Goal: Information Seeking & Learning: Check status

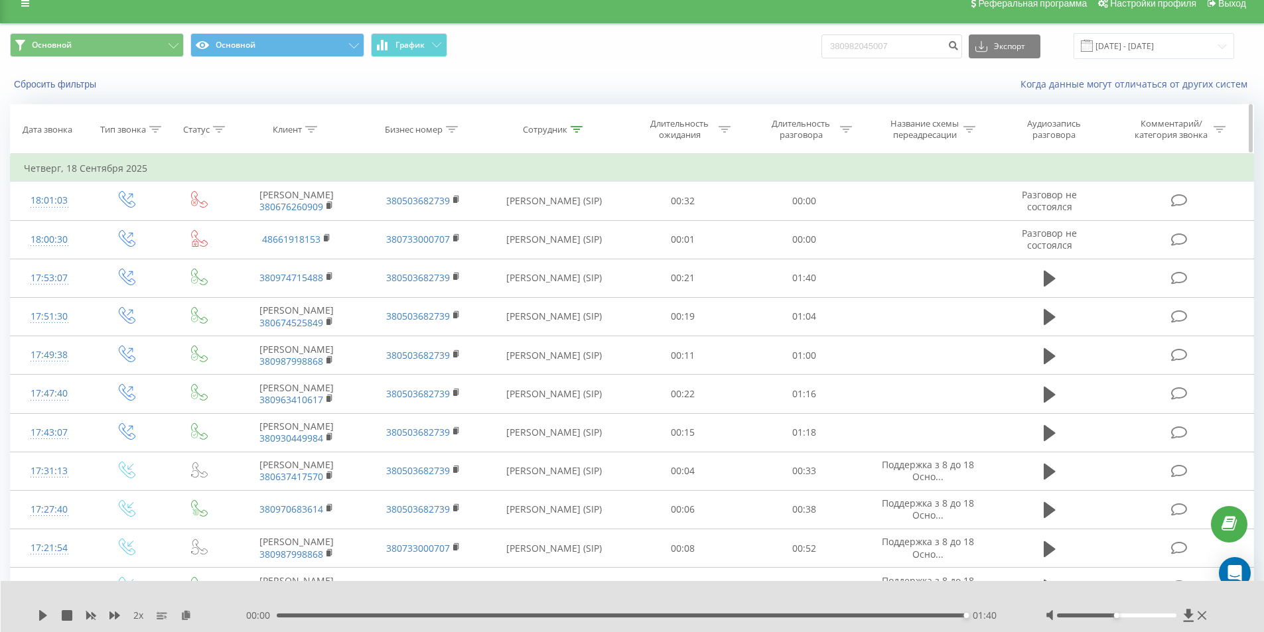
click at [574, 131] on icon at bounding box center [576, 129] width 12 height 7
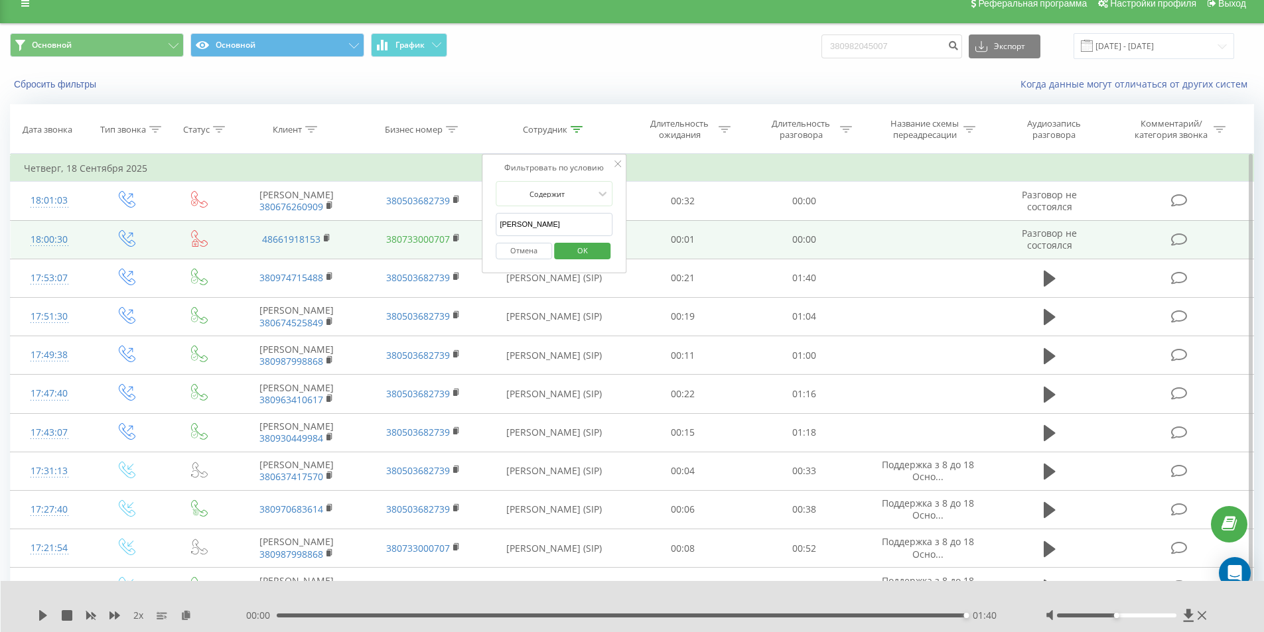
drag, startPoint x: 571, startPoint y: 224, endPoint x: 390, endPoint y: 245, distance: 182.3
type input "[PERSON_NAME]"
click button "OK" at bounding box center [582, 251] width 56 height 17
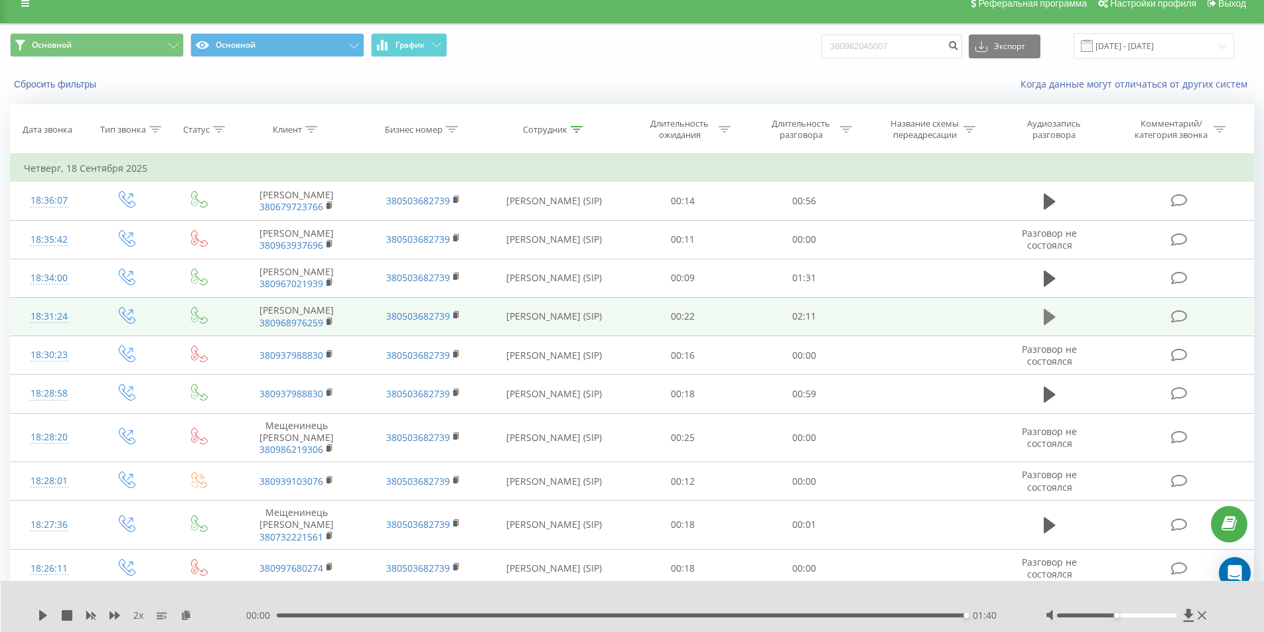
click at [1043, 325] on icon at bounding box center [1049, 317] width 12 height 16
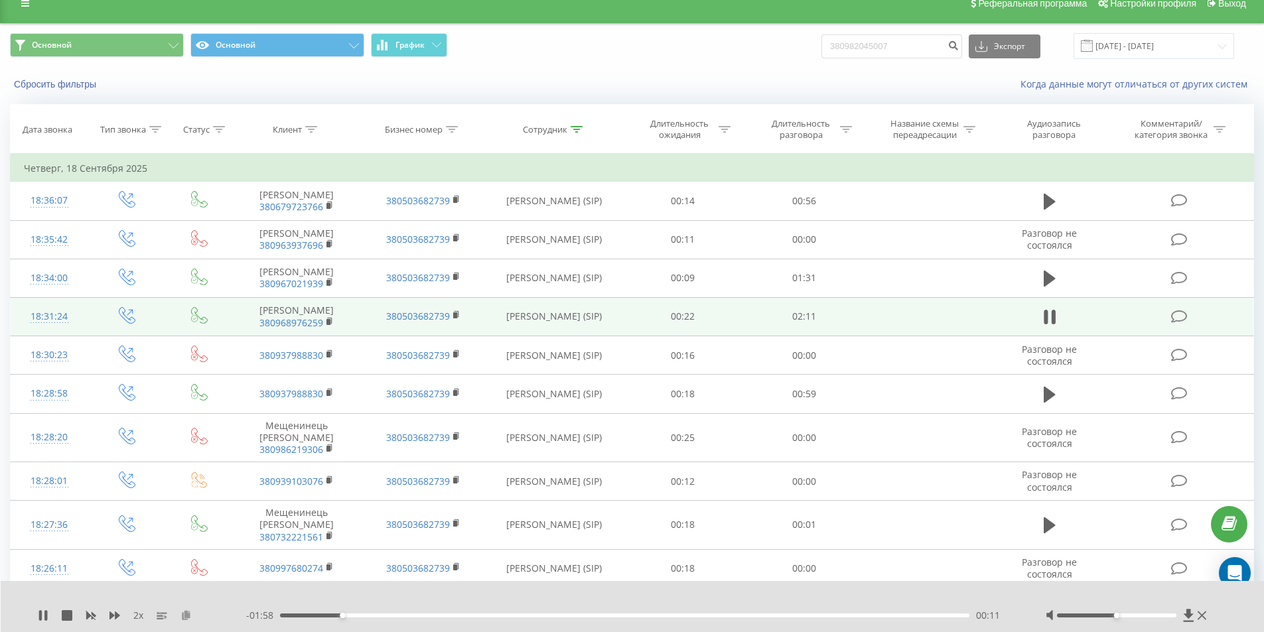
click at [189, 616] on icon at bounding box center [185, 614] width 11 height 9
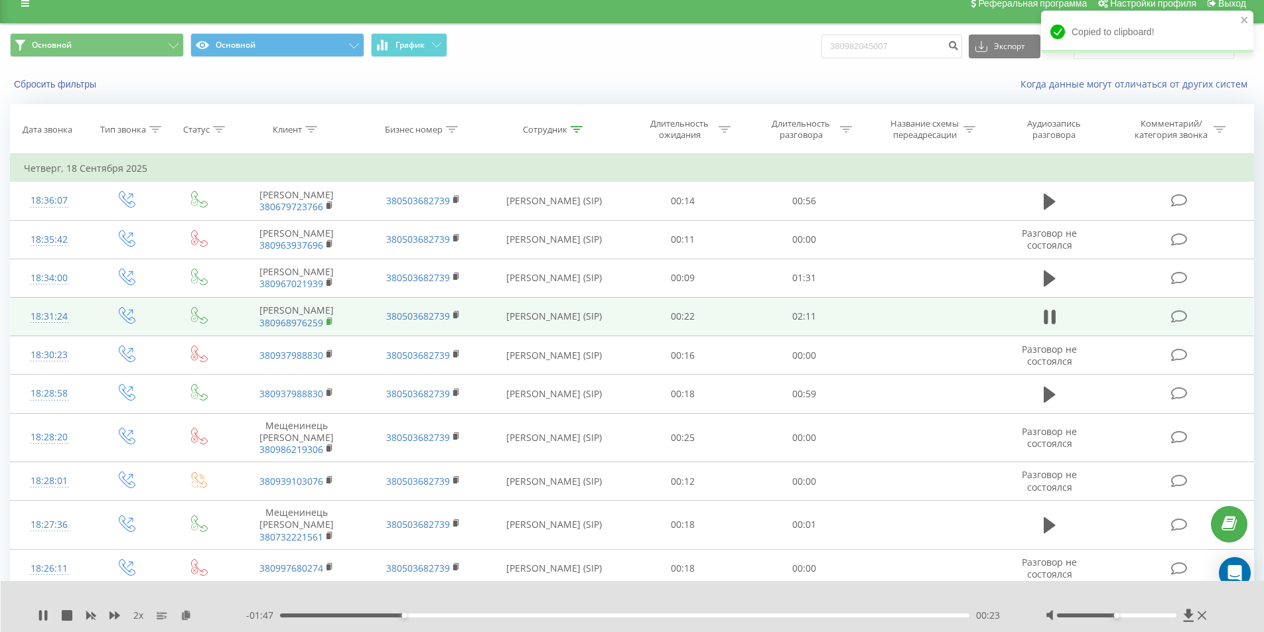
click at [330, 323] on icon at bounding box center [330, 320] width 5 height 6
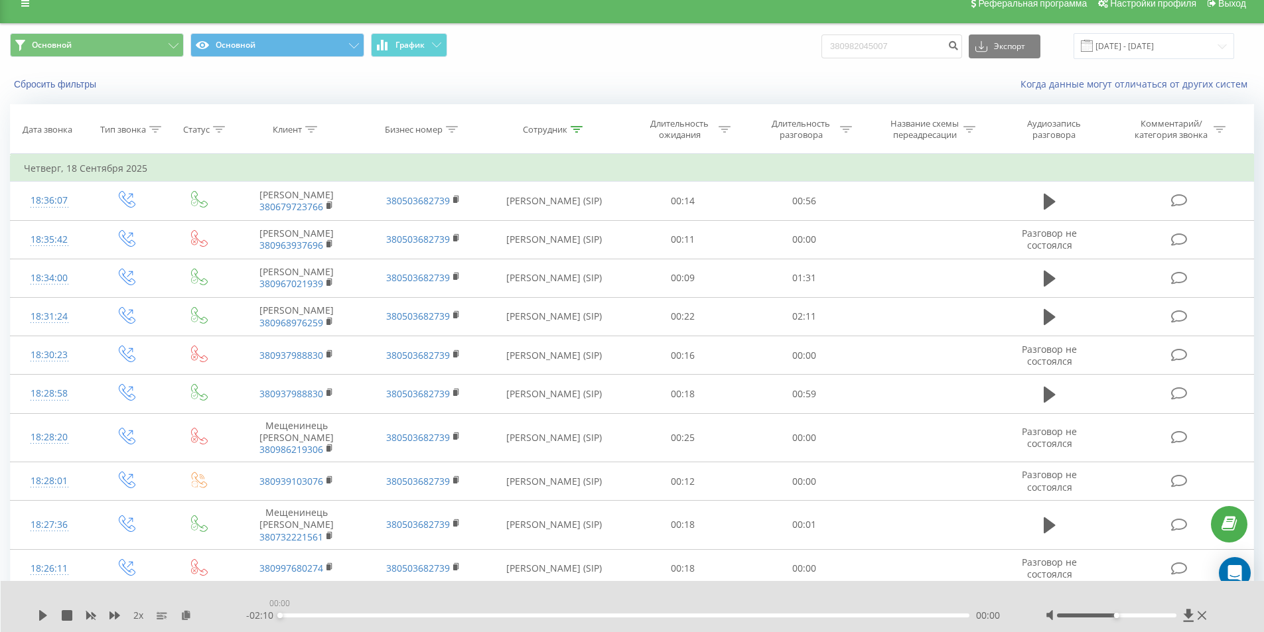
drag, startPoint x: 290, startPoint y: 616, endPoint x: 230, endPoint y: 610, distance: 60.7
click at [233, 610] on div "2 x - 02:10 00:00 00:00" at bounding box center [623, 615] width 1171 height 13
click at [42, 613] on icon at bounding box center [43, 615] width 8 height 11
click at [88, 614] on icon at bounding box center [91, 616] width 10 height 8
click at [112, 614] on icon at bounding box center [114, 616] width 11 height 8
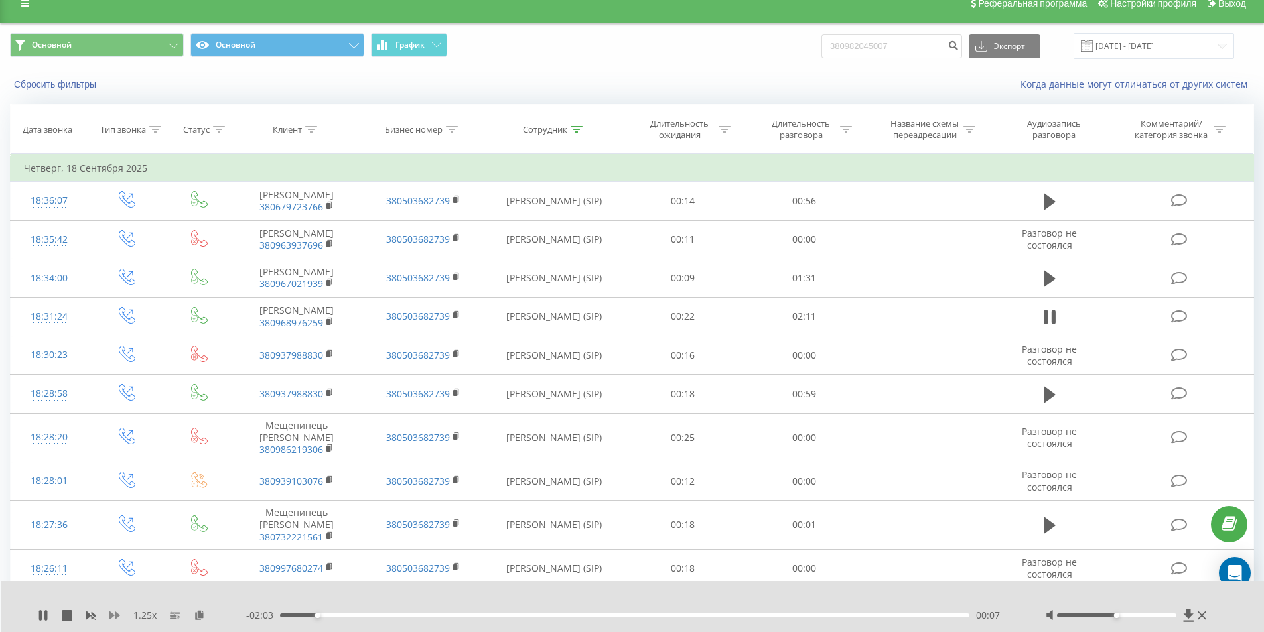
click at [112, 614] on icon at bounding box center [114, 616] width 11 height 8
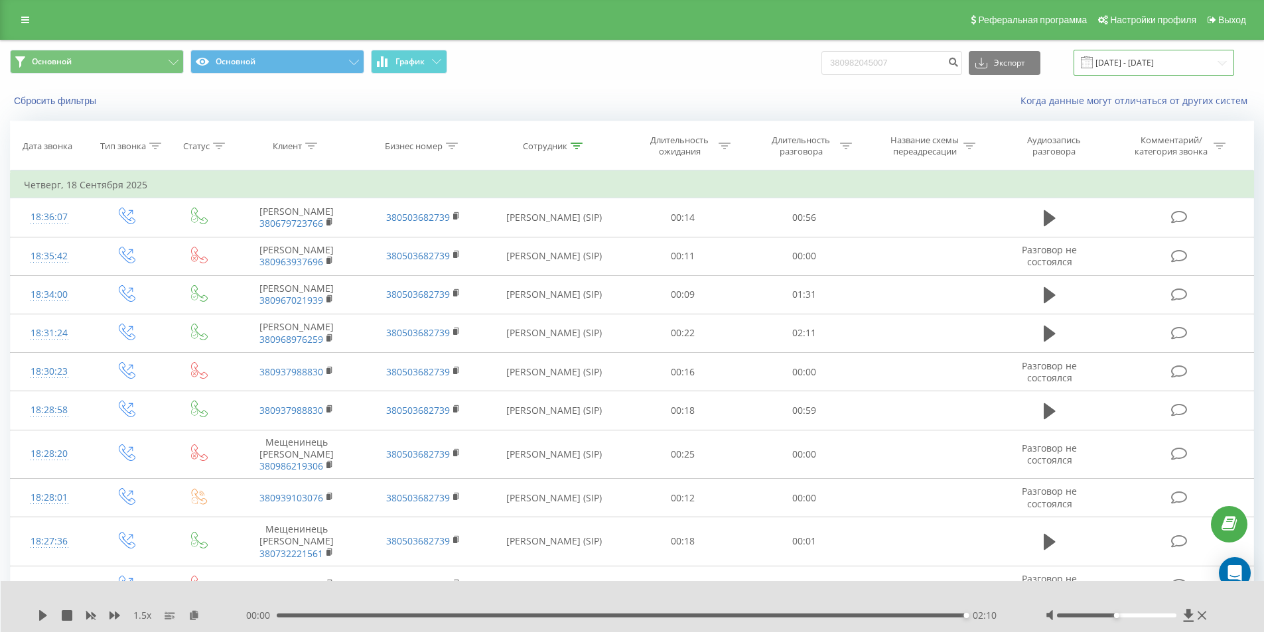
click at [1143, 65] on input "[DATE] - [DATE]" at bounding box center [1153, 63] width 161 height 26
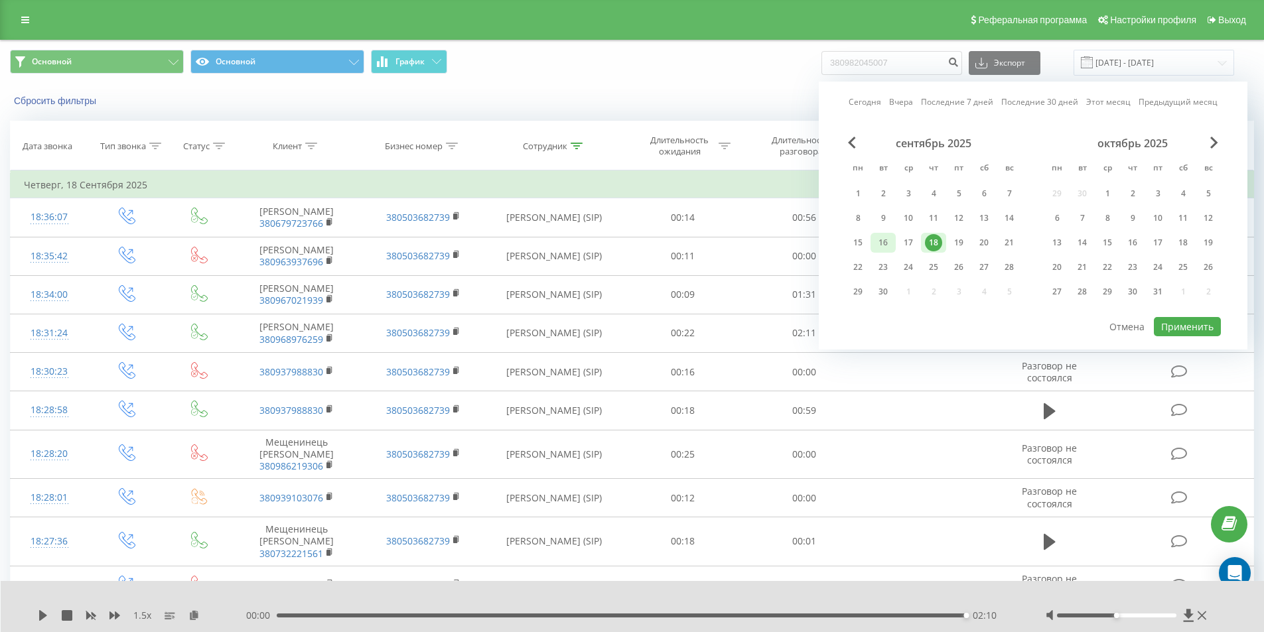
click at [889, 242] on div "16" at bounding box center [882, 242] width 17 height 17
click at [1173, 324] on button "Применить" at bounding box center [1187, 326] width 67 height 19
type input "[DATE] - [DATE]"
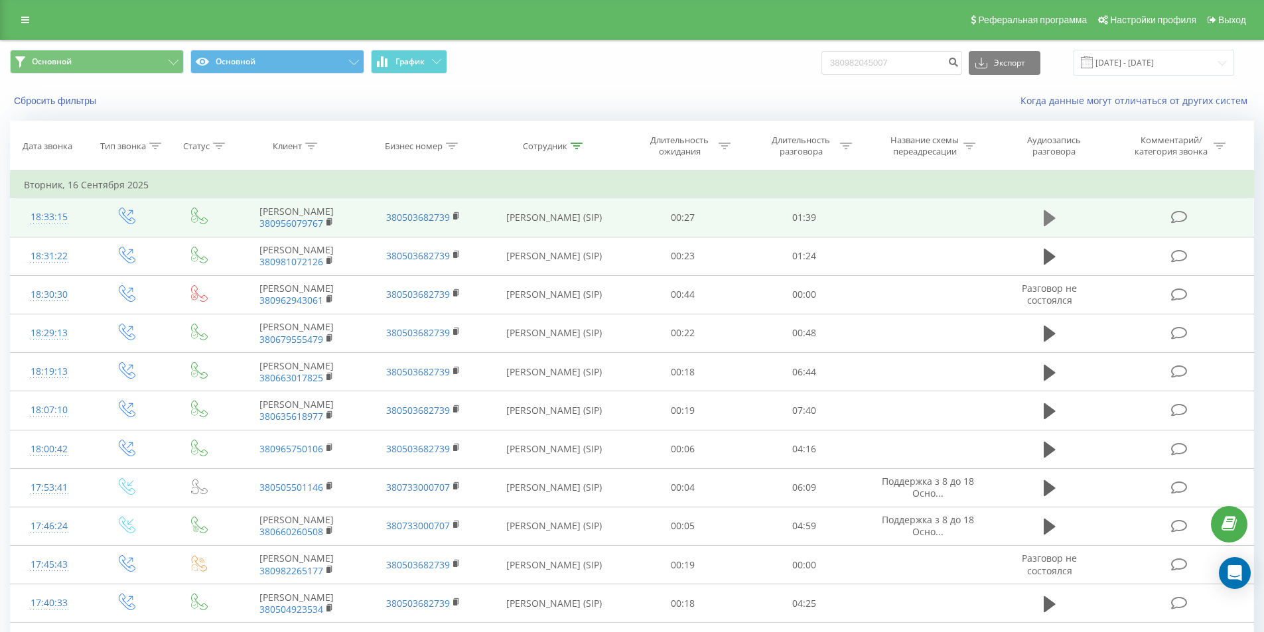
click at [1046, 216] on icon at bounding box center [1049, 218] width 12 height 19
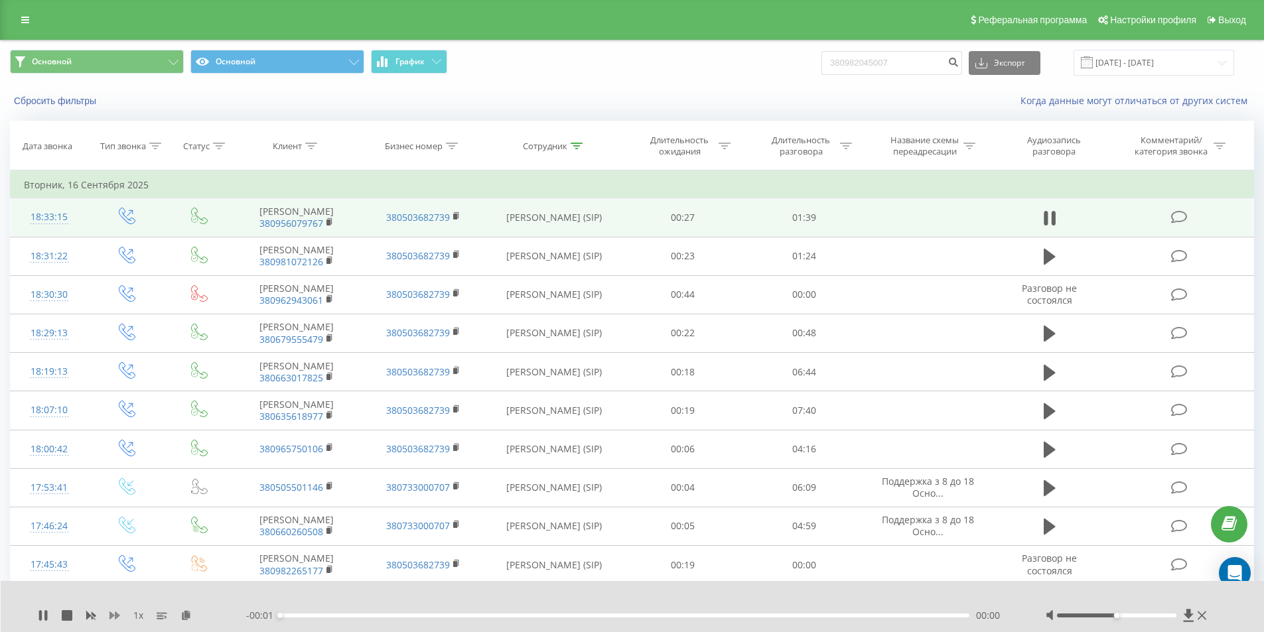
click at [111, 620] on icon at bounding box center [114, 615] width 11 height 11
click at [113, 619] on icon at bounding box center [114, 615] width 11 height 11
click at [324, 230] on span "380956079767" at bounding box center [297, 224] width 100 height 12
click at [329, 226] on rect at bounding box center [328, 223] width 4 height 6
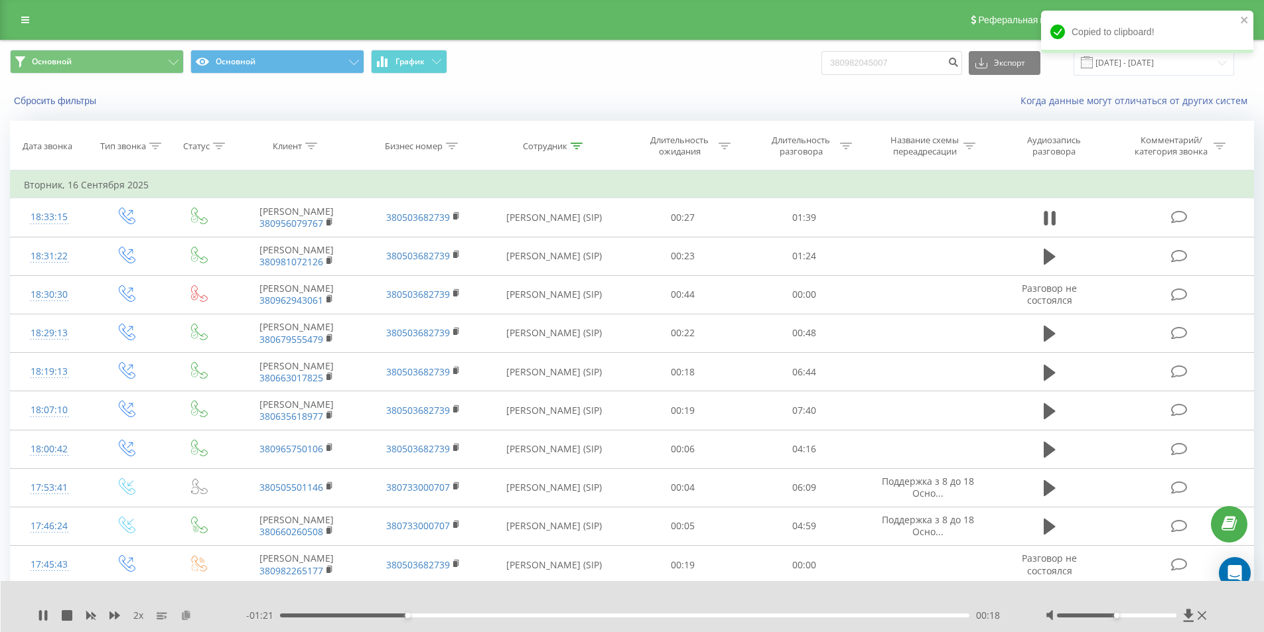
click at [184, 616] on icon at bounding box center [185, 614] width 11 height 9
drag, startPoint x: 905, startPoint y: 62, endPoint x: 624, endPoint y: 94, distance: 283.1
click at [625, 94] on div "Основной Основной График 380982045007 Экспорт .csv .xls .xlsx 16.09.2025 - 16.0…" at bounding box center [632, 78] width 1262 height 76
paste input "5607976"
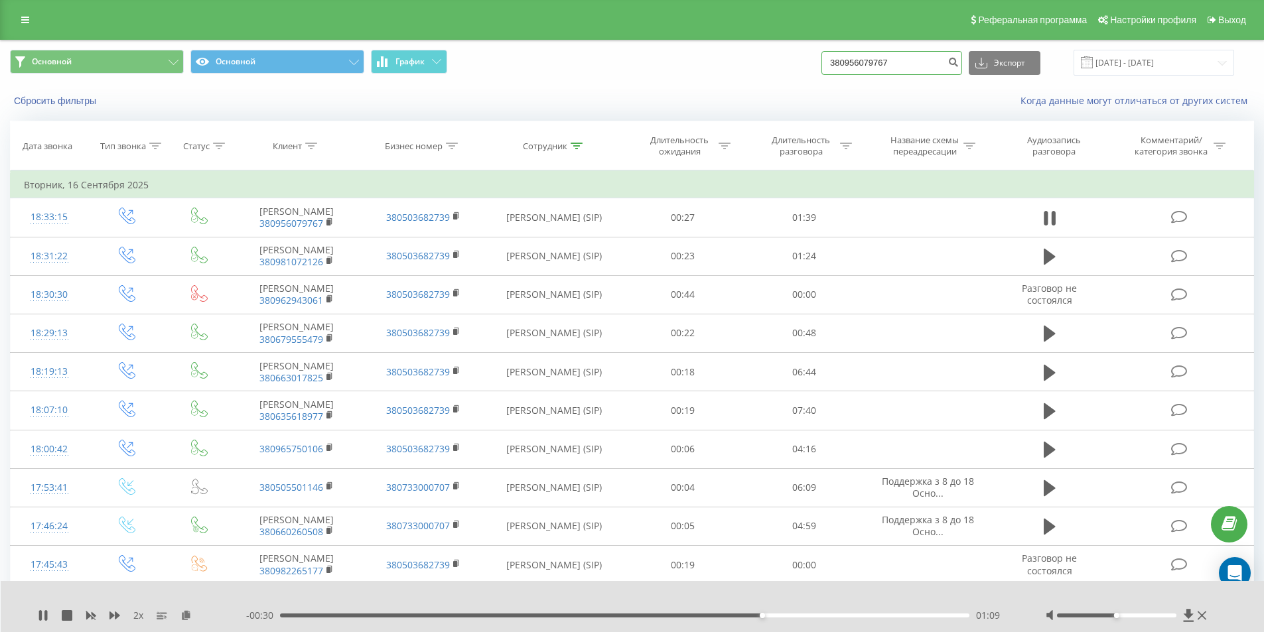
type input "380956079767"
drag, startPoint x: 913, startPoint y: 64, endPoint x: 683, endPoint y: 86, distance: 231.2
click at [687, 86] on div "Основной Основной График 380956079767 Экспорт .csv .xls .xlsx 16.09.2025 - 16.0…" at bounding box center [632, 78] width 1262 height 76
click at [674, 84] on div "Основной Основной График Экспорт .csv .xls .xlsx 16.09.2025 - 16.09.2025" at bounding box center [632, 62] width 1262 height 44
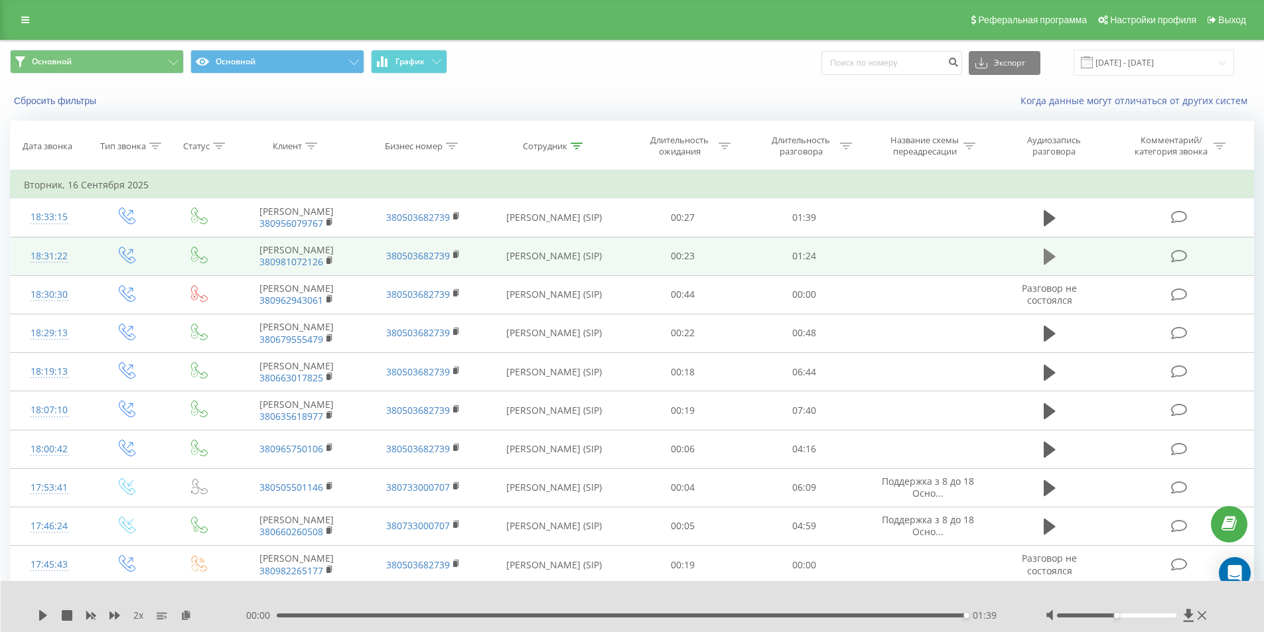
click at [1054, 265] on icon at bounding box center [1049, 257] width 12 height 16
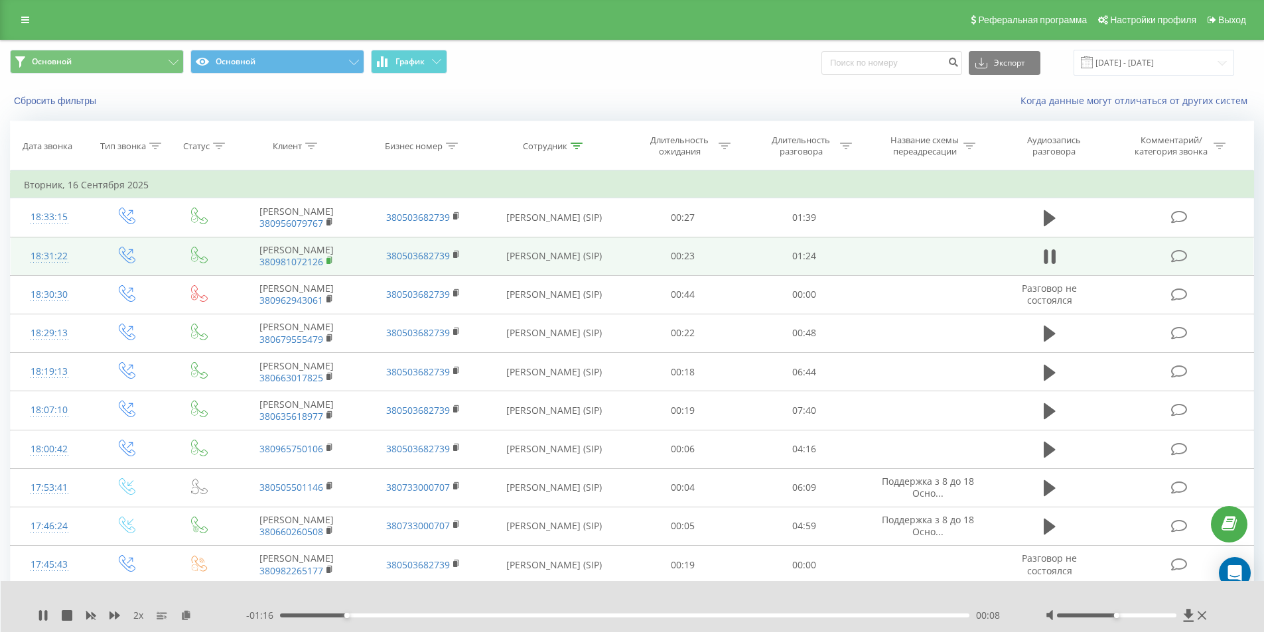
click at [331, 265] on icon at bounding box center [329, 260] width 7 height 9
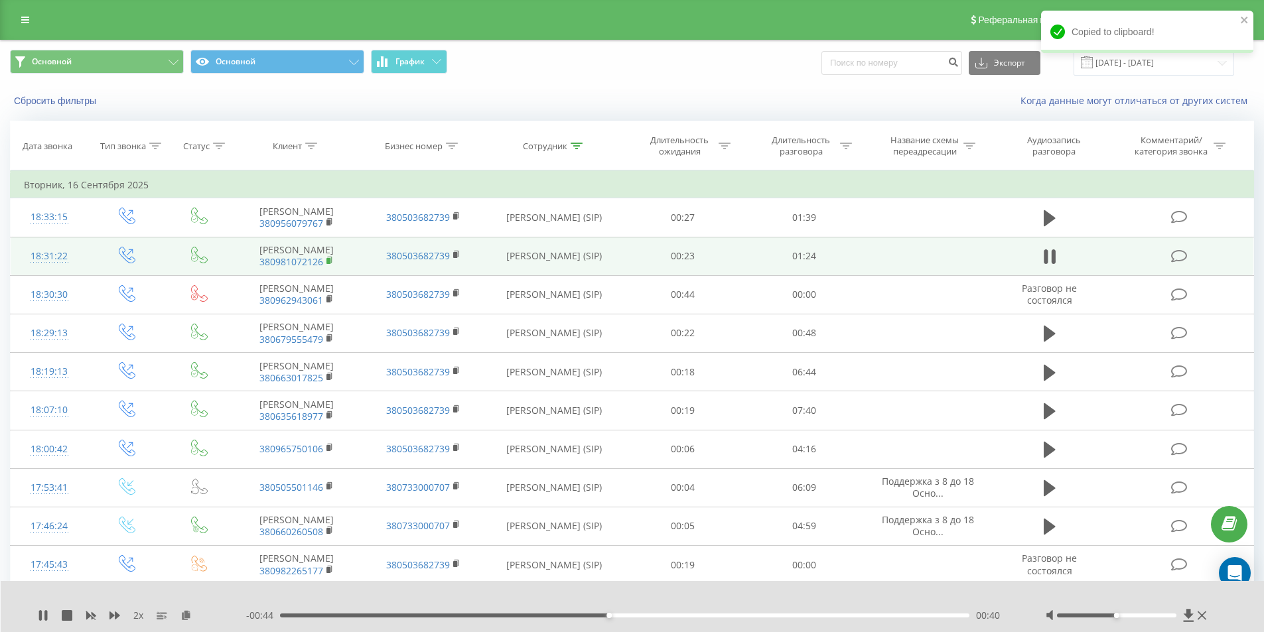
click at [330, 264] on rect at bounding box center [328, 261] width 4 height 6
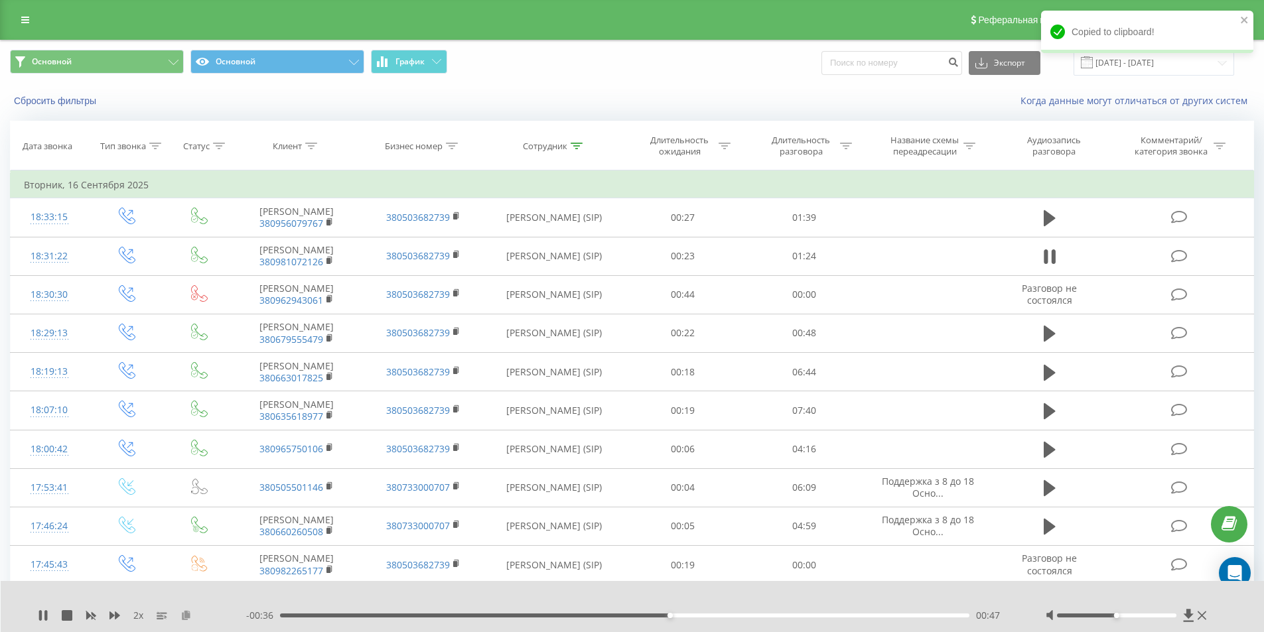
click at [184, 613] on icon at bounding box center [185, 614] width 11 height 9
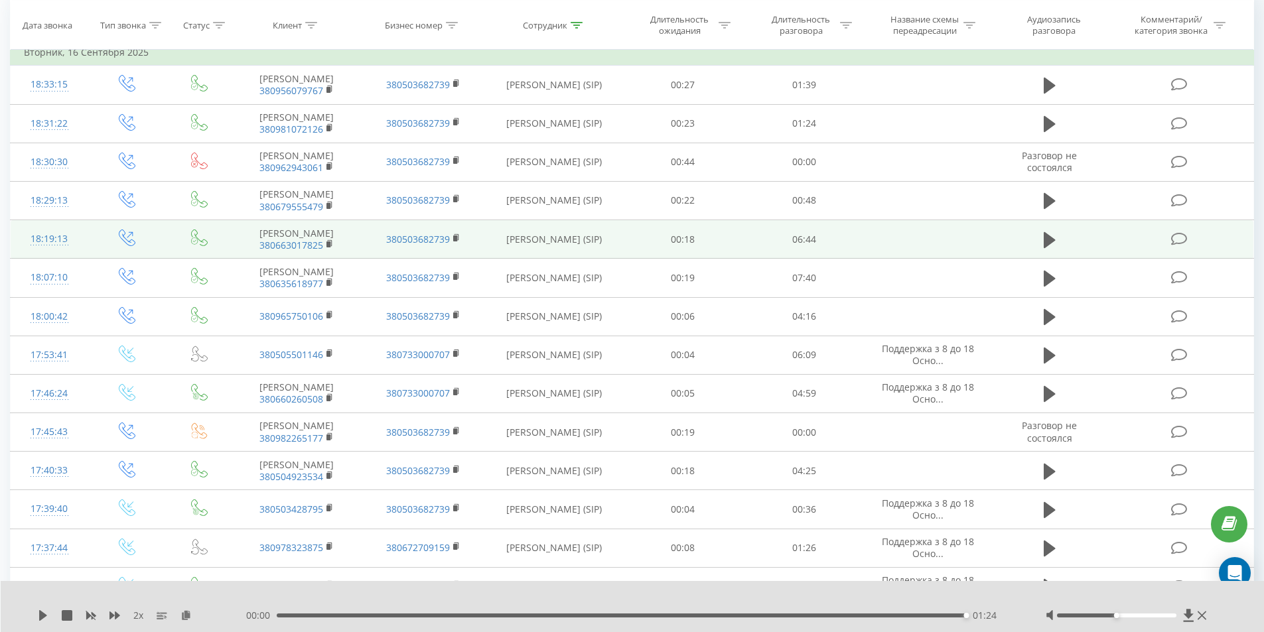
scroll to position [199, 0]
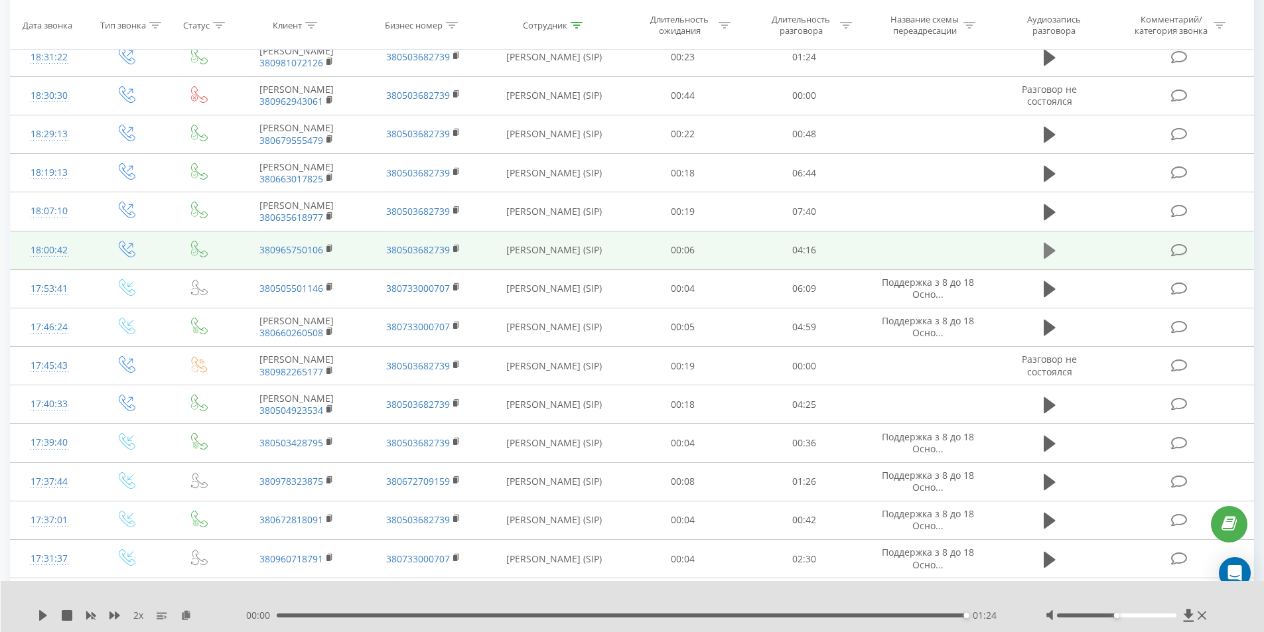
click at [1049, 259] on icon at bounding box center [1049, 251] width 12 height 16
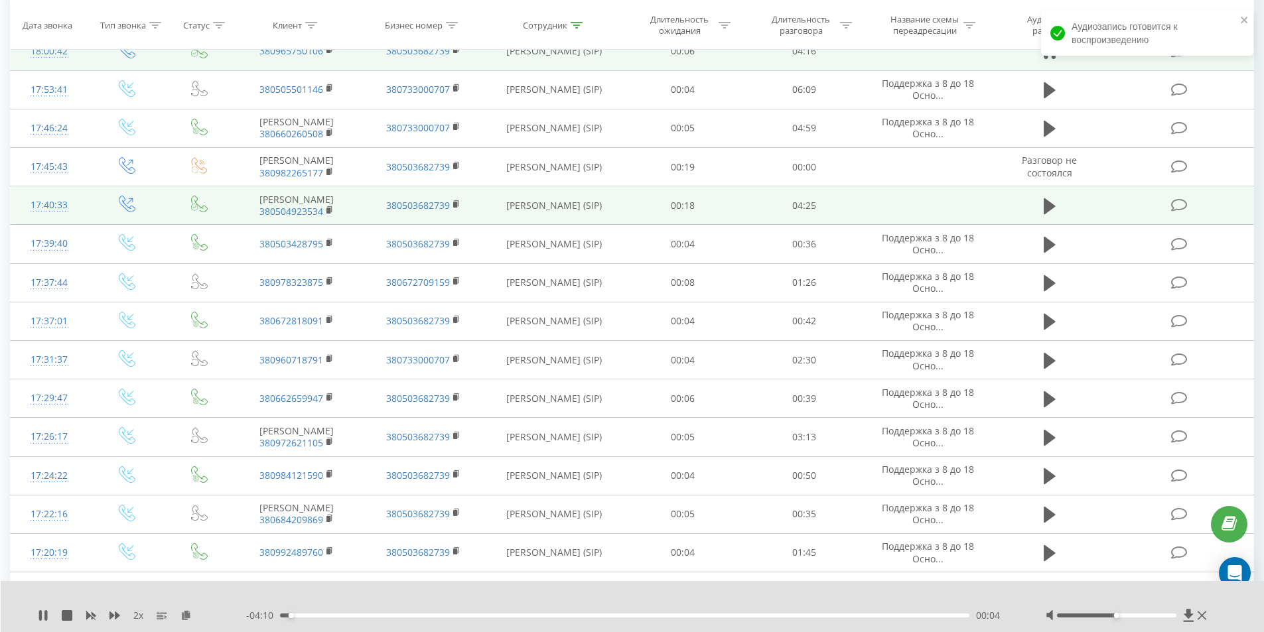
scroll to position [332, 0]
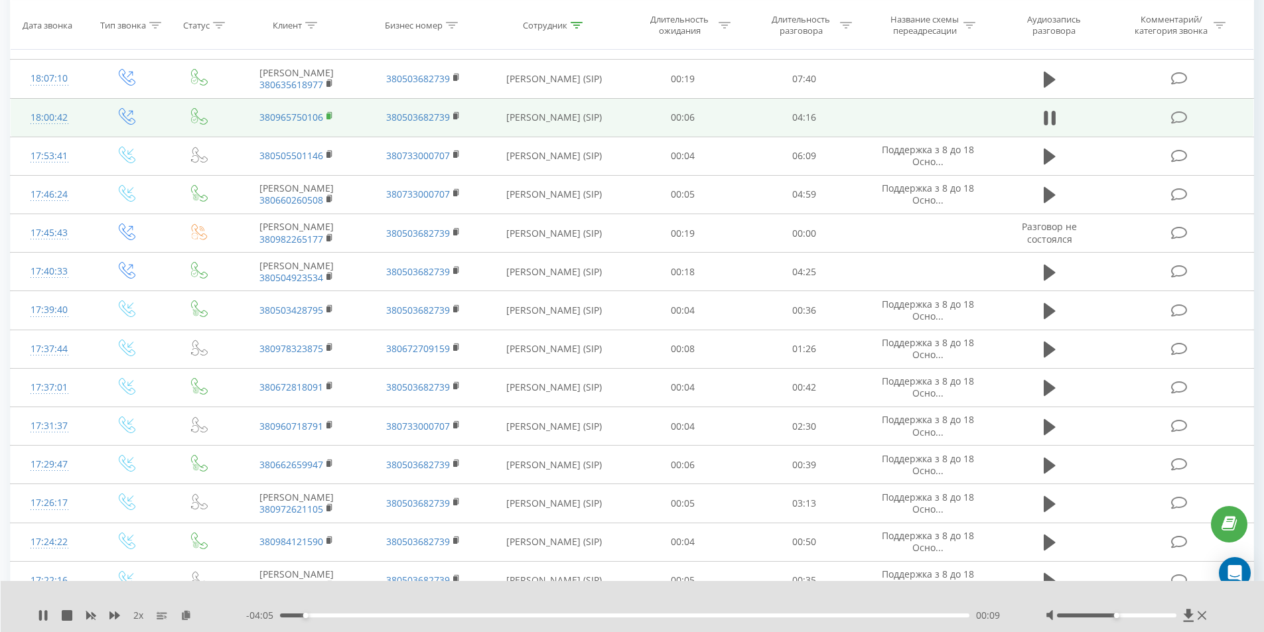
click at [330, 119] on rect at bounding box center [328, 116] width 4 height 6
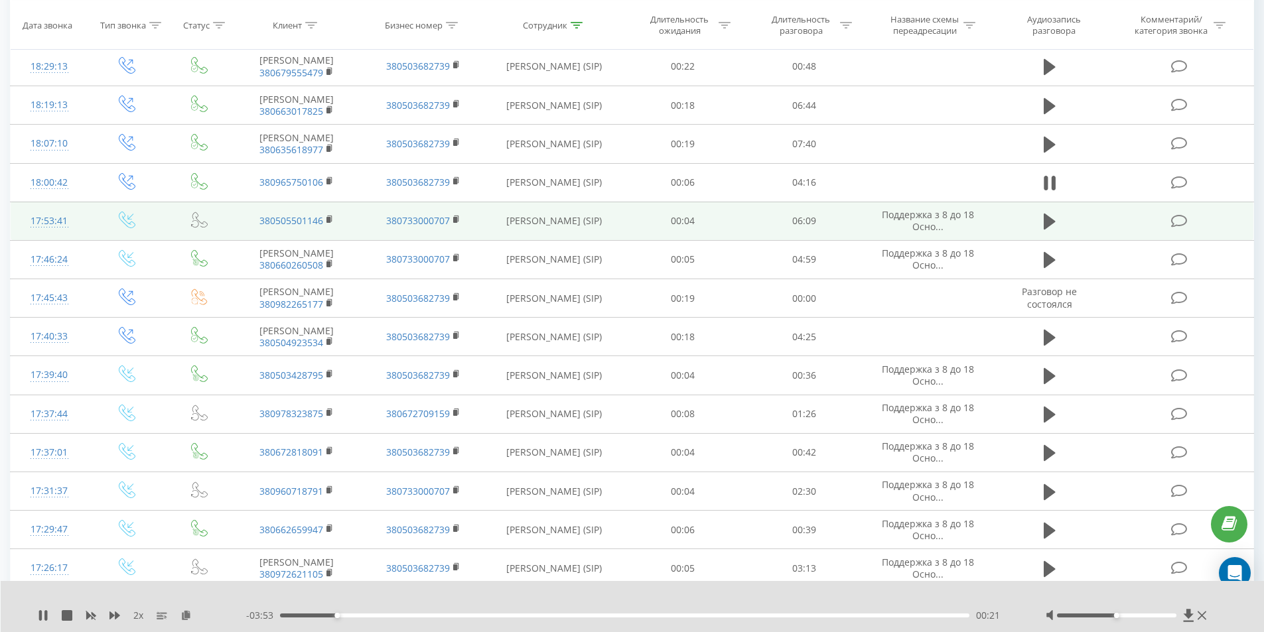
scroll to position [265, 0]
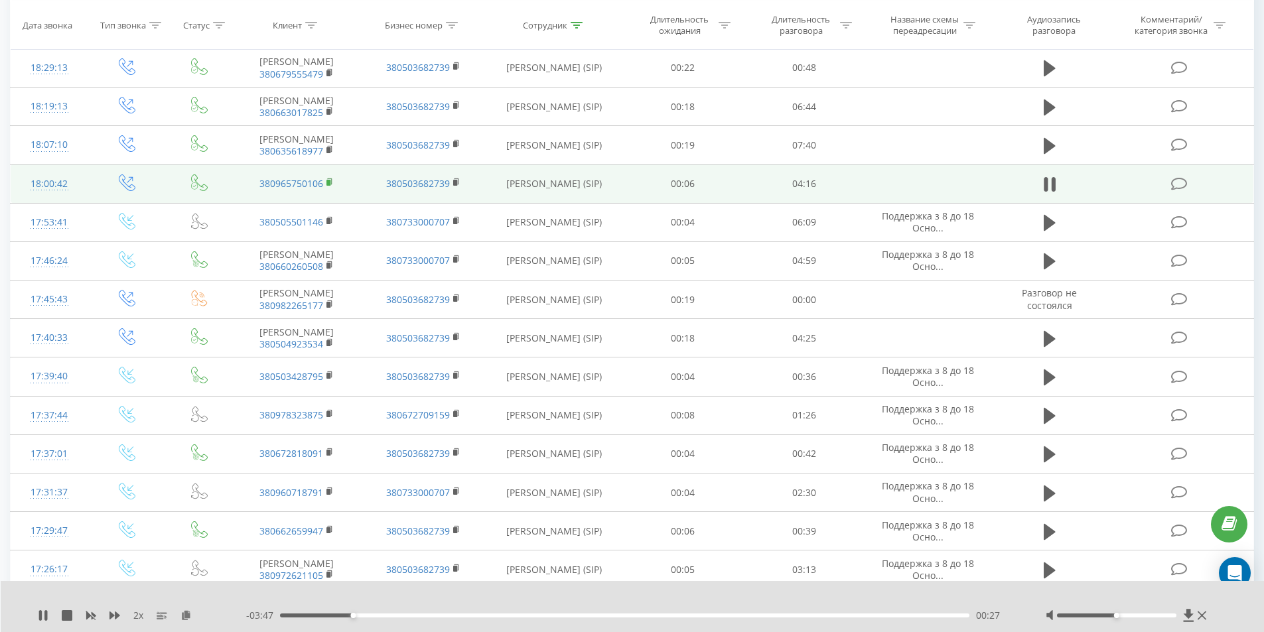
click at [329, 186] on rect at bounding box center [328, 183] width 4 height 6
click at [330, 186] on rect at bounding box center [328, 183] width 4 height 6
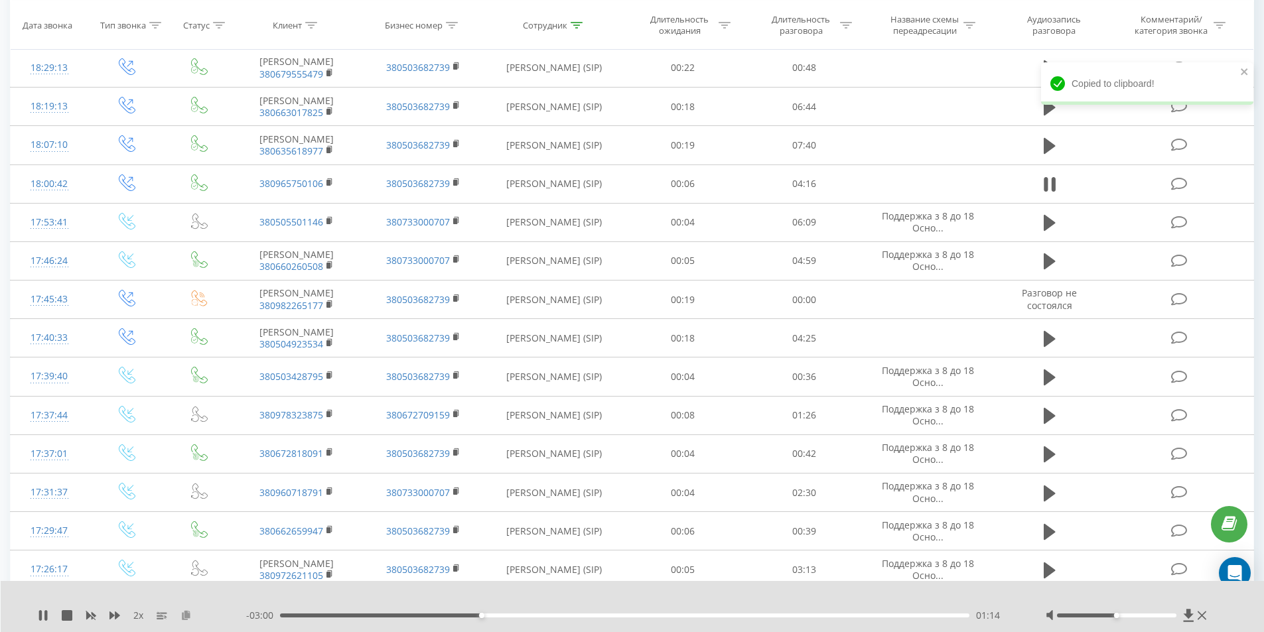
click at [185, 612] on icon at bounding box center [185, 614] width 11 height 9
click at [499, 614] on div "01:22" at bounding box center [625, 616] width 690 height 4
click at [469, 616] on div "01:10" at bounding box center [625, 616] width 690 height 4
click at [500, 614] on div "01:34" at bounding box center [625, 616] width 690 height 4
click at [90, 616] on icon at bounding box center [91, 616] width 10 height 8
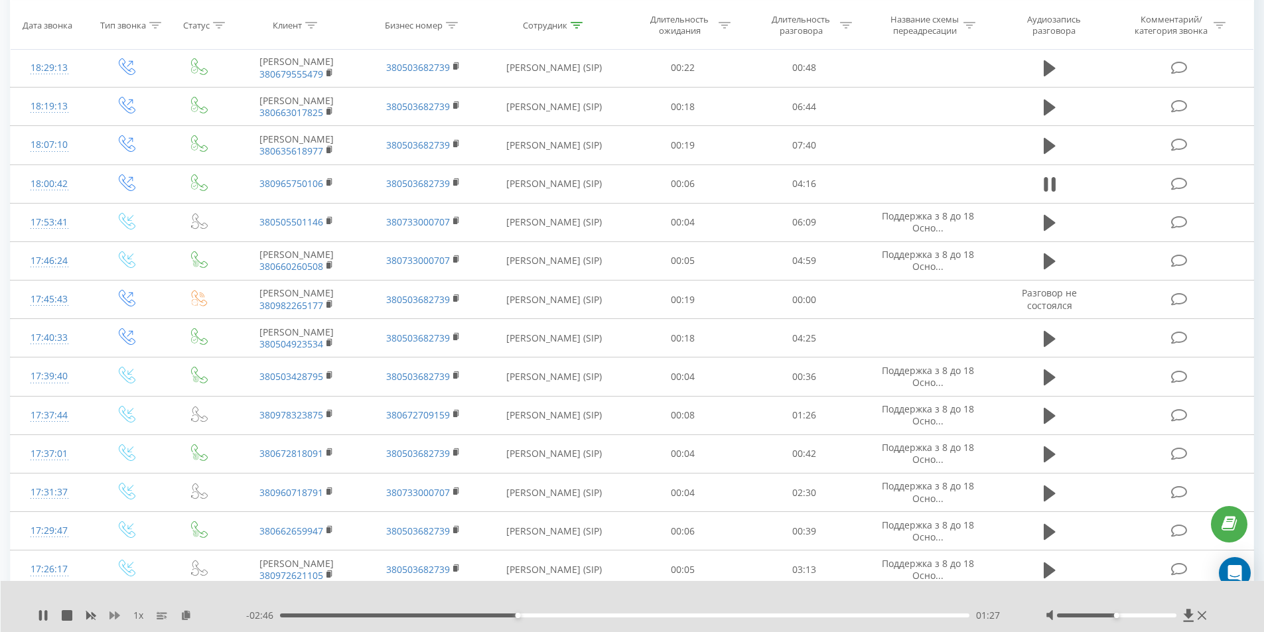
click at [115, 616] on icon at bounding box center [114, 615] width 11 height 11
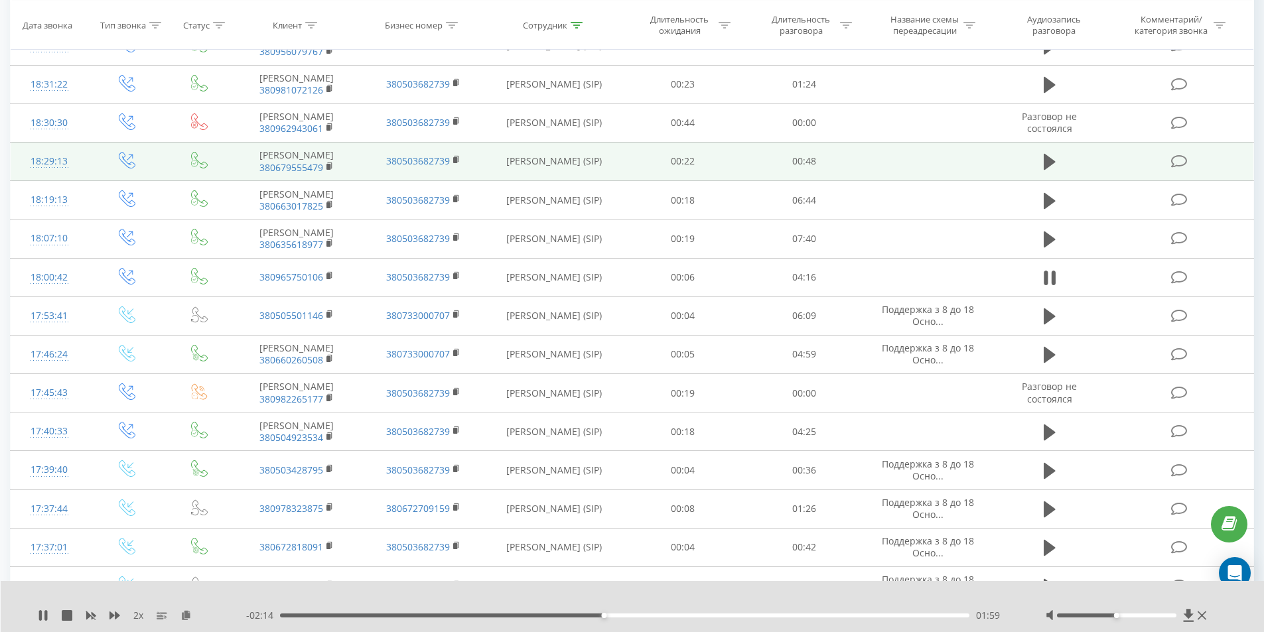
scroll to position [0, 0]
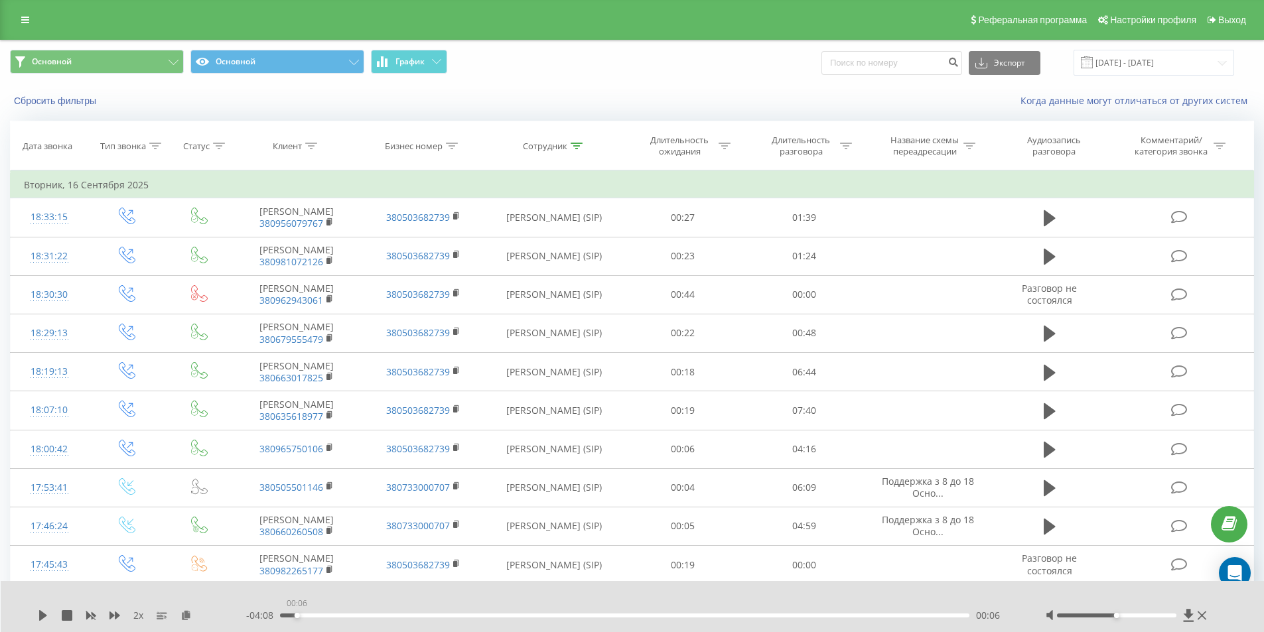
drag, startPoint x: 293, startPoint y: 617, endPoint x: 148, endPoint y: 606, distance: 145.7
click at [154, 606] on div "2 x - 04:08 00:06 00:06" at bounding box center [633, 606] width 1264 height 51
click at [37, 618] on div "2 x - 04:14 00:00 00:00" at bounding box center [633, 606] width 1264 height 51
click at [43, 619] on icon at bounding box center [43, 615] width 11 height 11
click at [894, 612] on div "- 02:38 01:36 01:36" at bounding box center [629, 615] width 766 height 13
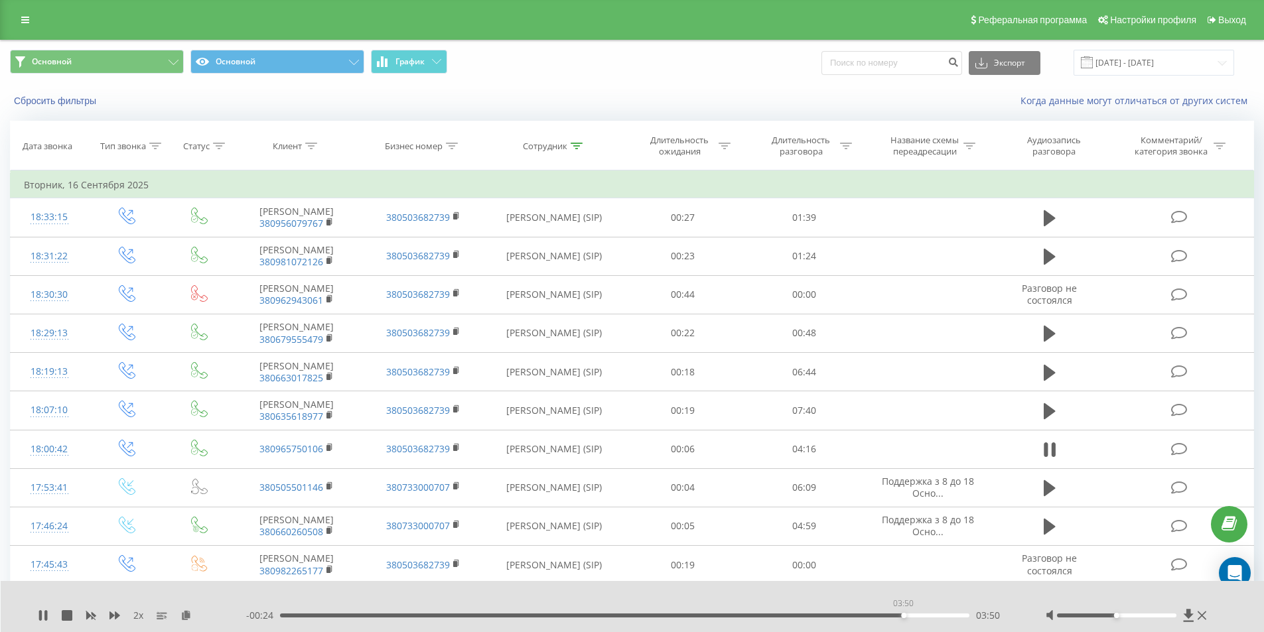
click at [903, 614] on div "03:50" at bounding box center [625, 616] width 690 height 4
click at [1117, 68] on input "[DATE] - [DATE]" at bounding box center [1153, 63] width 161 height 26
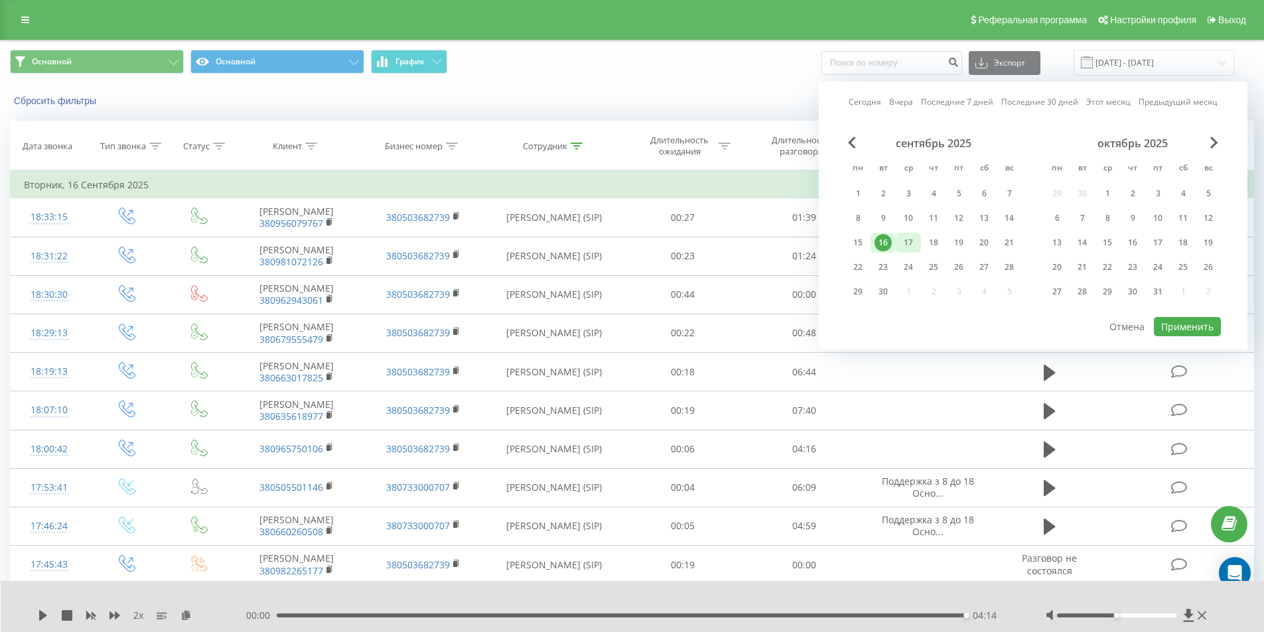
click at [917, 246] on div "17" at bounding box center [908, 243] width 25 height 20
click at [1174, 321] on button "Применить" at bounding box center [1187, 326] width 67 height 19
type input "[DATE] - [DATE]"
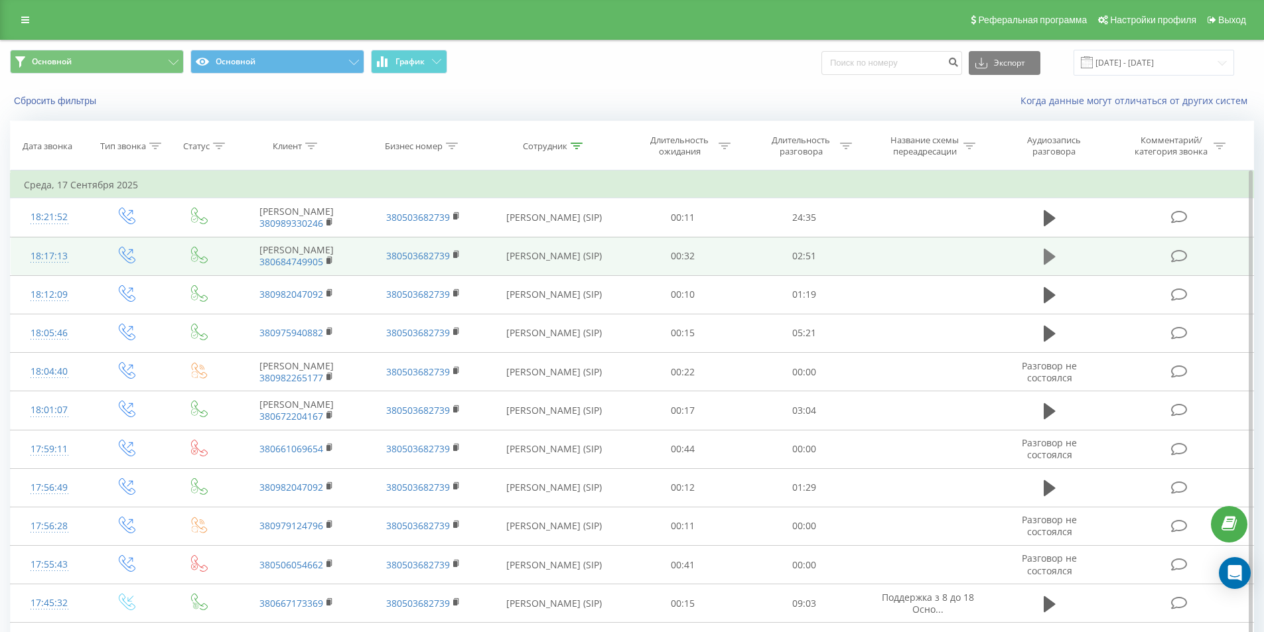
click at [1049, 265] on icon at bounding box center [1049, 257] width 12 height 16
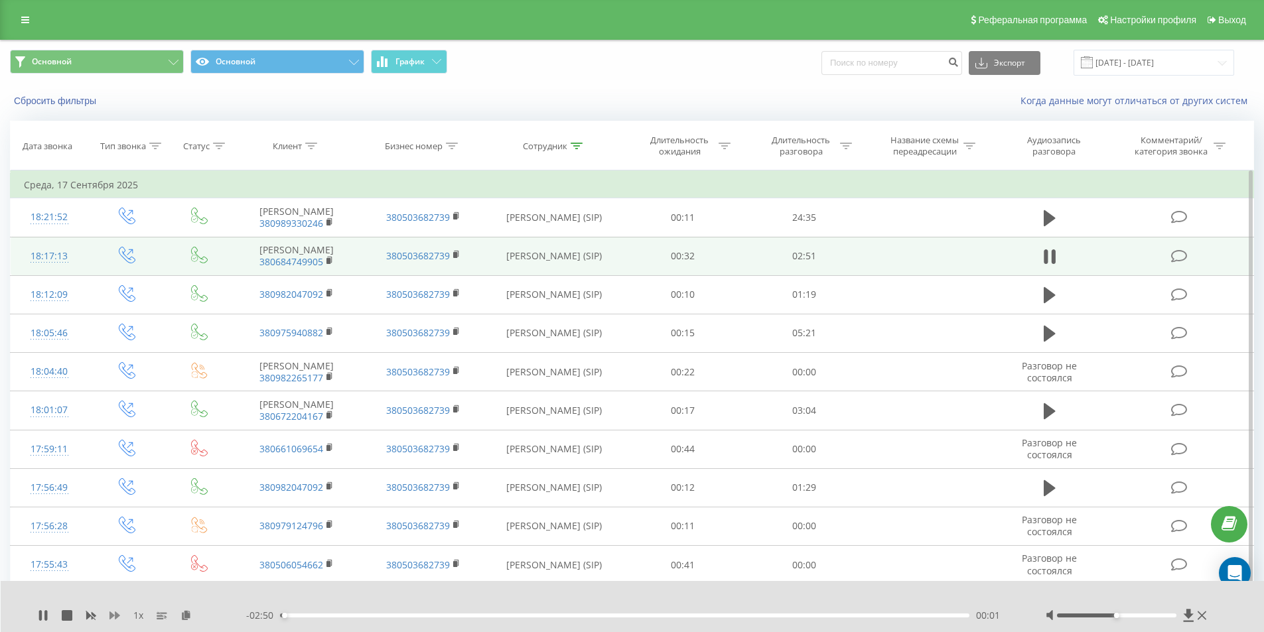
click at [119, 614] on icon at bounding box center [114, 615] width 11 height 11
click at [192, 618] on icon at bounding box center [193, 614] width 11 height 9
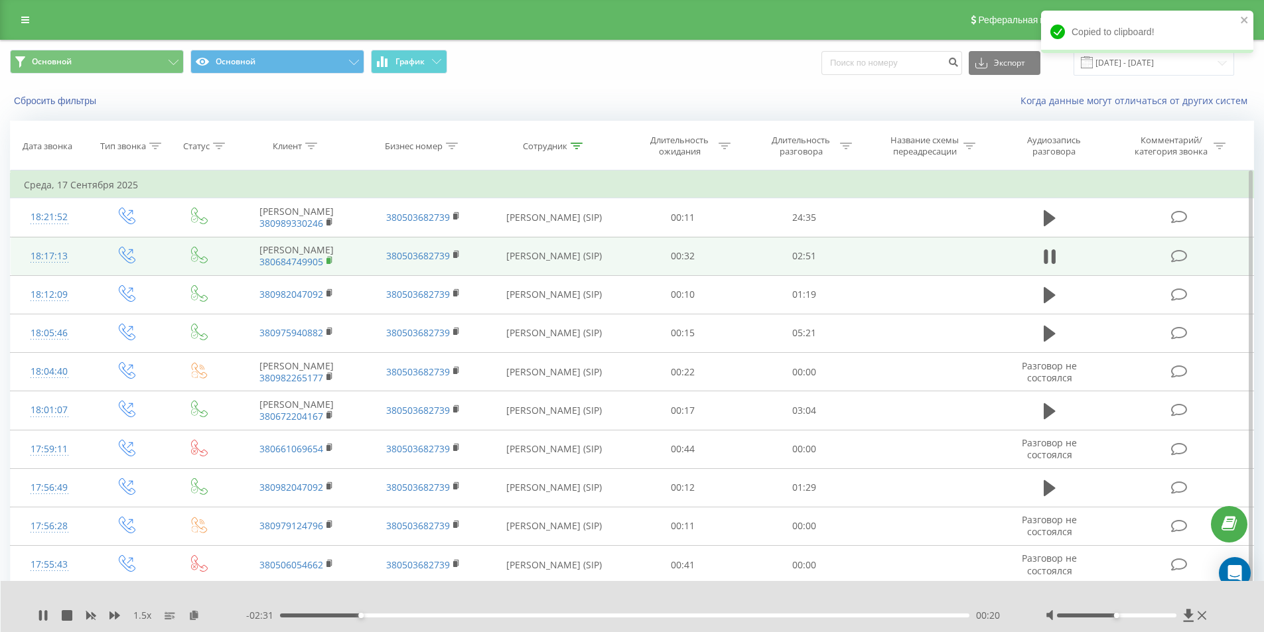
click at [330, 264] on rect at bounding box center [328, 261] width 4 height 6
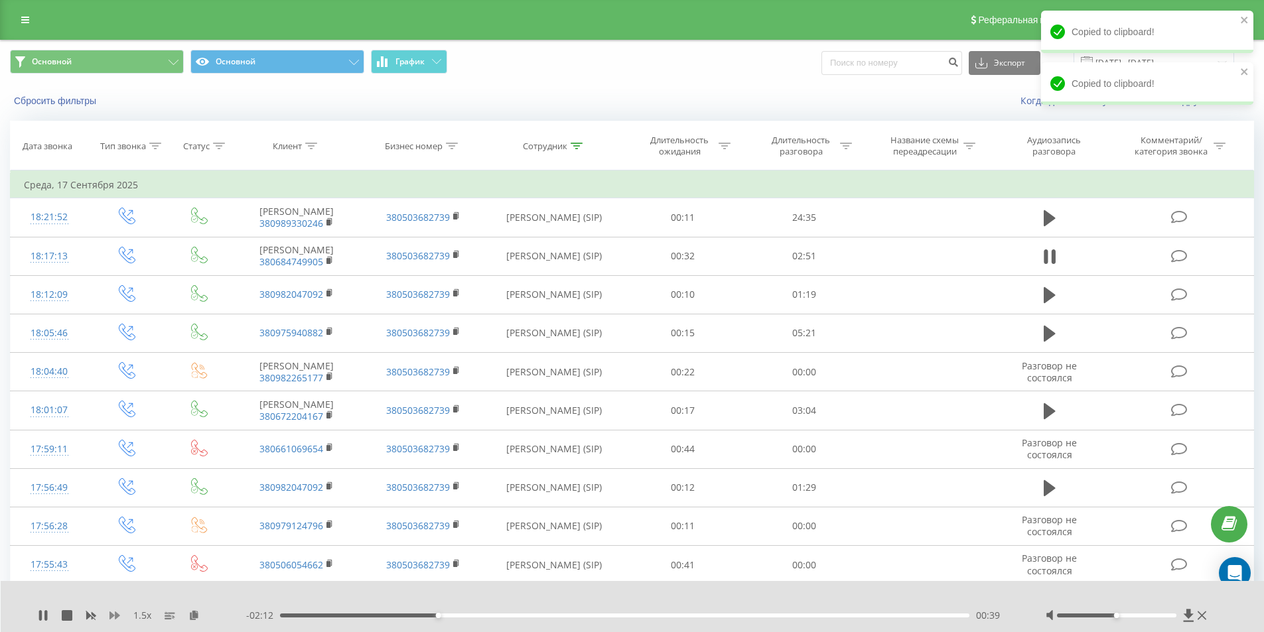
click at [113, 616] on icon at bounding box center [114, 616] width 11 height 8
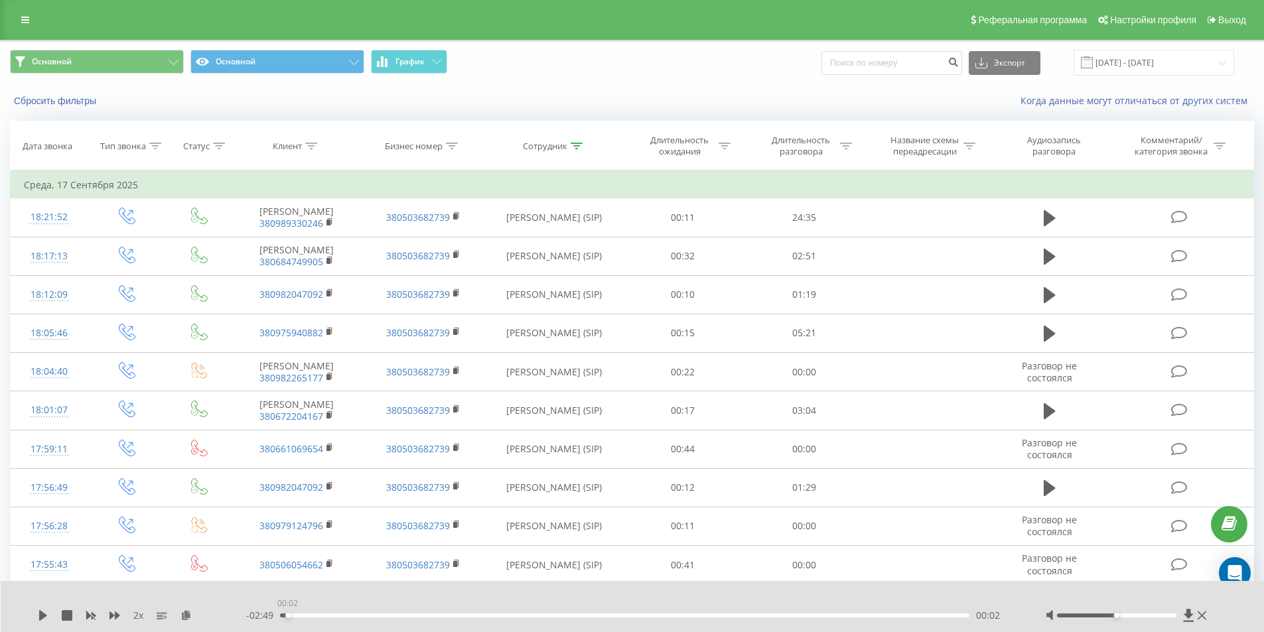
drag, startPoint x: 298, startPoint y: 614, endPoint x: 203, endPoint y: 611, distance: 94.9
click at [206, 611] on div "2 x - 02:49 00:02 00:02" at bounding box center [623, 615] width 1171 height 13
click at [45, 616] on icon at bounding box center [43, 615] width 8 height 11
click at [45, 621] on button at bounding box center [43, 615] width 11 height 11
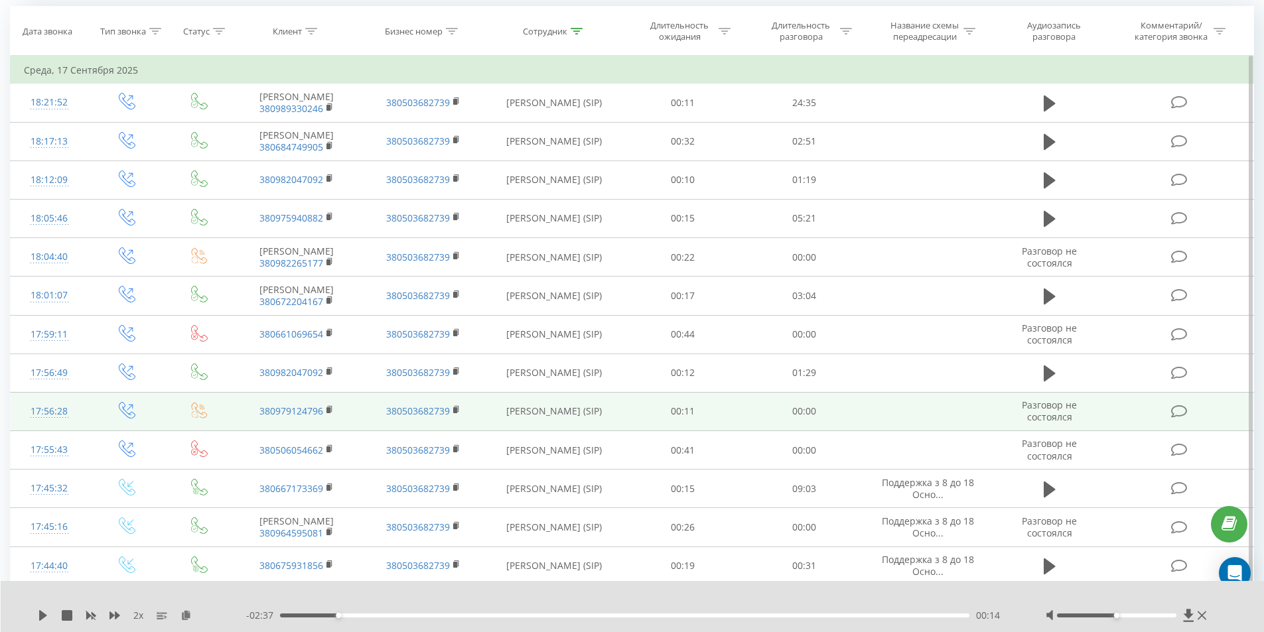
scroll to position [133, 0]
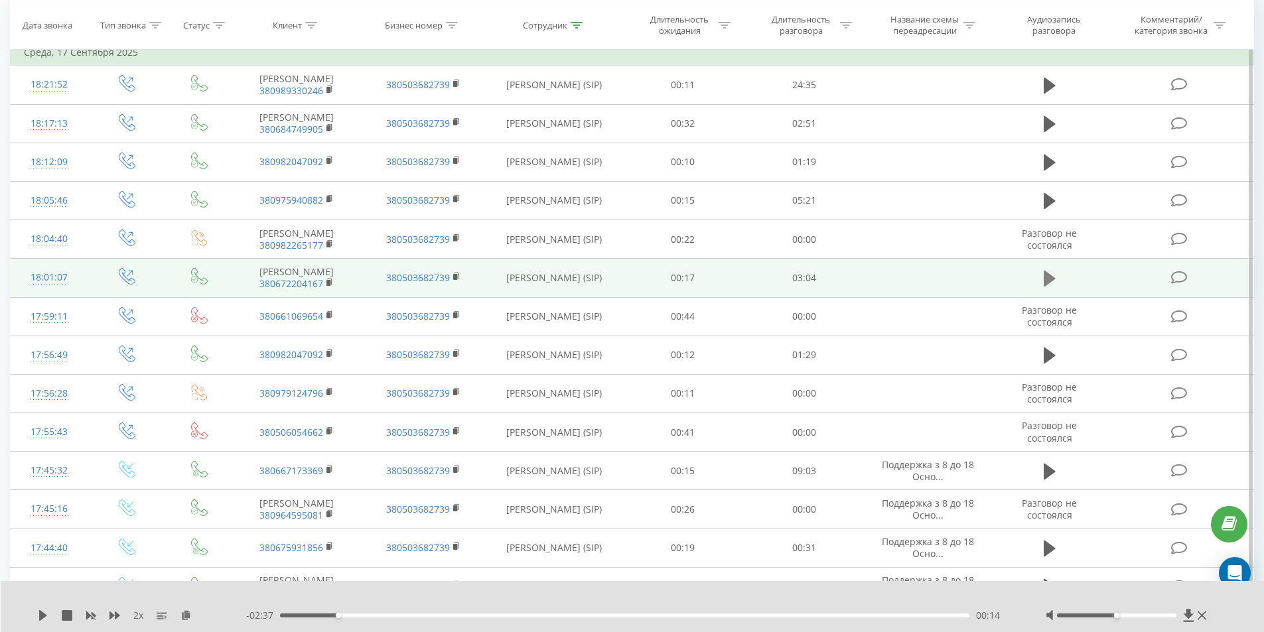
click at [1047, 287] on icon at bounding box center [1049, 279] width 12 height 16
click at [186, 616] on icon at bounding box center [185, 614] width 11 height 9
click at [330, 286] on rect at bounding box center [328, 283] width 4 height 6
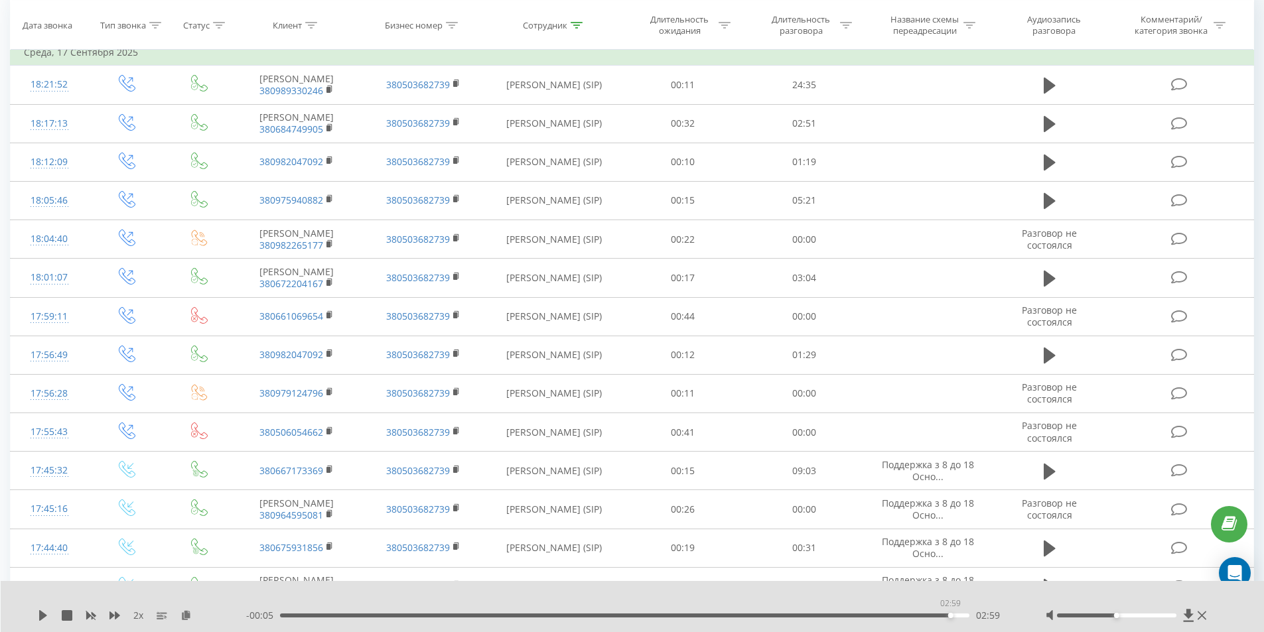
click at [947, 617] on div "02:59" at bounding box center [625, 616] width 690 height 4
click at [38, 617] on icon at bounding box center [43, 615] width 11 height 11
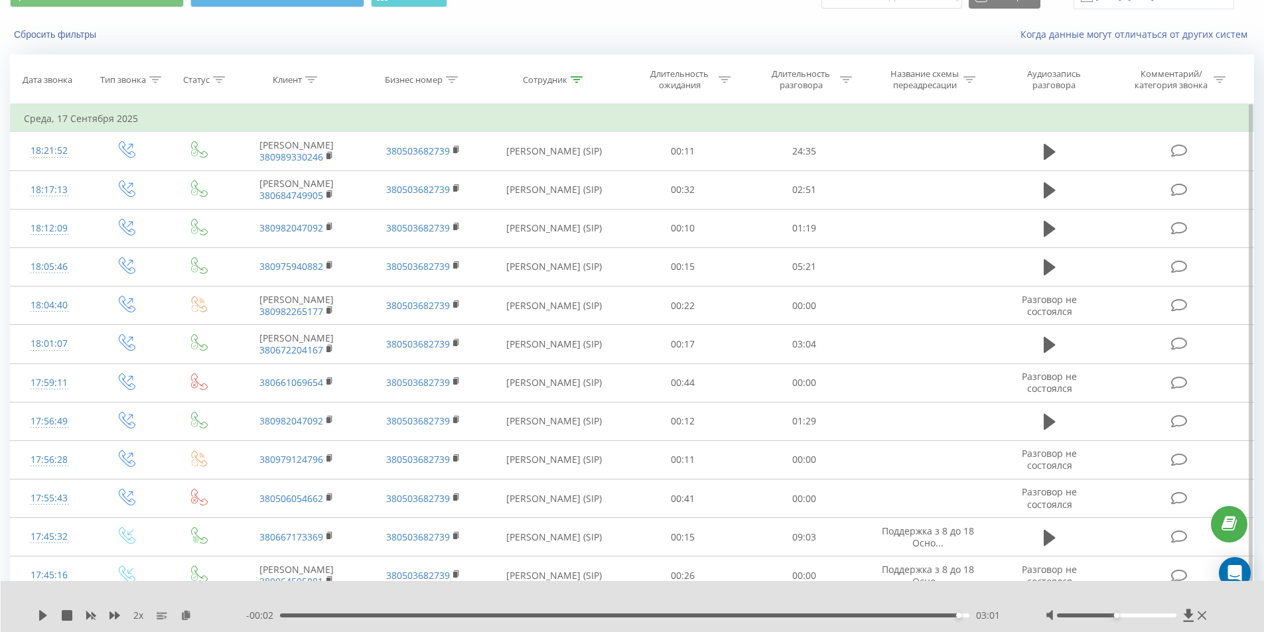
scroll to position [0, 0]
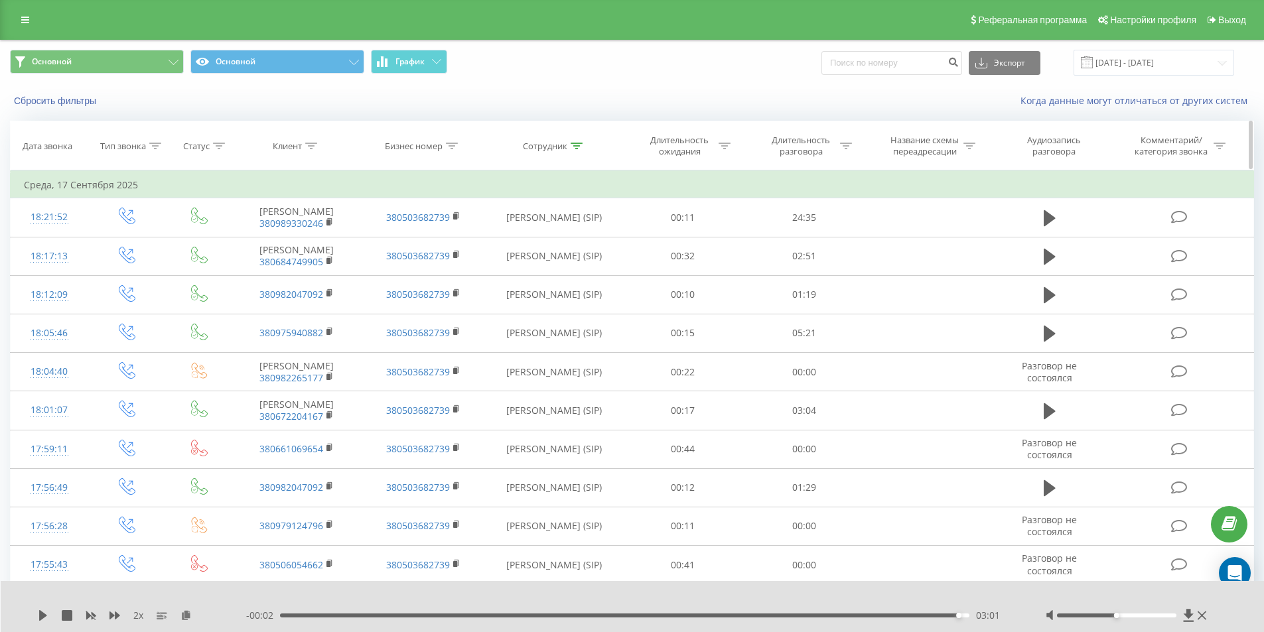
click at [581, 144] on icon at bounding box center [576, 146] width 12 height 7
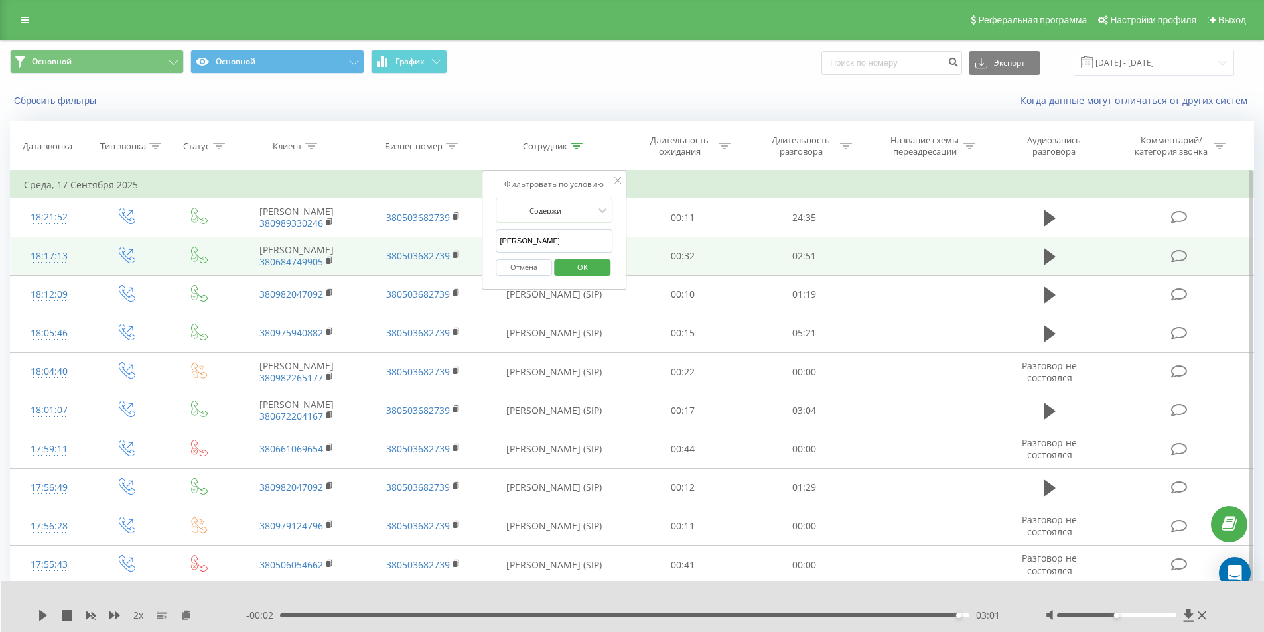
drag, startPoint x: 531, startPoint y: 241, endPoint x: 354, endPoint y: 251, distance: 177.4
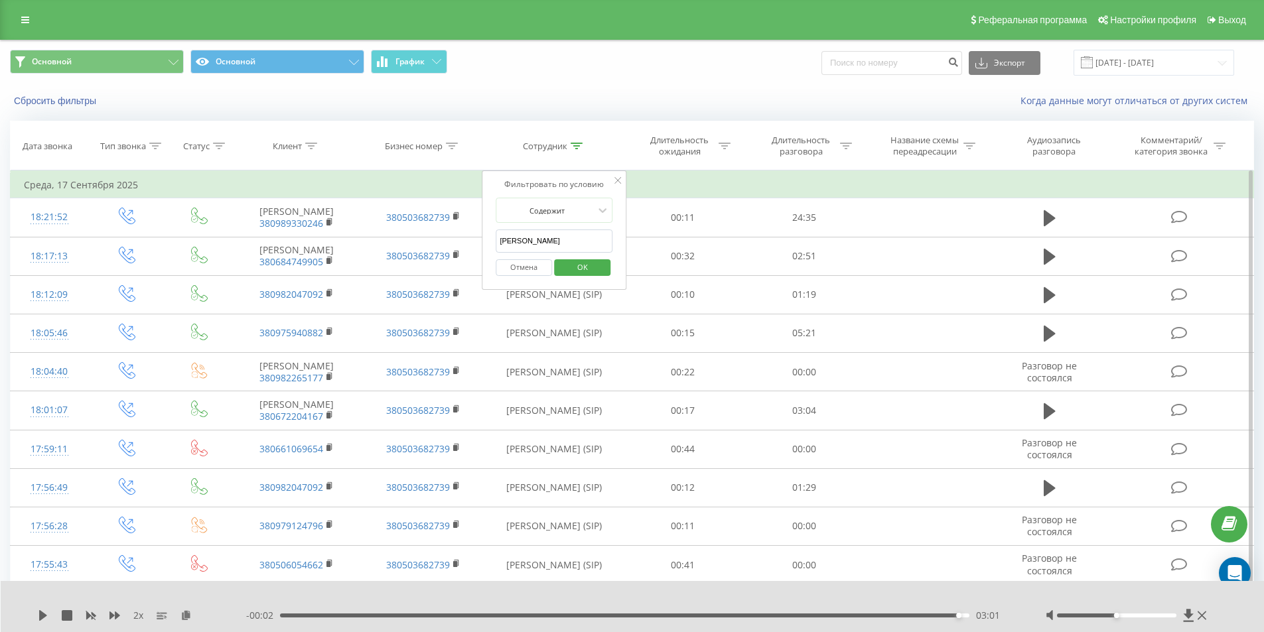
type input "[PERSON_NAME]"
click at [591, 268] on span "OK" at bounding box center [582, 267] width 37 height 21
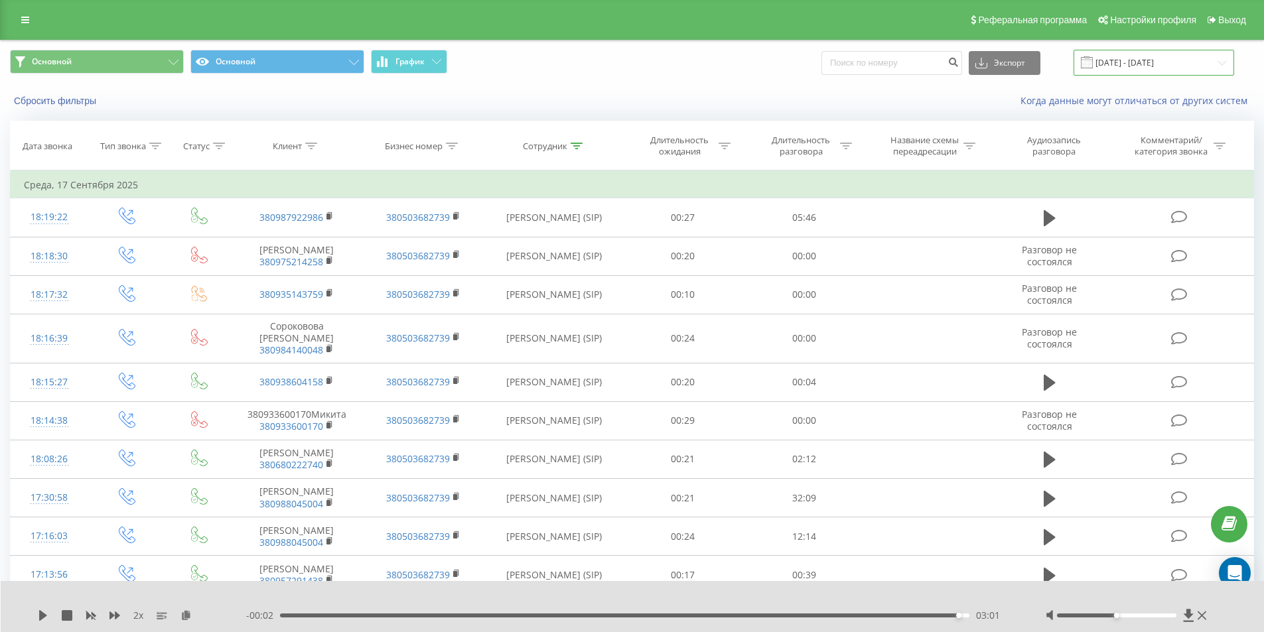
click at [1140, 57] on input "[DATE] - [DATE]" at bounding box center [1153, 63] width 161 height 26
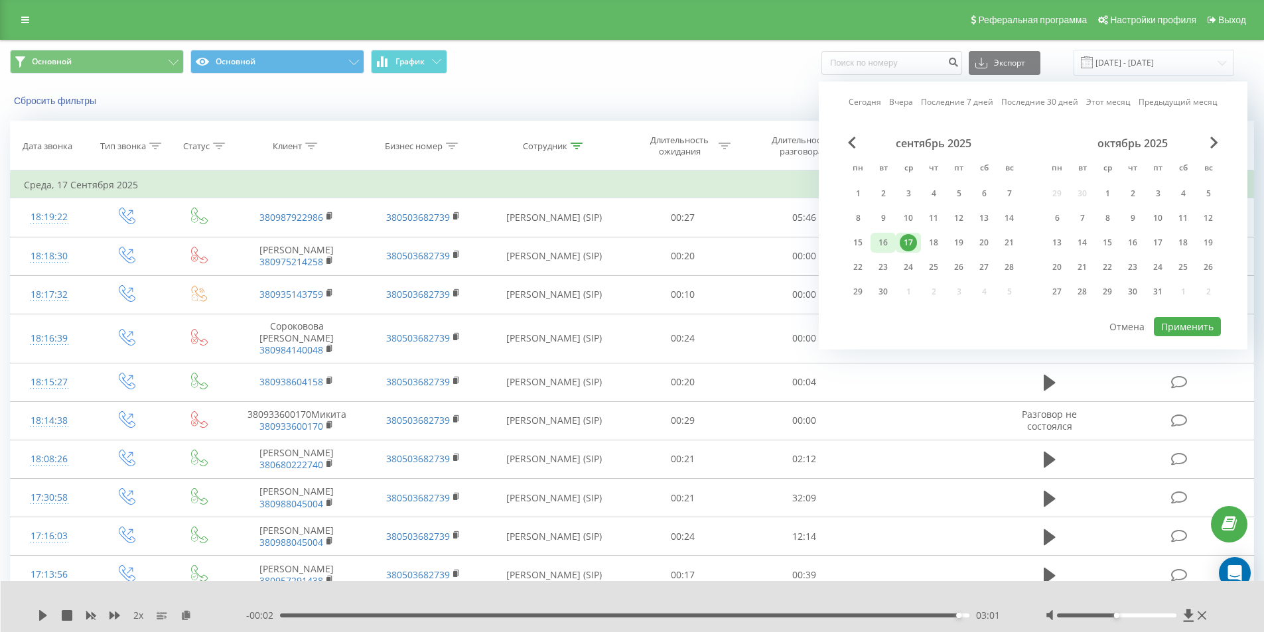
click at [885, 235] on div "16" at bounding box center [882, 242] width 17 height 17
click at [1190, 330] on button "Применить" at bounding box center [1187, 326] width 67 height 19
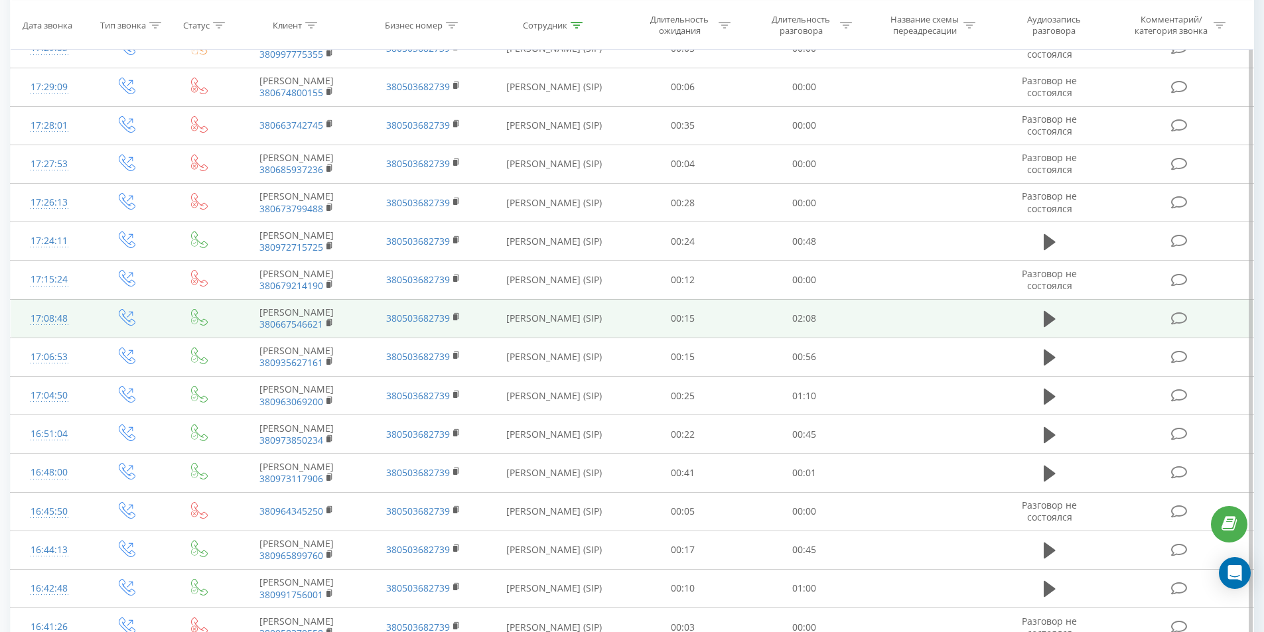
scroll to position [398, 0]
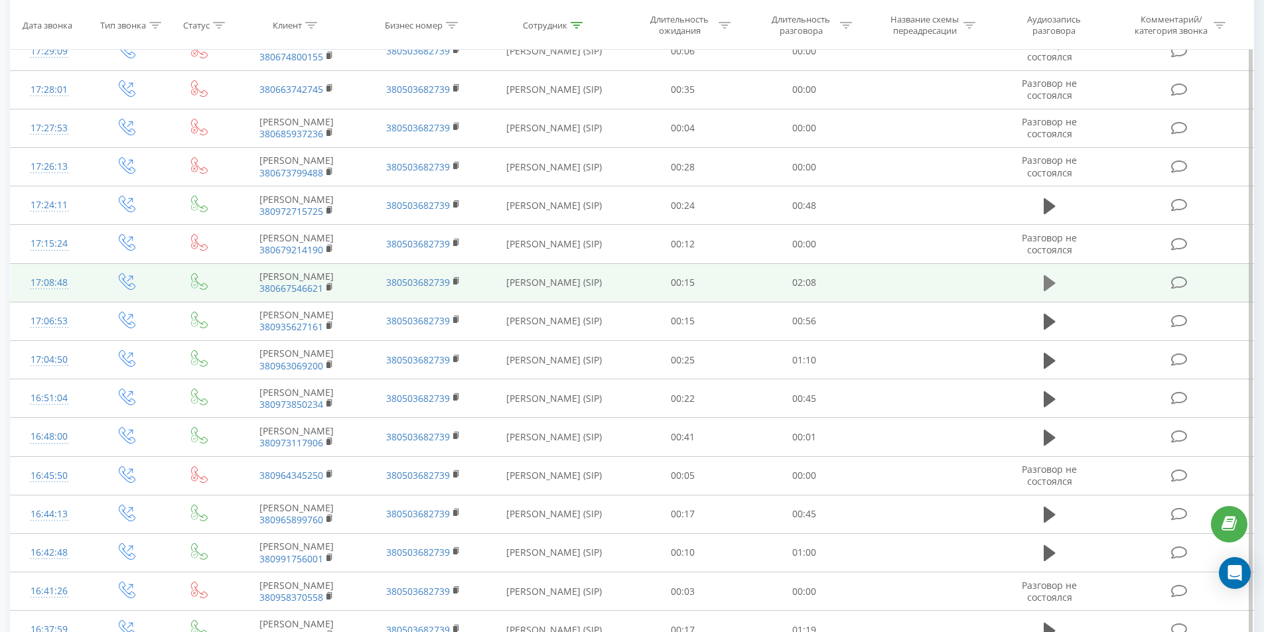
click at [1045, 291] on icon at bounding box center [1049, 283] width 12 height 16
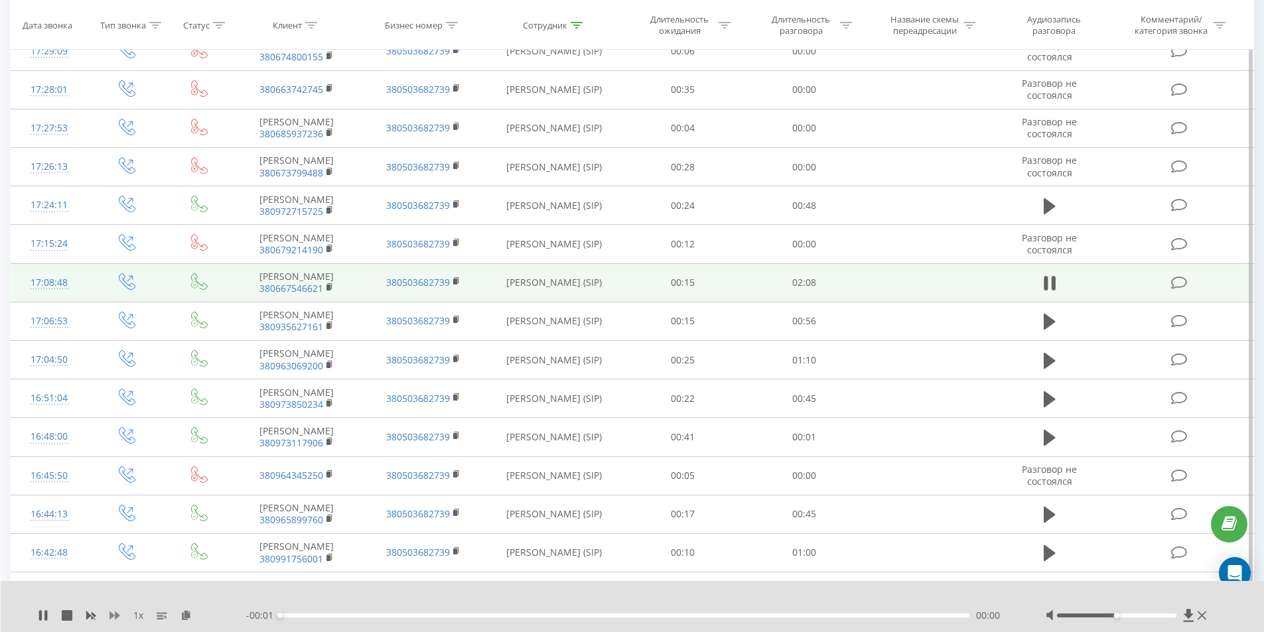
click at [117, 615] on icon at bounding box center [114, 616] width 11 height 8
click at [116, 612] on icon at bounding box center [114, 615] width 11 height 11
click at [329, 291] on rect at bounding box center [328, 288] width 4 height 6
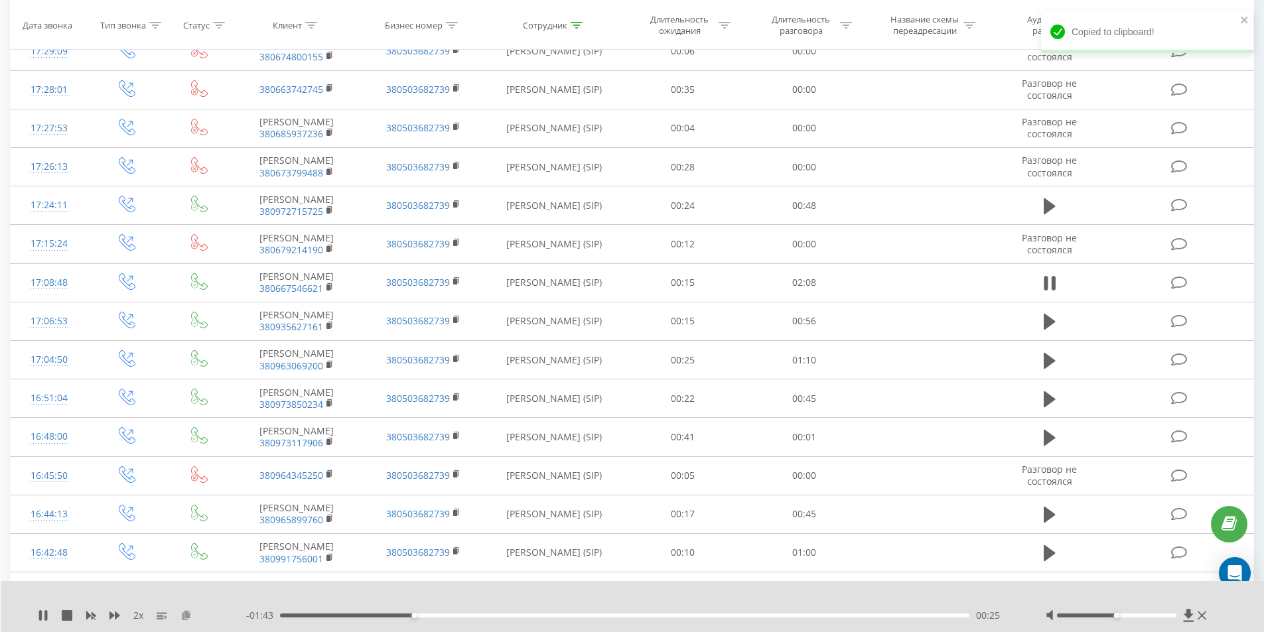
click at [186, 618] on icon at bounding box center [185, 614] width 11 height 9
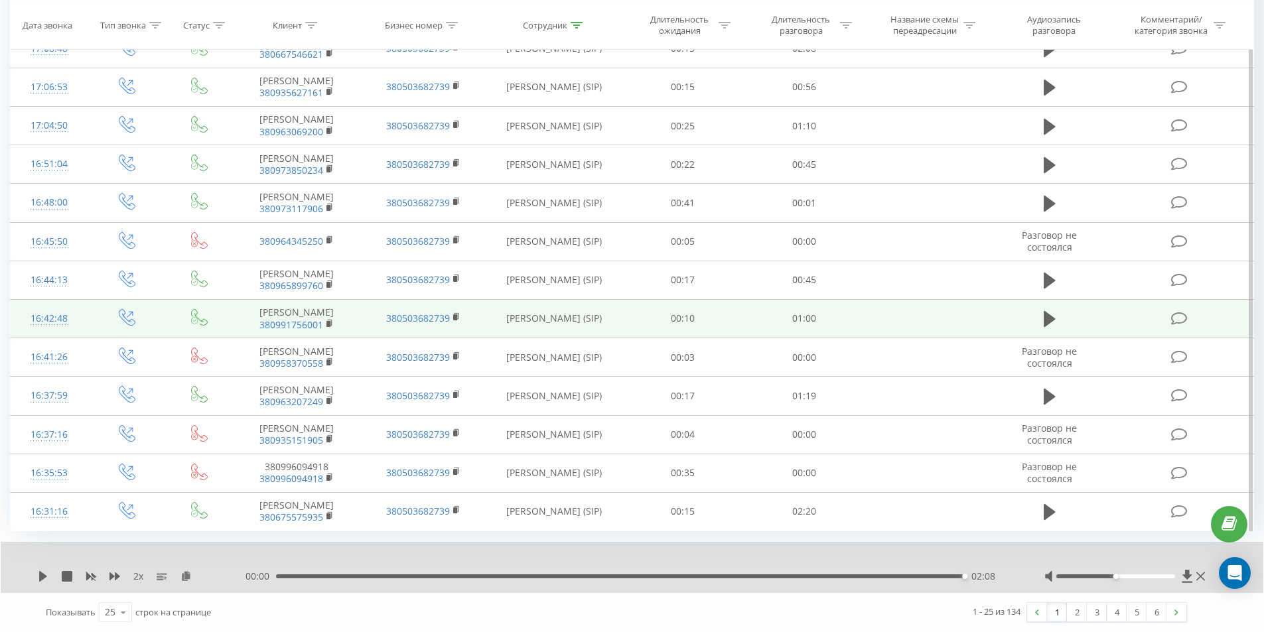
scroll to position [848, 0]
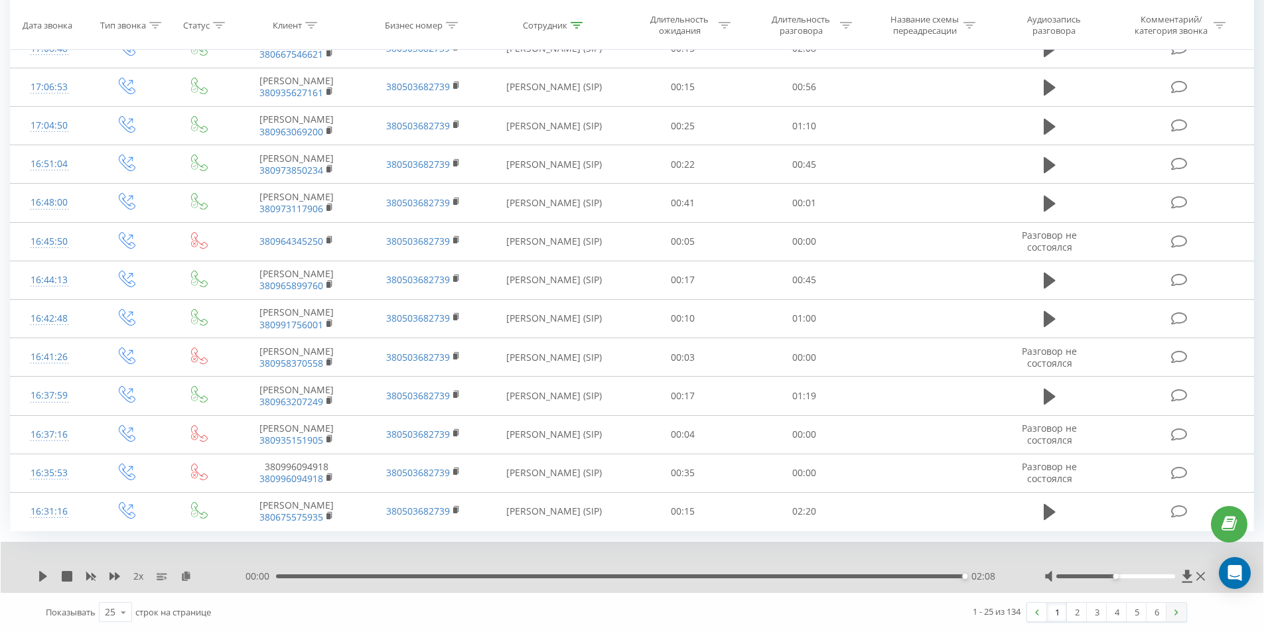
click at [1175, 610] on img at bounding box center [1176, 613] width 4 height 6
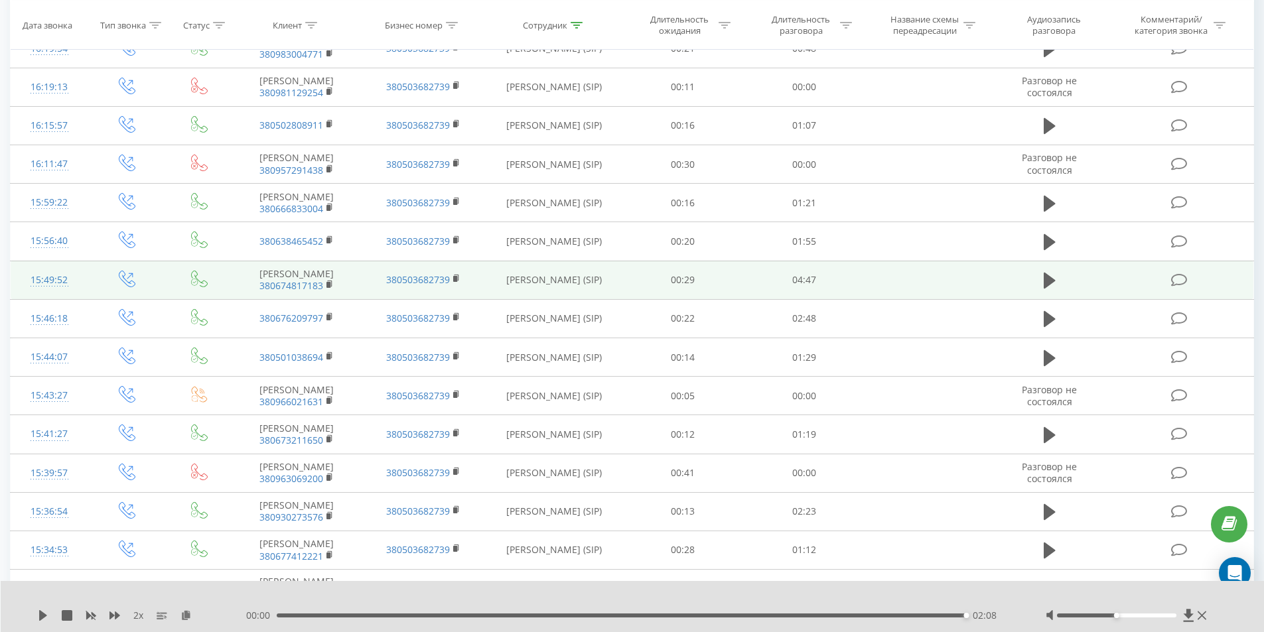
scroll to position [419, 0]
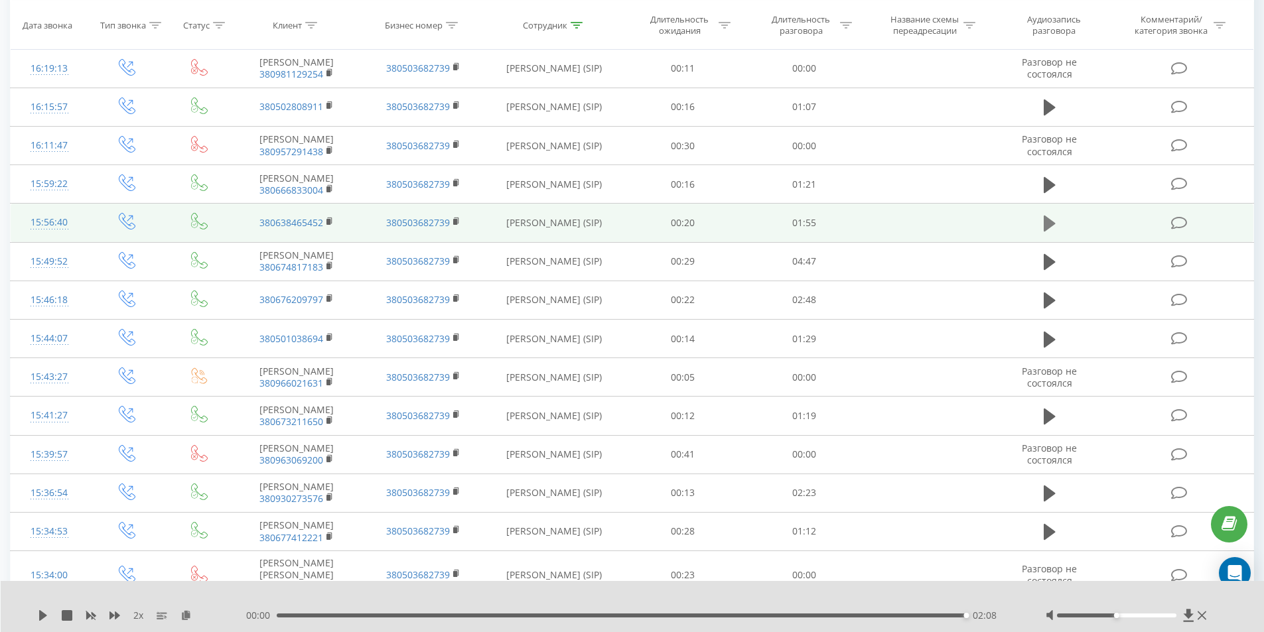
click at [1046, 232] on icon at bounding box center [1049, 224] width 12 height 16
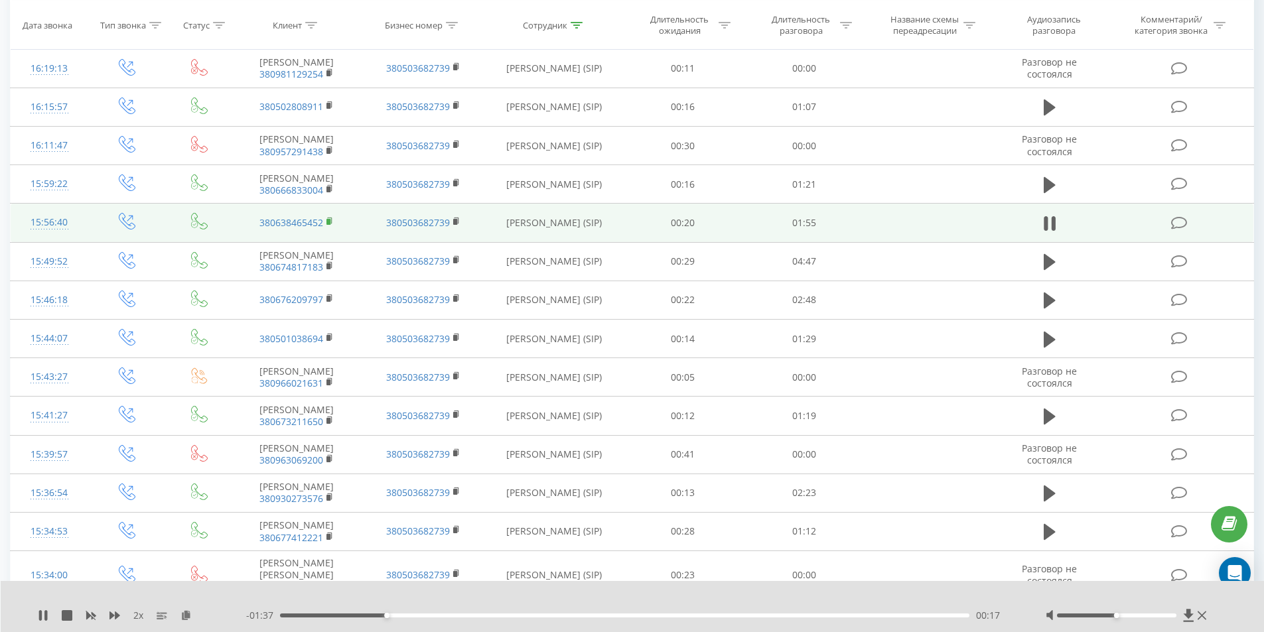
click at [330, 225] on rect at bounding box center [328, 222] width 4 height 6
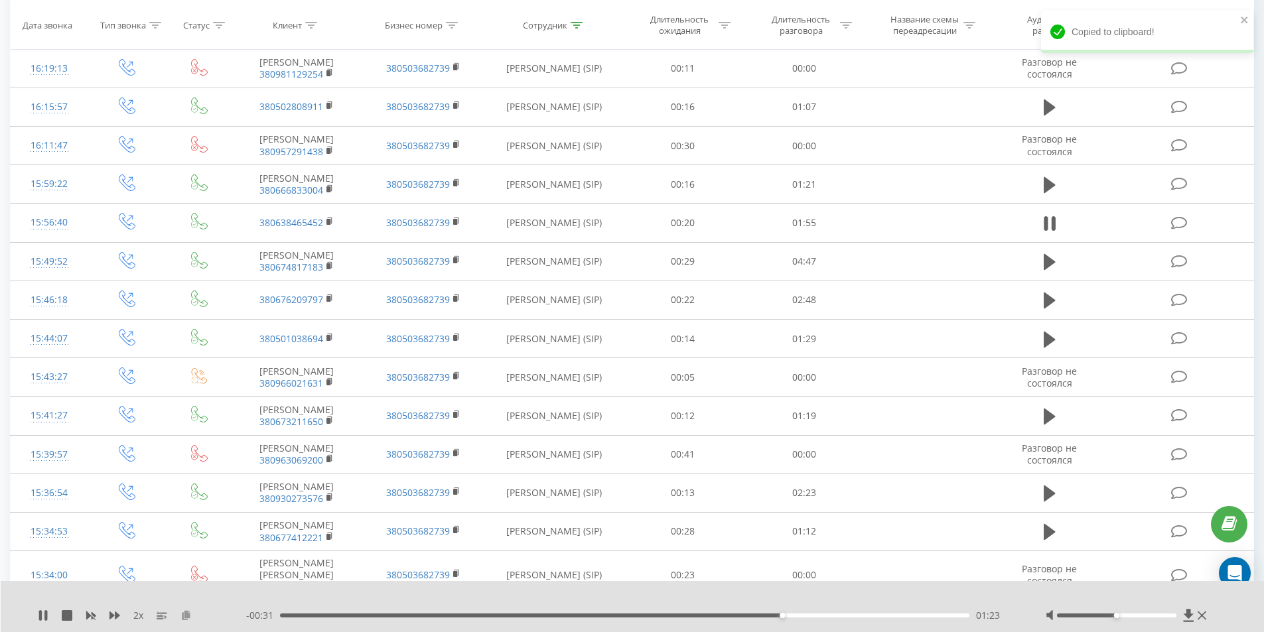
click at [188, 616] on icon at bounding box center [185, 614] width 11 height 9
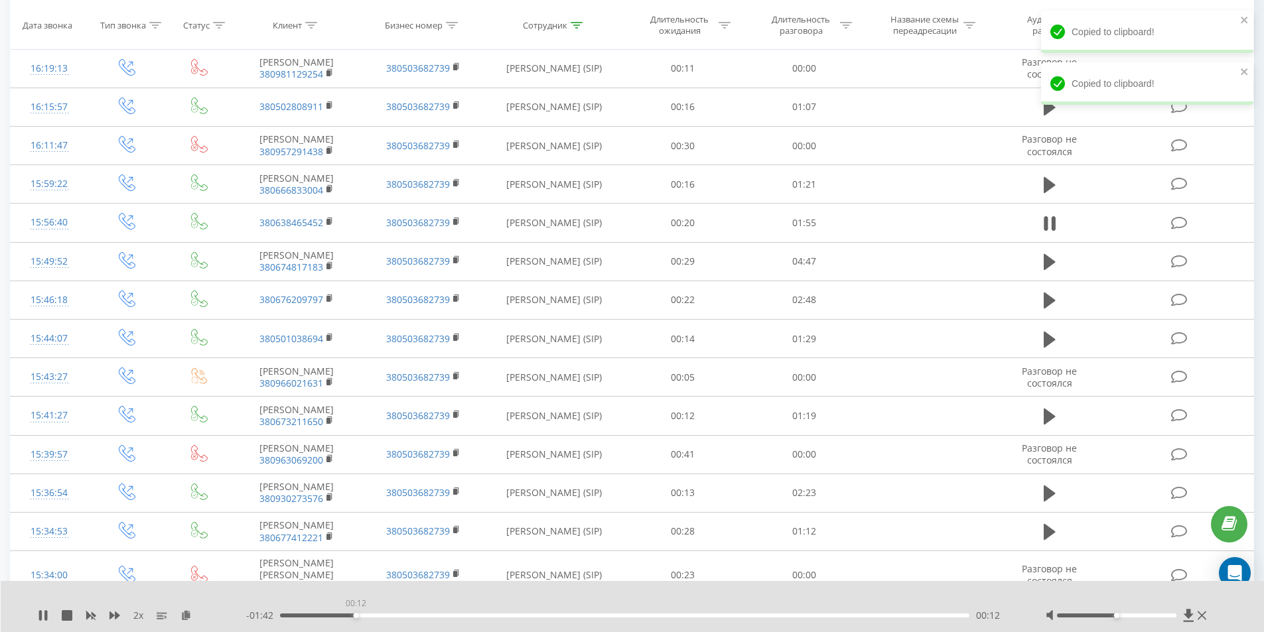
click at [355, 616] on div "00:12" at bounding box center [625, 616] width 690 height 4
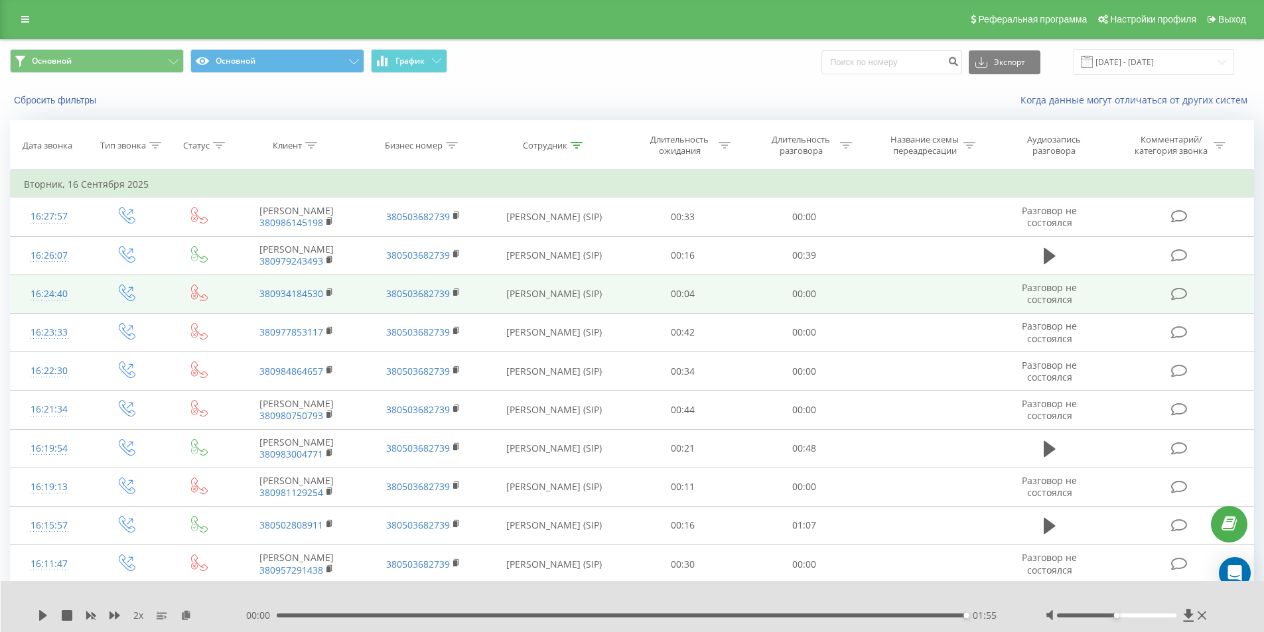
scroll to position [0, 0]
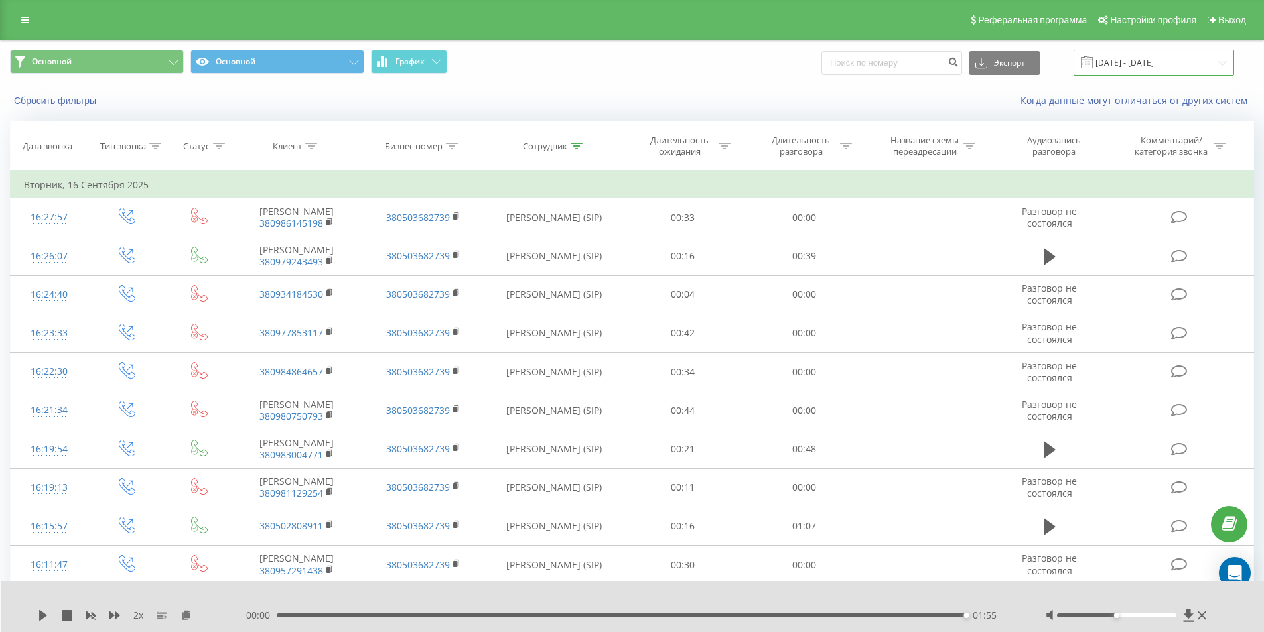
click at [1110, 58] on input "[DATE] - [DATE]" at bounding box center [1153, 63] width 161 height 26
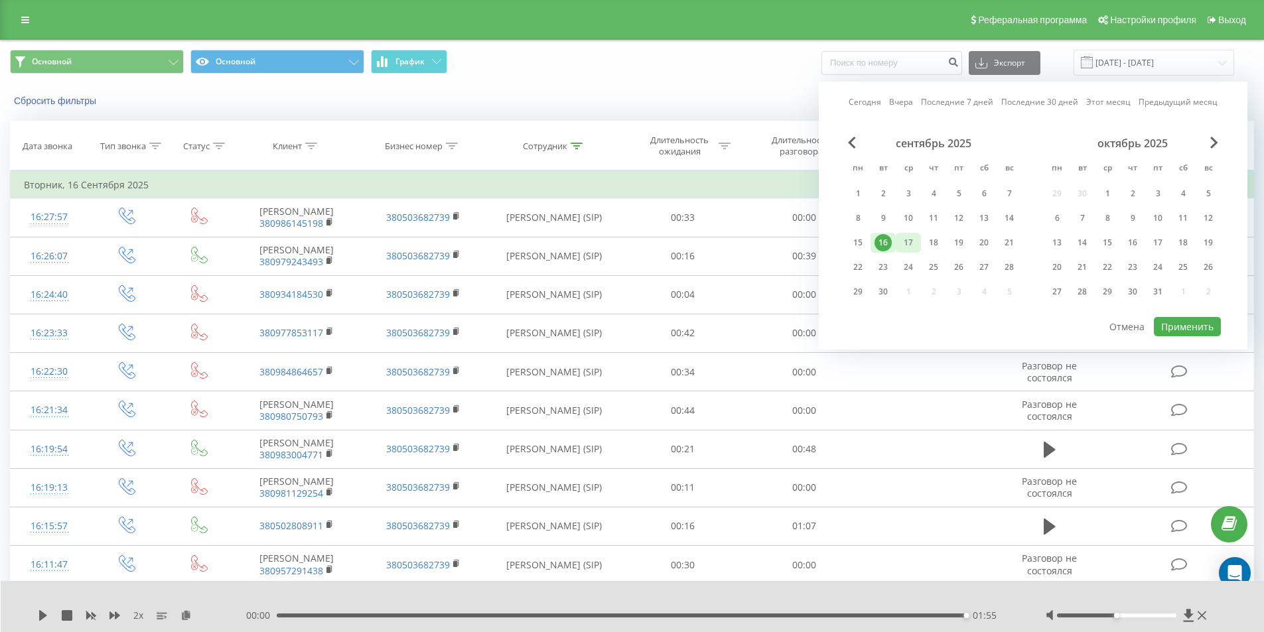
click at [905, 237] on div "17" at bounding box center [907, 242] width 17 height 17
click at [1181, 328] on button "Применить" at bounding box center [1187, 326] width 67 height 19
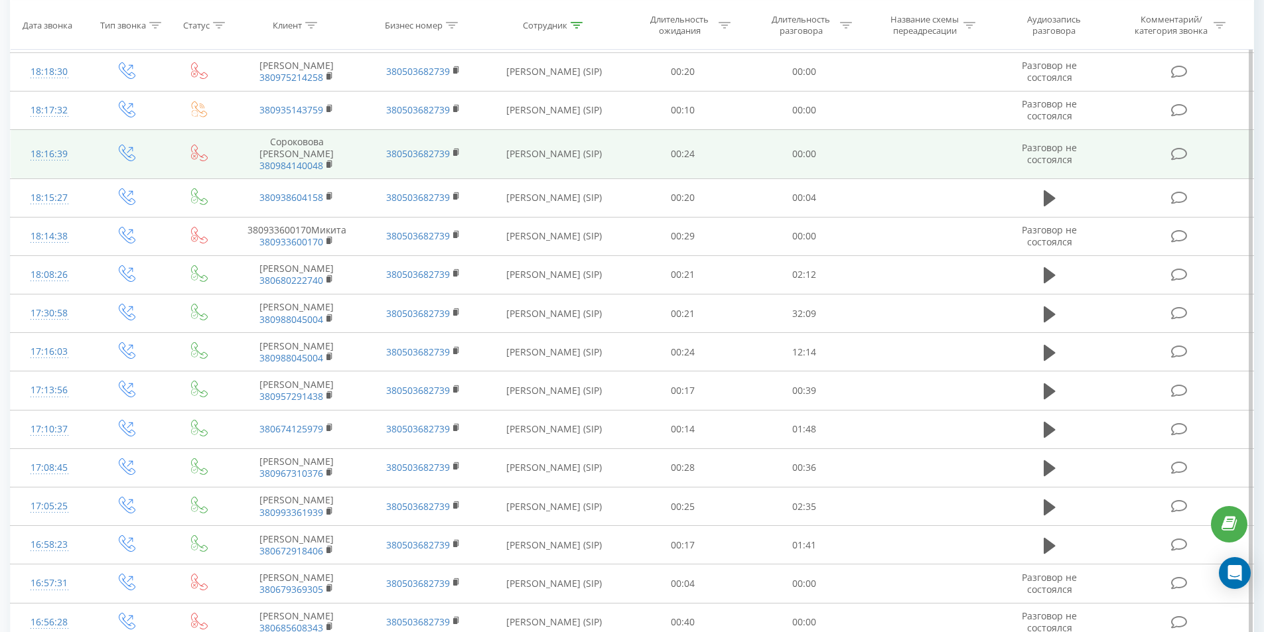
scroll to position [265, 0]
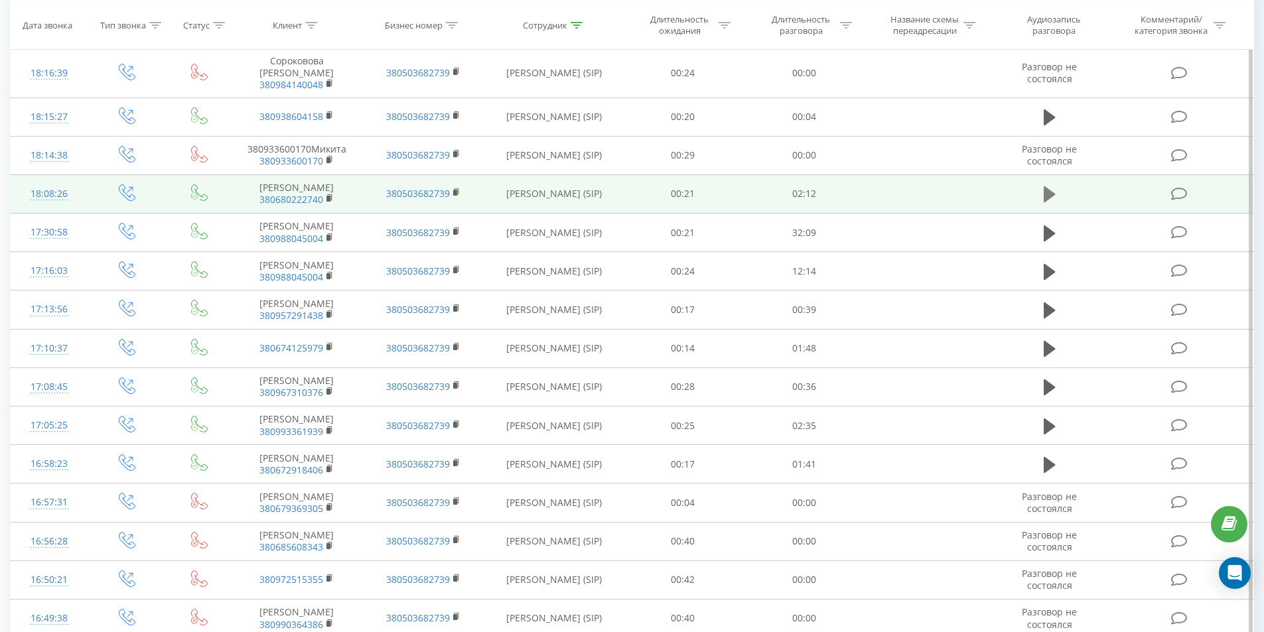
click at [1047, 202] on icon at bounding box center [1049, 194] width 12 height 16
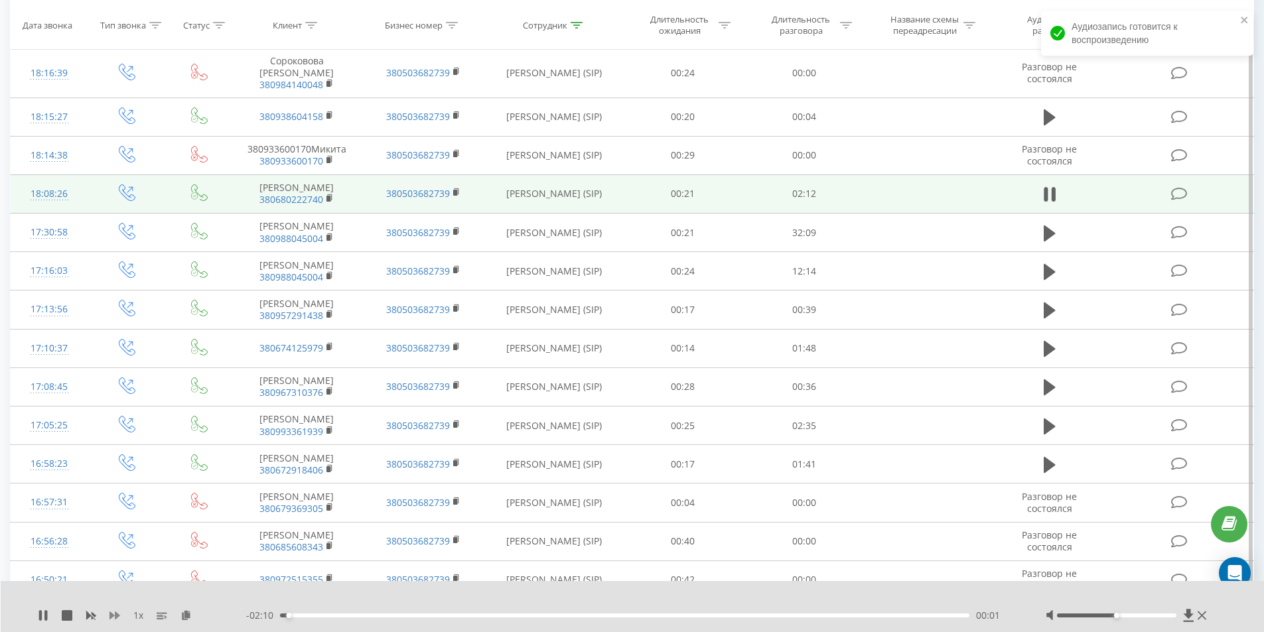
click at [115, 615] on icon at bounding box center [114, 616] width 11 height 8
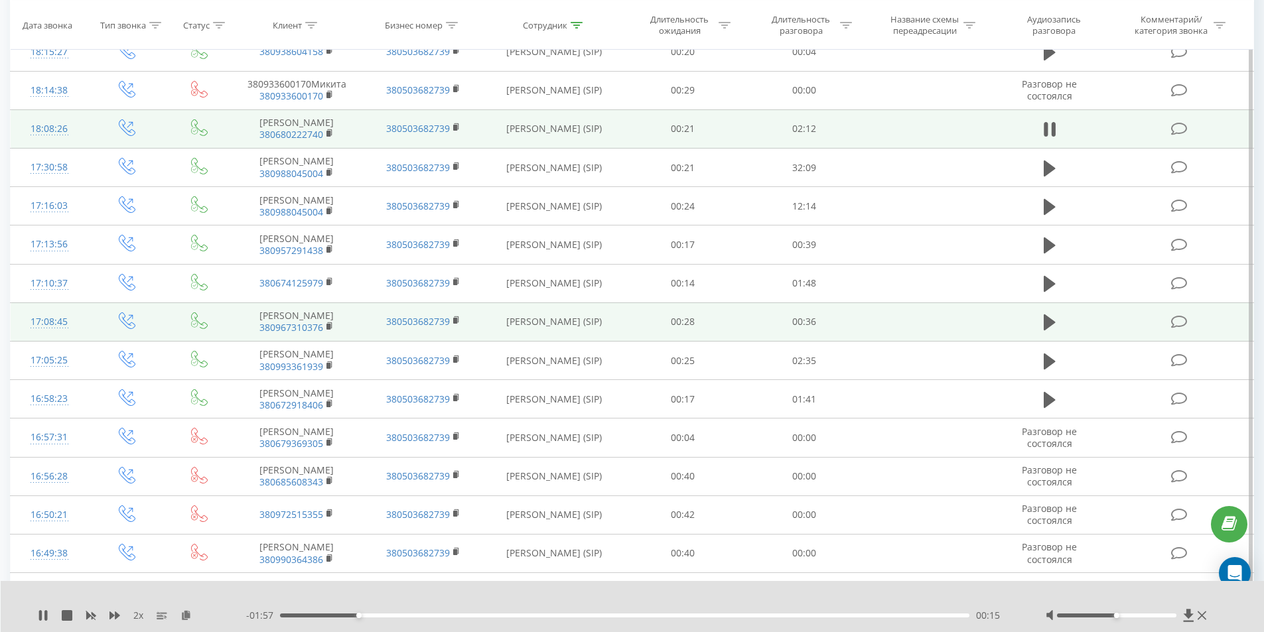
scroll to position [332, 0]
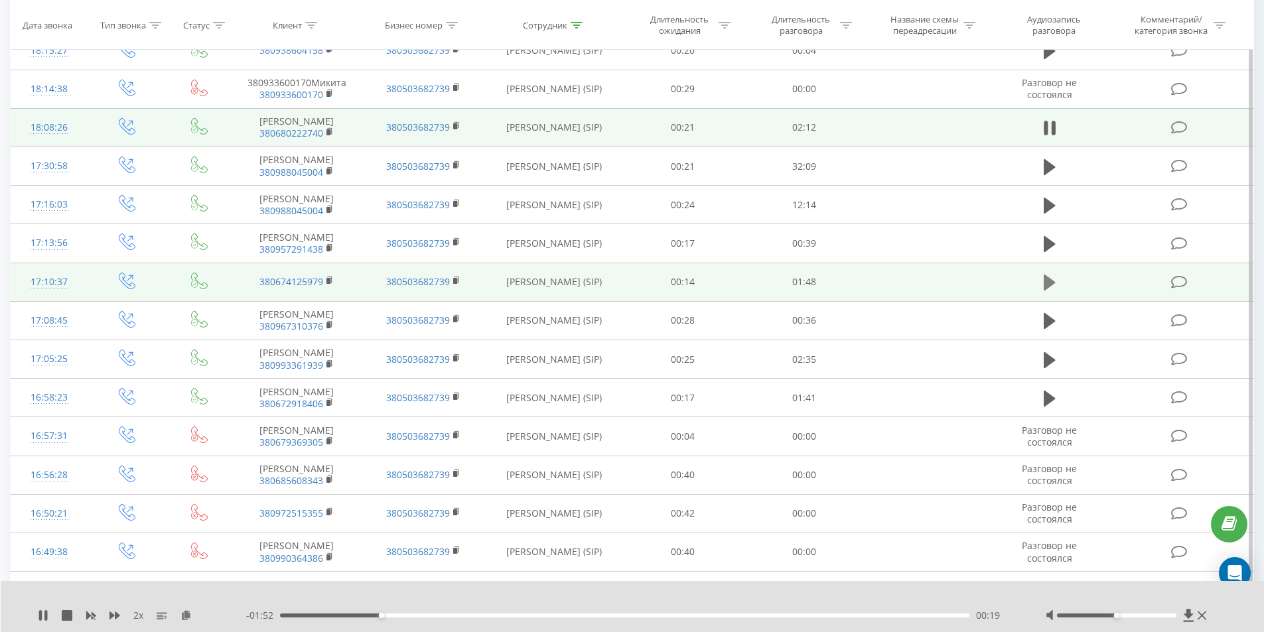
click at [1049, 291] on icon at bounding box center [1049, 283] width 12 height 16
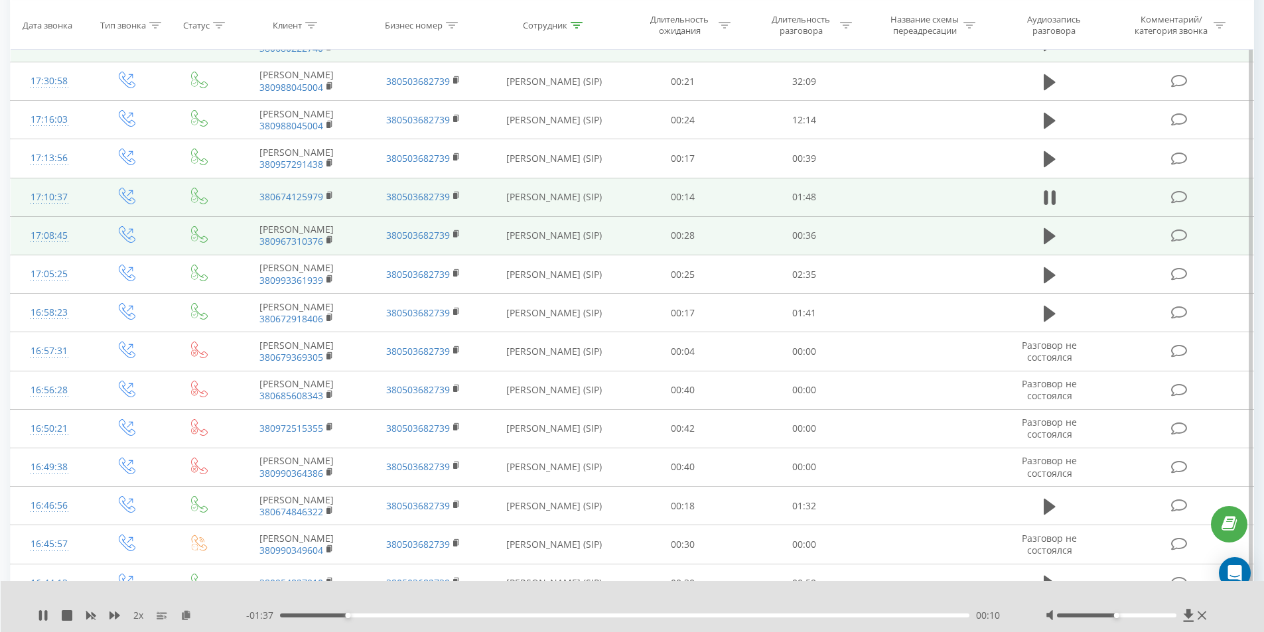
scroll to position [398, 0]
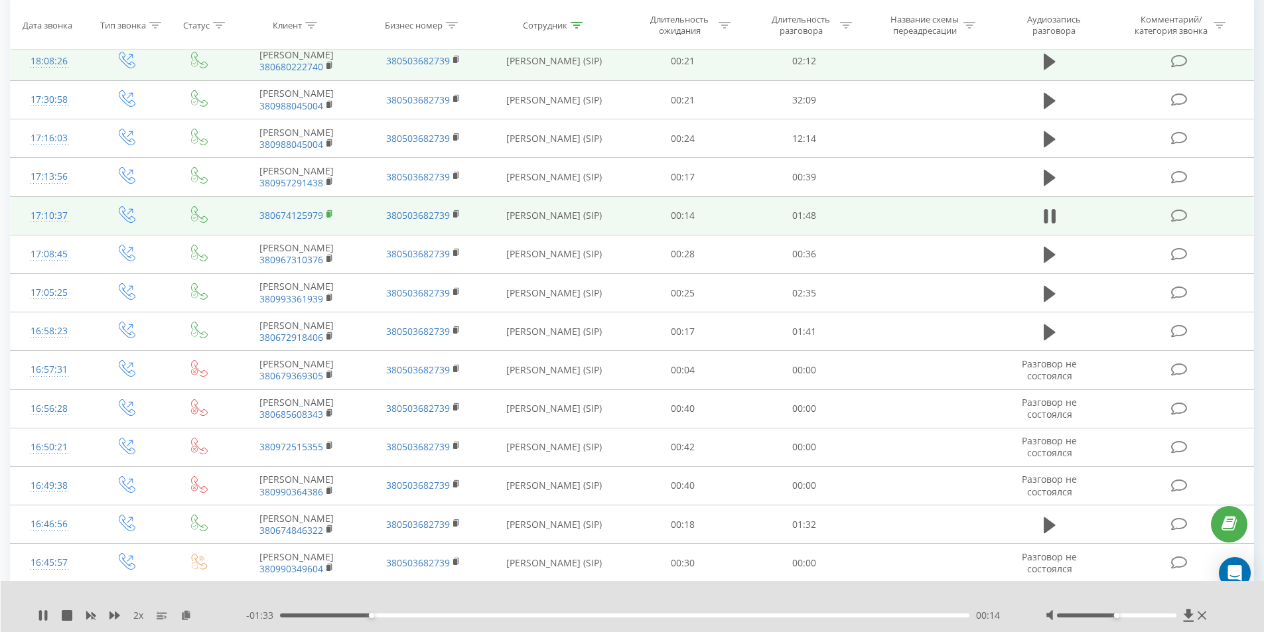
click at [328, 219] on icon at bounding box center [329, 214] width 7 height 9
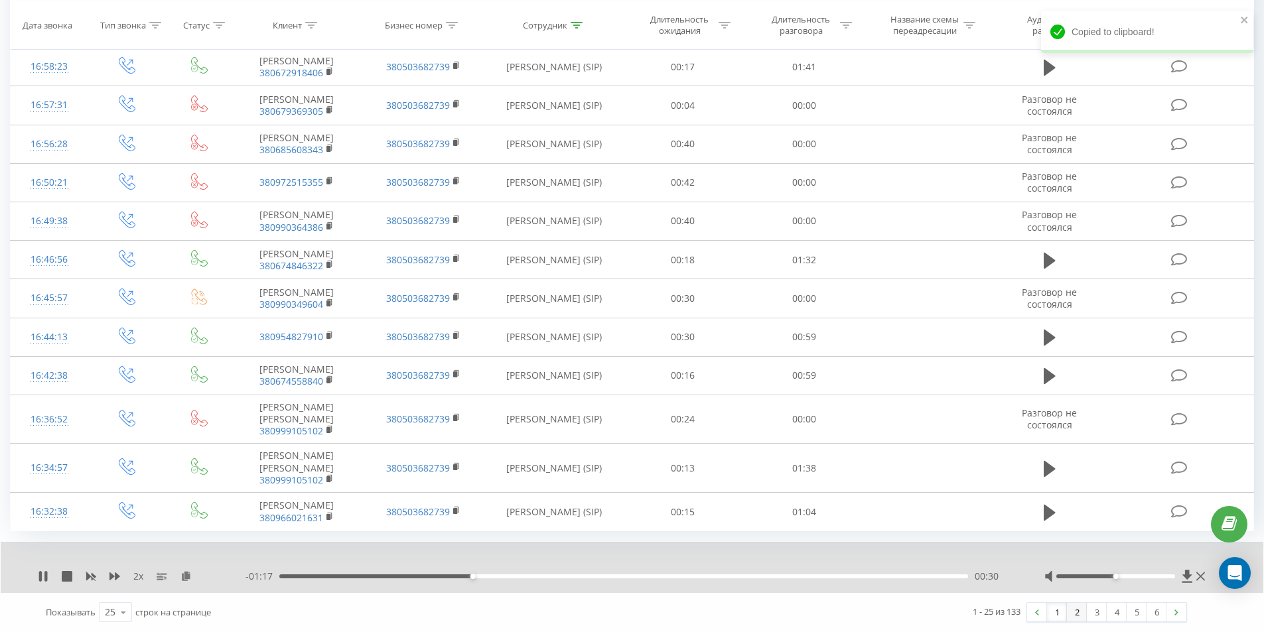
scroll to position [795, 0]
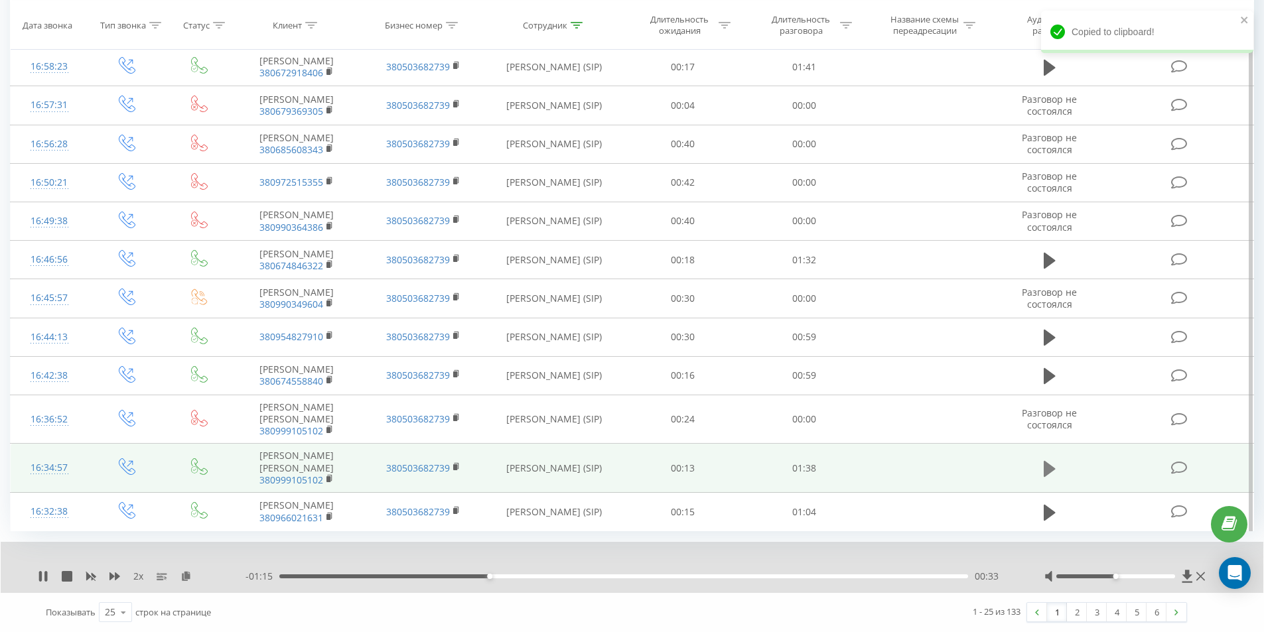
click at [1049, 460] on icon at bounding box center [1049, 468] width 12 height 16
click at [329, 476] on rect at bounding box center [328, 479] width 4 height 6
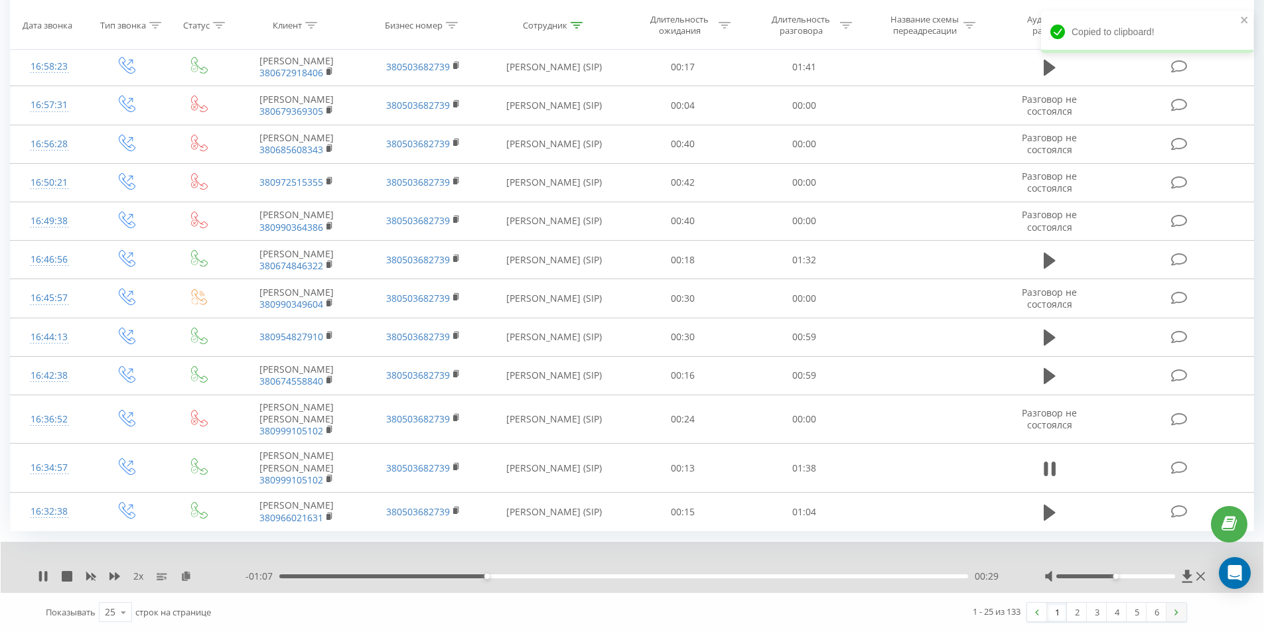
click at [1175, 614] on img at bounding box center [1176, 613] width 4 height 6
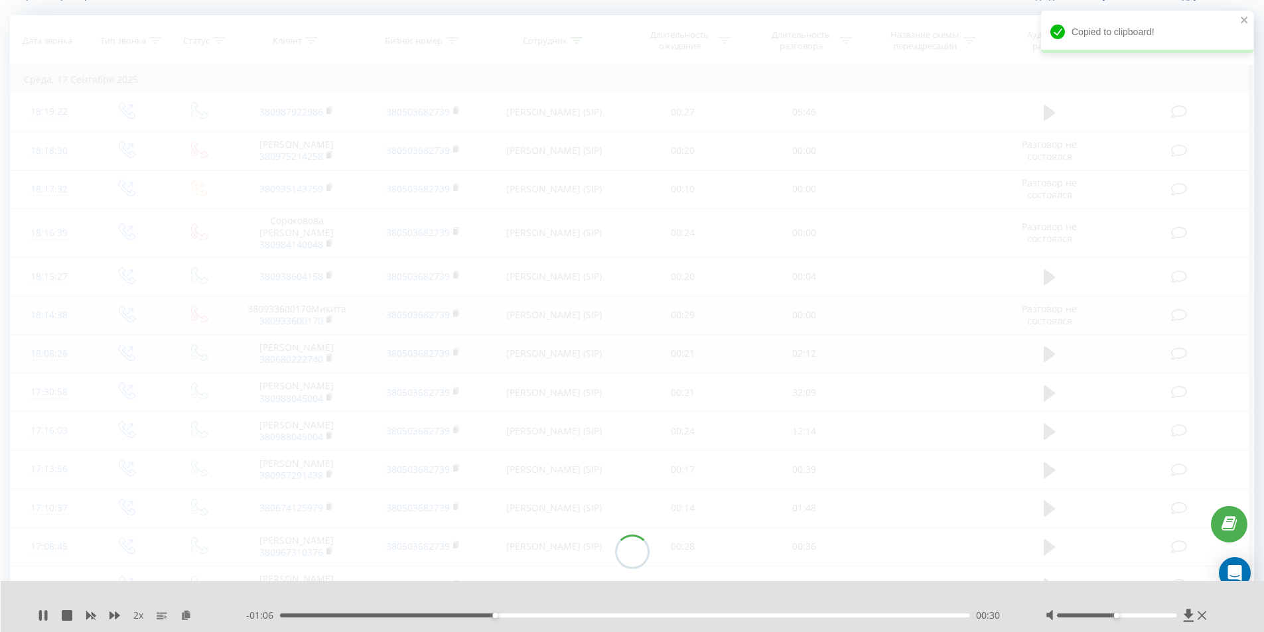
scroll to position [88, 0]
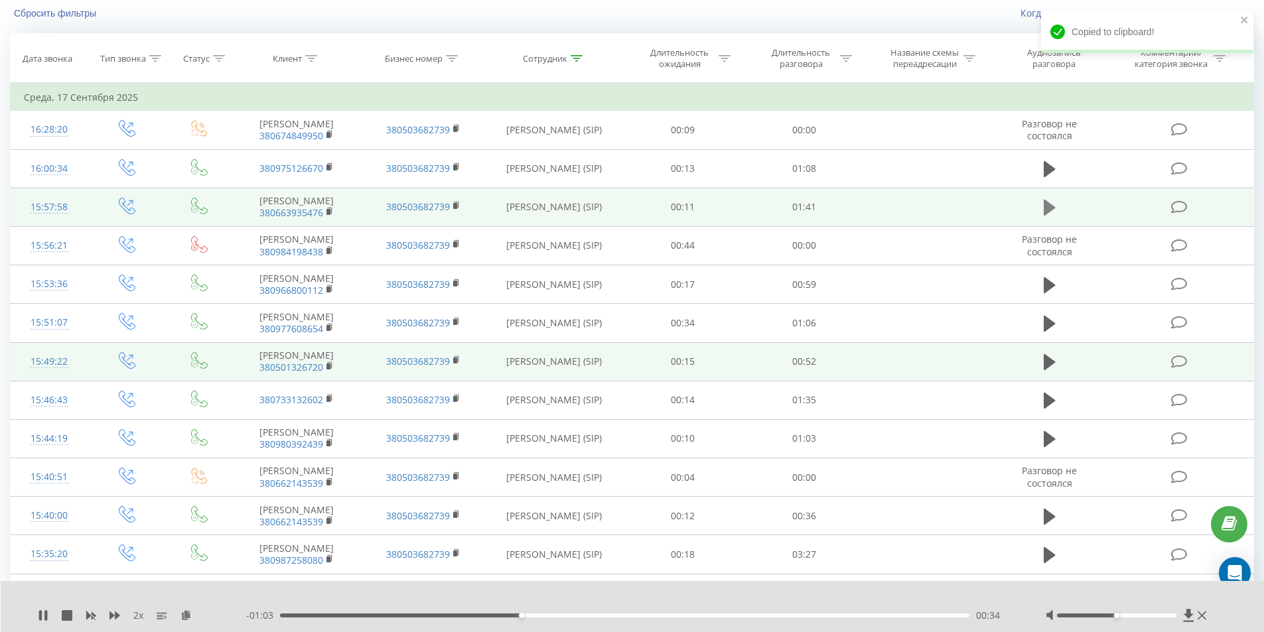
click at [1050, 216] on icon at bounding box center [1049, 208] width 12 height 16
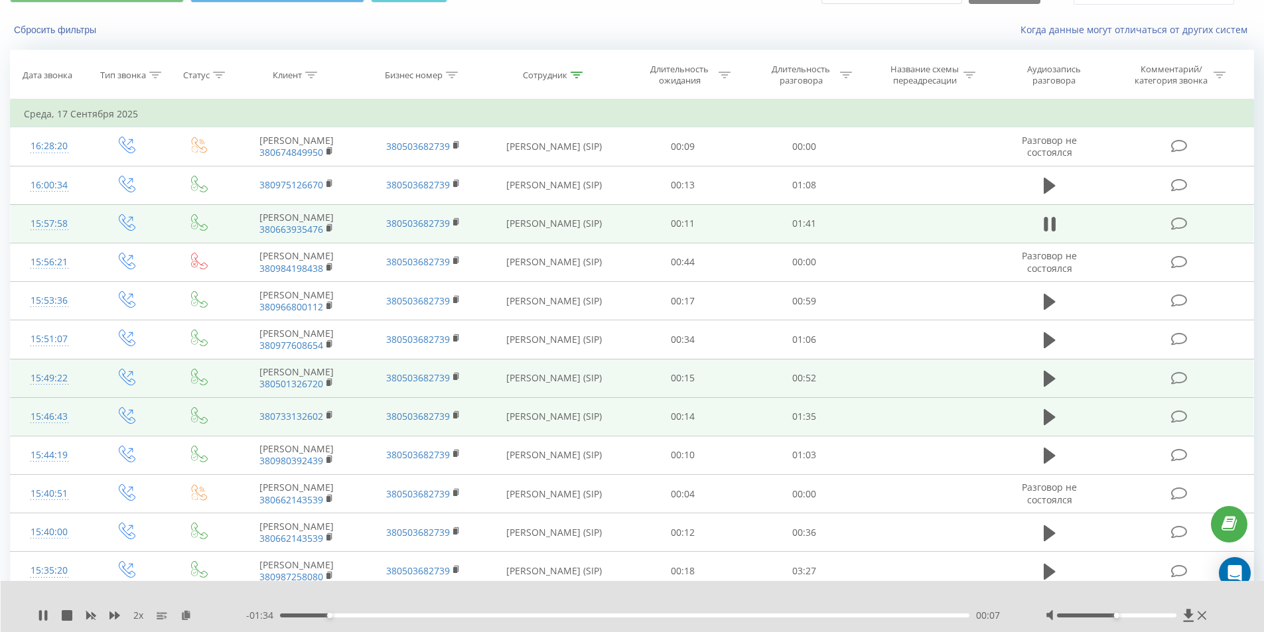
scroll to position [21, 0]
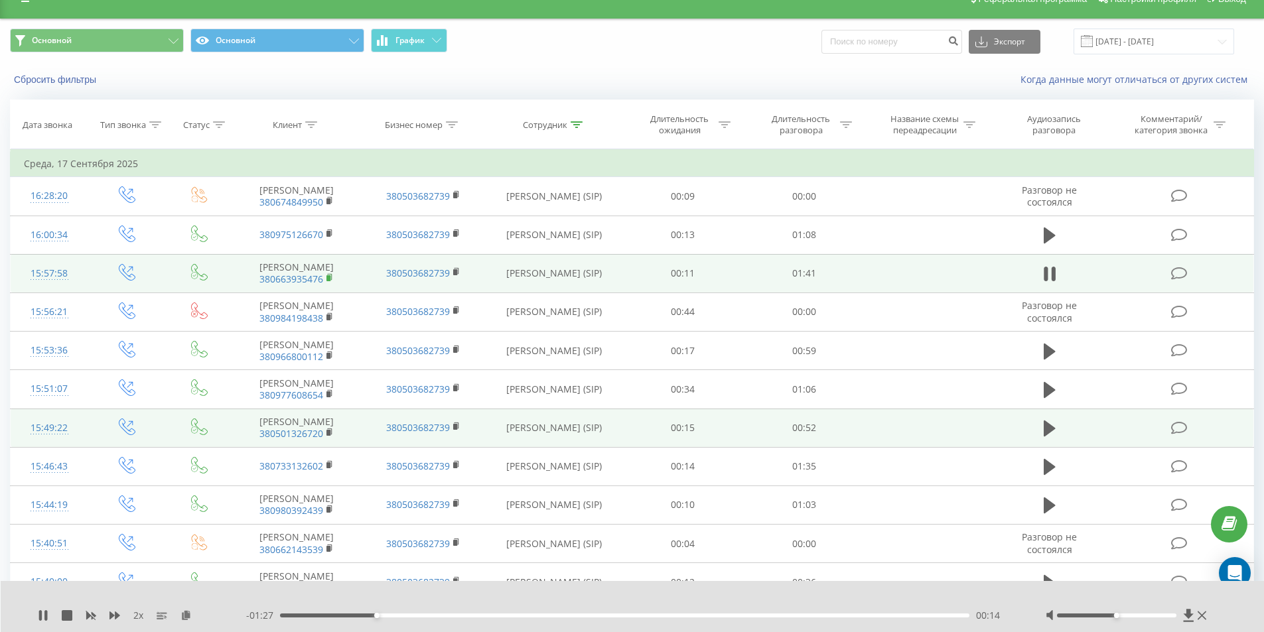
click at [329, 281] on rect at bounding box center [328, 278] width 4 height 6
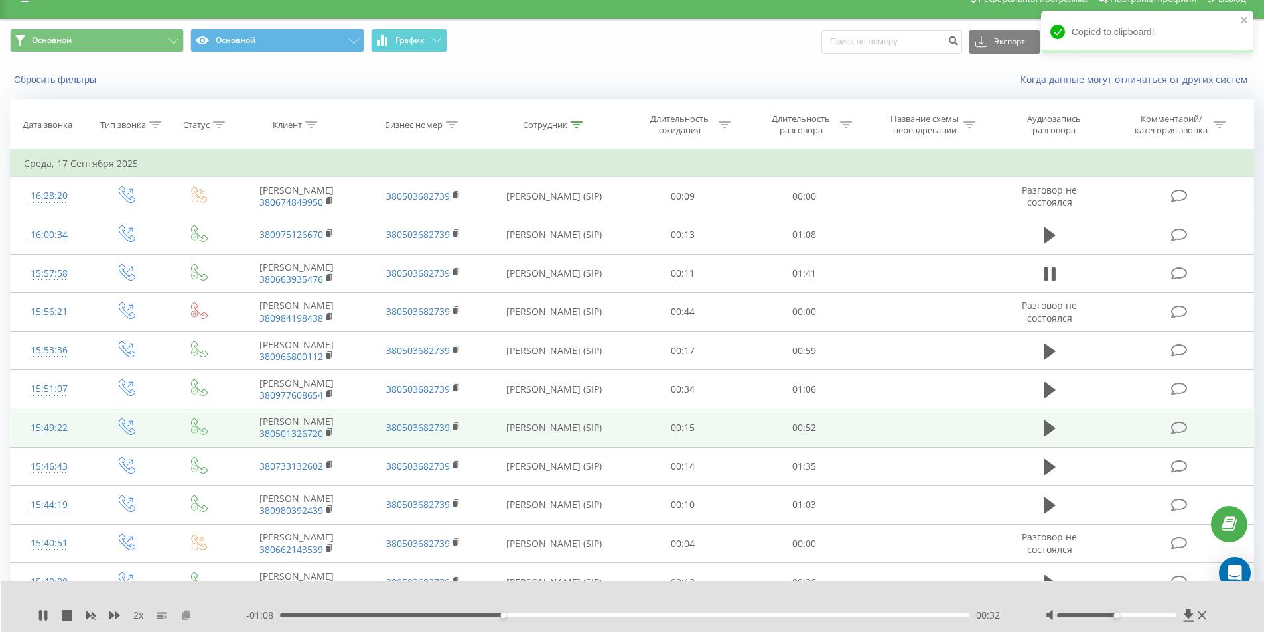
click at [190, 614] on icon at bounding box center [185, 614] width 11 height 9
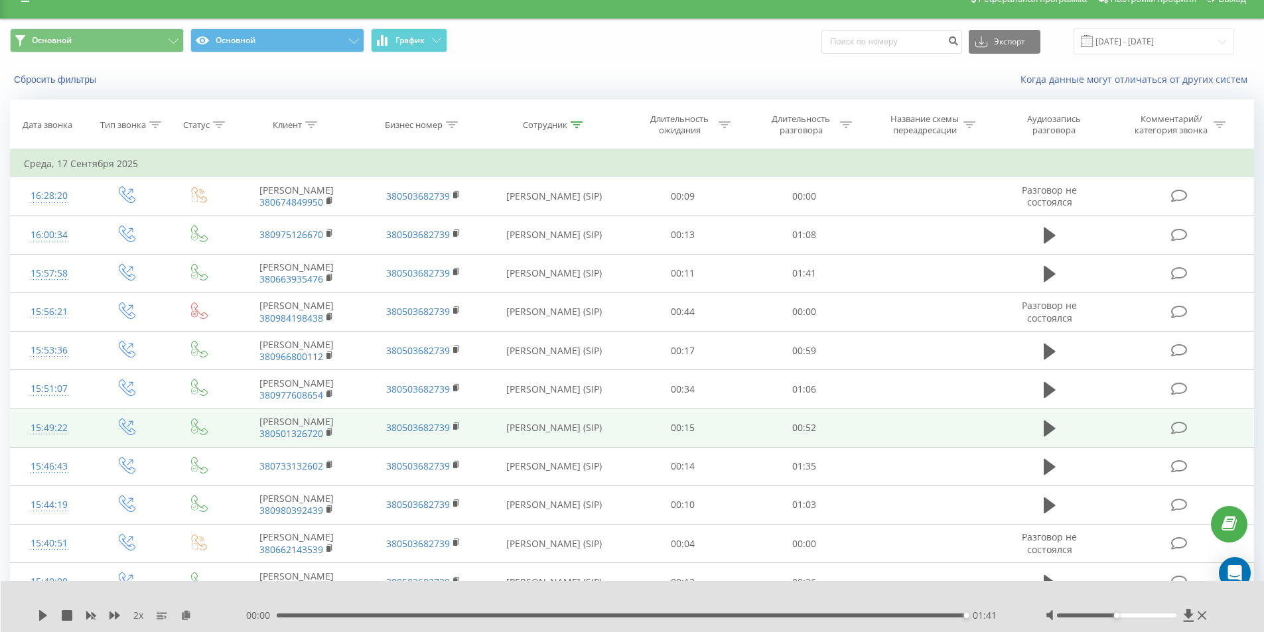
click at [376, 614] on div "01:41" at bounding box center [622, 616] width 690 height 4
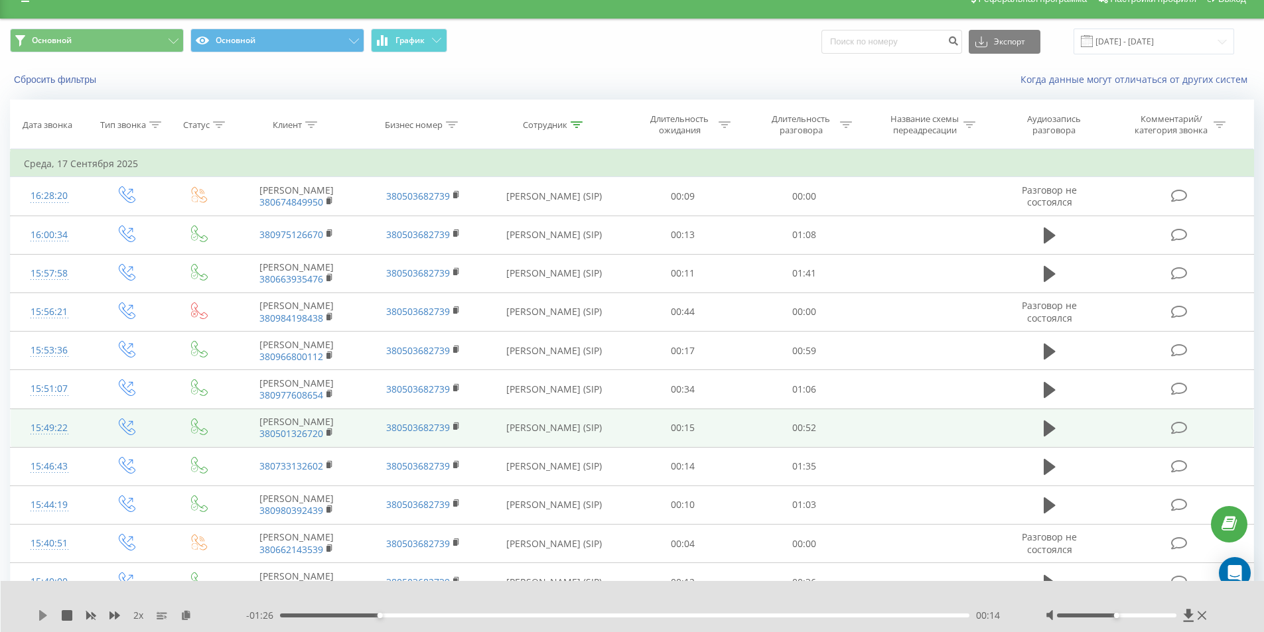
click at [44, 614] on icon at bounding box center [43, 615] width 8 height 11
click at [366, 612] on div "- 01:01 00:39 00:39" at bounding box center [629, 615] width 766 height 13
click at [372, 616] on div "00:13" at bounding box center [625, 616] width 690 height 4
click at [94, 614] on icon at bounding box center [91, 616] width 10 height 8
click at [427, 614] on div "00:21" at bounding box center [625, 616] width 690 height 4
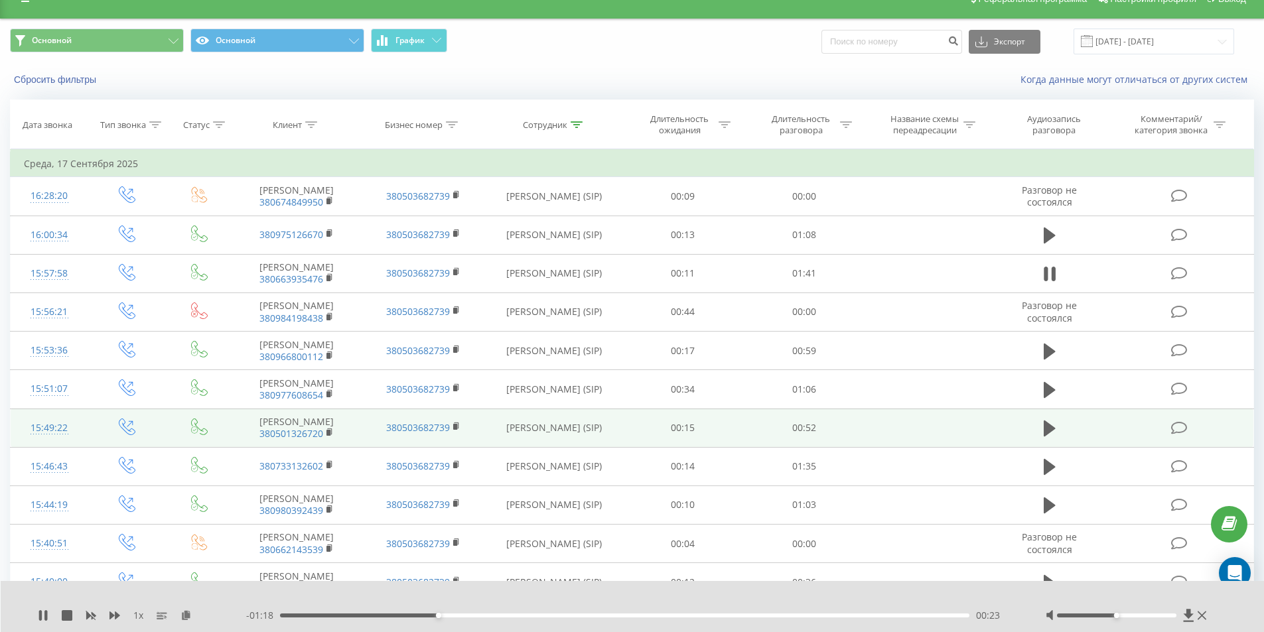
click at [397, 616] on div "00:23" at bounding box center [625, 616] width 690 height 4
click at [115, 612] on icon at bounding box center [114, 615] width 11 height 11
drag, startPoint x: 292, startPoint y: 616, endPoint x: 257, endPoint y: 620, distance: 35.4
click at [275, 617] on div "- 01:40 00:01 00:01" at bounding box center [629, 615] width 766 height 13
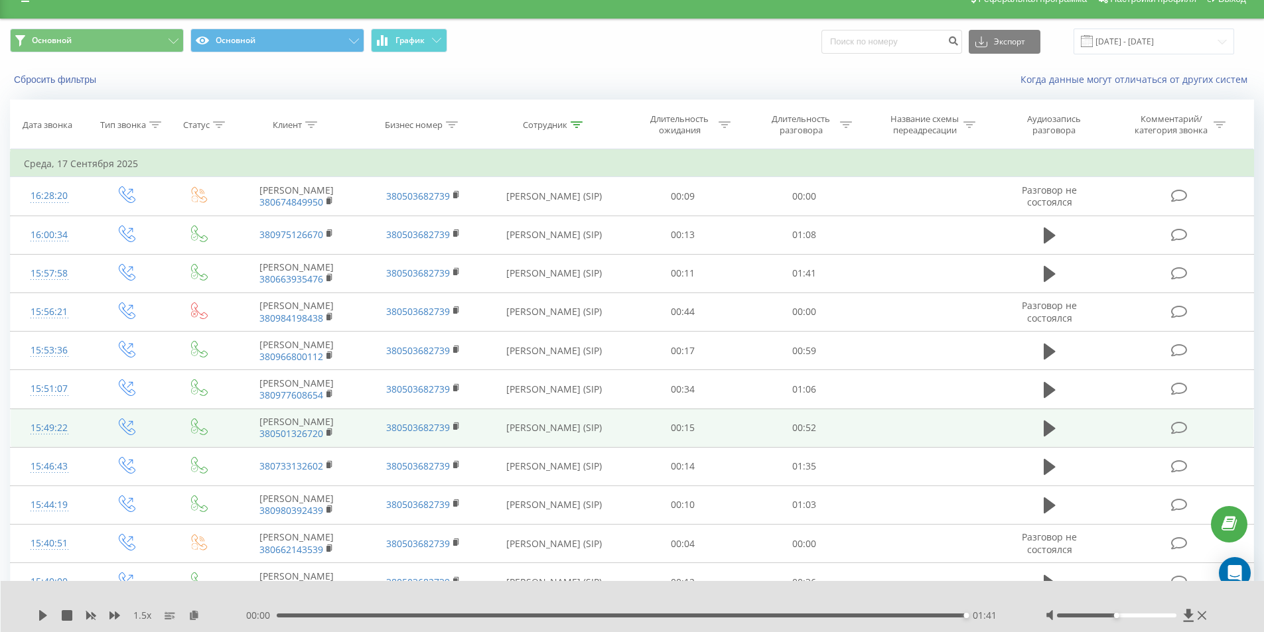
click at [938, 615] on div "01:41" at bounding box center [622, 616] width 690 height 4
click at [47, 613] on icon at bounding box center [43, 615] width 11 height 11
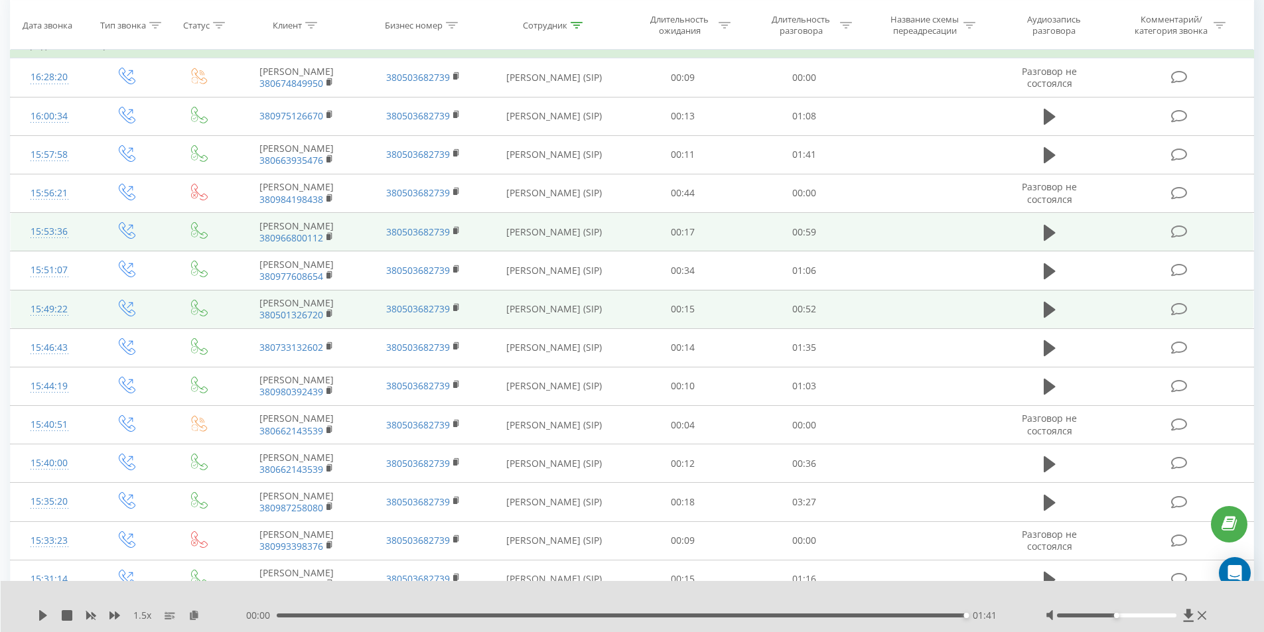
scroll to position [353, 0]
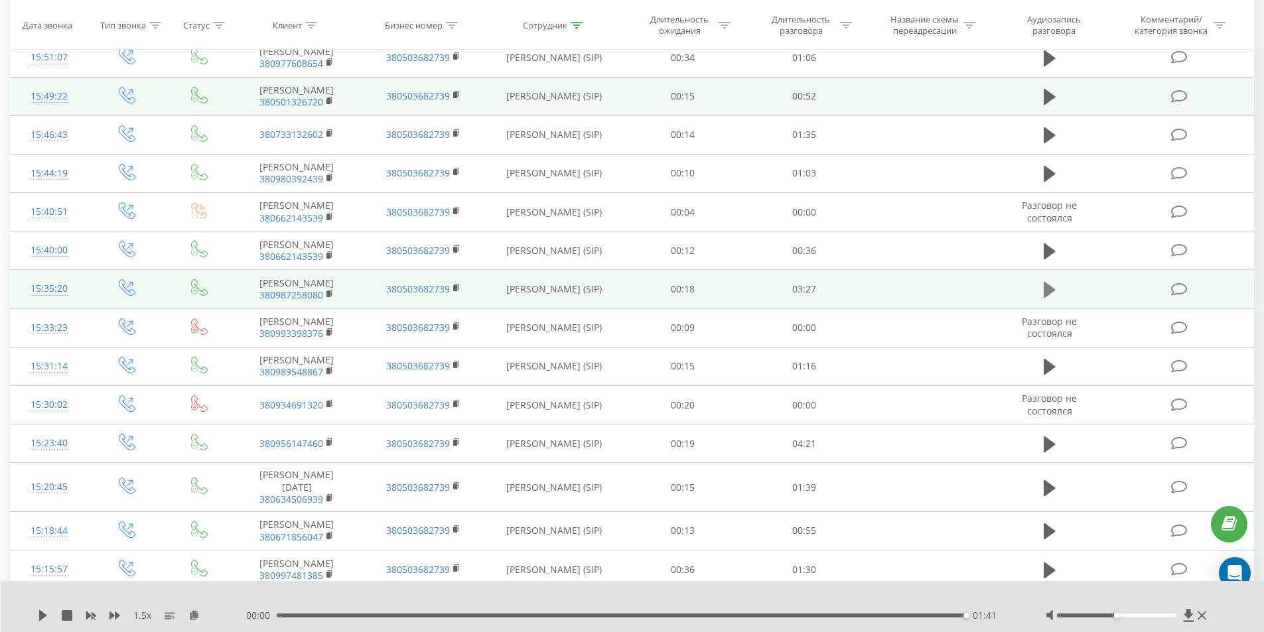
click at [1048, 298] on icon at bounding box center [1049, 290] width 12 height 16
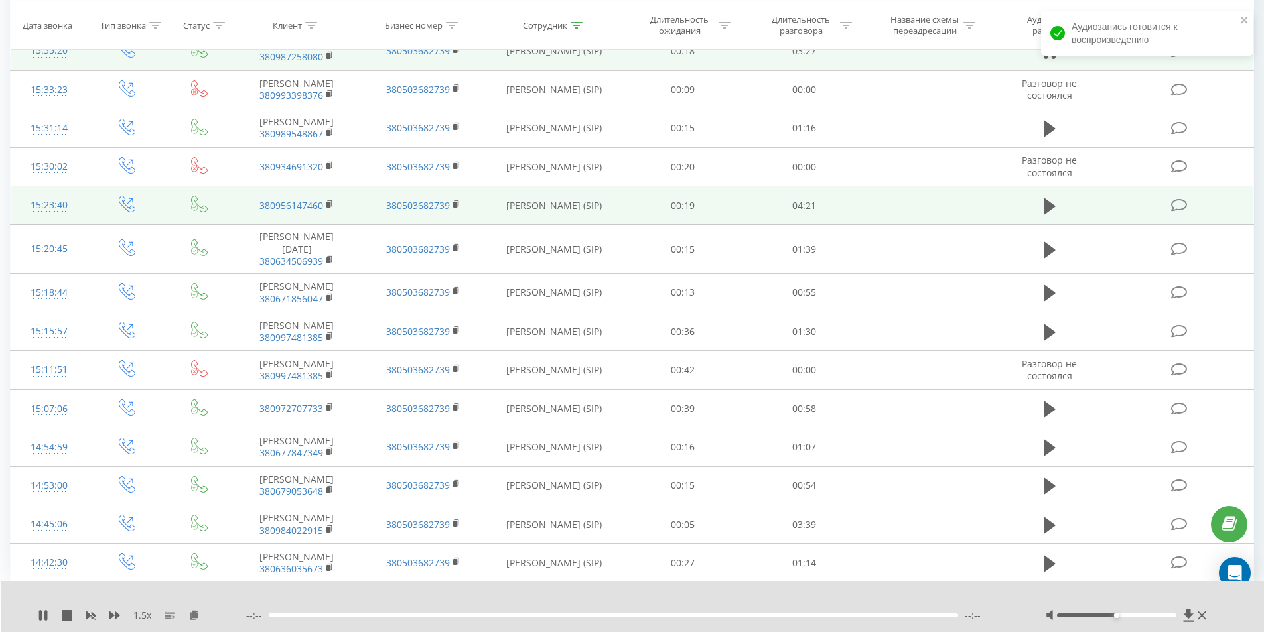
scroll to position [618, 0]
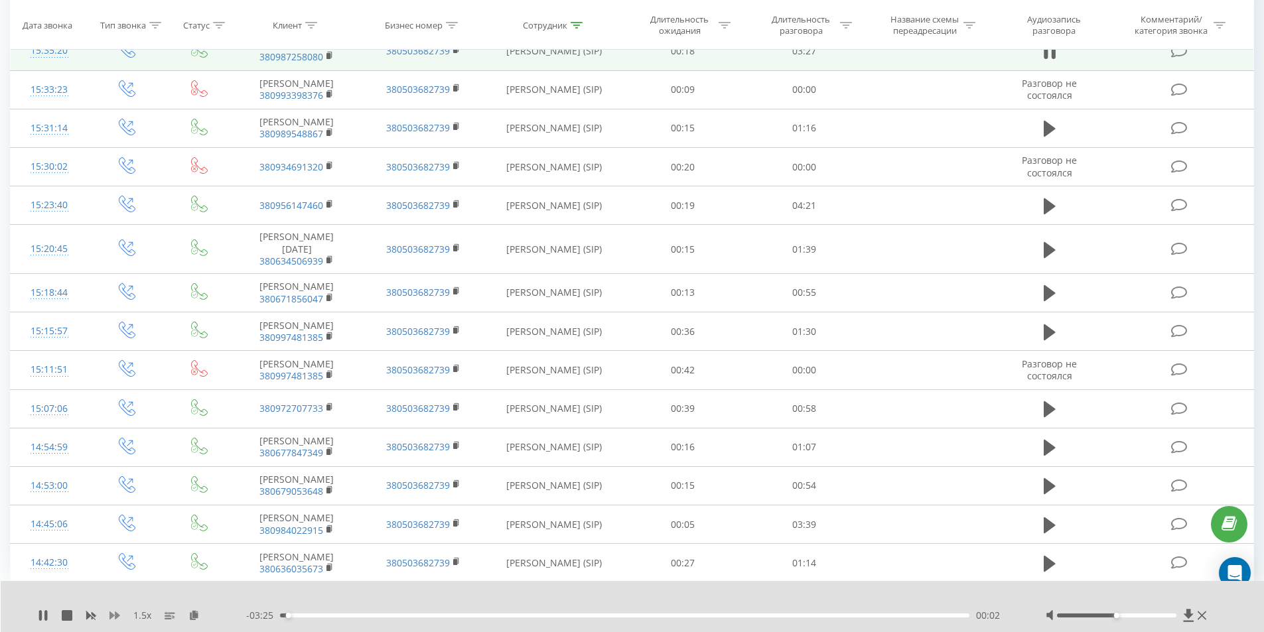
click at [115, 616] on icon at bounding box center [114, 616] width 11 height 8
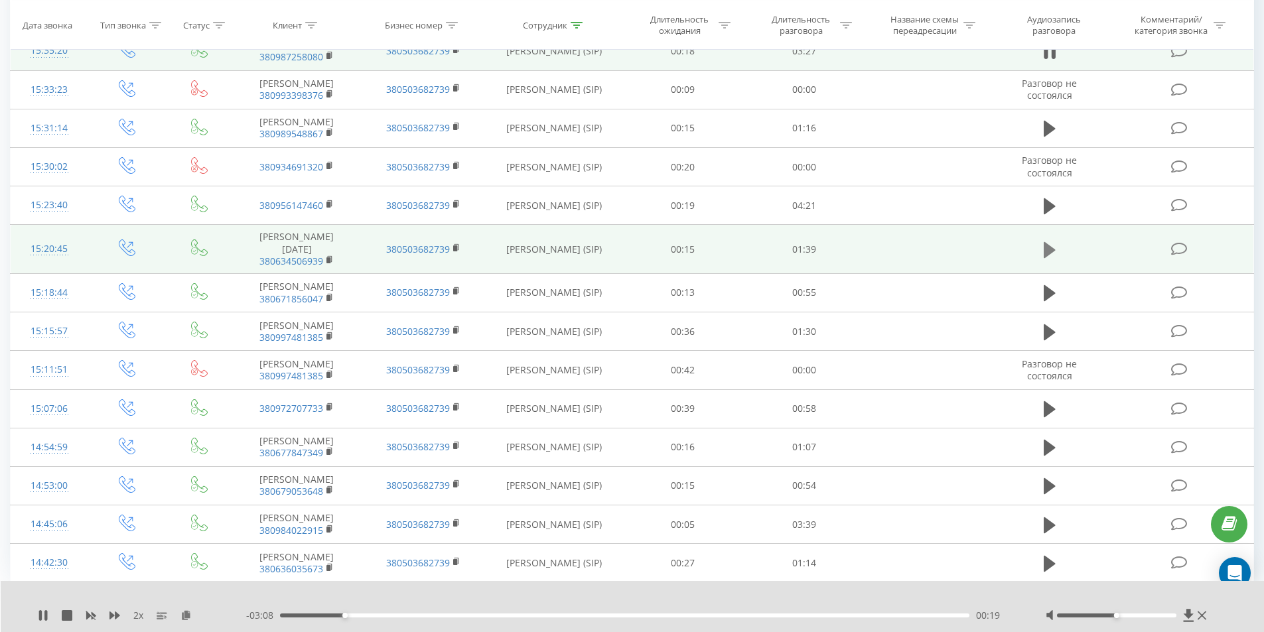
click at [1049, 257] on icon at bounding box center [1049, 249] width 12 height 16
click at [330, 263] on rect at bounding box center [328, 260] width 4 height 6
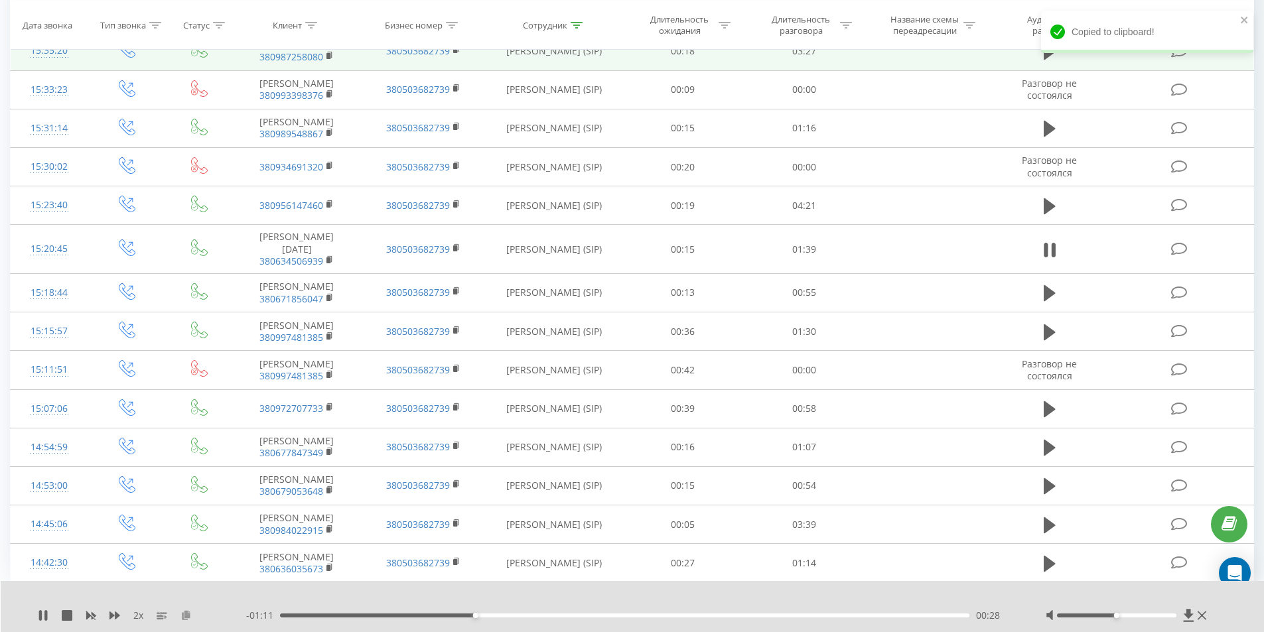
click at [185, 618] on icon at bounding box center [185, 614] width 11 height 9
drag, startPoint x: 318, startPoint y: 617, endPoint x: 178, endPoint y: 616, distance: 140.6
click at [187, 614] on div "2 x - 01:33 00:06 00:06" at bounding box center [623, 615] width 1171 height 13
click at [43, 614] on icon at bounding box center [43, 615] width 8 height 11
click at [90, 617] on icon at bounding box center [91, 616] width 10 height 8
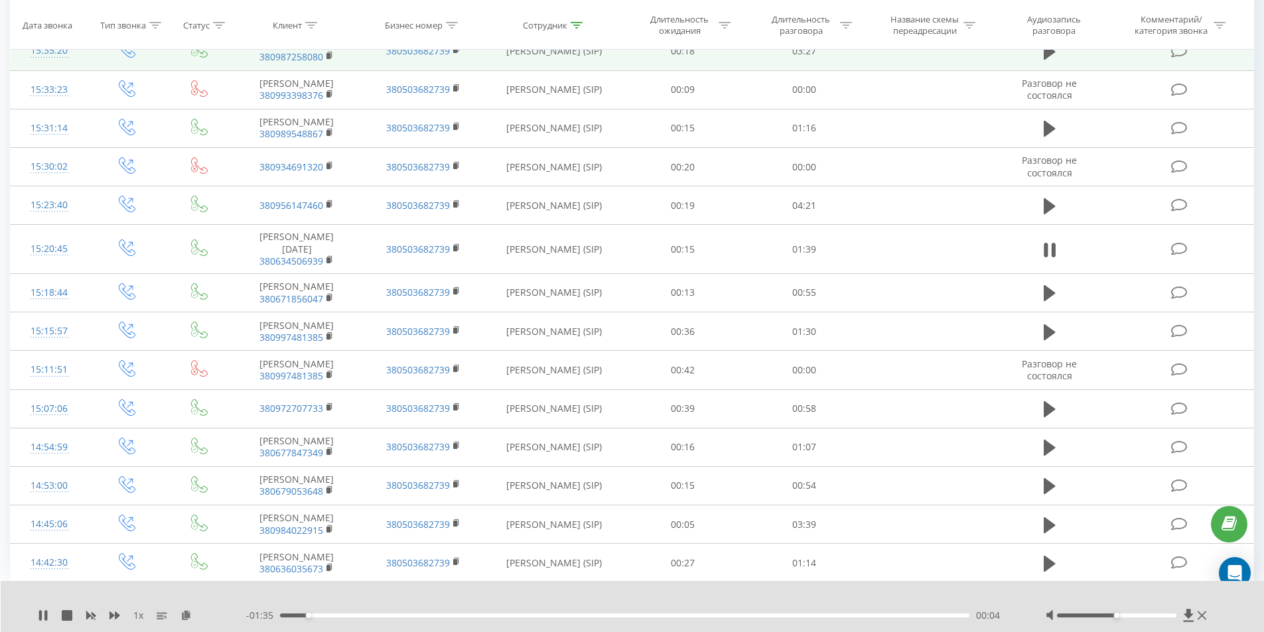
click at [121, 616] on div "1 x" at bounding box center [142, 615] width 208 height 13
click at [117, 616] on icon at bounding box center [114, 616] width 11 height 8
click at [116, 616] on icon at bounding box center [114, 616] width 11 height 8
drag, startPoint x: 290, startPoint y: 616, endPoint x: 253, endPoint y: 616, distance: 37.1
click at [254, 616] on div "- 01:39 00:00 00:00" at bounding box center [629, 615] width 766 height 13
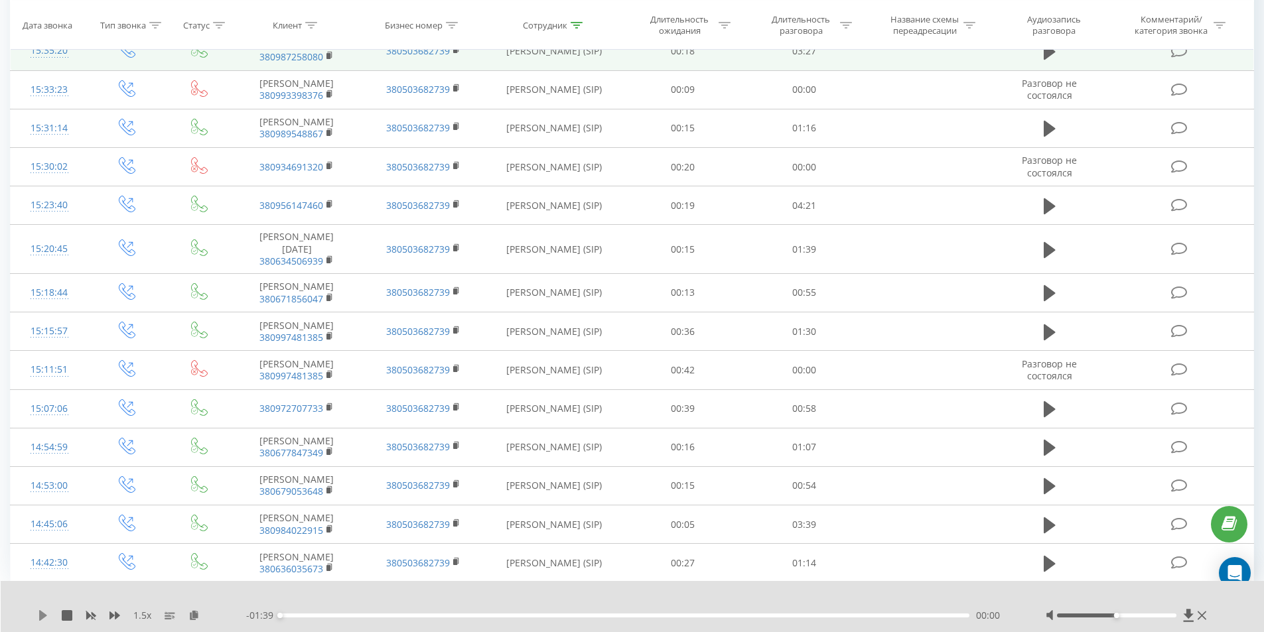
click at [40, 616] on icon at bounding box center [43, 615] width 8 height 11
click at [43, 611] on icon at bounding box center [43, 615] width 11 height 11
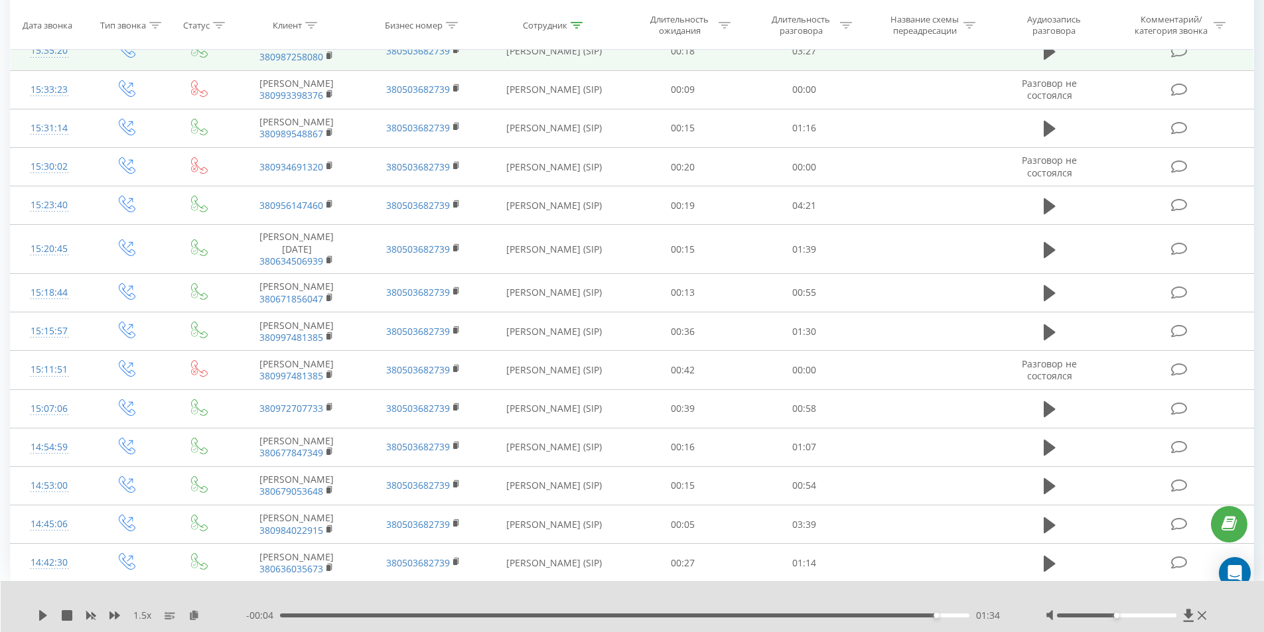
click at [616, 618] on div "- 00:04 01:34 01:34" at bounding box center [629, 615] width 766 height 13
click at [596, 616] on div "00:45" at bounding box center [625, 616] width 690 height 4
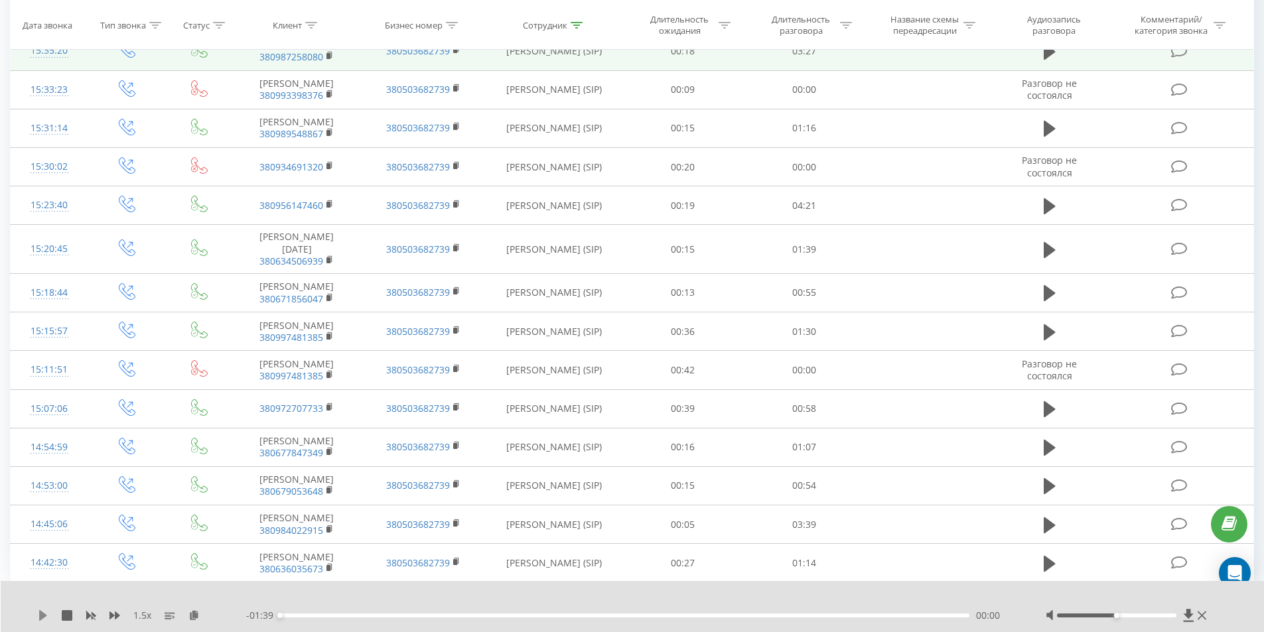
click at [39, 613] on icon at bounding box center [43, 615] width 11 height 11
drag, startPoint x: 306, startPoint y: 616, endPoint x: 170, endPoint y: 627, distance: 135.7
click at [252, 622] on div "1.5 x - 01:39 00:00 00:00" at bounding box center [633, 606] width 1264 height 51
click at [40, 616] on icon at bounding box center [43, 615] width 8 height 11
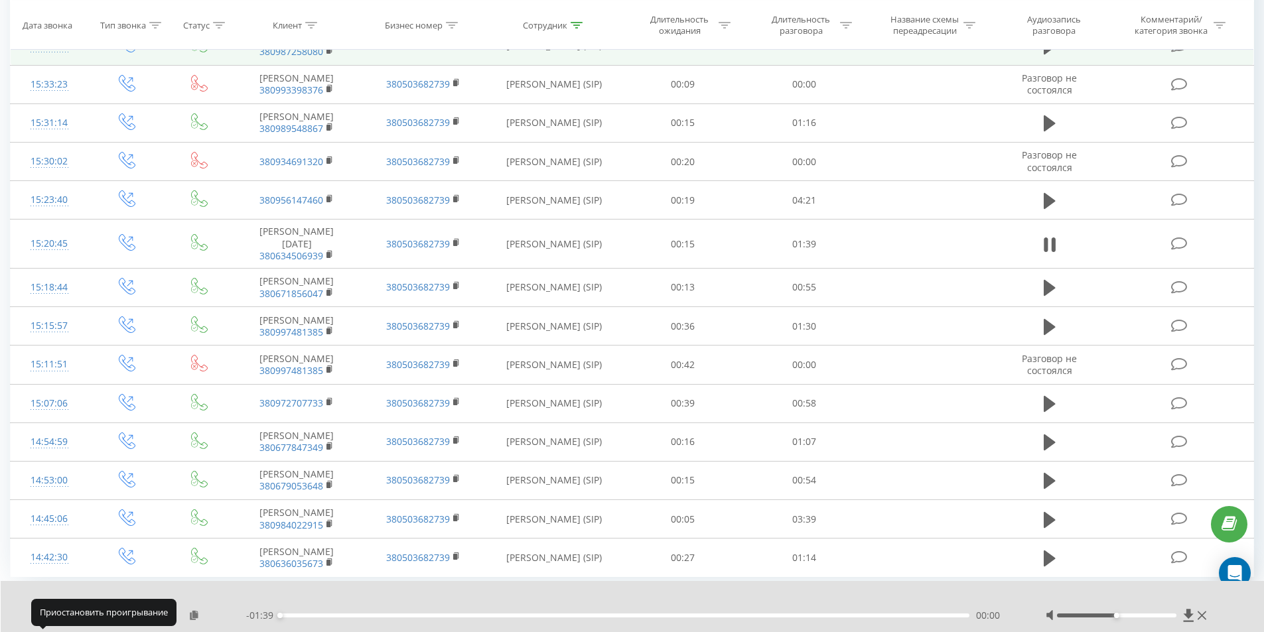
click at [45, 620] on icon at bounding box center [45, 615] width 3 height 11
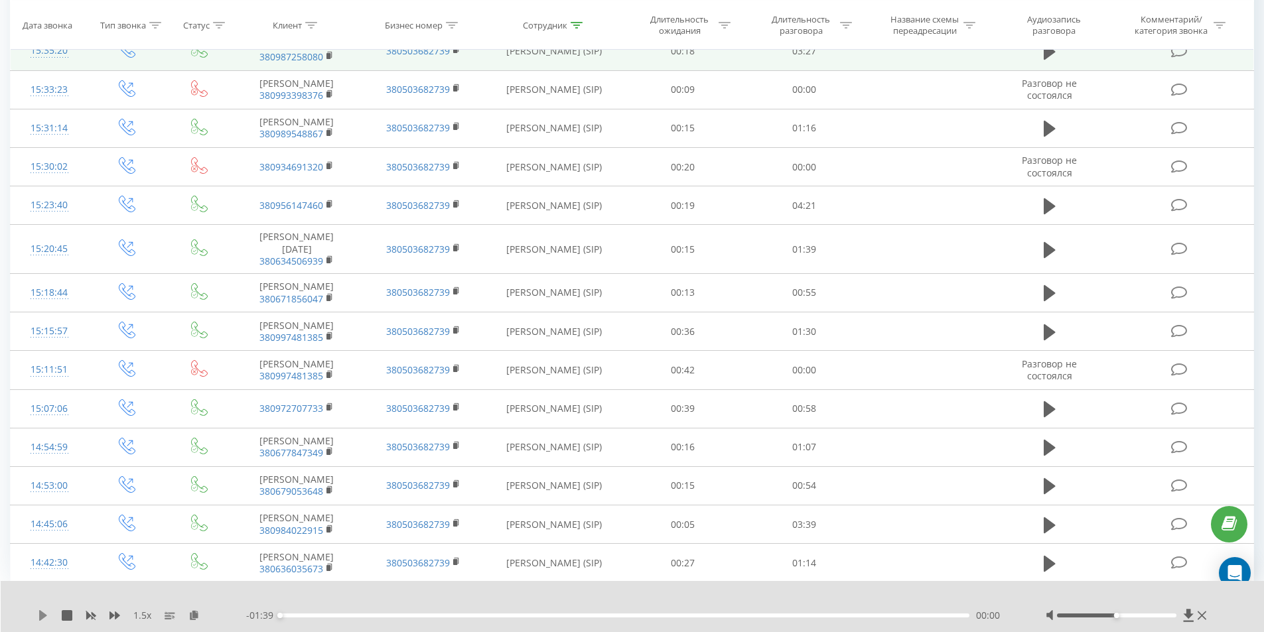
click at [45, 611] on icon at bounding box center [43, 615] width 11 height 11
click at [332, 614] on div "00:28" at bounding box center [625, 616] width 690 height 4
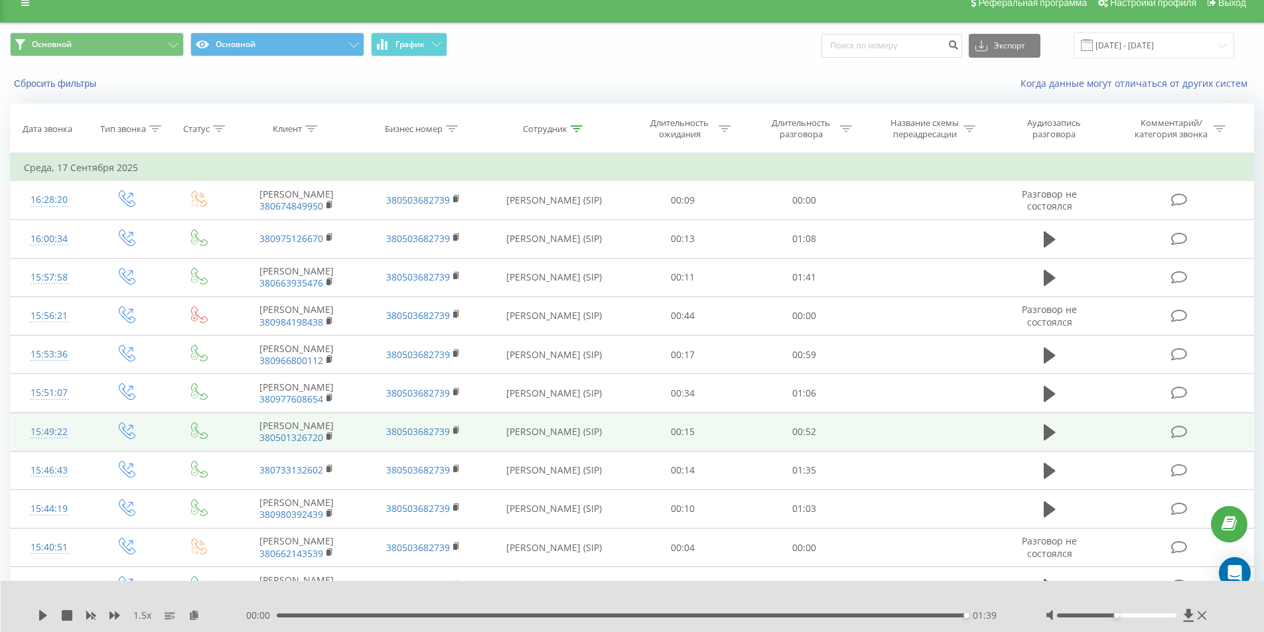
scroll to position [0, 0]
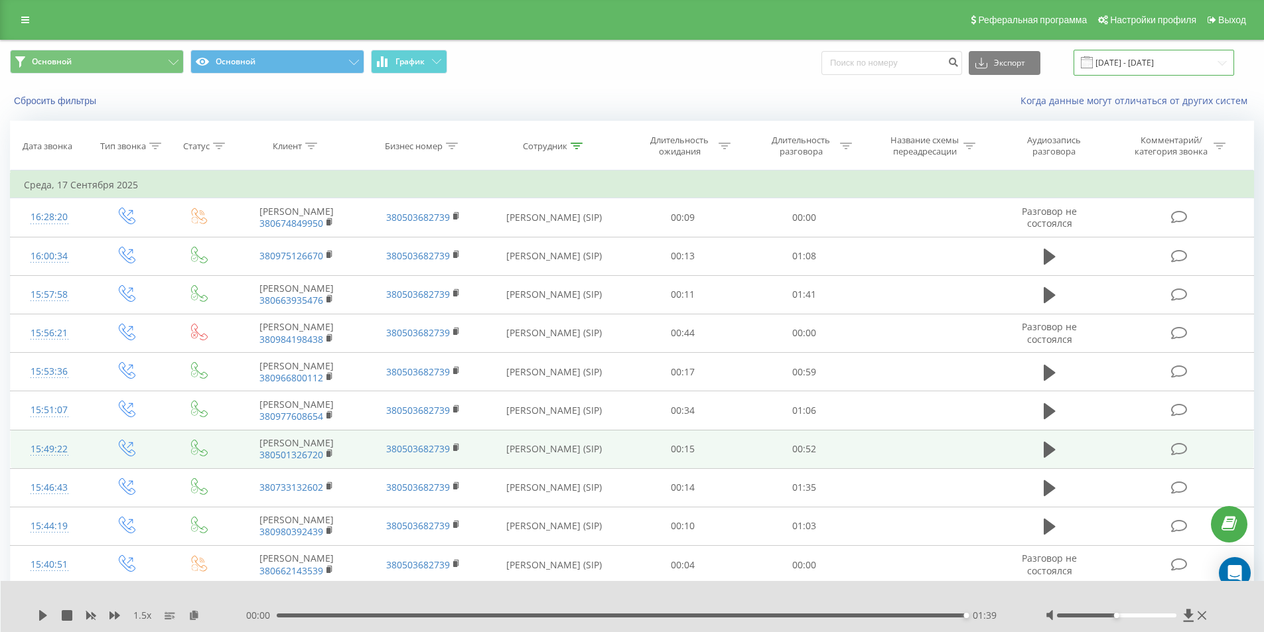
click at [1134, 64] on input "[DATE] - [DATE]" at bounding box center [1153, 63] width 161 height 26
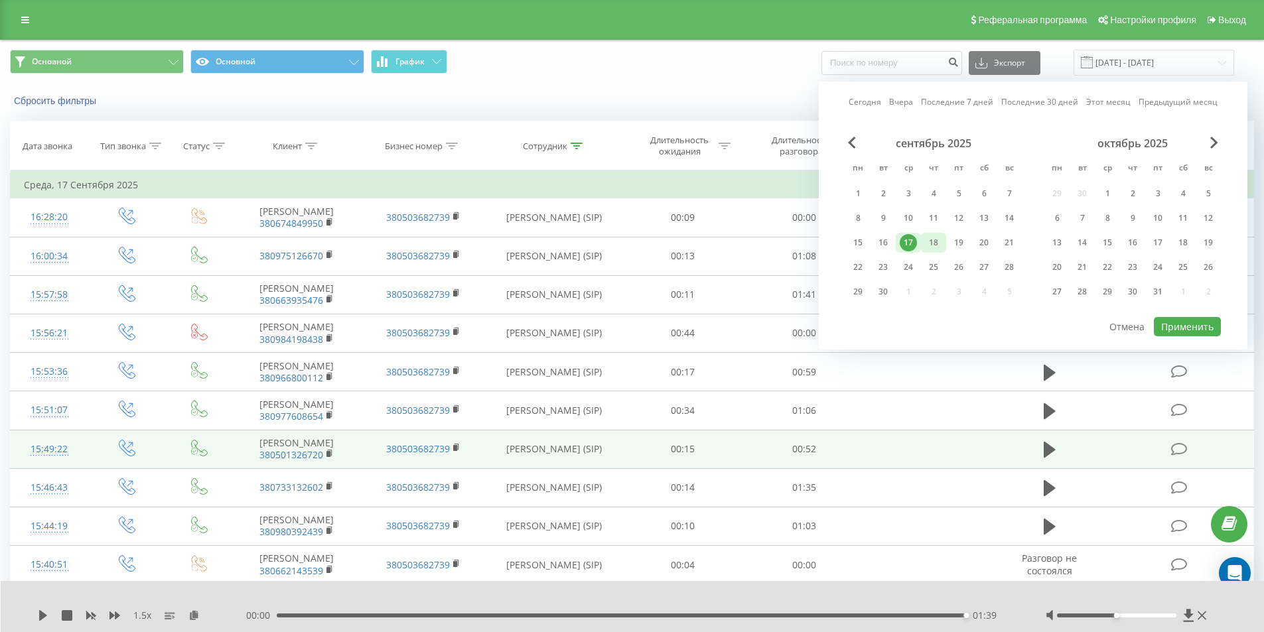
click at [927, 243] on div "18" at bounding box center [933, 242] width 17 height 17
click at [1195, 327] on button "Применить" at bounding box center [1187, 326] width 67 height 19
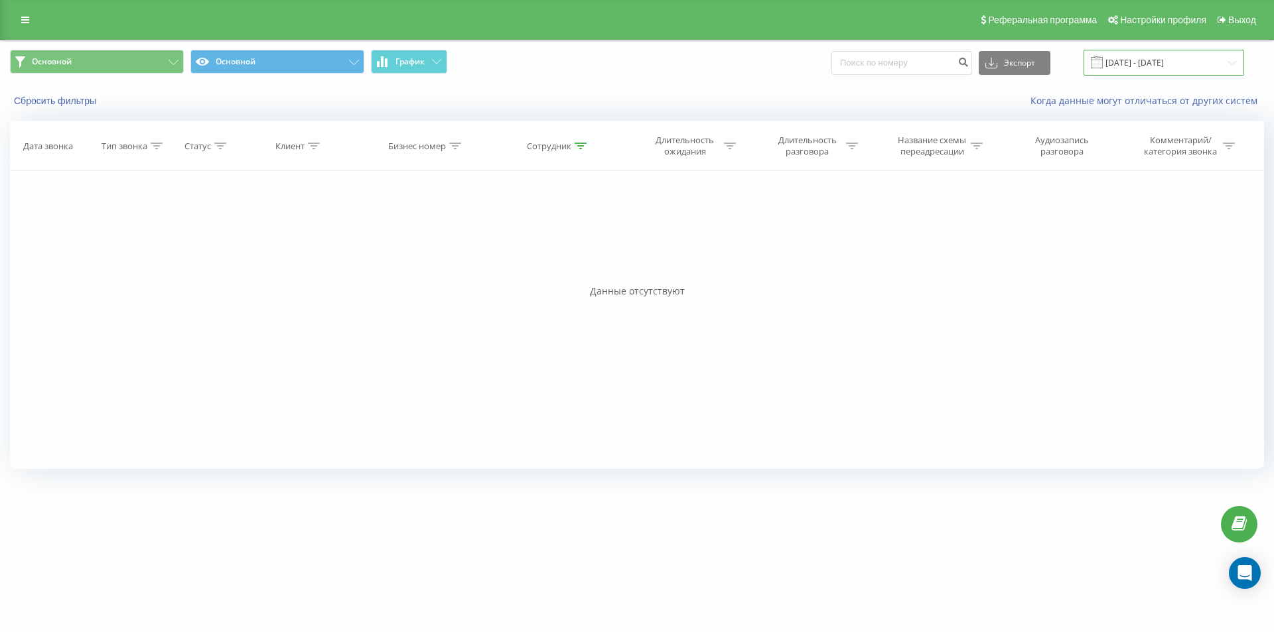
click at [1122, 66] on input "[DATE] - [DATE]" at bounding box center [1163, 63] width 161 height 26
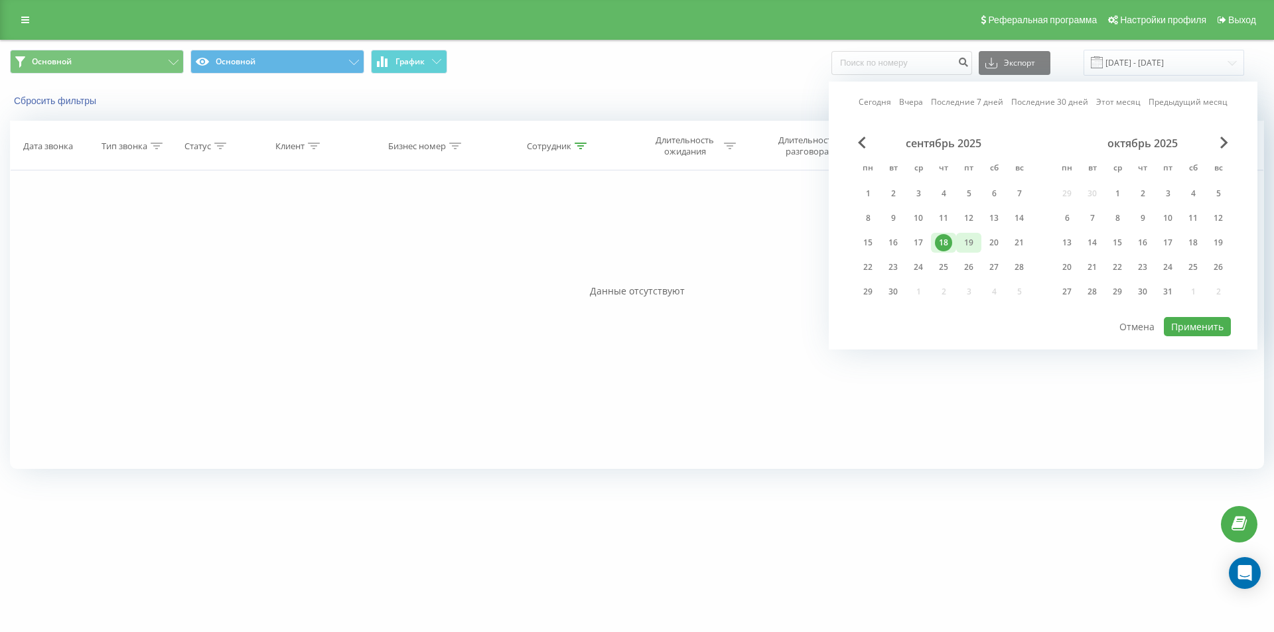
click at [974, 243] on div "19" at bounding box center [968, 242] width 17 height 17
click at [1197, 329] on button "Применить" at bounding box center [1196, 326] width 67 height 19
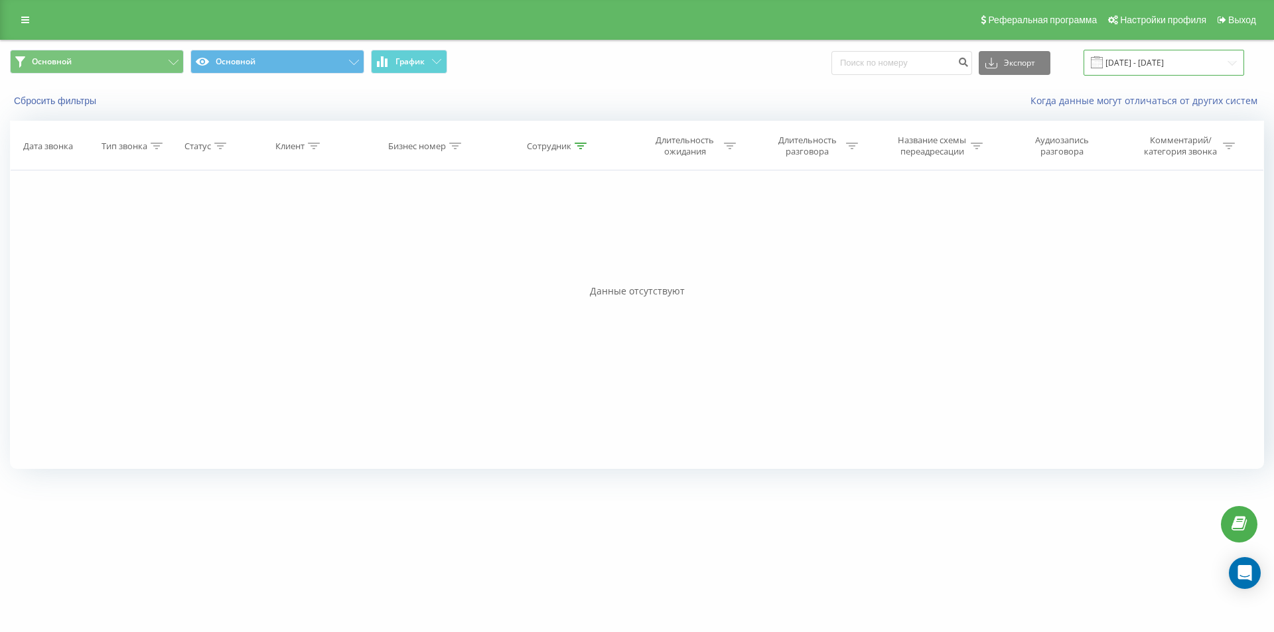
click at [1136, 57] on input "[DATE] - [DATE]" at bounding box center [1163, 63] width 161 height 26
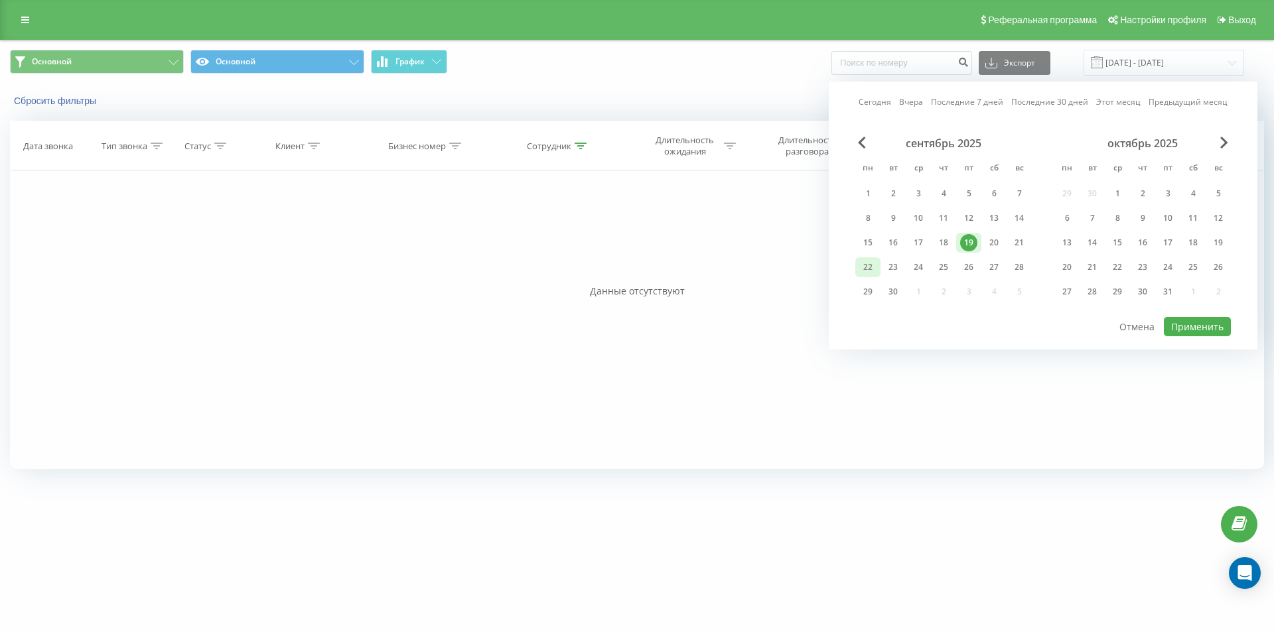
click at [864, 267] on div "22" at bounding box center [867, 267] width 17 height 17
click at [1183, 322] on button "Применить" at bounding box center [1196, 326] width 67 height 19
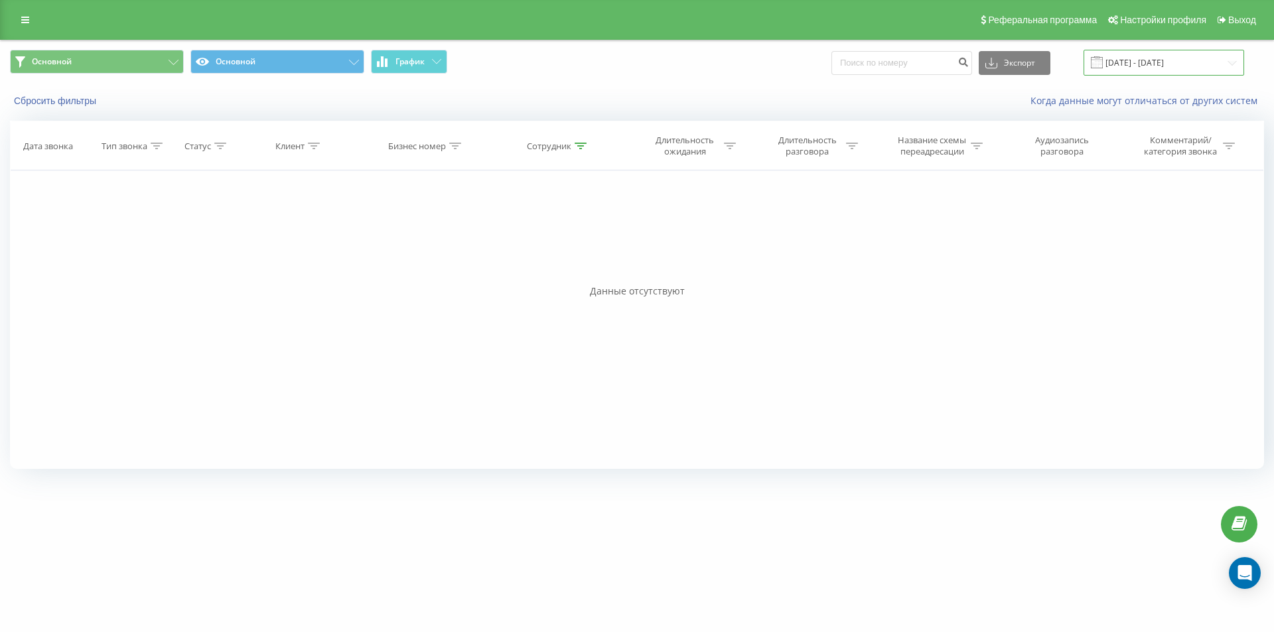
click at [1131, 67] on input "[DATE] - [DATE]" at bounding box center [1163, 63] width 161 height 26
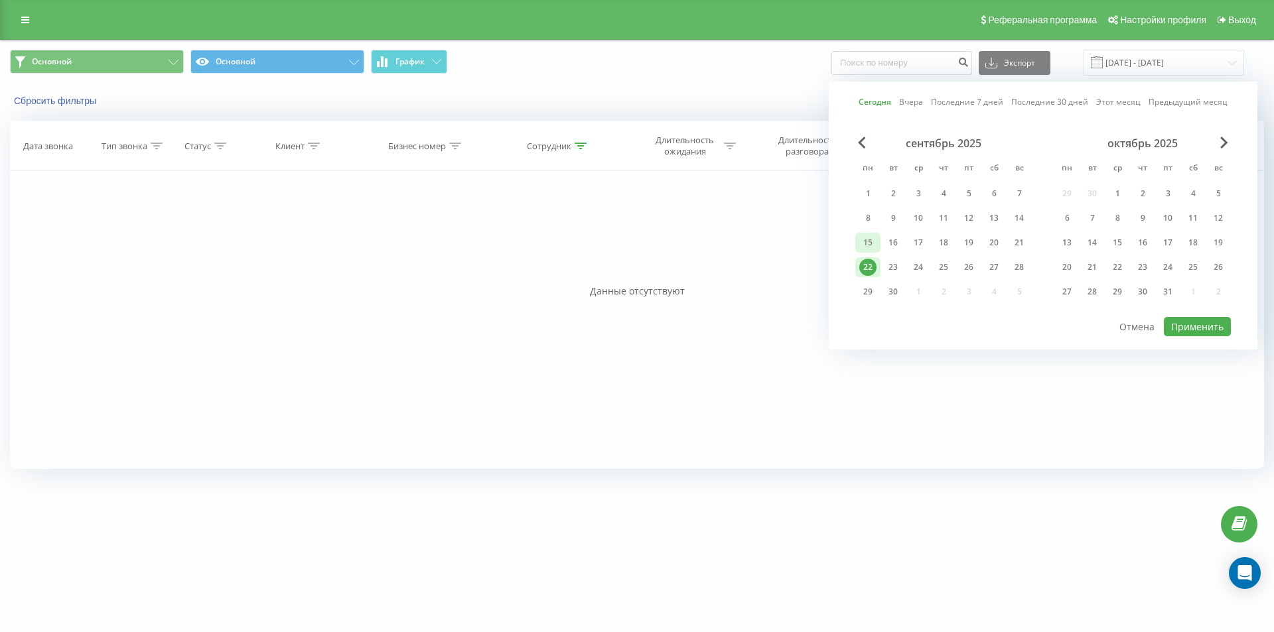
click at [872, 240] on div "15" at bounding box center [867, 242] width 17 height 17
click at [1209, 324] on button "Применить" at bounding box center [1196, 326] width 67 height 19
type input "[DATE] - [DATE]"
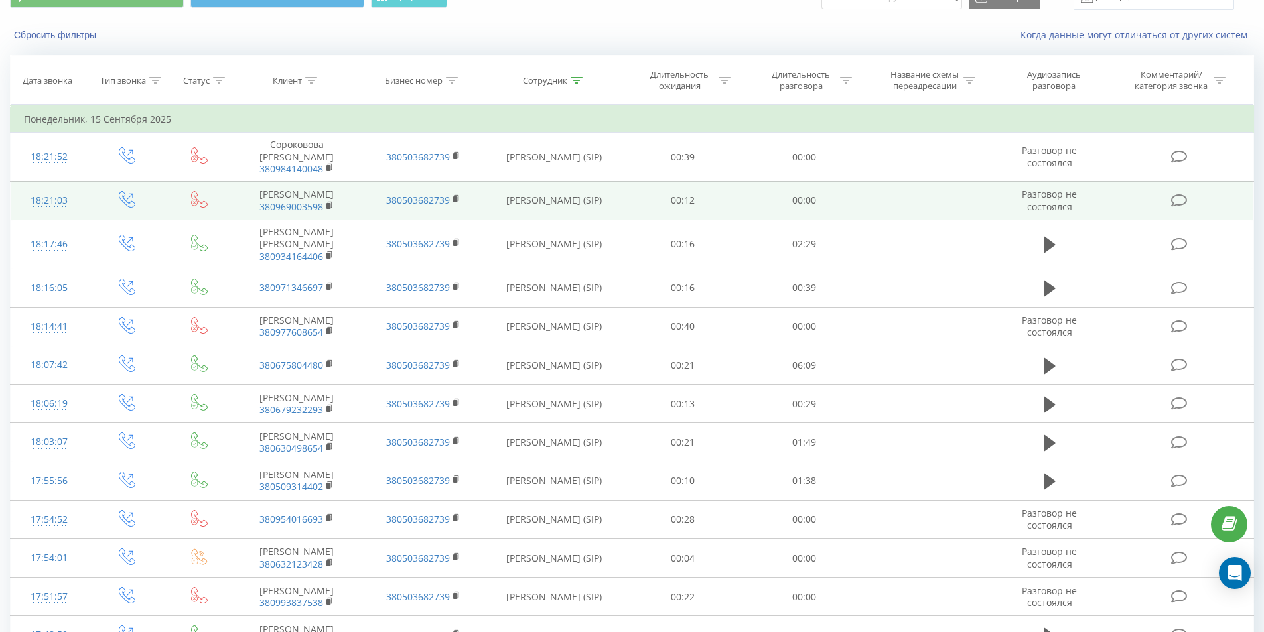
scroll to position [66, 0]
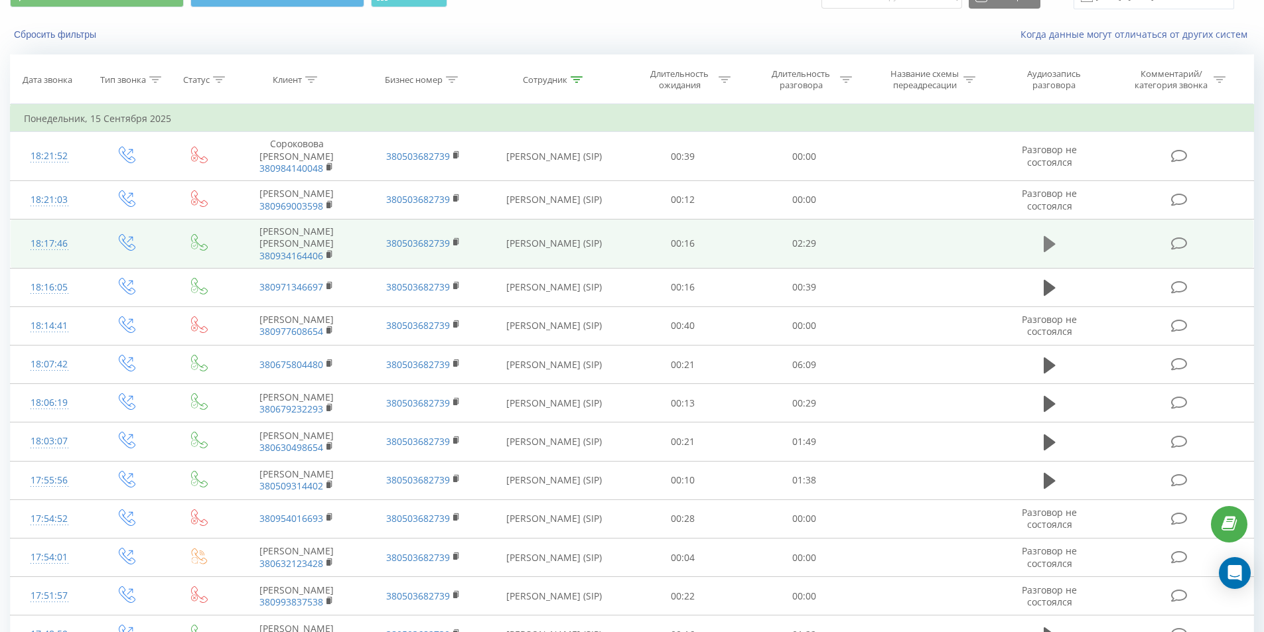
click at [1055, 252] on icon at bounding box center [1049, 244] width 12 height 16
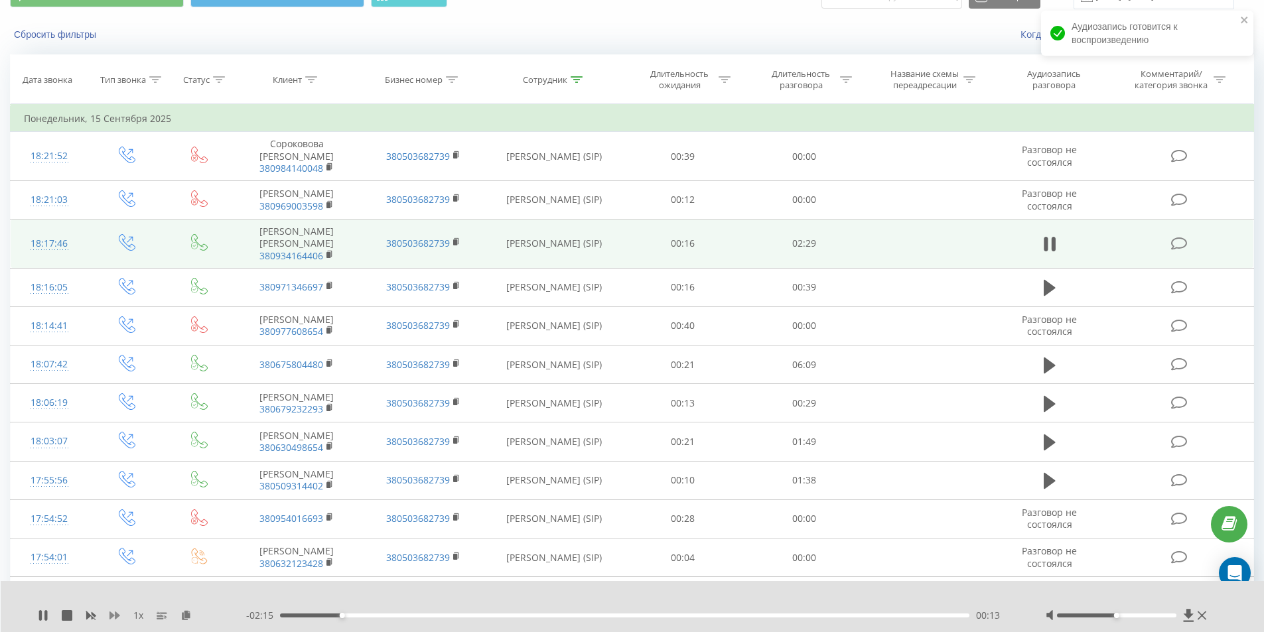
click at [113, 617] on icon at bounding box center [114, 615] width 11 height 11
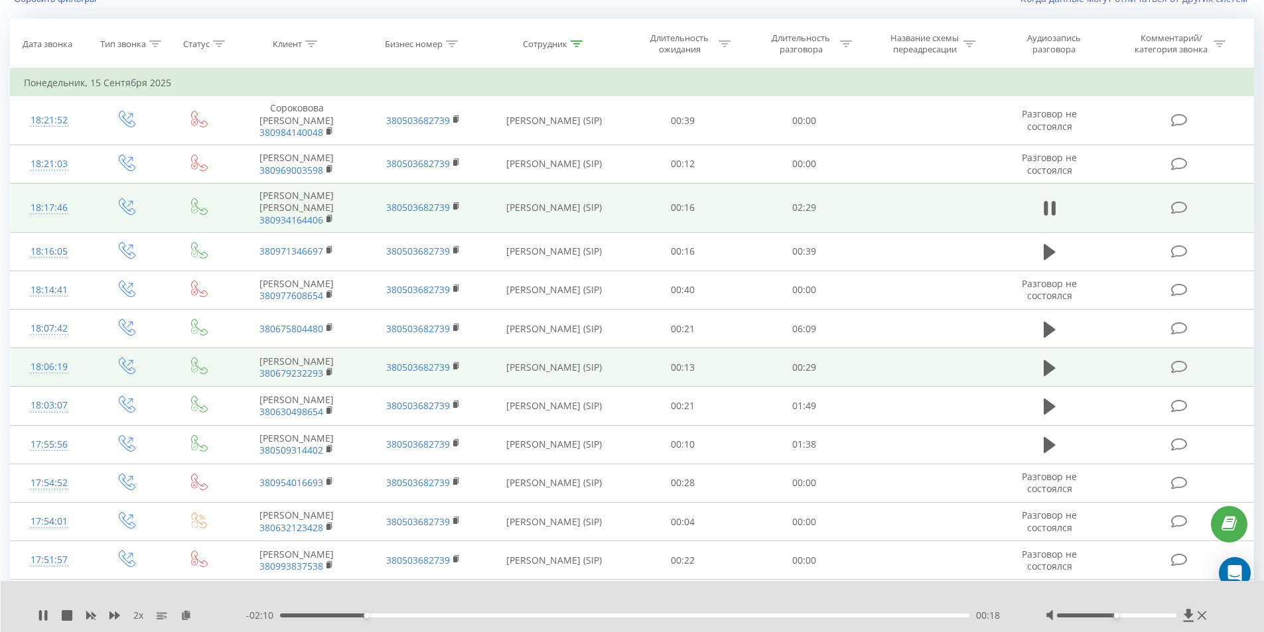
scroll to position [199, 0]
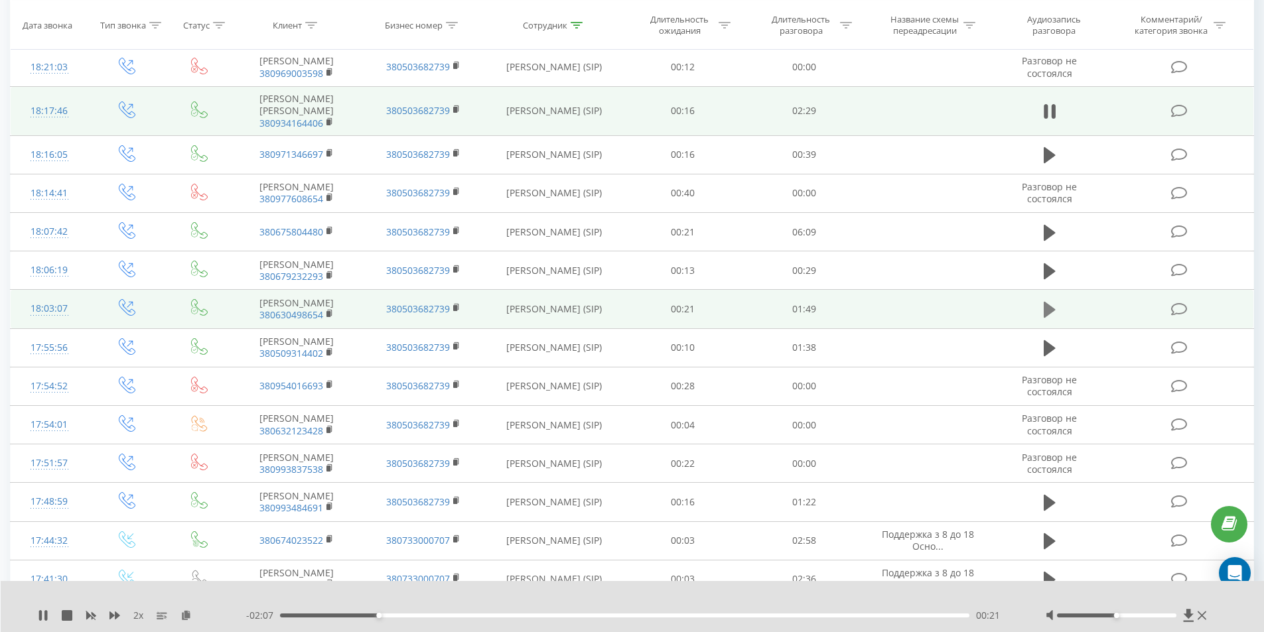
click at [1051, 318] on icon at bounding box center [1049, 310] width 12 height 16
click at [332, 316] on icon at bounding box center [330, 313] width 5 height 6
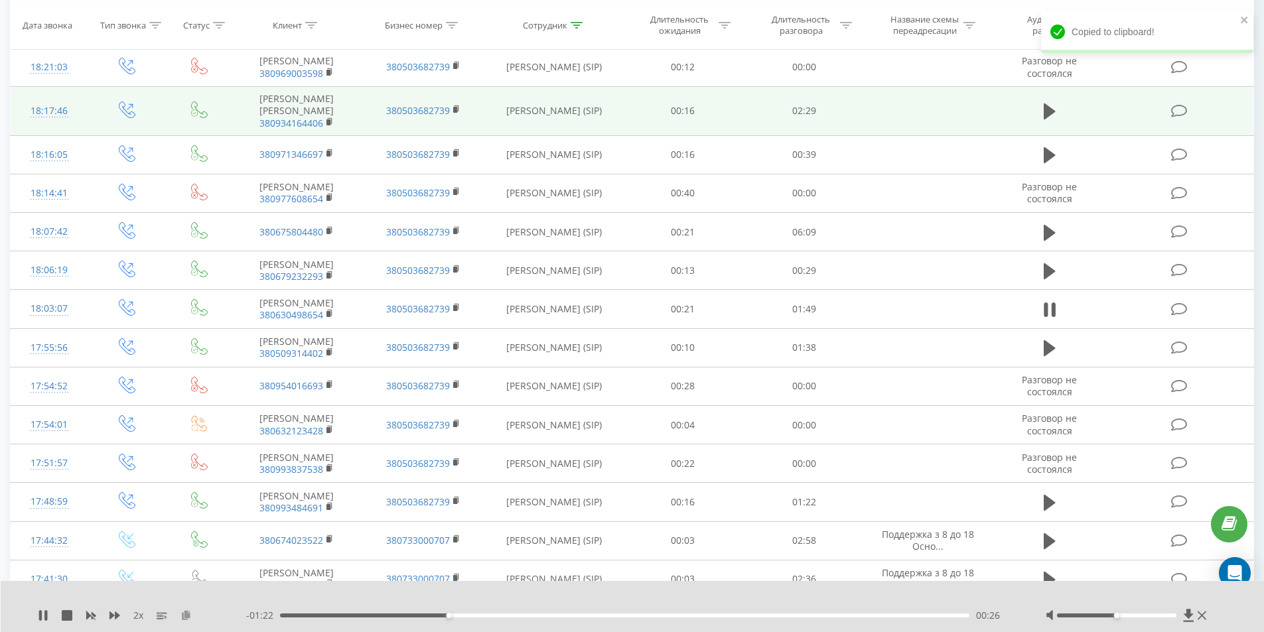
click at [186, 616] on icon at bounding box center [185, 614] width 11 height 9
drag, startPoint x: 301, startPoint y: 615, endPoint x: 197, endPoint y: 615, distance: 104.1
click at [199, 615] on div "2 x - 01:45 00:03 00:03" at bounding box center [623, 615] width 1171 height 13
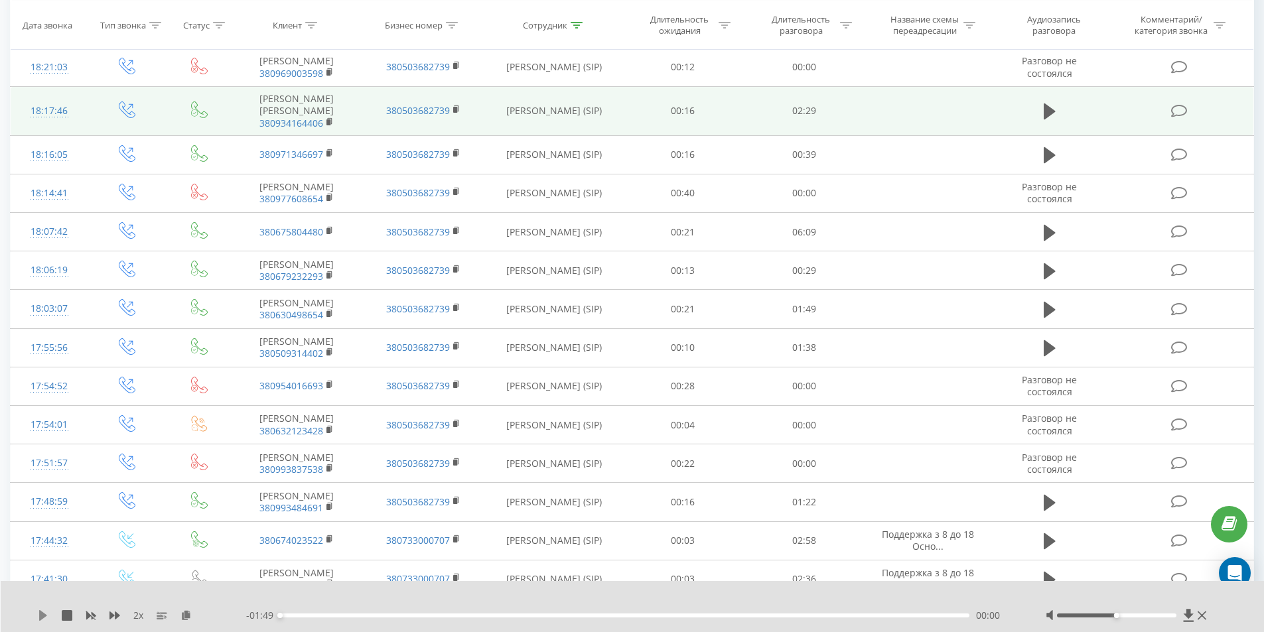
click at [43, 620] on icon at bounding box center [43, 615] width 11 height 11
drag, startPoint x: 306, startPoint y: 615, endPoint x: 254, endPoint y: 623, distance: 52.3
click at [254, 622] on div "2 x - 01:49 00:00 00:00" at bounding box center [633, 606] width 1264 height 51
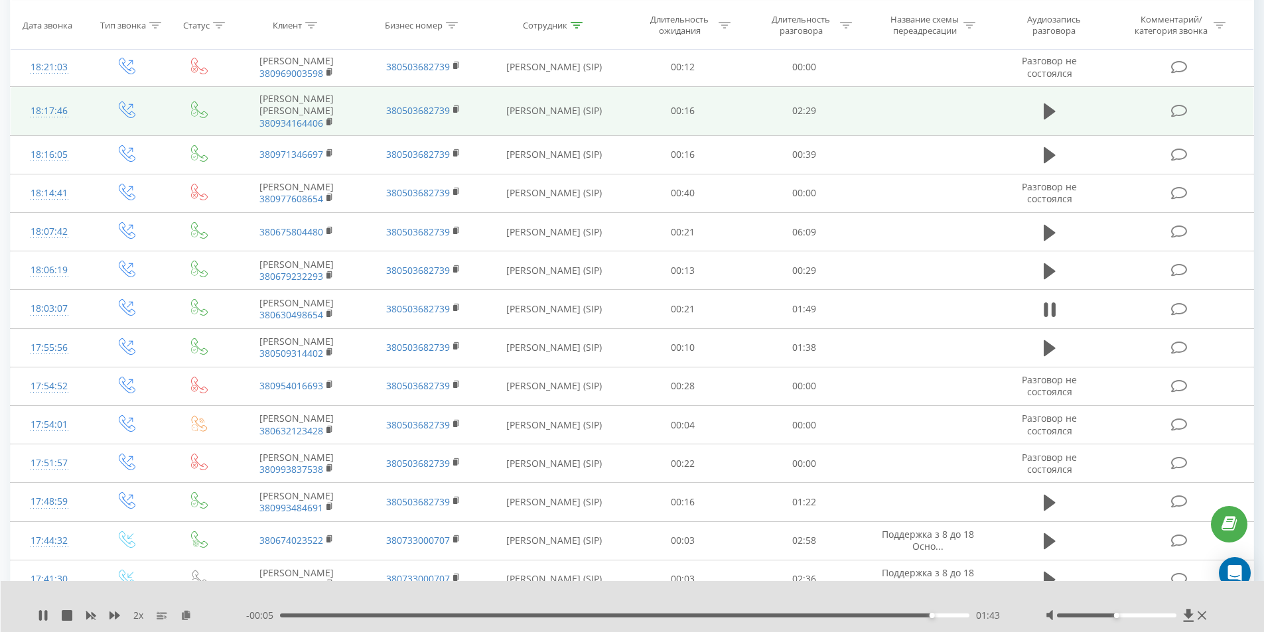
click at [885, 615] on div "01:43" at bounding box center [625, 616] width 690 height 4
click at [826, 617] on div "01:49" at bounding box center [622, 616] width 690 height 4
click at [41, 614] on icon at bounding box center [43, 615] width 8 height 11
click at [734, 615] on div "01:28" at bounding box center [625, 616] width 690 height 4
click at [710, 613] on div "- 00:35 01:14 01:14" at bounding box center [629, 615] width 766 height 13
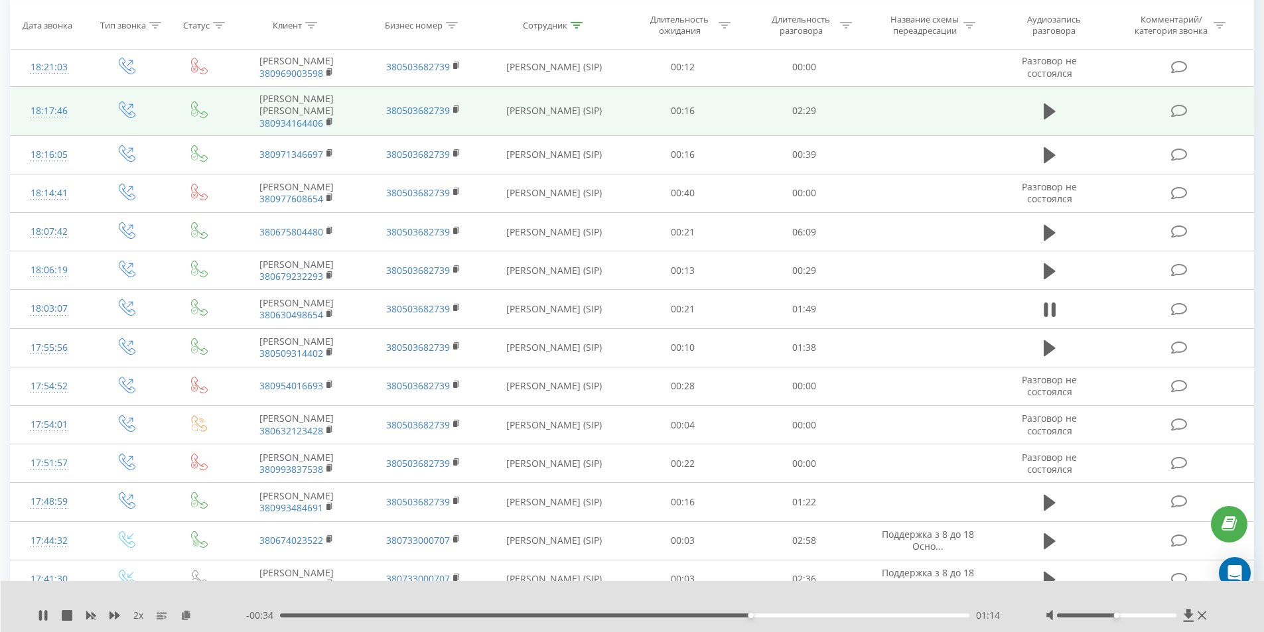
click at [698, 615] on div "01:14" at bounding box center [625, 616] width 690 height 4
click at [667, 614] on div "01:07" at bounding box center [625, 616] width 690 height 4
click at [622, 617] on div "- 00:46 01:03 01:03" at bounding box center [629, 615] width 766 height 13
click at [621, 617] on div "00:54" at bounding box center [625, 616] width 690 height 4
click at [603, 616] on div "00:51" at bounding box center [625, 616] width 690 height 4
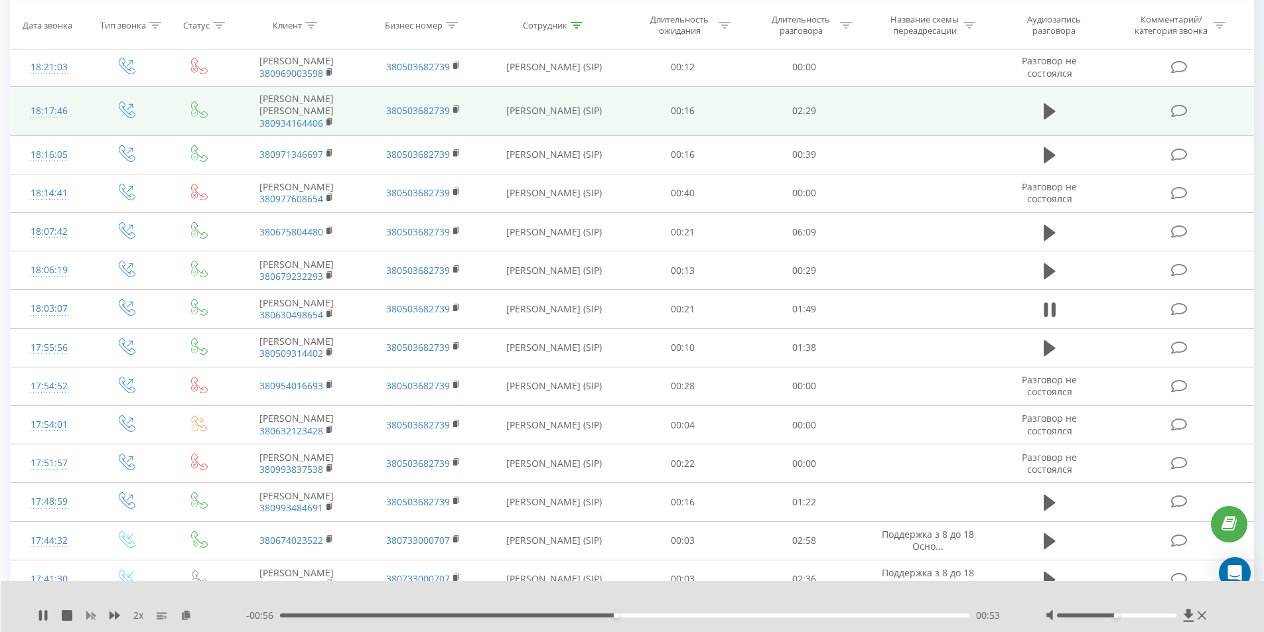
click at [93, 614] on icon at bounding box center [91, 616] width 10 height 8
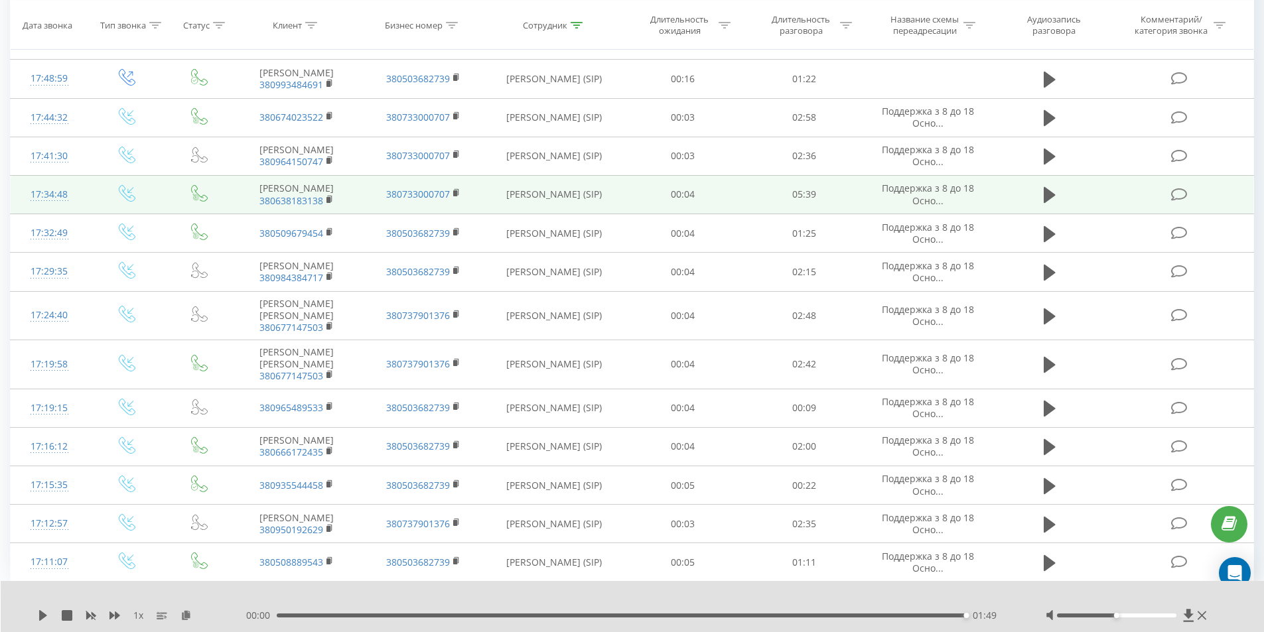
scroll to position [767, 0]
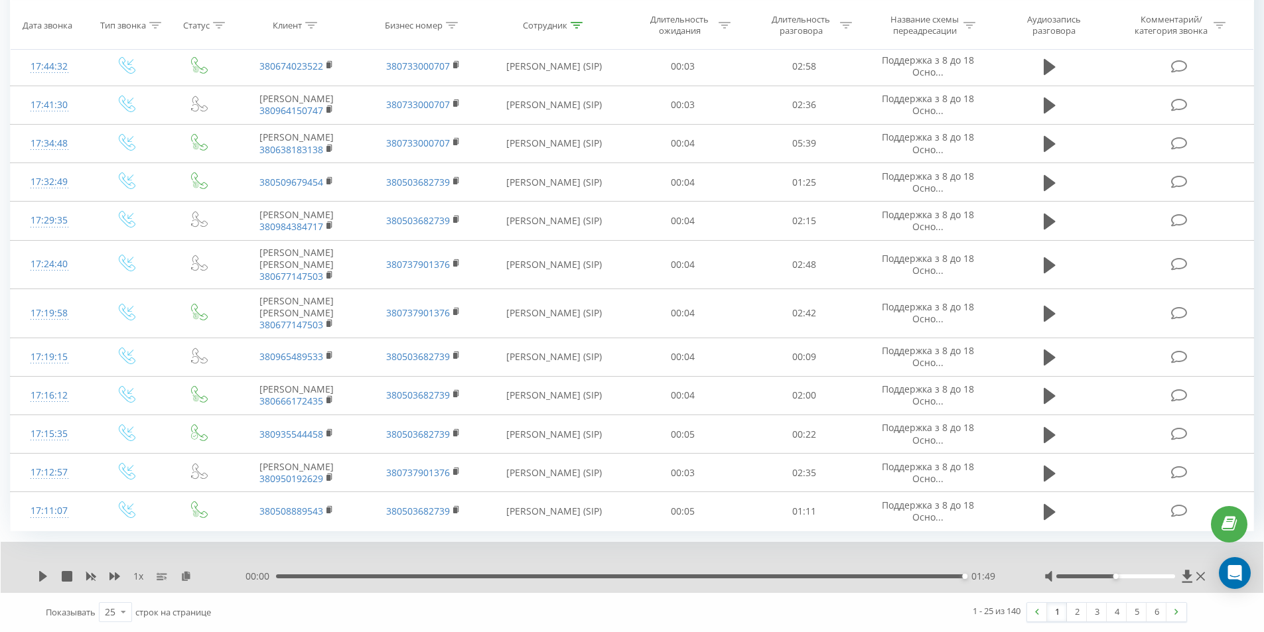
click at [916, 578] on div "01:49" at bounding box center [620, 576] width 689 height 4
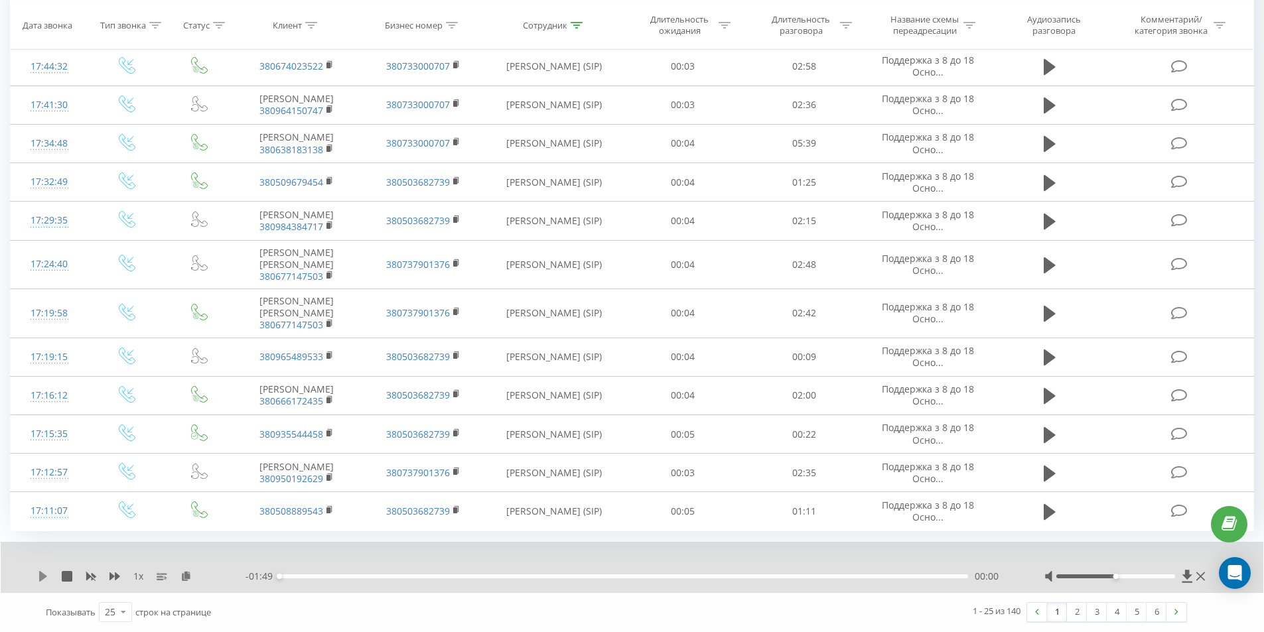
click at [43, 582] on icon at bounding box center [43, 576] width 8 height 11
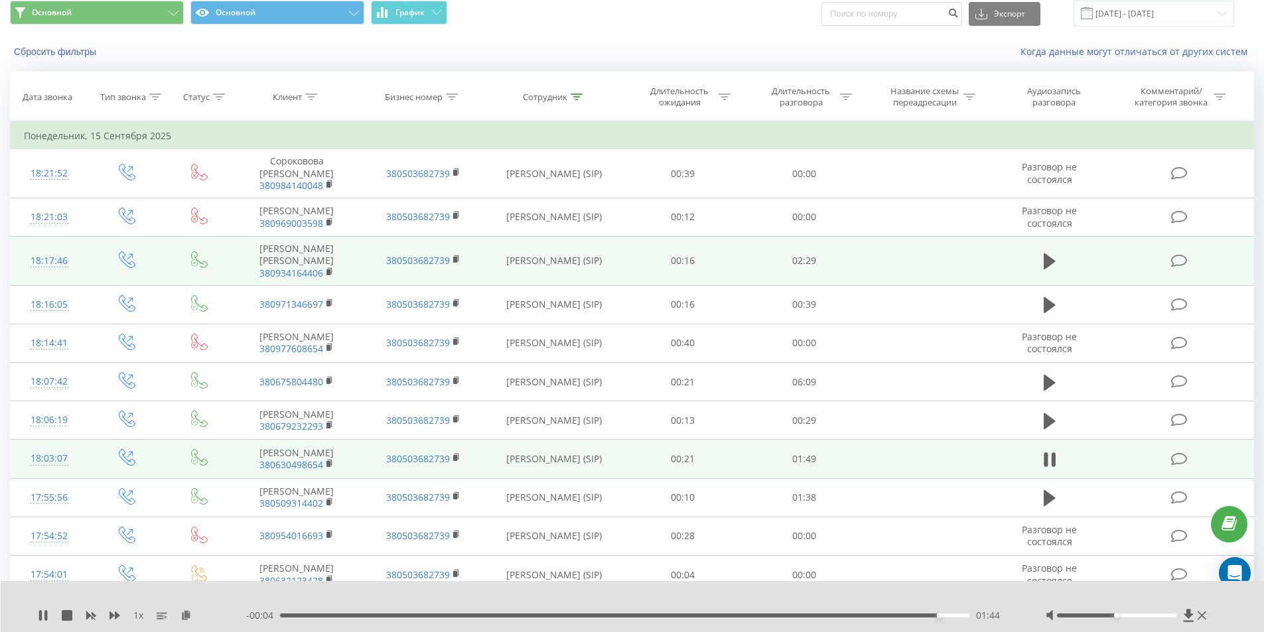
scroll to position [22, 0]
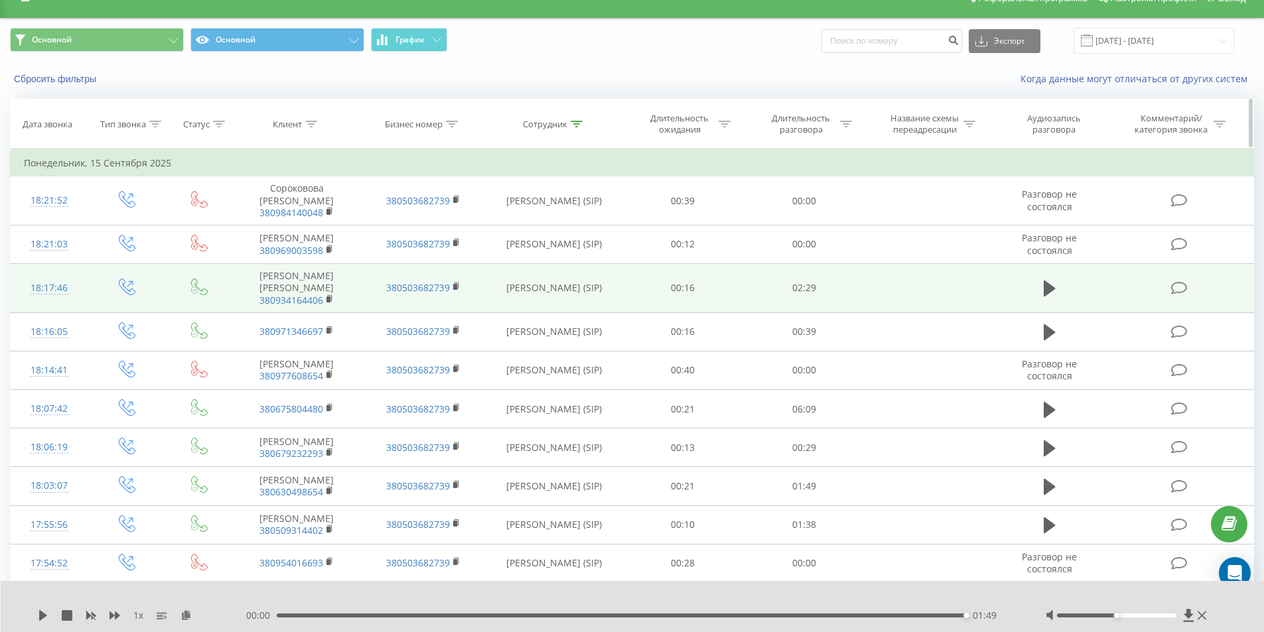
click at [576, 127] on div at bounding box center [576, 124] width 12 height 11
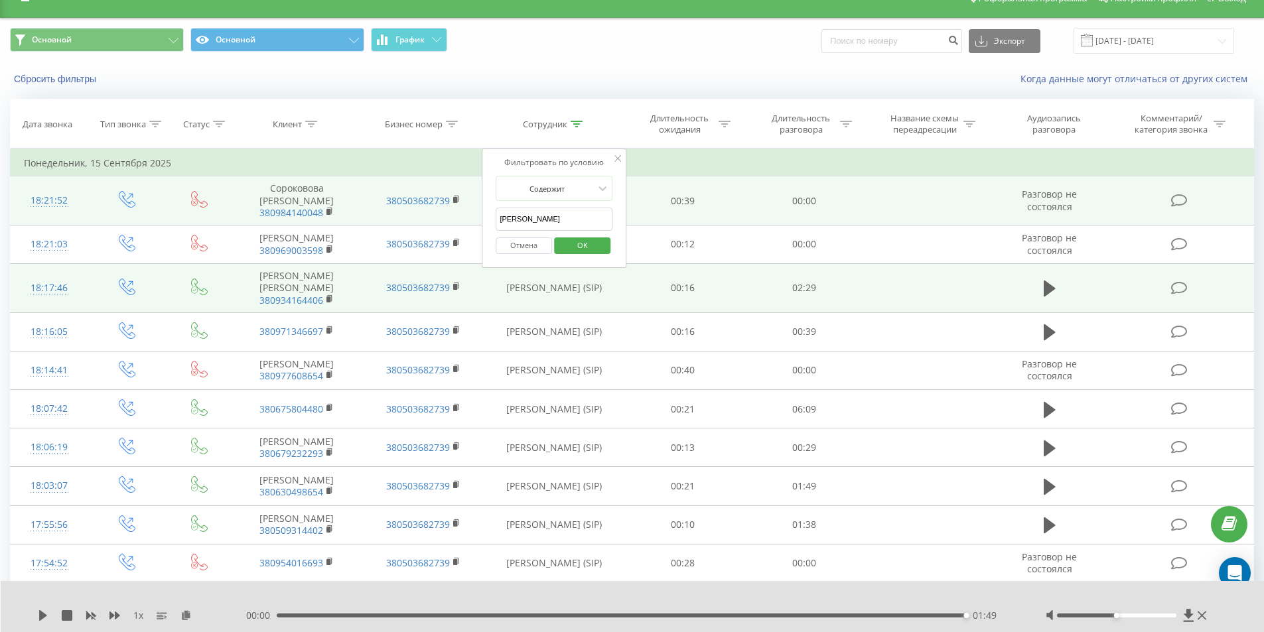
drag, startPoint x: 511, startPoint y: 218, endPoint x: 468, endPoint y: 218, distance: 43.1
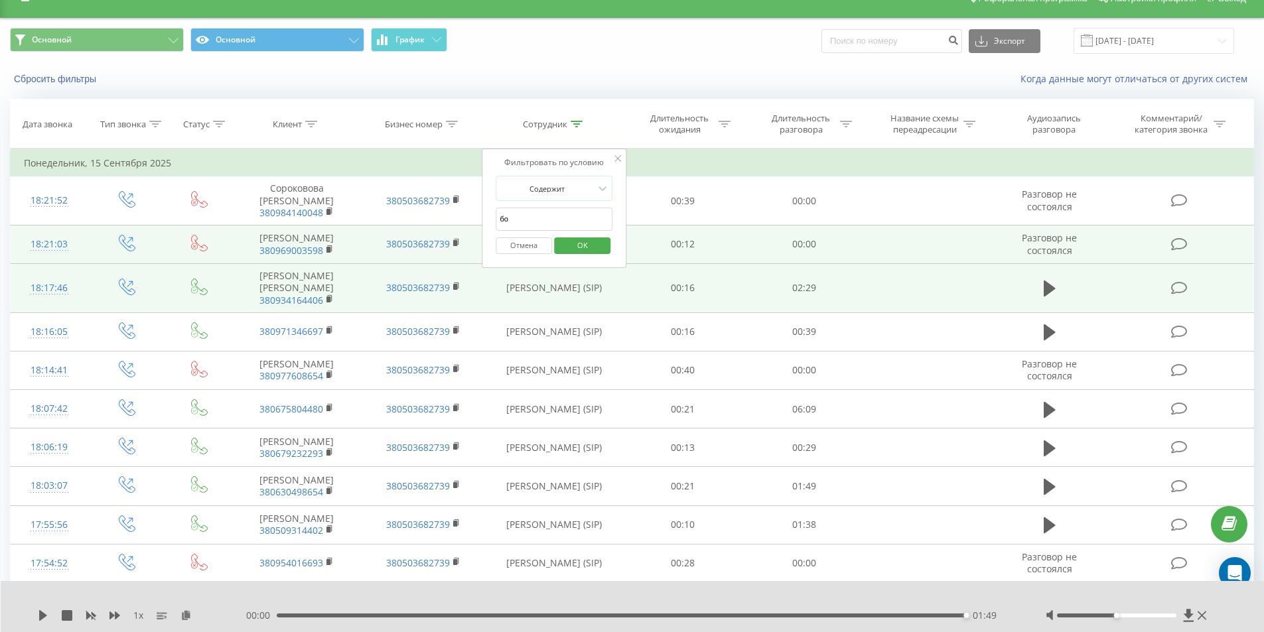
type input "Бояров"
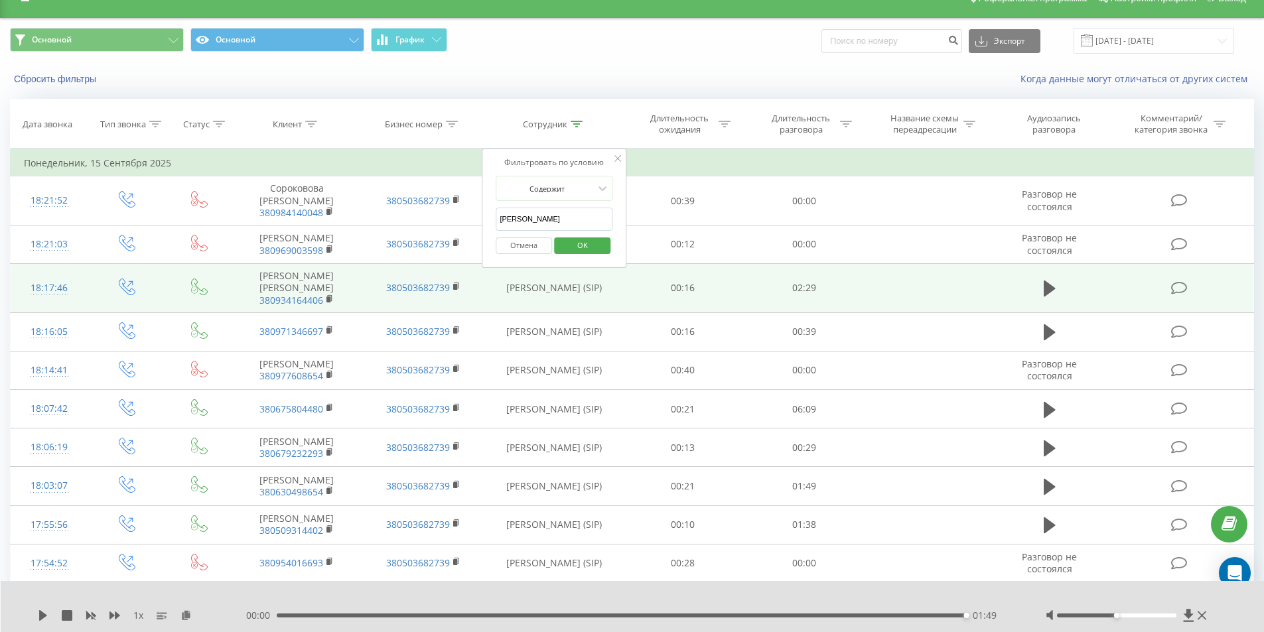
click at [578, 245] on span "OK" at bounding box center [582, 245] width 37 height 21
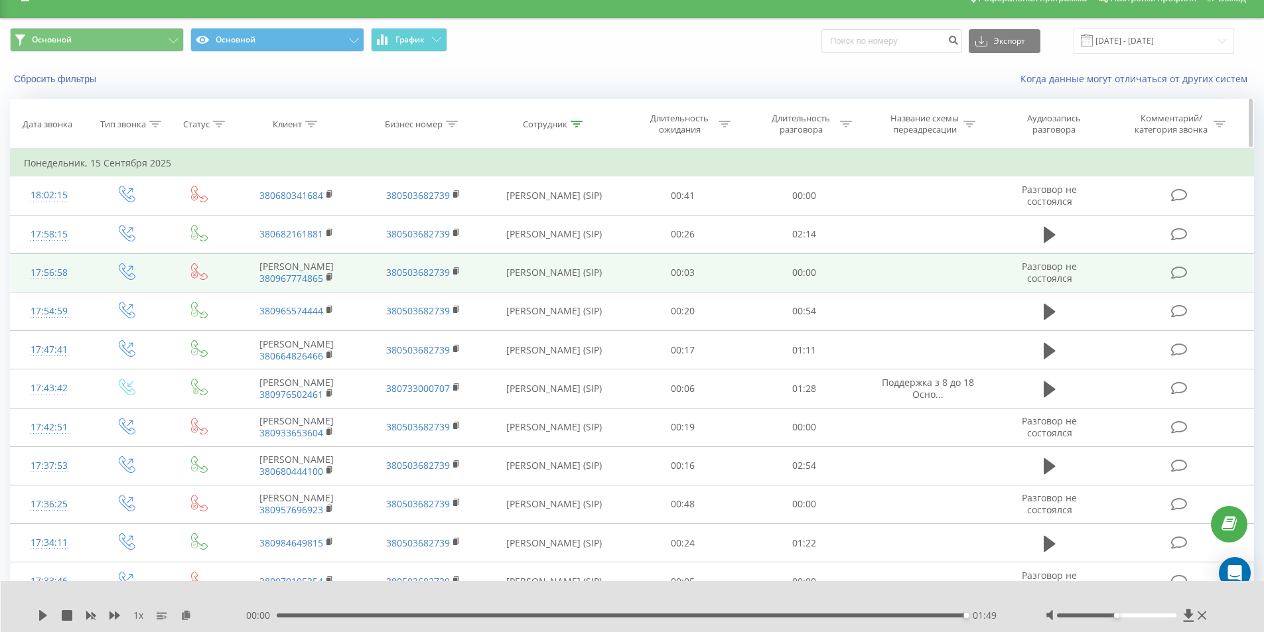
click at [161, 125] on icon at bounding box center [155, 124] width 12 height 7
click at [166, 186] on div "Равно" at bounding box center [119, 188] width 97 height 20
click at [147, 219] on div "Равно" at bounding box center [126, 214] width 115 height 21
click at [141, 221] on div "Введите значение" at bounding box center [119, 220] width 94 height 11
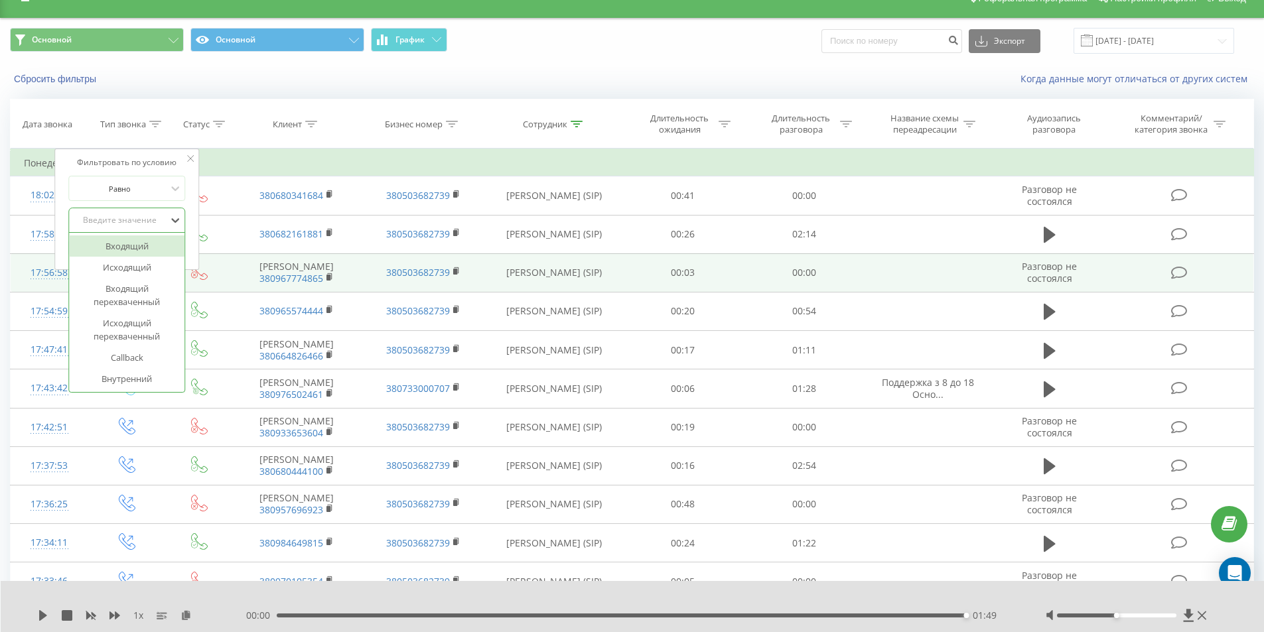
click at [143, 243] on div "Входящий" at bounding box center [126, 245] width 115 height 21
click at [156, 245] on span "OK" at bounding box center [155, 247] width 37 height 21
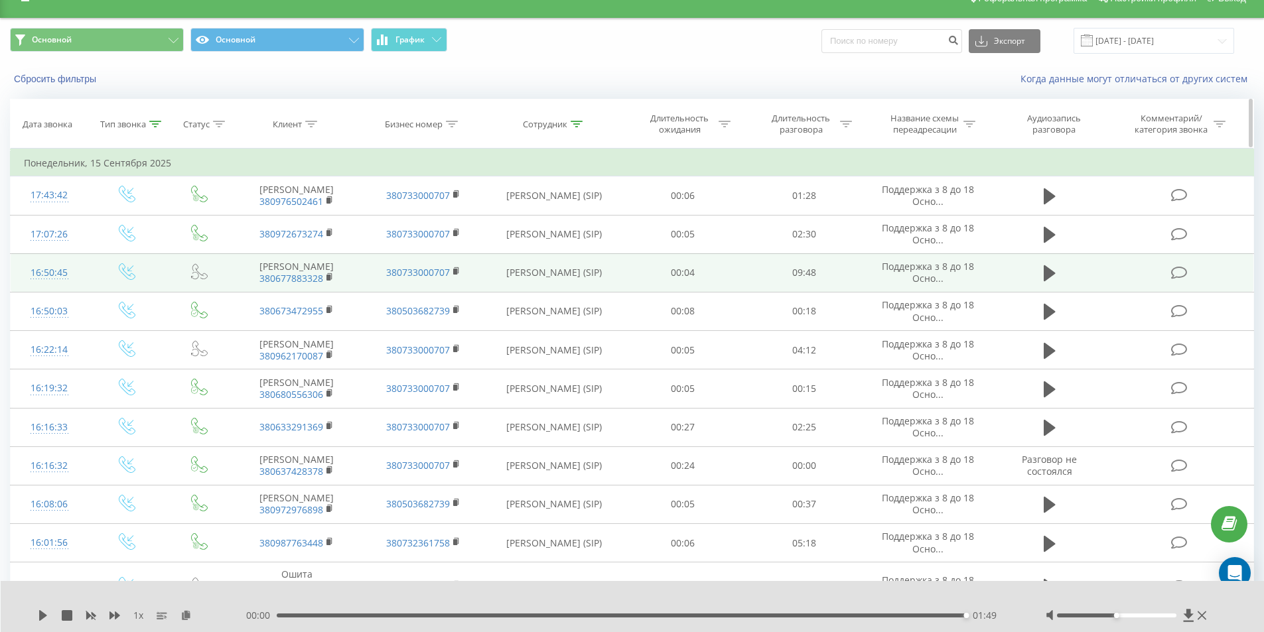
click at [222, 121] on icon at bounding box center [219, 124] width 12 height 7
click at [242, 100] on th "Клиент" at bounding box center [296, 124] width 126 height 49
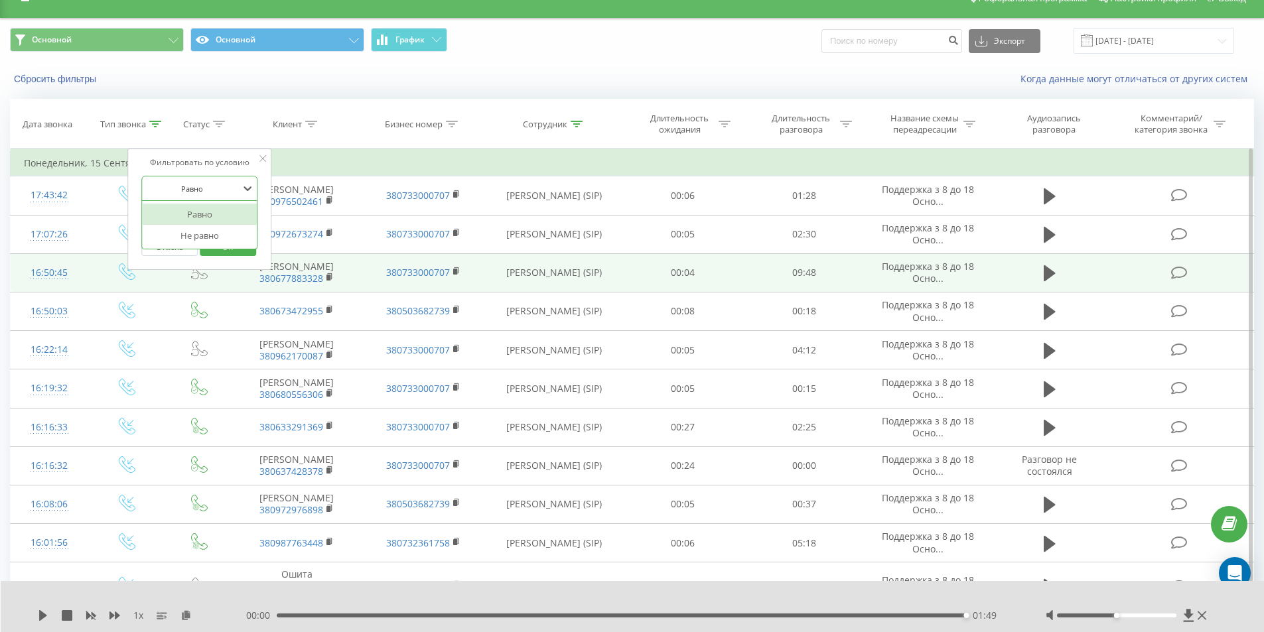
click at [217, 190] on div at bounding box center [192, 188] width 94 height 13
click at [214, 235] on div "Не равно" at bounding box center [199, 235] width 115 height 21
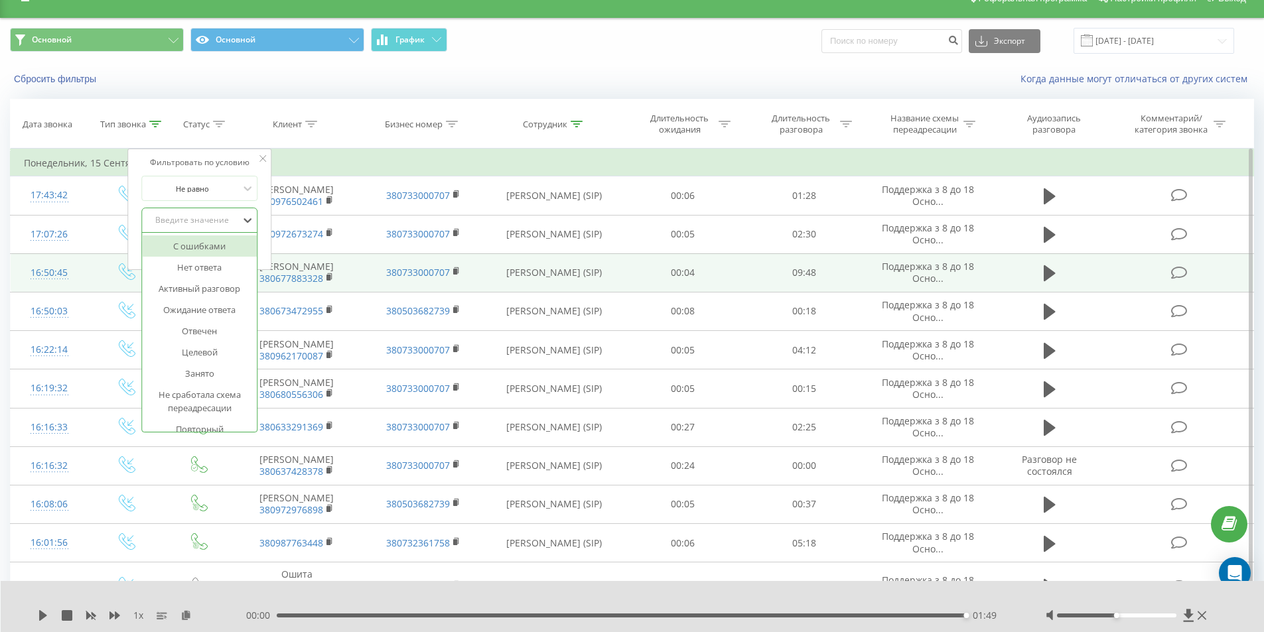
click at [212, 223] on div "Введите значение" at bounding box center [192, 220] width 94 height 11
click at [218, 318] on div "Голосовая почта" at bounding box center [199, 317] width 115 height 21
click at [237, 245] on span "OK" at bounding box center [227, 247] width 37 height 21
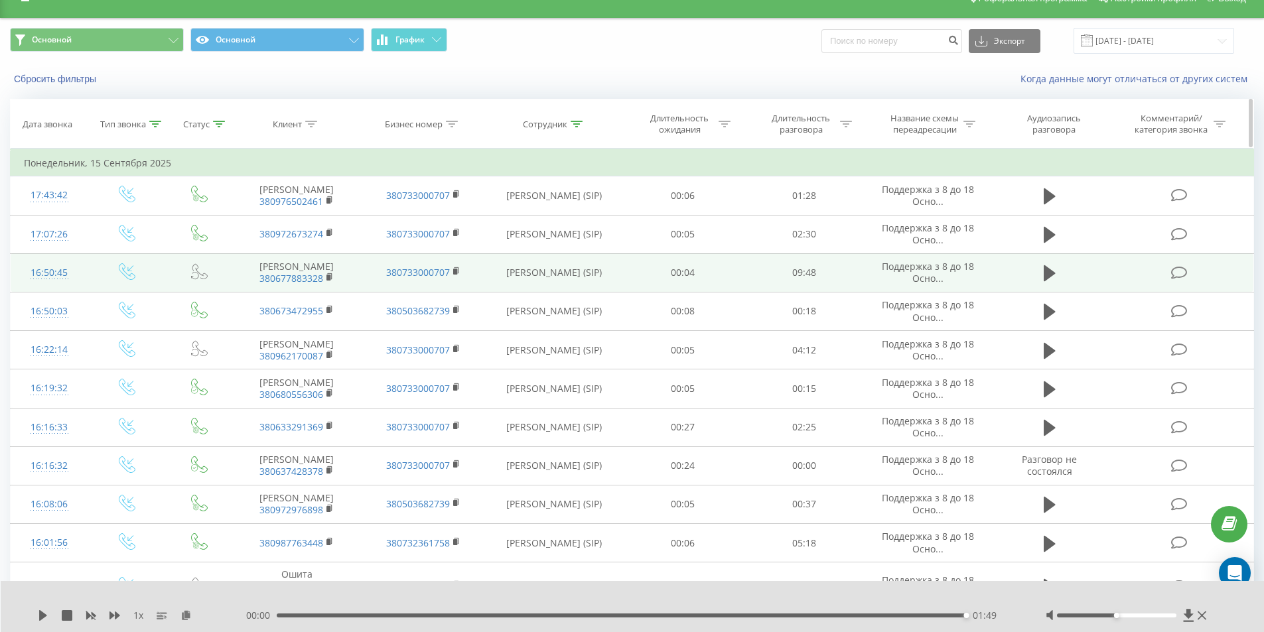
click at [310, 129] on div at bounding box center [311, 124] width 12 height 11
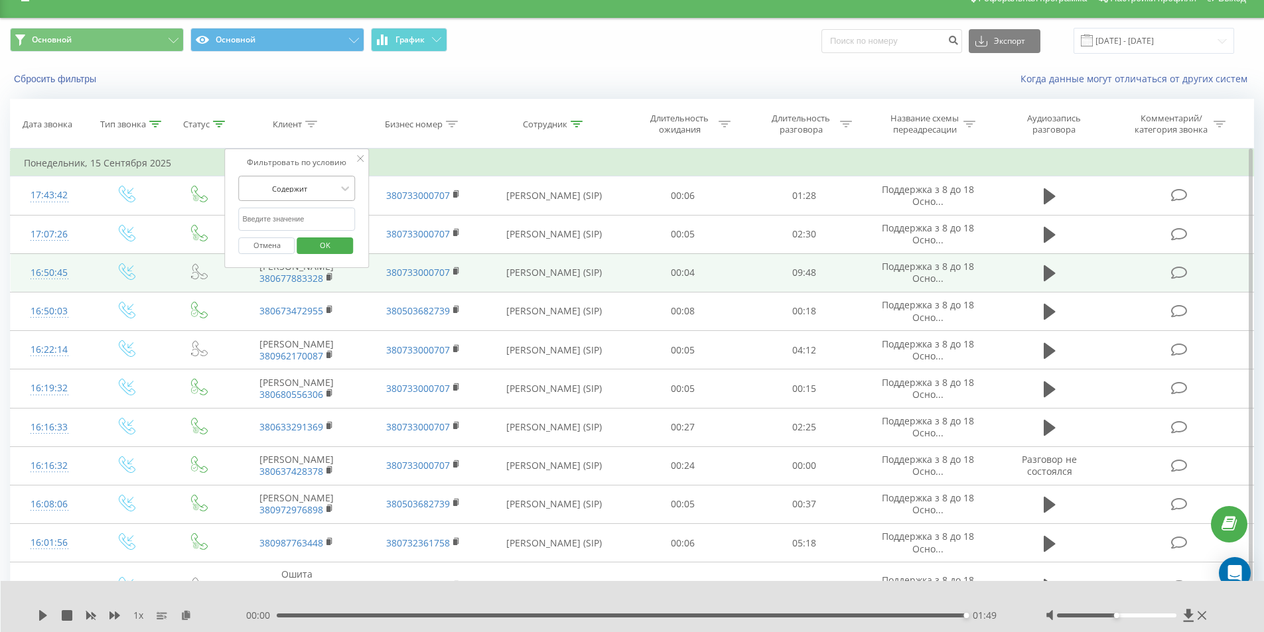
click at [306, 186] on div at bounding box center [290, 188] width 94 height 13
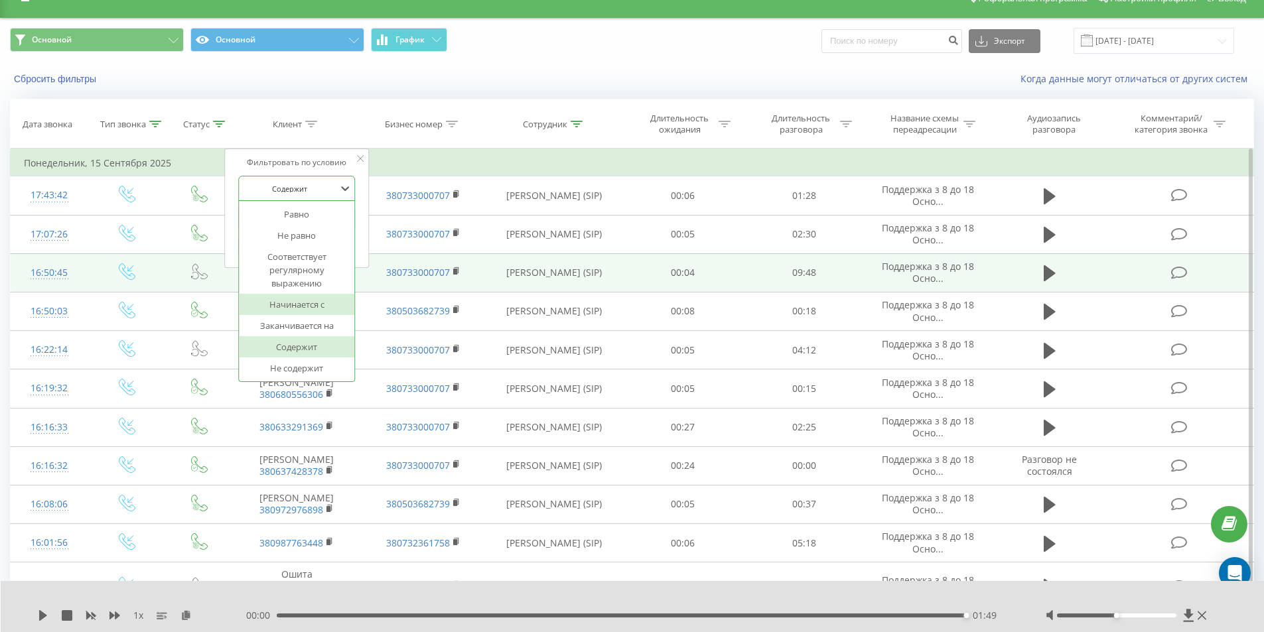
click at [295, 307] on div "Начинается с" at bounding box center [296, 304] width 115 height 21
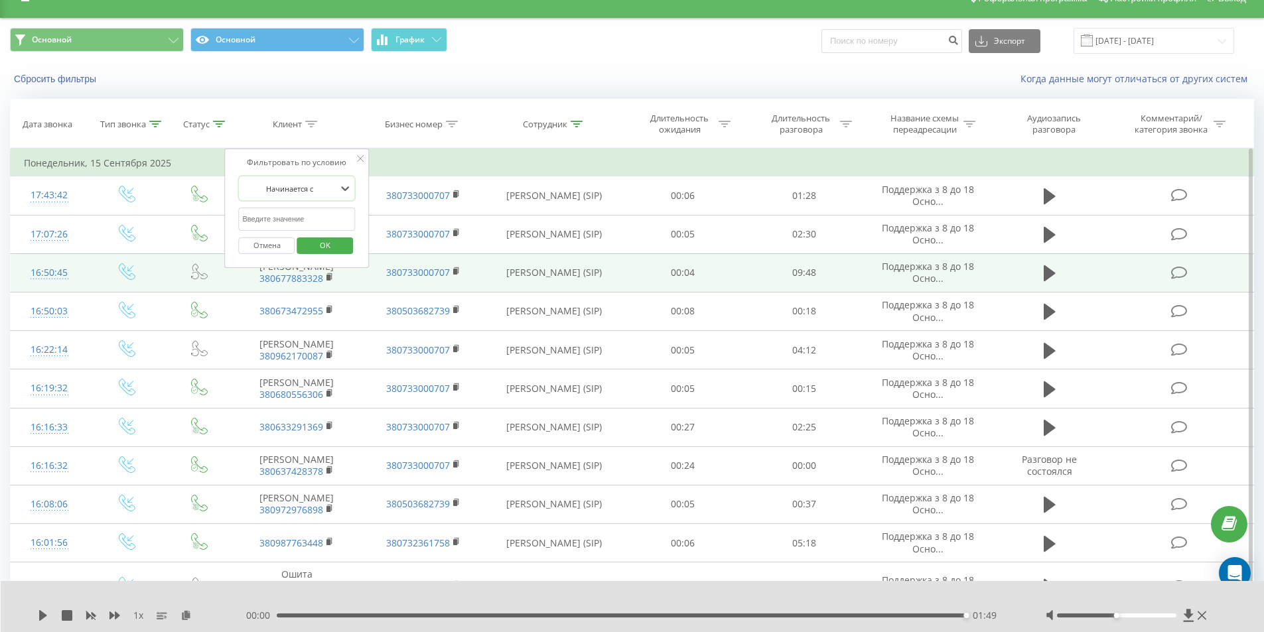
click at [304, 222] on input "text" at bounding box center [297, 219] width 117 height 23
type input "380"
click at [321, 238] on span "OK" at bounding box center [324, 245] width 37 height 21
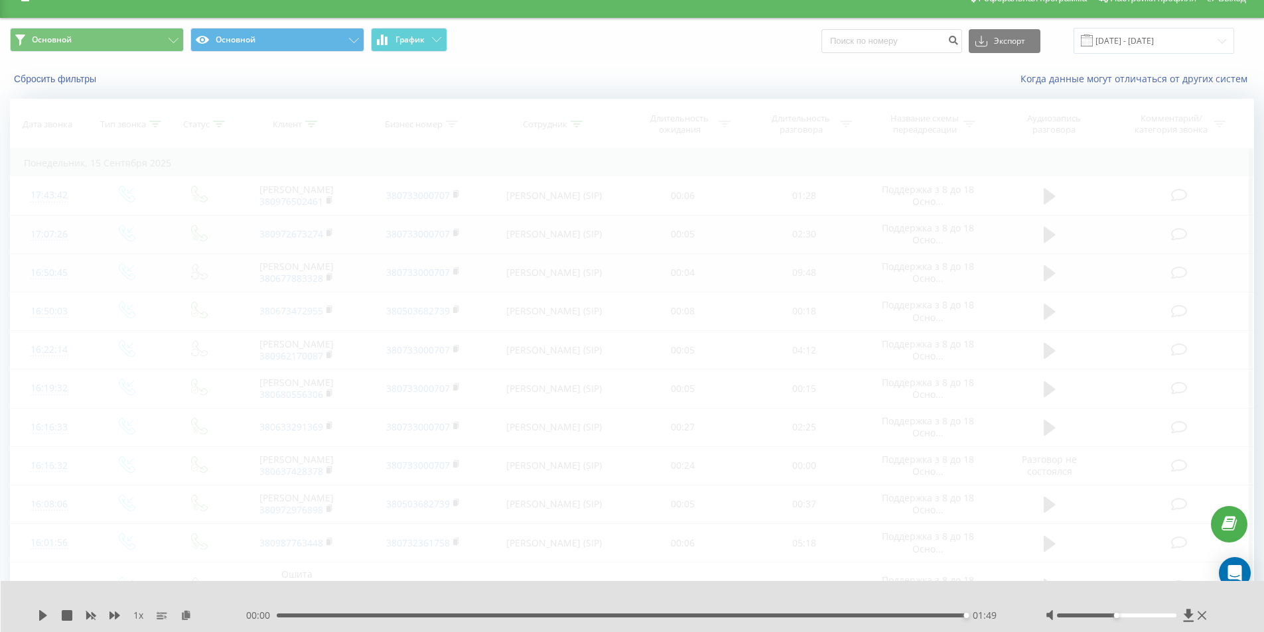
scroll to position [2, 0]
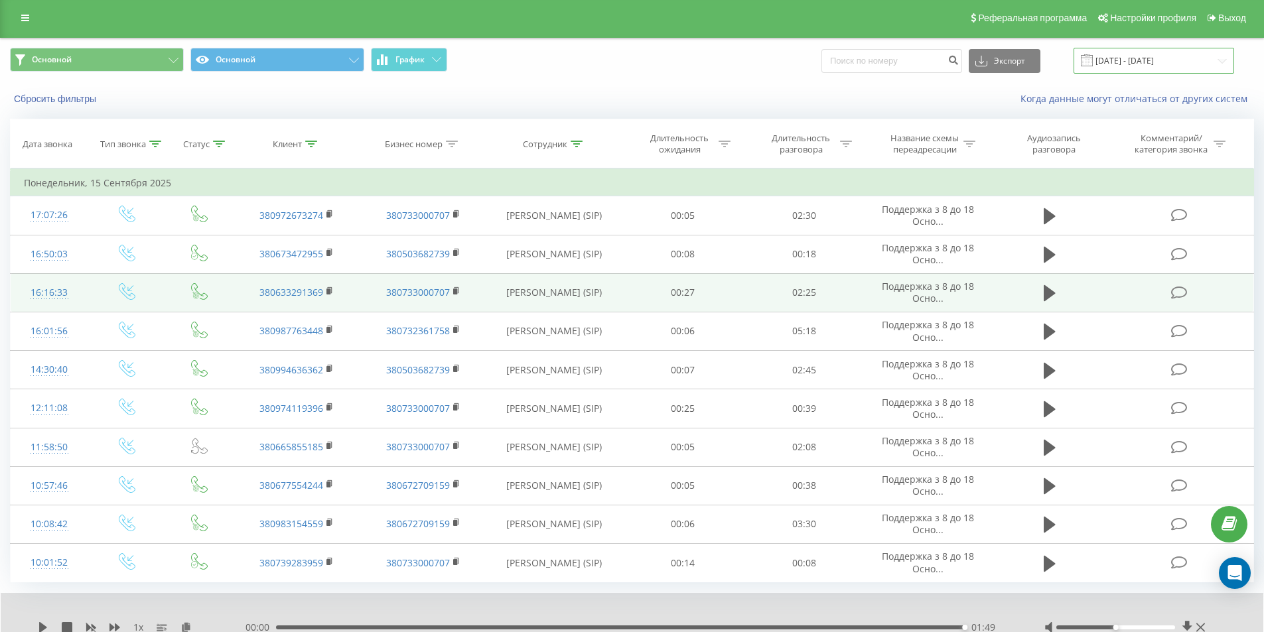
click at [1126, 64] on input "[DATE] - [DATE]" at bounding box center [1153, 61] width 161 height 26
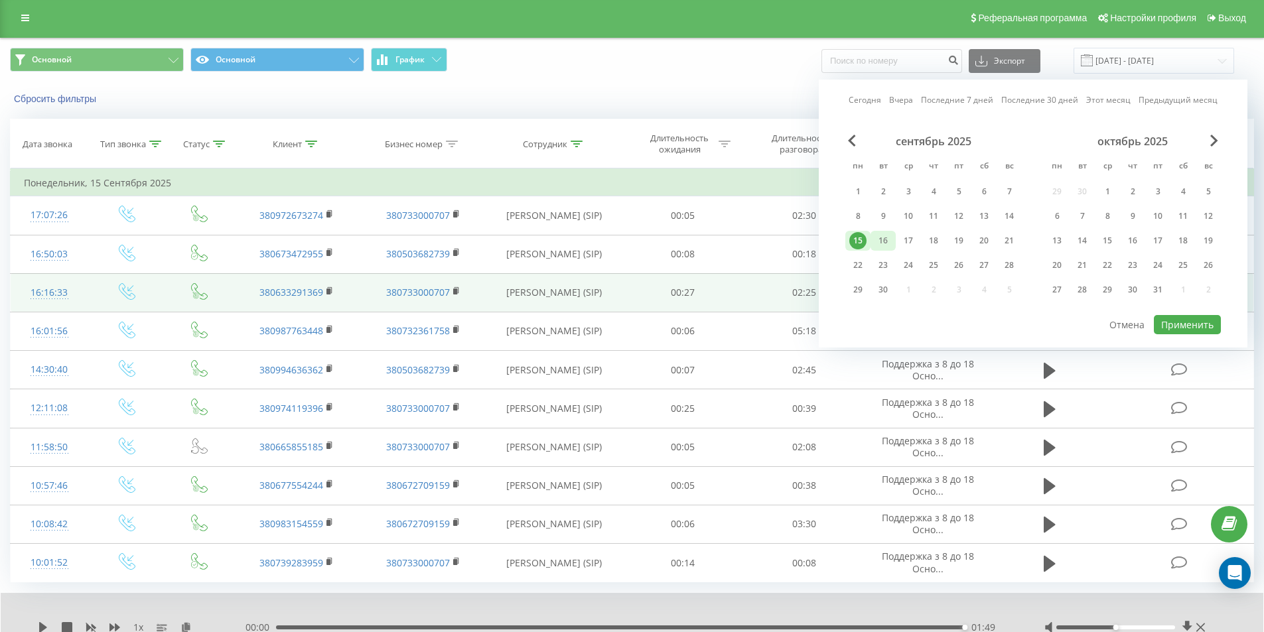
click at [882, 235] on div "16" at bounding box center [882, 240] width 17 height 17
click at [1171, 324] on button "Применить" at bounding box center [1187, 324] width 67 height 19
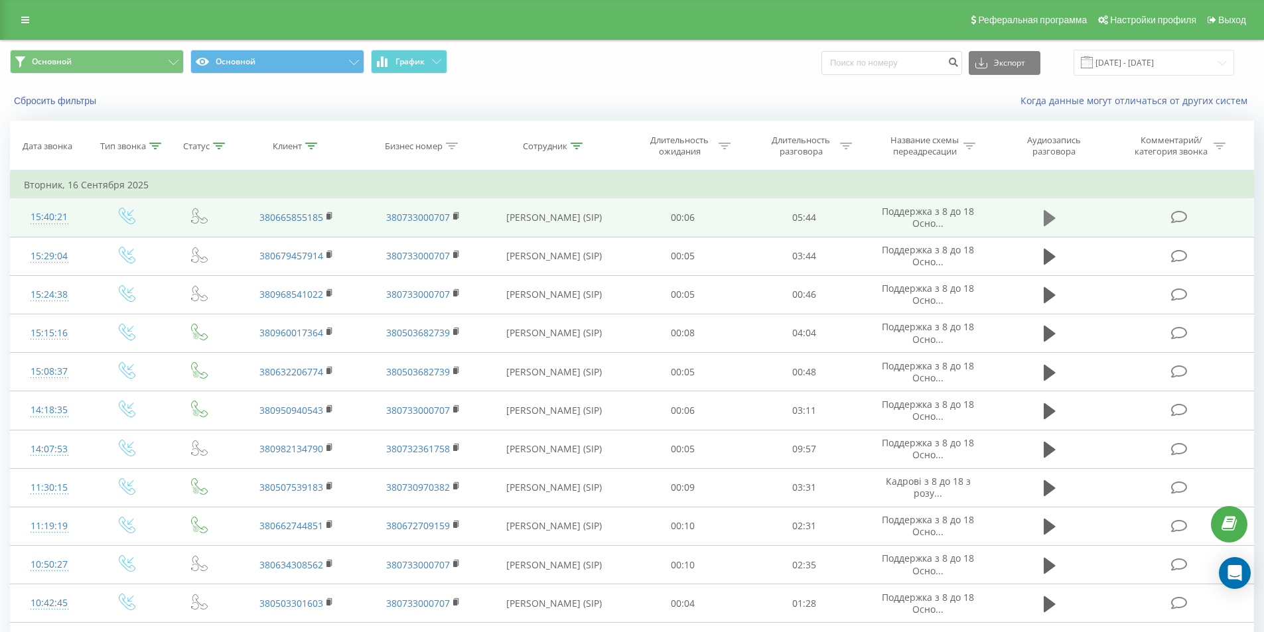
click at [1044, 222] on icon at bounding box center [1049, 218] width 12 height 16
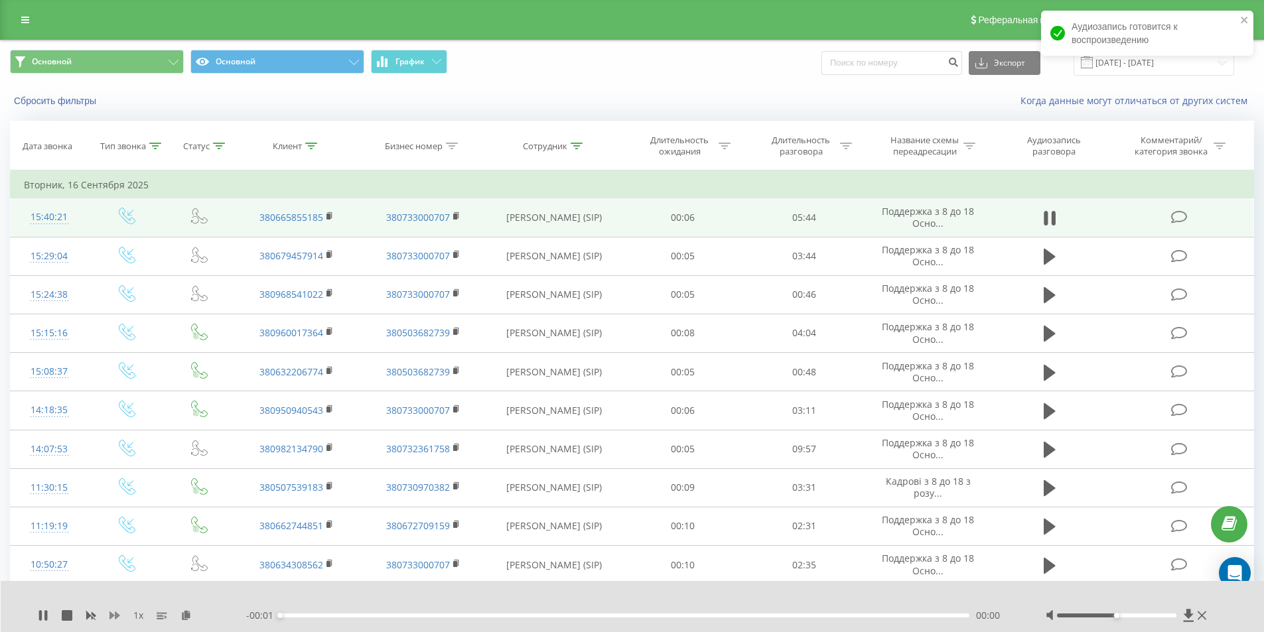
click at [110, 616] on icon at bounding box center [114, 616] width 11 height 8
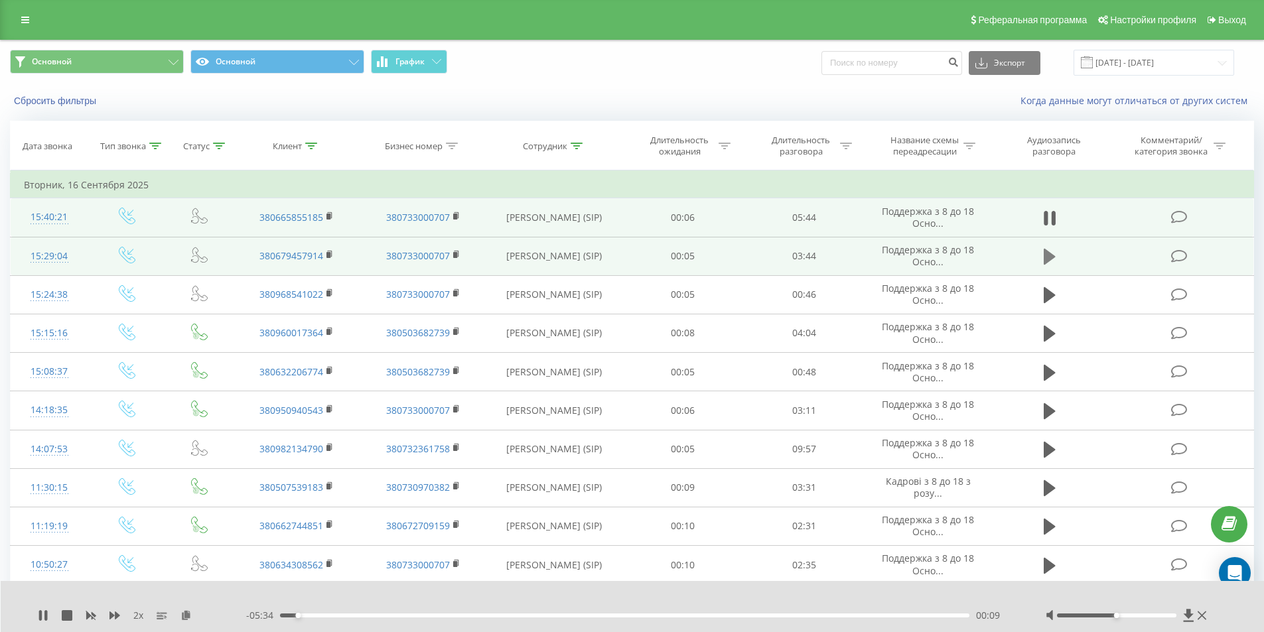
click at [1049, 254] on icon at bounding box center [1049, 257] width 12 height 16
drag, startPoint x: 1123, startPoint y: 614, endPoint x: 1130, endPoint y: 614, distance: 7.3
click at [1130, 614] on div at bounding box center [1116, 616] width 119 height 4
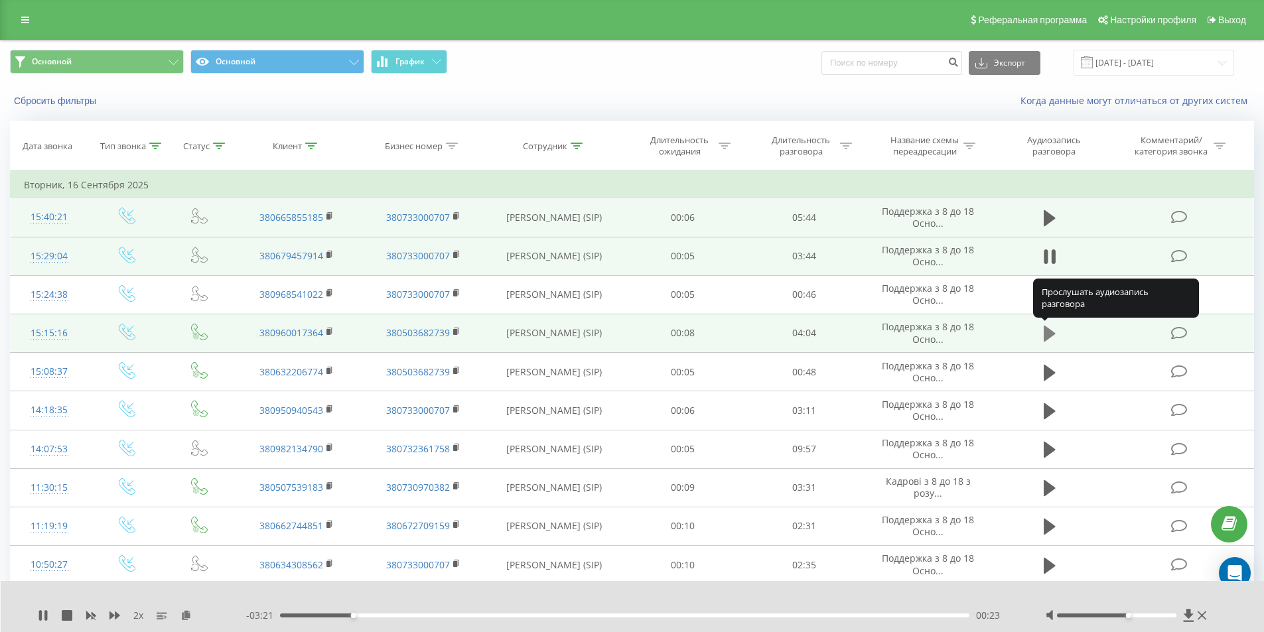
click at [1047, 333] on icon at bounding box center [1049, 334] width 12 height 16
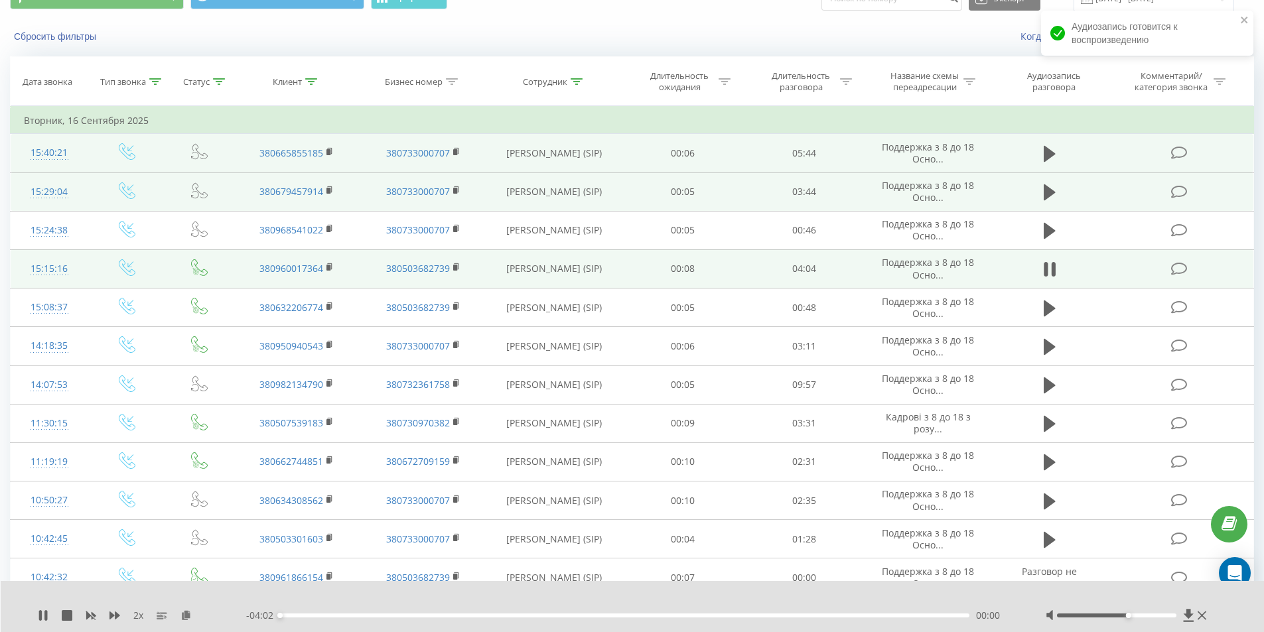
scroll to position [66, 0]
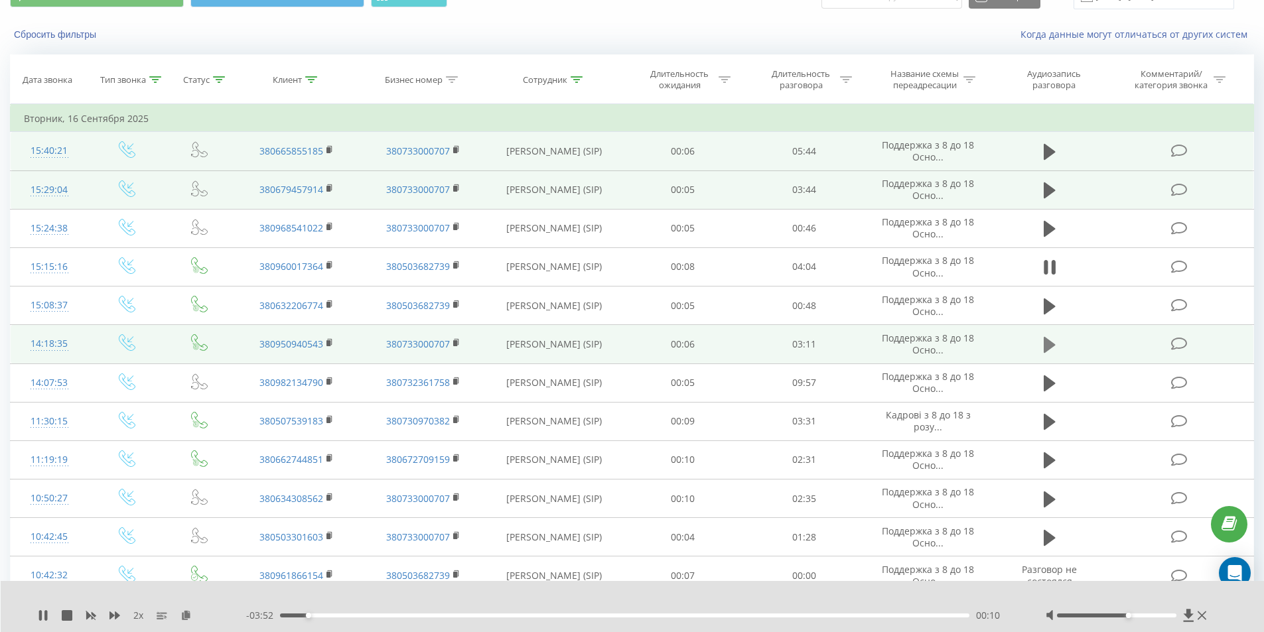
click at [1049, 346] on icon at bounding box center [1049, 345] width 12 height 16
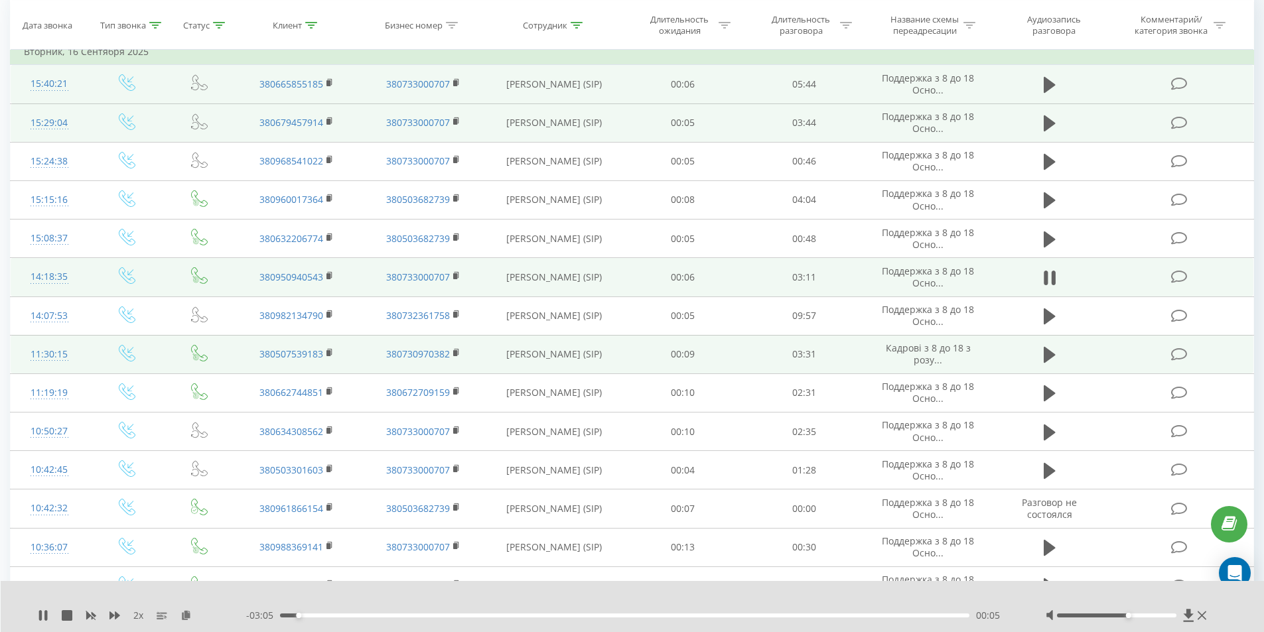
scroll to position [133, 0]
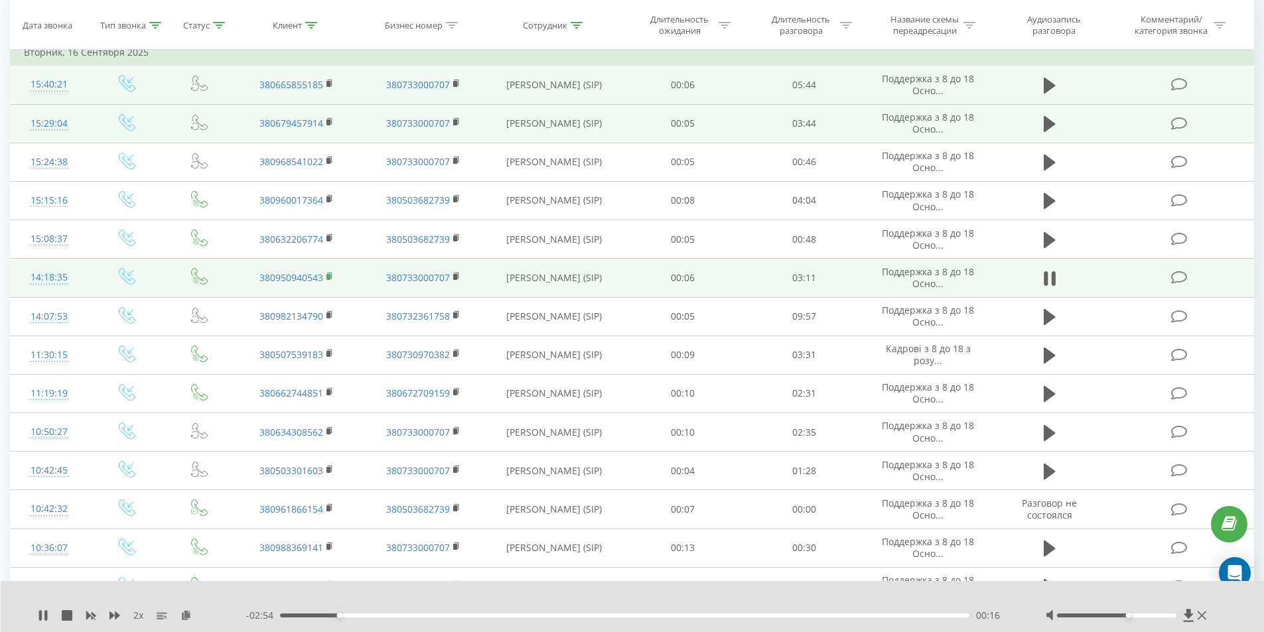
click at [331, 277] on icon at bounding box center [329, 276] width 7 height 9
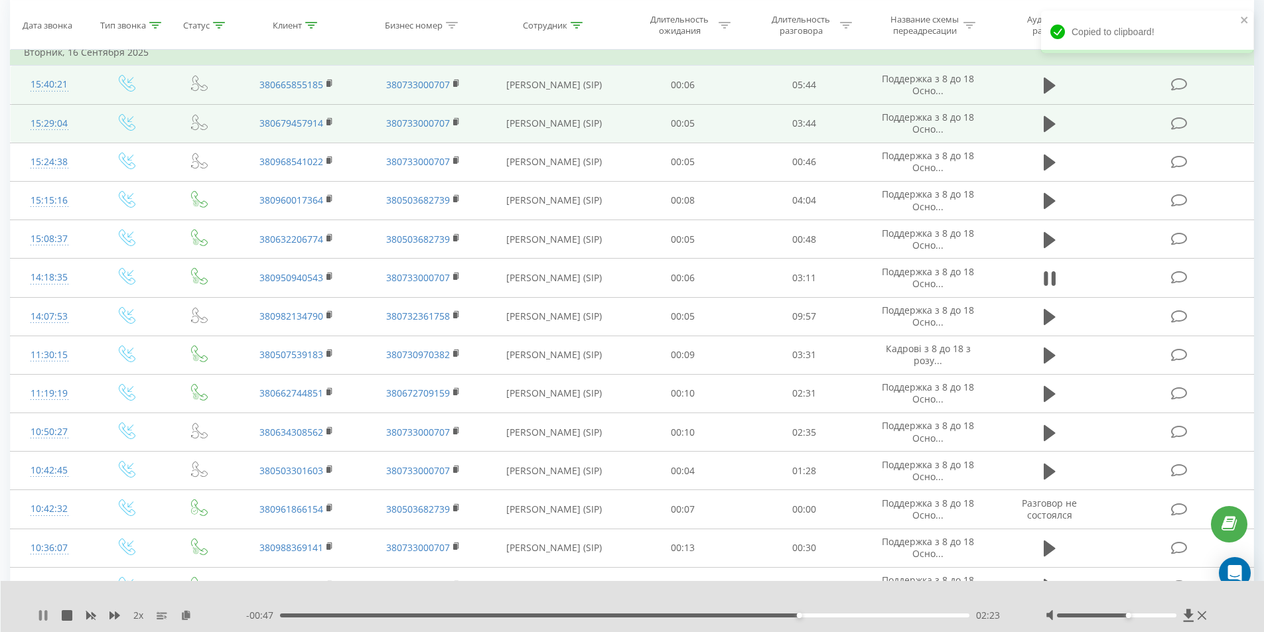
click at [42, 618] on icon at bounding box center [40, 615] width 3 height 11
drag, startPoint x: 289, startPoint y: 617, endPoint x: 275, endPoint y: 615, distance: 14.7
click at [281, 615] on div "02:24" at bounding box center [625, 616] width 690 height 4
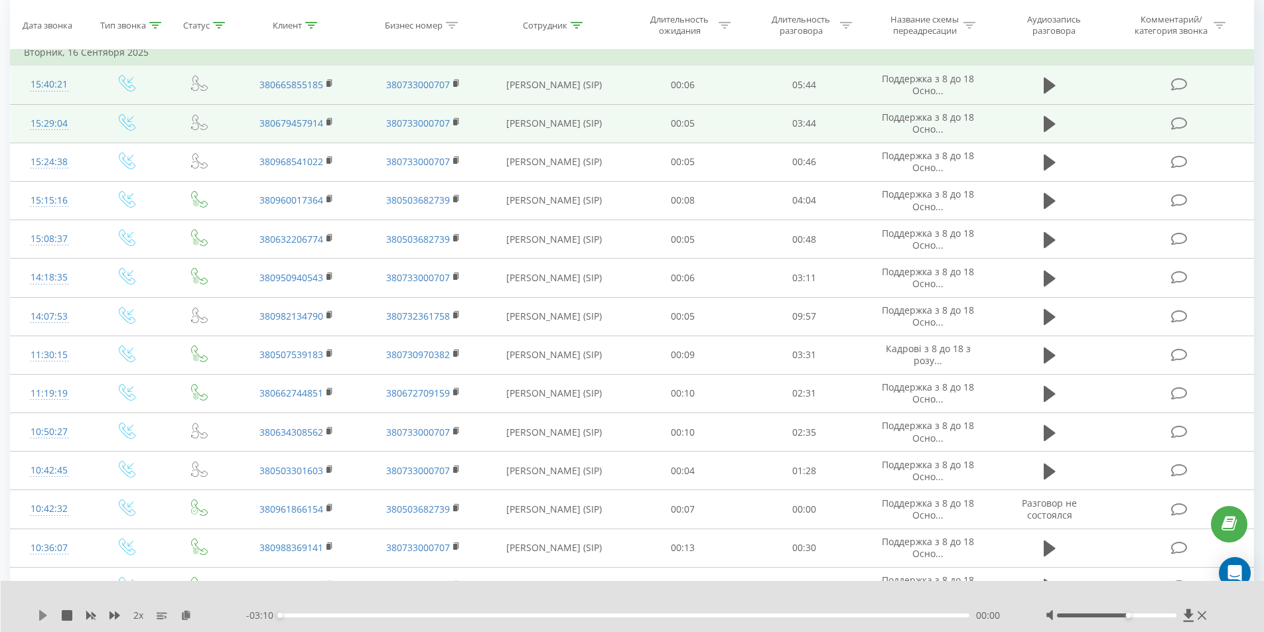
click at [41, 613] on icon at bounding box center [43, 615] width 8 height 11
click at [186, 612] on icon at bounding box center [185, 614] width 11 height 9
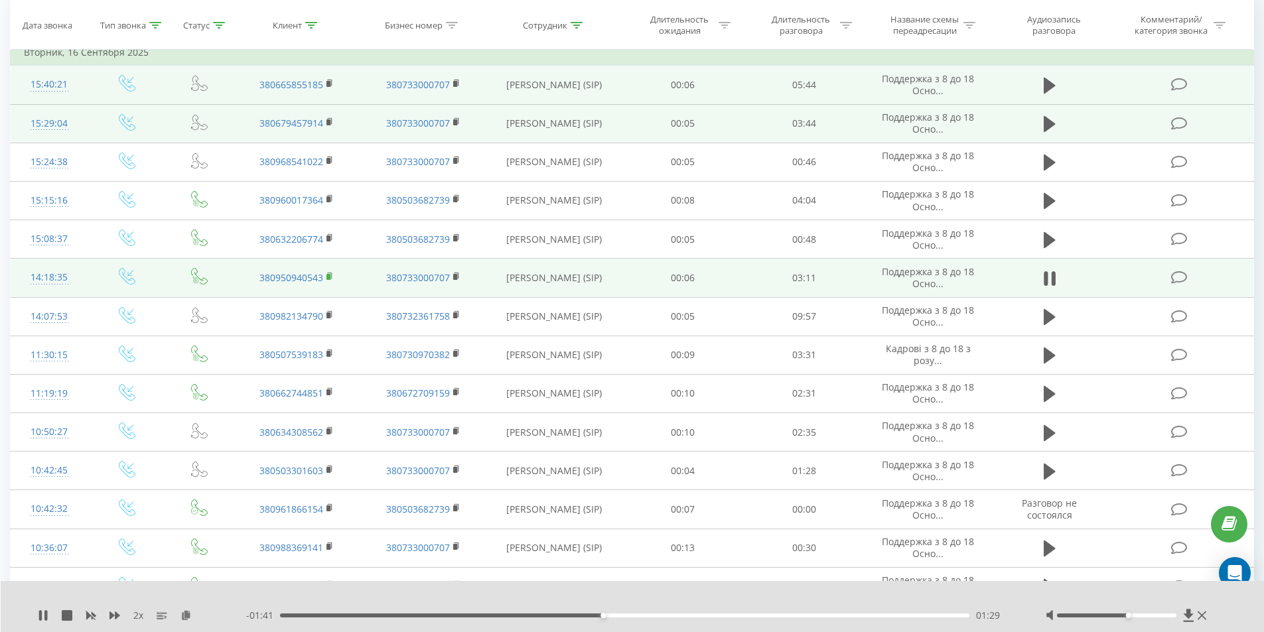
click at [331, 277] on icon at bounding box center [329, 276] width 7 height 9
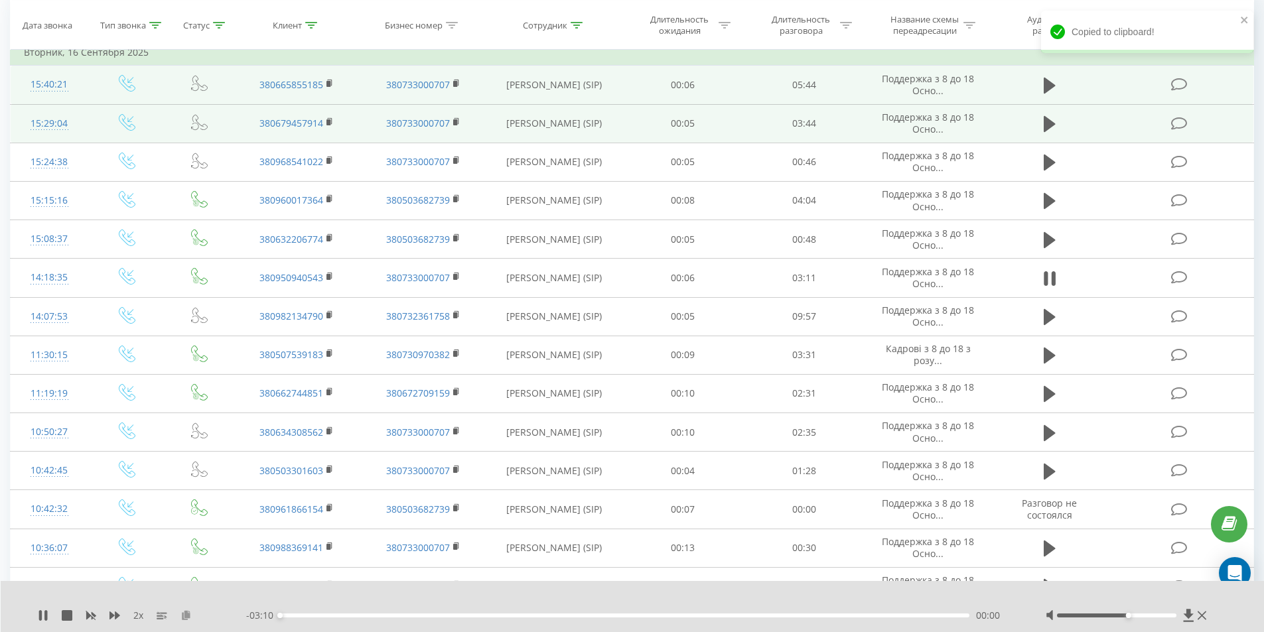
click at [188, 613] on icon at bounding box center [185, 614] width 11 height 9
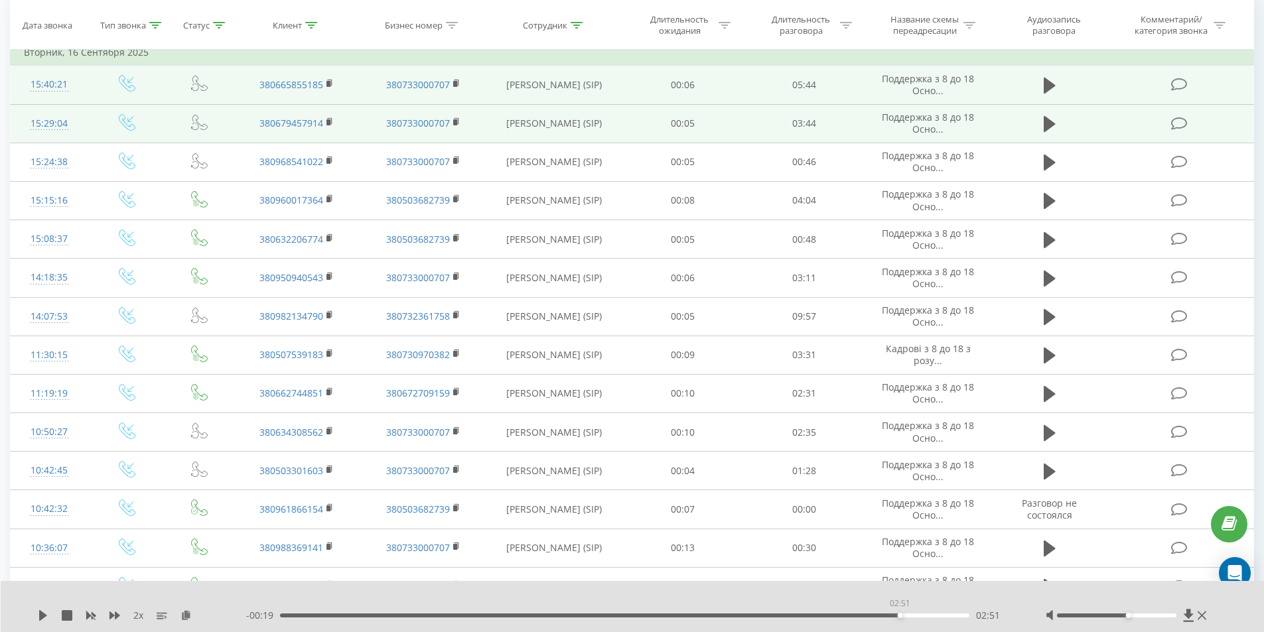
drag, startPoint x: 896, startPoint y: 614, endPoint x: 783, endPoint y: 604, distance: 113.2
click at [896, 614] on div "02:51" at bounding box center [625, 616] width 690 height 4
click at [37, 611] on div "2 x - 00:20 02:50 02:50" at bounding box center [633, 606] width 1264 height 51
click at [42, 614] on icon at bounding box center [43, 615] width 8 height 11
click at [1135, 616] on div at bounding box center [1116, 616] width 119 height 4
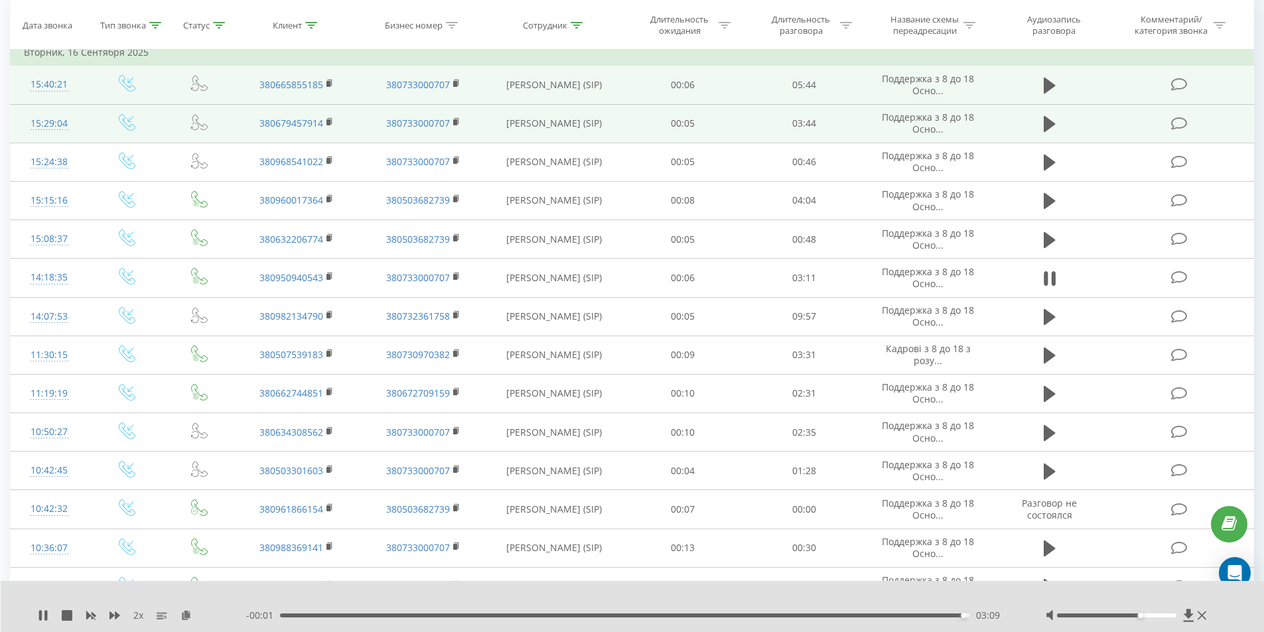
click at [286, 616] on div "03:09" at bounding box center [625, 616] width 690 height 4
click at [953, 616] on div "03:07" at bounding box center [625, 616] width 690 height 4
click at [46, 615] on icon at bounding box center [43, 615] width 11 height 11
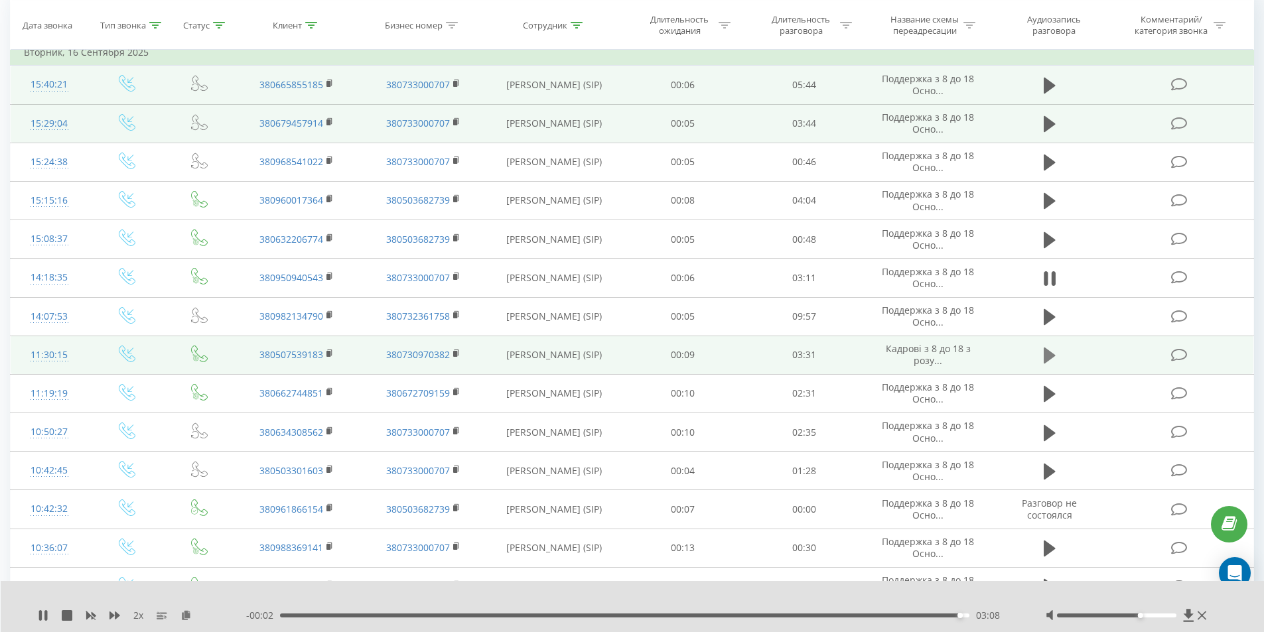
click at [1048, 358] on icon at bounding box center [1049, 356] width 12 height 16
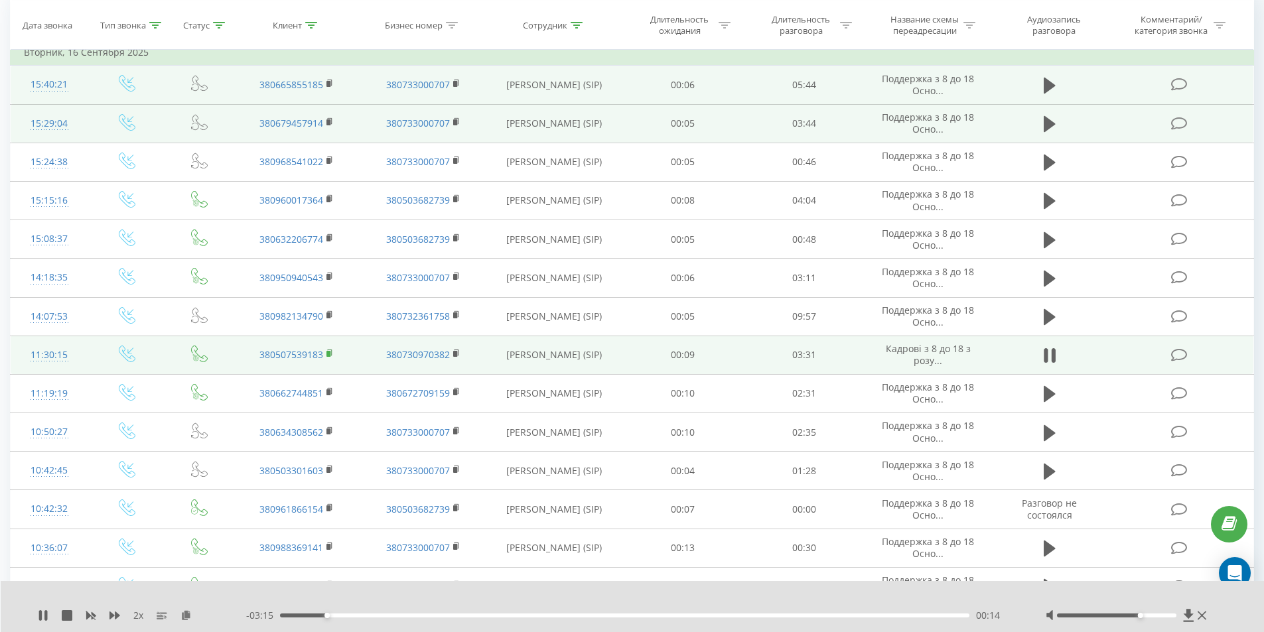
click at [329, 356] on rect at bounding box center [328, 354] width 4 height 6
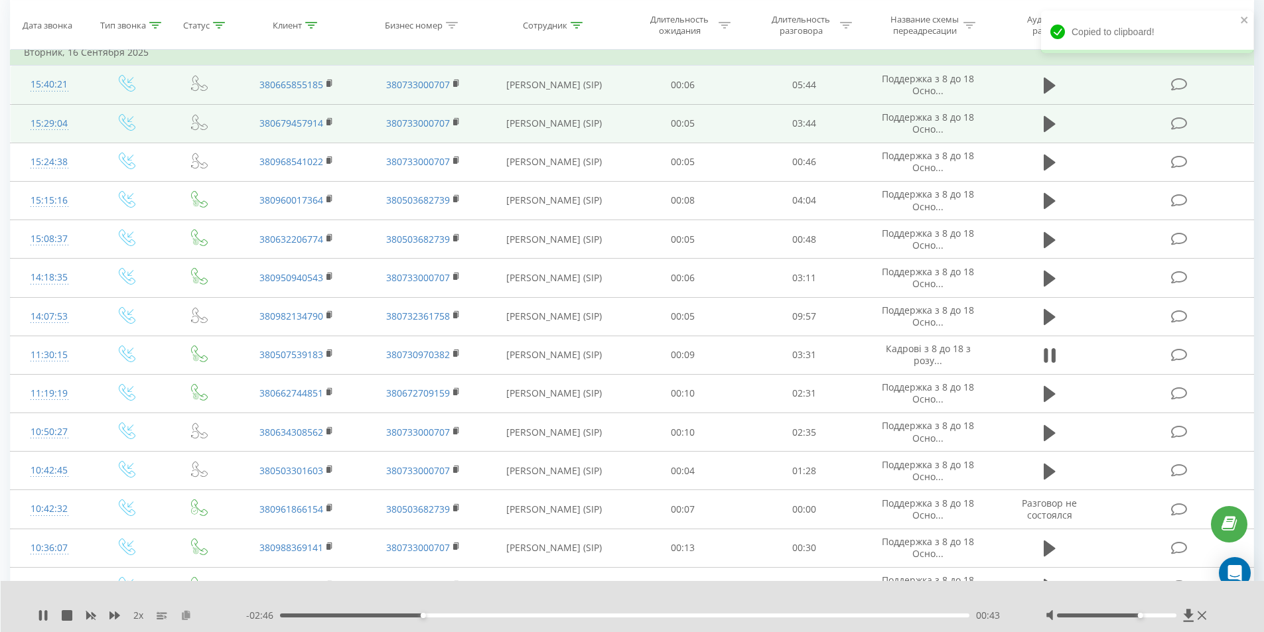
click at [186, 616] on icon at bounding box center [185, 614] width 11 height 9
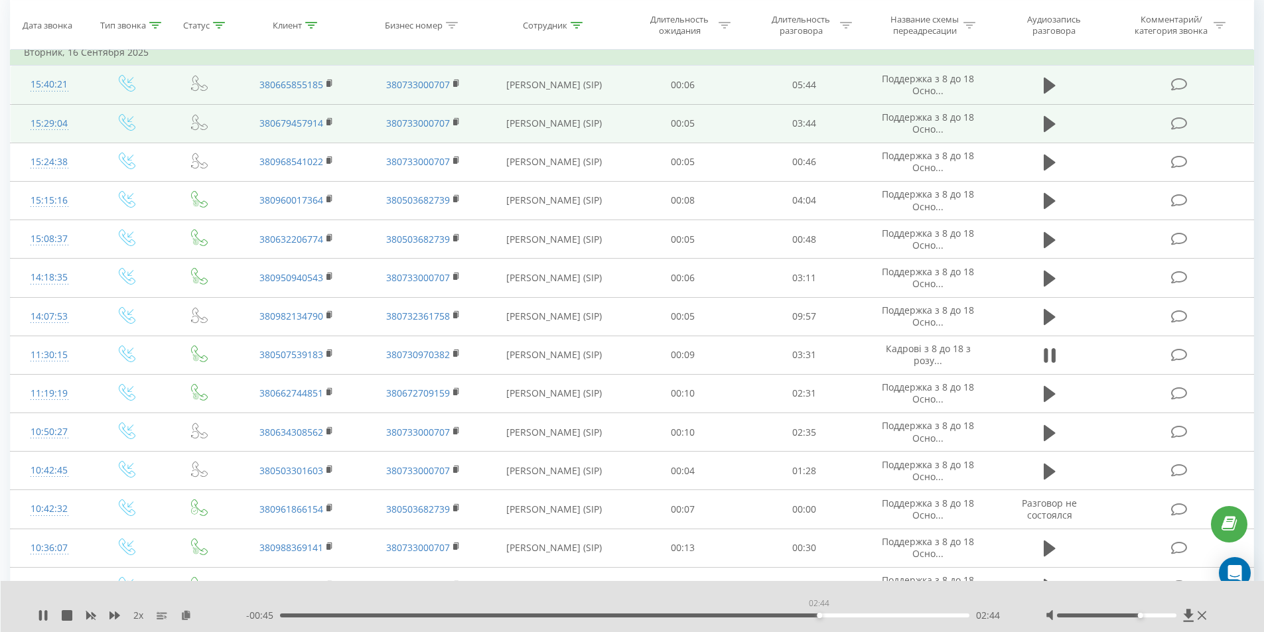
click at [819, 617] on div "02:44" at bounding box center [625, 616] width 690 height 4
click at [850, 617] on div "02:53" at bounding box center [625, 616] width 690 height 4
click at [878, 615] on div "02:54" at bounding box center [625, 616] width 690 height 4
click at [901, 616] on div "03:09" at bounding box center [625, 616] width 690 height 4
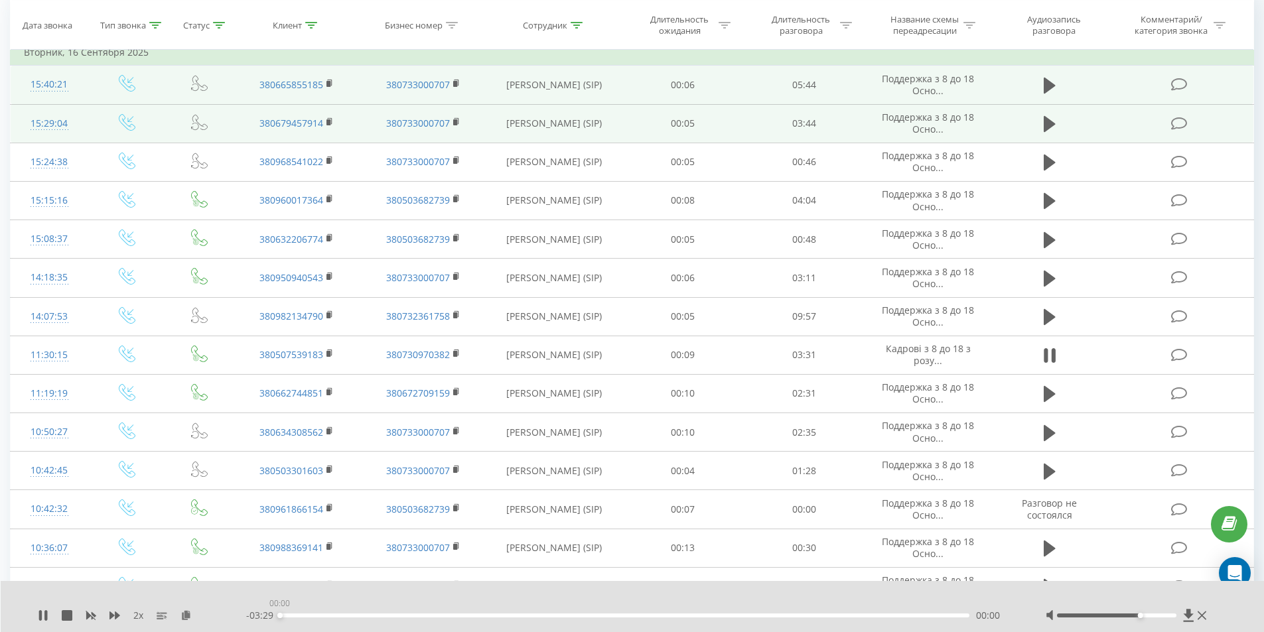
drag, startPoint x: 351, startPoint y: 615, endPoint x: 239, endPoint y: 621, distance: 111.6
click at [240, 621] on div "2 x - 03:29 00:00 00:00" at bounding box center [623, 615] width 1171 height 13
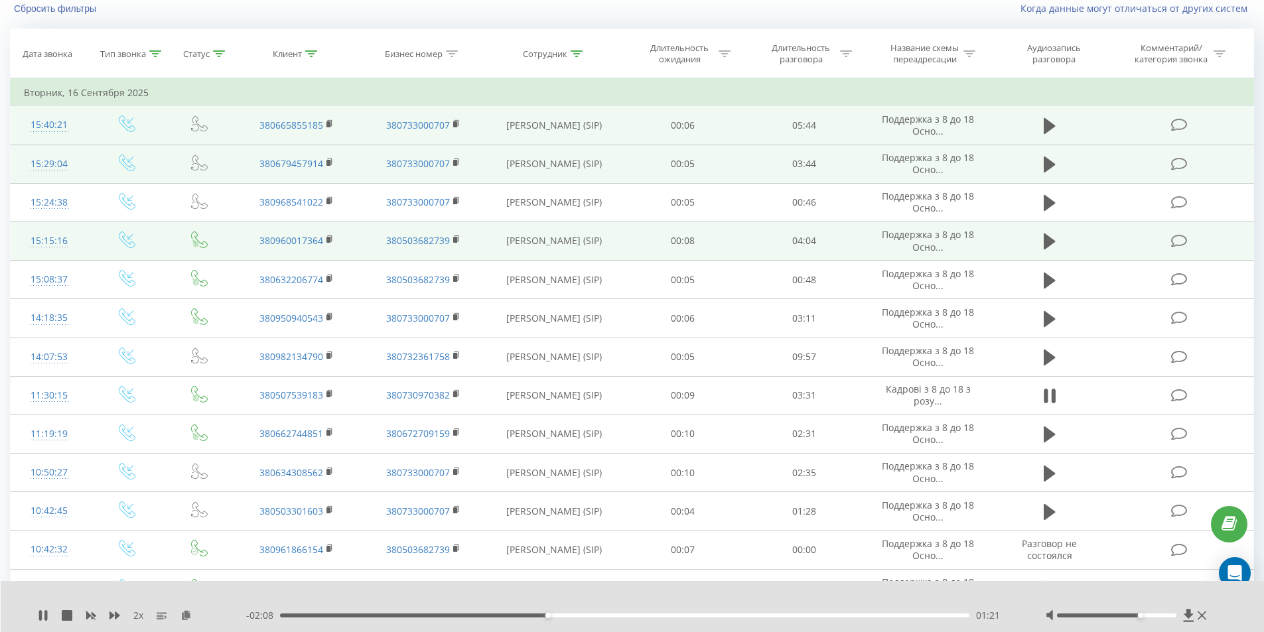
scroll to position [0, 0]
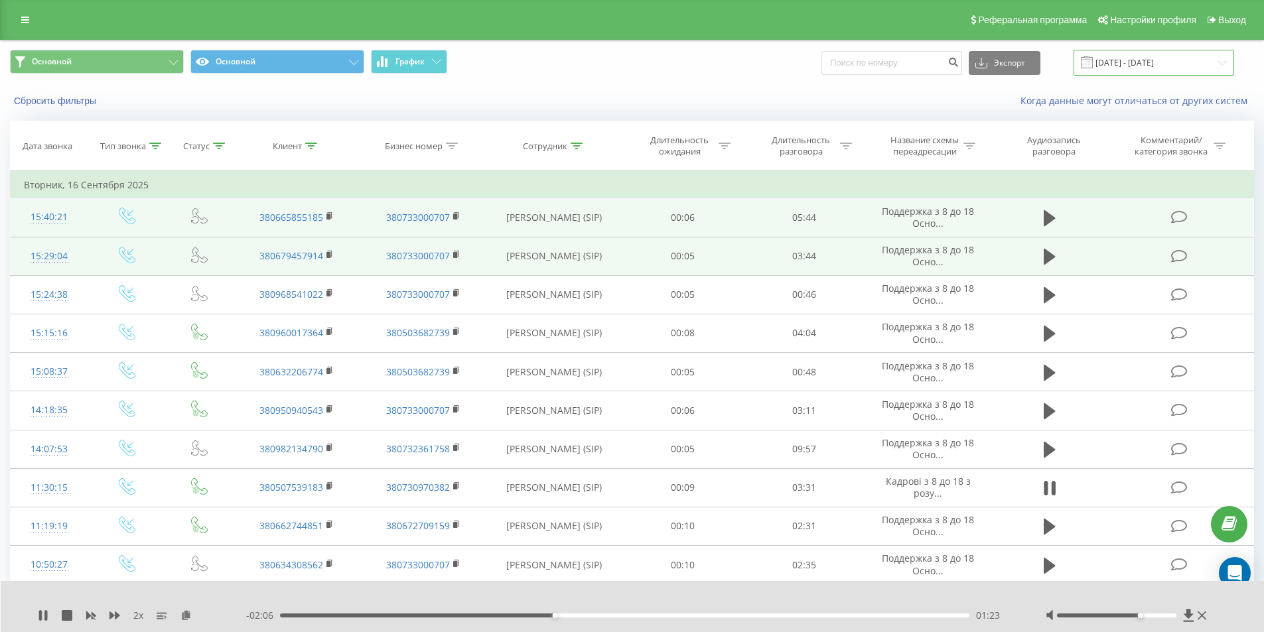
click at [1122, 64] on input "[DATE] - [DATE]" at bounding box center [1153, 63] width 161 height 26
click at [604, 614] on div "01:39" at bounding box center [625, 616] width 690 height 4
click at [1133, 64] on input "[DATE] - [DATE]" at bounding box center [1153, 63] width 161 height 26
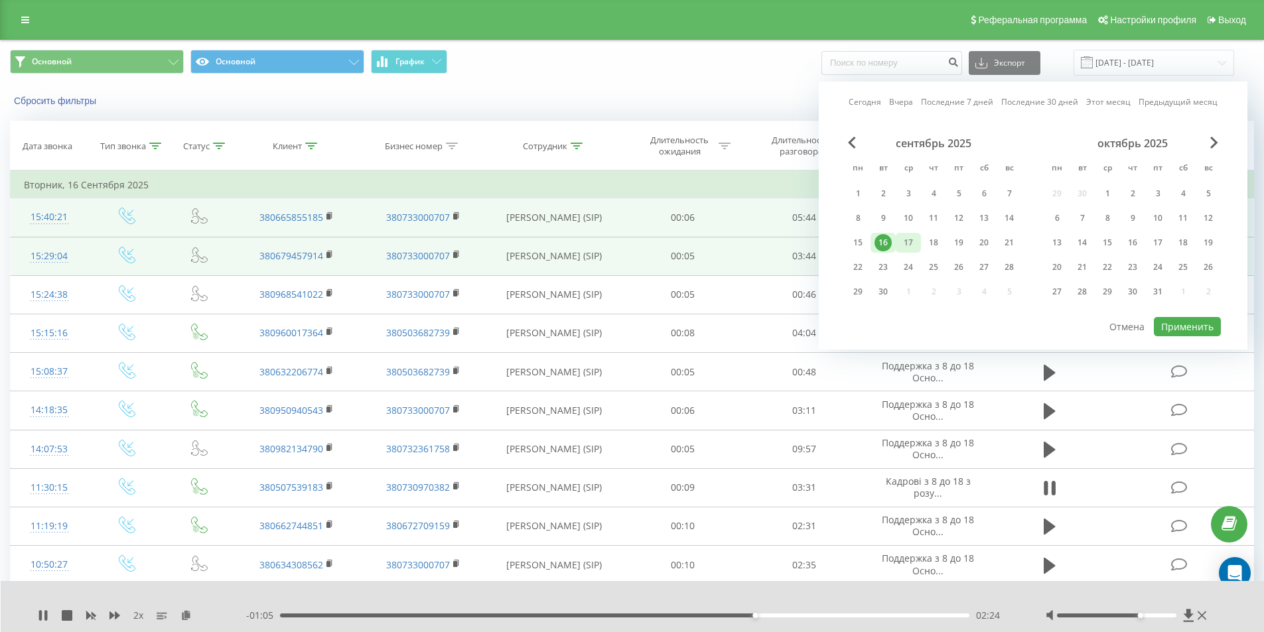
click at [913, 234] on div "17" at bounding box center [907, 242] width 17 height 17
click at [1180, 324] on button "Применить" at bounding box center [1187, 326] width 67 height 19
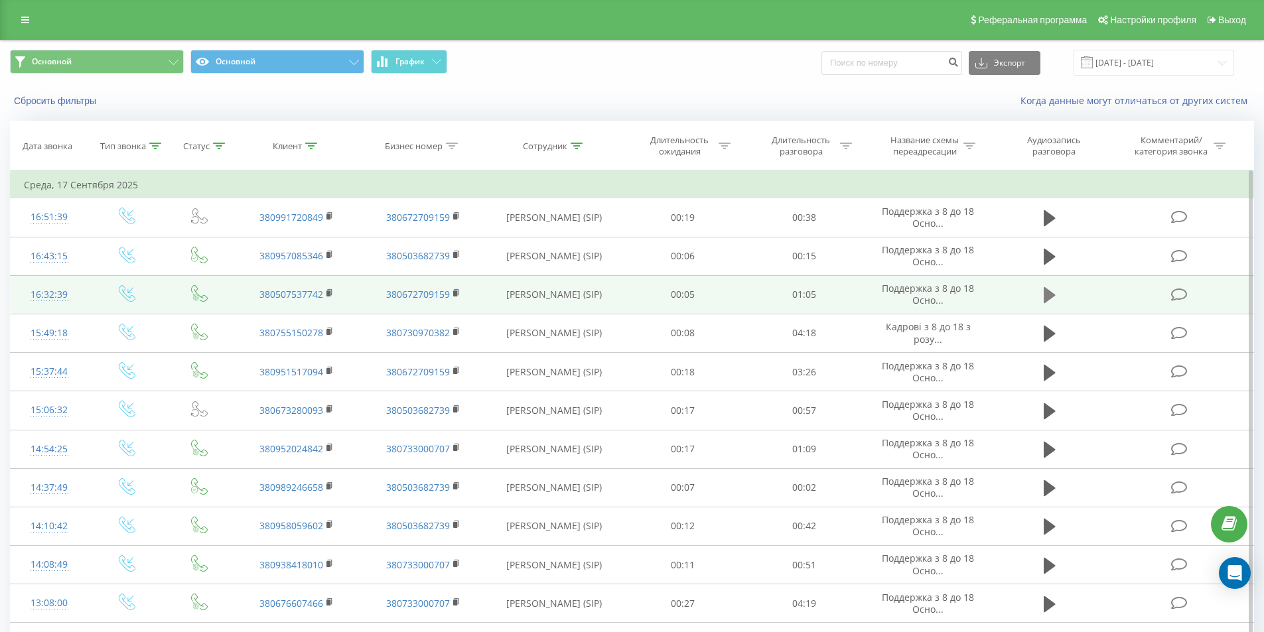
click at [1051, 289] on icon at bounding box center [1049, 295] width 12 height 19
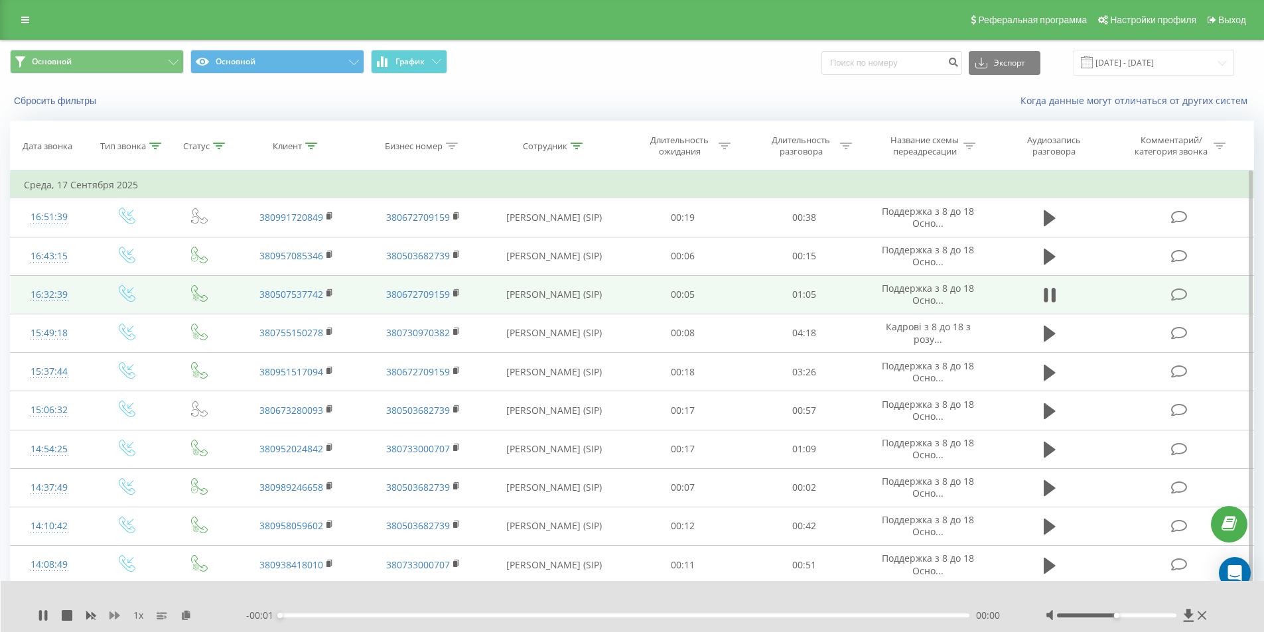
click at [110, 611] on icon at bounding box center [114, 615] width 11 height 11
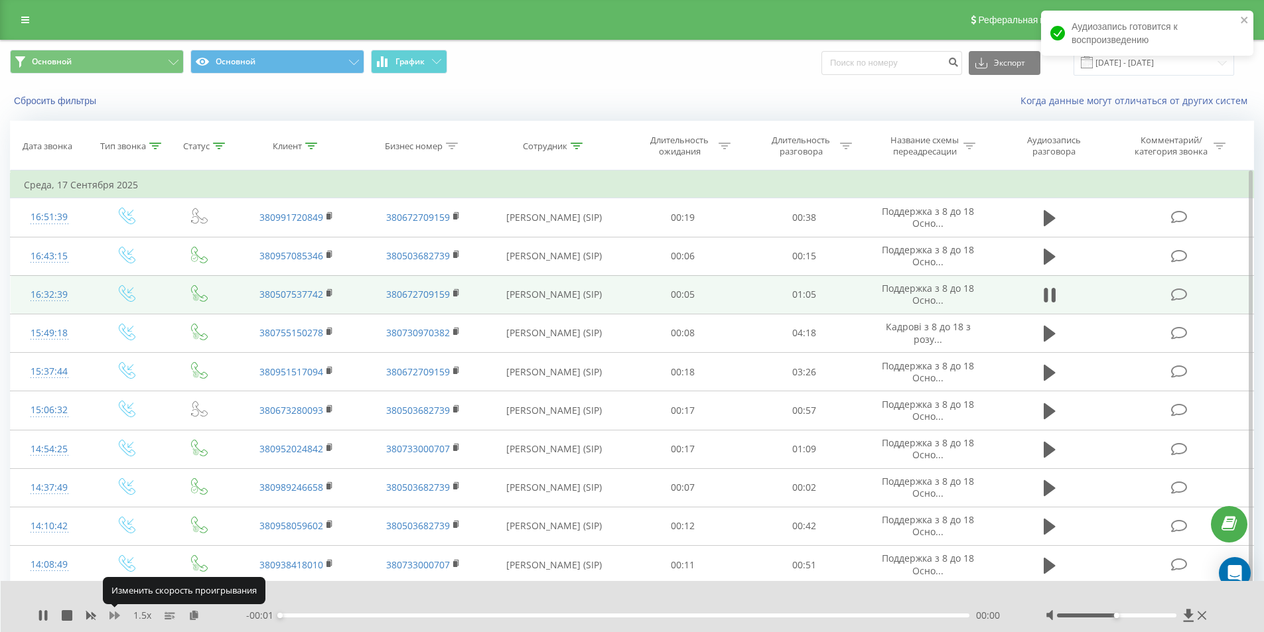
click at [110, 611] on icon at bounding box center [114, 615] width 11 height 11
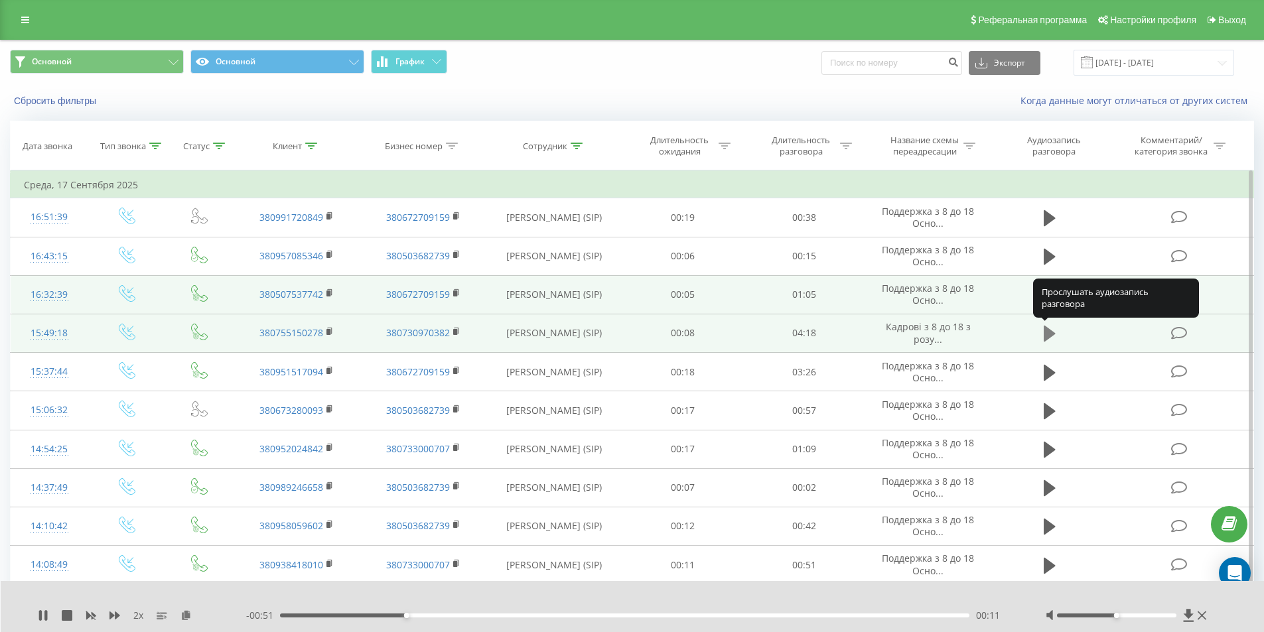
click at [1049, 333] on icon at bounding box center [1049, 334] width 12 height 16
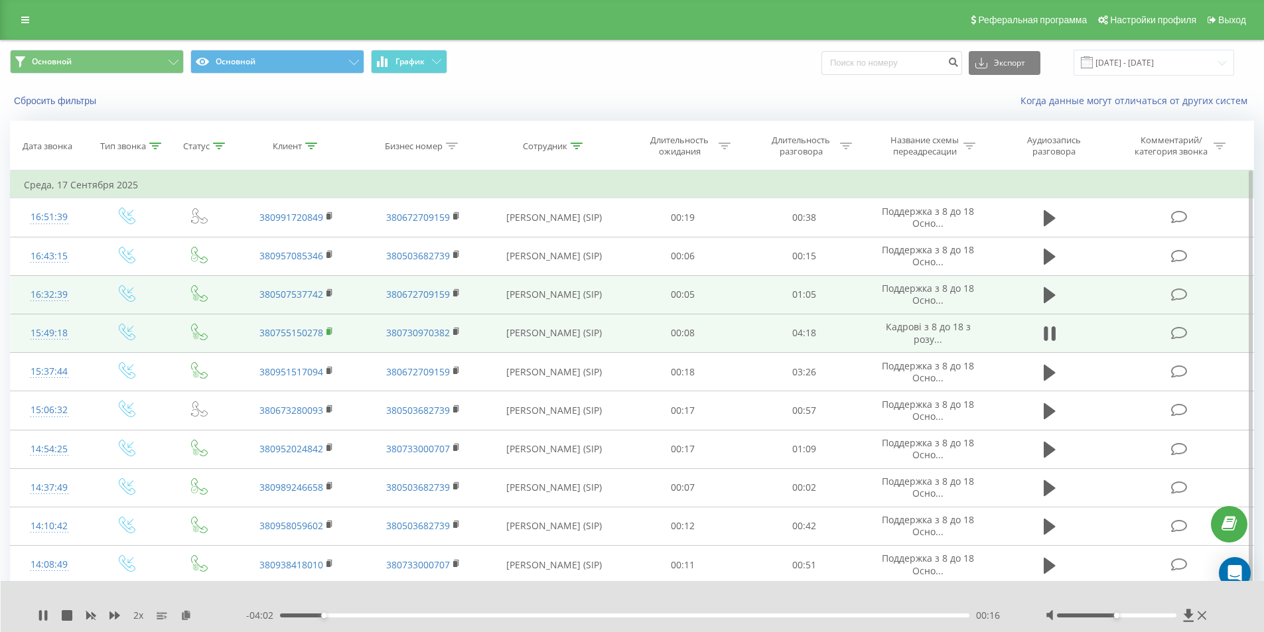
click at [330, 333] on rect at bounding box center [328, 332] width 4 height 6
click at [331, 332] on icon at bounding box center [329, 331] width 7 height 9
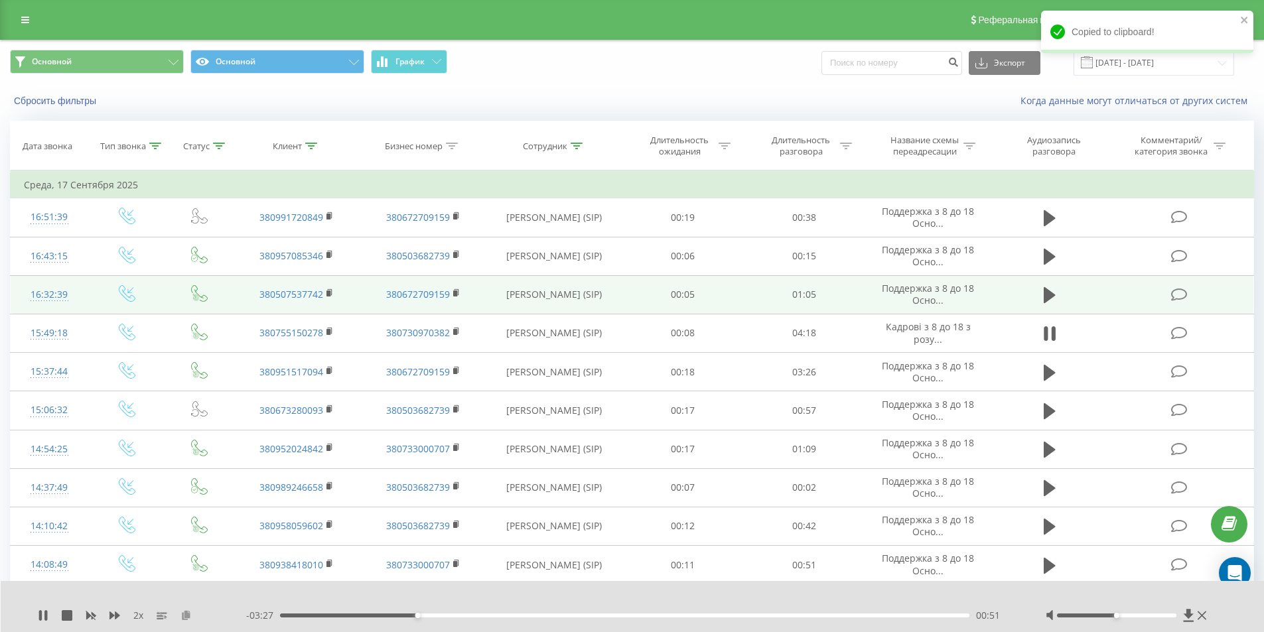
click at [184, 611] on icon at bounding box center [185, 614] width 11 height 9
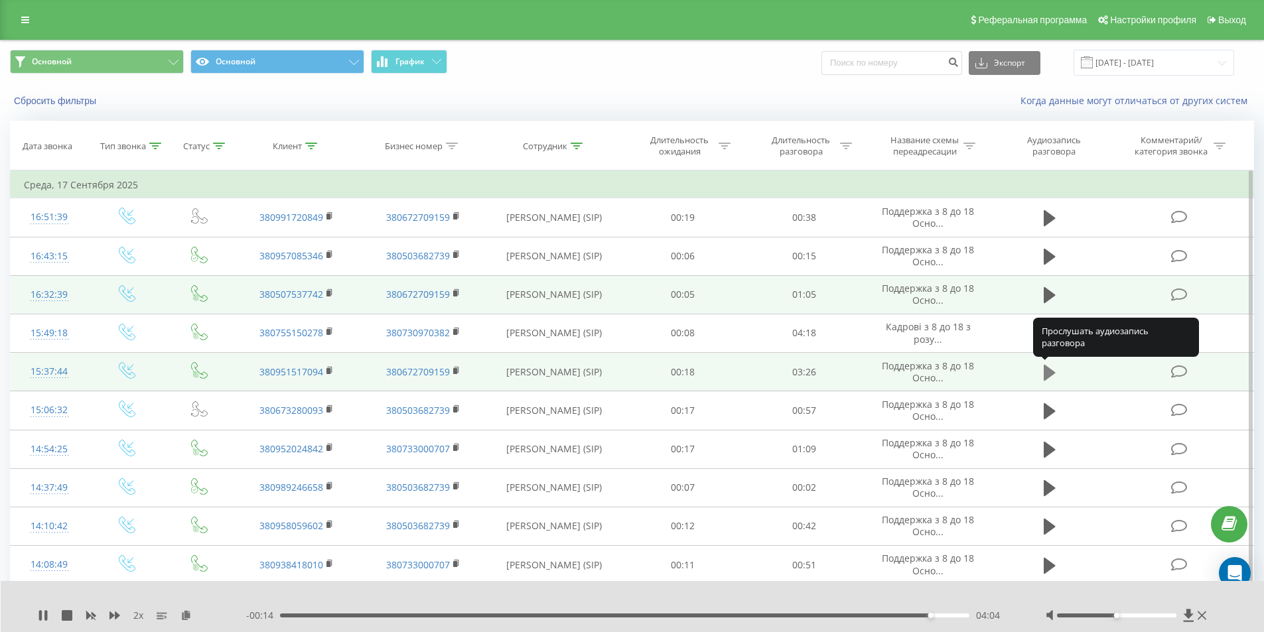
click at [1047, 372] on icon at bounding box center [1049, 372] width 12 height 16
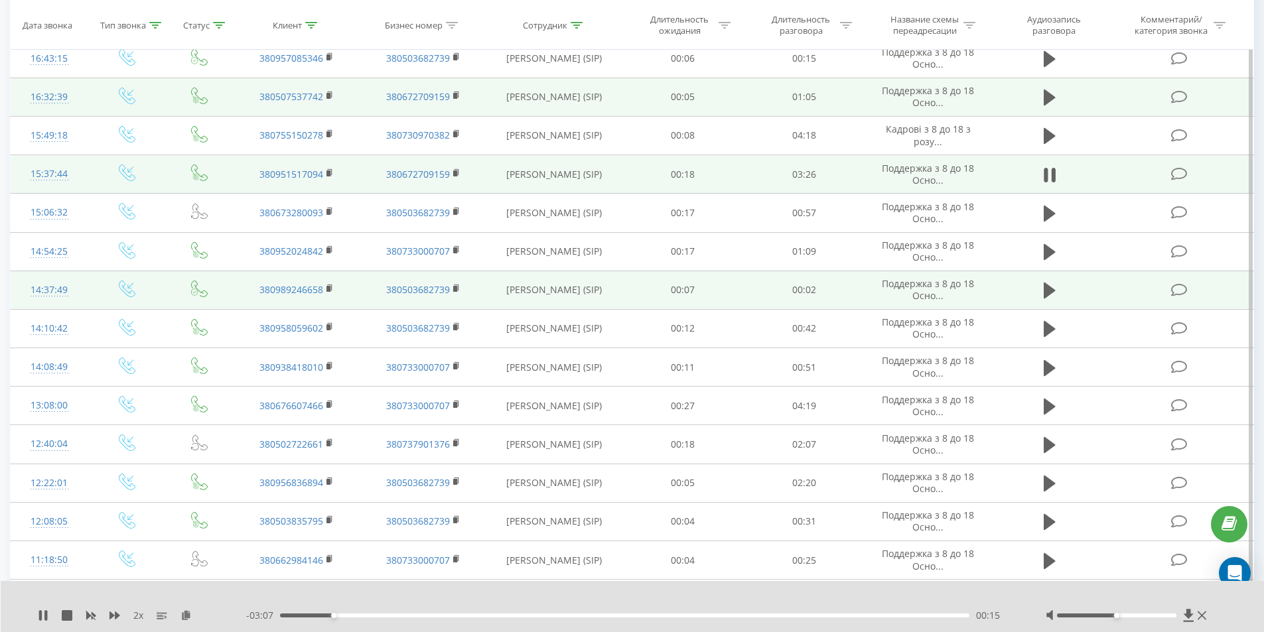
scroll to position [199, 0]
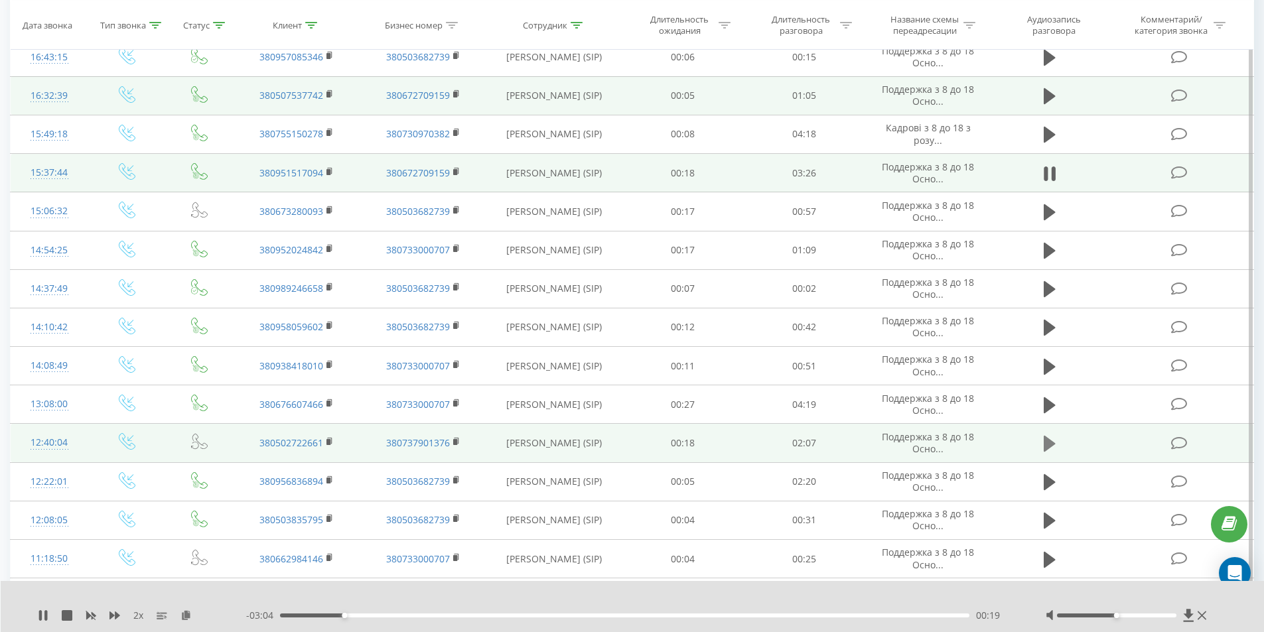
click at [1046, 448] on icon at bounding box center [1049, 444] width 12 height 16
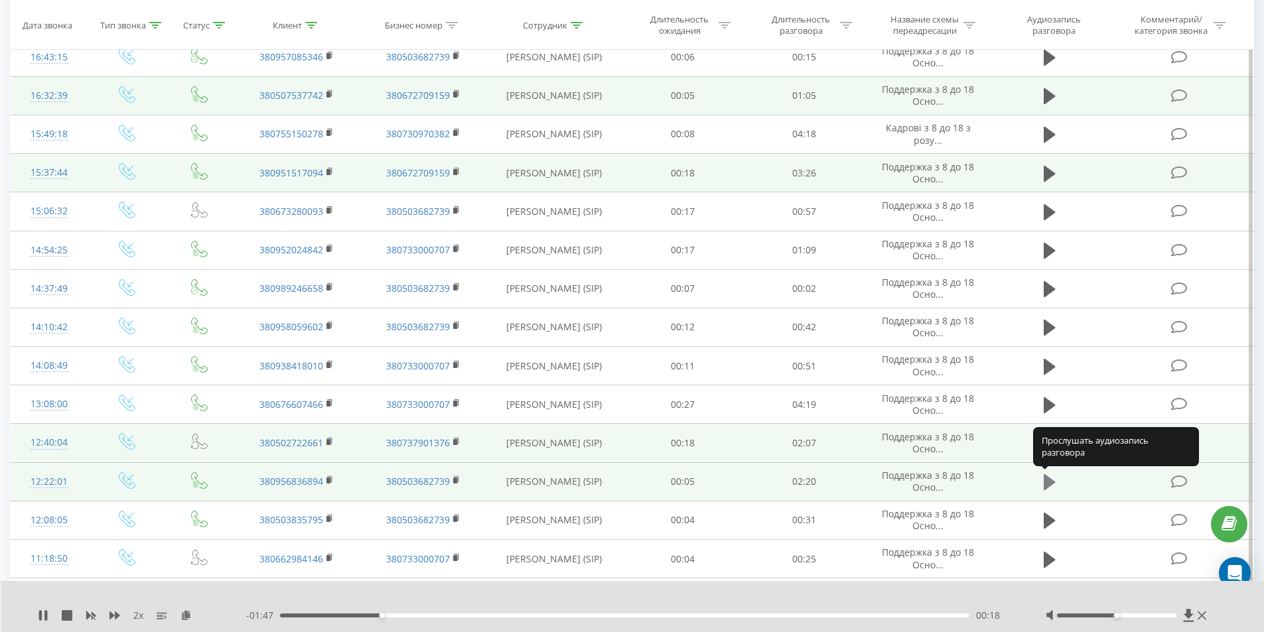
click at [1047, 484] on icon at bounding box center [1049, 482] width 12 height 16
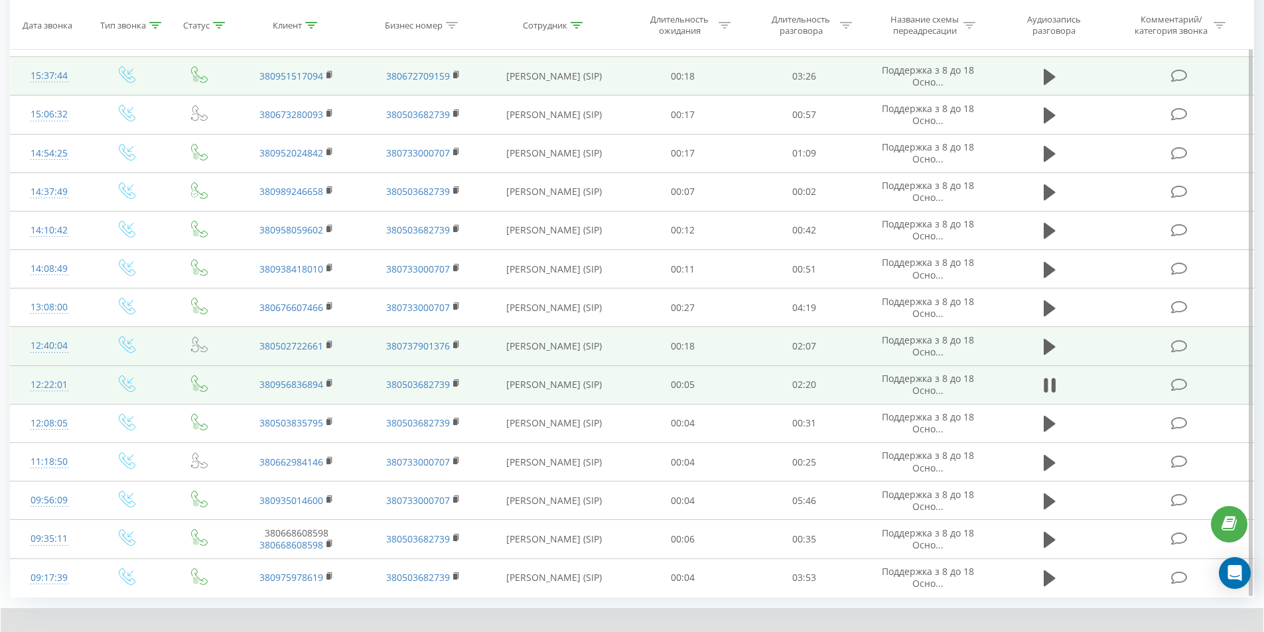
scroll to position [311, 0]
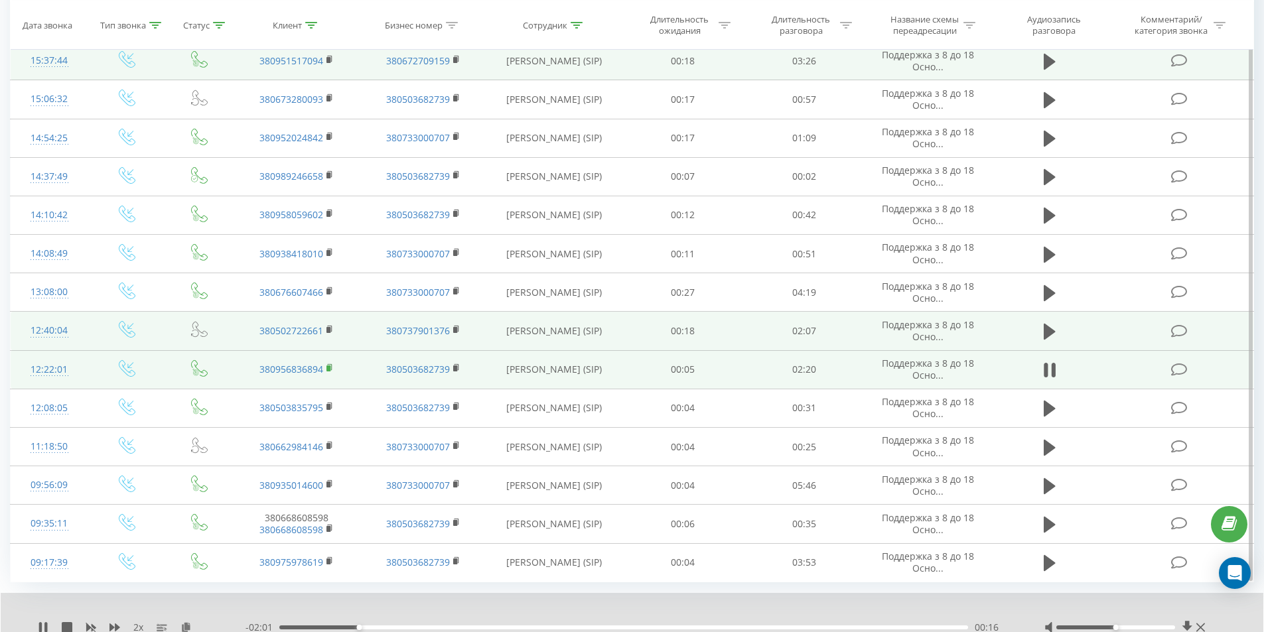
click at [328, 366] on rect at bounding box center [328, 368] width 4 height 6
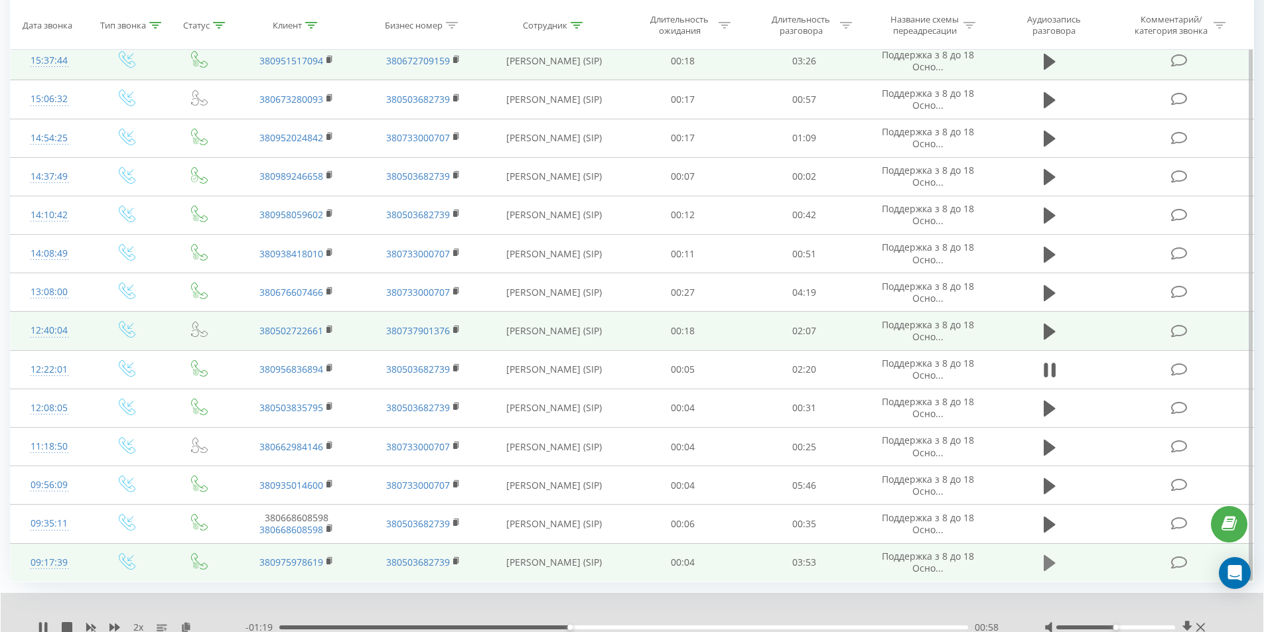
click at [1048, 566] on icon at bounding box center [1049, 563] width 12 height 16
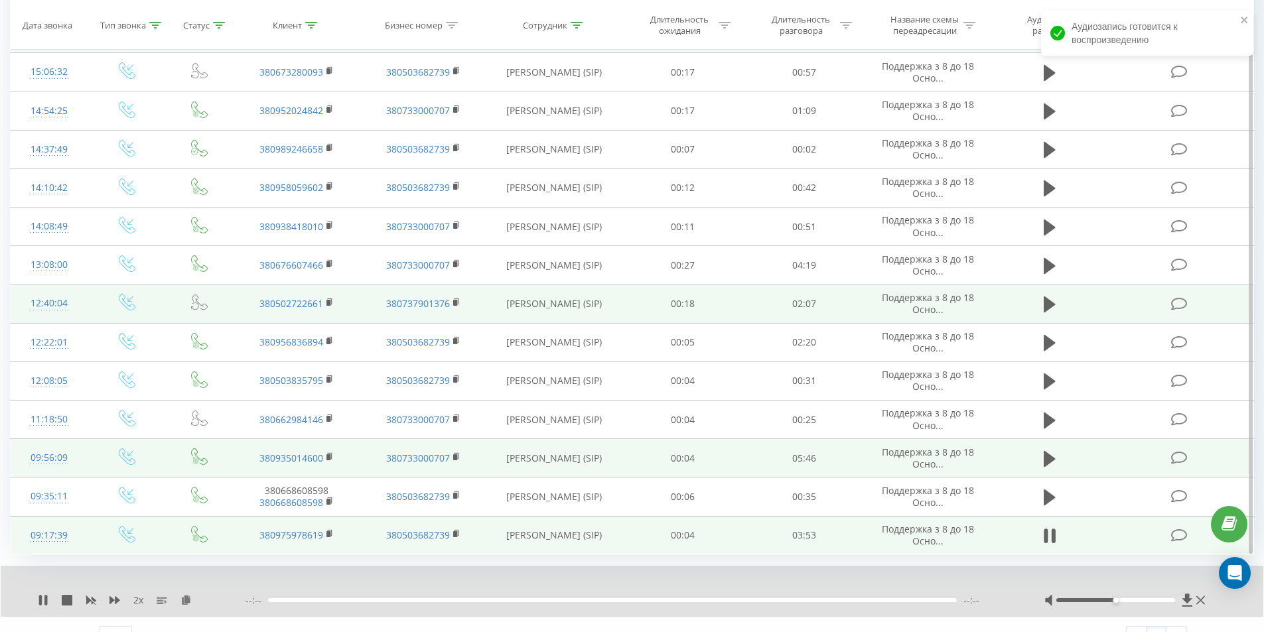
scroll to position [362, 0]
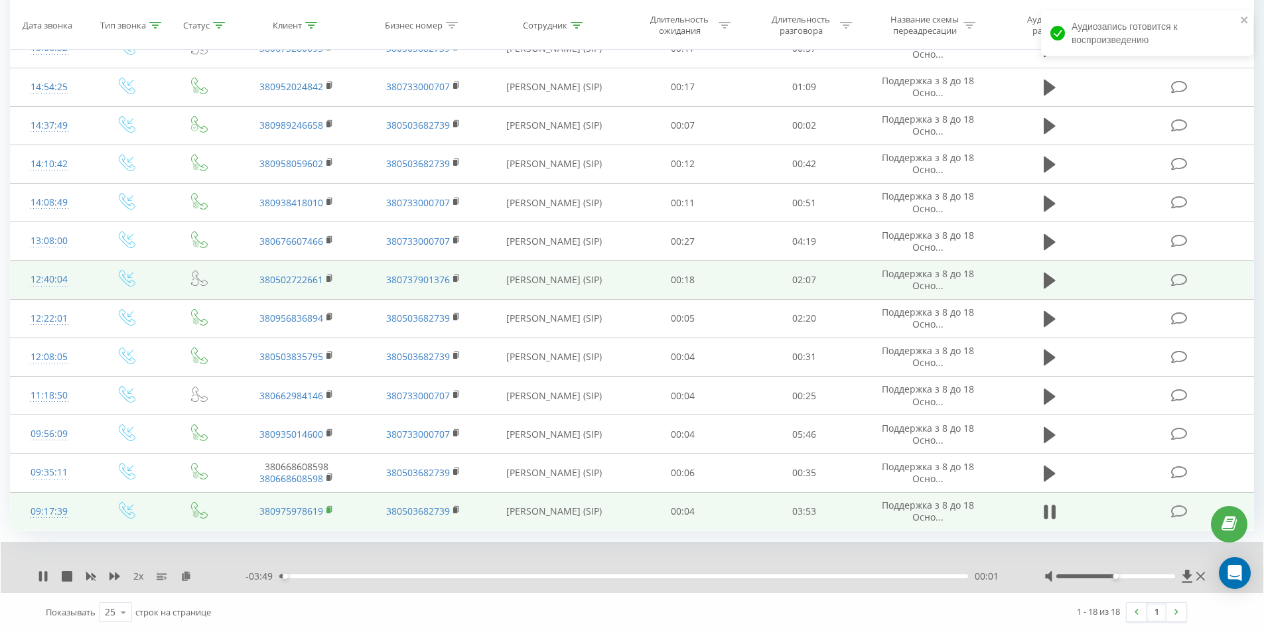
click at [327, 511] on rect at bounding box center [328, 510] width 4 height 6
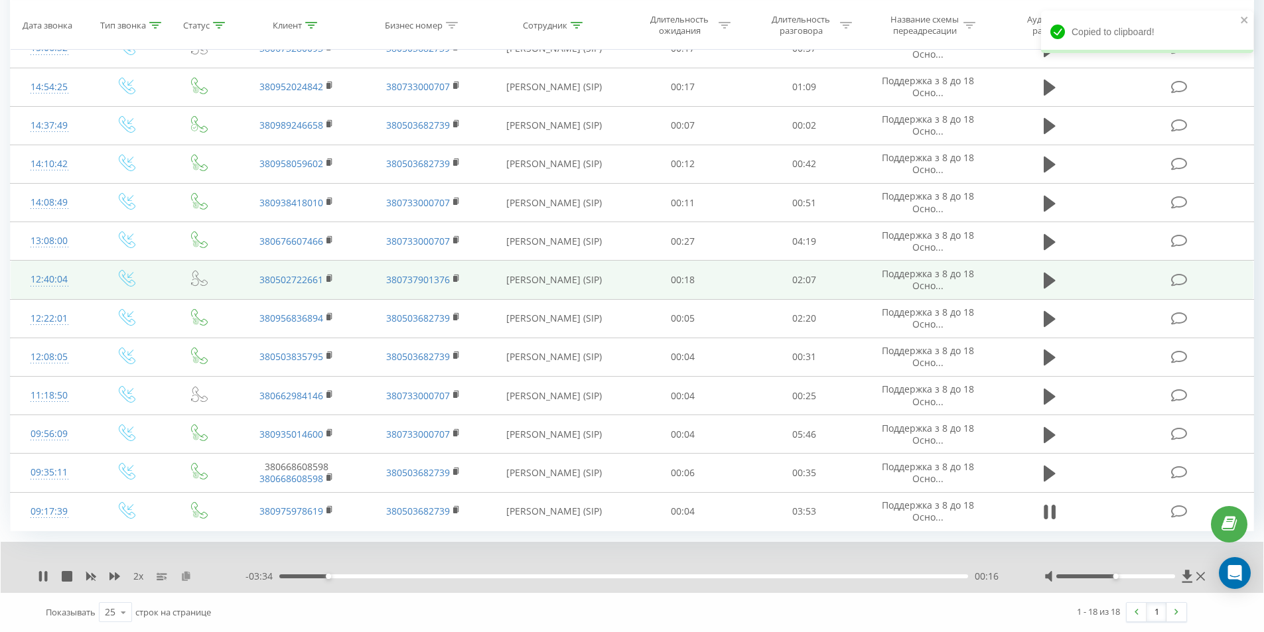
click at [187, 575] on icon at bounding box center [185, 575] width 11 height 9
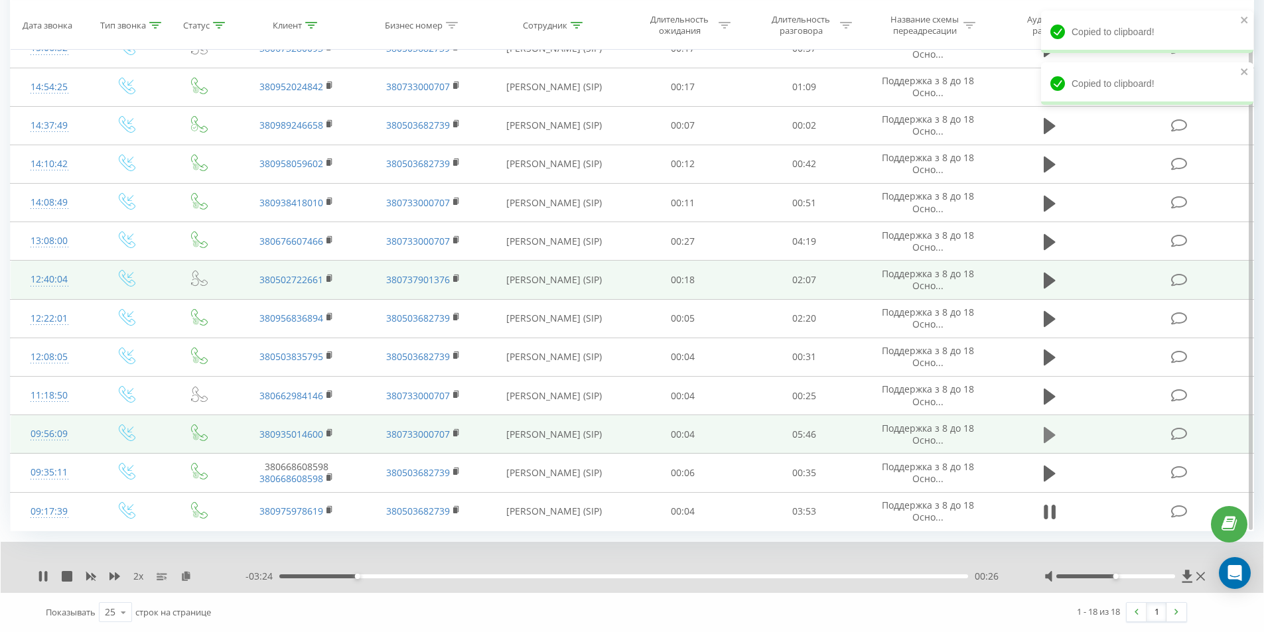
click at [1048, 439] on icon at bounding box center [1049, 435] width 12 height 16
click at [1051, 507] on icon at bounding box center [1049, 512] width 12 height 19
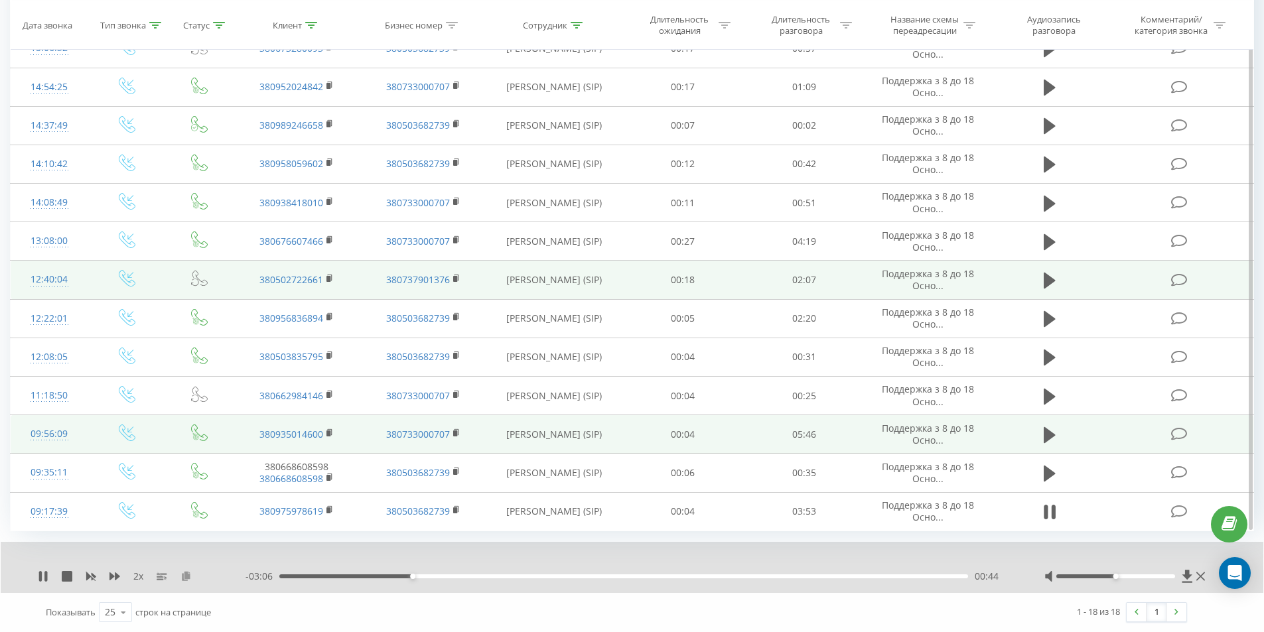
click at [182, 579] on icon at bounding box center [185, 575] width 11 height 9
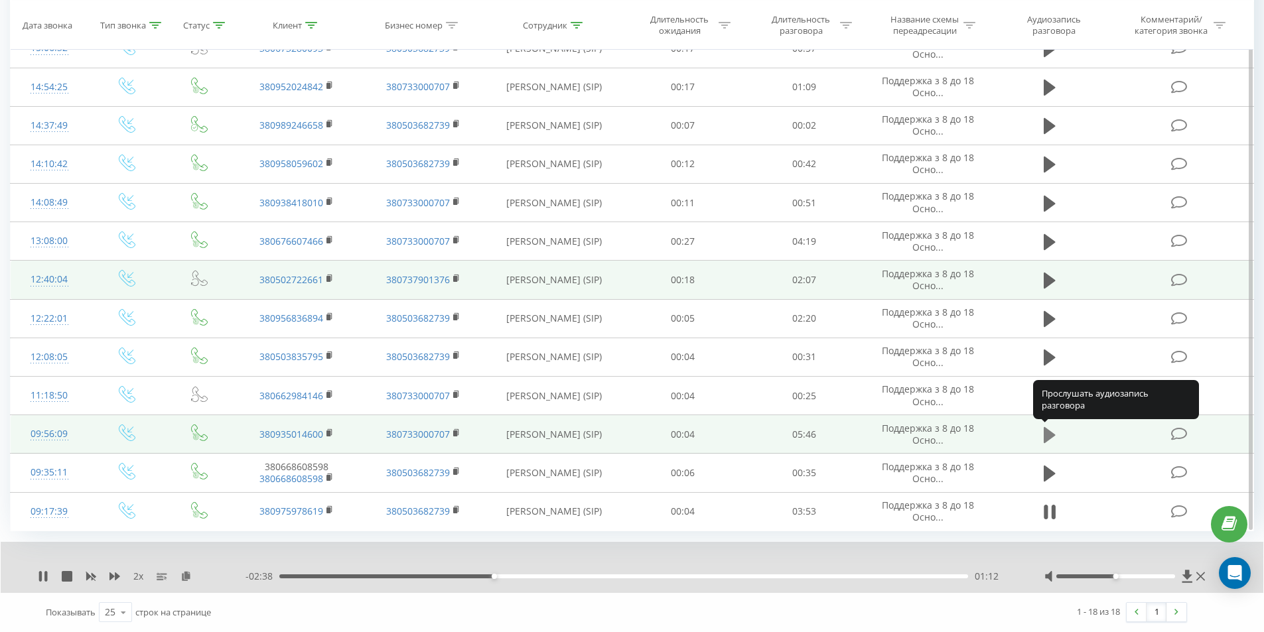
click at [1049, 436] on icon at bounding box center [1049, 435] width 12 height 16
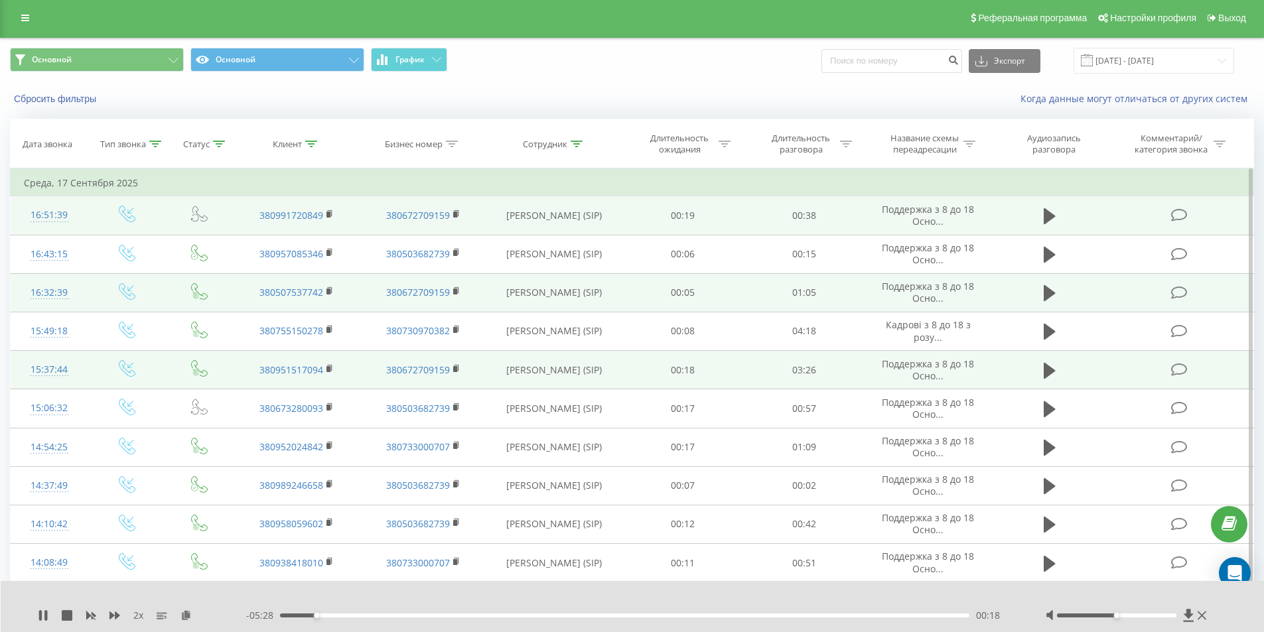
scroll to position [0, 0]
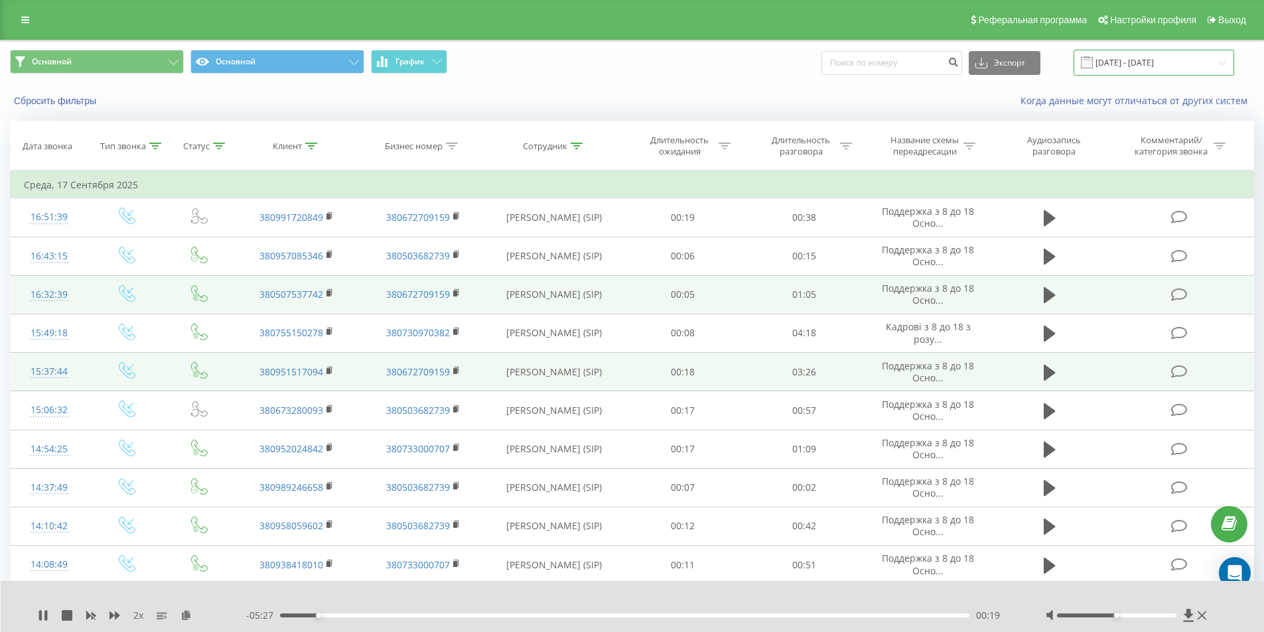
click at [1132, 66] on input "[DATE] - [DATE]" at bounding box center [1153, 63] width 161 height 26
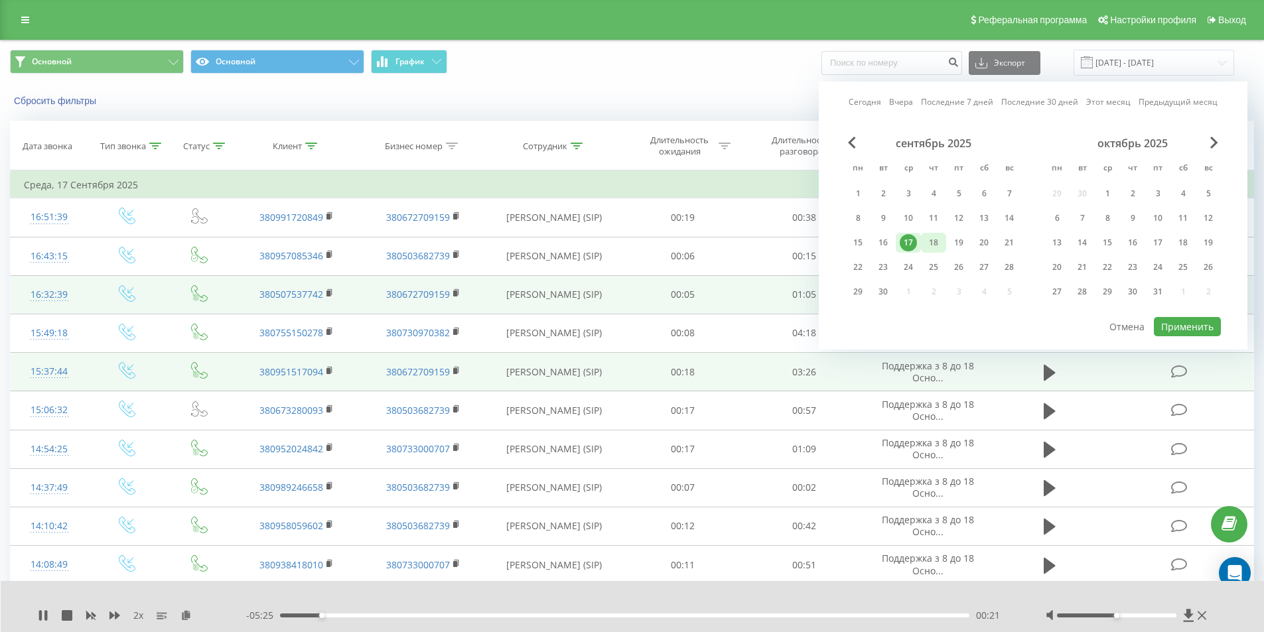
click at [934, 242] on div "18" at bounding box center [933, 242] width 17 height 17
click at [1165, 324] on button "Применить" at bounding box center [1187, 326] width 67 height 19
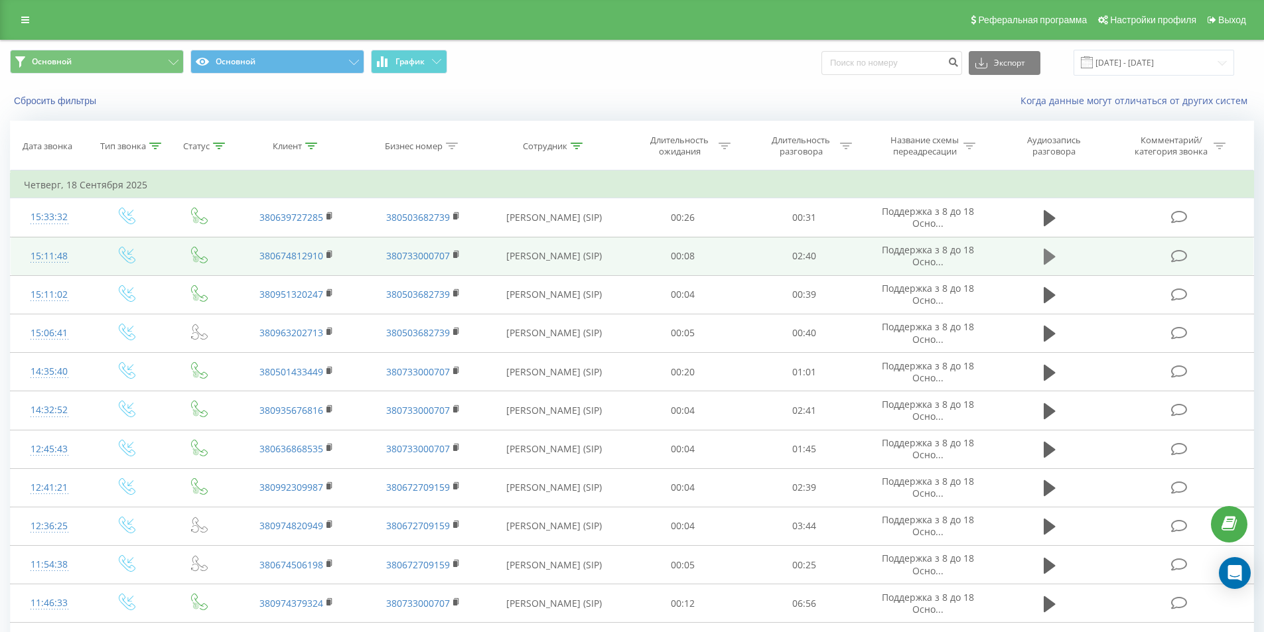
click at [1045, 253] on icon at bounding box center [1049, 257] width 12 height 16
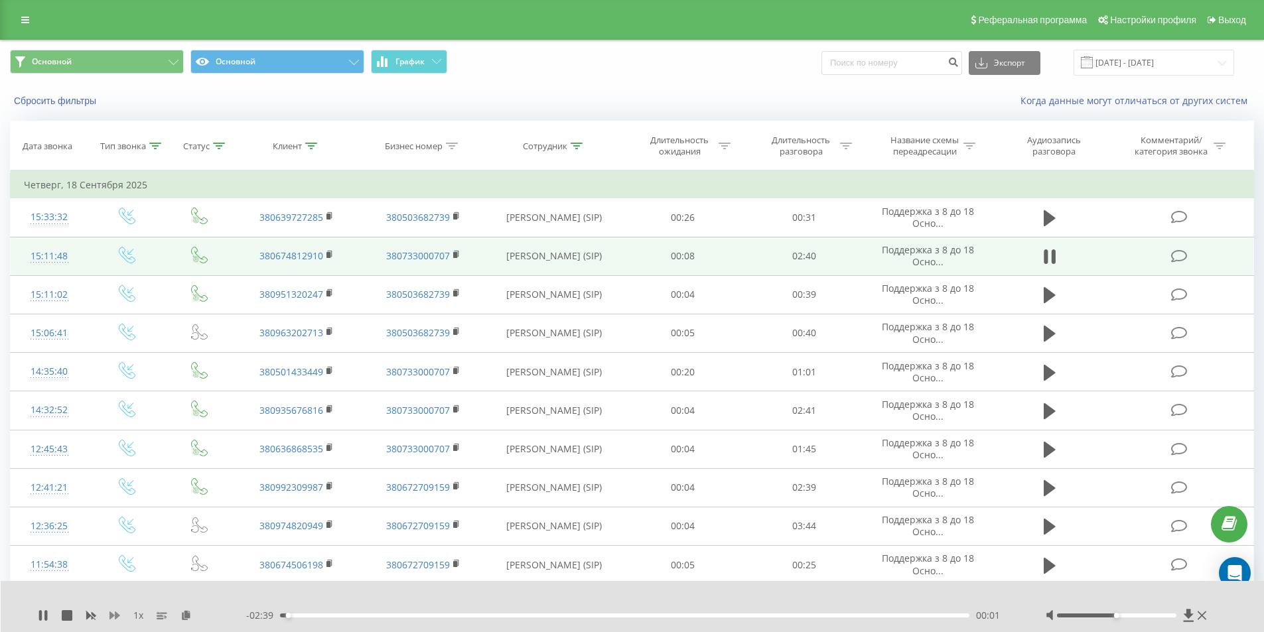
click at [111, 616] on icon at bounding box center [114, 616] width 11 height 8
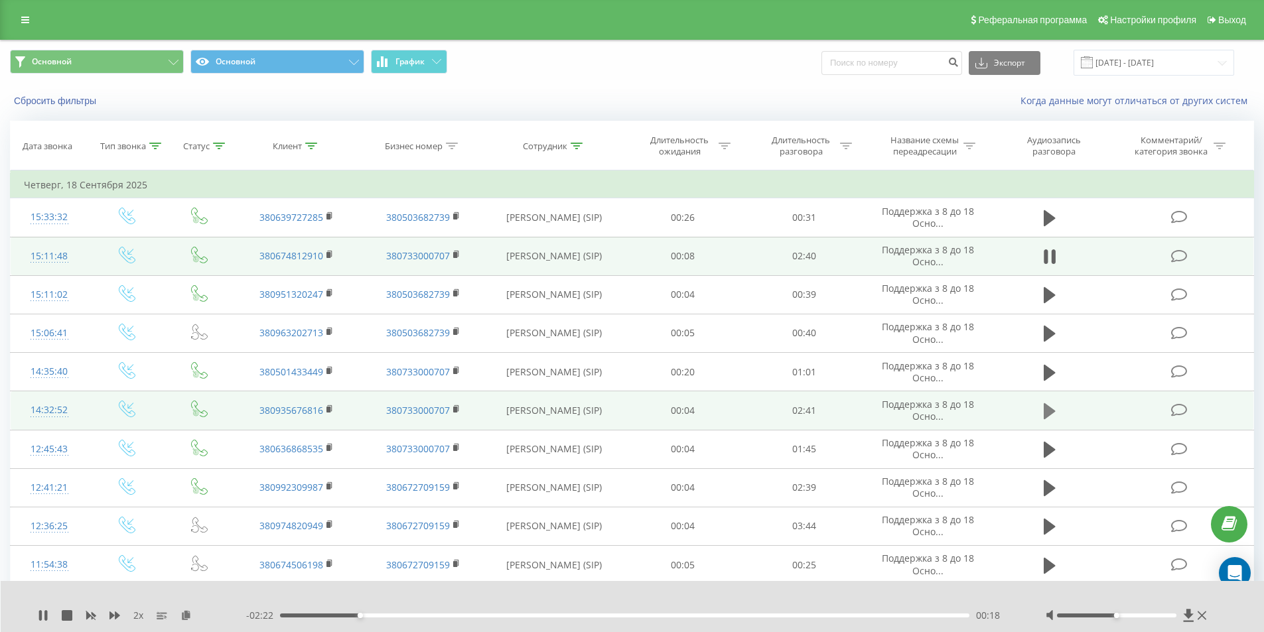
click at [1046, 409] on icon at bounding box center [1049, 411] width 12 height 16
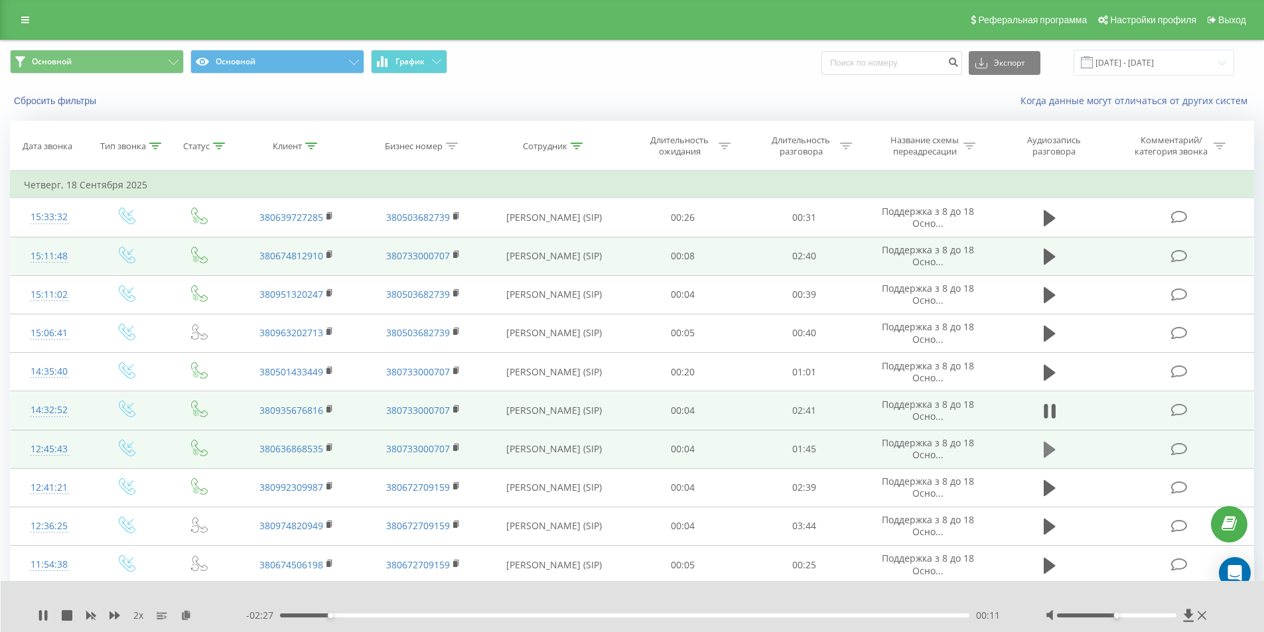
click at [1050, 451] on icon at bounding box center [1049, 450] width 12 height 16
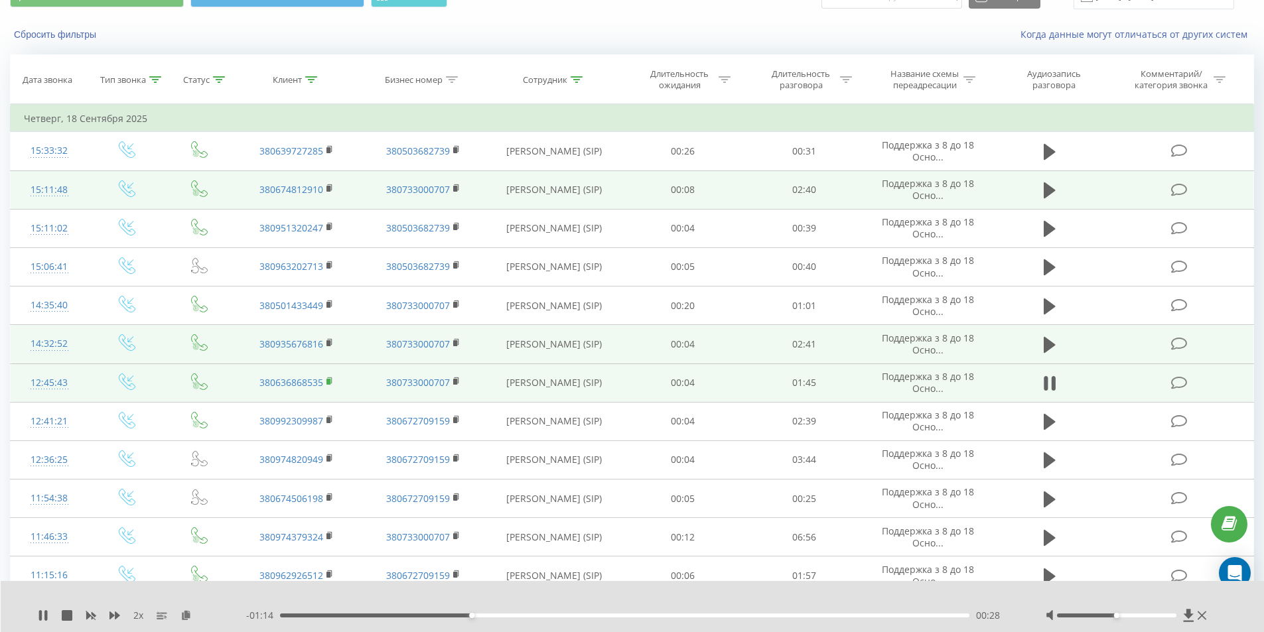
click at [328, 383] on rect at bounding box center [328, 382] width 4 height 6
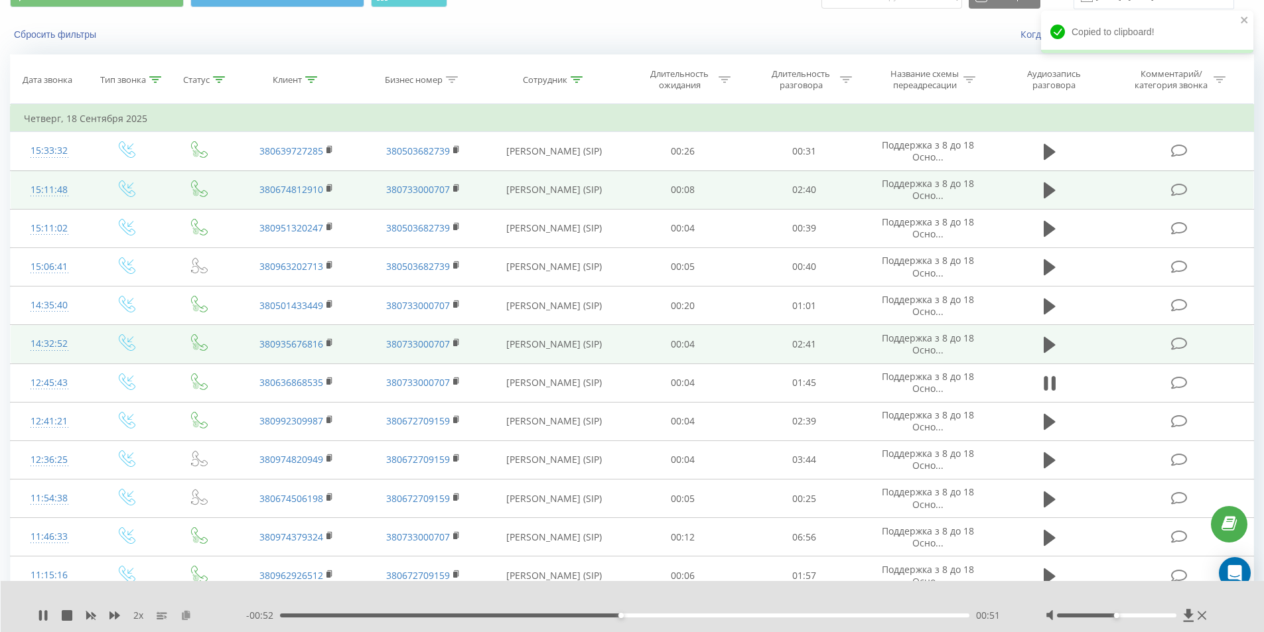
click at [186, 614] on icon at bounding box center [185, 614] width 11 height 9
click at [326, 614] on div "01:01" at bounding box center [625, 616] width 690 height 4
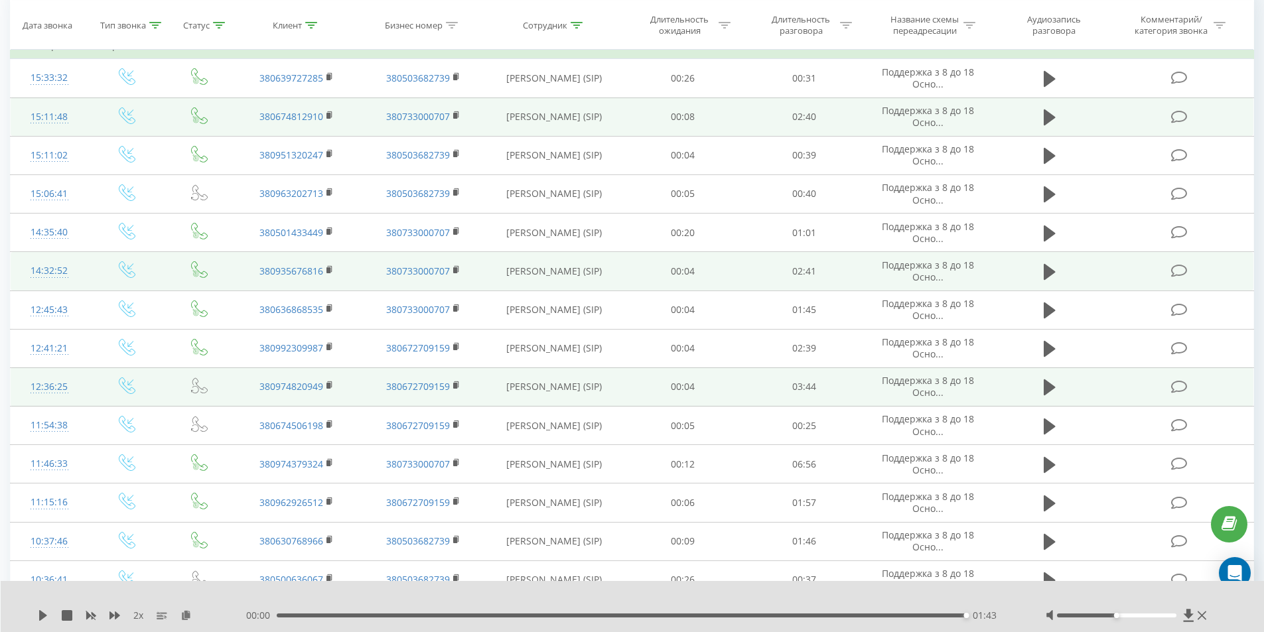
scroll to position [133, 0]
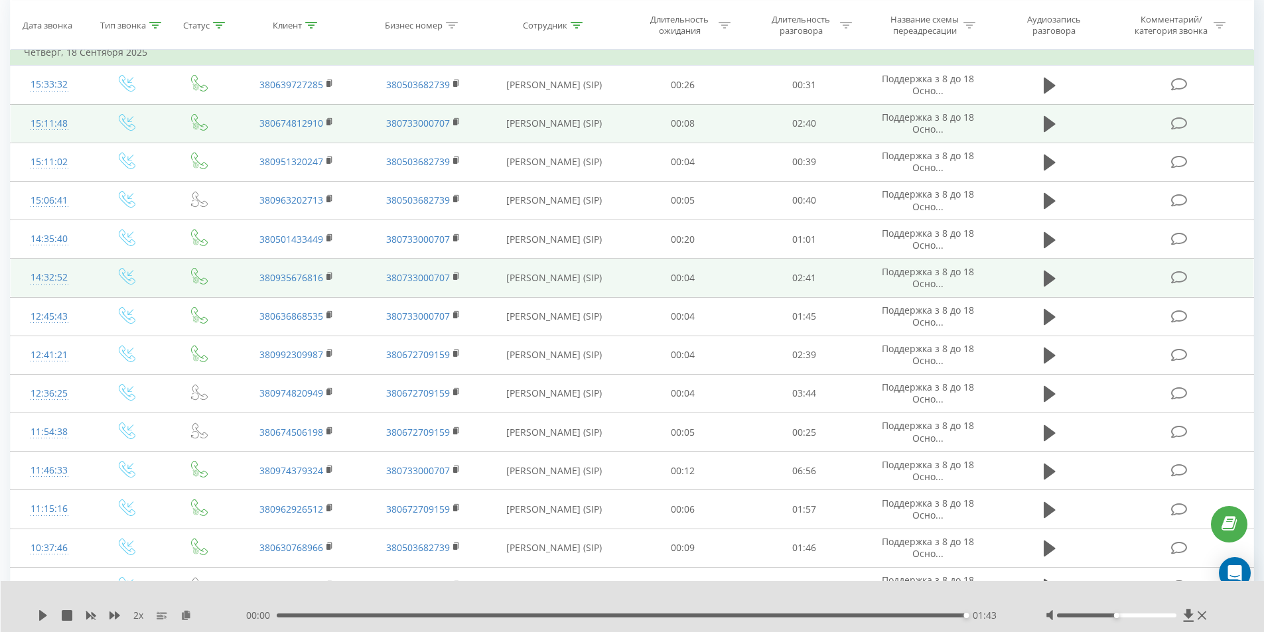
click at [947, 614] on div "01:43" at bounding box center [622, 616] width 690 height 4
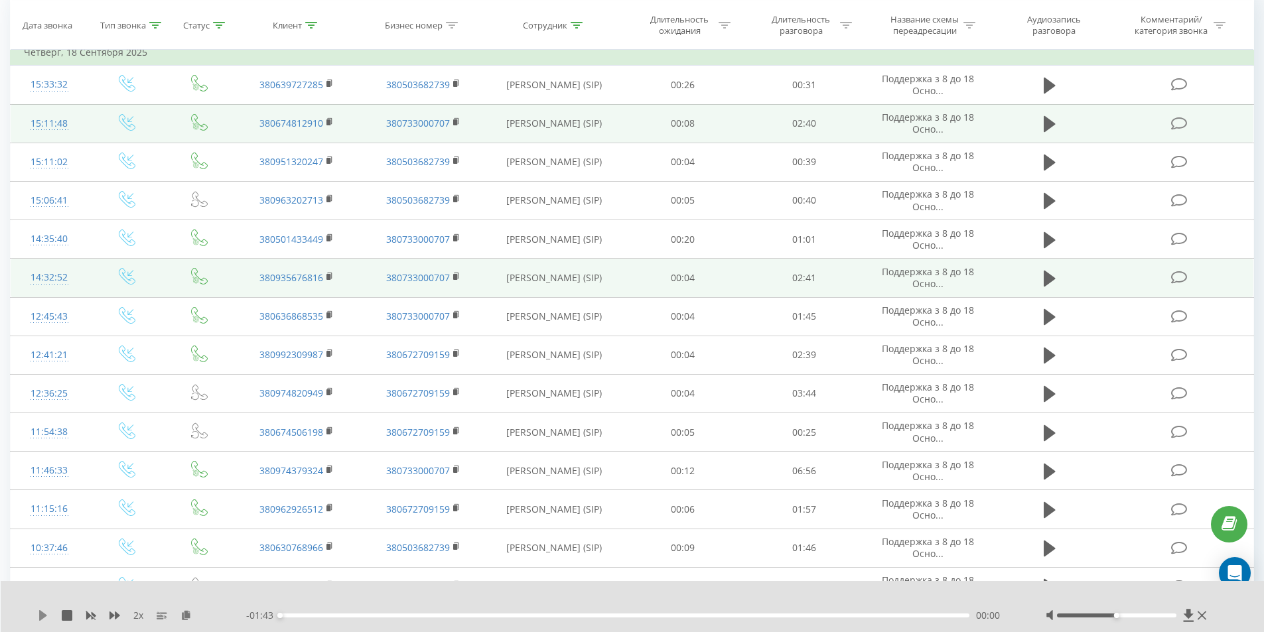
click at [42, 616] on icon at bounding box center [43, 615] width 8 height 11
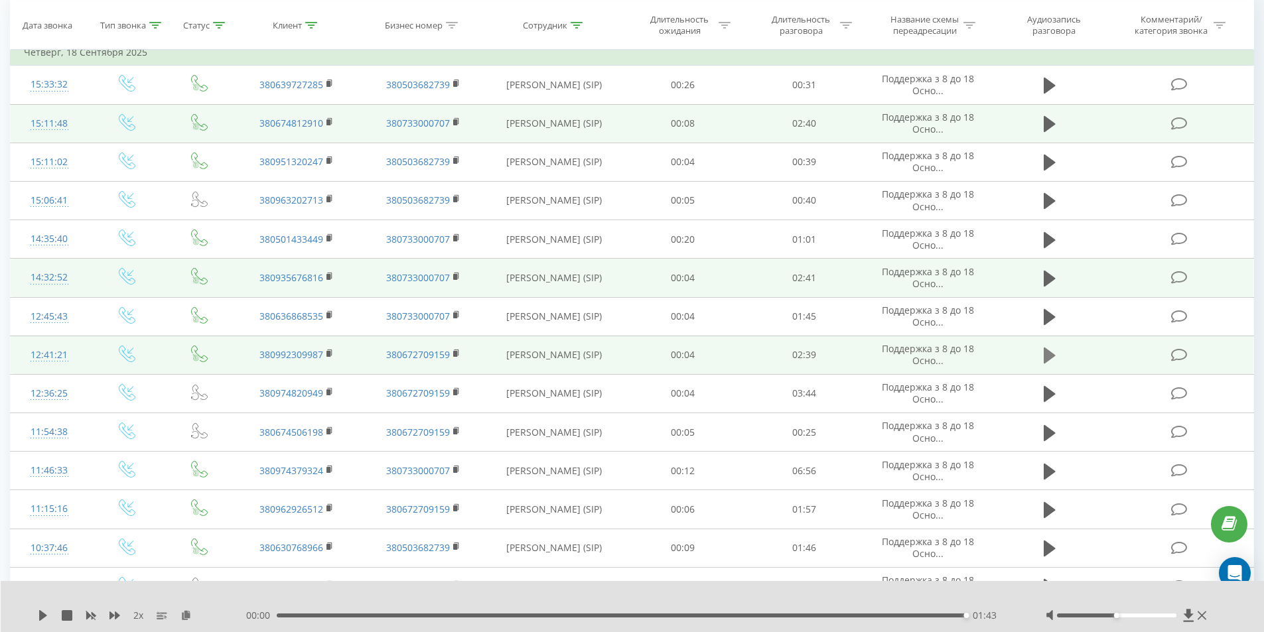
click at [1049, 350] on icon at bounding box center [1049, 355] width 12 height 19
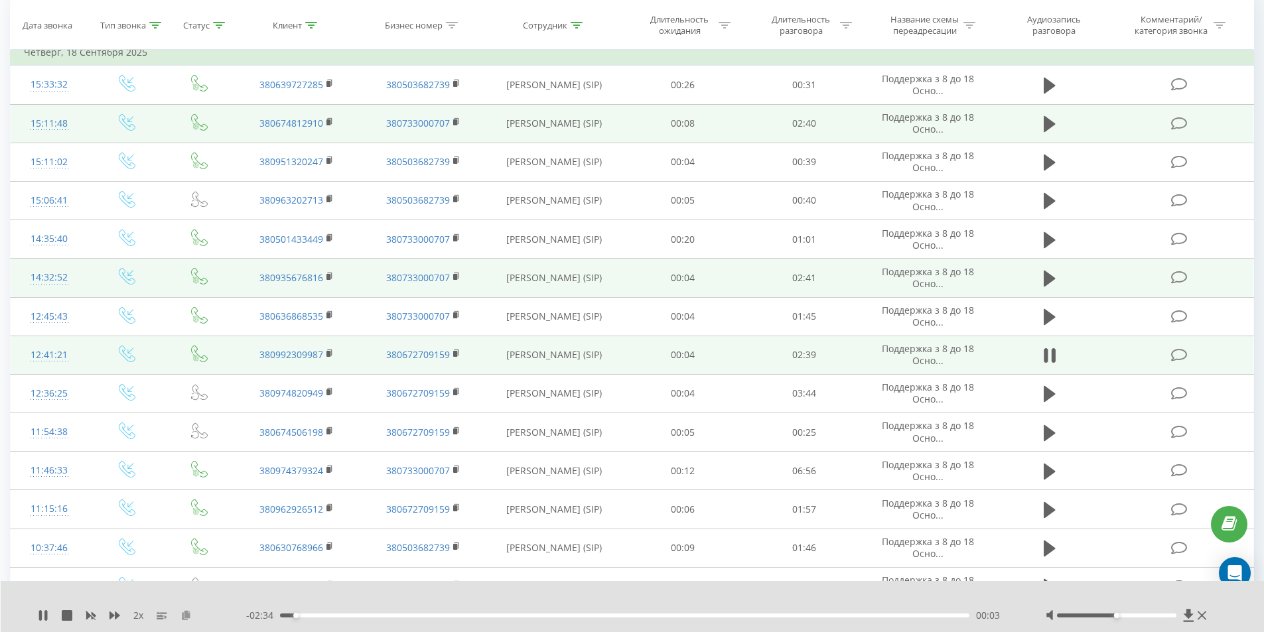
click at [187, 612] on icon at bounding box center [185, 614] width 11 height 9
click at [330, 354] on rect at bounding box center [328, 354] width 4 height 6
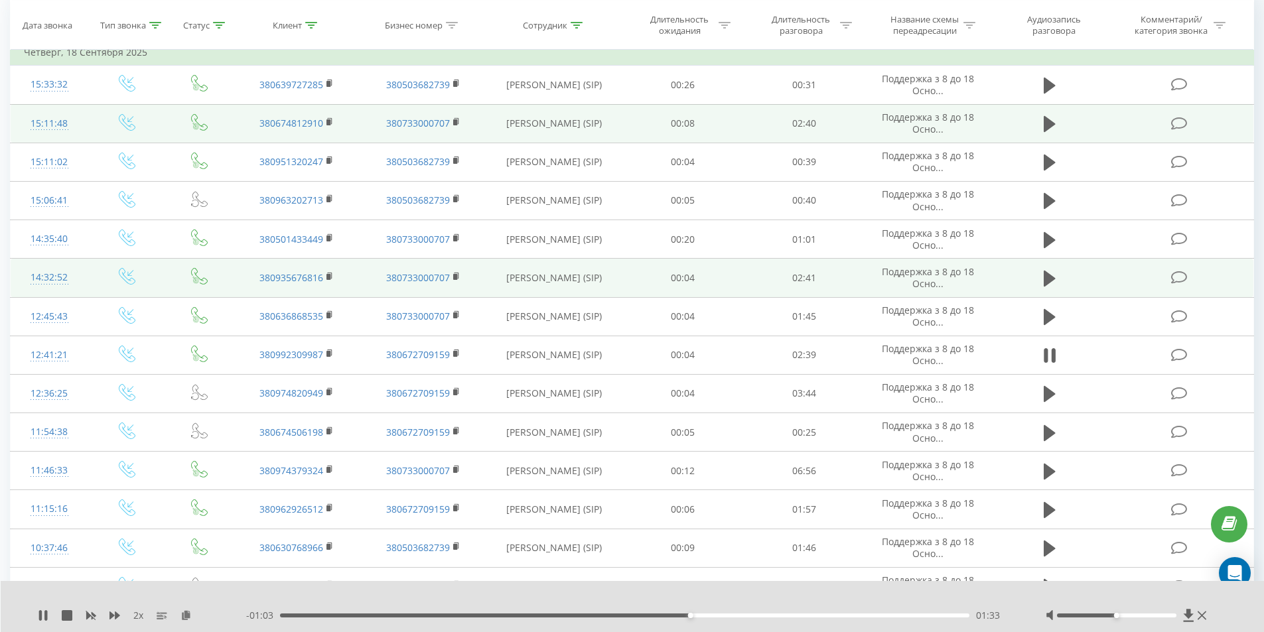
click at [765, 614] on div "01:33" at bounding box center [625, 616] width 690 height 4
click at [801, 614] on div "01:52" at bounding box center [625, 616] width 690 height 4
click at [832, 614] on div "01:59" at bounding box center [625, 616] width 690 height 4
click at [857, 614] on div "02:07" at bounding box center [625, 616] width 690 height 4
click at [888, 616] on div "02:13" at bounding box center [625, 616] width 690 height 4
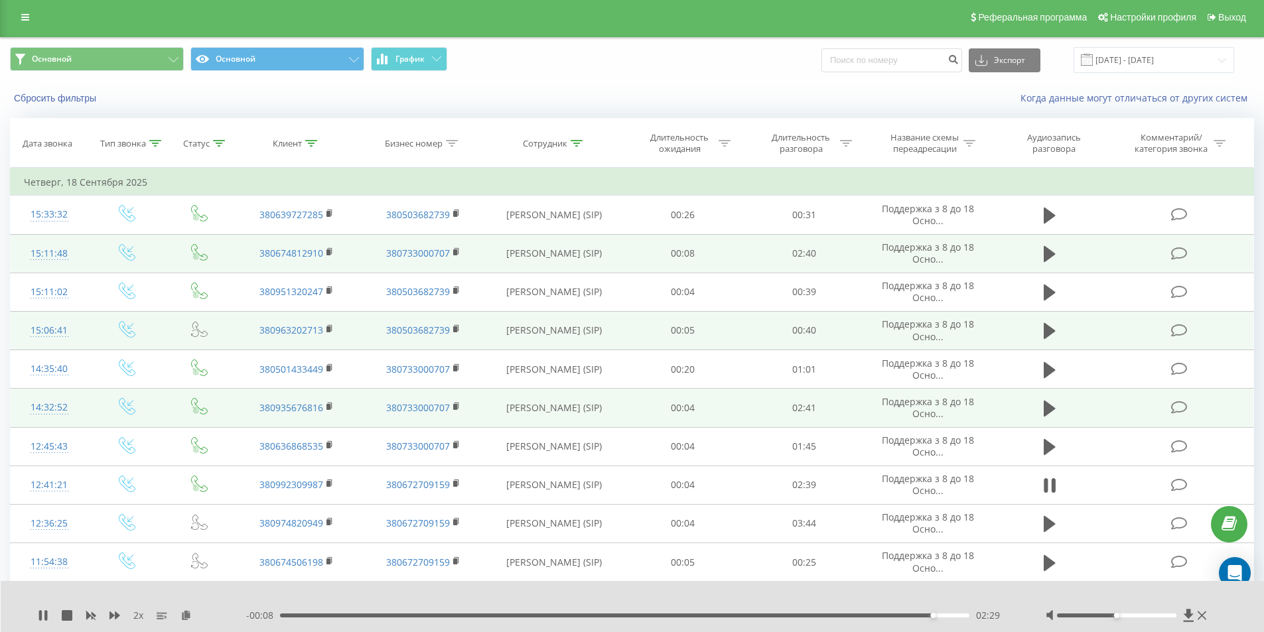
scroll to position [0, 0]
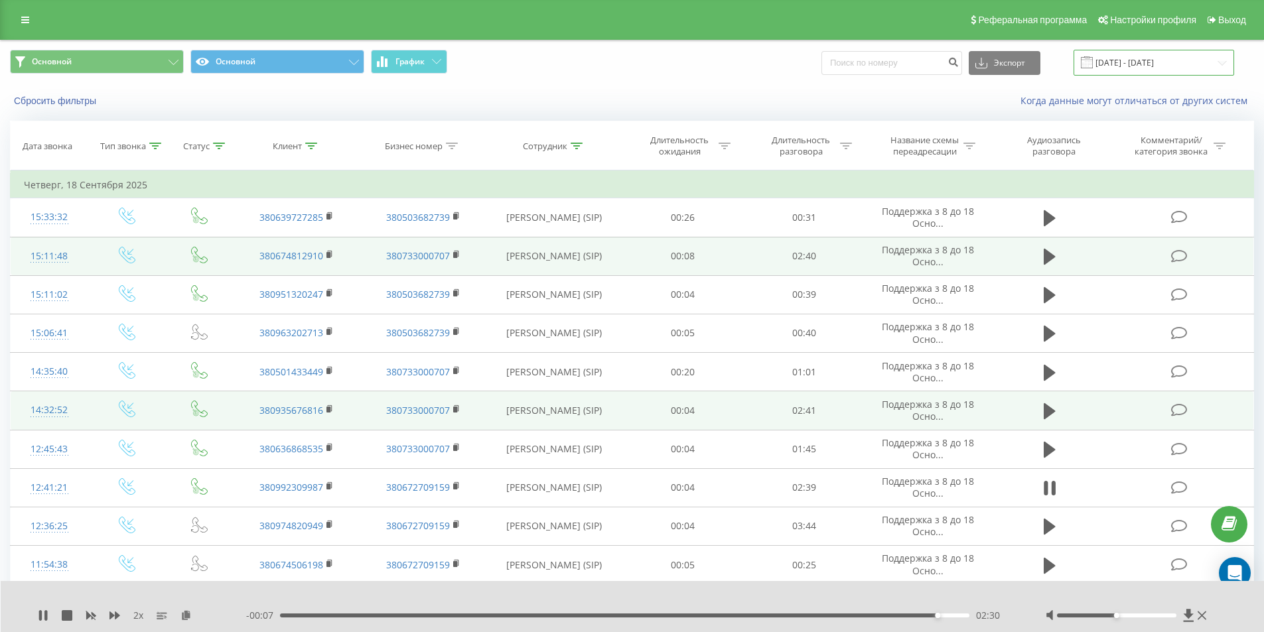
click at [1116, 57] on input "[DATE] - [DATE]" at bounding box center [1153, 63] width 161 height 26
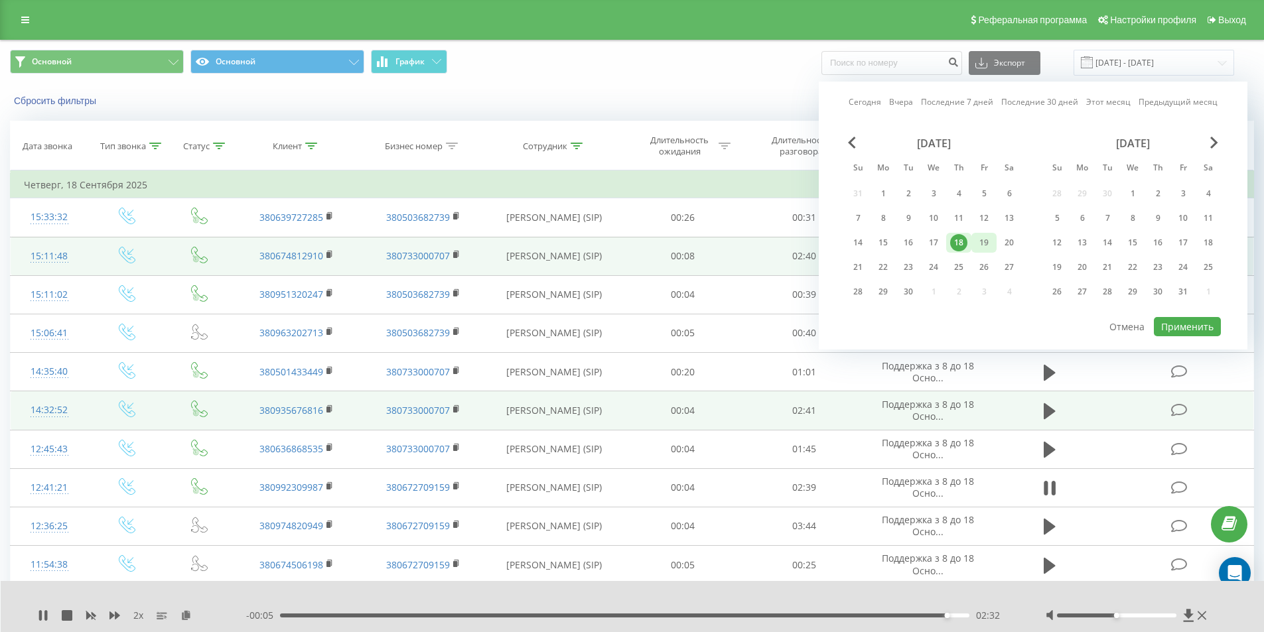
click at [978, 247] on div "19" at bounding box center [983, 242] width 17 height 17
click at [1170, 328] on button "Применить" at bounding box center [1187, 326] width 67 height 19
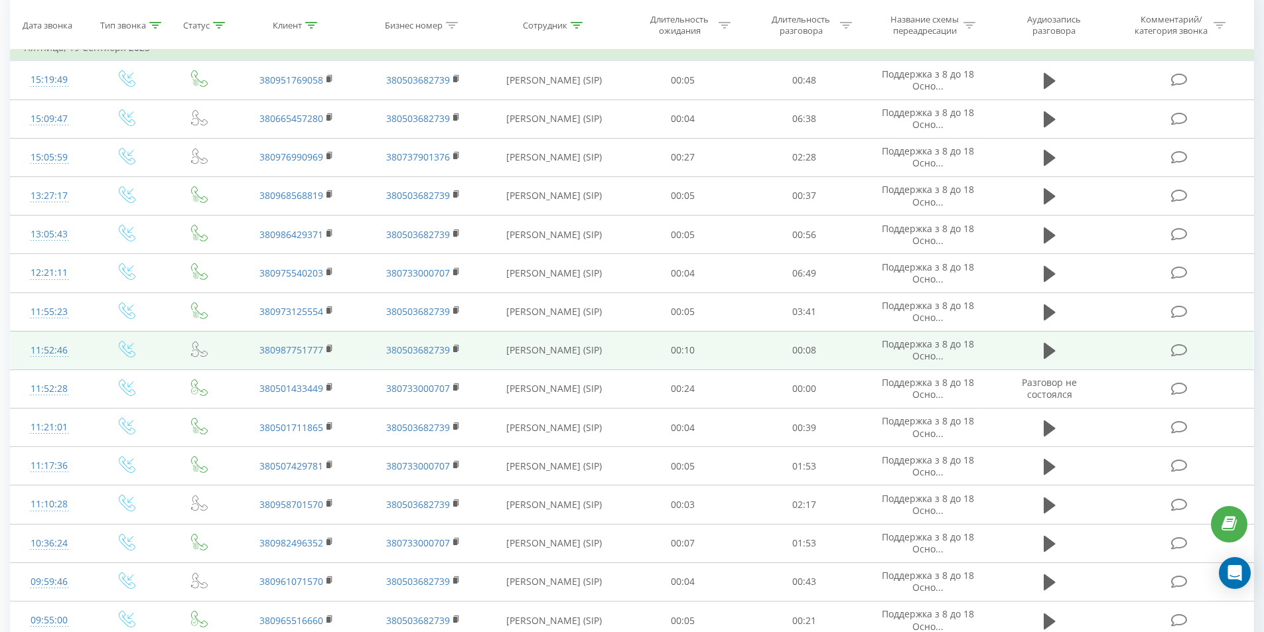
scroll to position [199, 0]
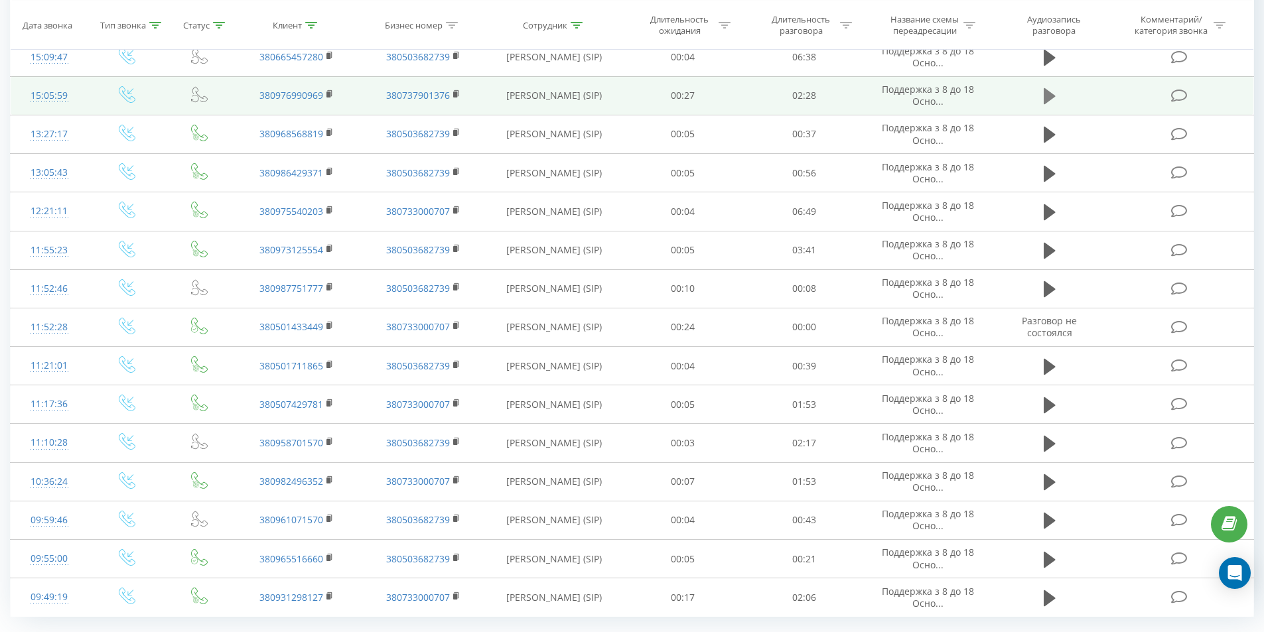
click at [1052, 94] on icon at bounding box center [1049, 96] width 12 height 19
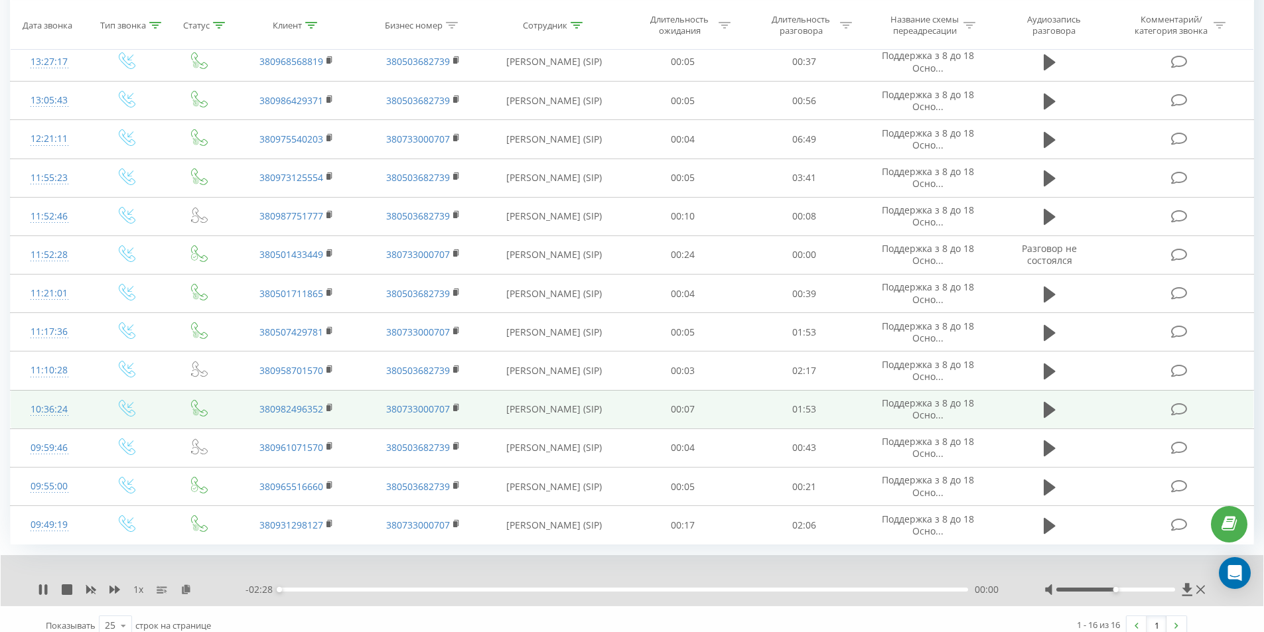
scroll to position [285, 0]
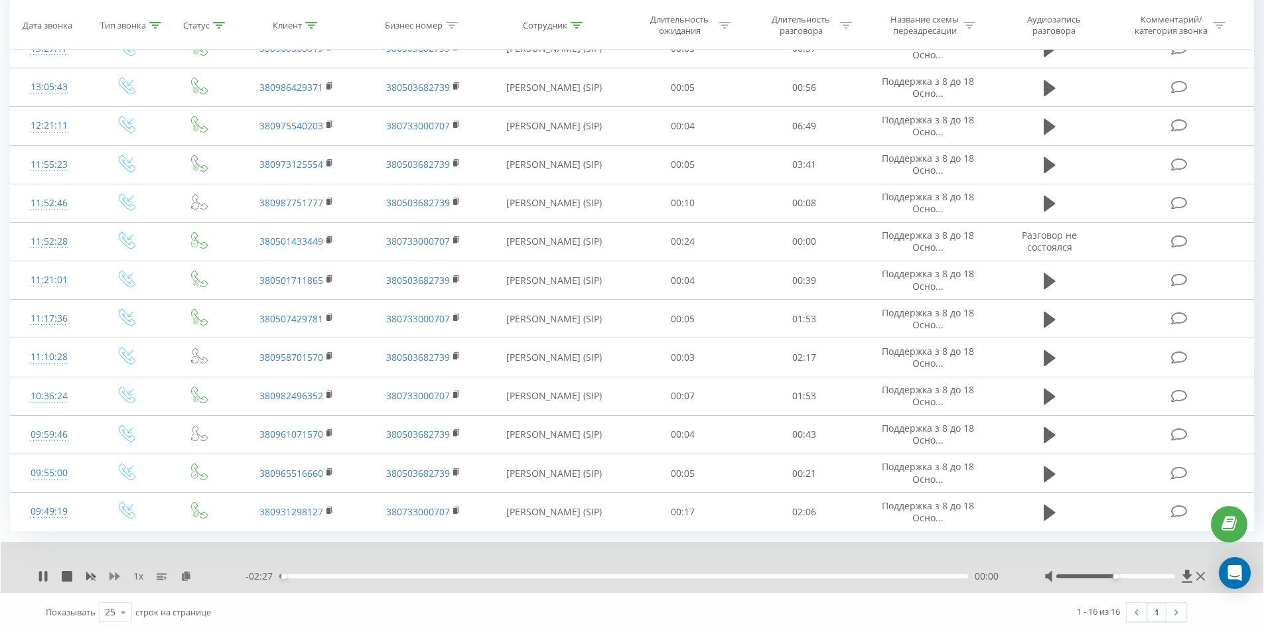
click at [113, 574] on icon at bounding box center [114, 576] width 11 height 11
click at [182, 577] on icon at bounding box center [185, 575] width 11 height 9
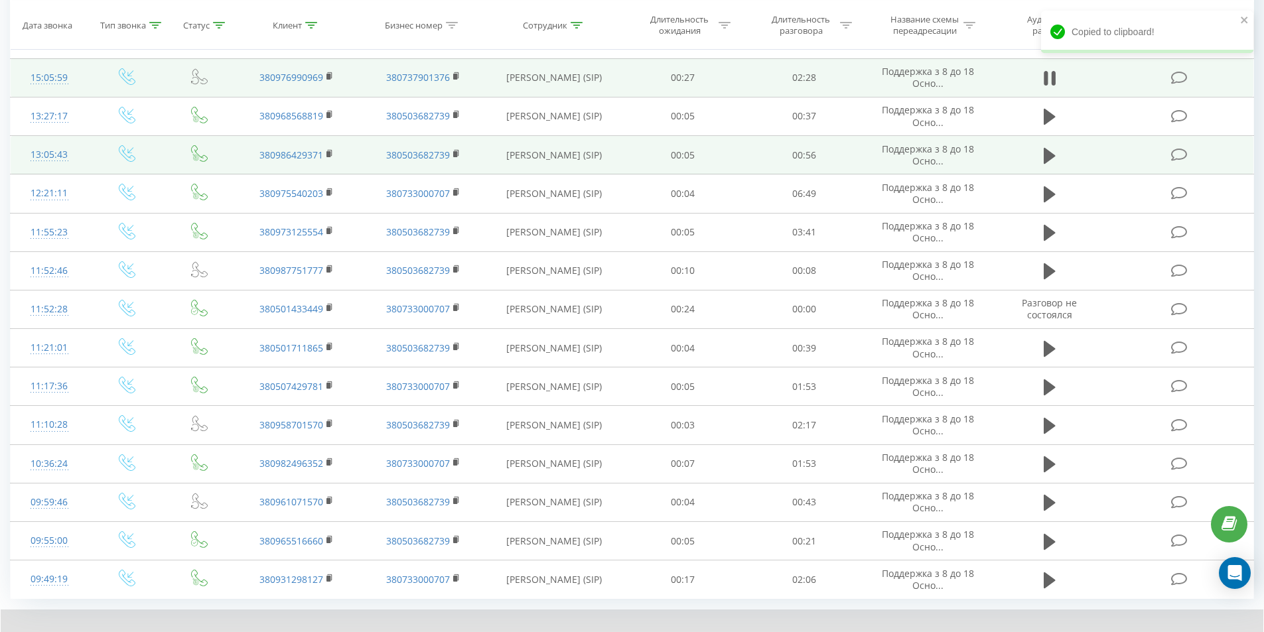
scroll to position [218, 0]
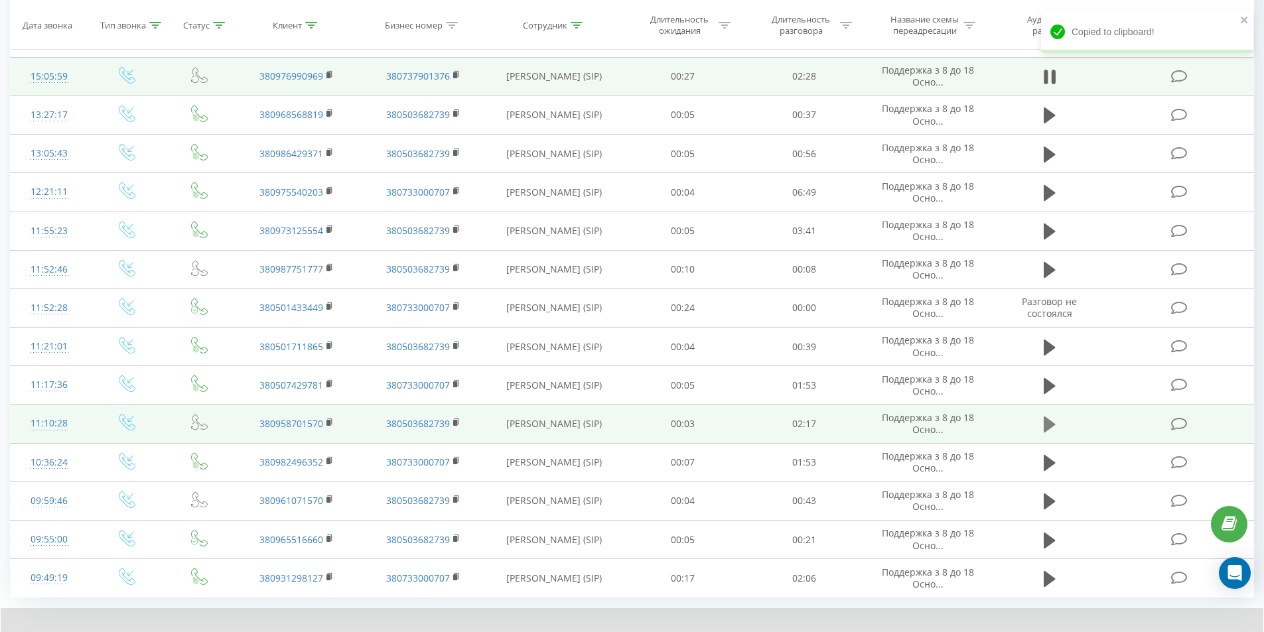
click at [1049, 424] on icon at bounding box center [1049, 425] width 12 height 16
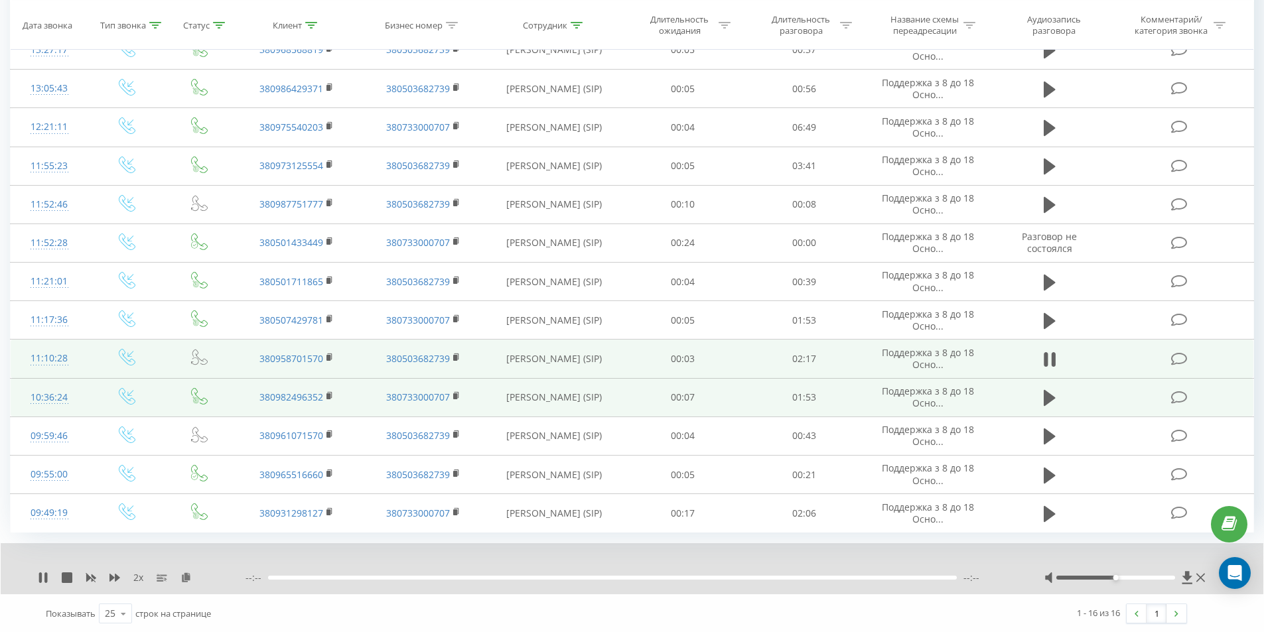
scroll to position [285, 0]
click at [1048, 398] on icon at bounding box center [1049, 397] width 12 height 16
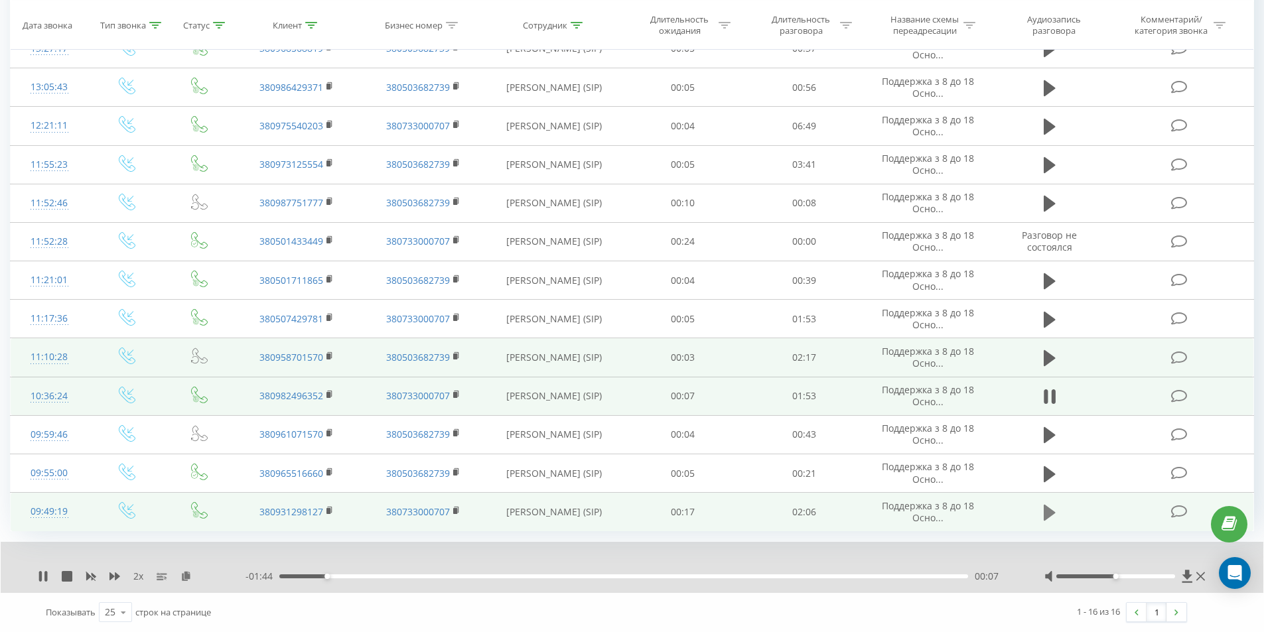
click at [1047, 516] on icon at bounding box center [1049, 513] width 12 height 16
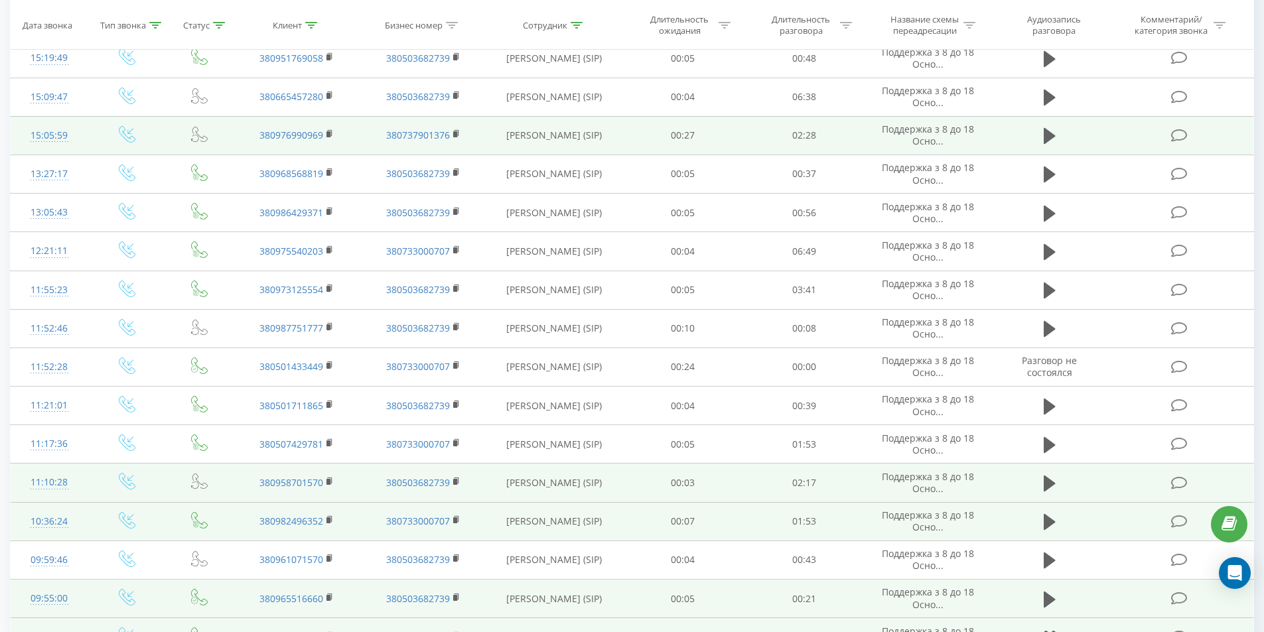
scroll to position [86, 0]
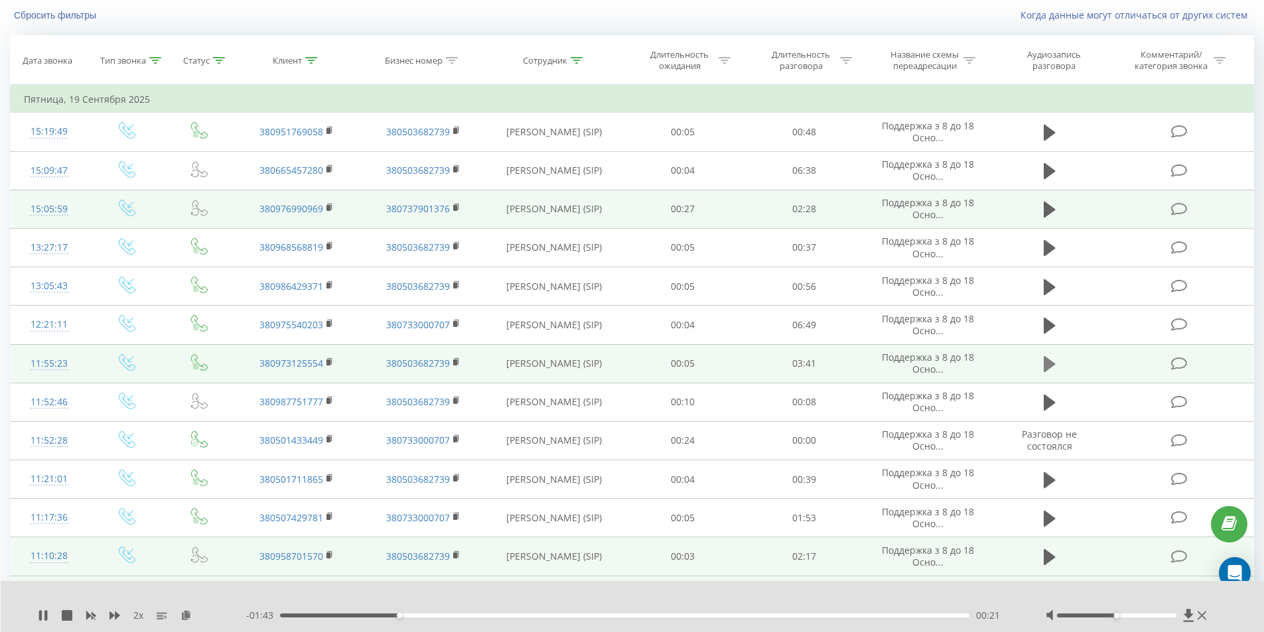
click at [1051, 365] on icon at bounding box center [1049, 364] width 12 height 16
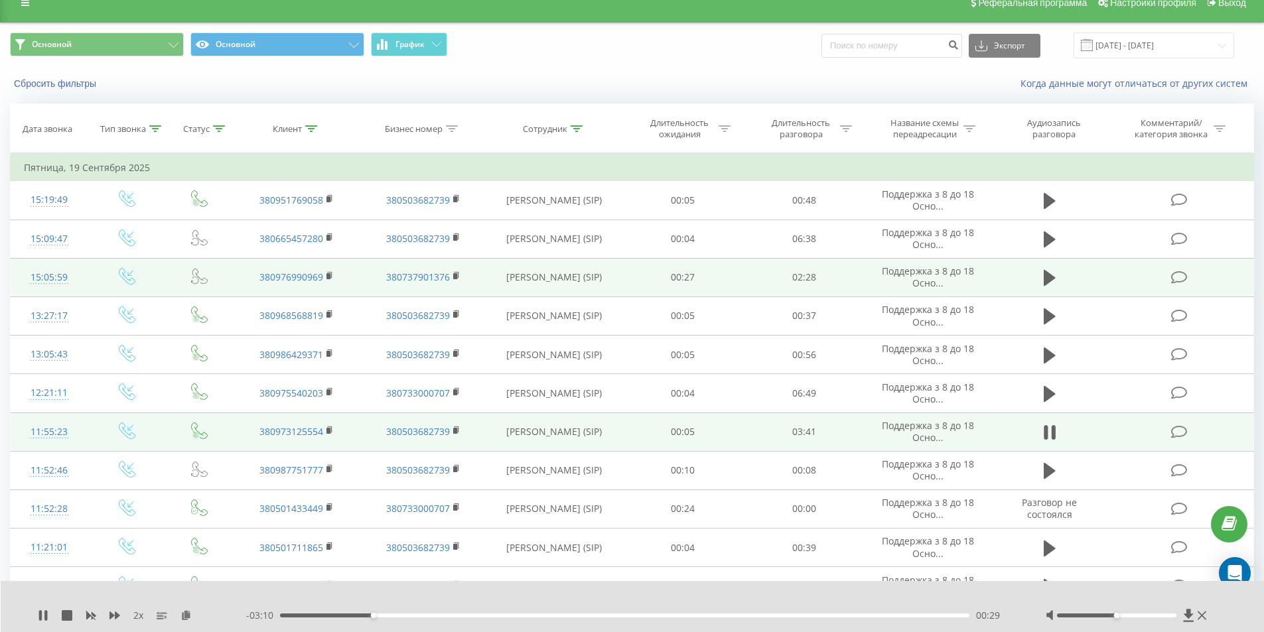
scroll to position [0, 0]
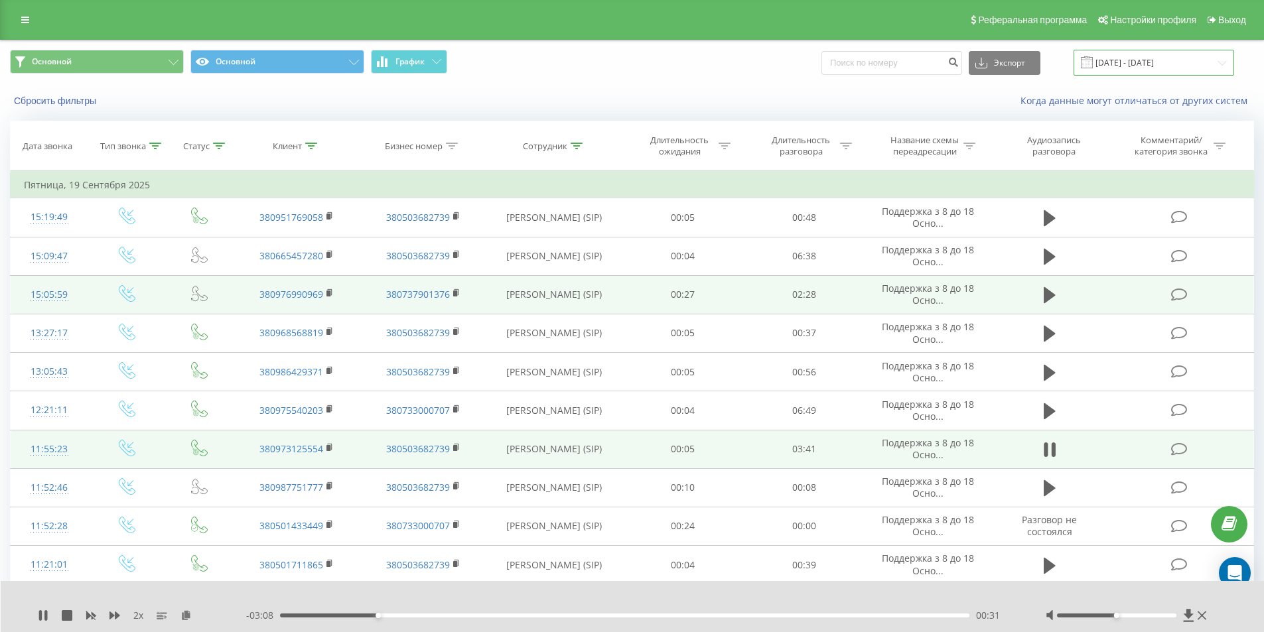
click at [1135, 61] on input "[DATE] - [DATE]" at bounding box center [1153, 63] width 161 height 26
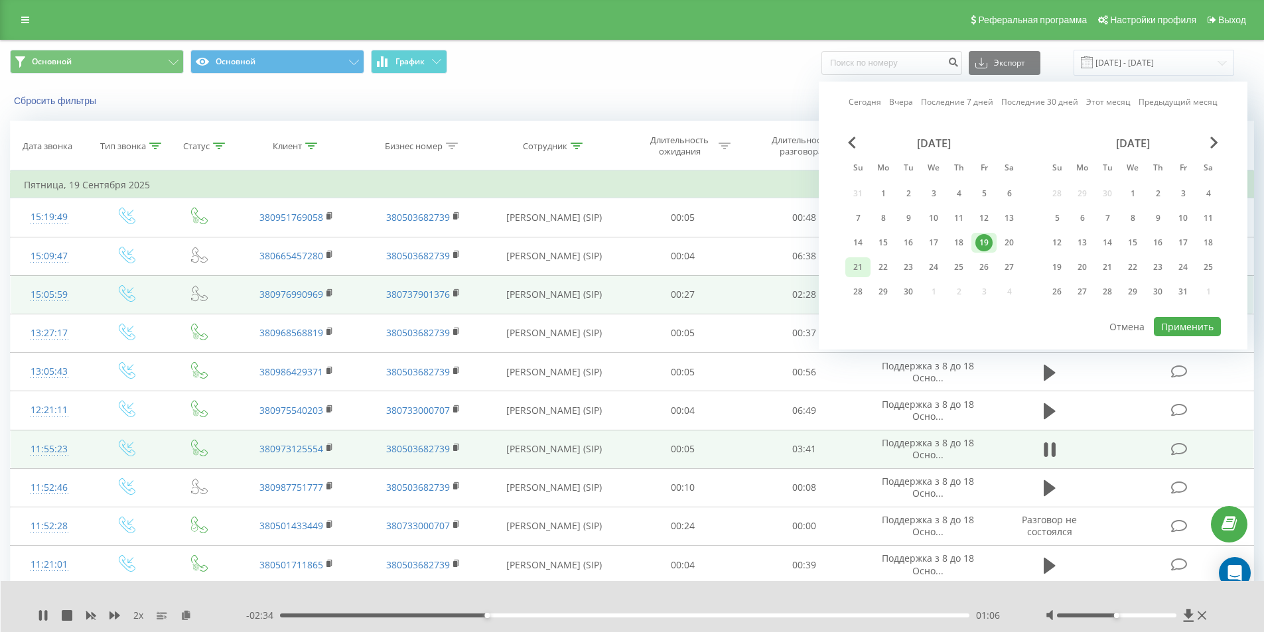
click at [860, 267] on div "21" at bounding box center [857, 267] width 17 height 17
click at [1188, 328] on button "Применить" at bounding box center [1187, 326] width 67 height 19
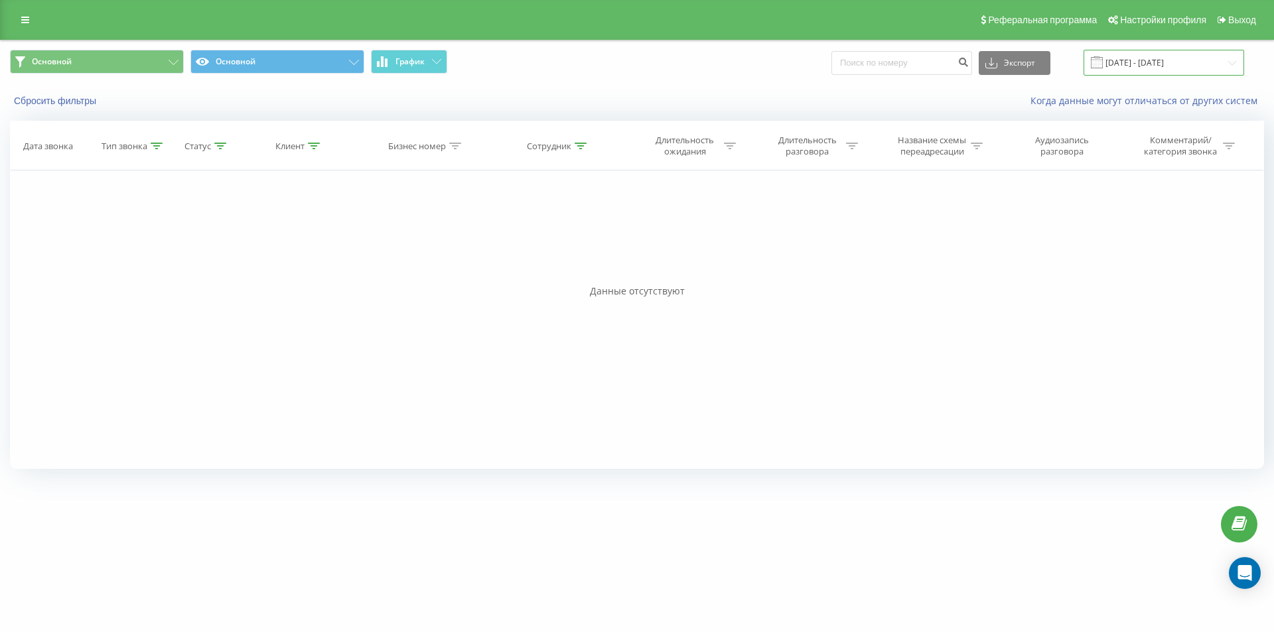
click at [1150, 60] on input "21.09.2025 - 21.09.2025" at bounding box center [1163, 63] width 161 height 26
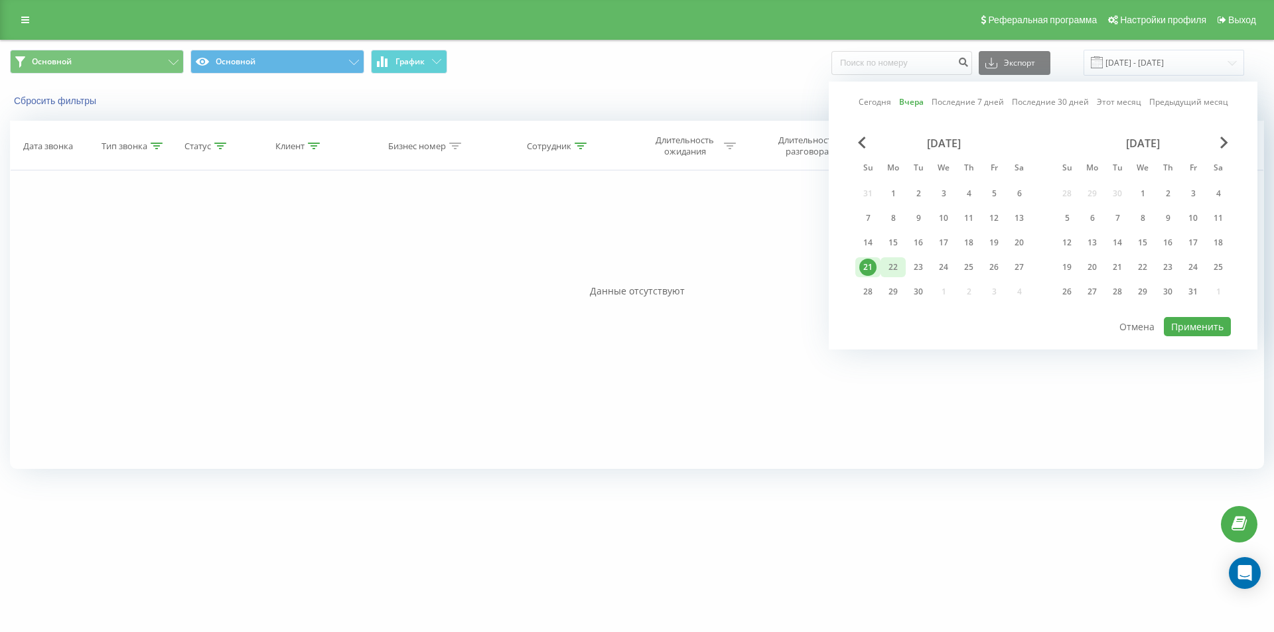
click at [891, 261] on div "22" at bounding box center [892, 267] width 17 height 17
click at [1208, 322] on button "Применить" at bounding box center [1196, 326] width 67 height 19
type input "[DATE] - [DATE]"
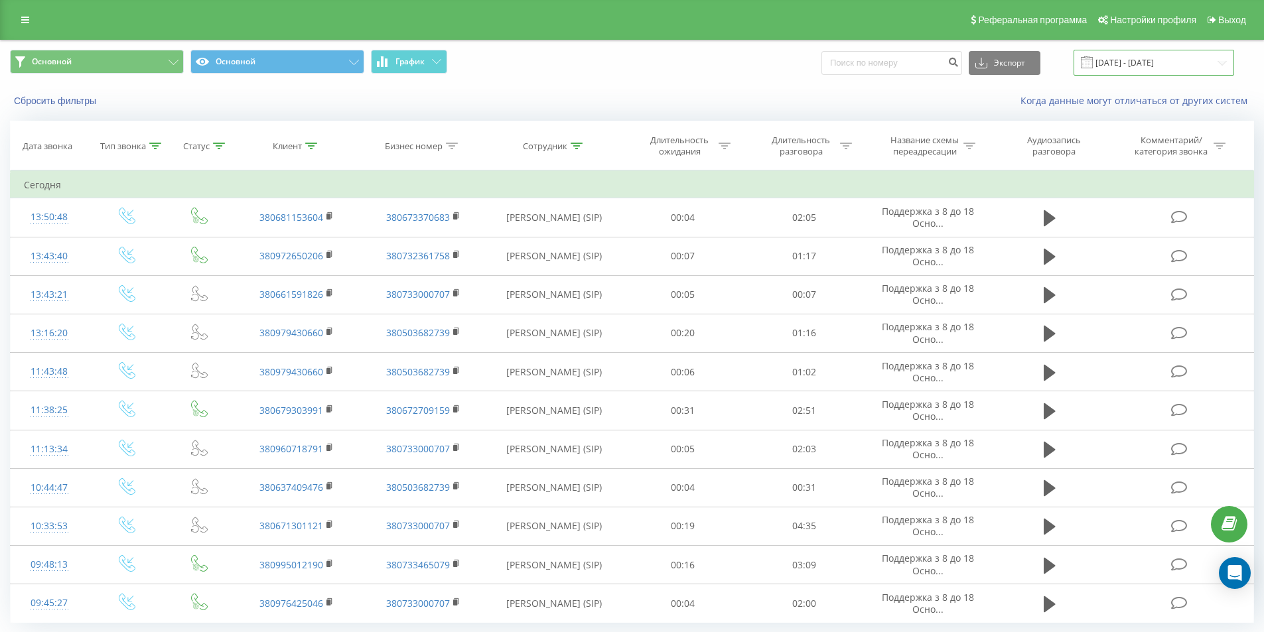
click at [1143, 60] on input "[DATE] - [DATE]" at bounding box center [1153, 63] width 161 height 26
click at [750, 78] on div "Основной Основной График Экспорт .csv .xls .xlsx 22.09.2025 - 22.09.2025" at bounding box center [632, 62] width 1262 height 44
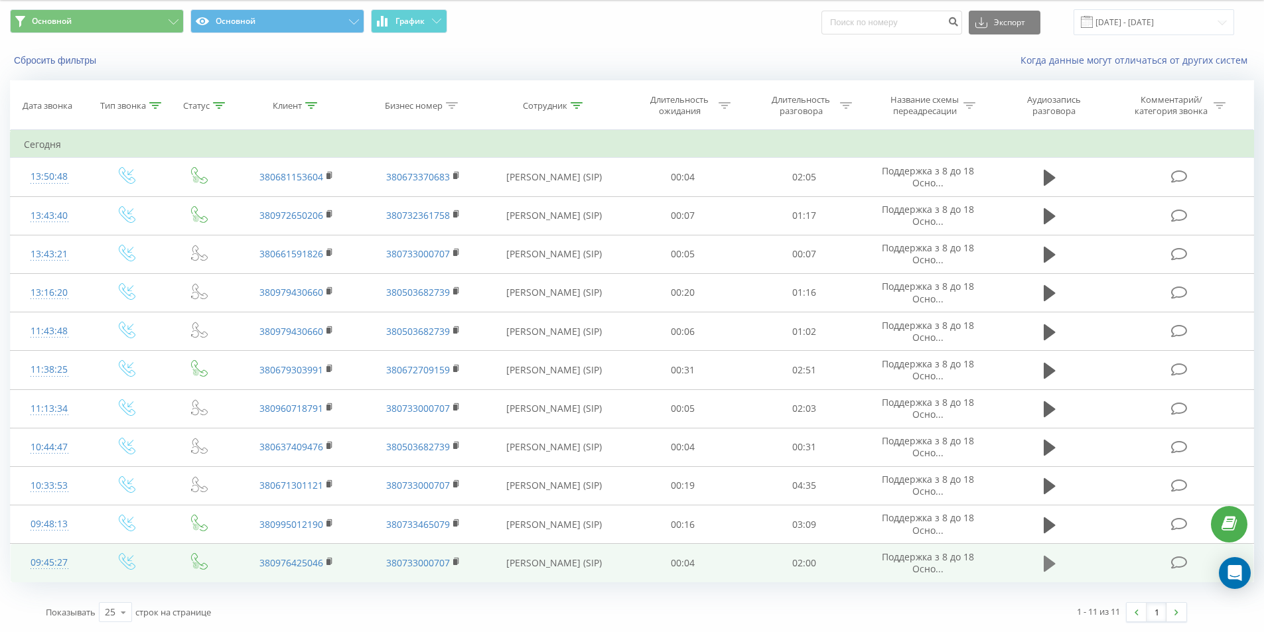
click at [1043, 566] on icon at bounding box center [1049, 564] width 12 height 19
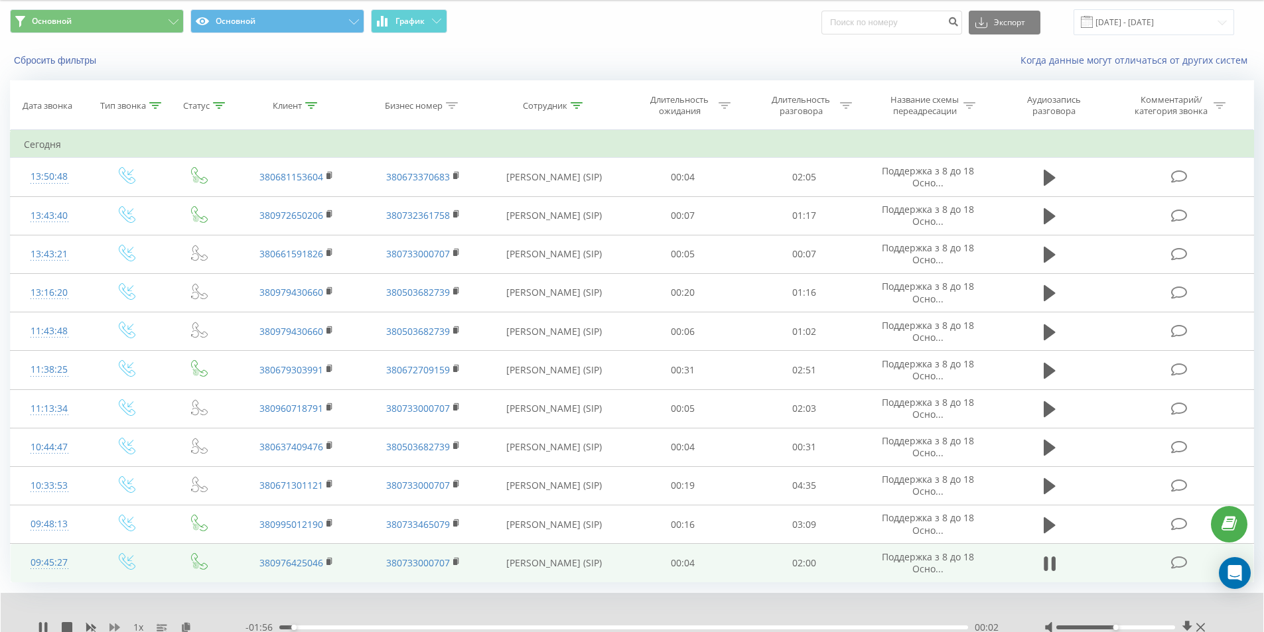
click at [111, 625] on icon at bounding box center [114, 628] width 11 height 8
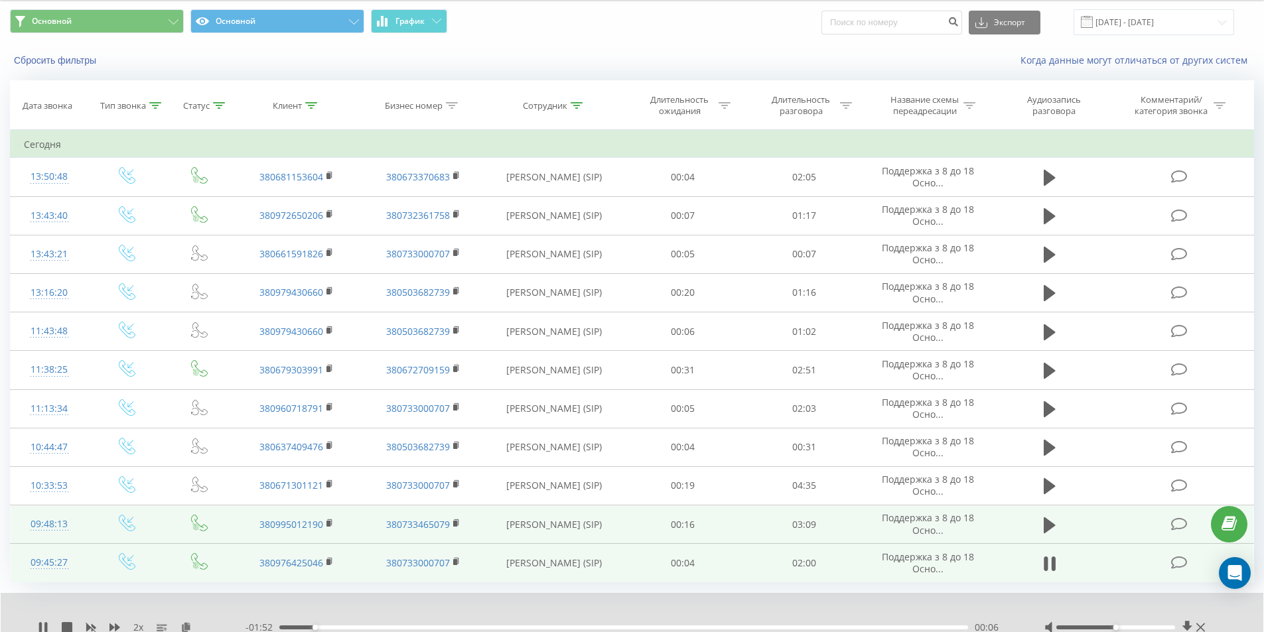
scroll to position [92, 0]
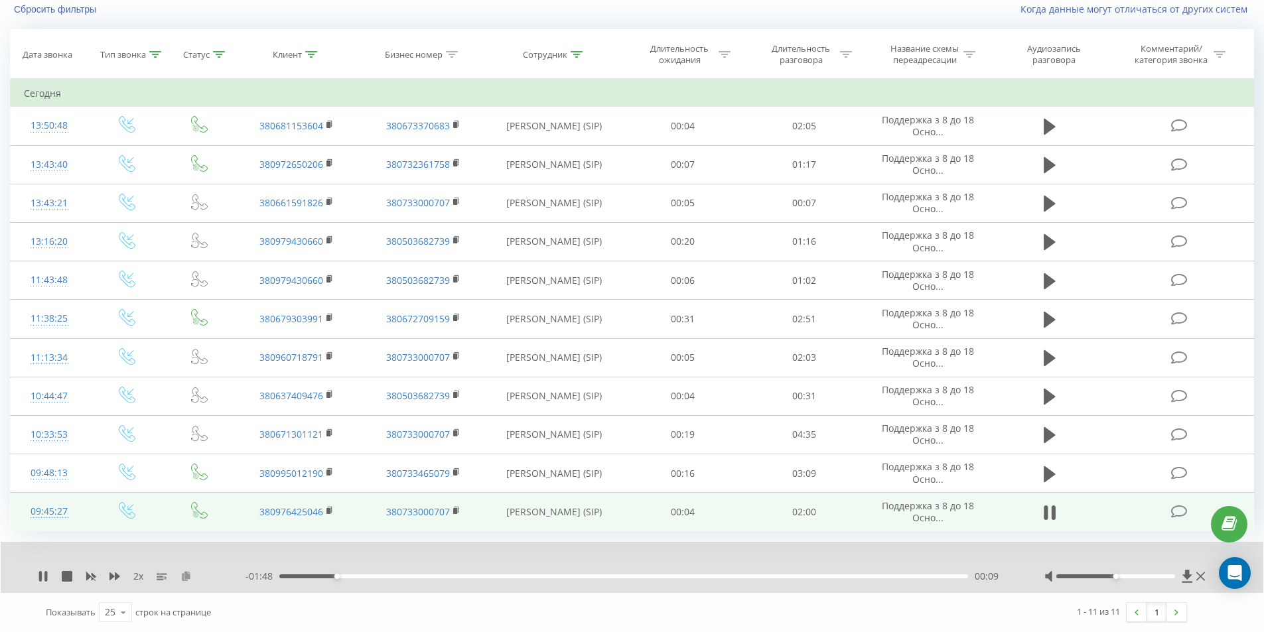
click at [184, 575] on icon at bounding box center [185, 575] width 11 height 9
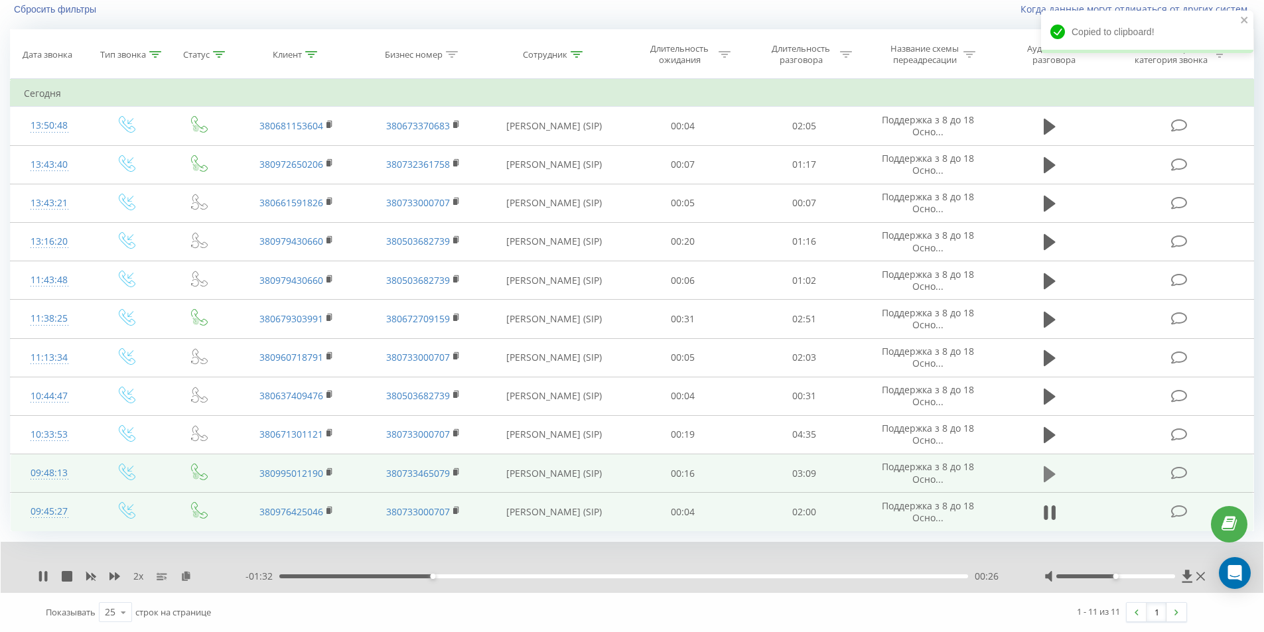
click at [1049, 470] on icon at bounding box center [1049, 474] width 12 height 16
click at [189, 576] on icon at bounding box center [185, 575] width 11 height 9
click at [328, 472] on rect at bounding box center [328, 473] width 4 height 6
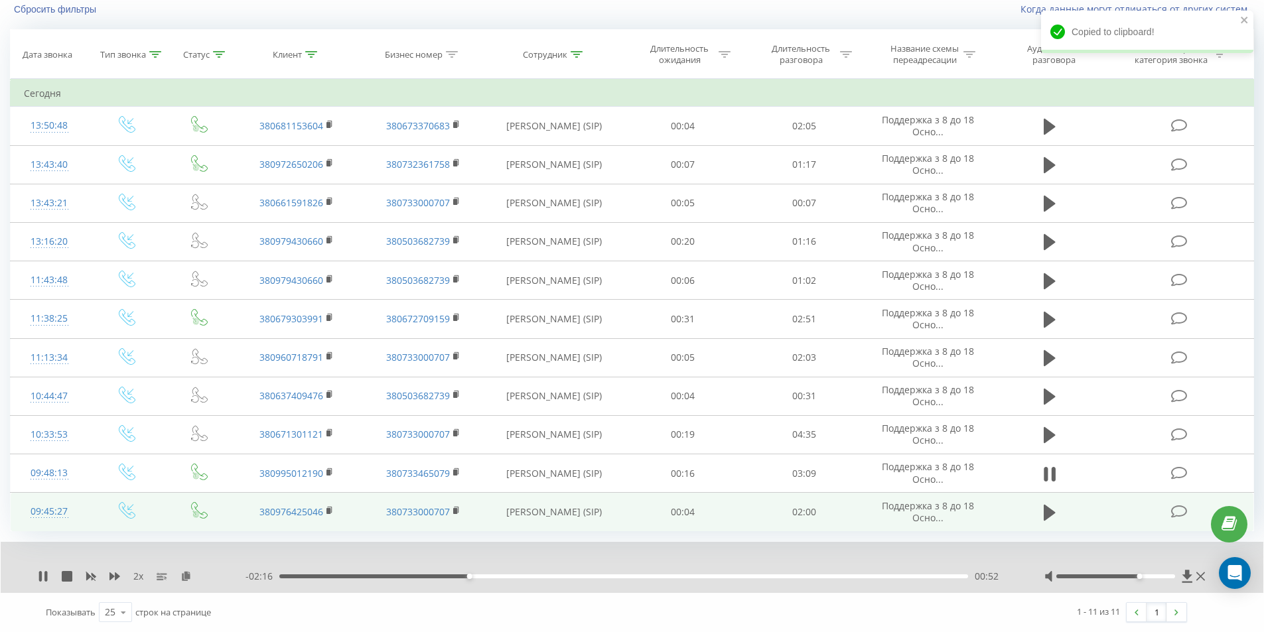
drag, startPoint x: 1124, startPoint y: 578, endPoint x: 1136, endPoint y: 575, distance: 12.2
click at [1136, 575] on div at bounding box center [1115, 576] width 119 height 4
click at [405, 574] on div "00:34" at bounding box center [623, 576] width 689 height 4
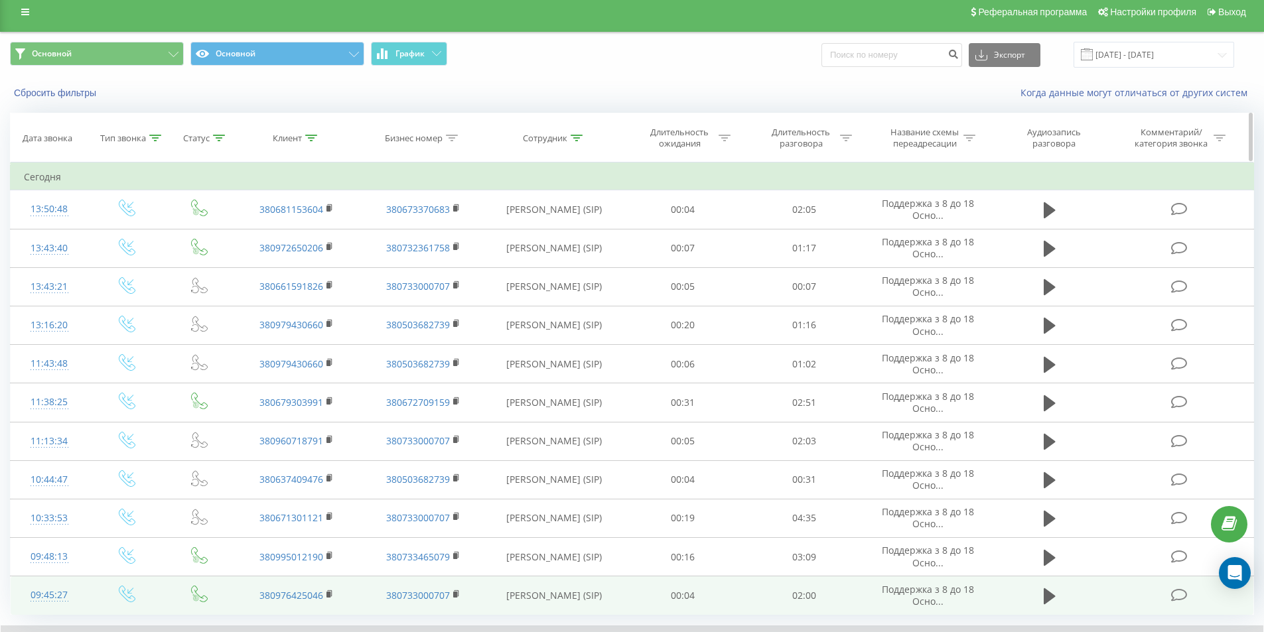
scroll to position [0, 0]
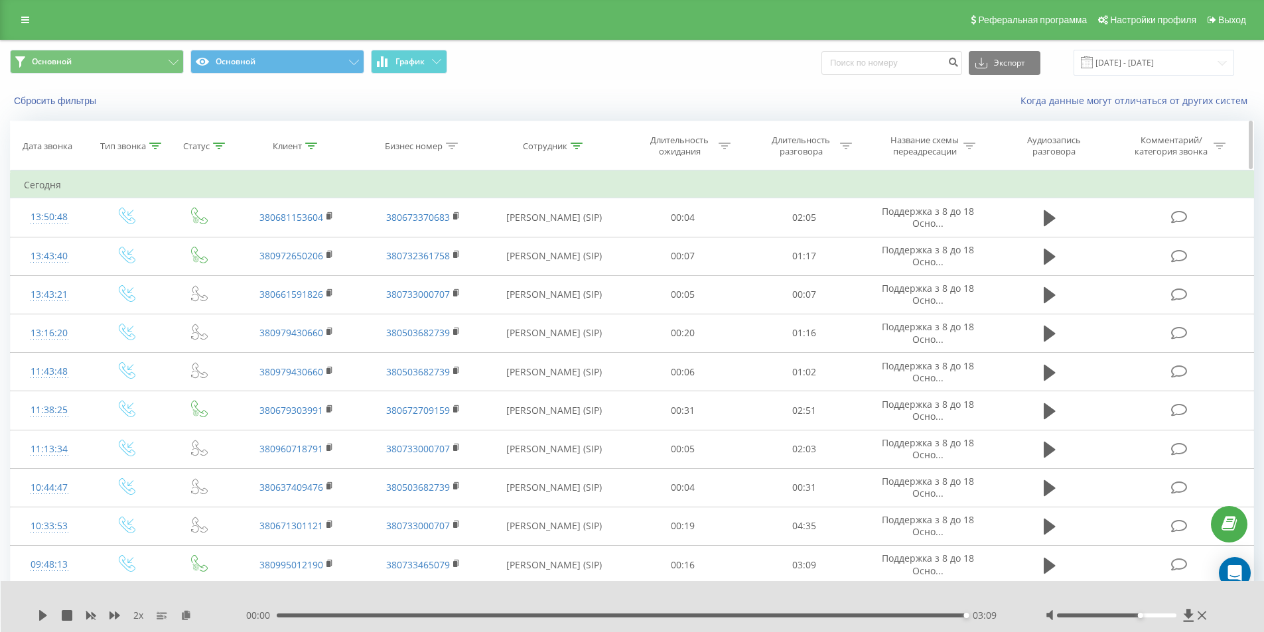
click at [572, 147] on icon at bounding box center [576, 146] width 12 height 7
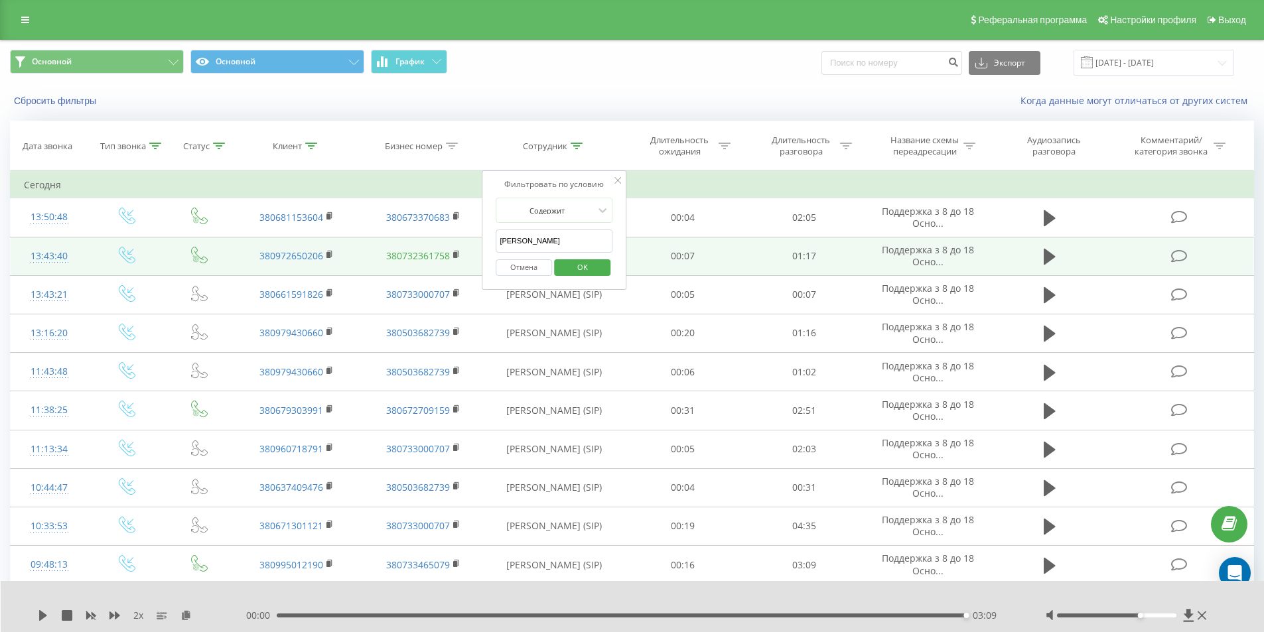
drag, startPoint x: 529, startPoint y: 244, endPoint x: 399, endPoint y: 253, distance: 130.3
click at [412, 253] on table "Фильтровать по условию Равно Входящий Отмена OK Фильтровать по условию Не равно…" at bounding box center [632, 396] width 1244 height 452
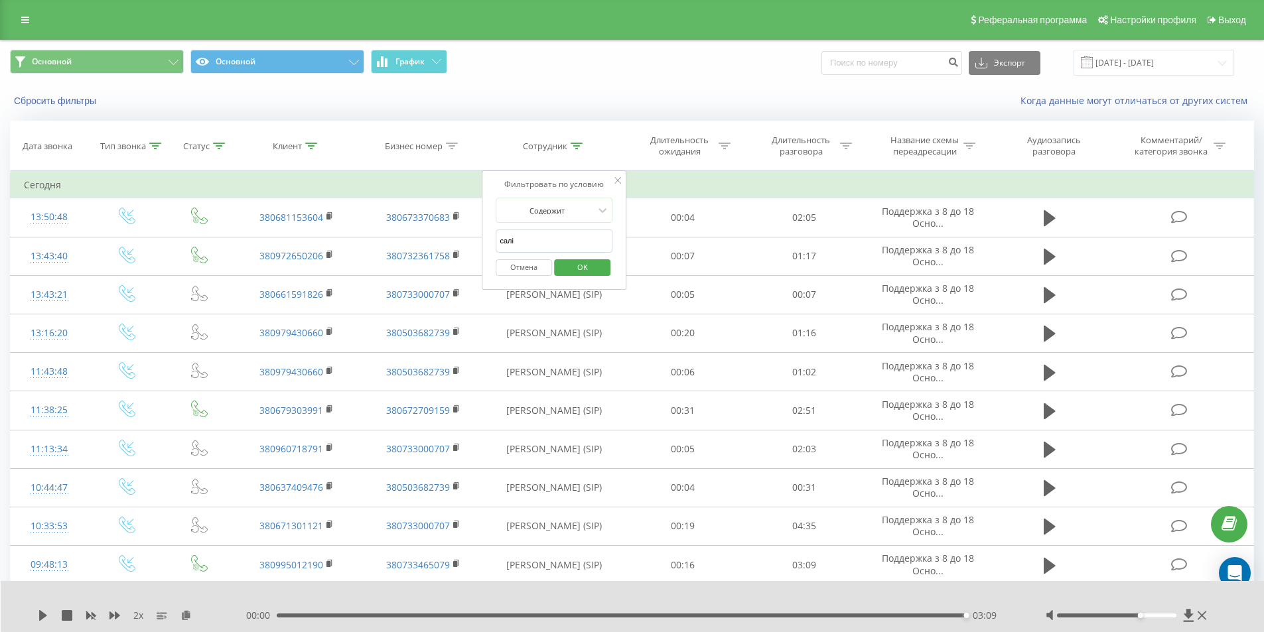
type input "[PERSON_NAME]"
click at [580, 266] on span "OK" at bounding box center [582, 267] width 37 height 21
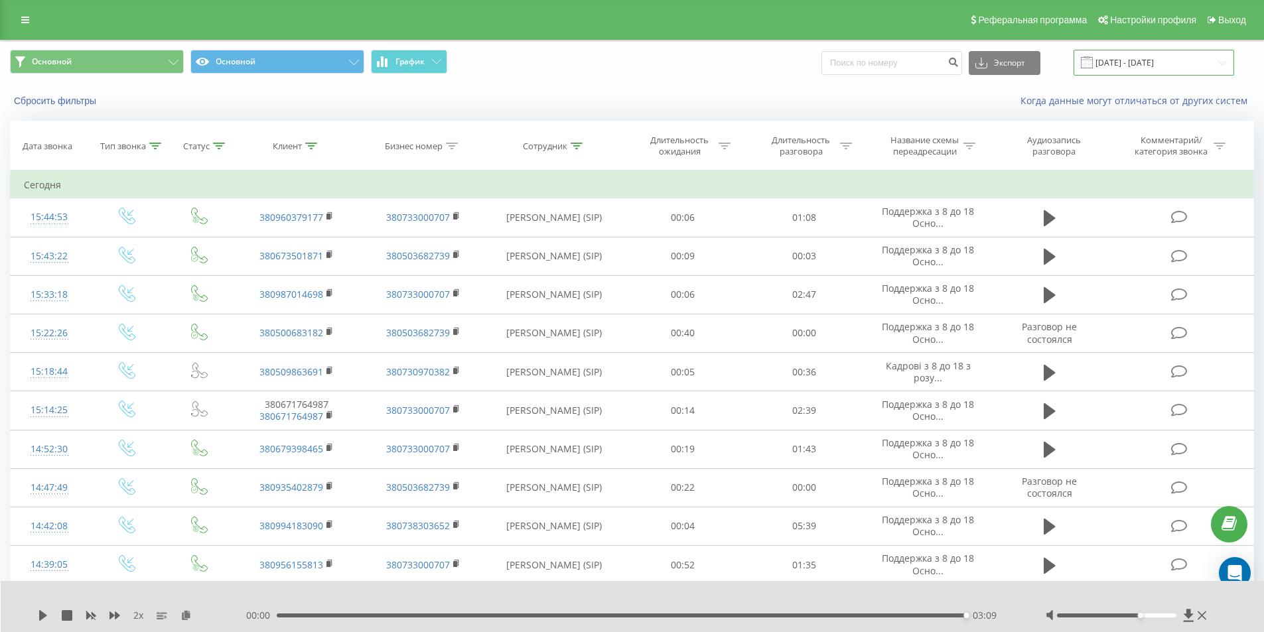
click at [1114, 66] on input "[DATE] - [DATE]" at bounding box center [1153, 63] width 161 height 26
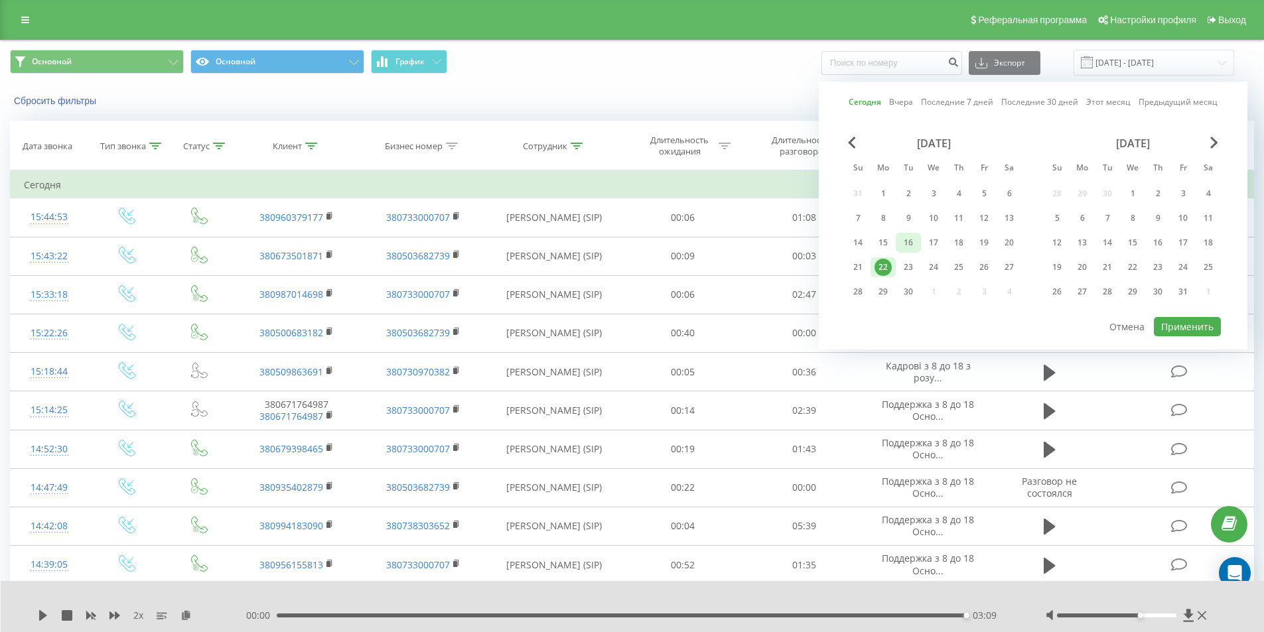
click at [909, 243] on div "16" at bounding box center [907, 242] width 17 height 17
click at [1171, 323] on button "Применить" at bounding box center [1187, 326] width 67 height 19
type input "[DATE] - [DATE]"
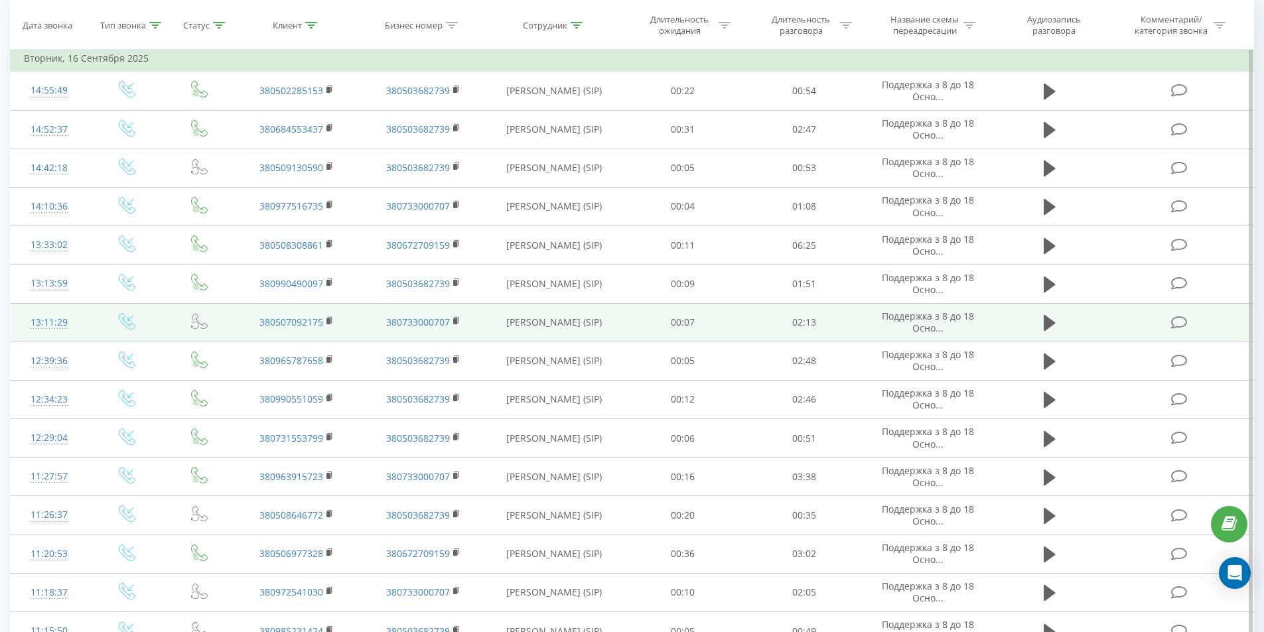
scroll to position [133, 0]
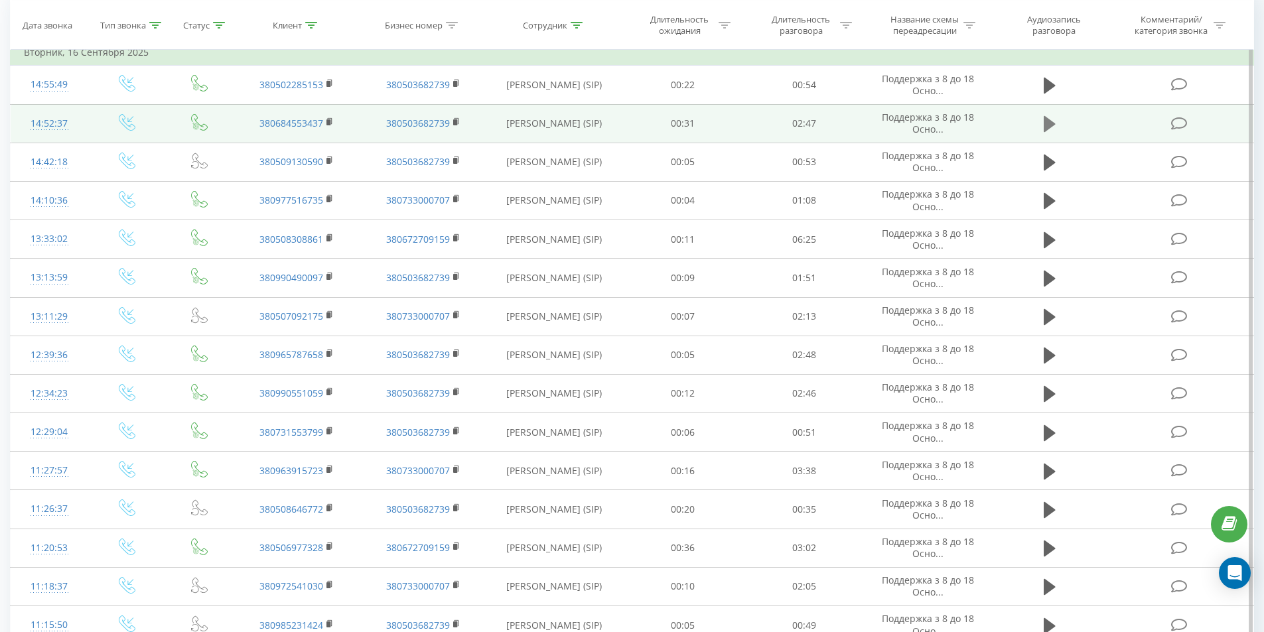
click at [1050, 121] on icon at bounding box center [1049, 124] width 12 height 16
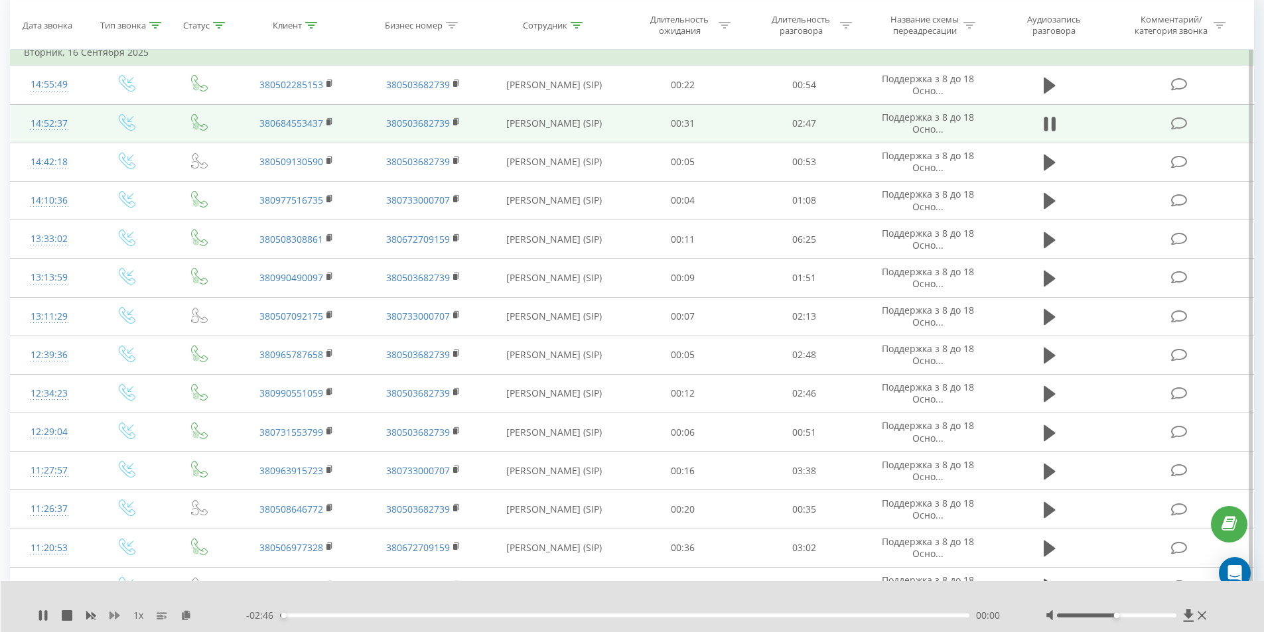
click at [117, 615] on icon at bounding box center [114, 616] width 11 height 8
click at [115, 615] on icon at bounding box center [114, 616] width 11 height 8
click at [185, 618] on icon at bounding box center [185, 614] width 11 height 9
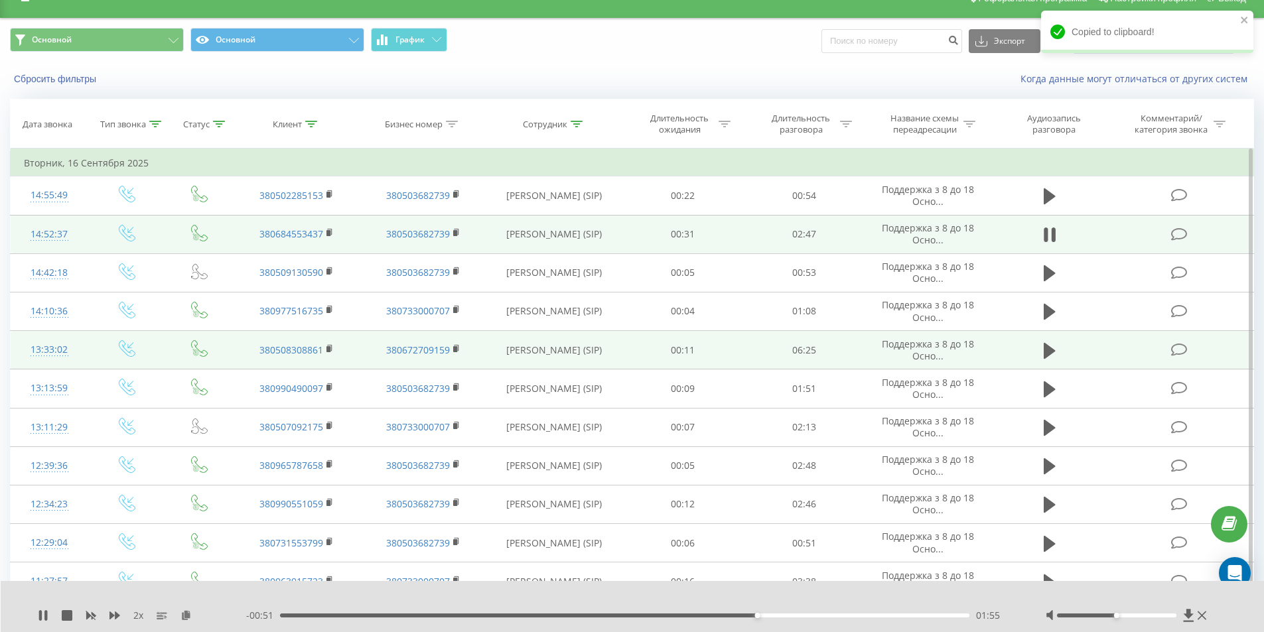
scroll to position [0, 0]
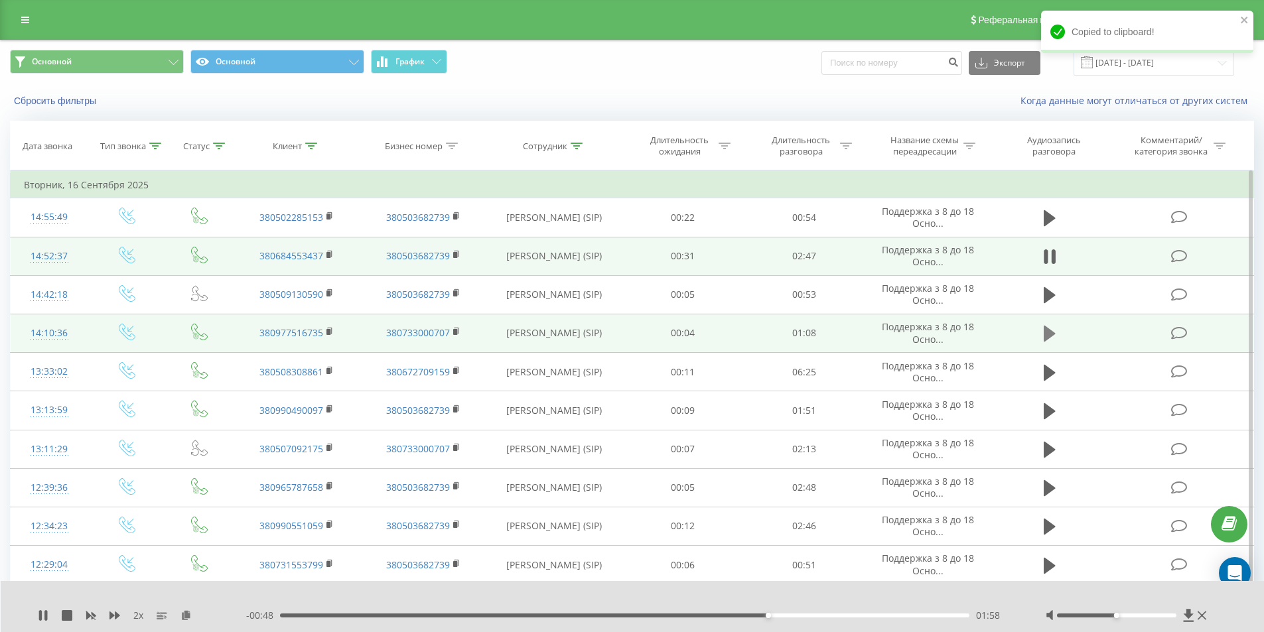
click at [1045, 338] on icon at bounding box center [1049, 334] width 12 height 16
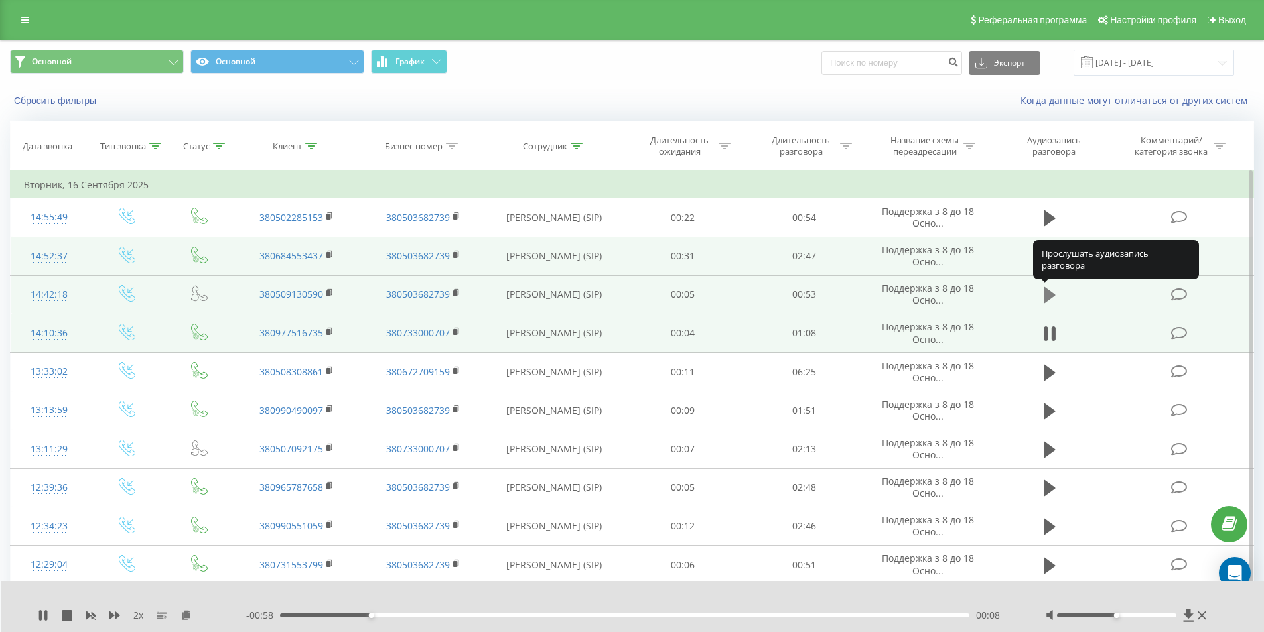
click at [1050, 293] on icon at bounding box center [1049, 295] width 12 height 16
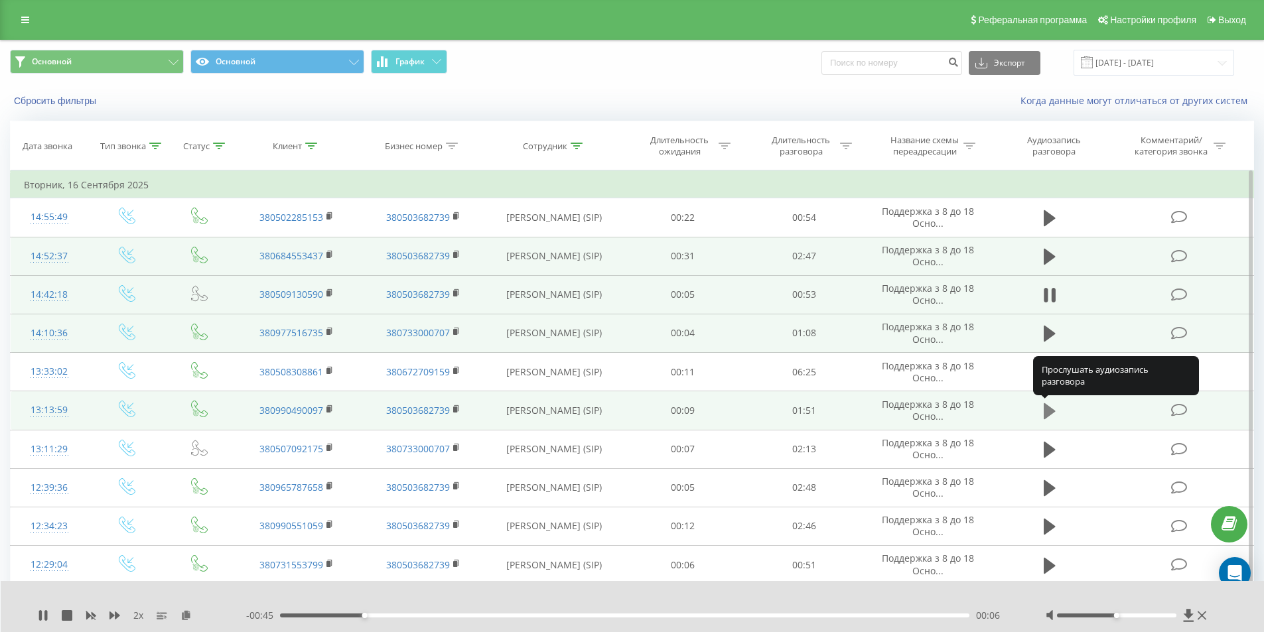
click at [1047, 410] on icon at bounding box center [1049, 411] width 12 height 16
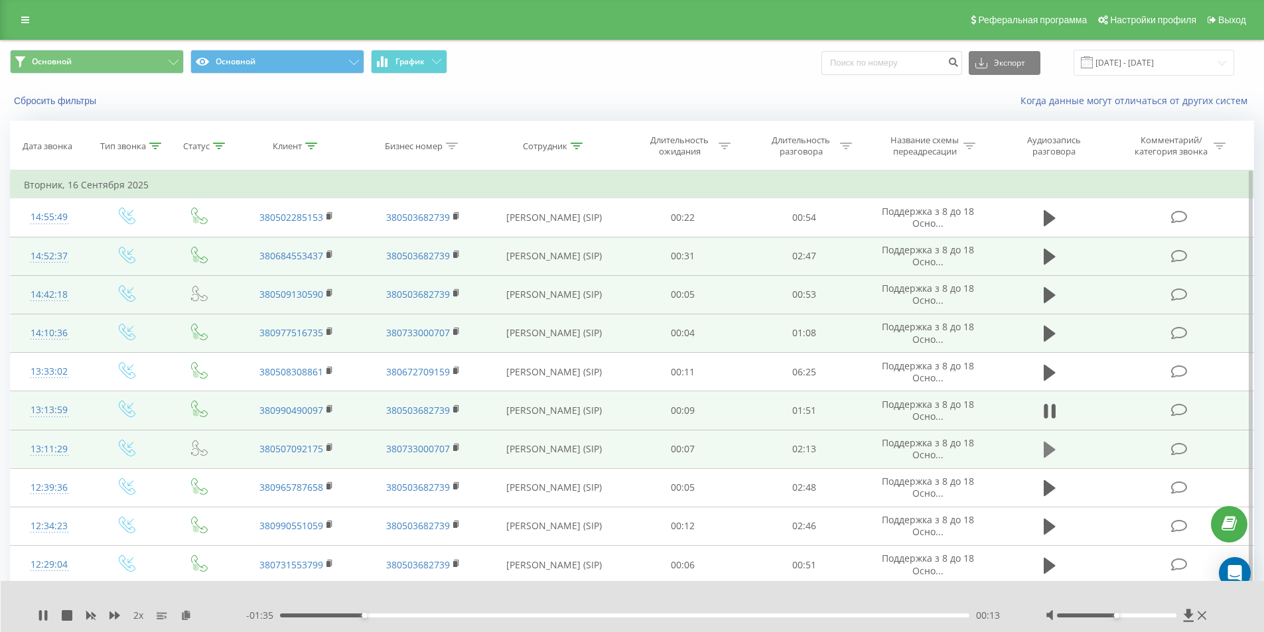
click at [1049, 449] on icon at bounding box center [1049, 450] width 12 height 16
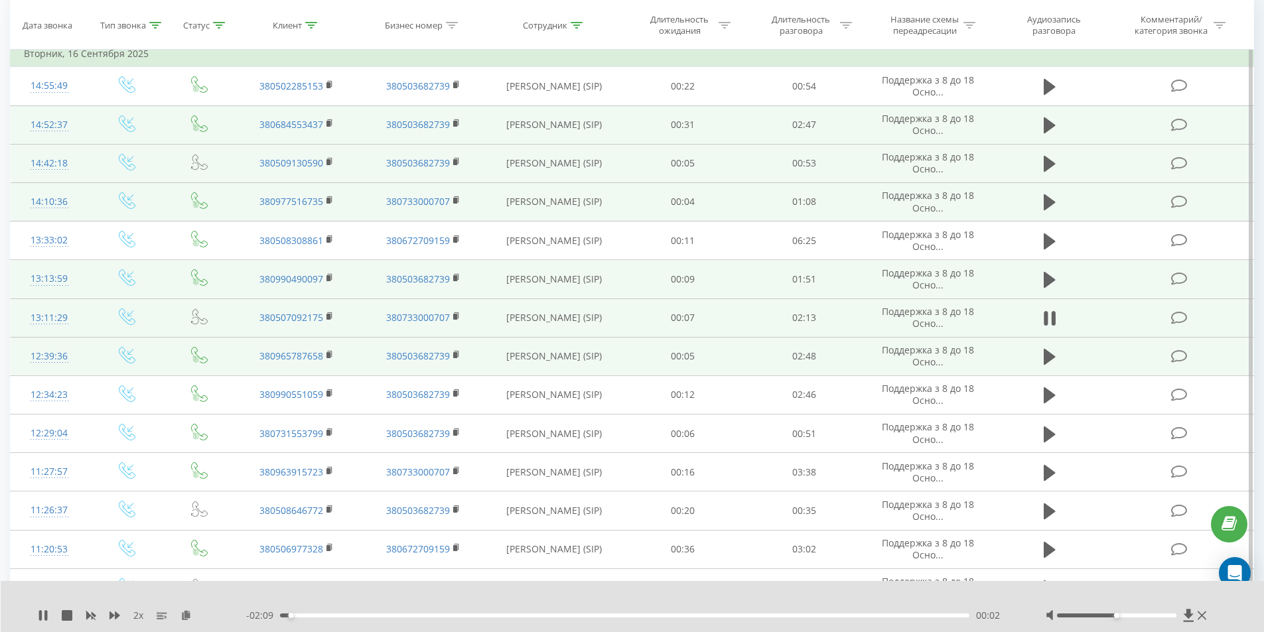
scroll to position [133, 0]
click at [1053, 358] on icon at bounding box center [1049, 356] width 12 height 16
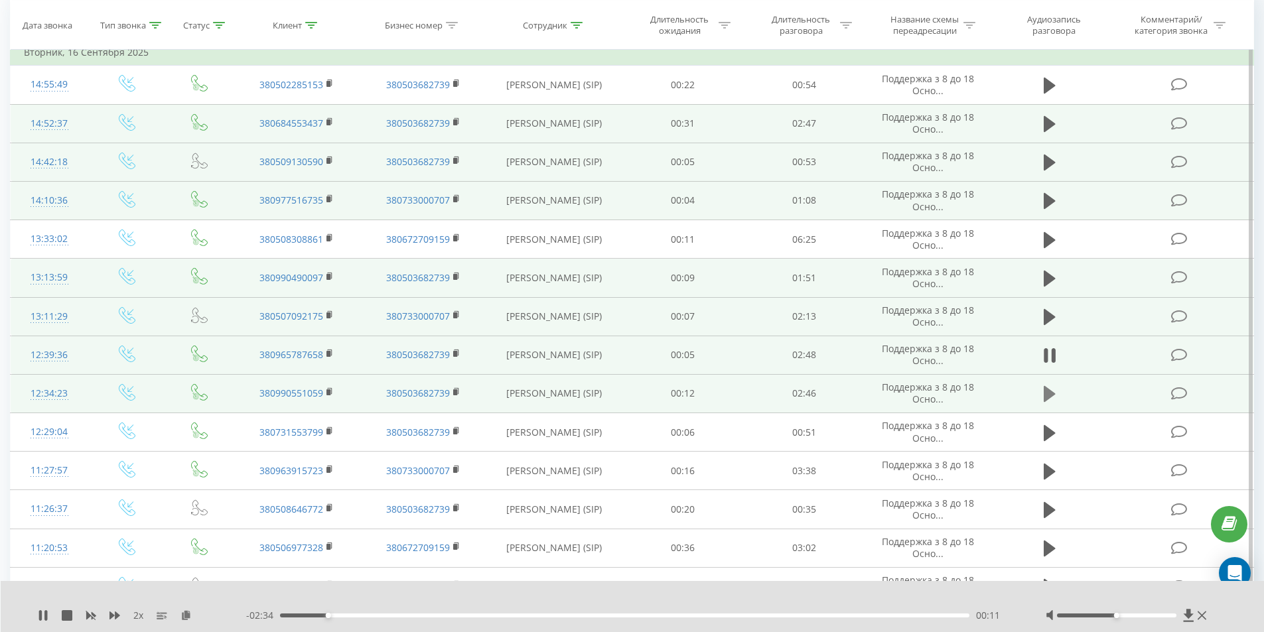
click at [1051, 393] on icon at bounding box center [1049, 394] width 12 height 16
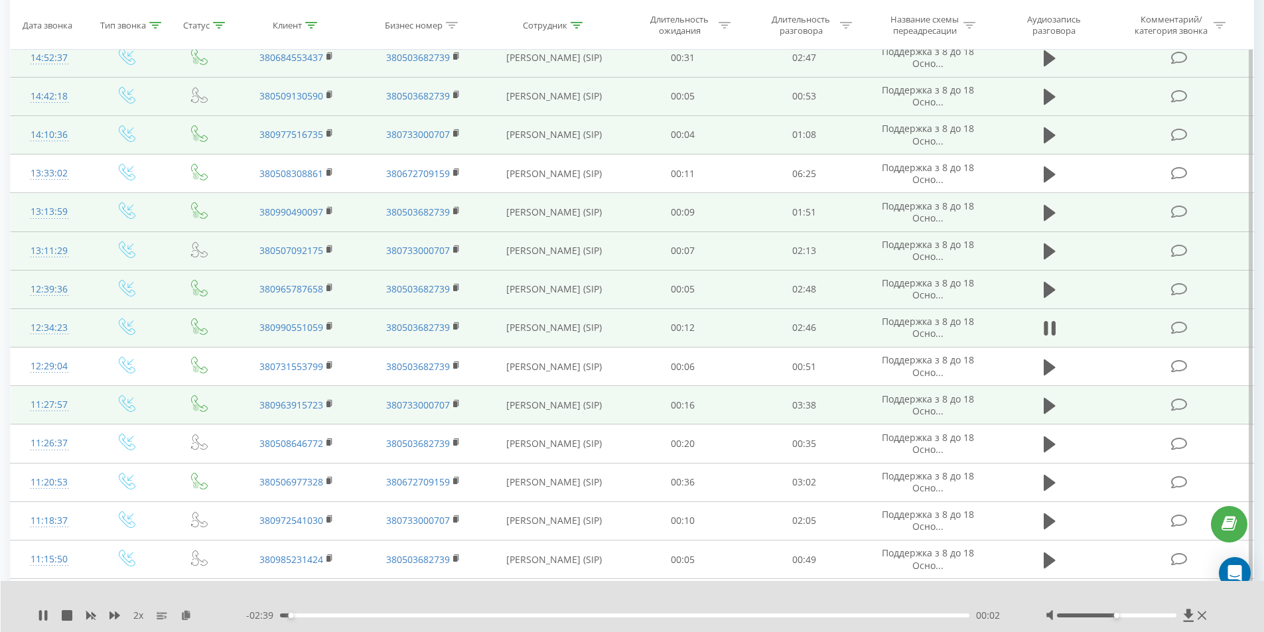
scroll to position [199, 0]
click at [1048, 401] on icon at bounding box center [1049, 405] width 12 height 16
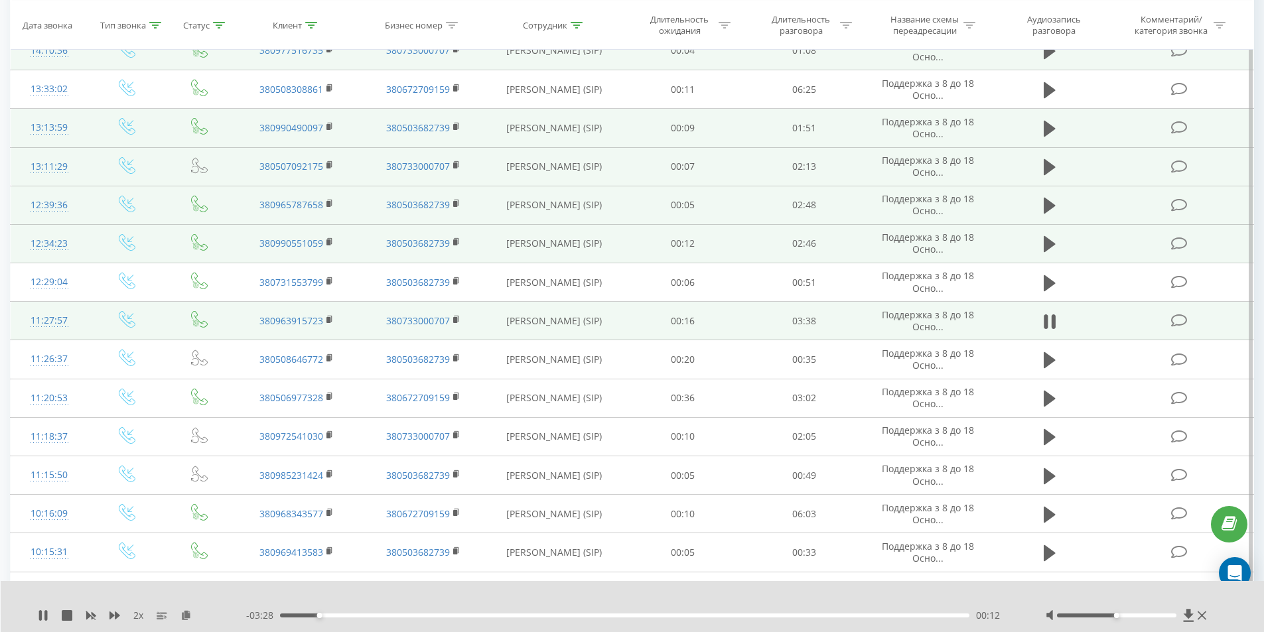
scroll to position [283, 0]
click at [330, 316] on rect at bounding box center [328, 319] width 4 height 6
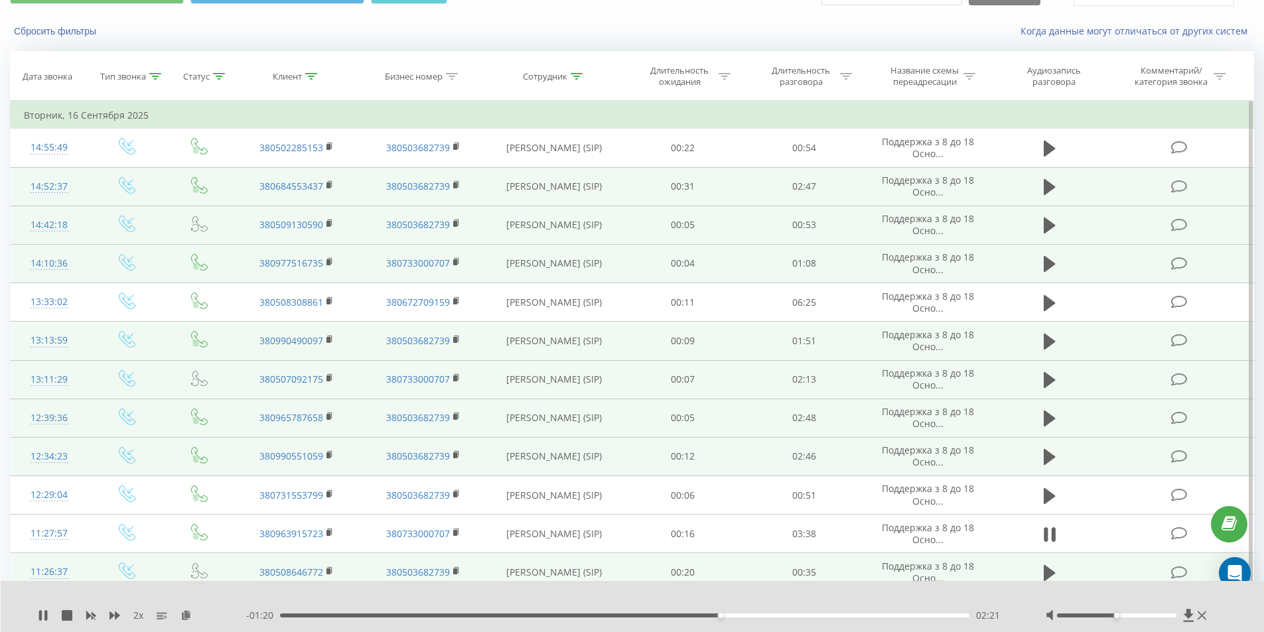
scroll to position [217, 0]
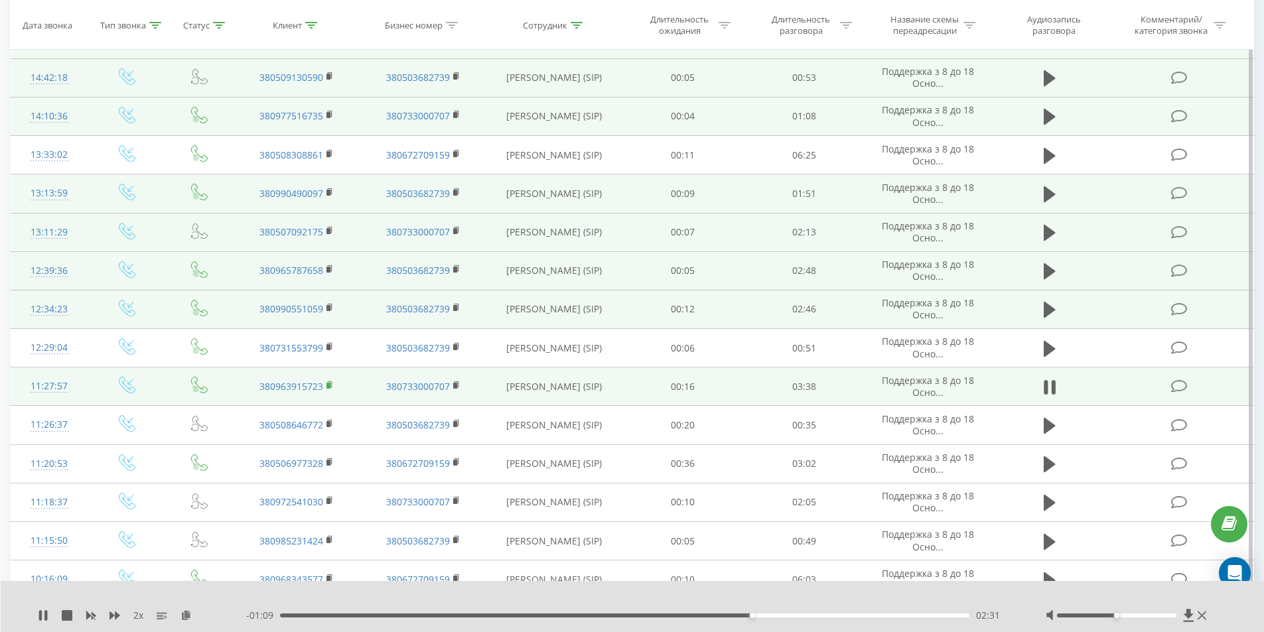
click at [332, 387] on icon at bounding box center [330, 384] width 5 height 6
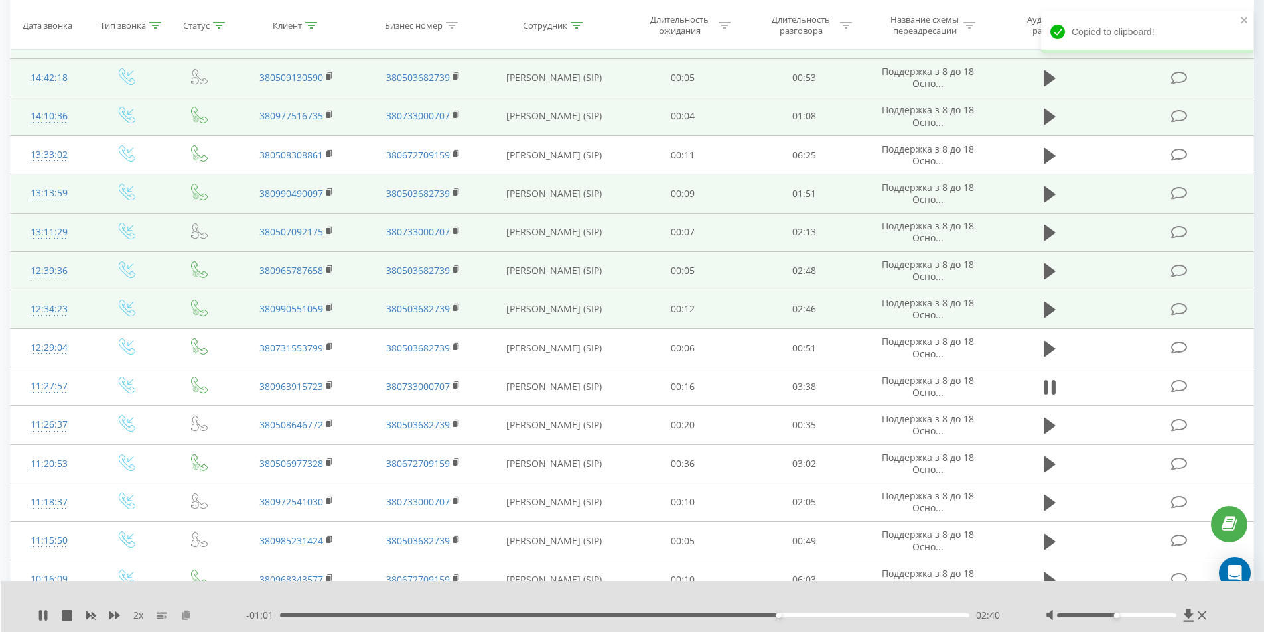
click at [186, 613] on icon at bounding box center [185, 614] width 11 height 9
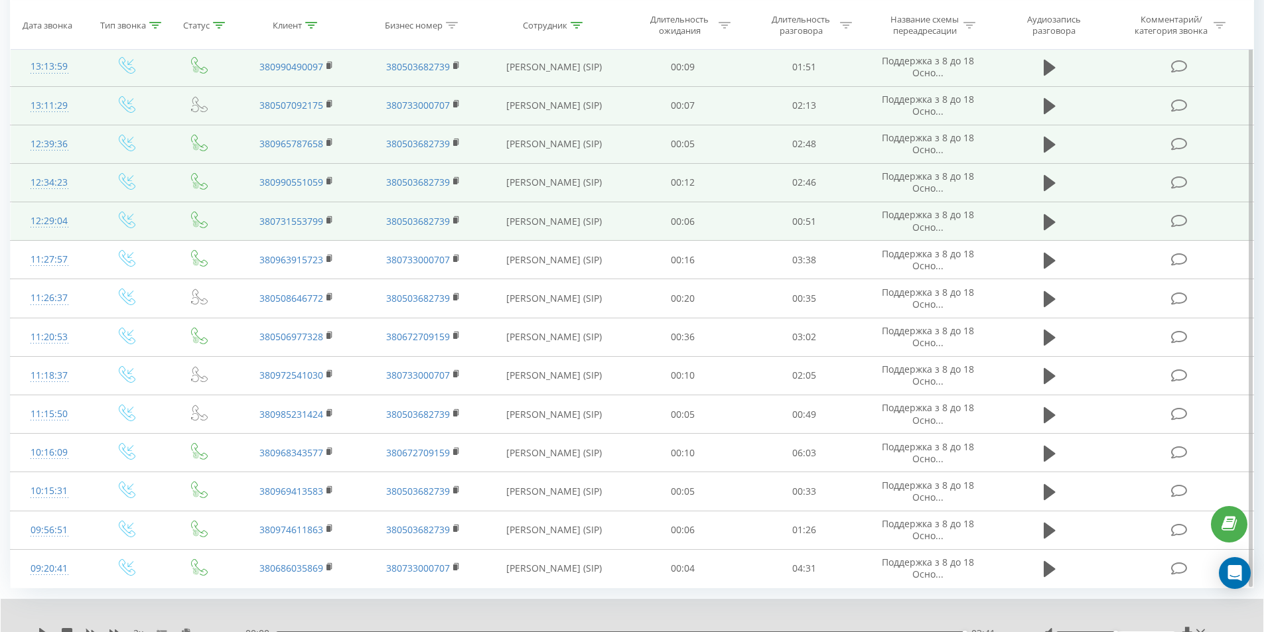
scroll to position [350, 0]
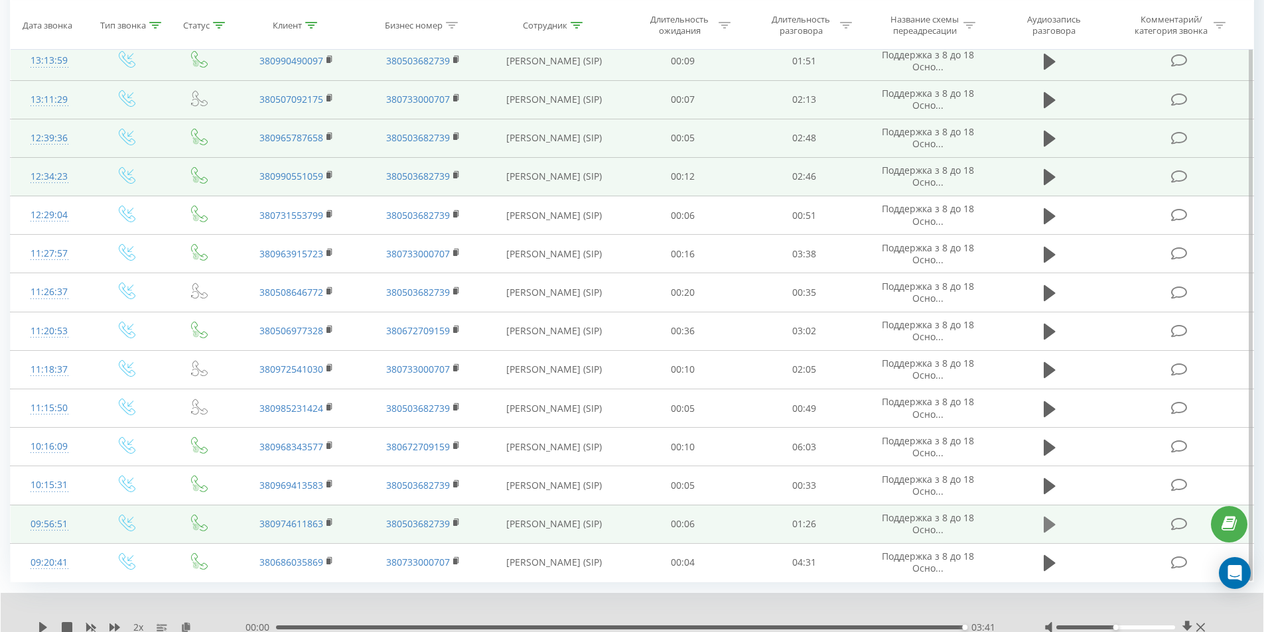
click at [1049, 523] on icon at bounding box center [1049, 525] width 12 height 16
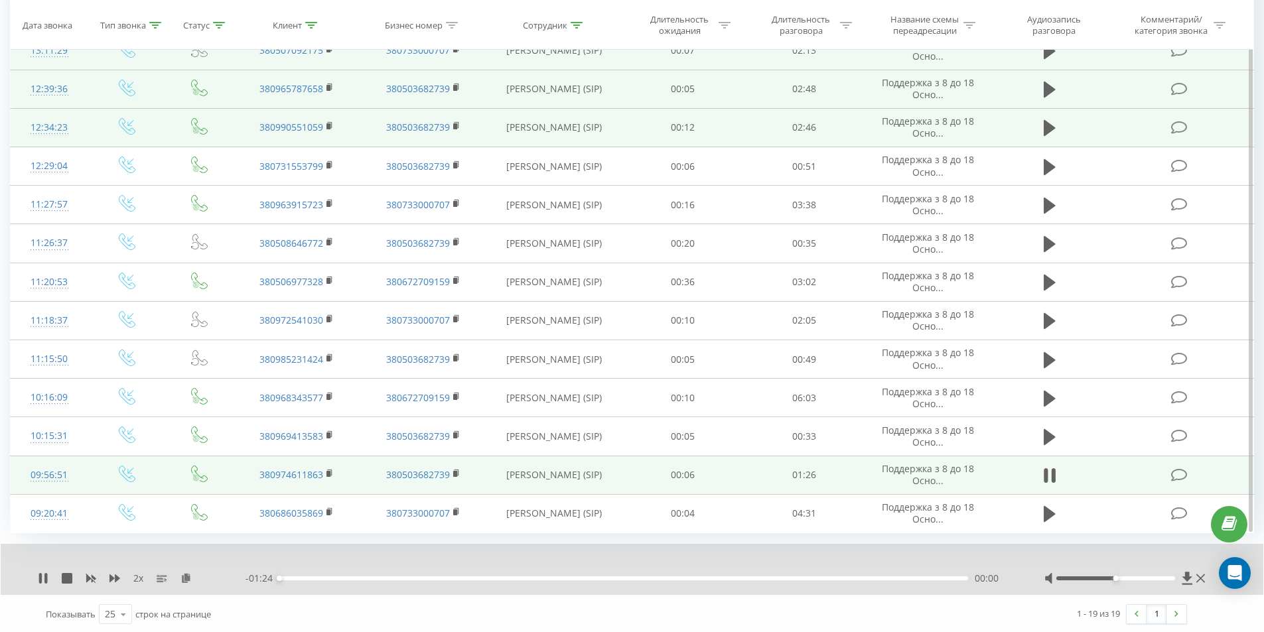
scroll to position [401, 0]
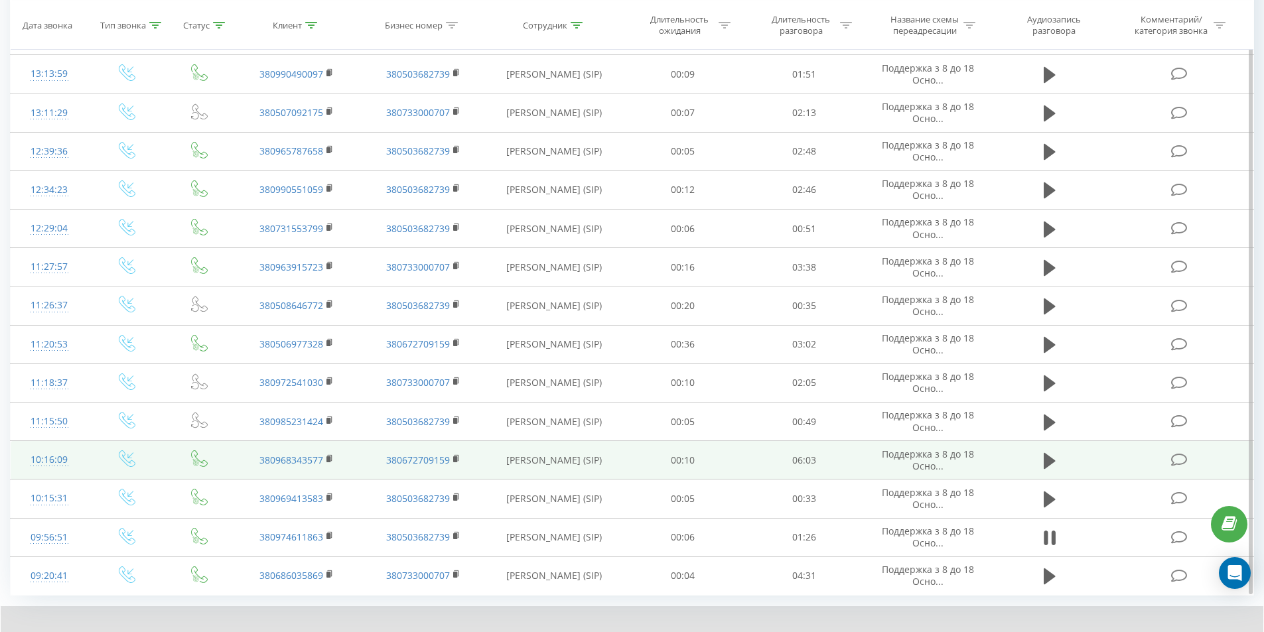
scroll to position [334, 0]
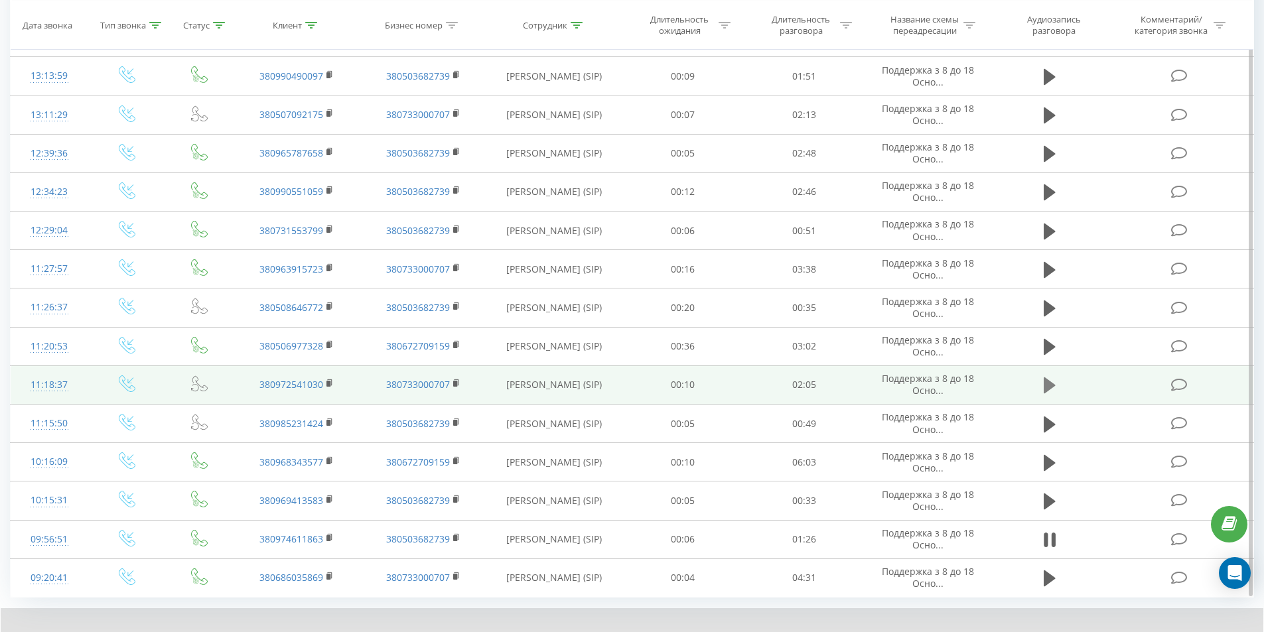
click at [1043, 384] on icon at bounding box center [1049, 385] width 12 height 19
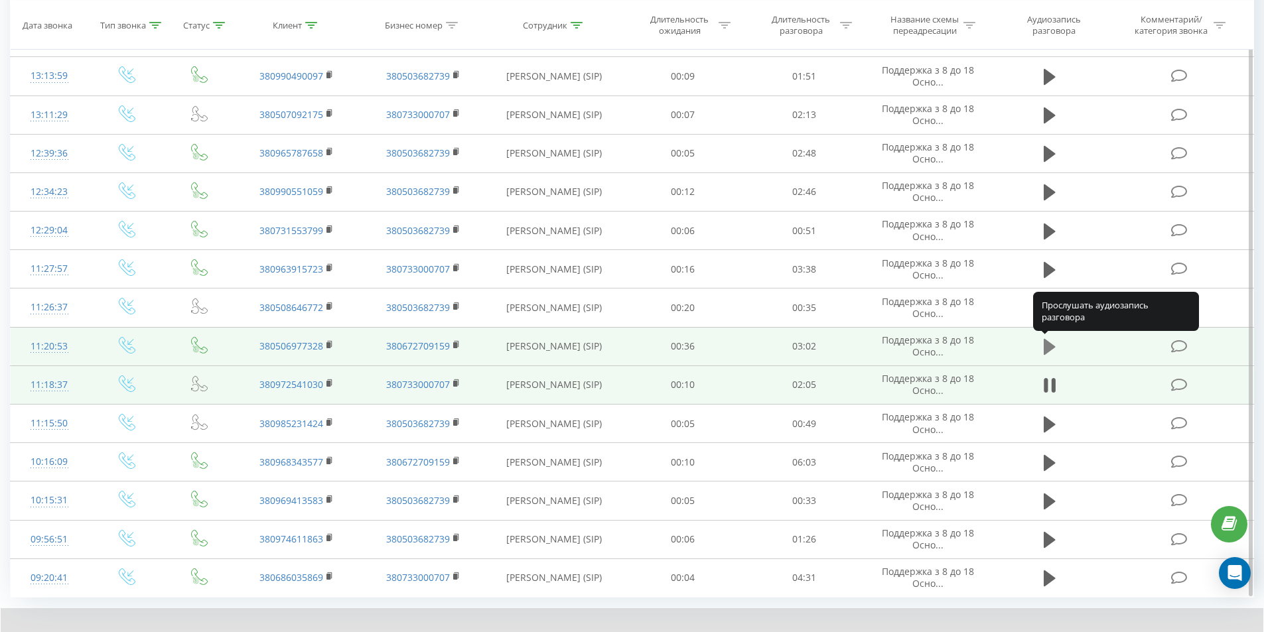
click at [1049, 348] on icon at bounding box center [1049, 347] width 12 height 16
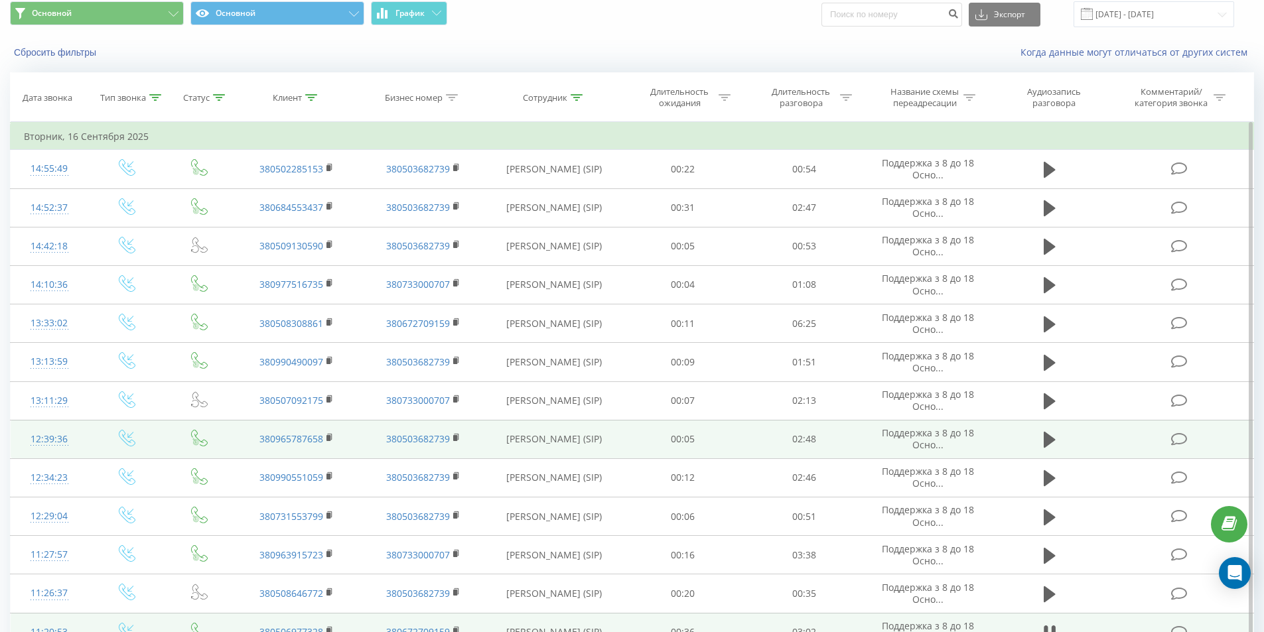
scroll to position [3, 0]
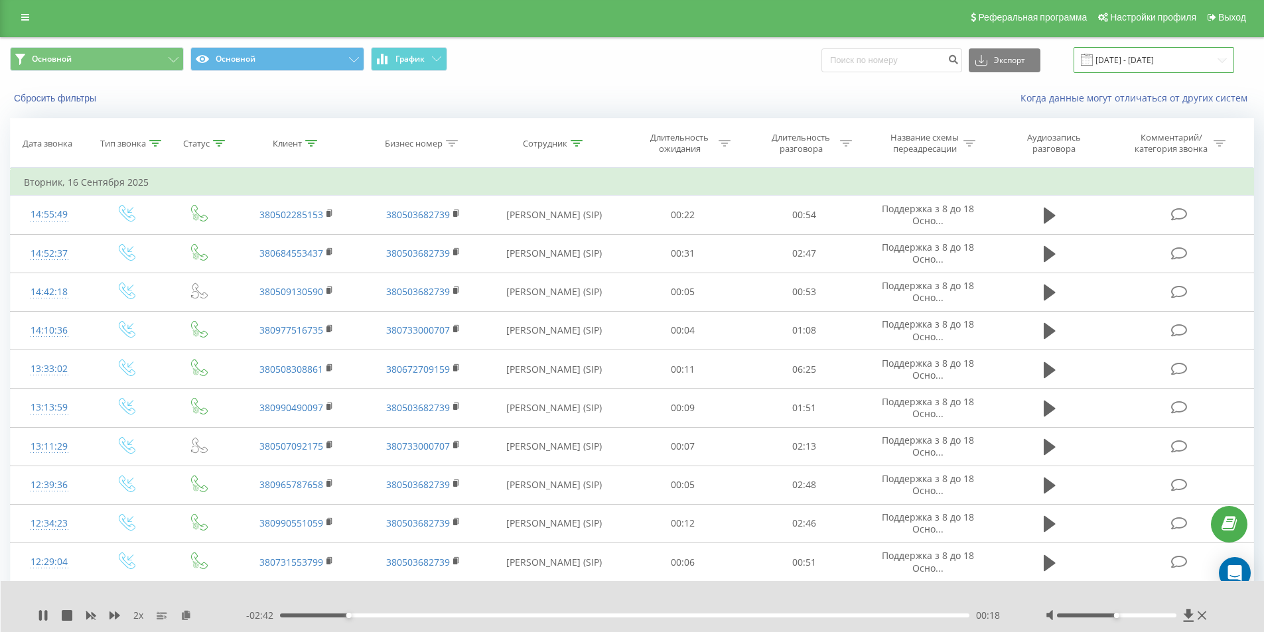
click at [1154, 66] on input "[DATE] - [DATE]" at bounding box center [1153, 60] width 161 height 26
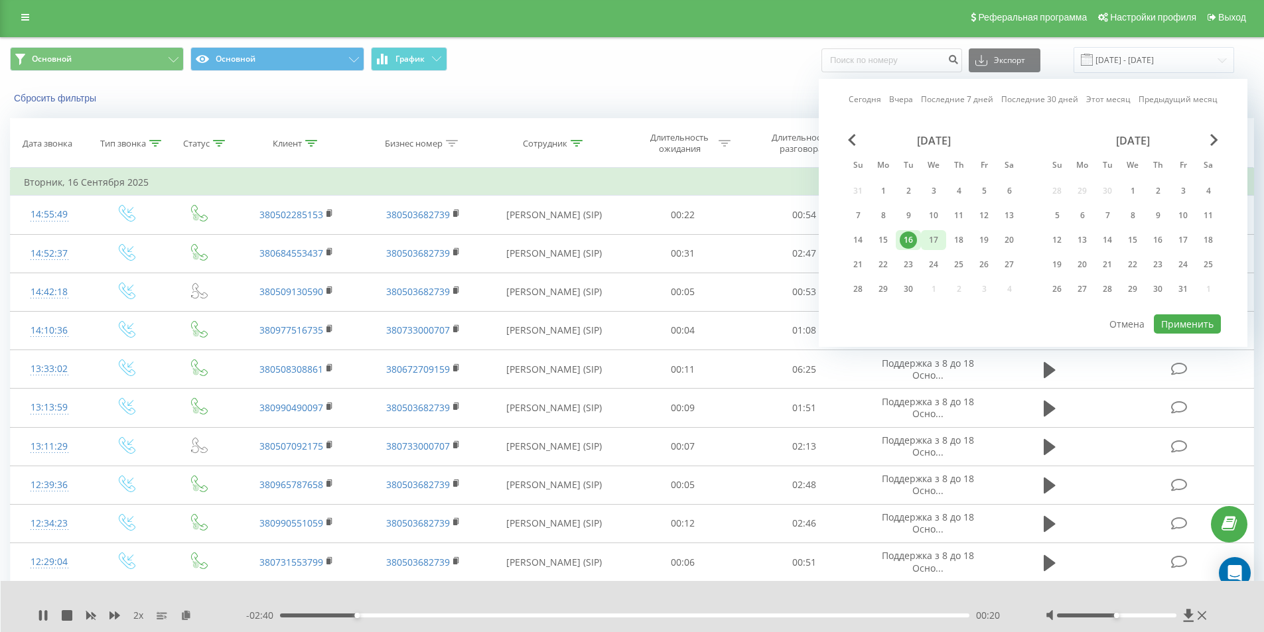
click at [932, 237] on div "17" at bounding box center [933, 240] width 17 height 17
click at [1164, 326] on button "Применить" at bounding box center [1187, 323] width 67 height 19
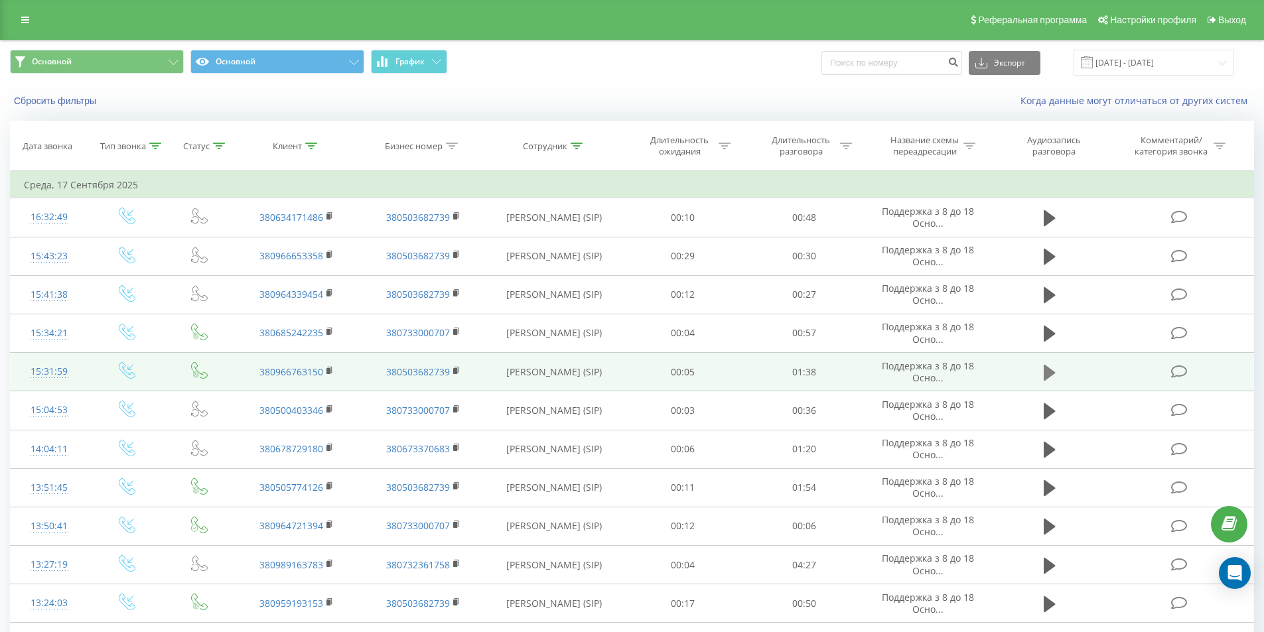
click at [1051, 369] on icon at bounding box center [1049, 373] width 12 height 19
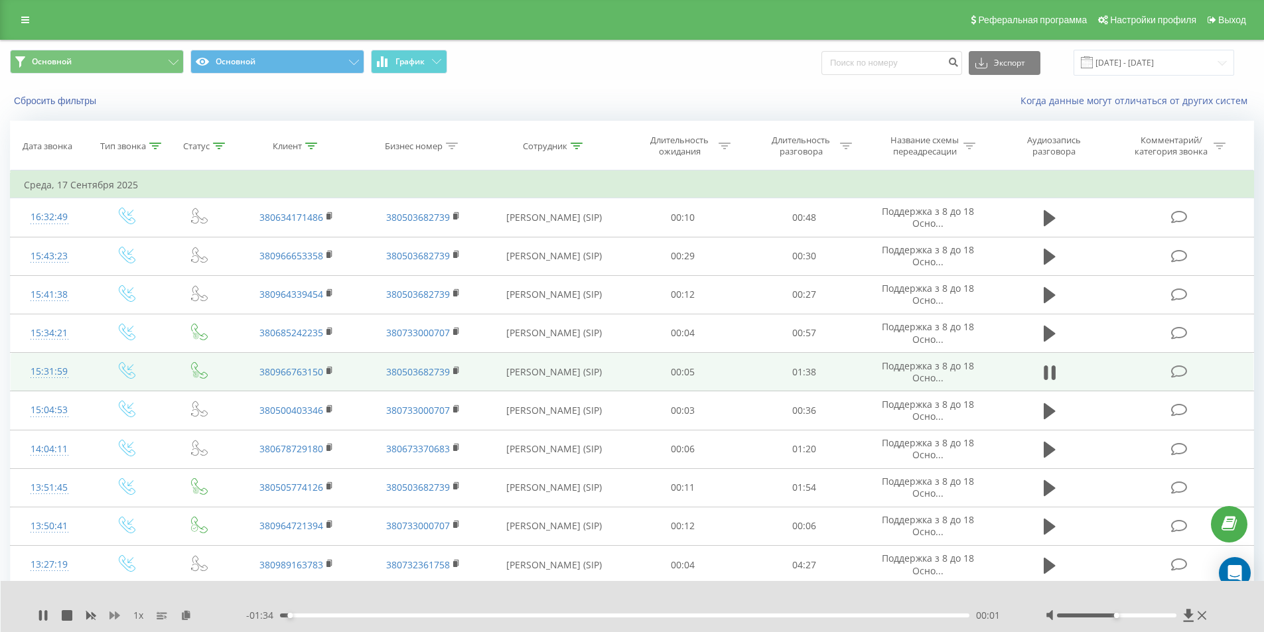
click at [116, 613] on icon at bounding box center [114, 616] width 11 height 8
click at [117, 614] on icon at bounding box center [114, 616] width 11 height 8
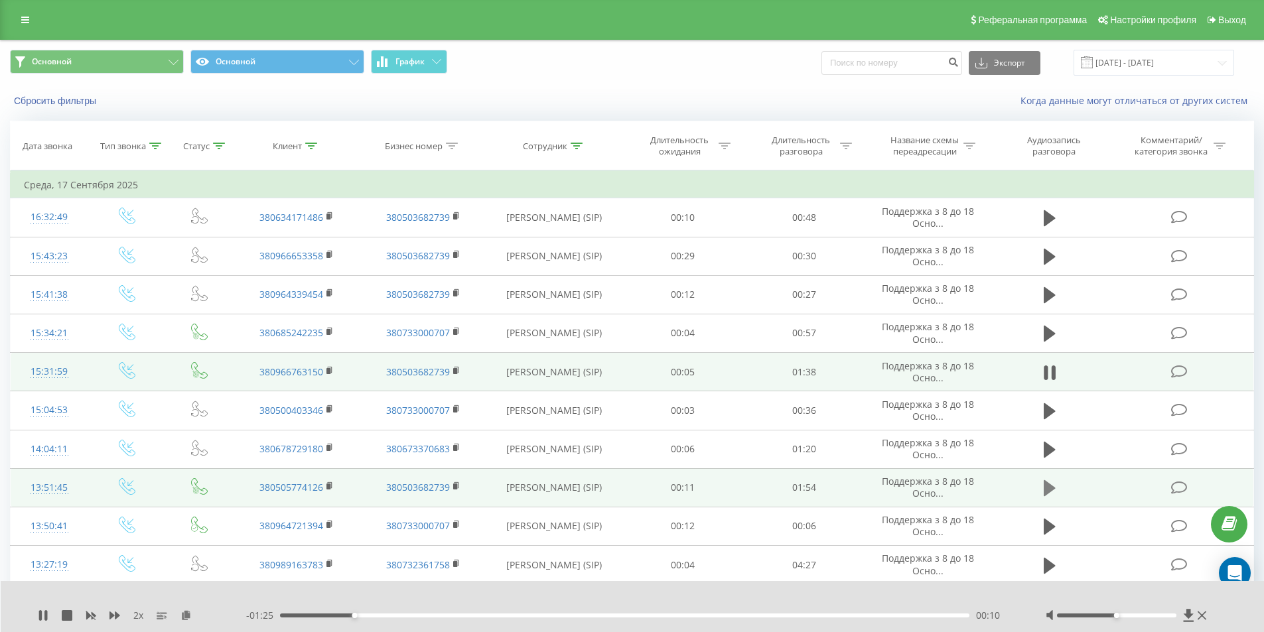
click at [1049, 492] on icon at bounding box center [1049, 488] width 12 height 16
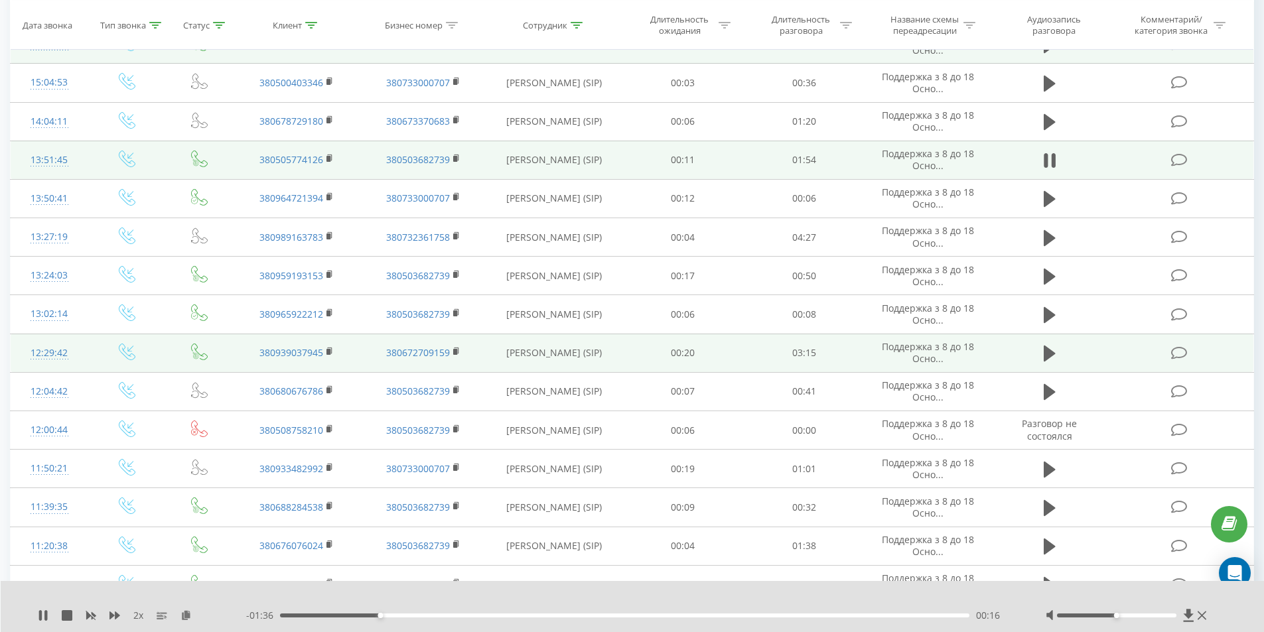
scroll to position [332, 0]
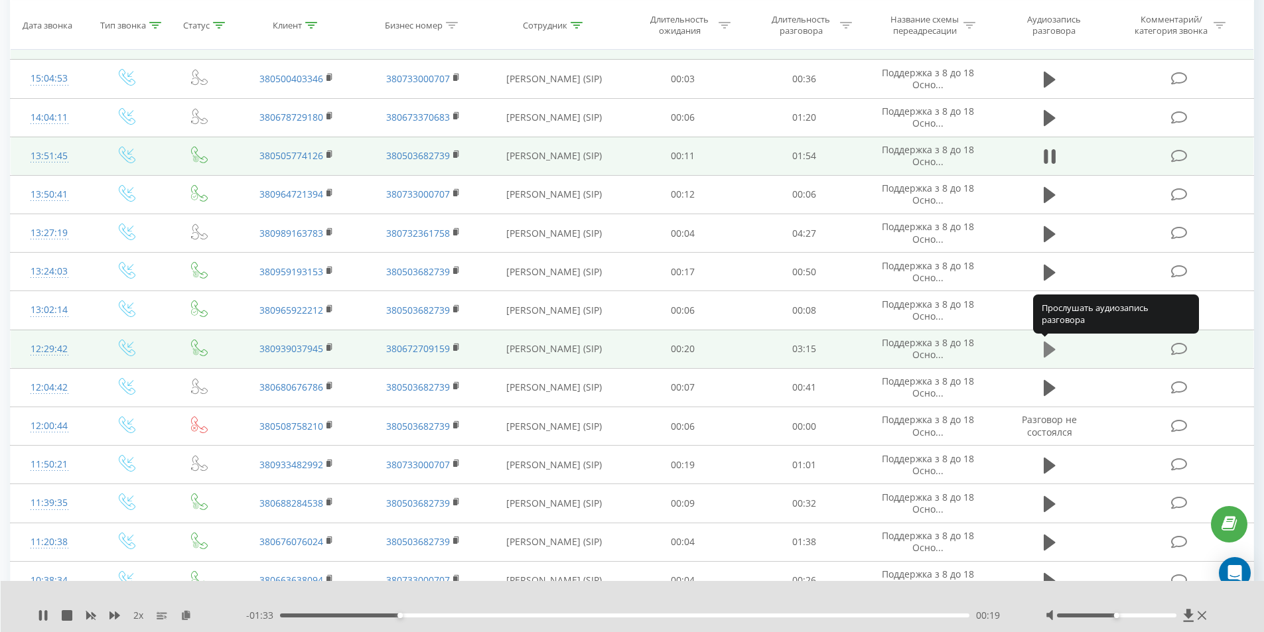
click at [1050, 350] on icon at bounding box center [1049, 350] width 12 height 16
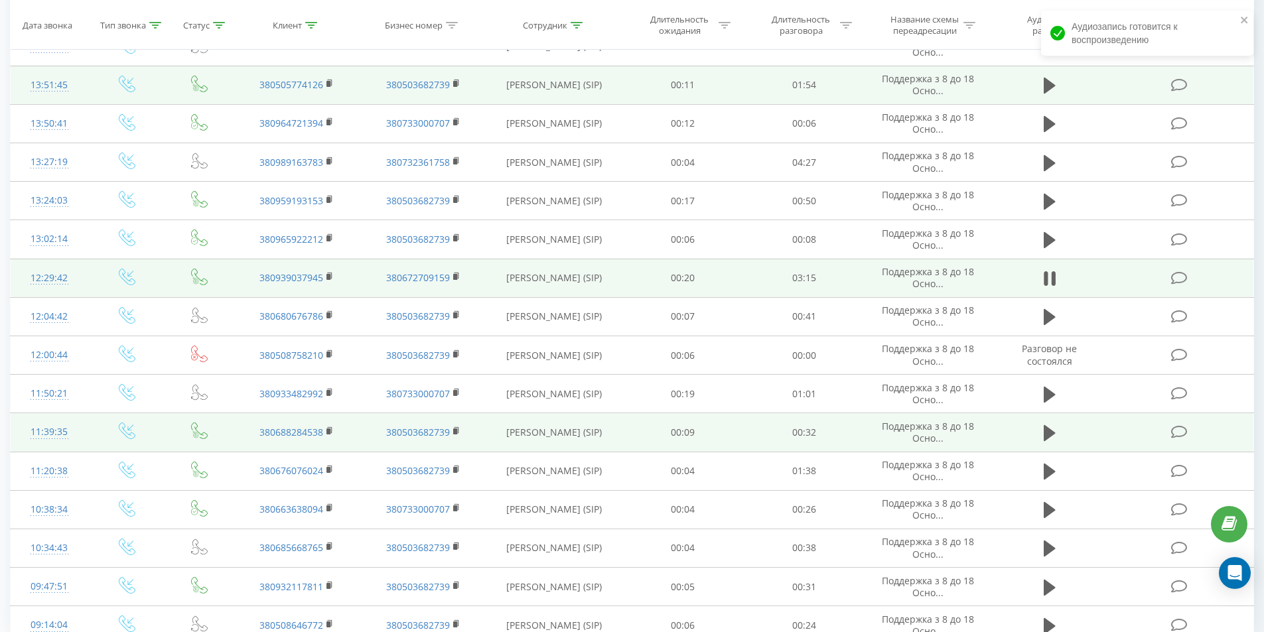
scroll to position [384, 0]
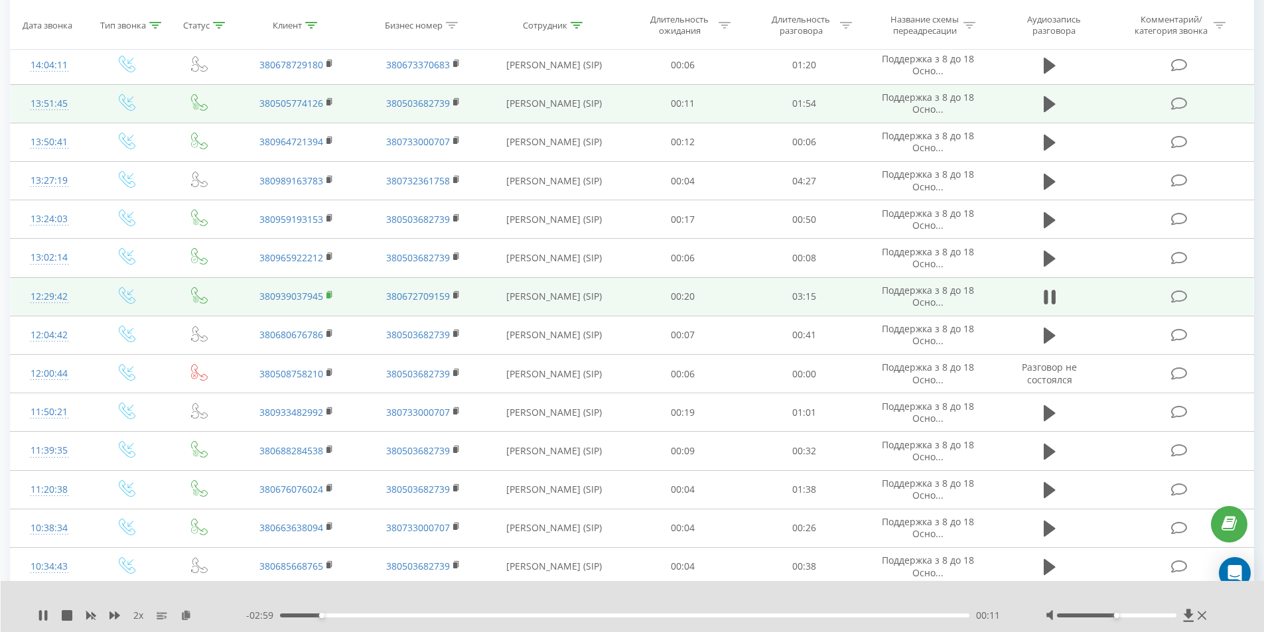
click at [333, 293] on icon at bounding box center [329, 295] width 7 height 9
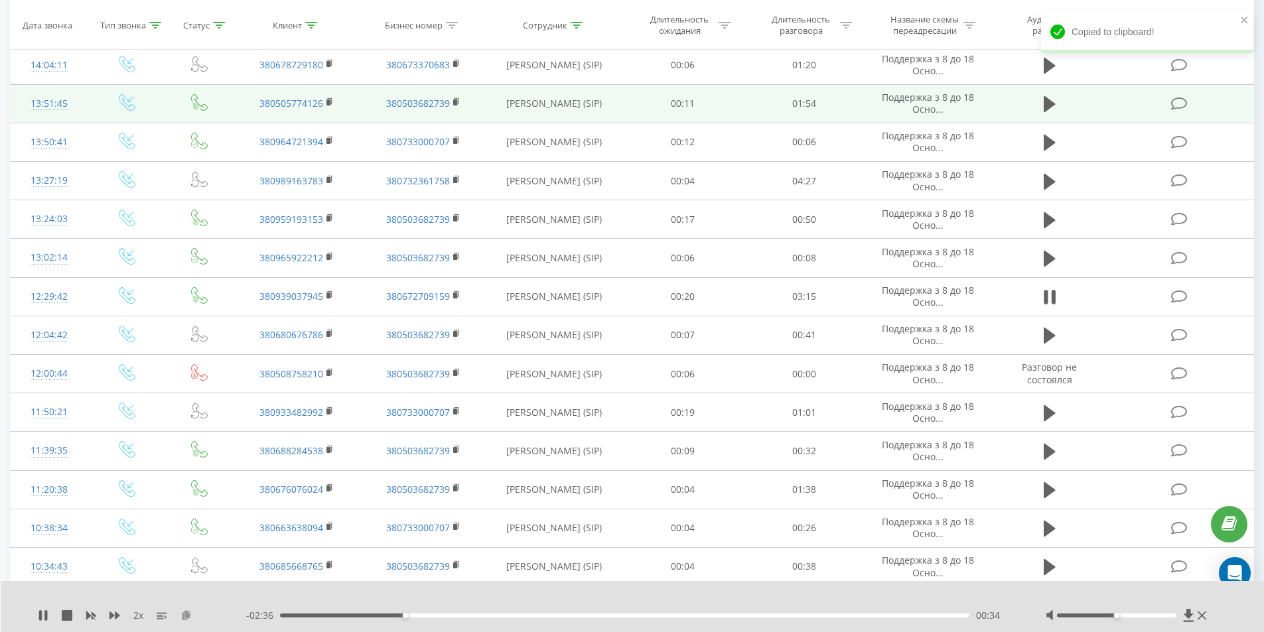
click at [187, 612] on icon at bounding box center [185, 614] width 11 height 9
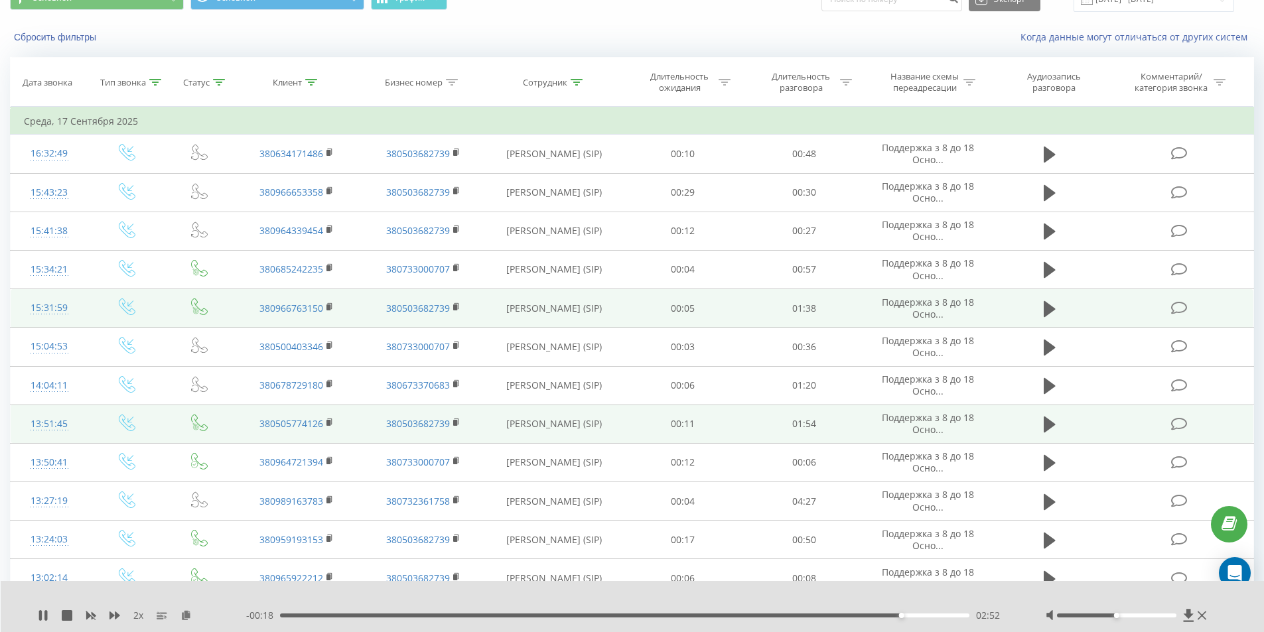
scroll to position [0, 0]
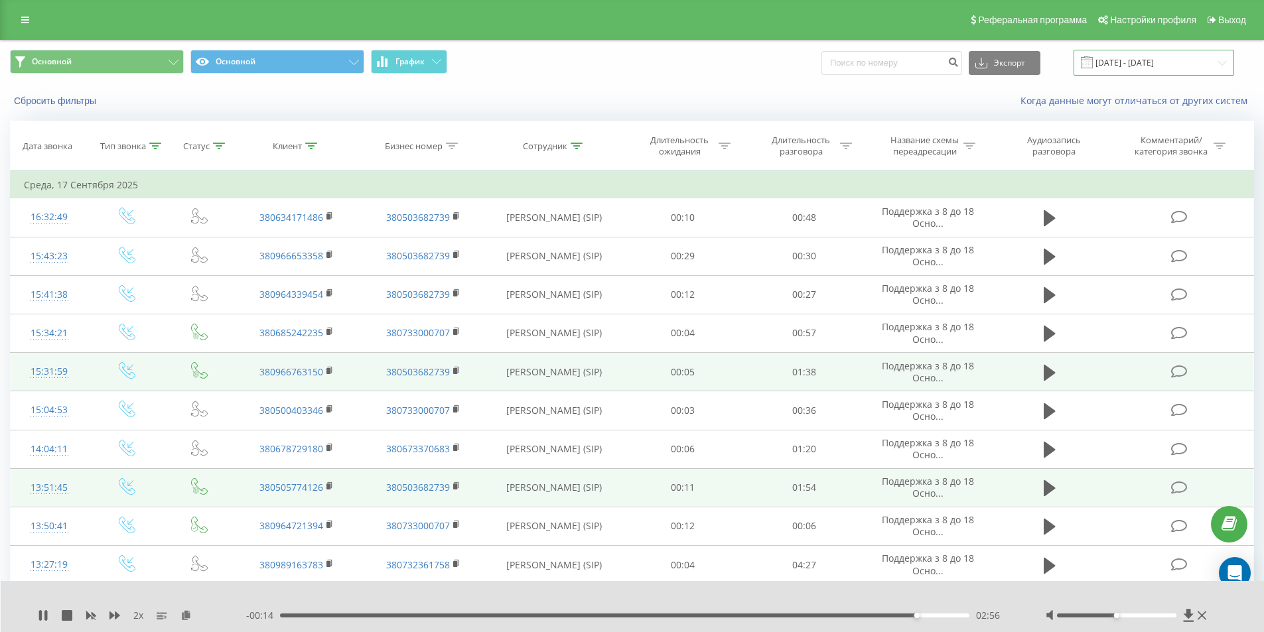
click at [1126, 56] on input "[DATE] - [DATE]" at bounding box center [1153, 63] width 161 height 26
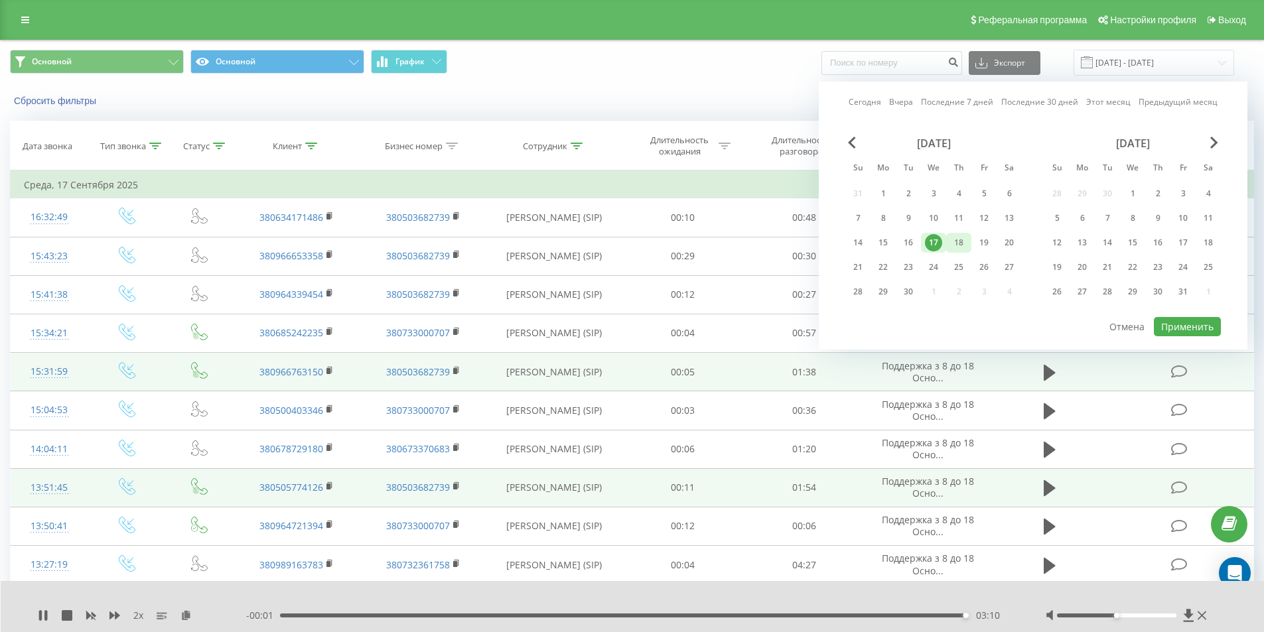
click at [958, 241] on div "18" at bounding box center [958, 242] width 17 height 17
click at [1170, 326] on button "Применить" at bounding box center [1187, 326] width 67 height 19
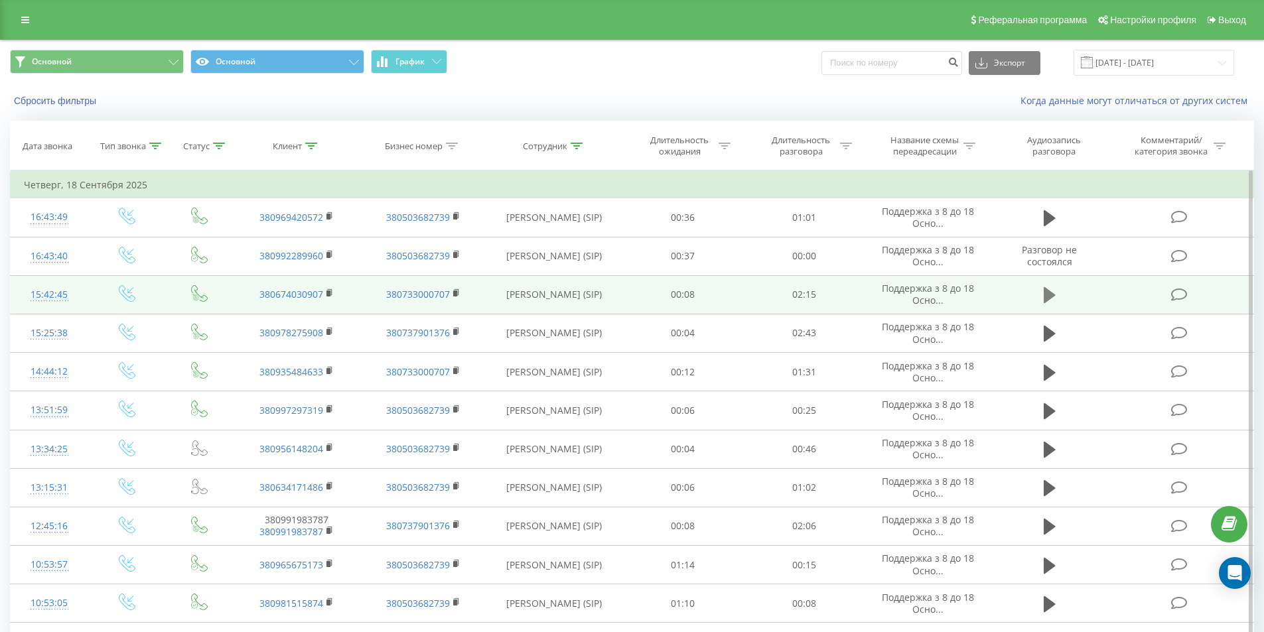
click at [1054, 299] on button at bounding box center [1049, 295] width 20 height 20
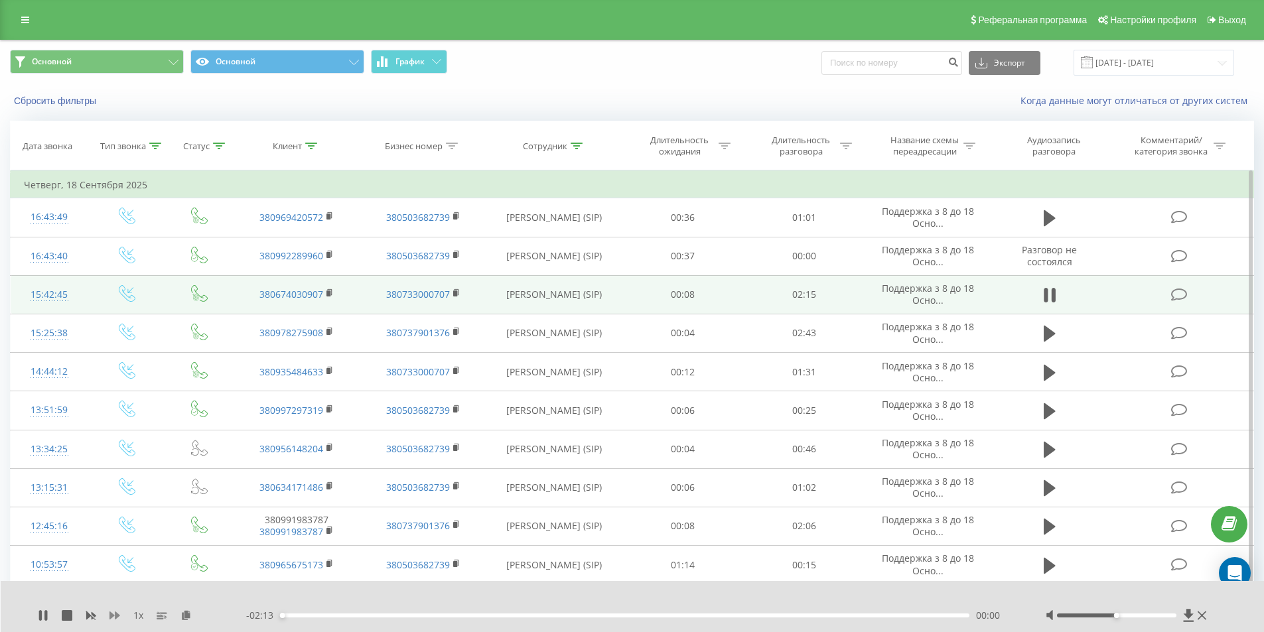
click at [112, 613] on icon at bounding box center [114, 615] width 11 height 11
click at [111, 612] on icon at bounding box center [114, 615] width 11 height 11
click at [113, 612] on icon at bounding box center [114, 615] width 11 height 11
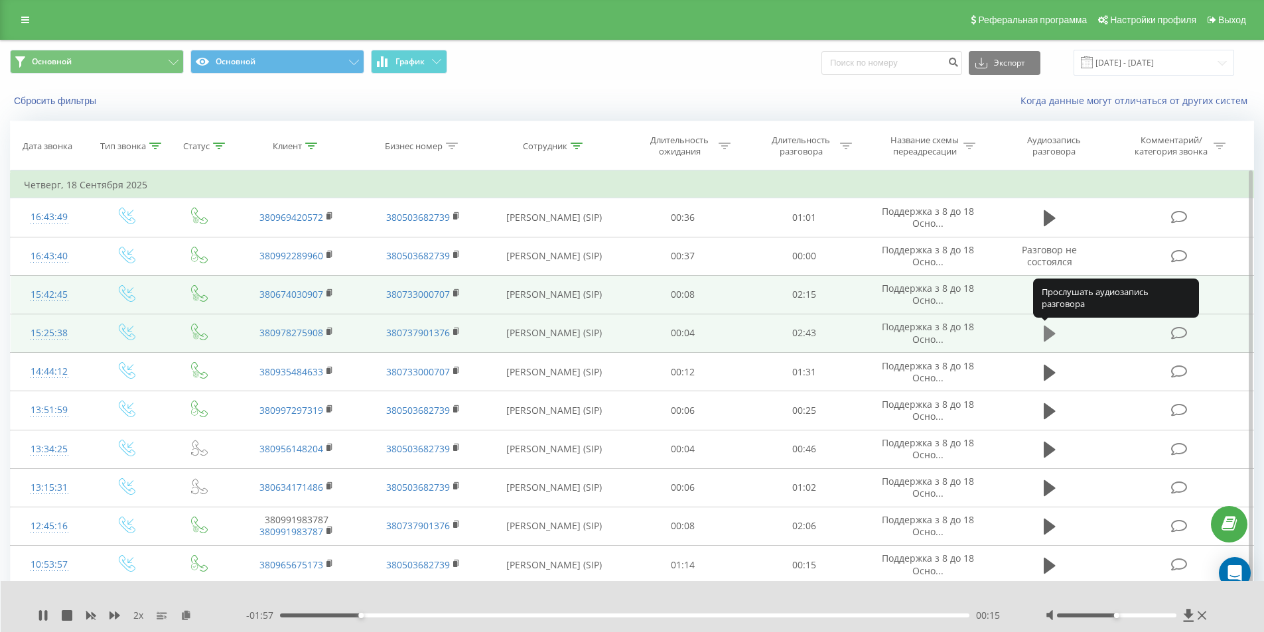
click at [1051, 330] on icon at bounding box center [1049, 333] width 12 height 19
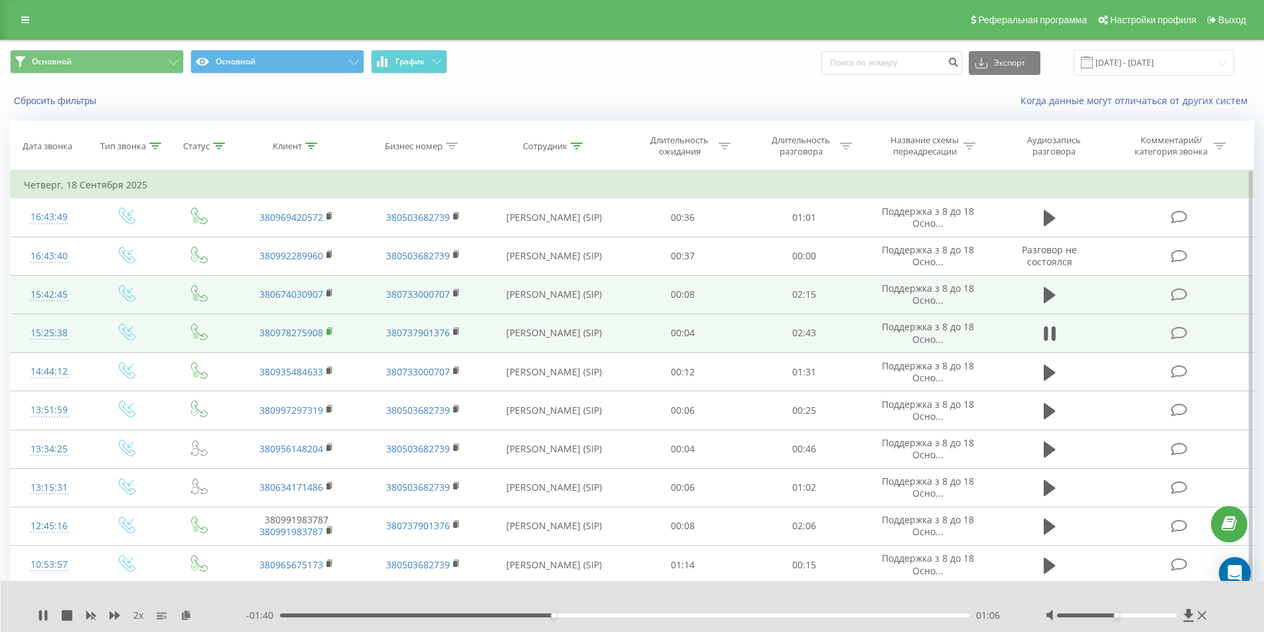
click at [330, 332] on rect at bounding box center [328, 332] width 4 height 6
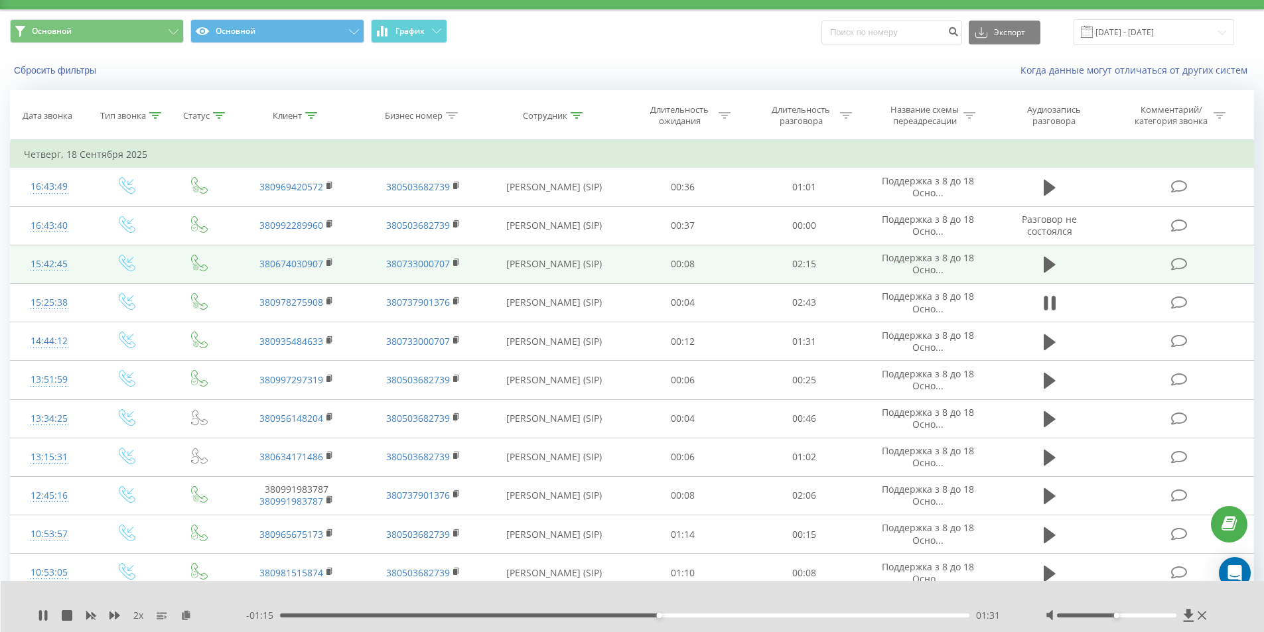
scroll to position [66, 0]
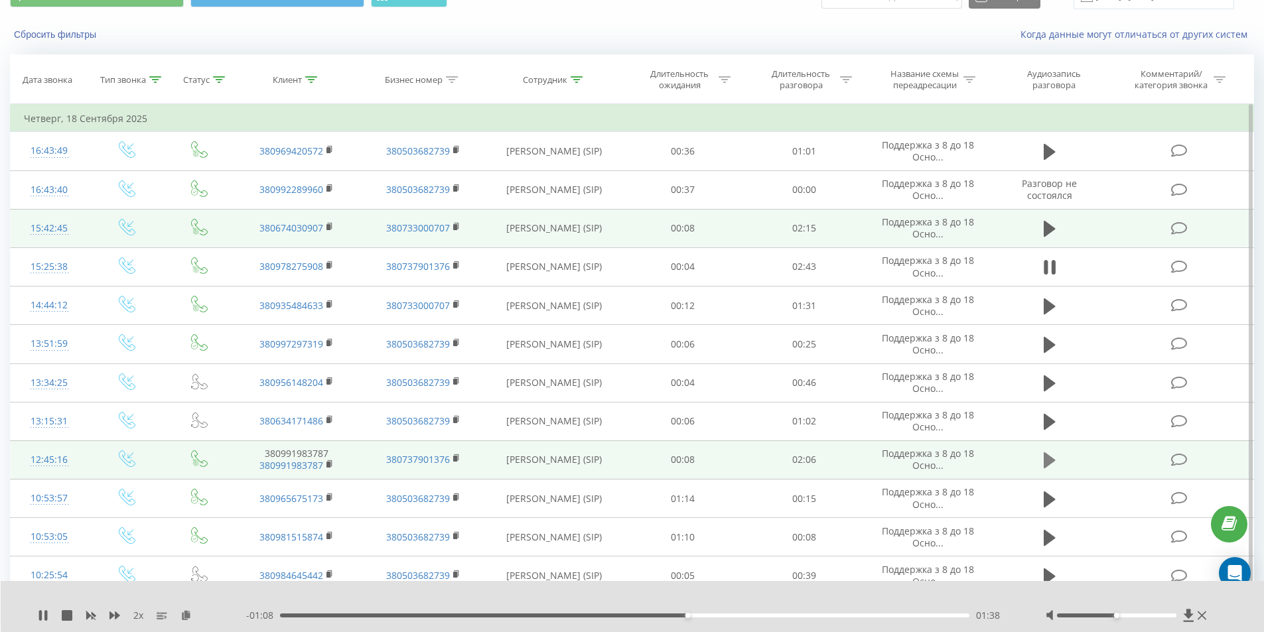
click at [1047, 458] on icon at bounding box center [1049, 460] width 12 height 16
click at [329, 464] on rect at bounding box center [328, 465] width 4 height 6
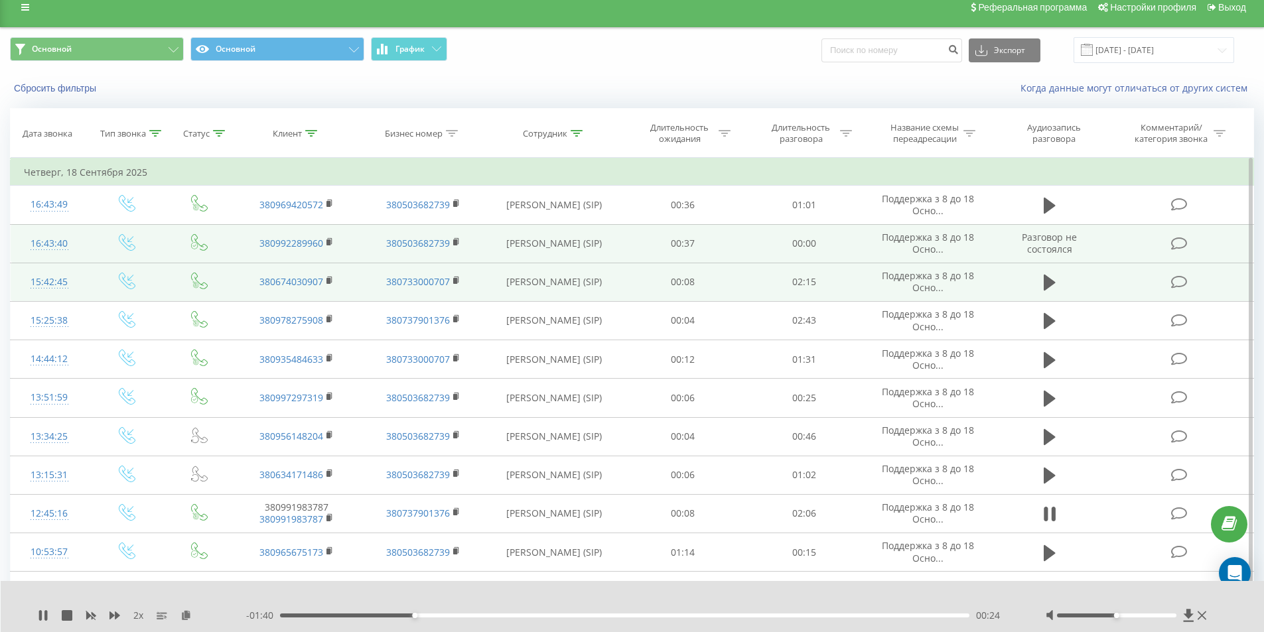
scroll to position [0, 0]
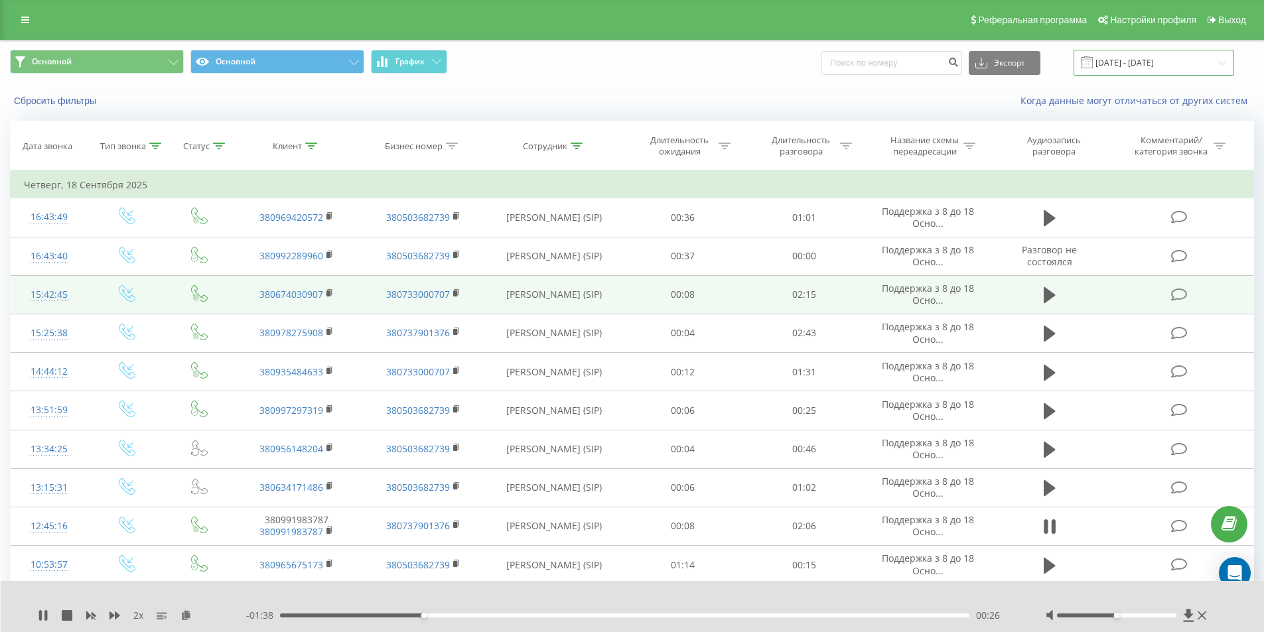
click at [1140, 58] on input "[DATE] - [DATE]" at bounding box center [1153, 63] width 161 height 26
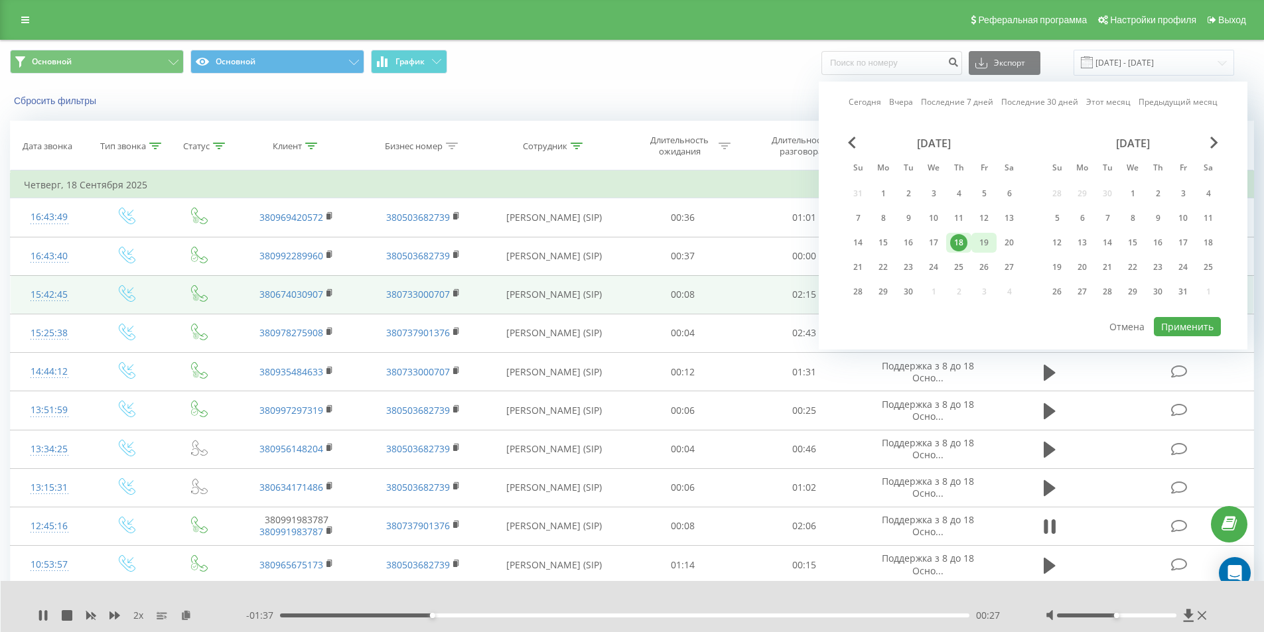
click at [988, 241] on div "19" at bounding box center [983, 242] width 17 height 17
click at [1173, 328] on button "Применить" at bounding box center [1187, 326] width 67 height 19
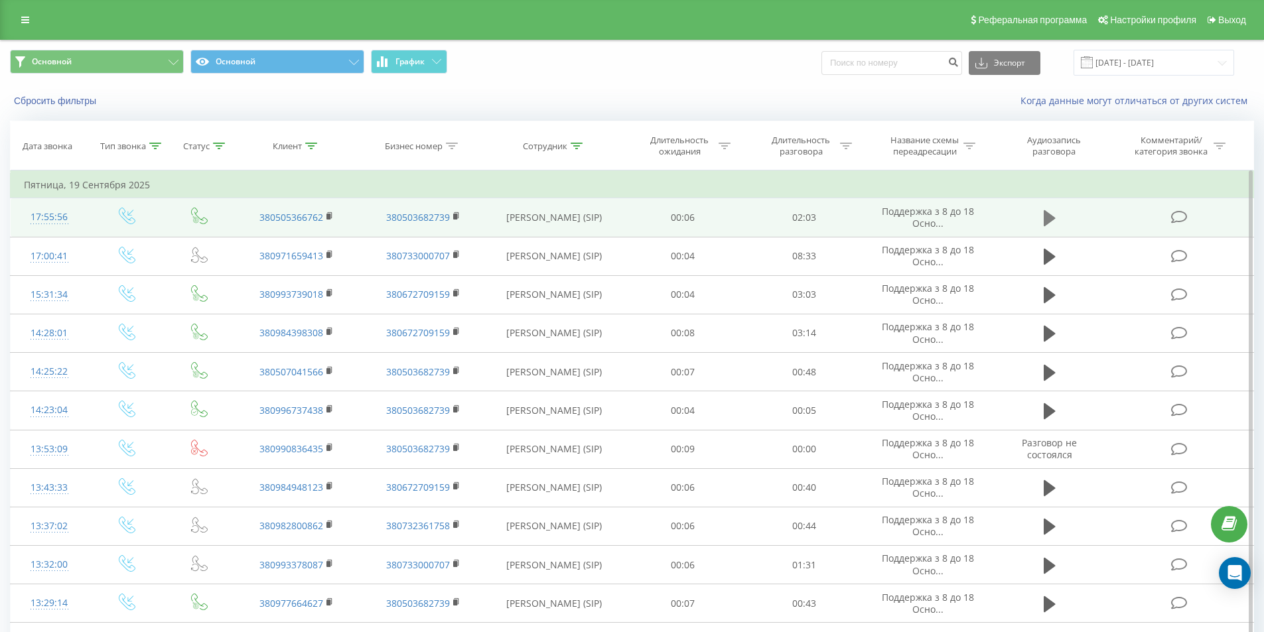
click at [1049, 216] on icon at bounding box center [1049, 218] width 12 height 16
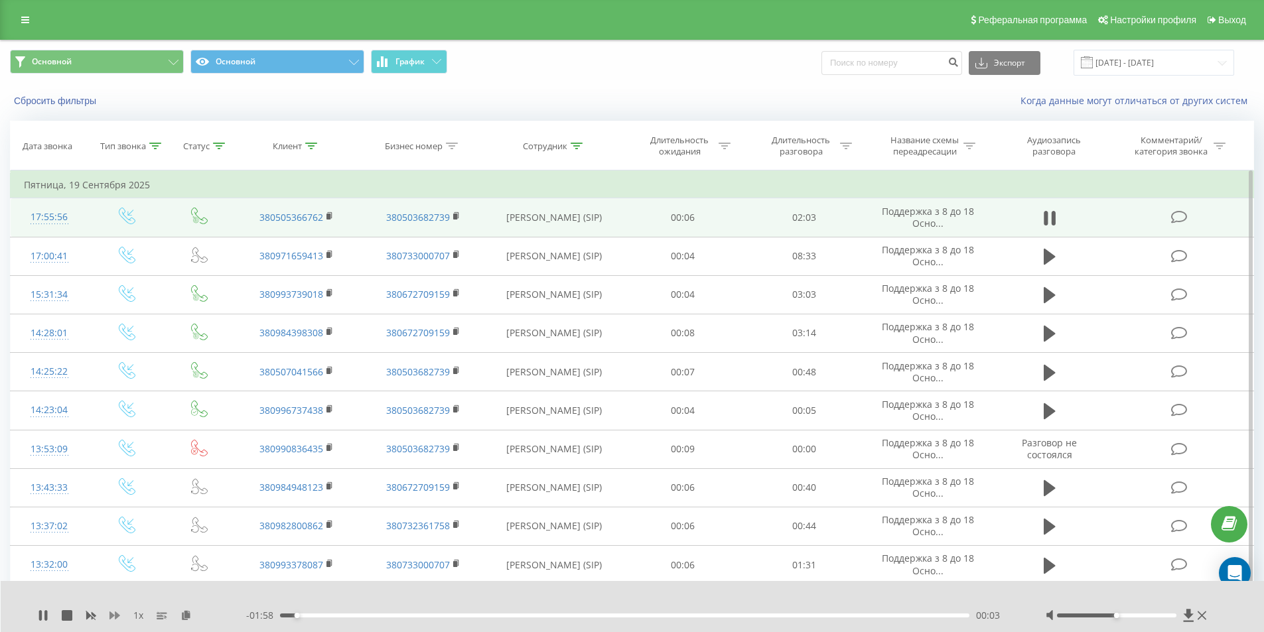
click at [111, 614] on icon at bounding box center [114, 616] width 11 height 8
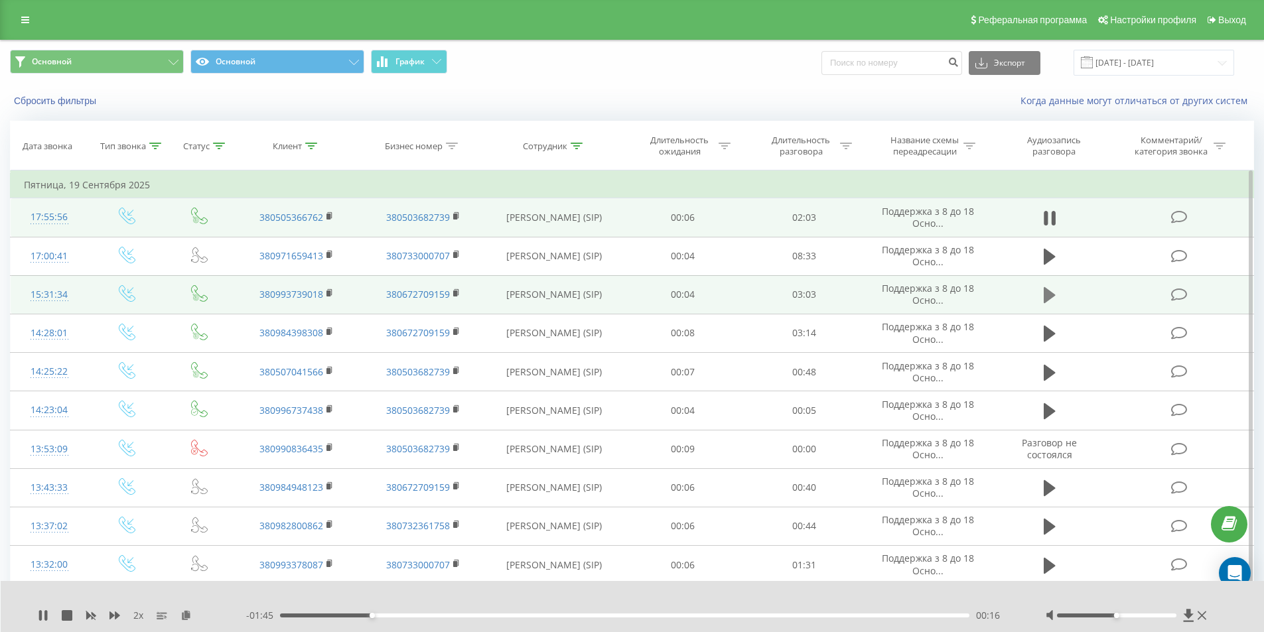
click at [1053, 290] on icon at bounding box center [1049, 295] width 12 height 19
click at [330, 292] on rect at bounding box center [328, 294] width 4 height 6
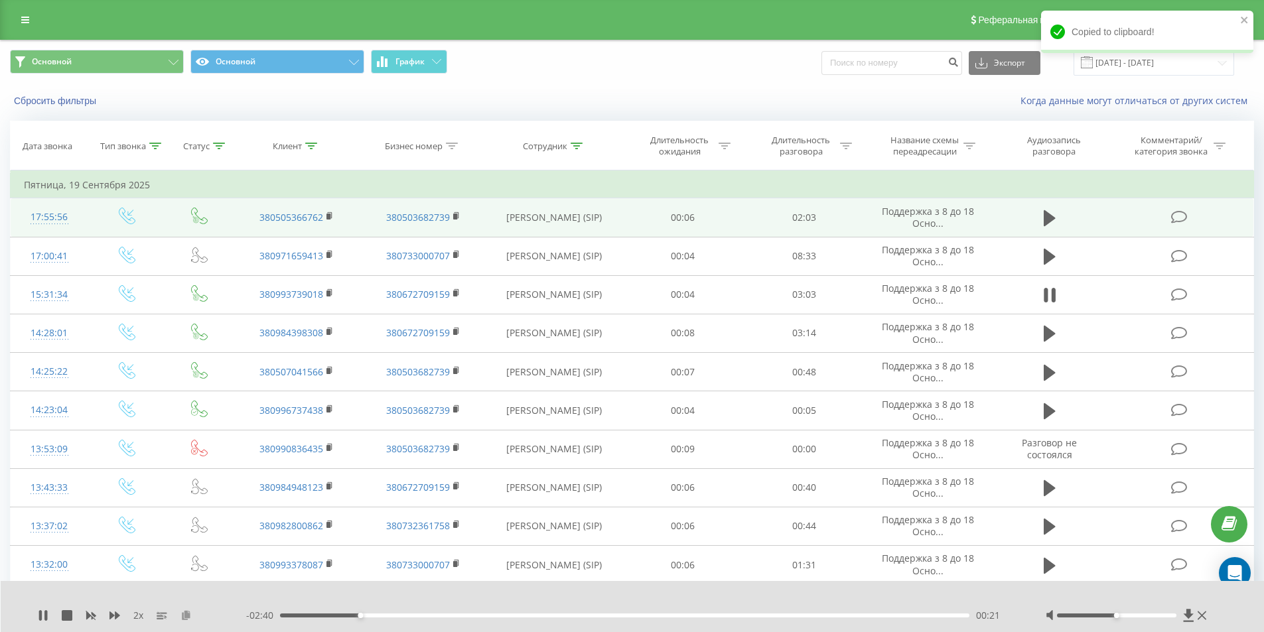
click at [186, 614] on icon at bounding box center [185, 614] width 11 height 9
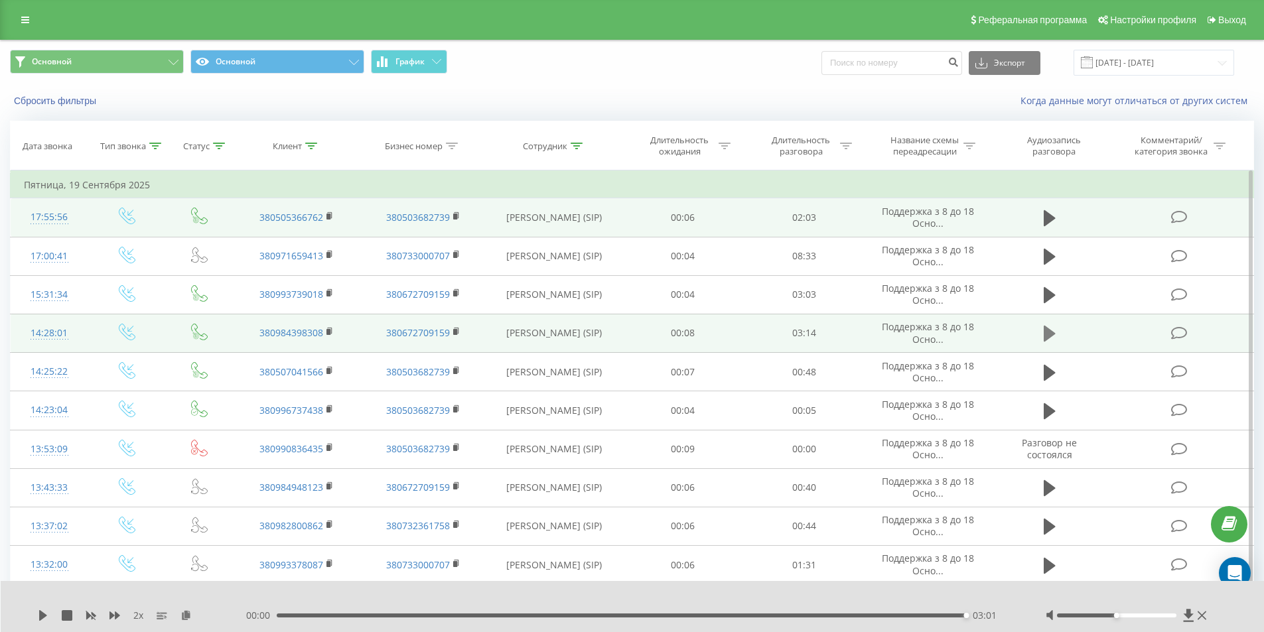
click at [1052, 334] on icon at bounding box center [1049, 334] width 12 height 16
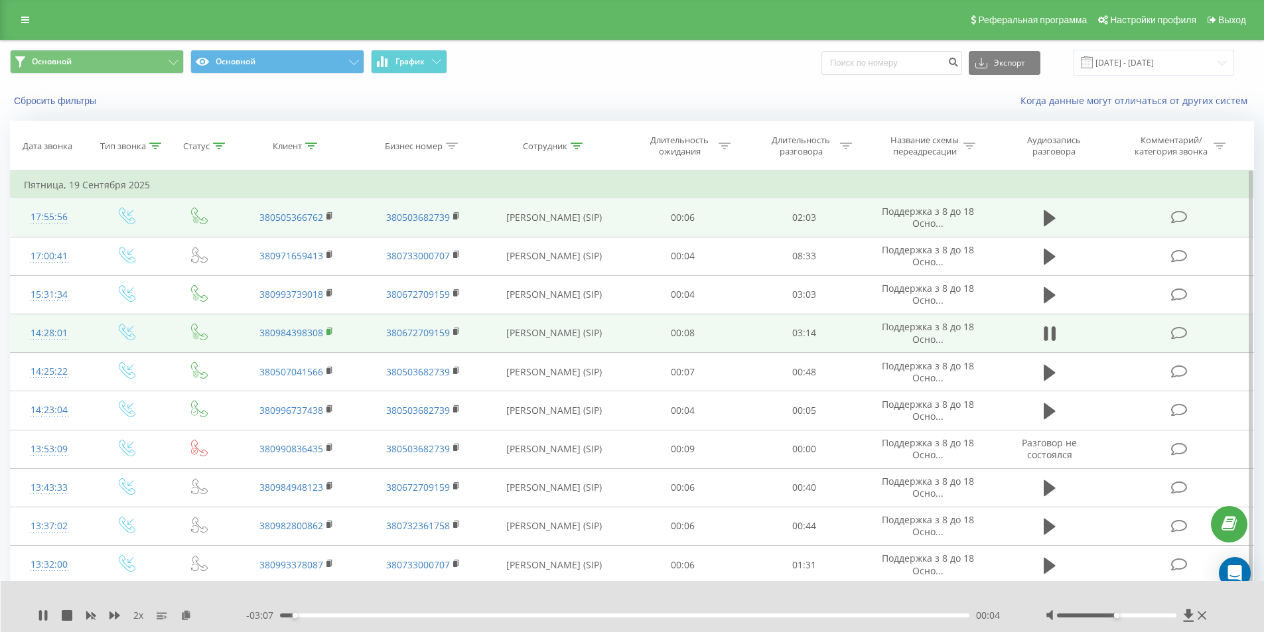
click at [329, 332] on rect at bounding box center [328, 332] width 4 height 6
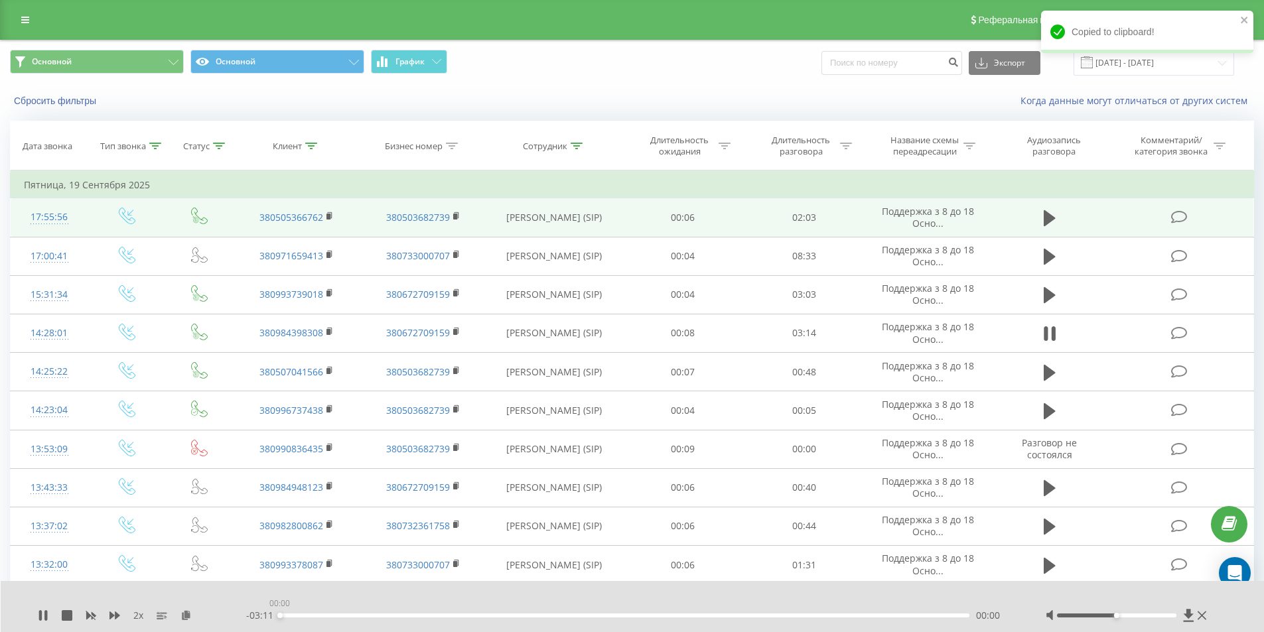
drag, startPoint x: 303, startPoint y: 616, endPoint x: 253, endPoint y: 620, distance: 50.6
click at [253, 620] on div "- 03:11 00:00 00:00" at bounding box center [629, 615] width 766 height 13
click at [185, 613] on icon at bounding box center [185, 614] width 11 height 9
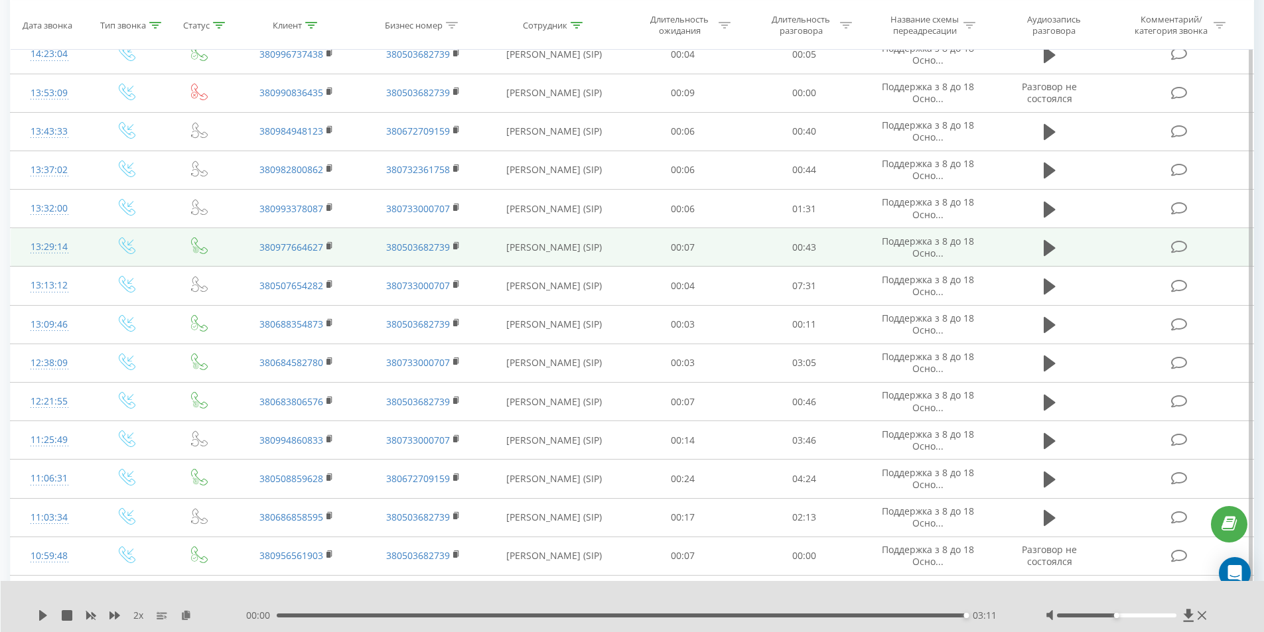
scroll to position [398, 0]
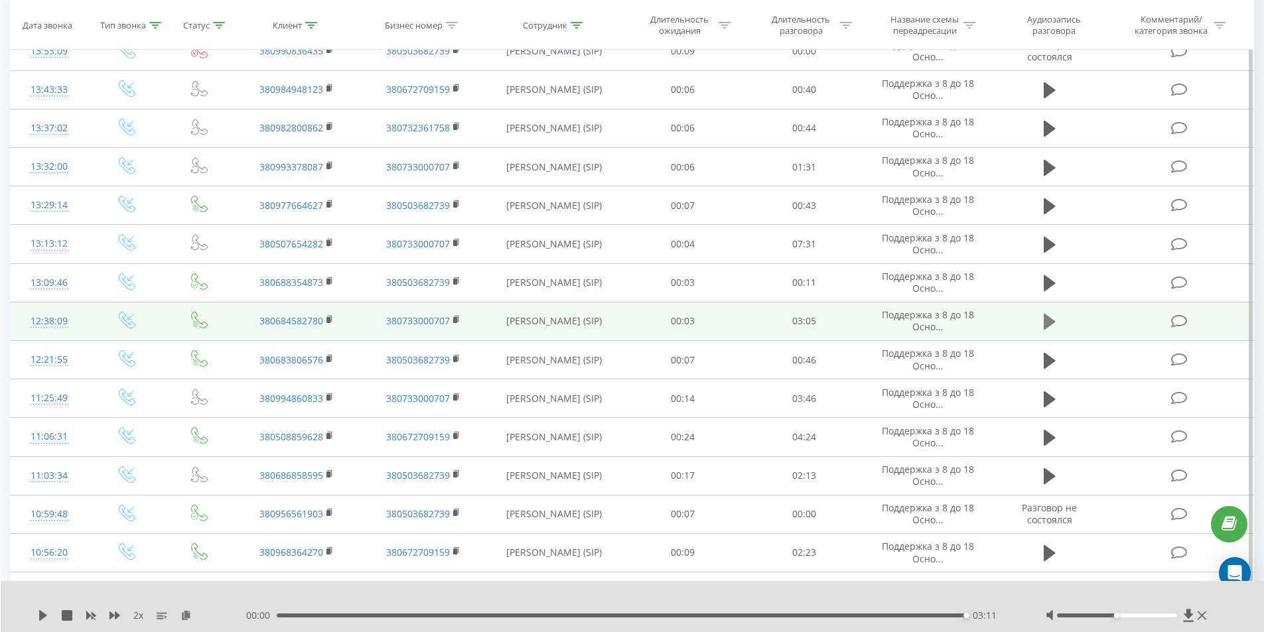
click at [1044, 322] on icon at bounding box center [1049, 322] width 12 height 16
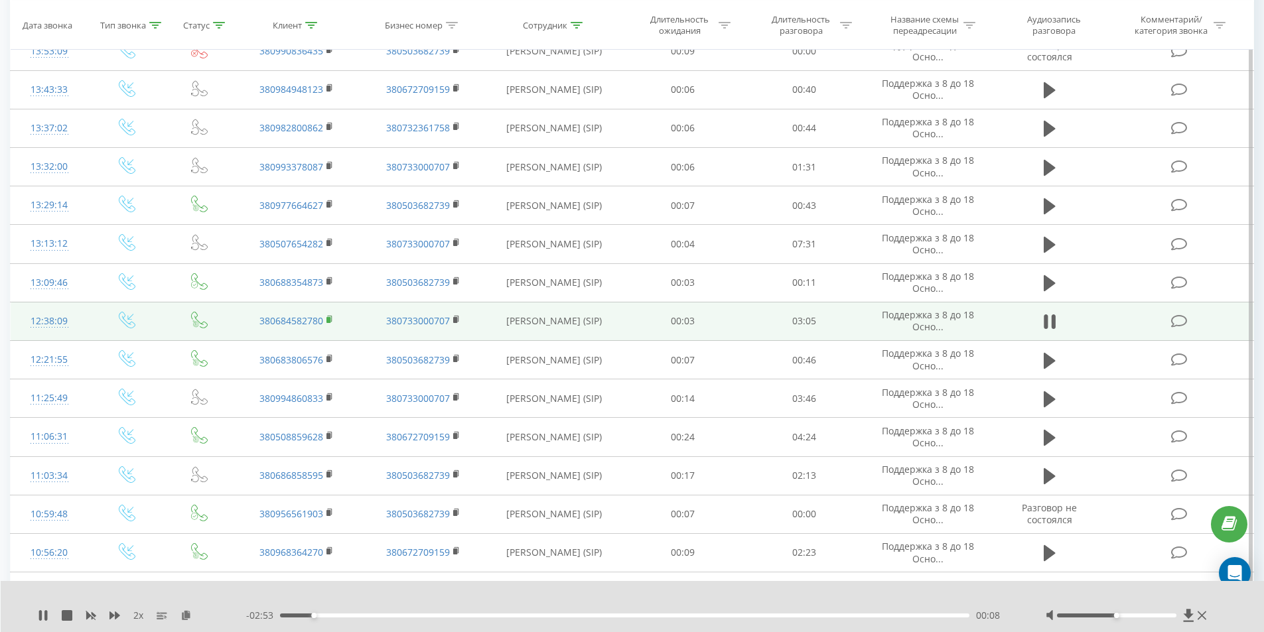
click at [330, 318] on rect at bounding box center [328, 320] width 4 height 6
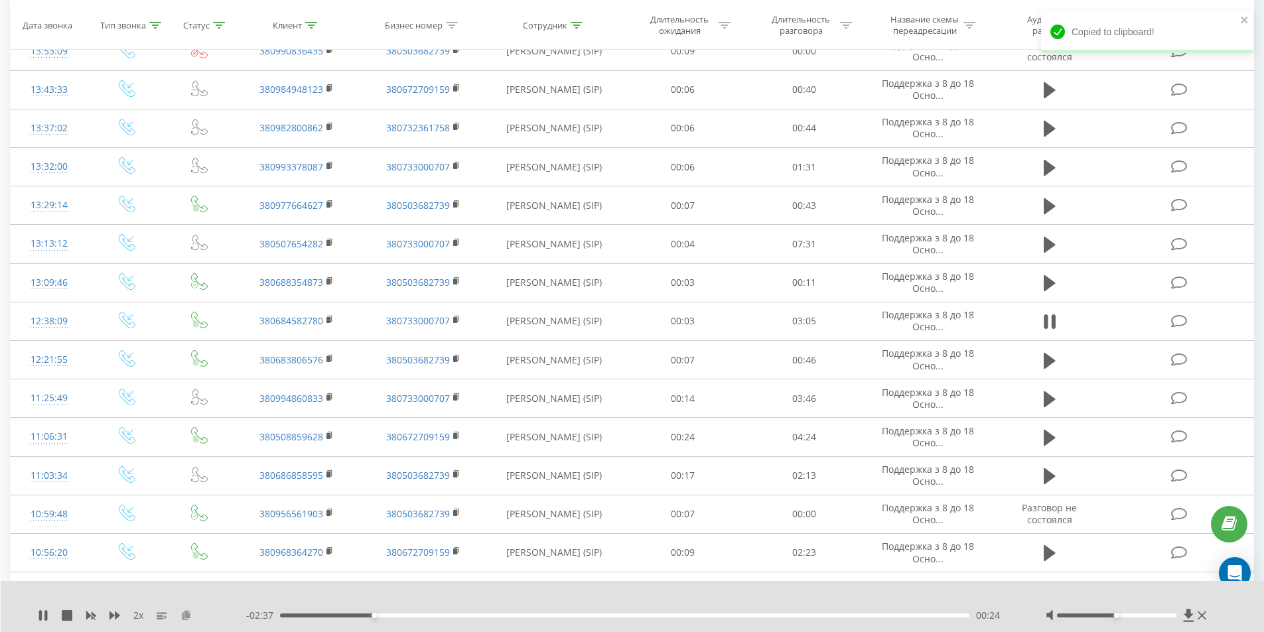
click at [184, 616] on icon at bounding box center [185, 614] width 11 height 9
click at [762, 616] on div "02:07" at bounding box center [625, 616] width 690 height 4
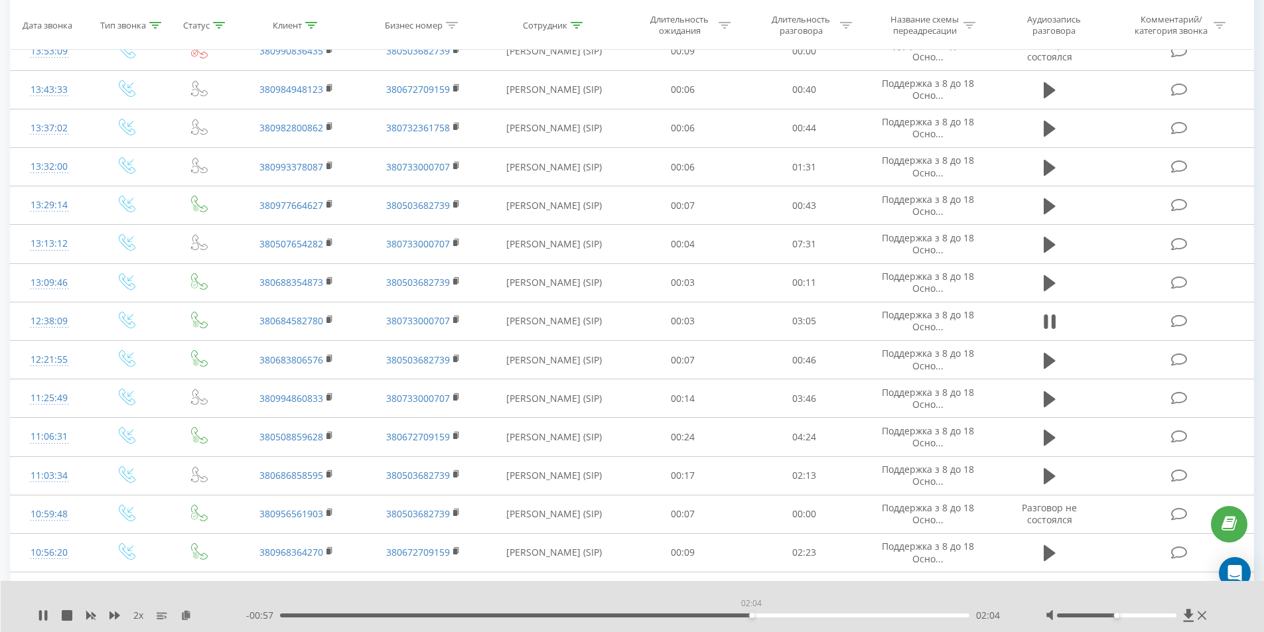
click at [751, 614] on div "02:04" at bounding box center [625, 616] width 690 height 4
click at [589, 616] on div "02:15" at bounding box center [625, 616] width 690 height 4
click at [639, 617] on div "01:27" at bounding box center [625, 616] width 690 height 4
click at [90, 616] on icon at bounding box center [91, 616] width 10 height 8
click at [42, 617] on icon at bounding box center [43, 615] width 11 height 11
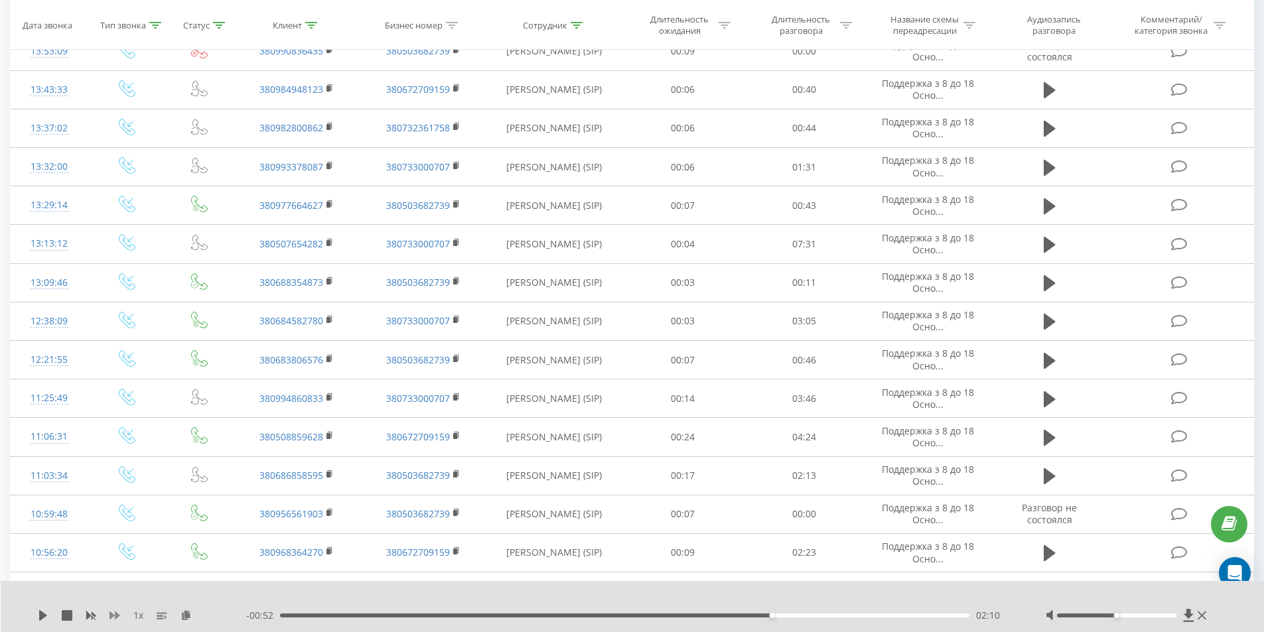
click at [113, 616] on icon at bounding box center [114, 616] width 11 height 8
click at [42, 617] on icon at bounding box center [43, 615] width 8 height 11
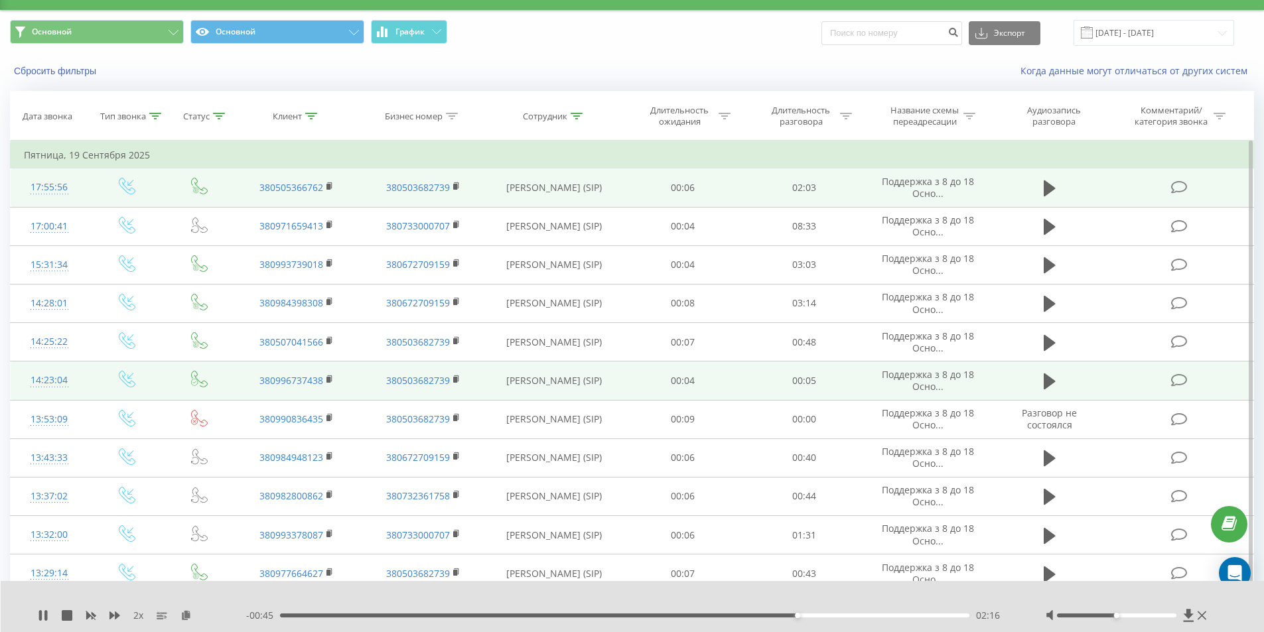
scroll to position [0, 0]
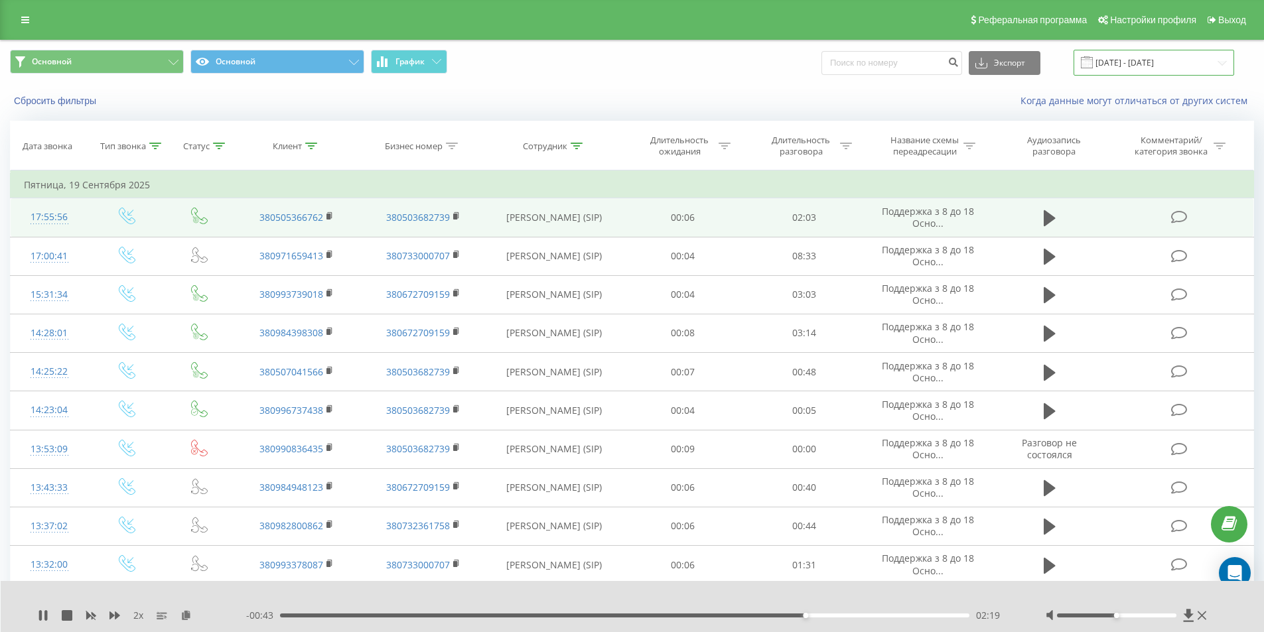
click at [1122, 70] on input "[DATE] - [DATE]" at bounding box center [1153, 63] width 161 height 26
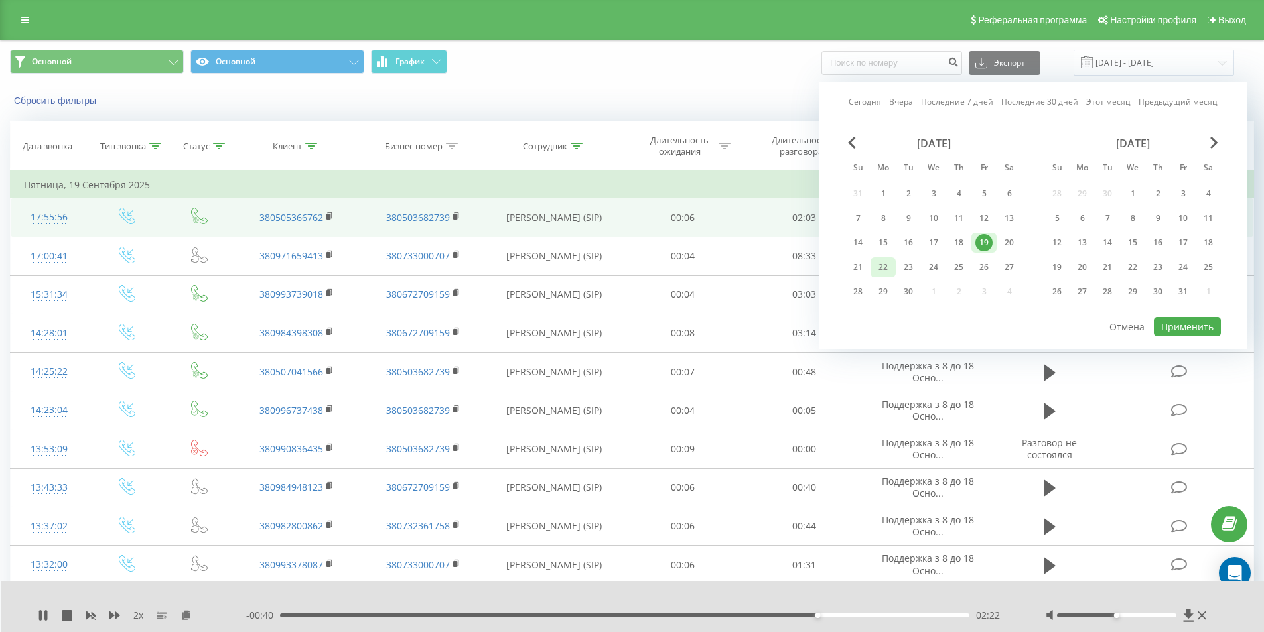
click at [885, 266] on div "22" at bounding box center [882, 267] width 17 height 17
click at [1175, 324] on button "Применить" at bounding box center [1187, 326] width 67 height 19
type input "[DATE] - [DATE]"
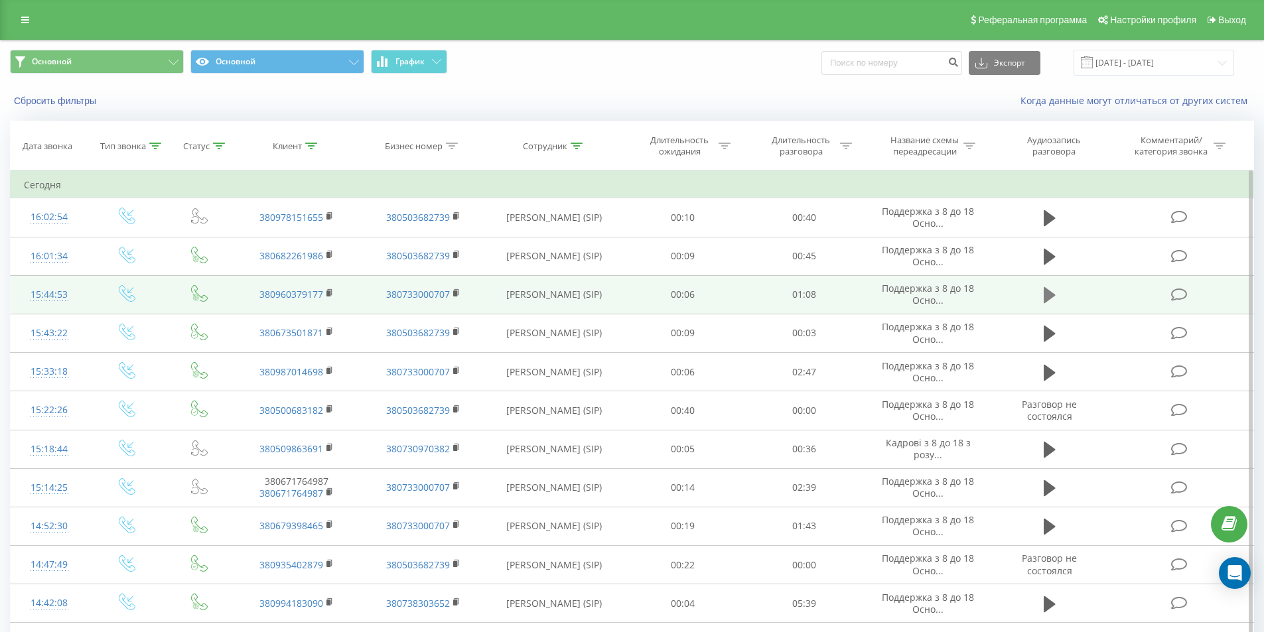
click at [1047, 287] on icon at bounding box center [1049, 295] width 12 height 19
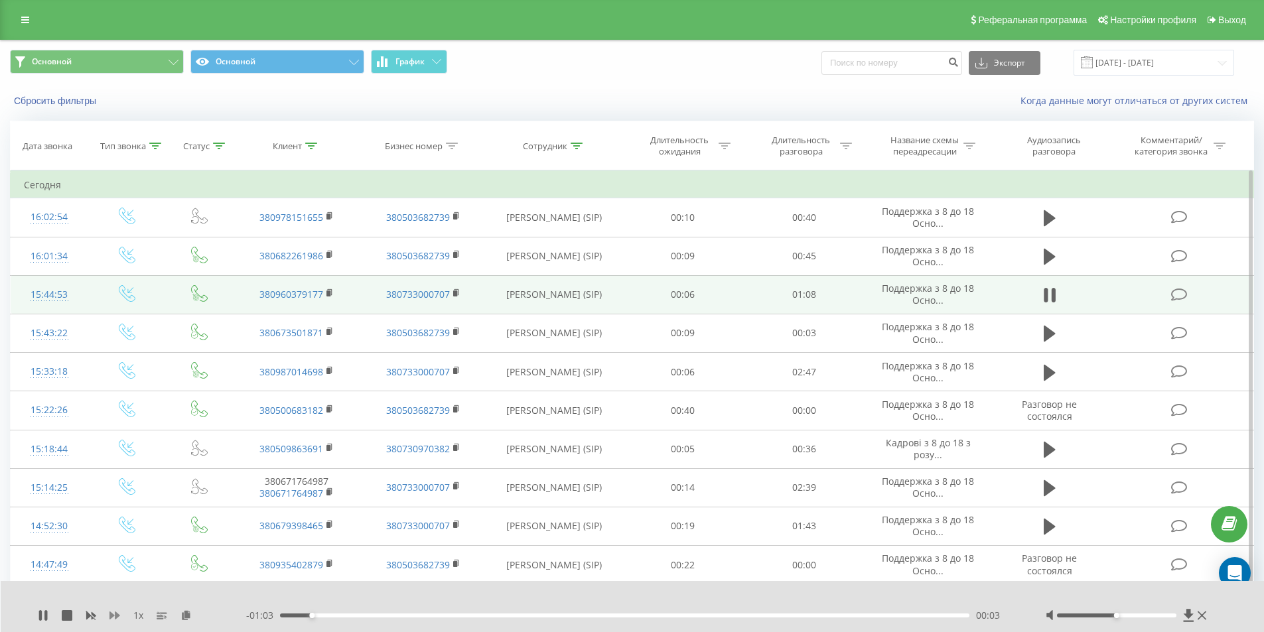
click at [113, 614] on icon at bounding box center [114, 615] width 11 height 11
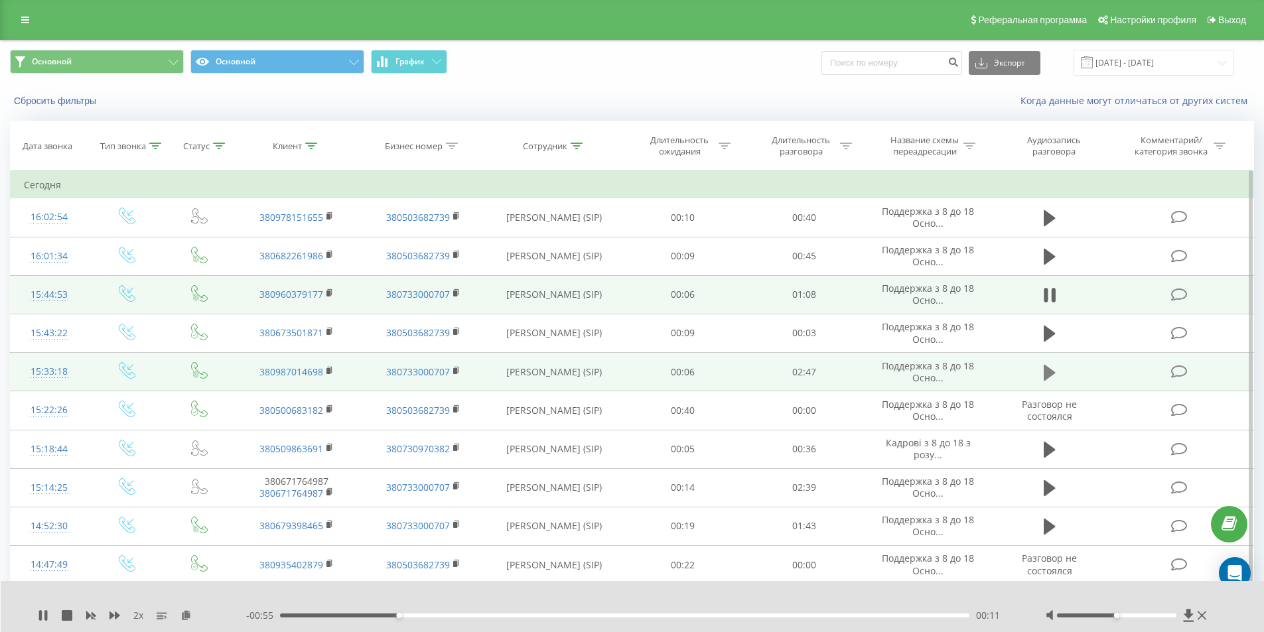
click at [1046, 373] on icon at bounding box center [1049, 372] width 12 height 16
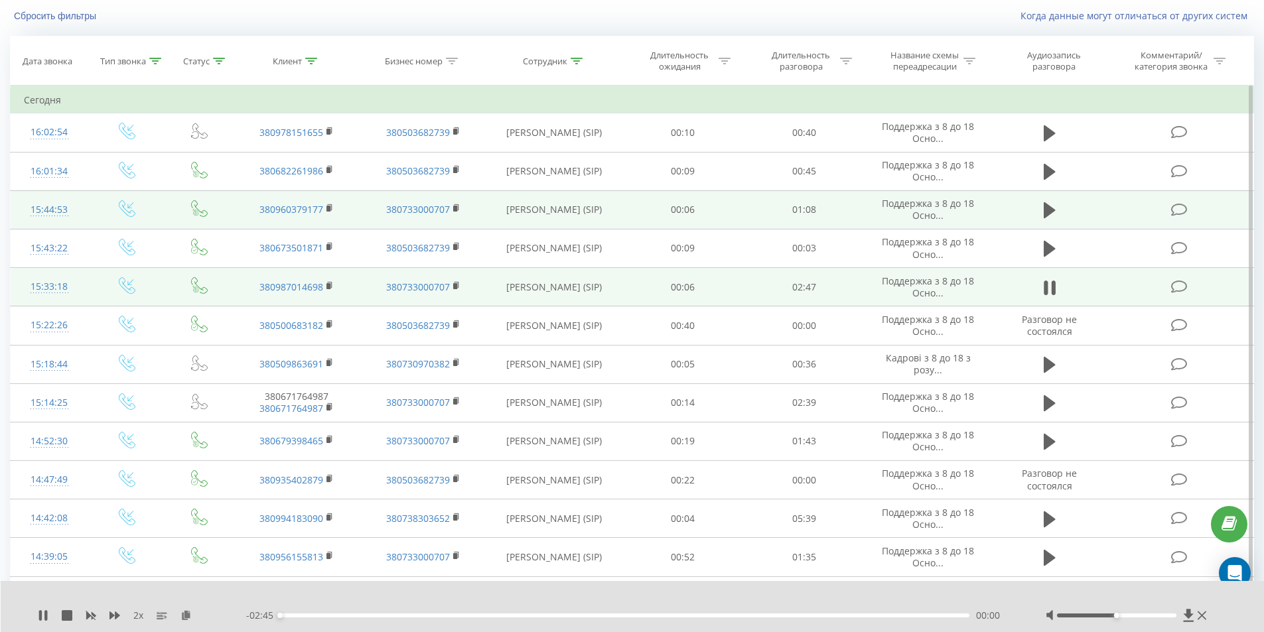
scroll to position [133, 0]
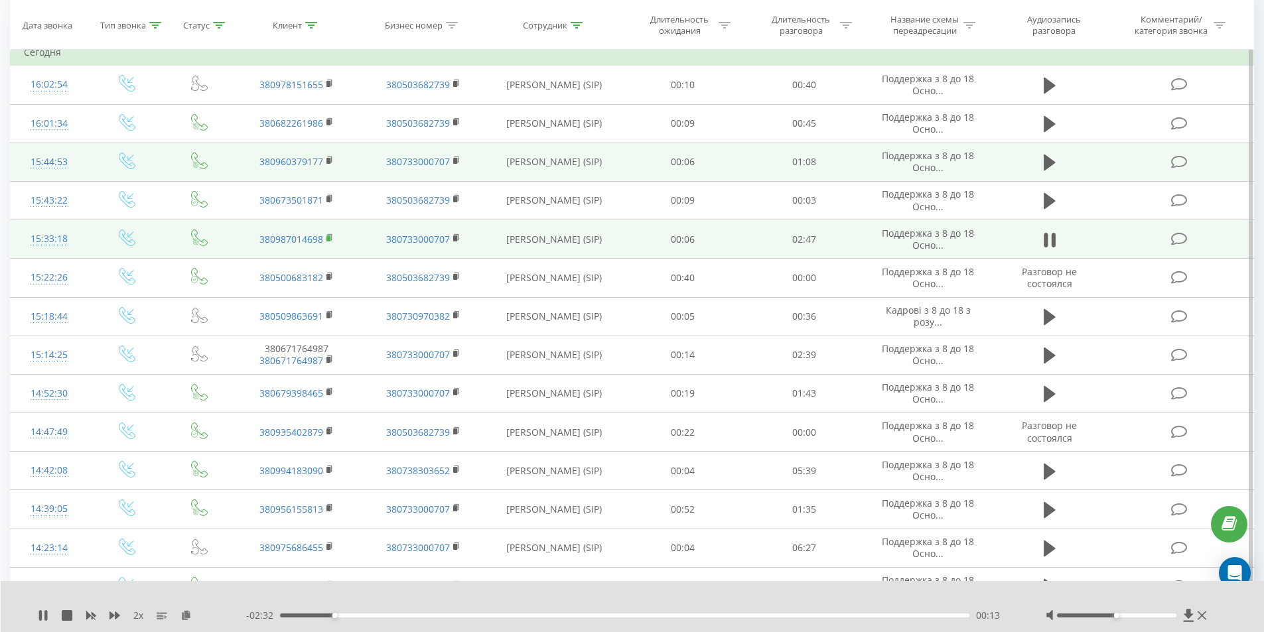
click at [329, 237] on rect at bounding box center [328, 238] width 4 height 6
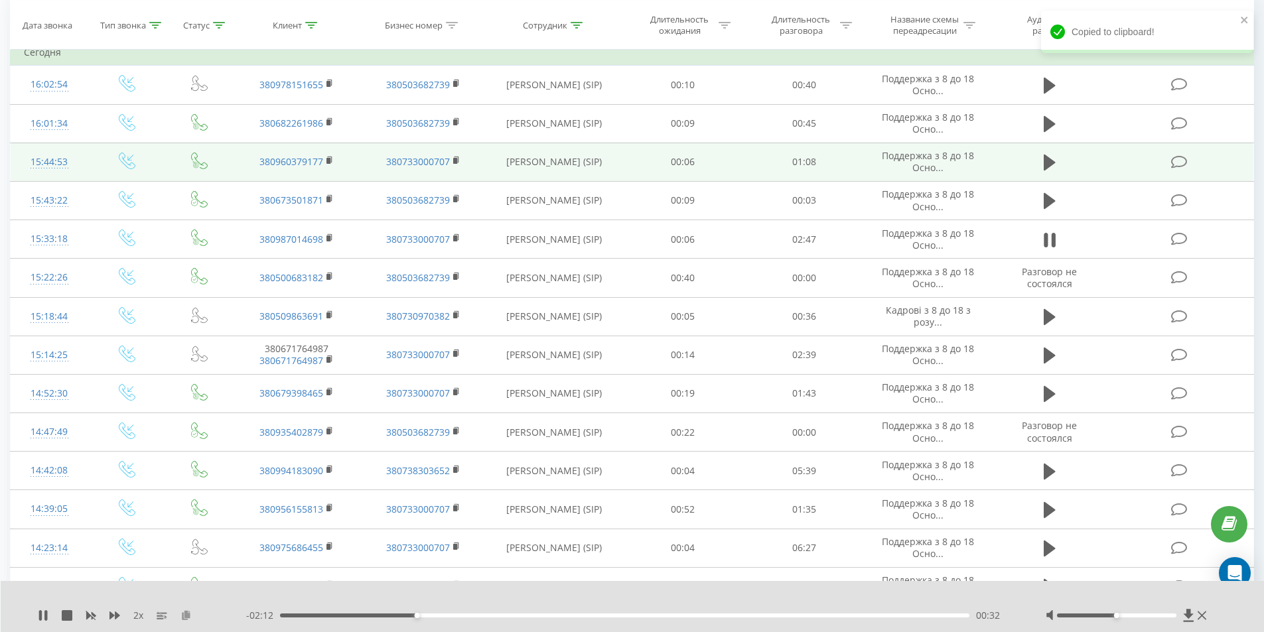
click at [184, 612] on icon at bounding box center [185, 614] width 11 height 9
drag, startPoint x: 301, startPoint y: 616, endPoint x: 275, endPoint y: 614, distance: 26.7
click at [275, 614] on div "- 02:44 00:01 00:01" at bounding box center [629, 615] width 766 height 13
click at [40, 617] on icon at bounding box center [40, 615] width 3 height 11
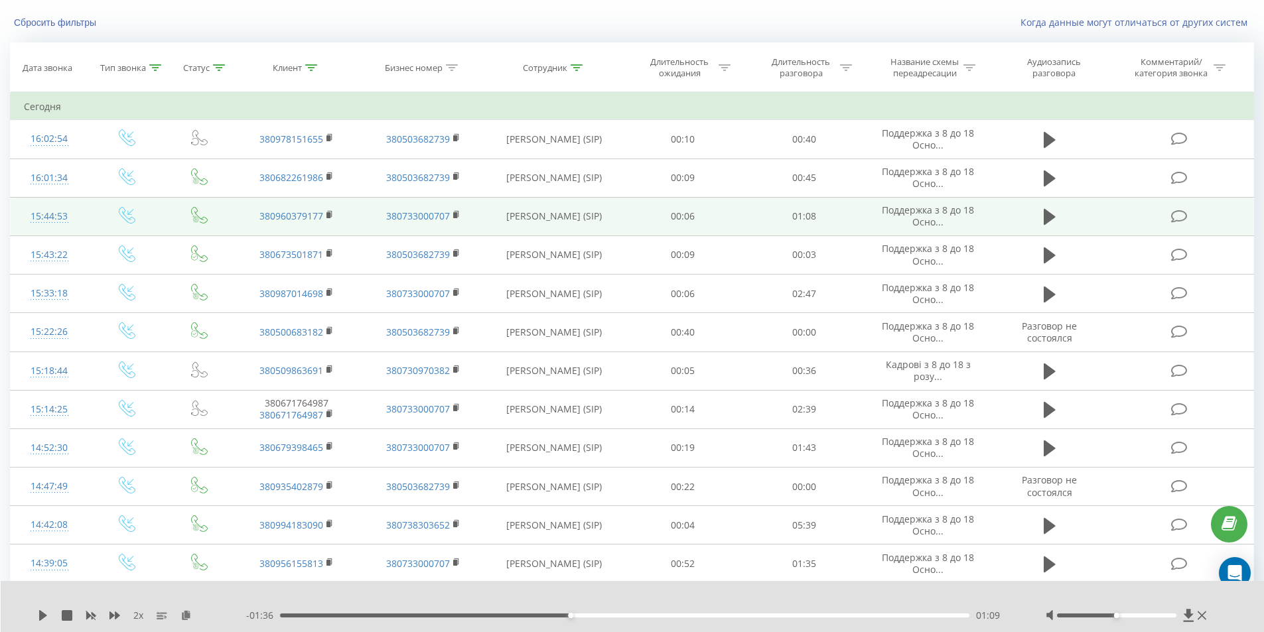
scroll to position [0, 0]
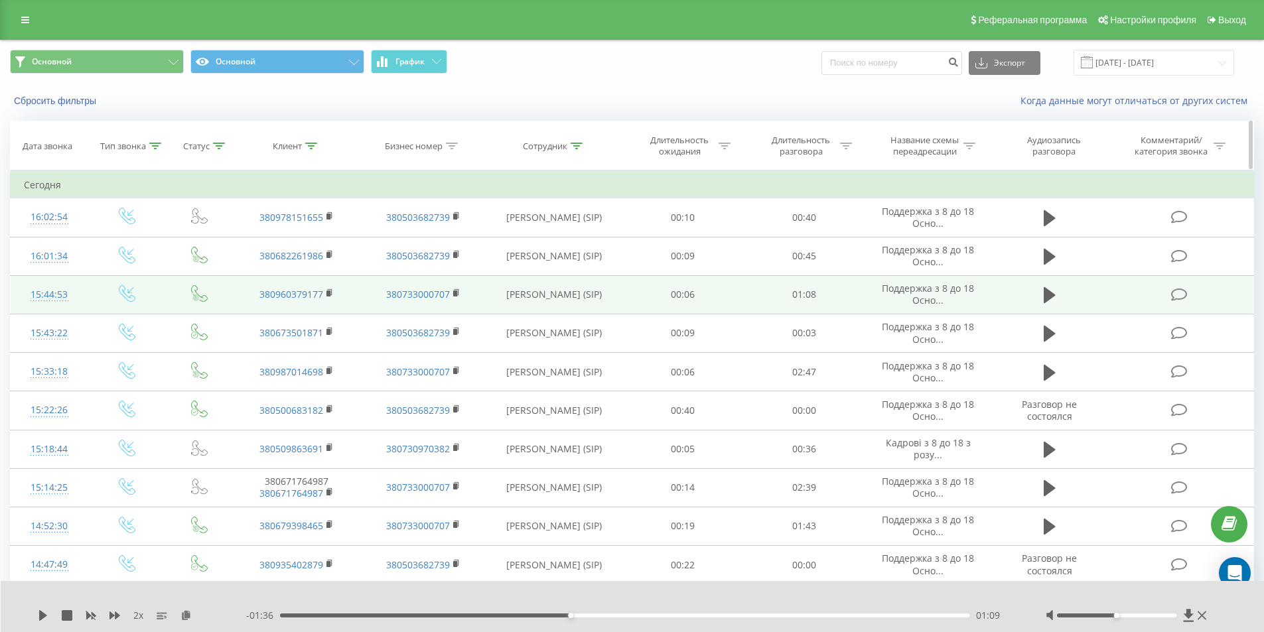
click at [571, 143] on icon at bounding box center [576, 146] width 12 height 7
drag, startPoint x: 539, startPoint y: 244, endPoint x: 288, endPoint y: 284, distance: 253.9
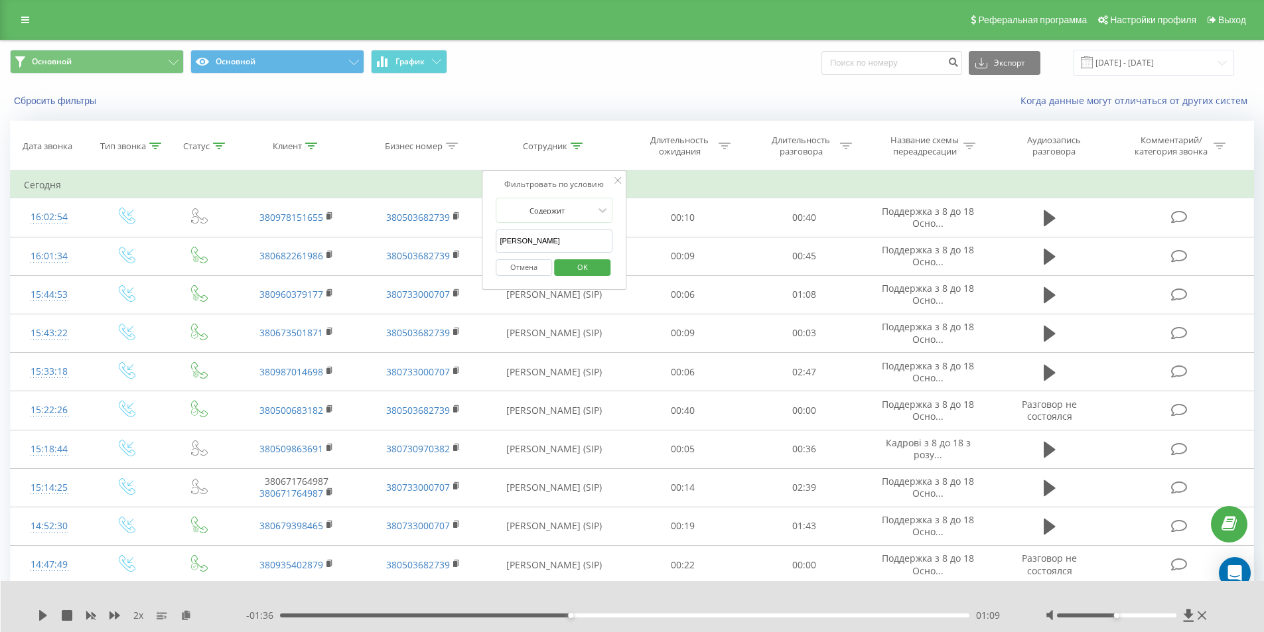
type input "[PERSON_NAME]"
click at [583, 269] on span "OK" at bounding box center [582, 267] width 37 height 21
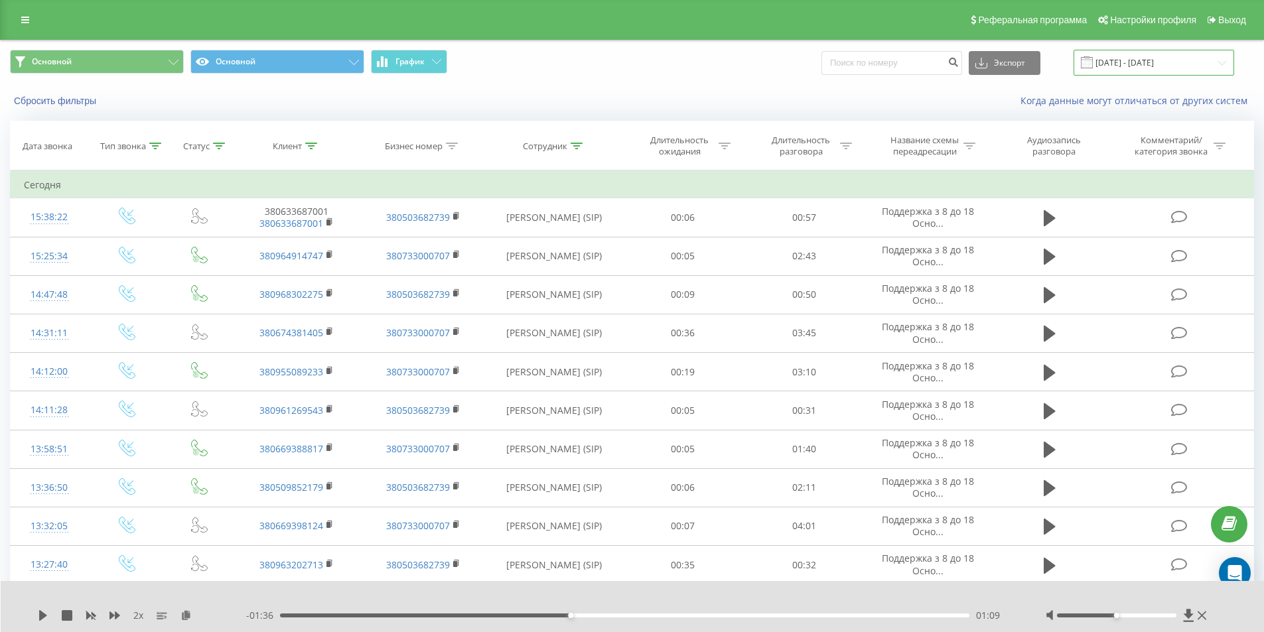
click at [1131, 61] on input "[DATE] - [DATE]" at bounding box center [1153, 63] width 161 height 26
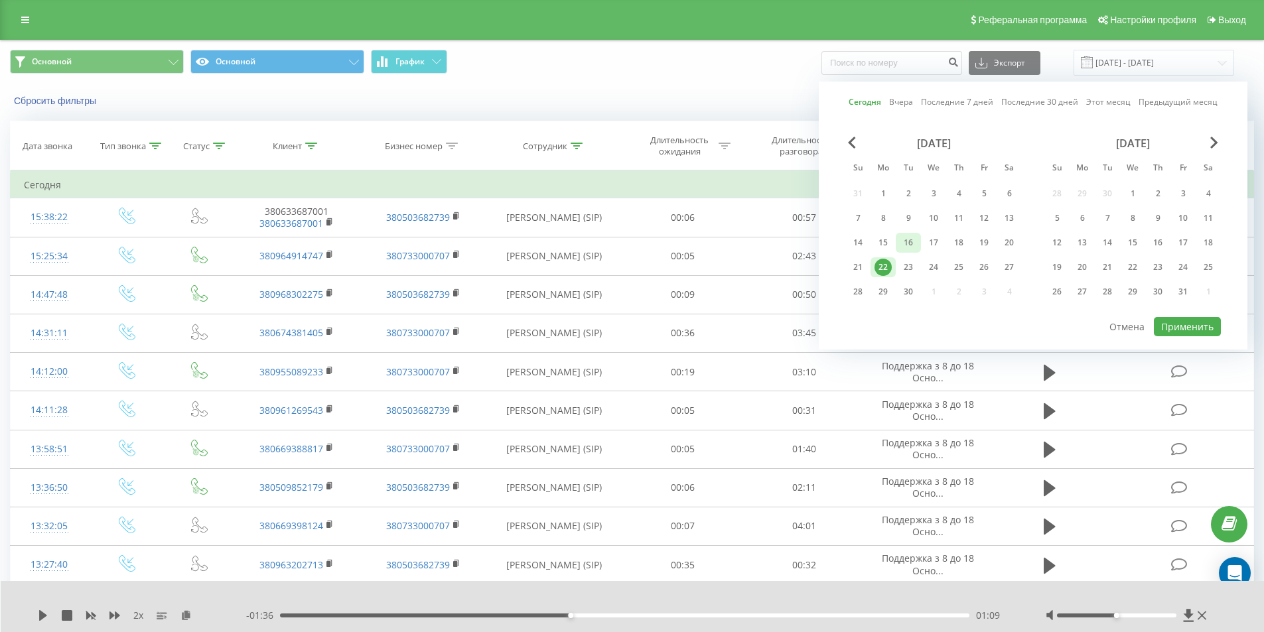
click at [905, 247] on div "16" at bounding box center [907, 242] width 17 height 17
click at [1171, 328] on button "Применить" at bounding box center [1187, 326] width 67 height 19
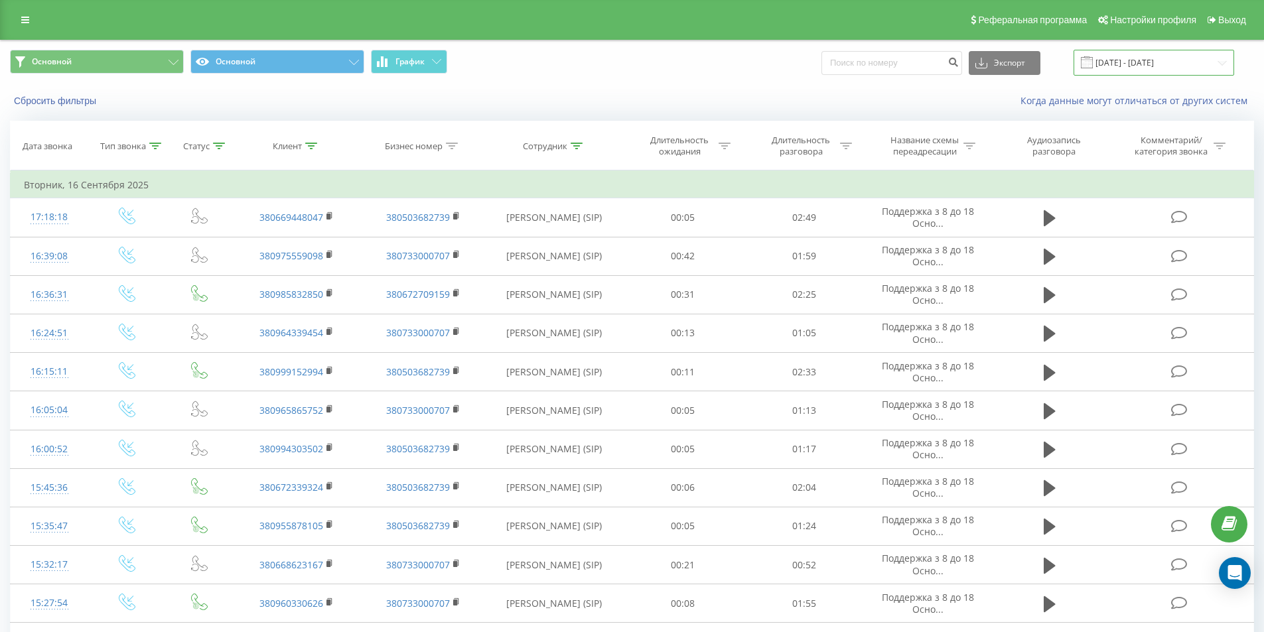
click at [1146, 63] on input "[DATE] - [DATE]" at bounding box center [1153, 63] width 161 height 26
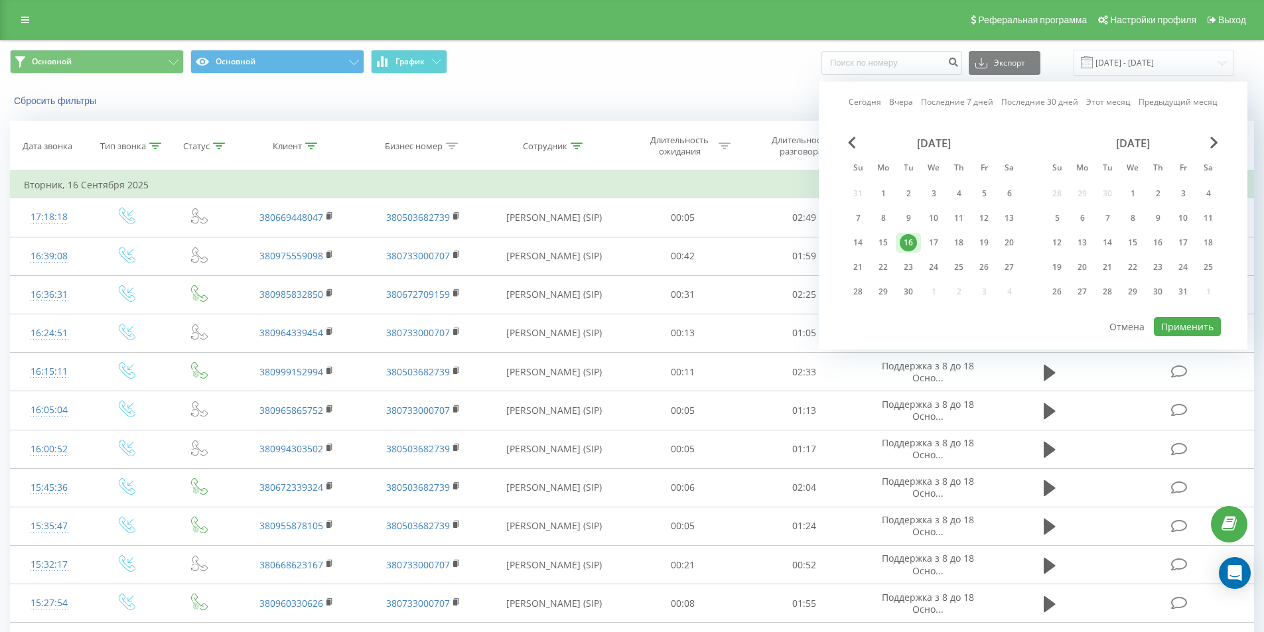
click at [746, 82] on div "Основной Основной График Экспорт .csv .xls .xlsx [DATE] - [DATE] [DATE] [DATE] …" at bounding box center [632, 62] width 1262 height 44
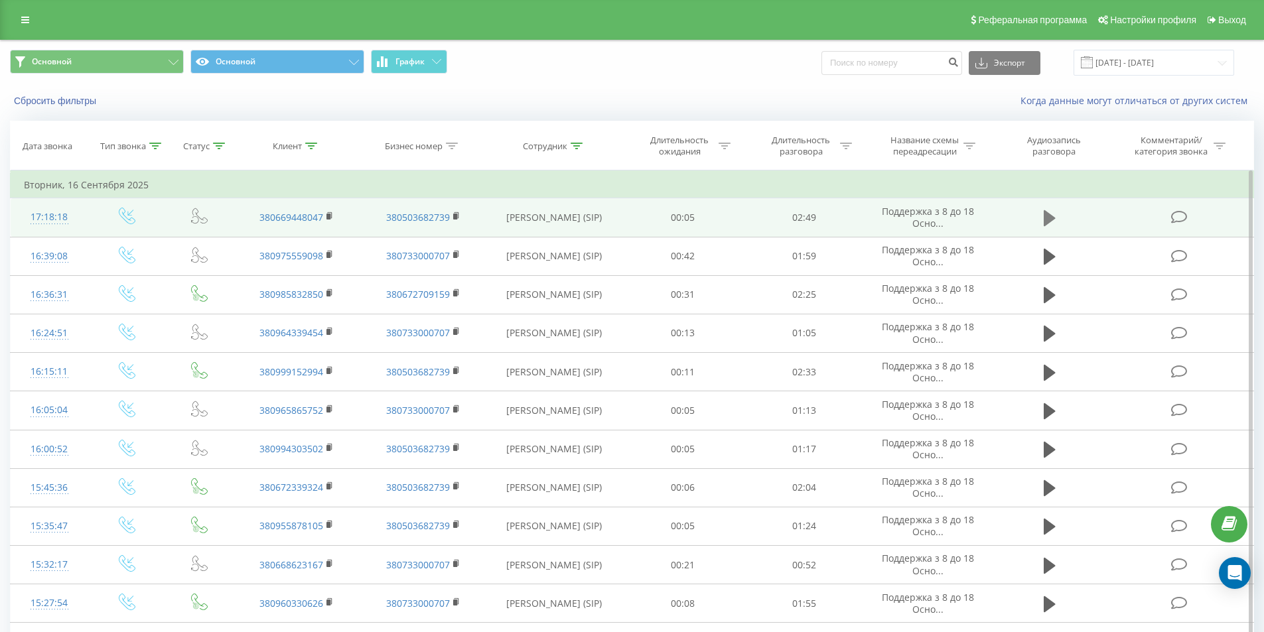
click at [1049, 218] on icon at bounding box center [1049, 218] width 12 height 16
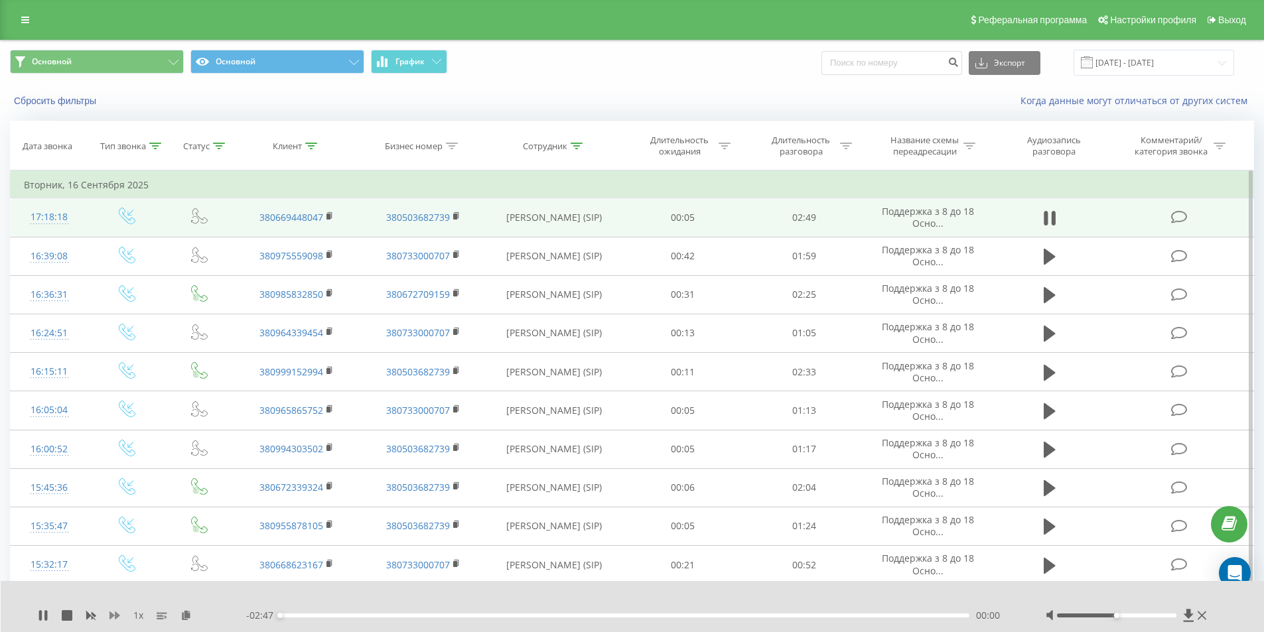
click at [110, 618] on div "1 x" at bounding box center [142, 615] width 208 height 13
click at [113, 619] on icon at bounding box center [114, 615] width 11 height 11
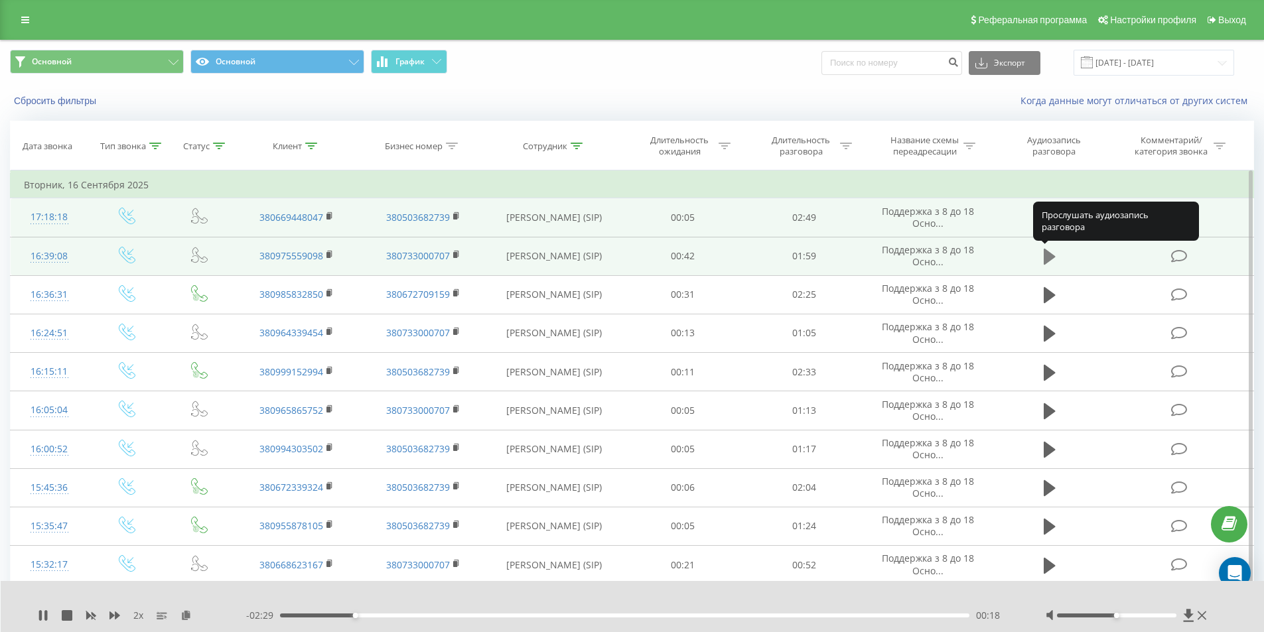
click at [1045, 256] on icon at bounding box center [1049, 257] width 12 height 16
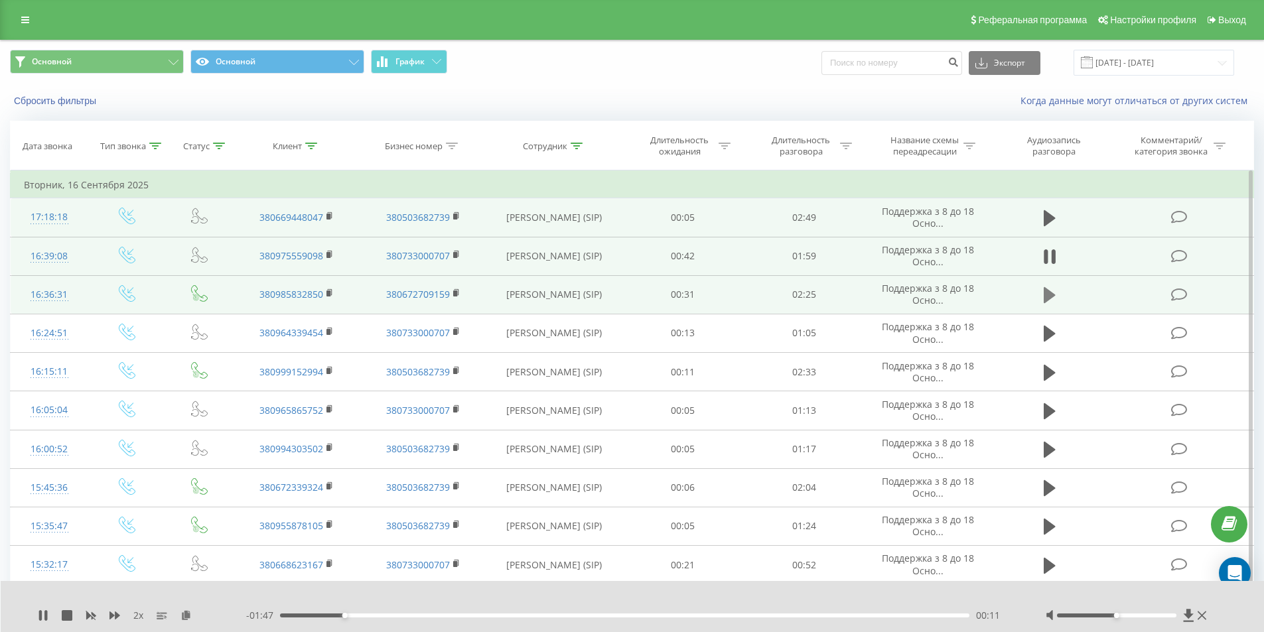
click at [1049, 291] on icon at bounding box center [1049, 295] width 12 height 16
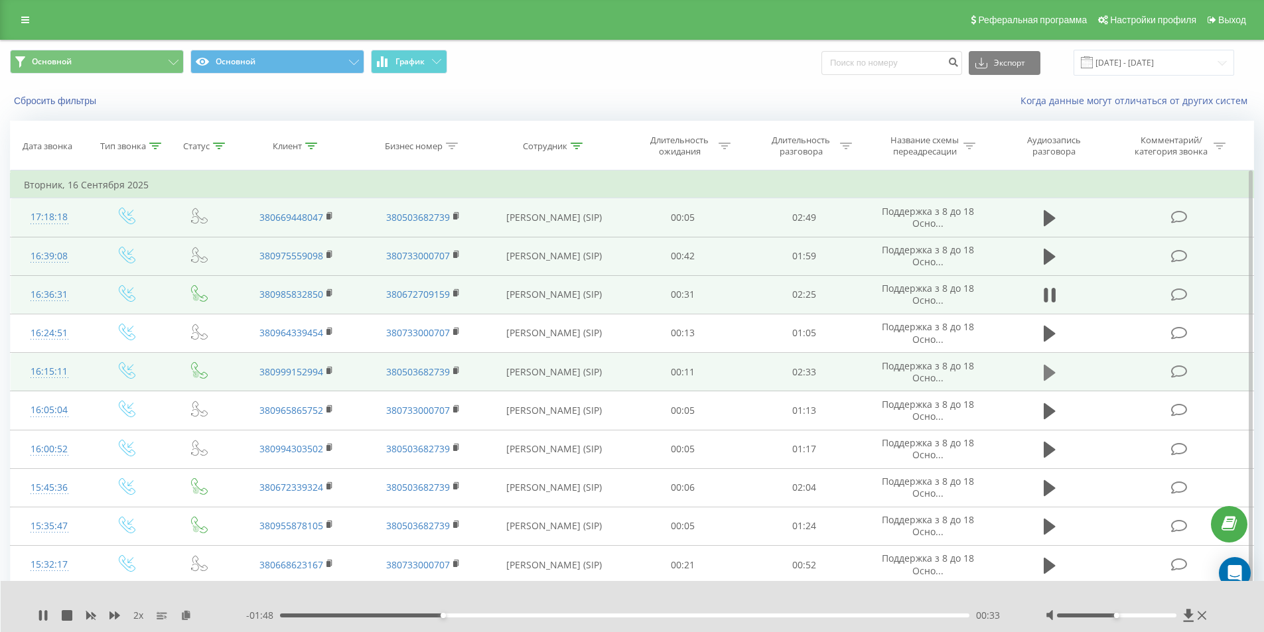
click at [1048, 377] on icon at bounding box center [1049, 372] width 12 height 16
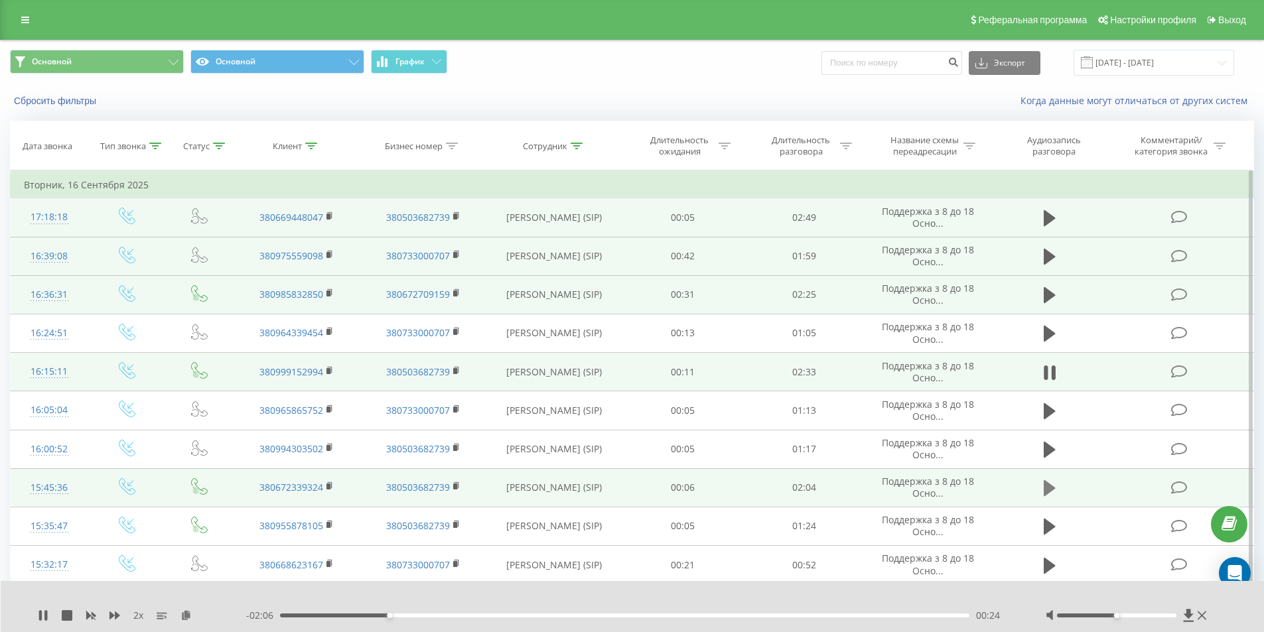
click at [1048, 488] on icon at bounding box center [1049, 488] width 12 height 16
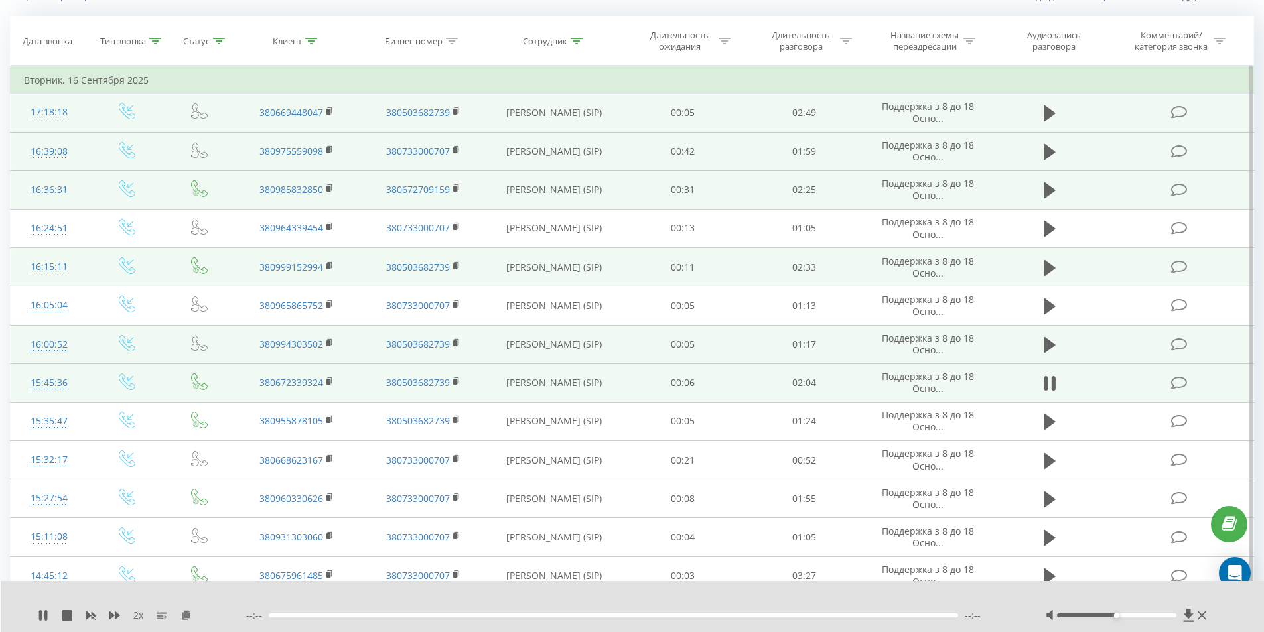
scroll to position [133, 0]
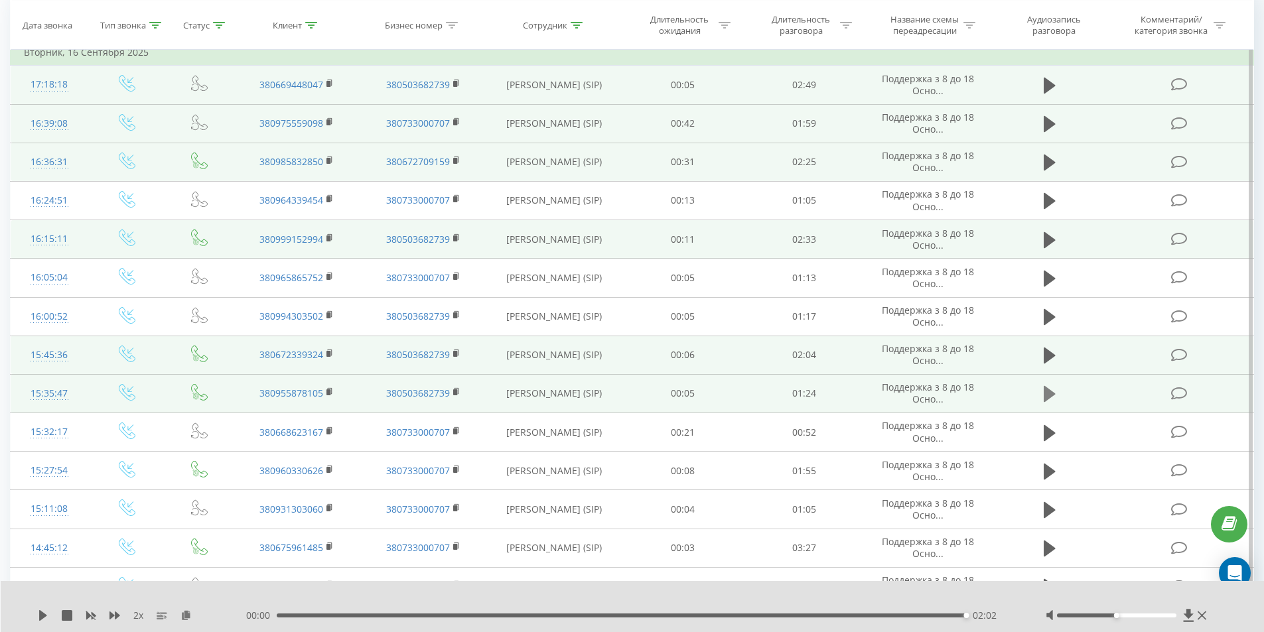
click at [1052, 393] on icon at bounding box center [1049, 394] width 12 height 16
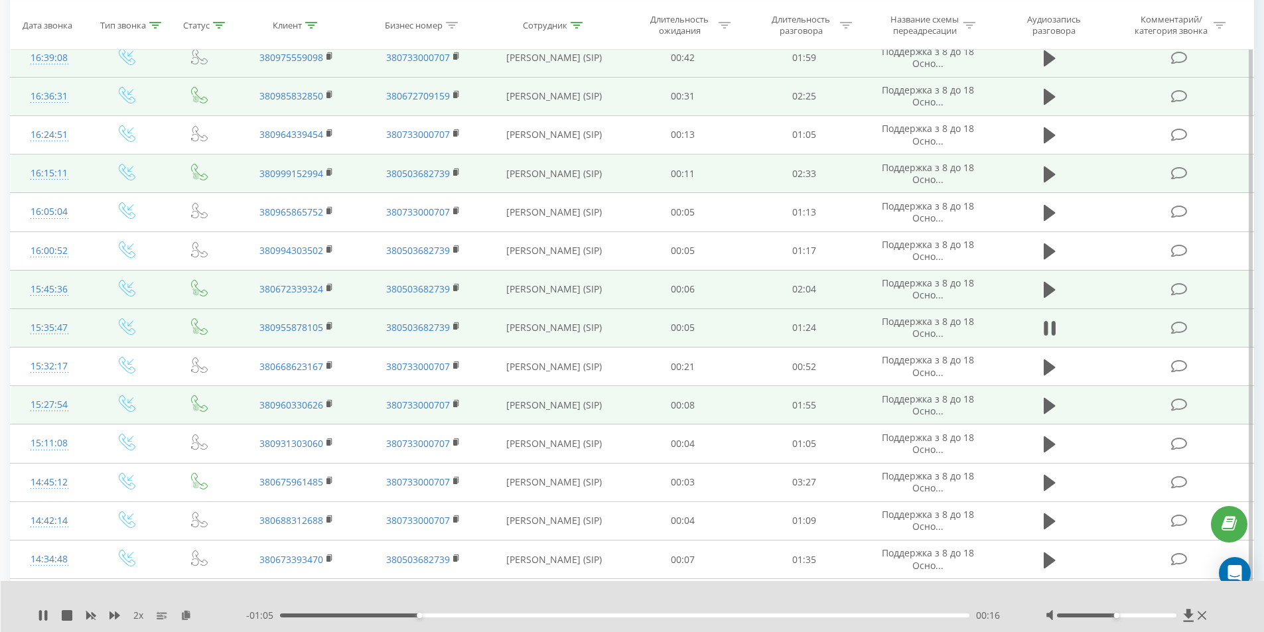
scroll to position [199, 0]
click at [1049, 401] on icon at bounding box center [1049, 405] width 12 height 16
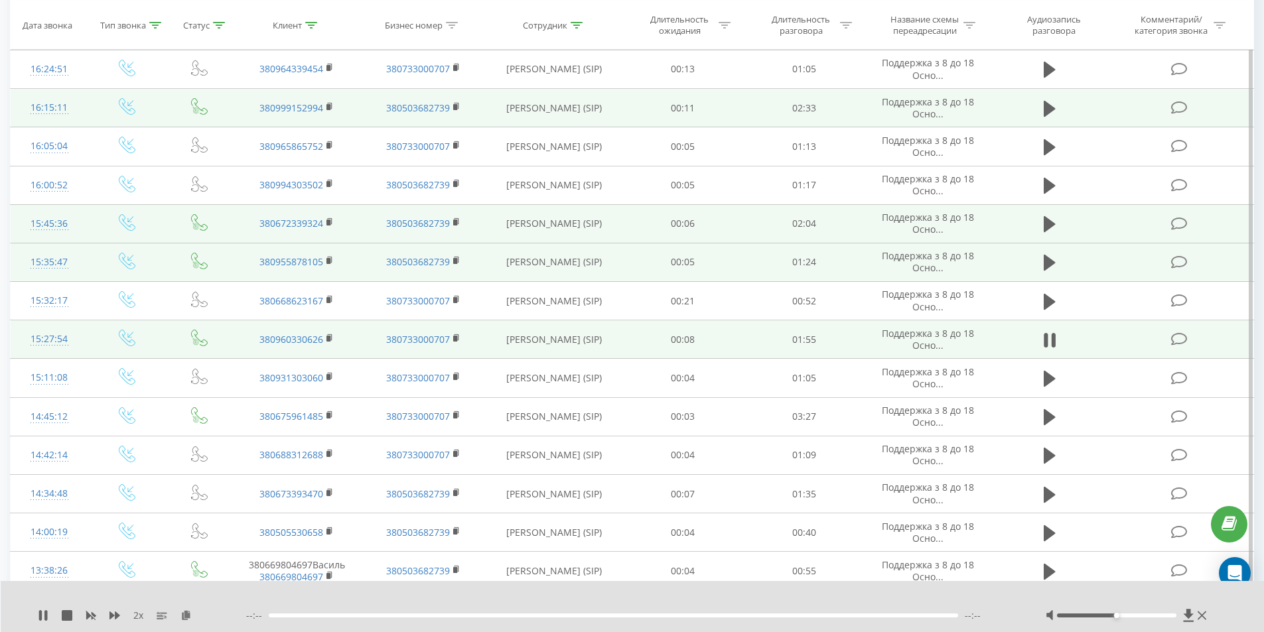
scroll to position [265, 0]
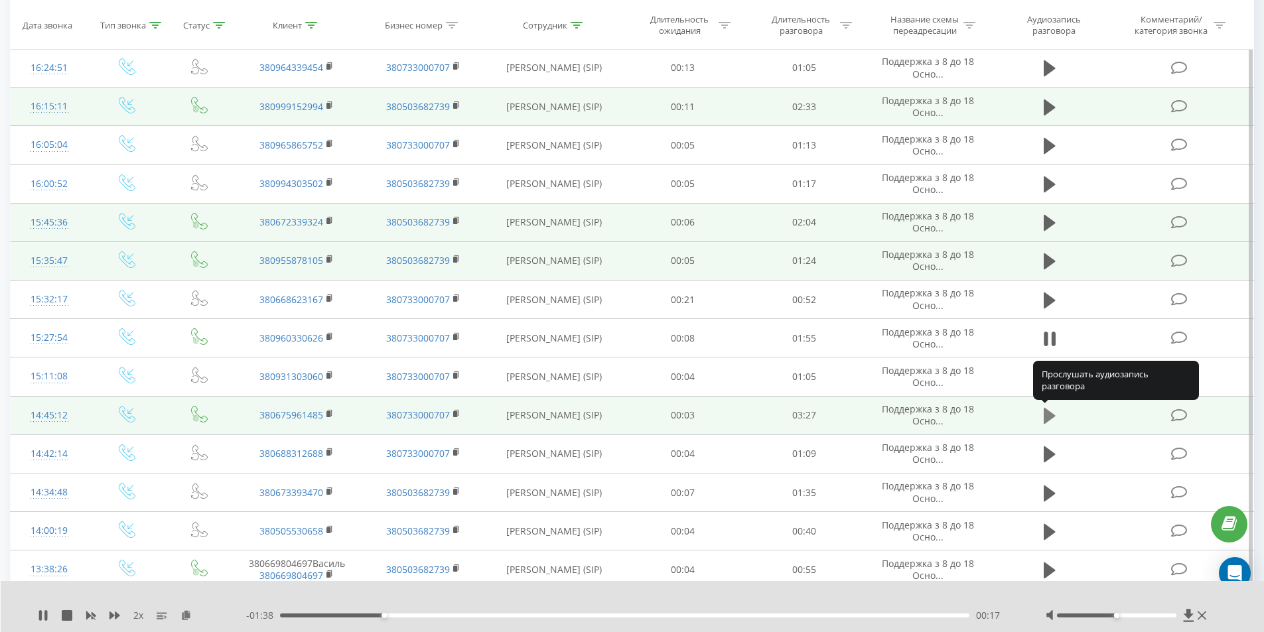
click at [1046, 416] on icon at bounding box center [1049, 416] width 12 height 16
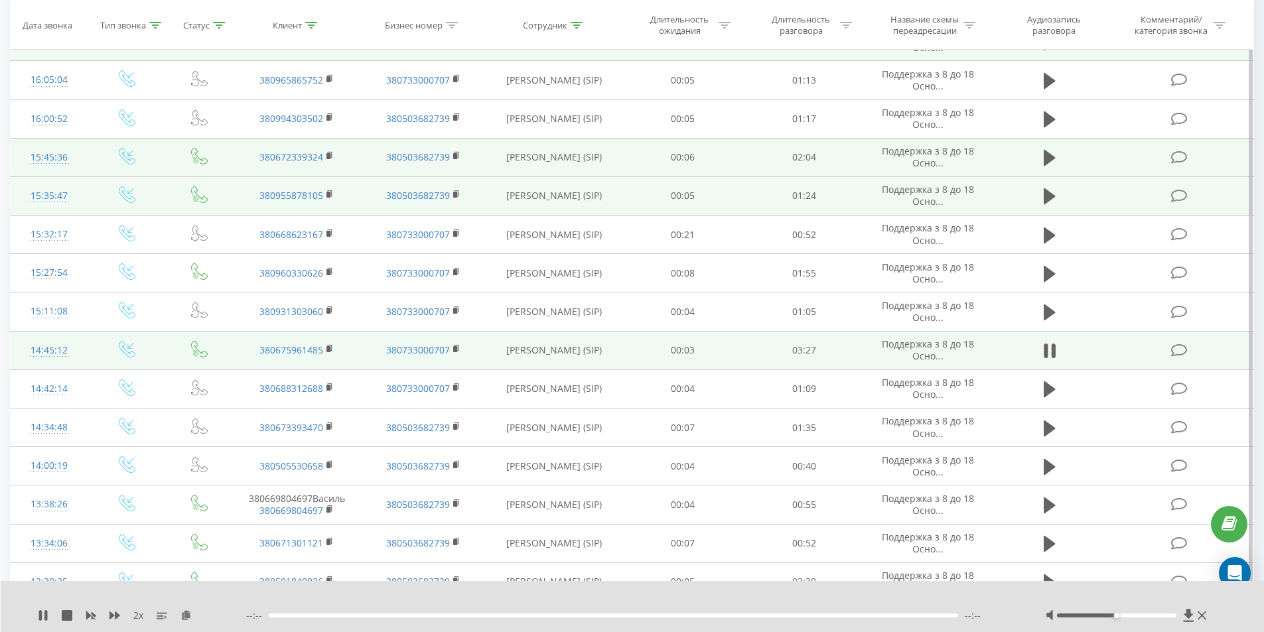
scroll to position [332, 0]
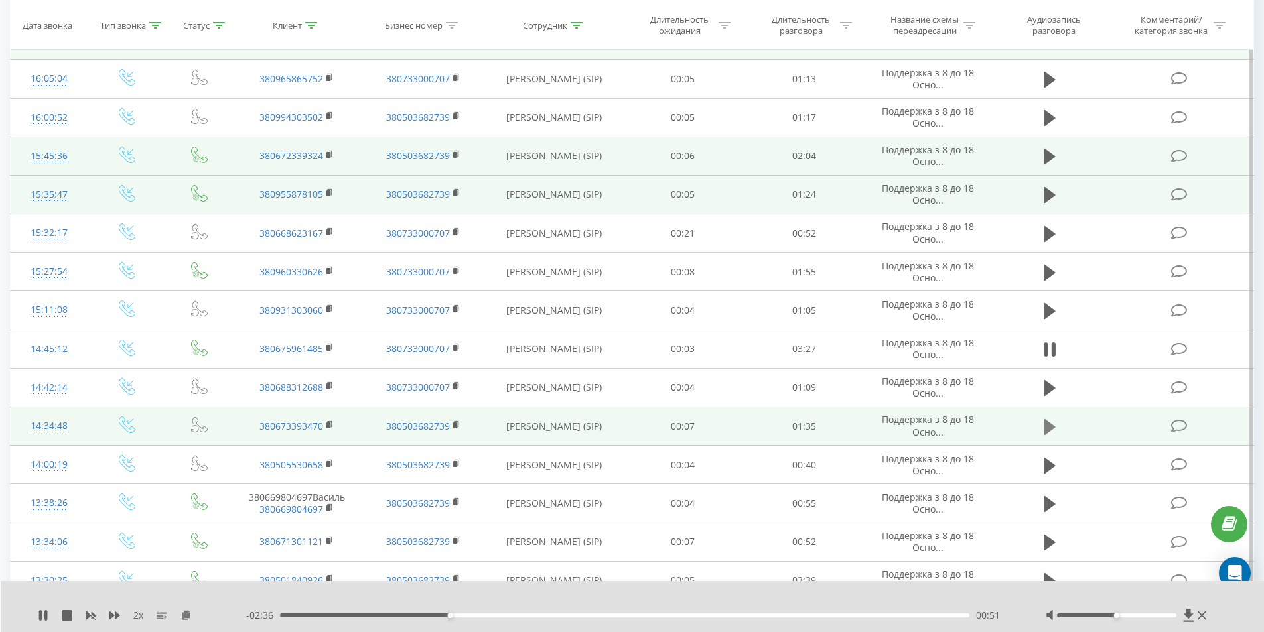
click at [1047, 428] on icon at bounding box center [1049, 427] width 12 height 16
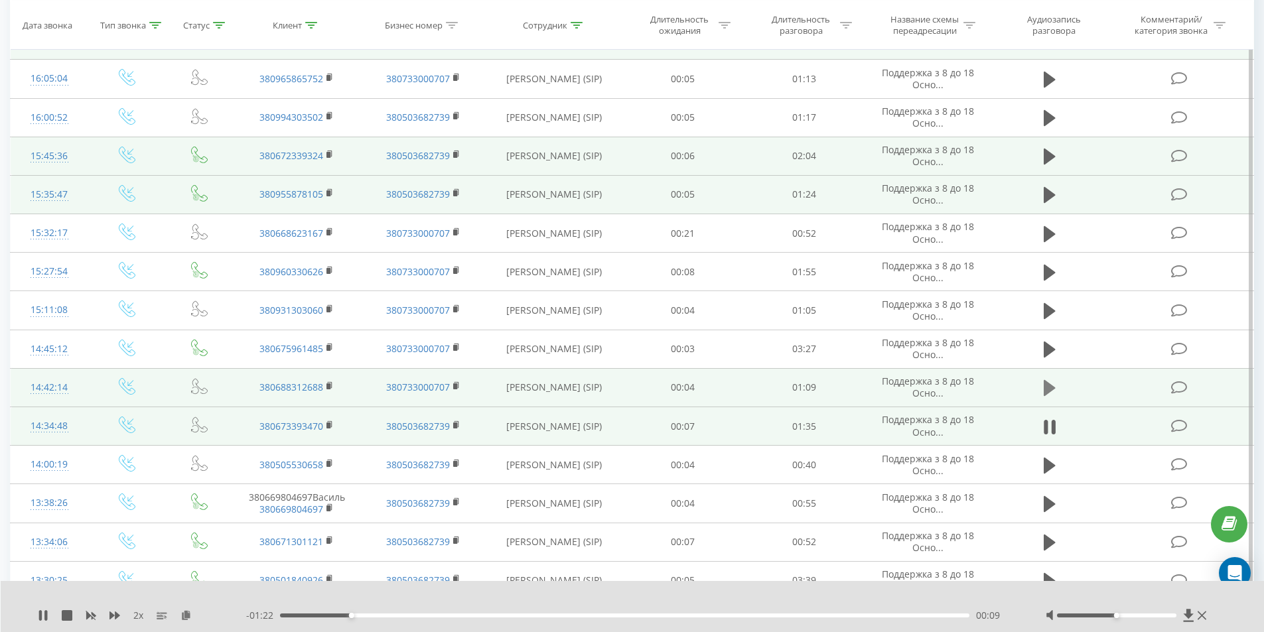
click at [1046, 385] on icon at bounding box center [1049, 388] width 12 height 16
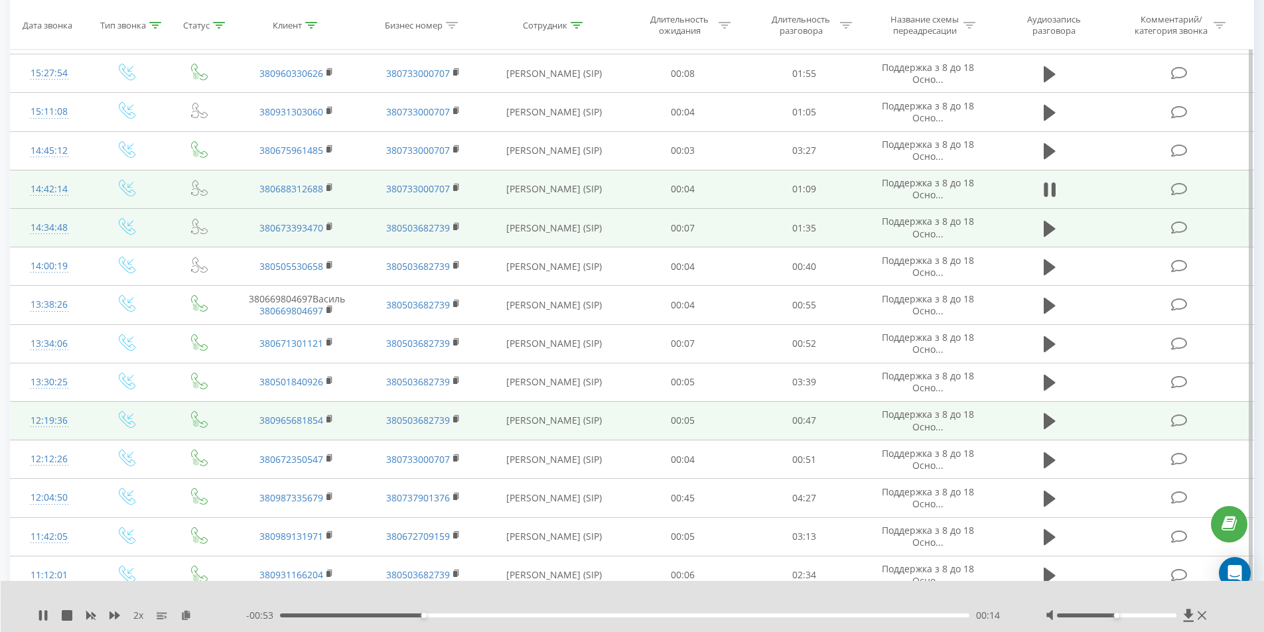
scroll to position [531, 0]
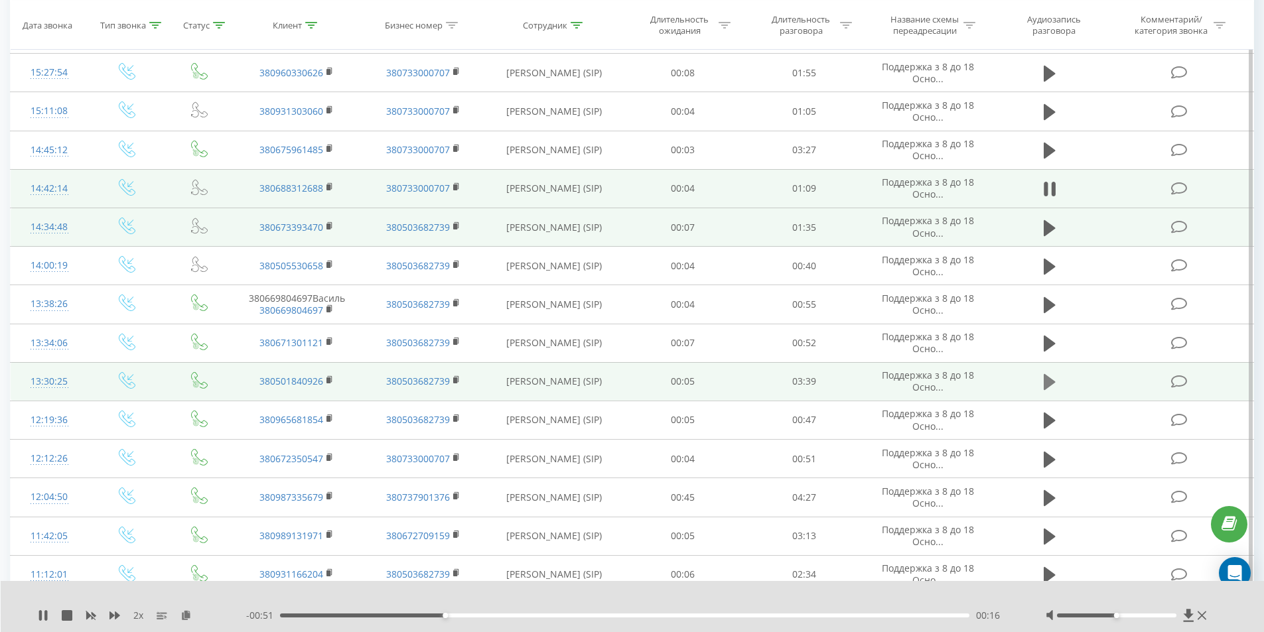
click at [1051, 384] on icon at bounding box center [1049, 382] width 12 height 16
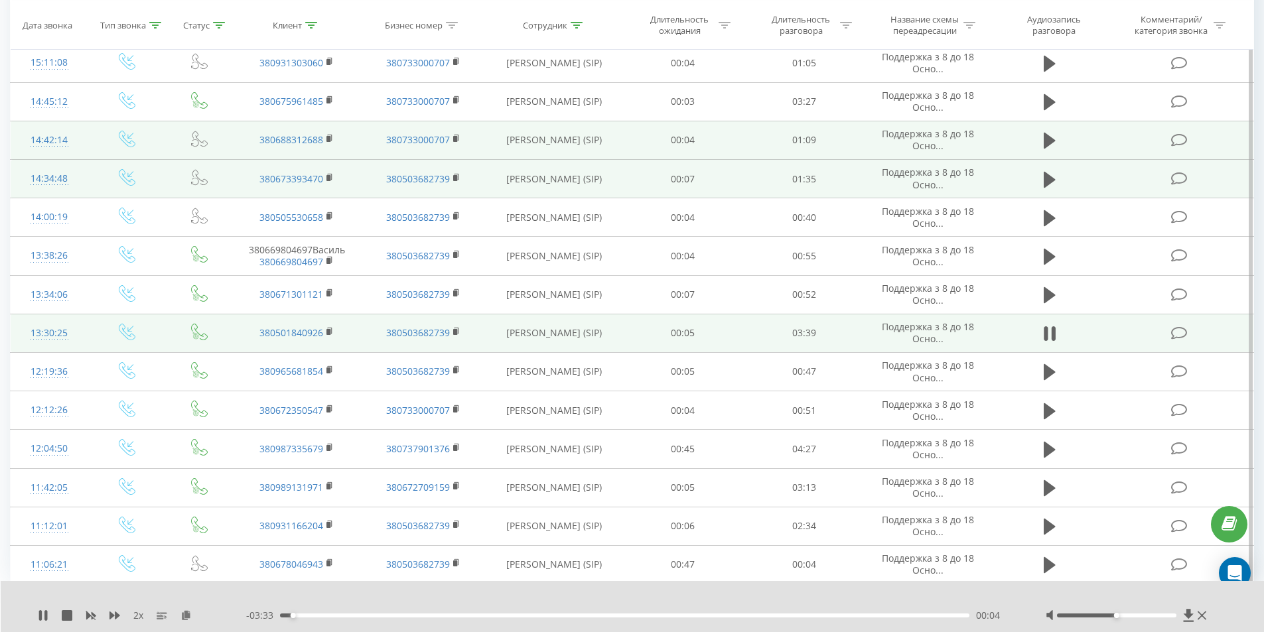
scroll to position [581, 0]
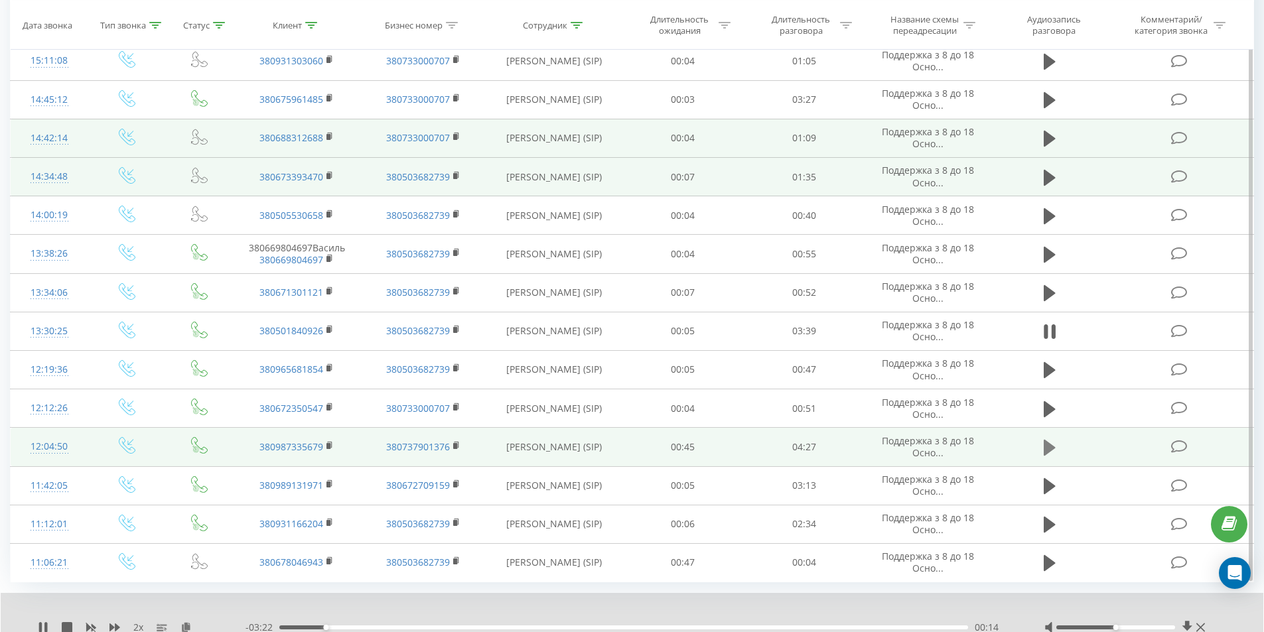
click at [1044, 450] on icon at bounding box center [1049, 448] width 12 height 16
click at [331, 443] on icon at bounding box center [329, 445] width 7 height 9
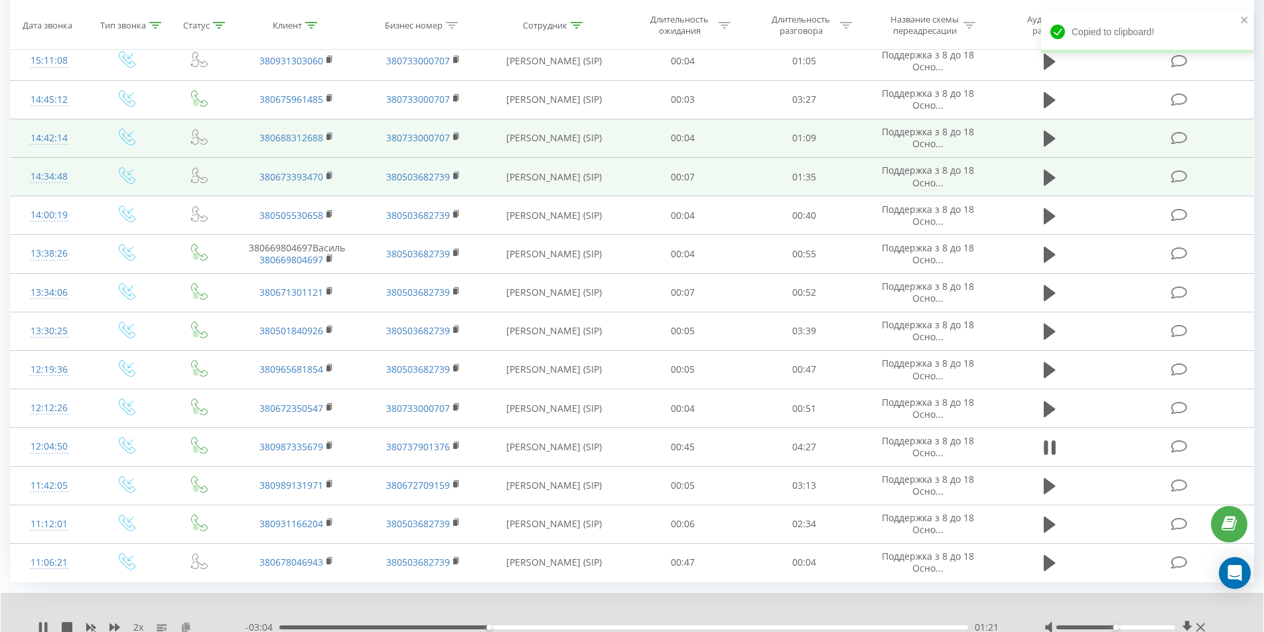
click at [187, 624] on icon at bounding box center [185, 626] width 11 height 9
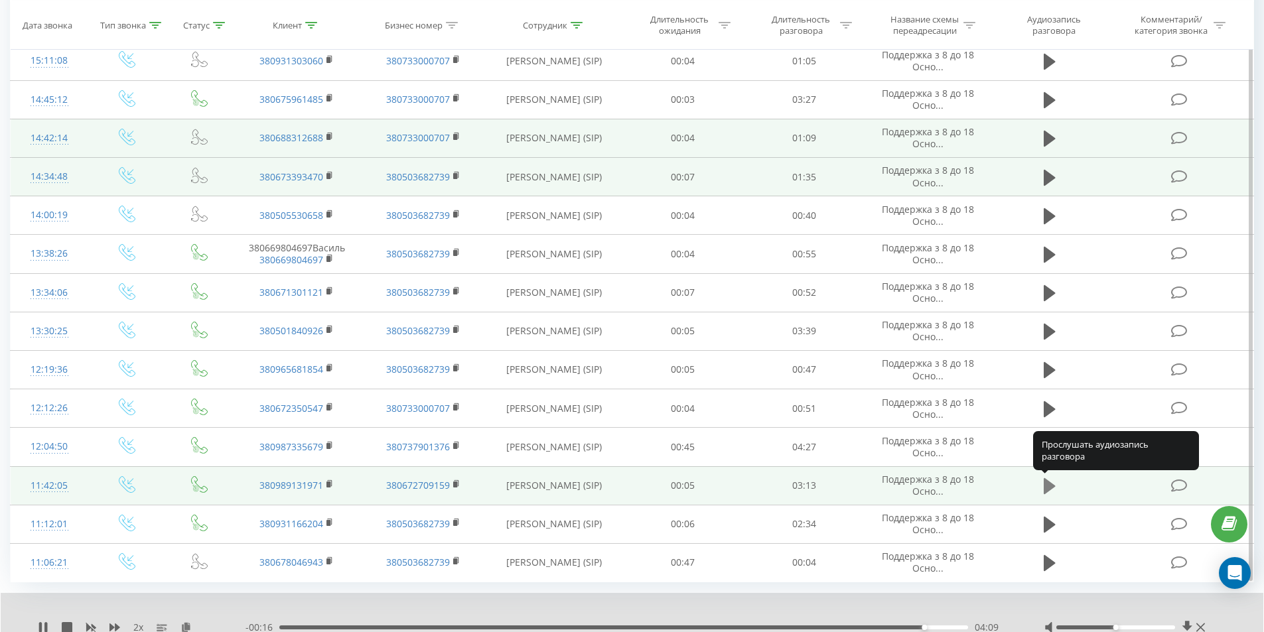
click at [1051, 485] on icon at bounding box center [1049, 486] width 12 height 16
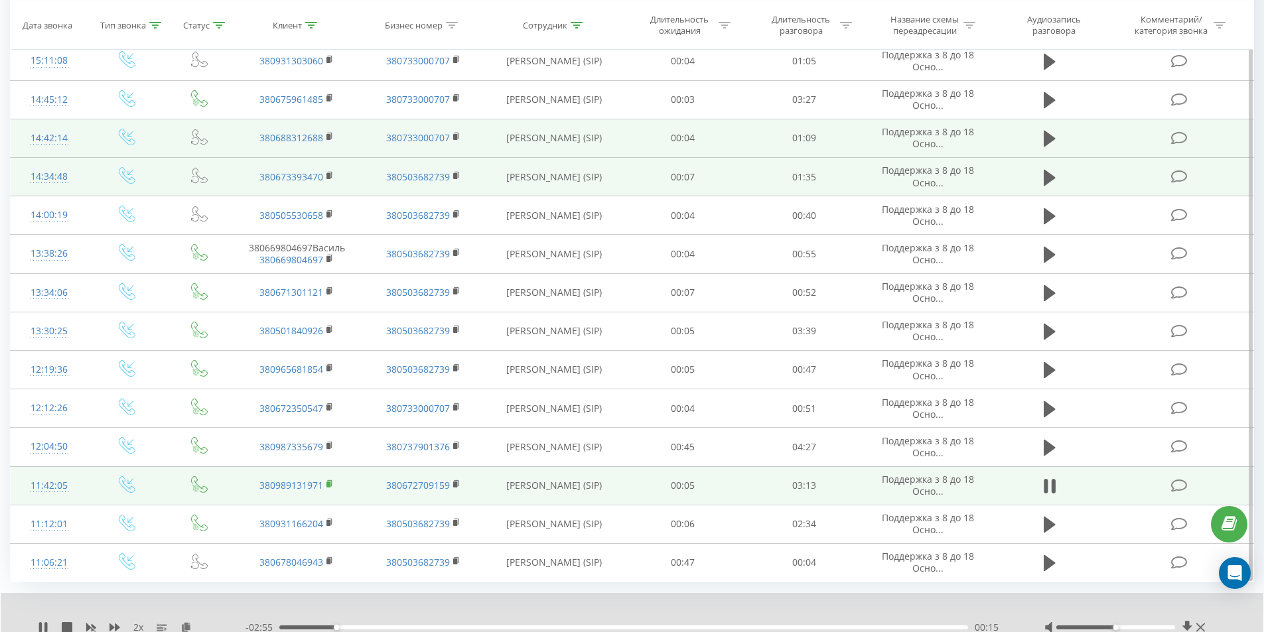
click at [328, 484] on rect at bounding box center [328, 485] width 4 height 6
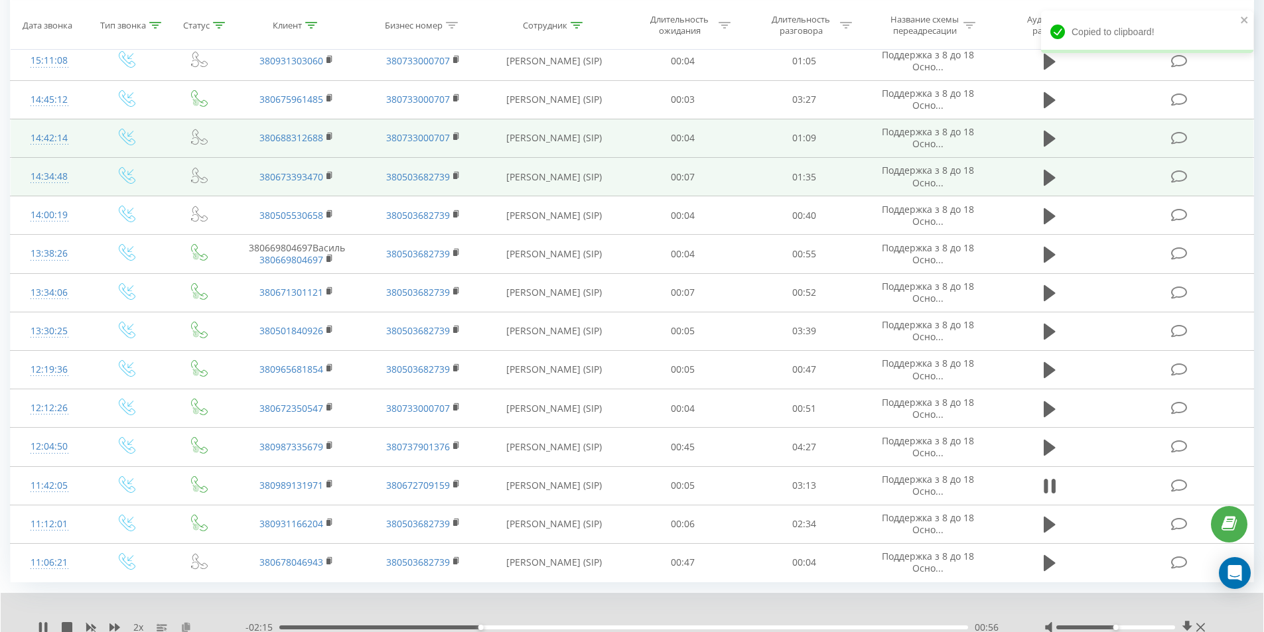
click at [188, 624] on icon at bounding box center [185, 626] width 11 height 9
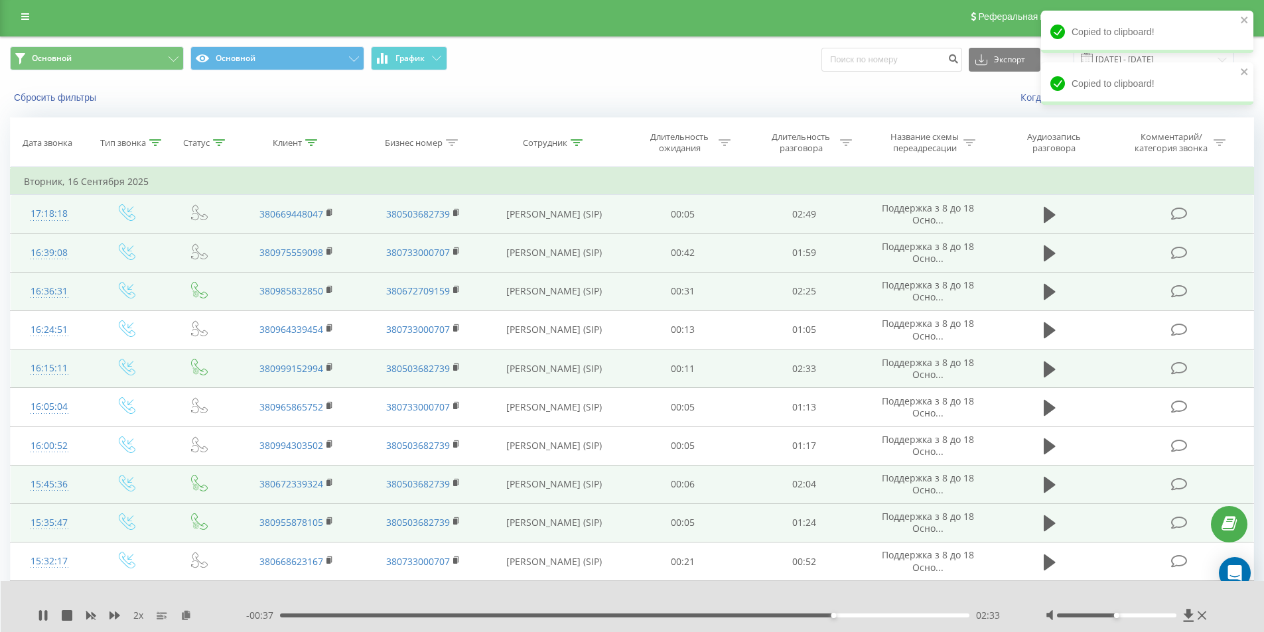
scroll to position [0, 0]
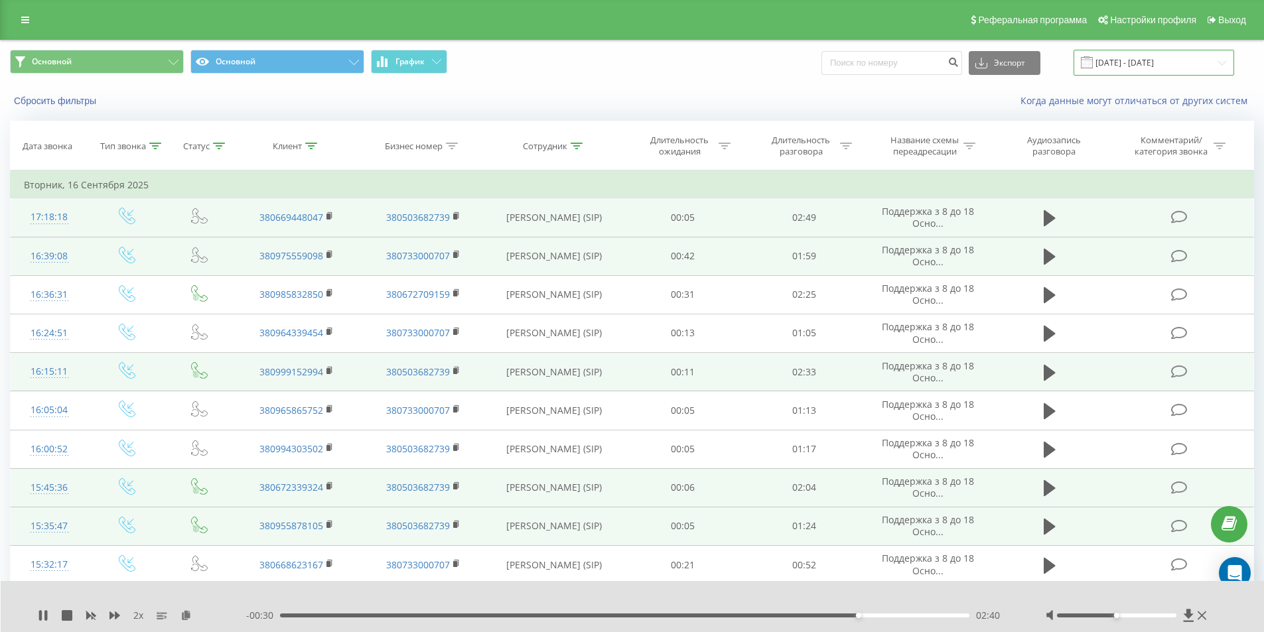
click at [1118, 66] on input "[DATE] - [DATE]" at bounding box center [1153, 63] width 161 height 26
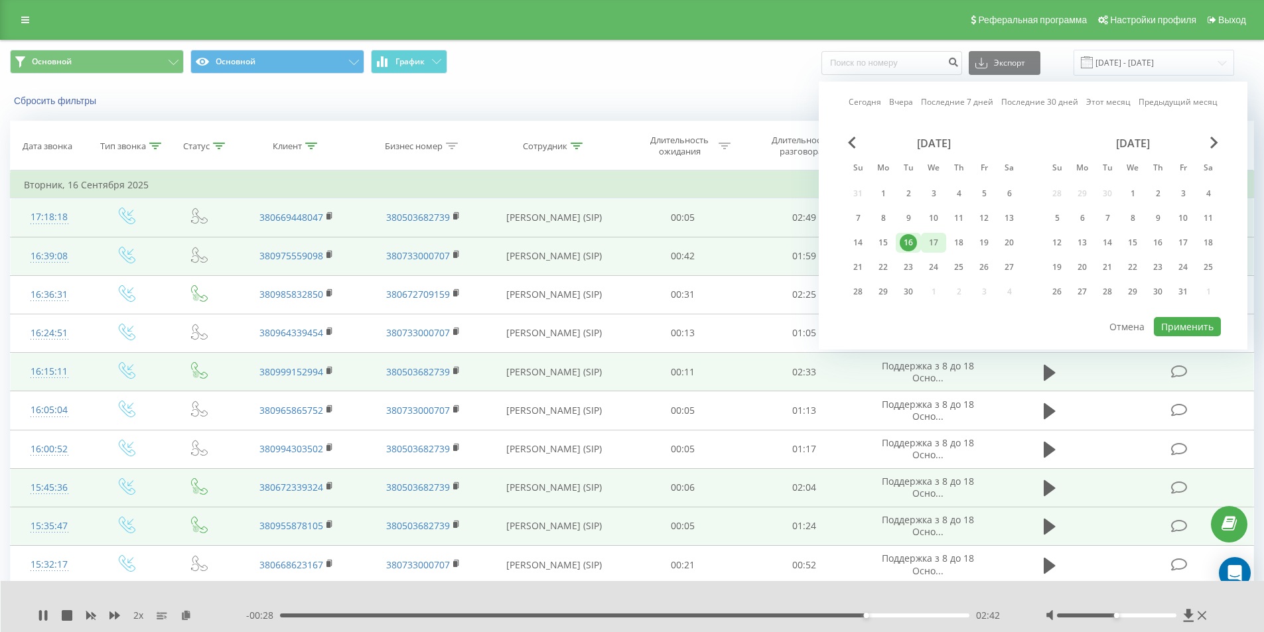
click at [930, 238] on div "17" at bounding box center [933, 242] width 17 height 17
click at [1181, 329] on button "Применить" at bounding box center [1187, 326] width 67 height 19
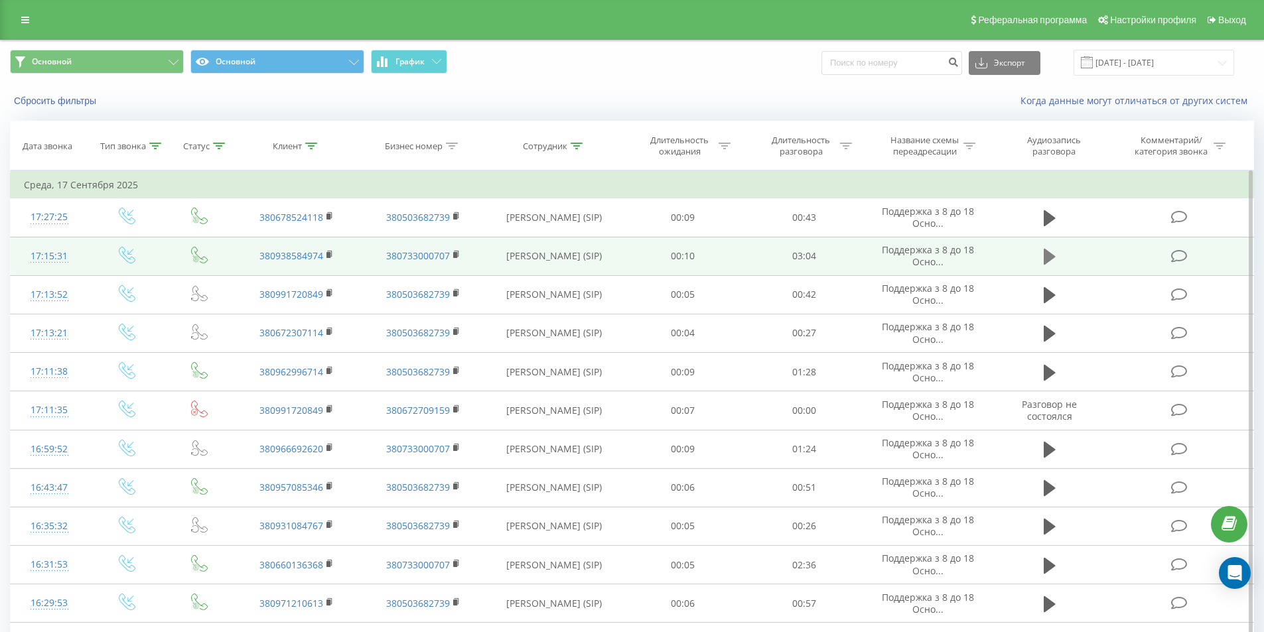
click at [1049, 255] on icon at bounding box center [1049, 257] width 12 height 16
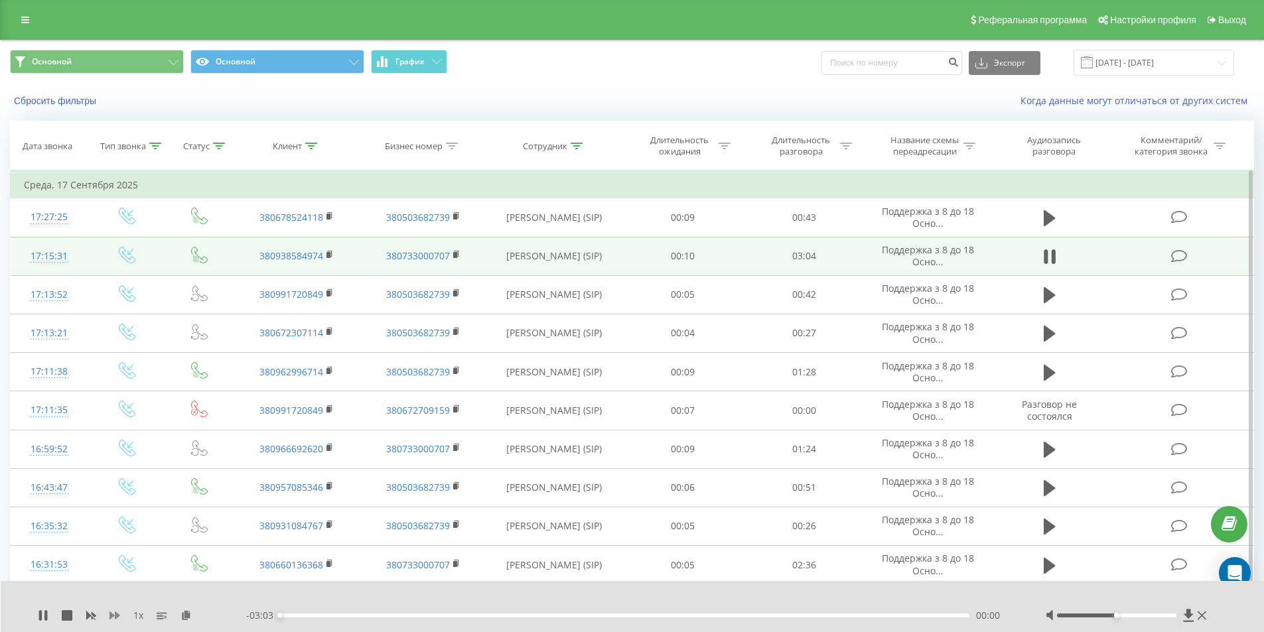
click at [115, 615] on icon at bounding box center [114, 616] width 11 height 8
click at [331, 255] on icon at bounding box center [329, 254] width 7 height 9
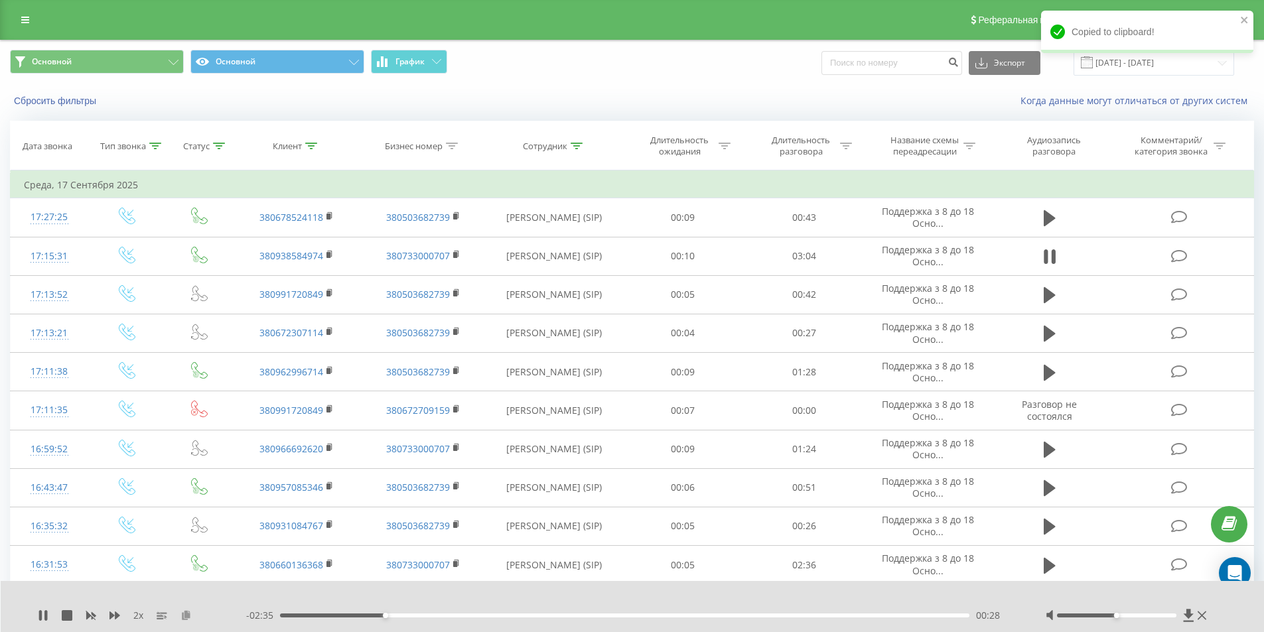
click at [187, 613] on icon at bounding box center [185, 614] width 11 height 9
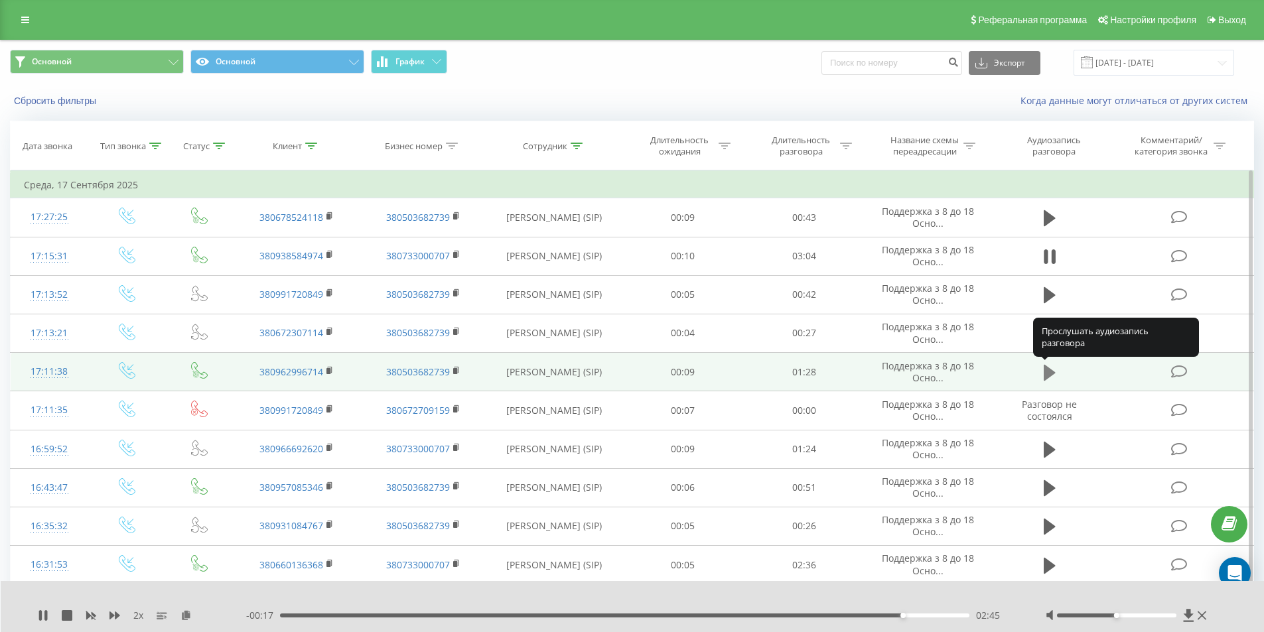
click at [1046, 373] on icon at bounding box center [1049, 372] width 12 height 16
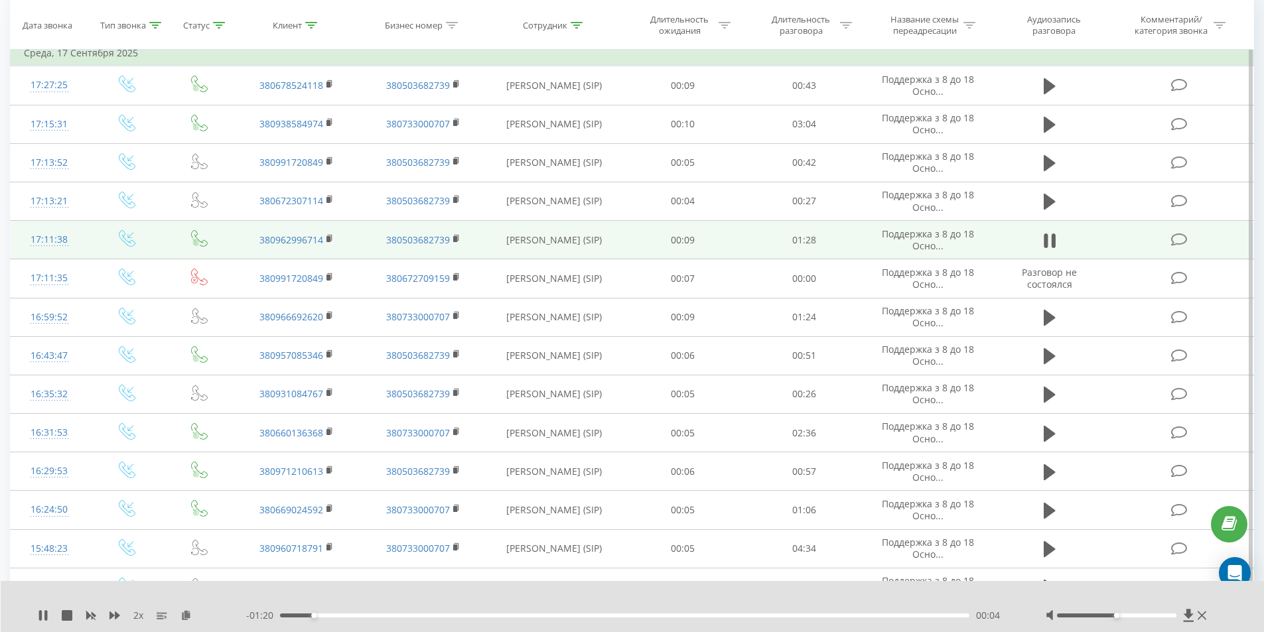
scroll to position [133, 0]
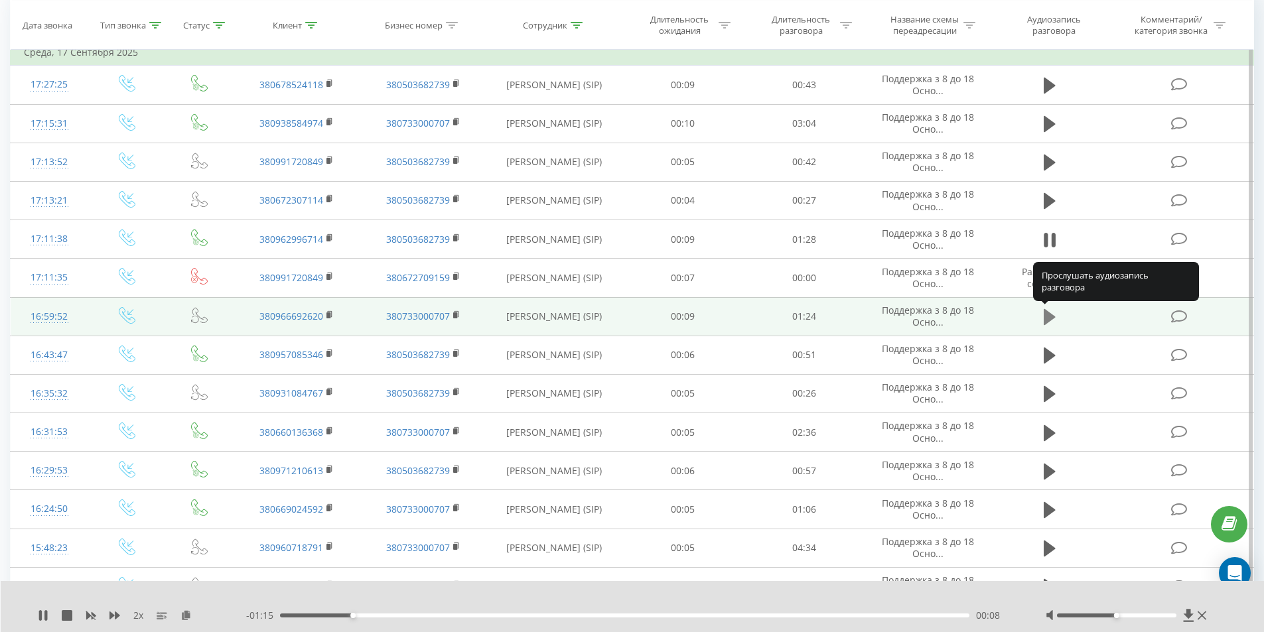
click at [1049, 319] on icon at bounding box center [1049, 317] width 12 height 16
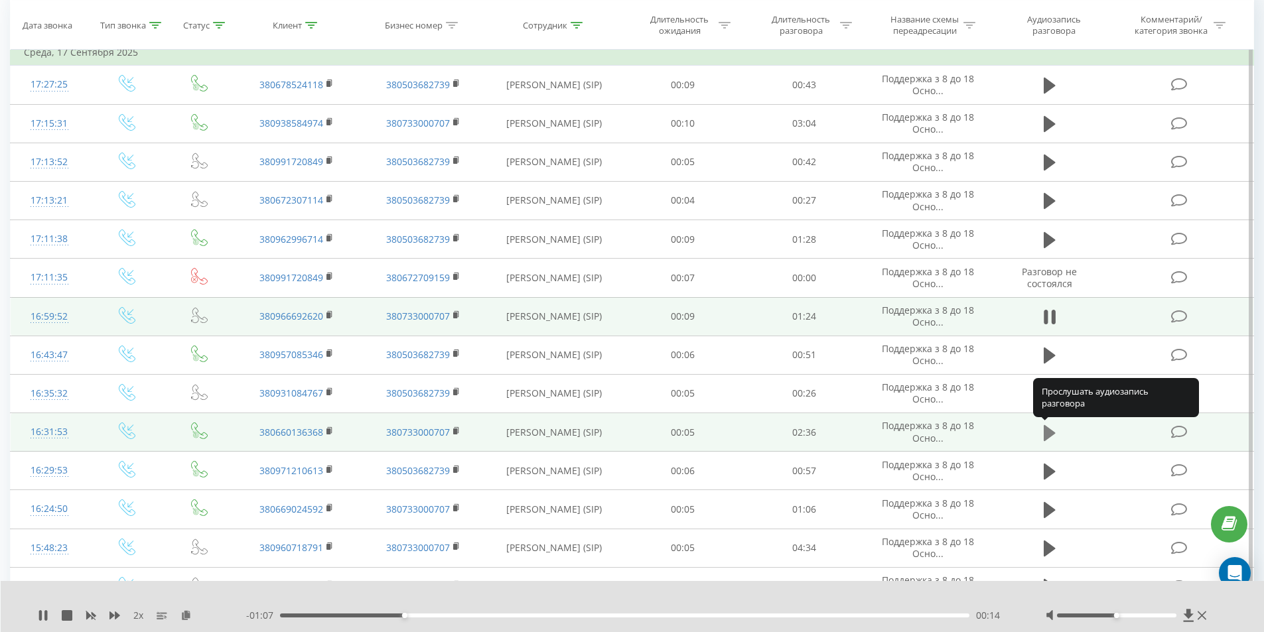
click at [1049, 431] on icon at bounding box center [1049, 433] width 12 height 16
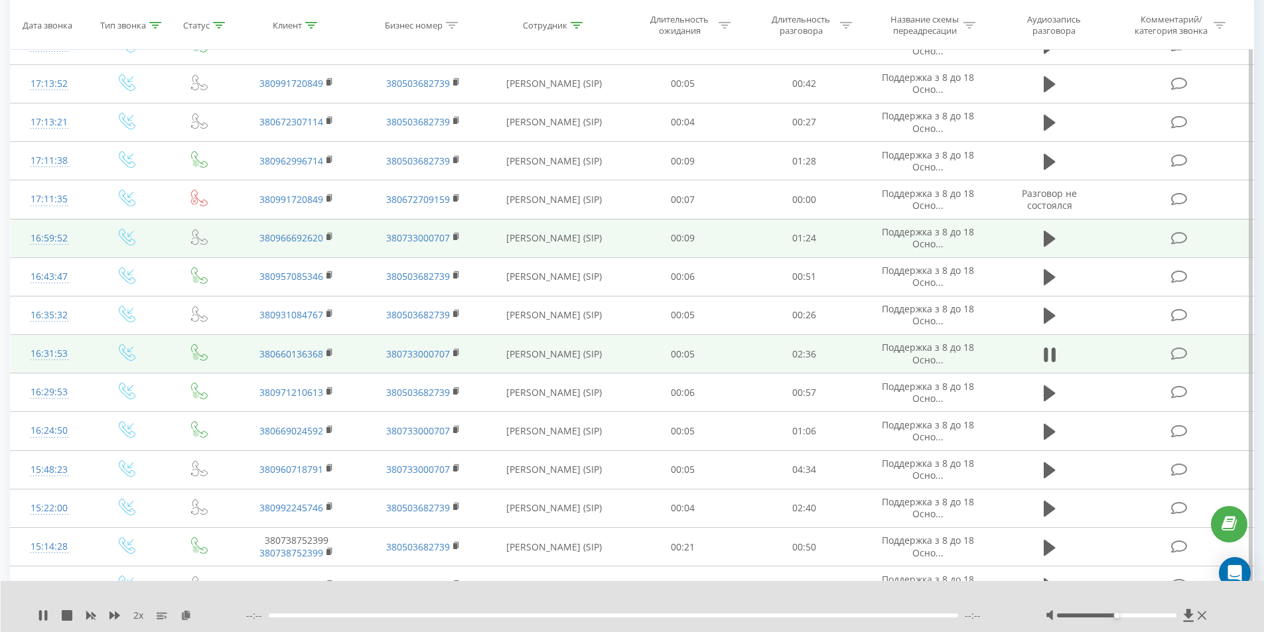
scroll to position [265, 0]
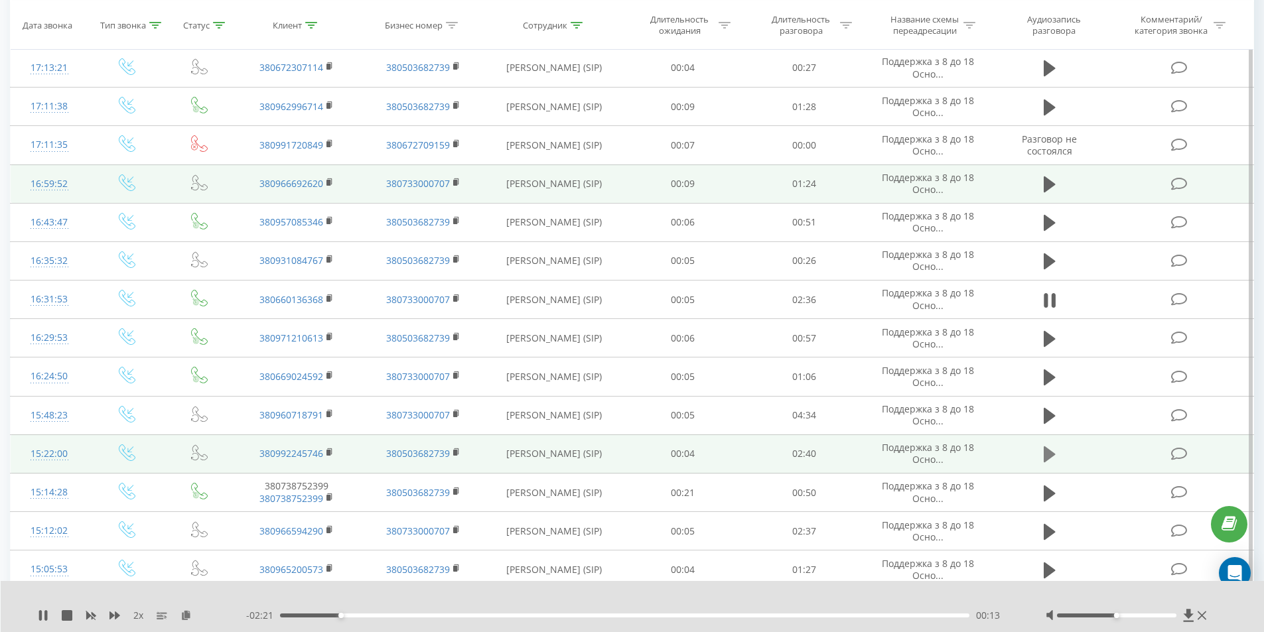
click at [1049, 456] on icon at bounding box center [1049, 454] width 12 height 16
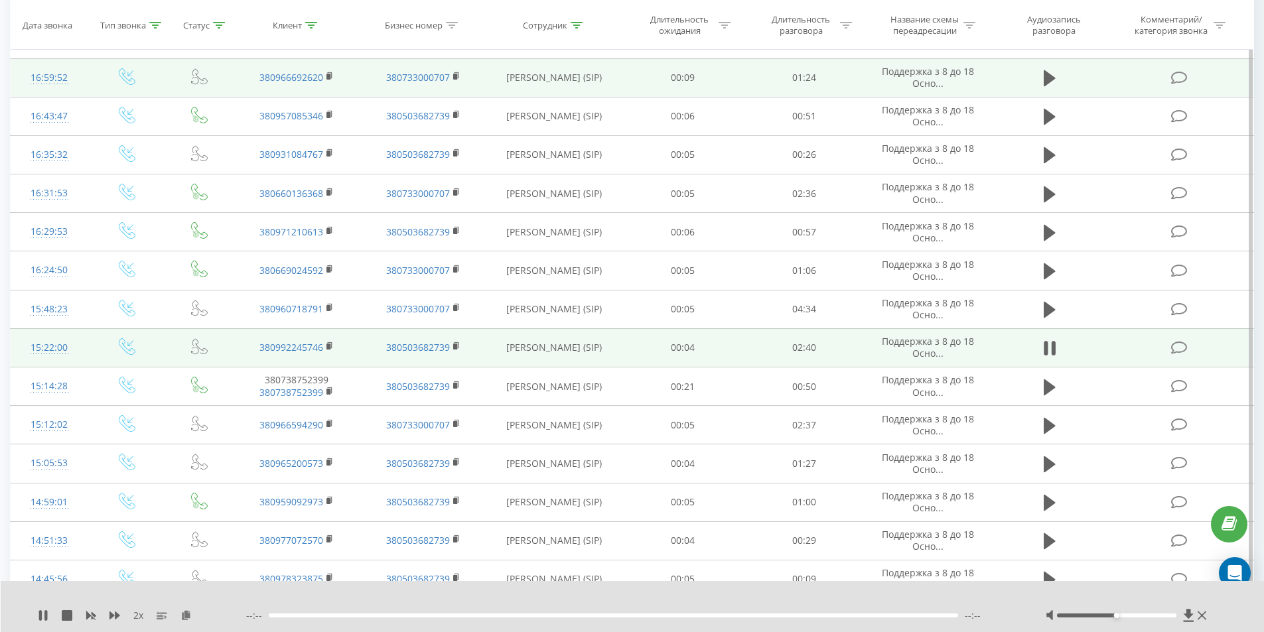
scroll to position [398, 0]
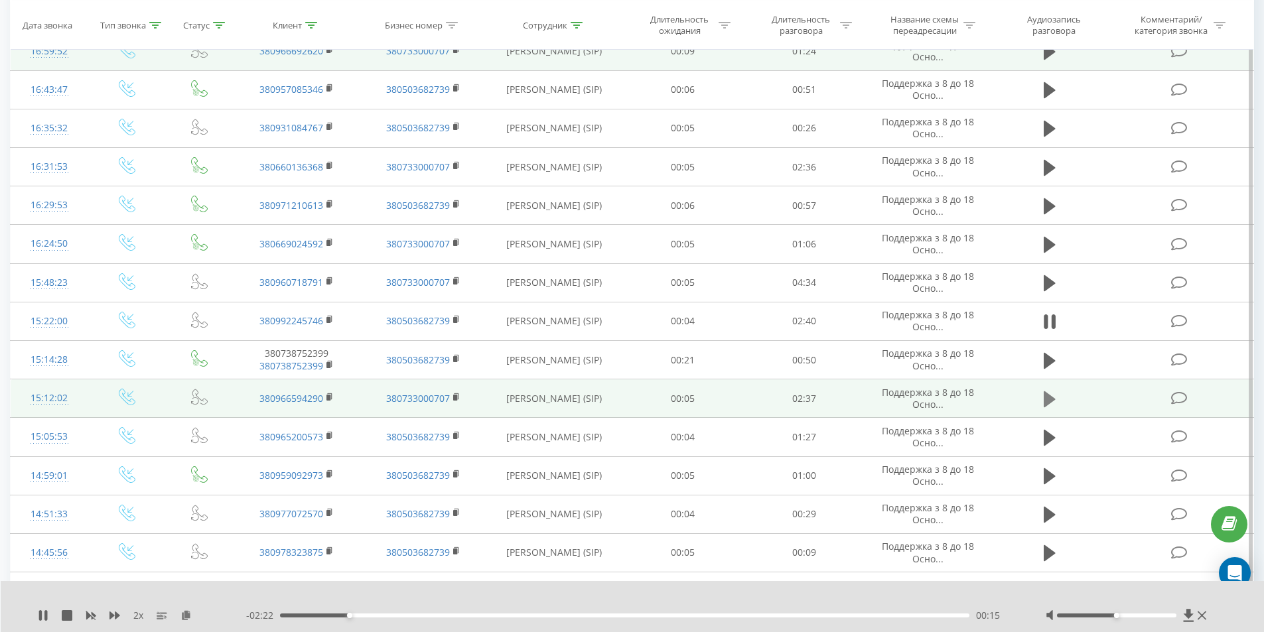
click at [1047, 403] on icon at bounding box center [1049, 399] width 12 height 16
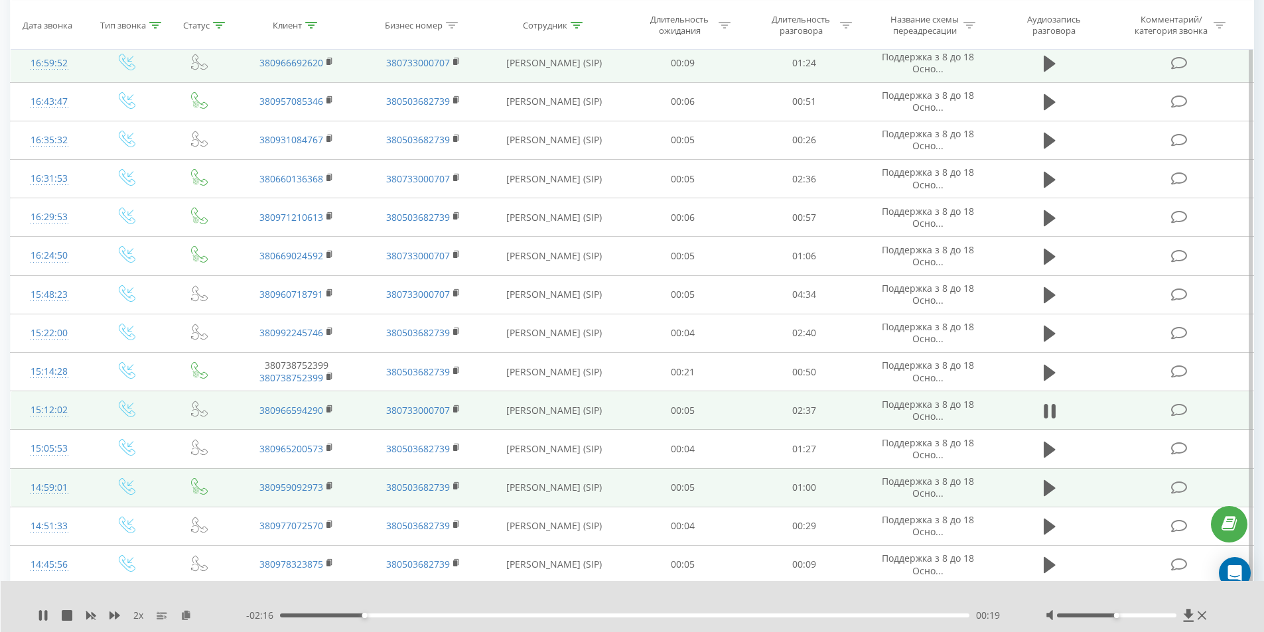
scroll to position [382, 0]
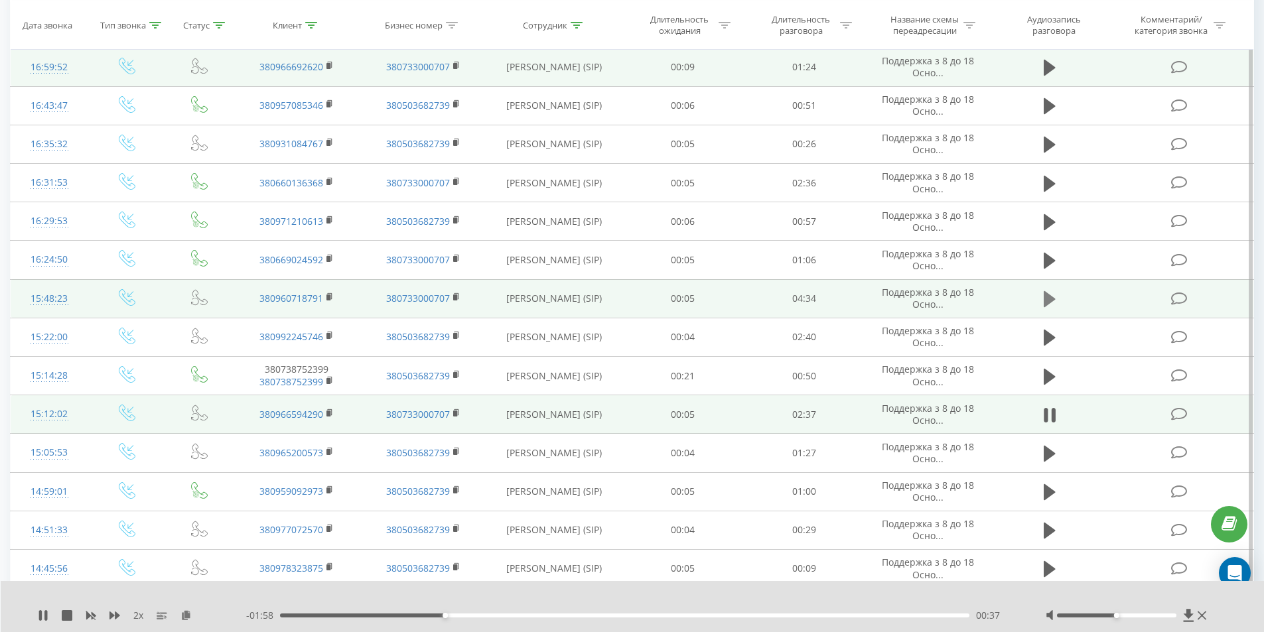
click at [1049, 293] on icon at bounding box center [1049, 299] width 12 height 19
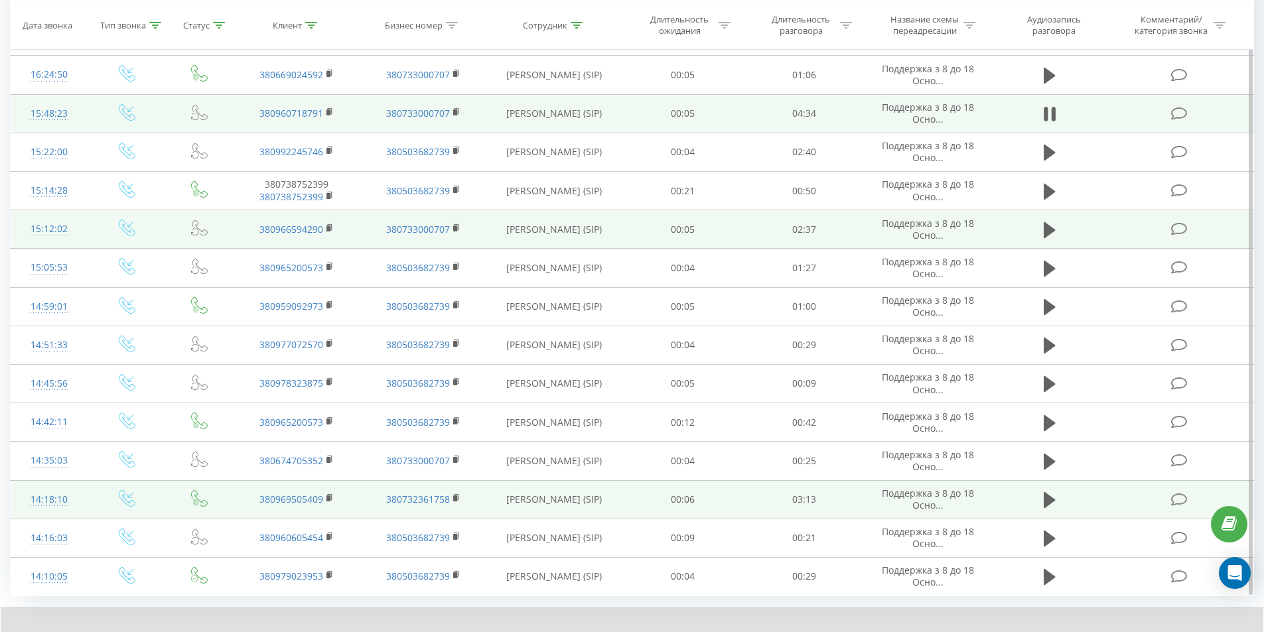
scroll to position [581, 0]
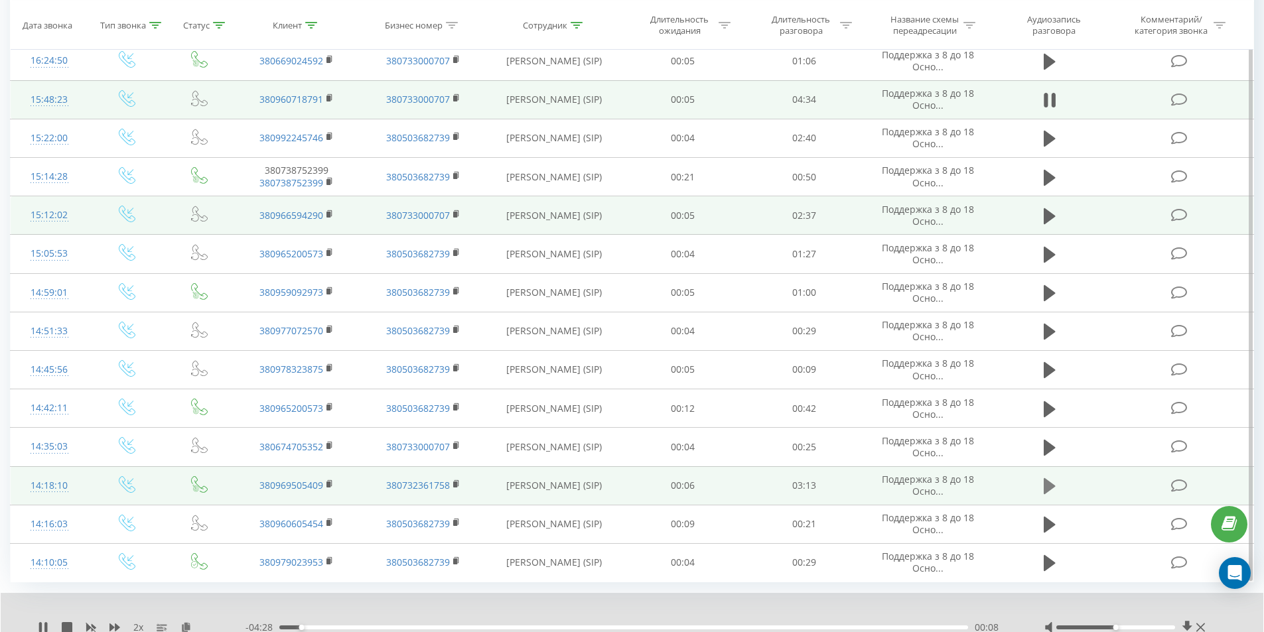
click at [1050, 484] on icon at bounding box center [1049, 486] width 12 height 16
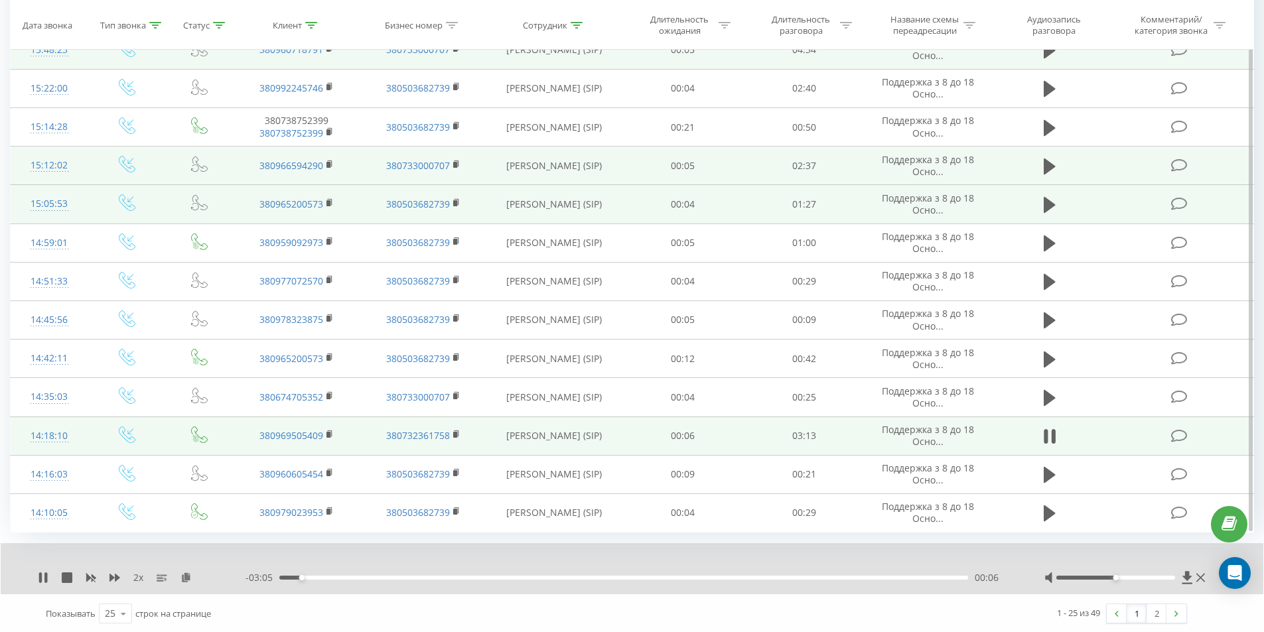
scroll to position [632, 0]
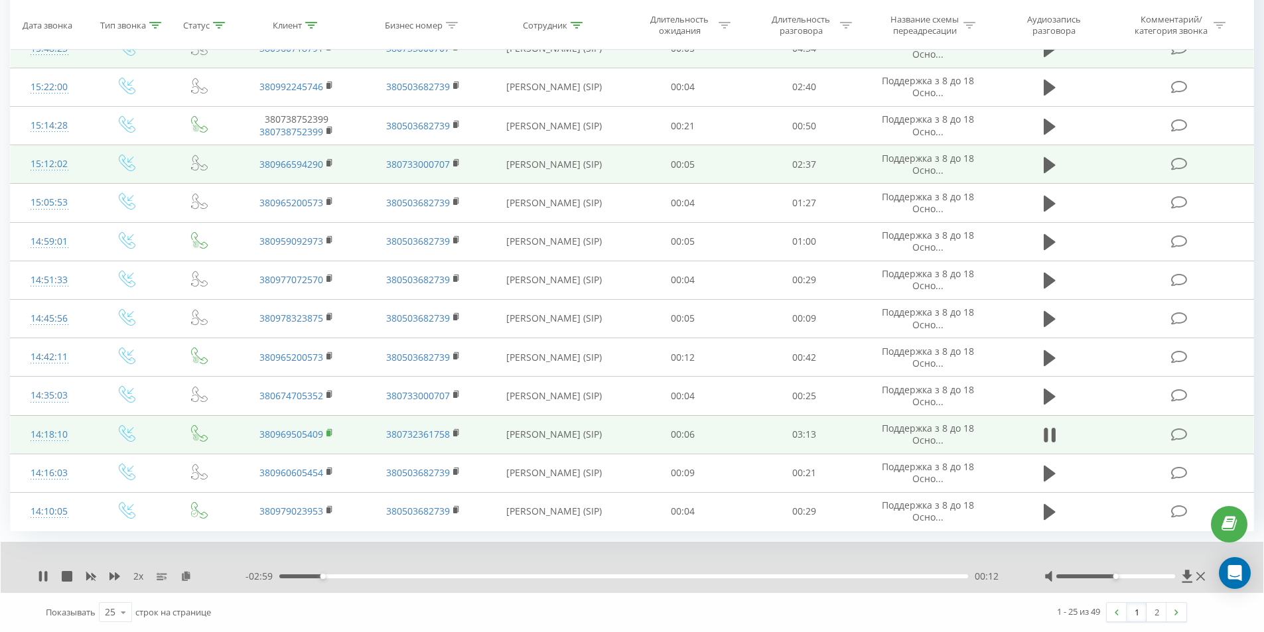
click at [330, 435] on rect at bounding box center [328, 434] width 4 height 6
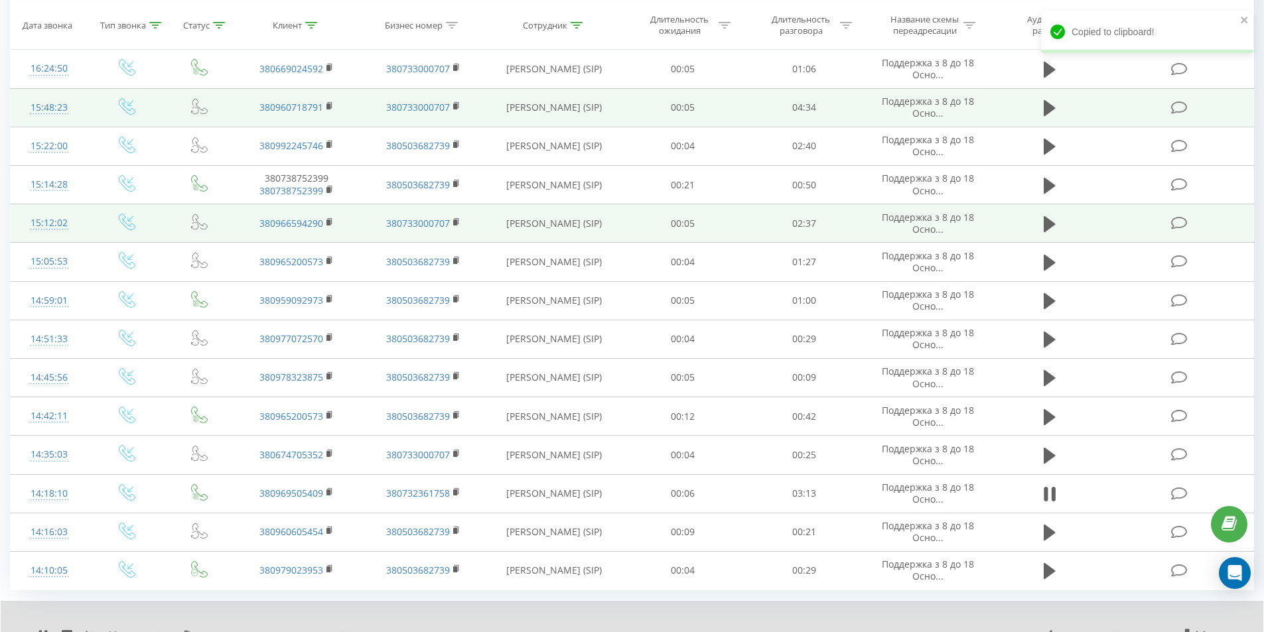
scroll to position [581, 0]
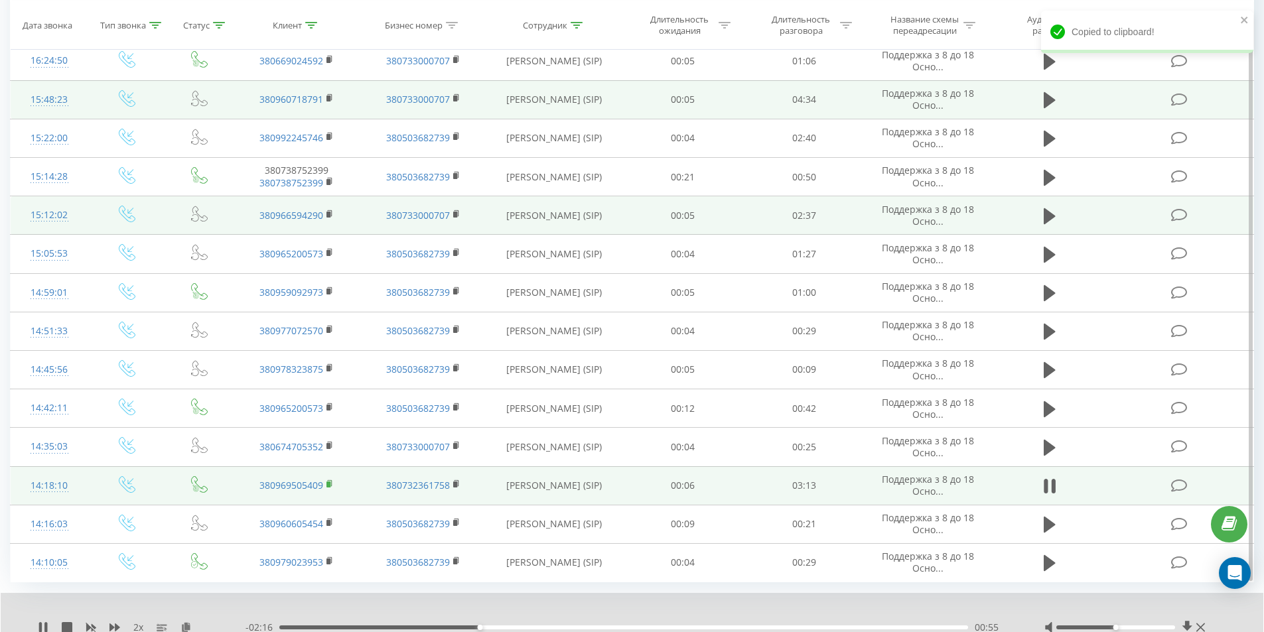
click at [328, 482] on rect at bounding box center [328, 485] width 4 height 6
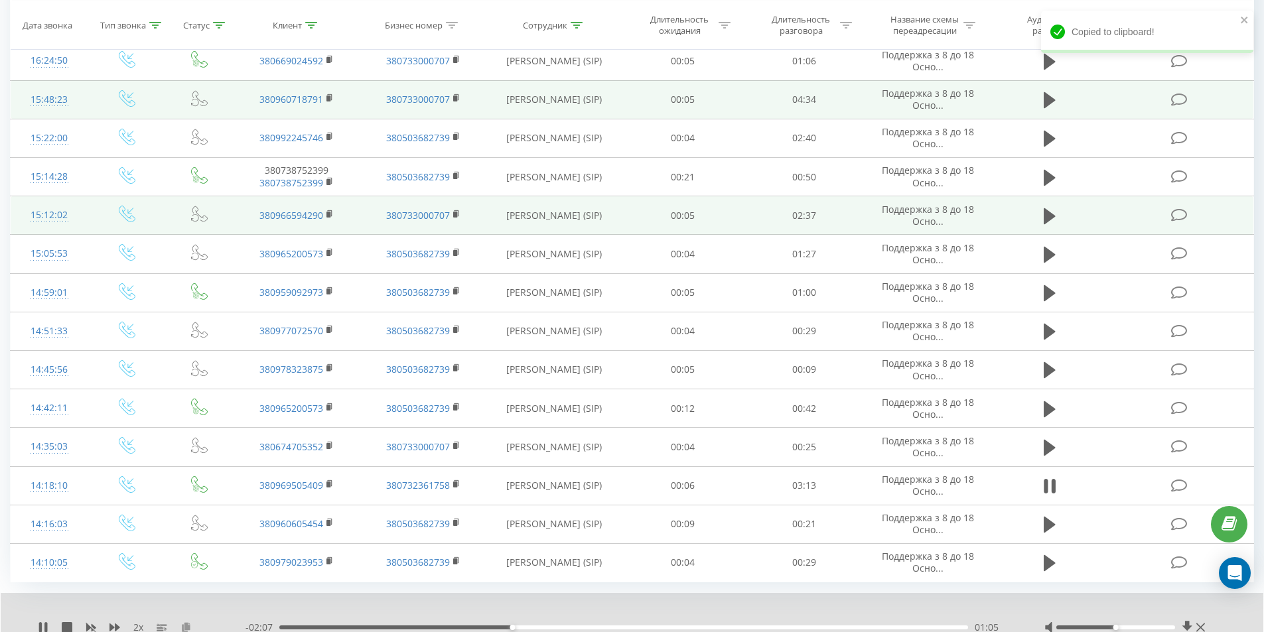
click at [188, 622] on icon at bounding box center [185, 626] width 11 height 9
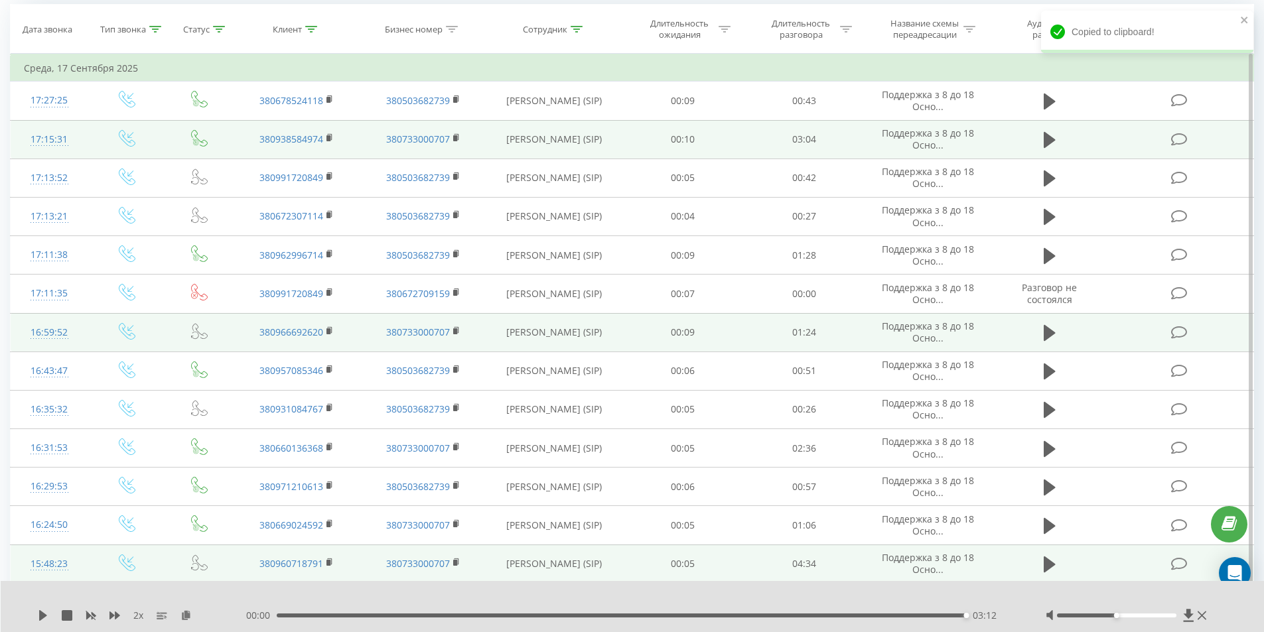
scroll to position [0, 0]
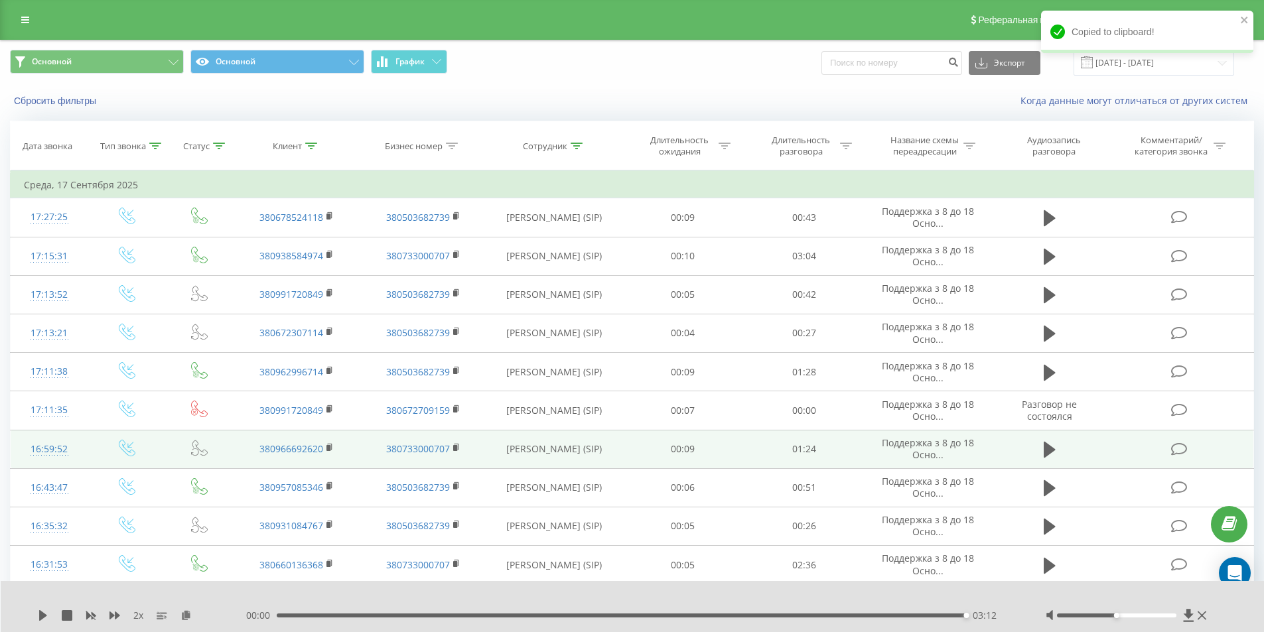
click at [1130, 61] on div "Copied to clipboard!" at bounding box center [1147, 37] width 212 height 52
click at [1127, 65] on input "[DATE] - [DATE]" at bounding box center [1153, 63] width 161 height 26
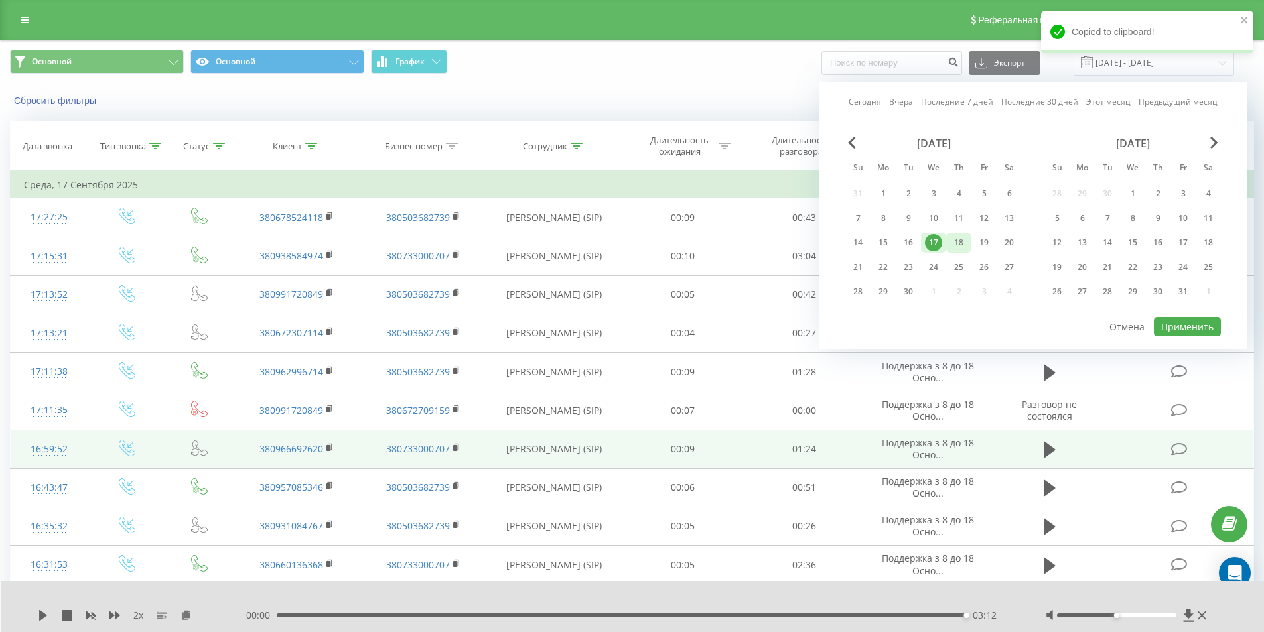
click at [959, 243] on div "18" at bounding box center [958, 242] width 17 height 17
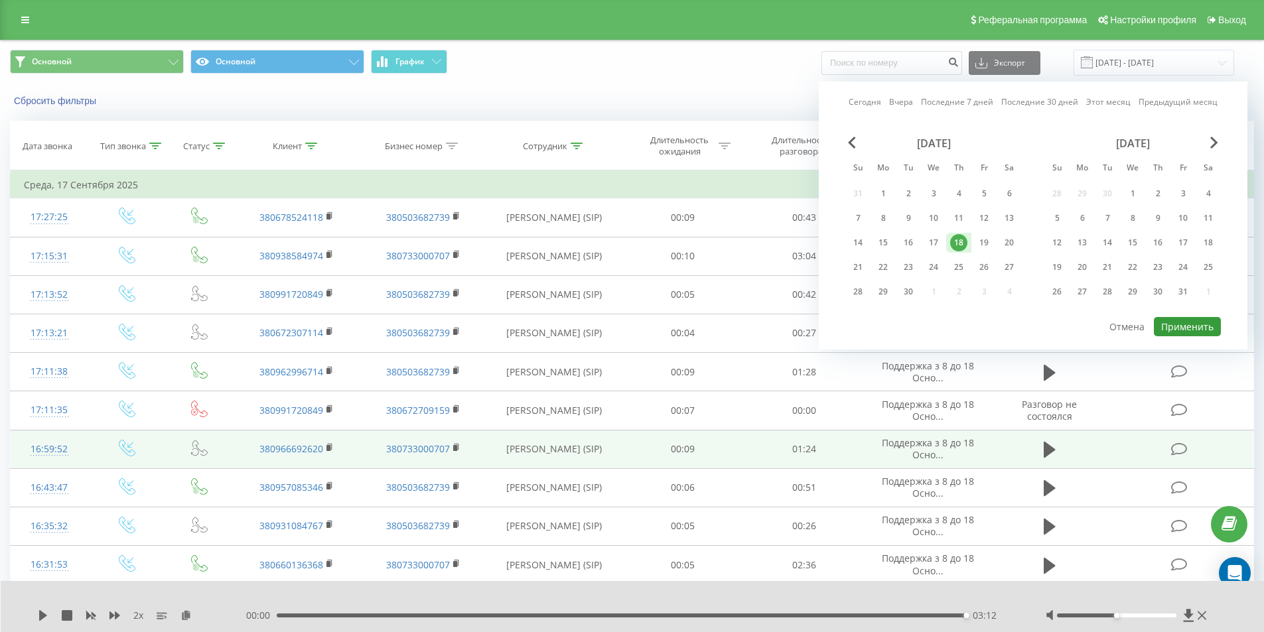
click at [1167, 324] on button "Применить" at bounding box center [1187, 326] width 67 height 19
type input "[DATE] - [DATE]"
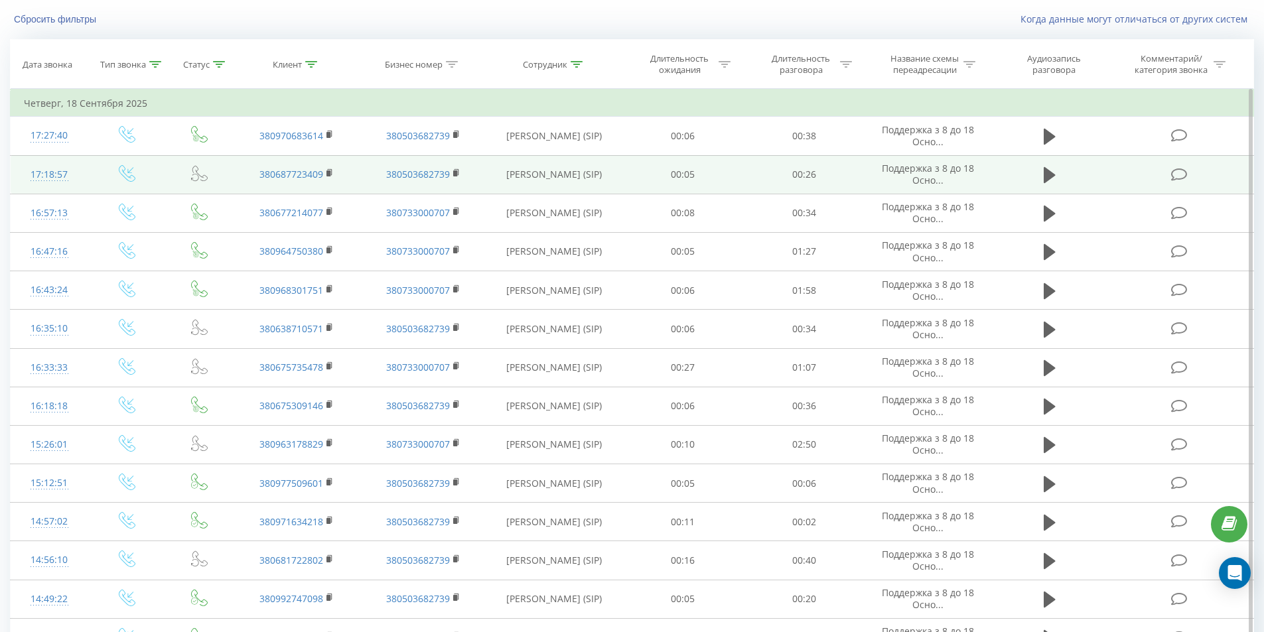
scroll to position [133, 0]
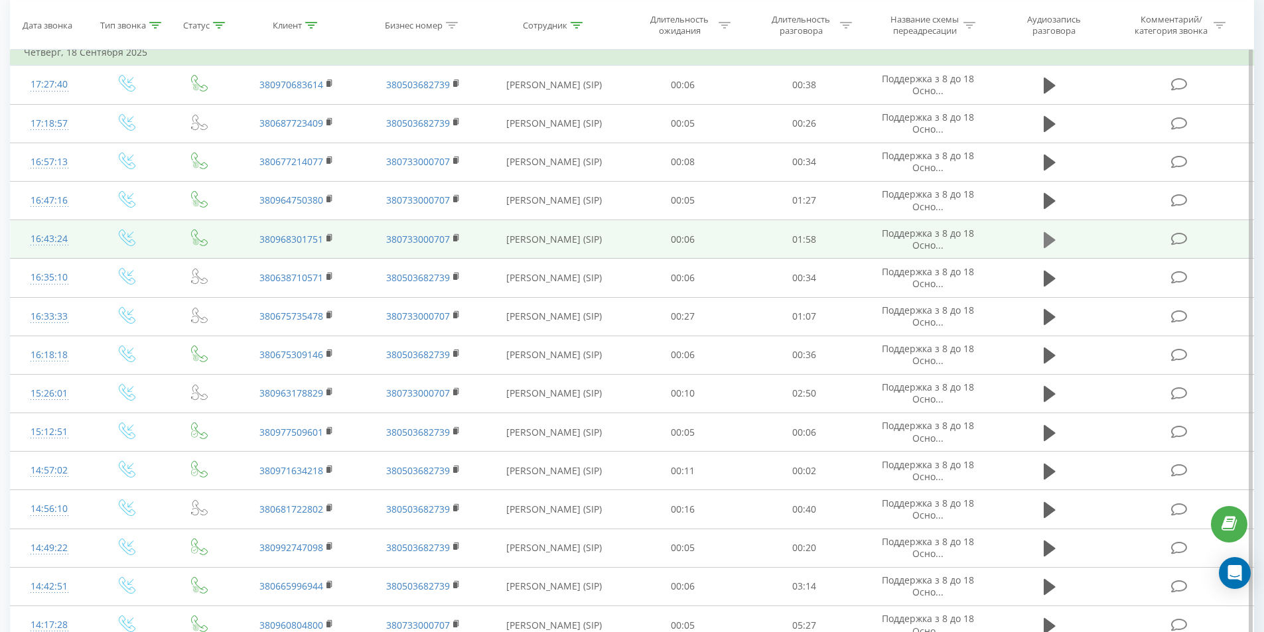
click at [1043, 233] on icon at bounding box center [1049, 240] width 12 height 19
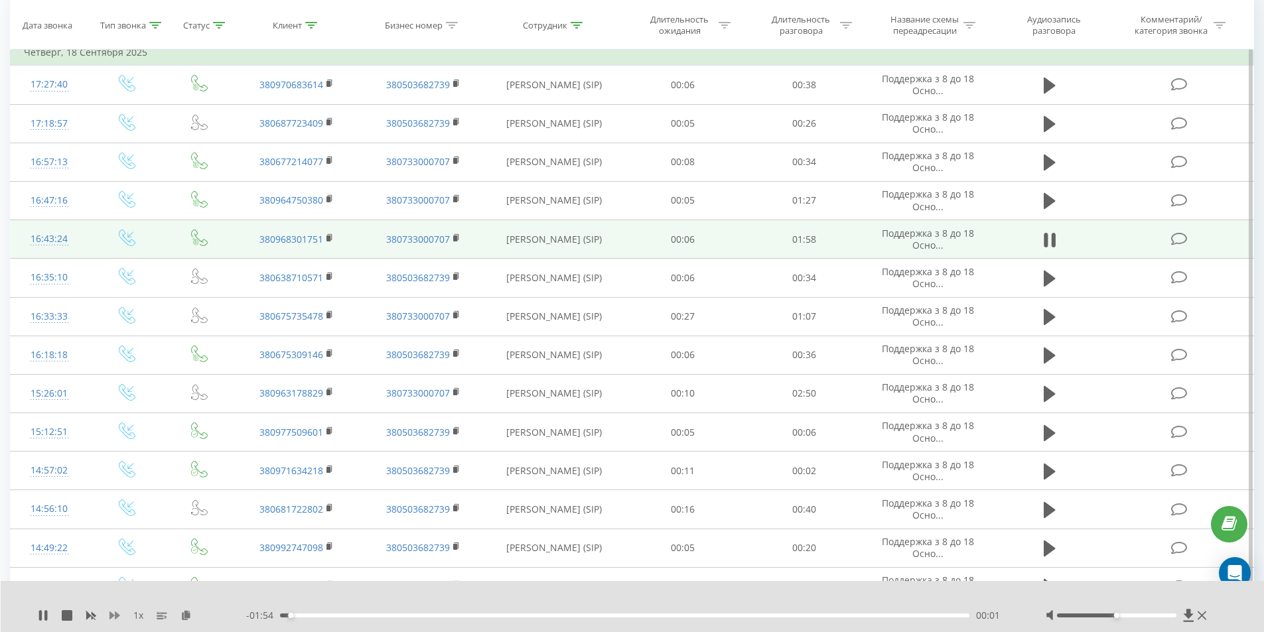
click at [115, 614] on icon at bounding box center [114, 616] width 11 height 8
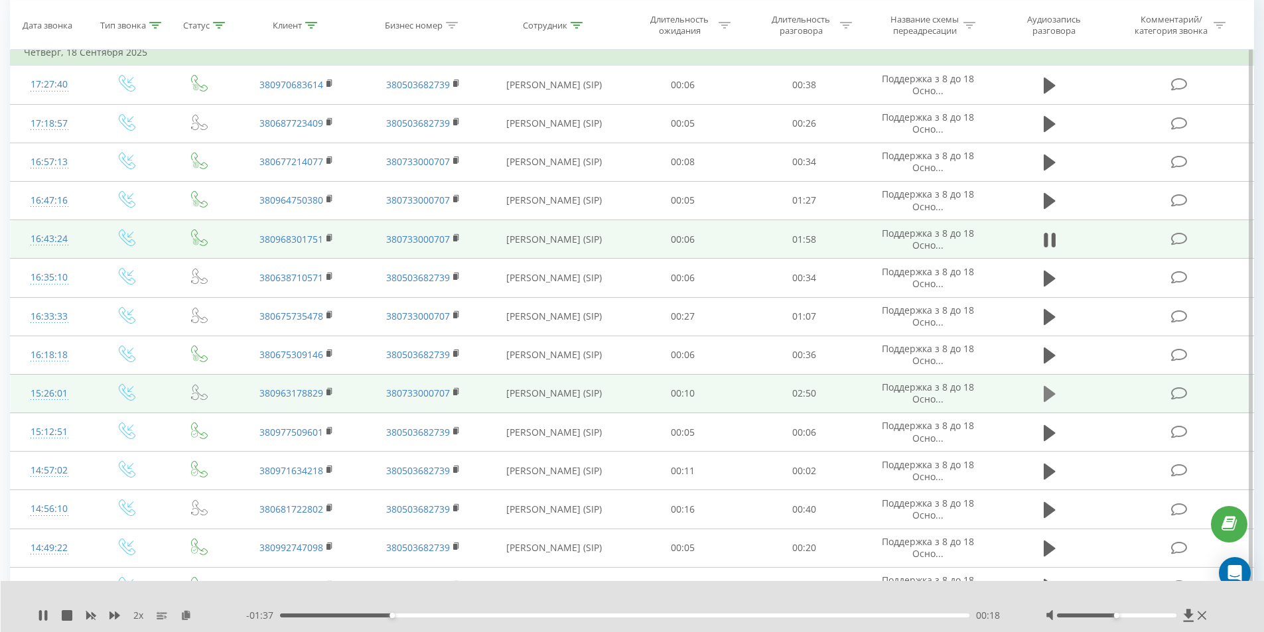
click at [1049, 403] on icon at bounding box center [1049, 394] width 12 height 19
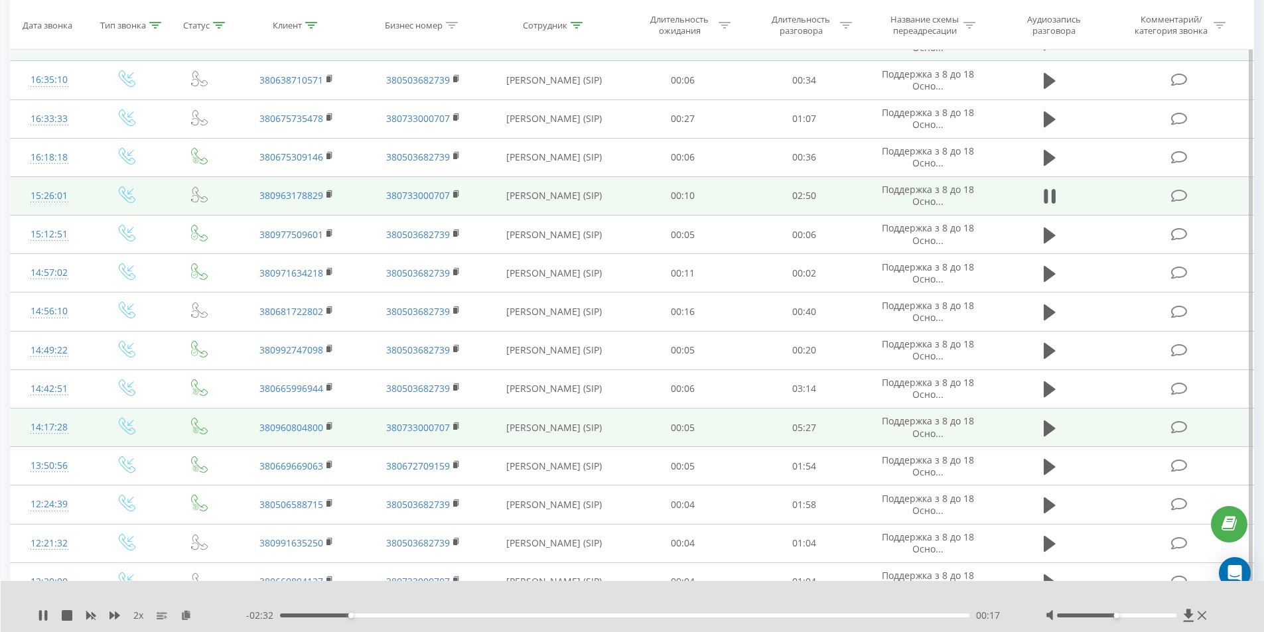
scroll to position [332, 0]
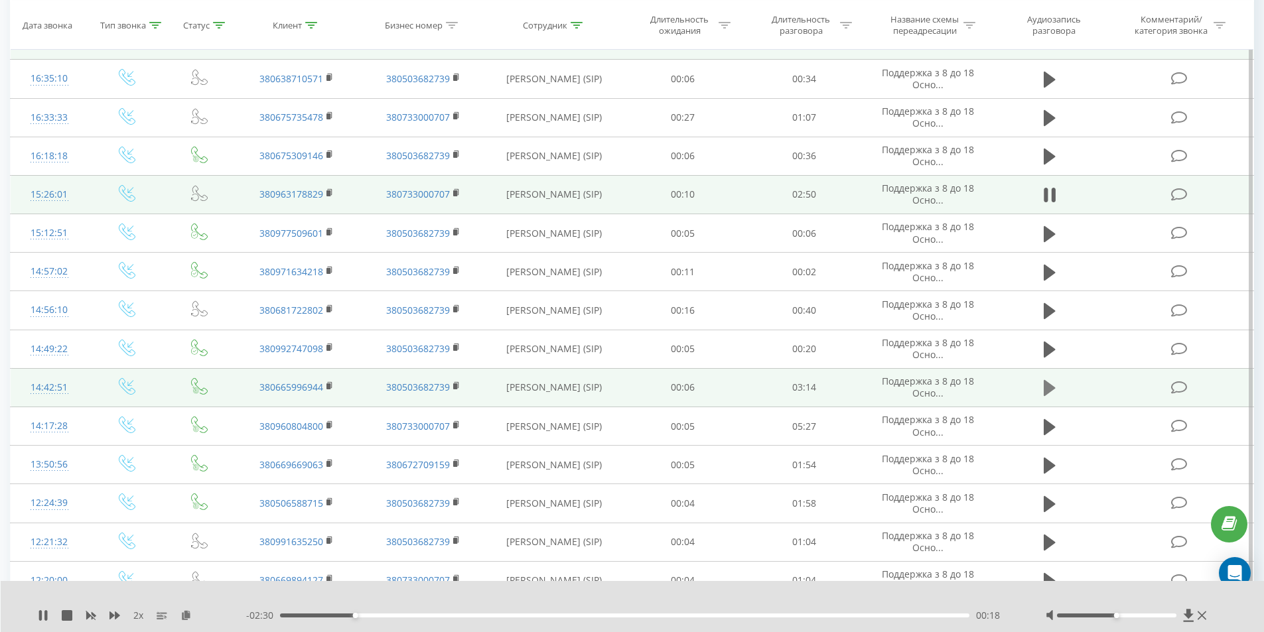
click at [1050, 388] on icon at bounding box center [1049, 388] width 12 height 16
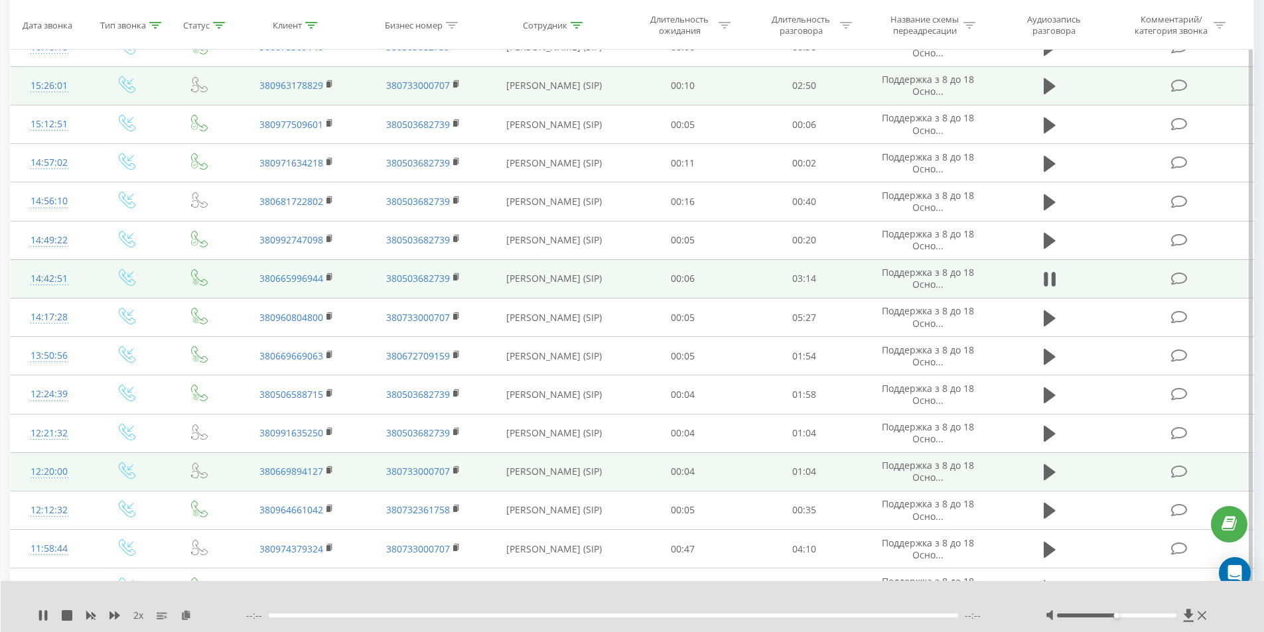
scroll to position [464, 0]
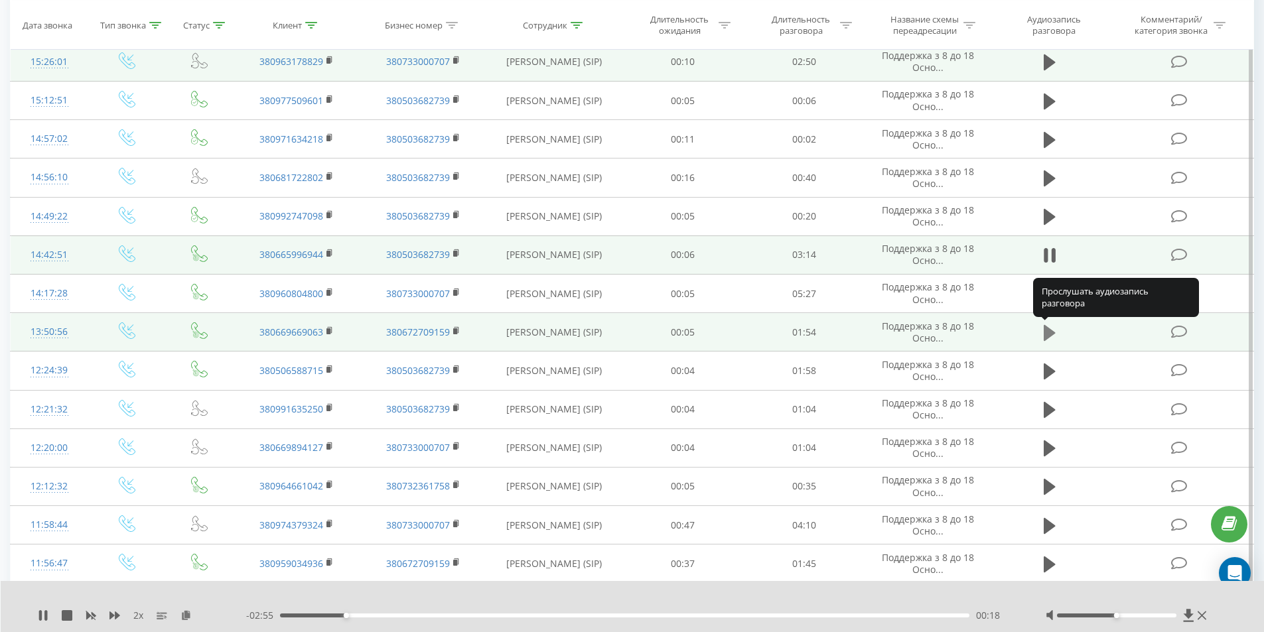
click at [1048, 332] on icon at bounding box center [1049, 333] width 12 height 16
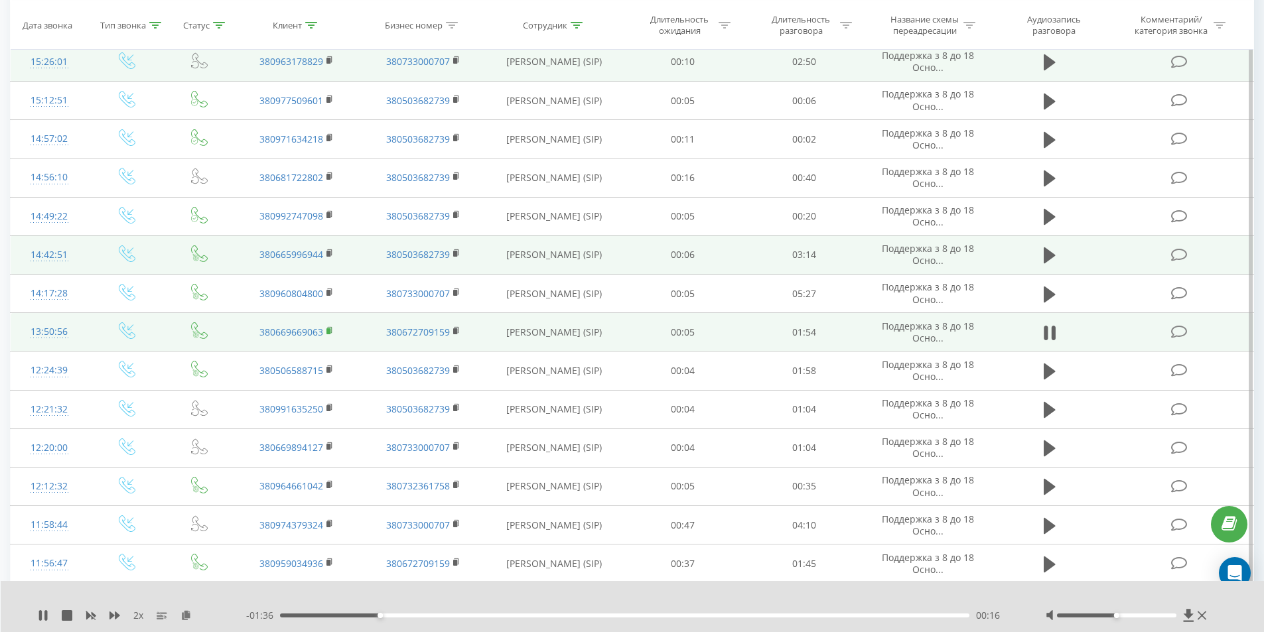
click at [332, 329] on icon at bounding box center [330, 330] width 5 height 6
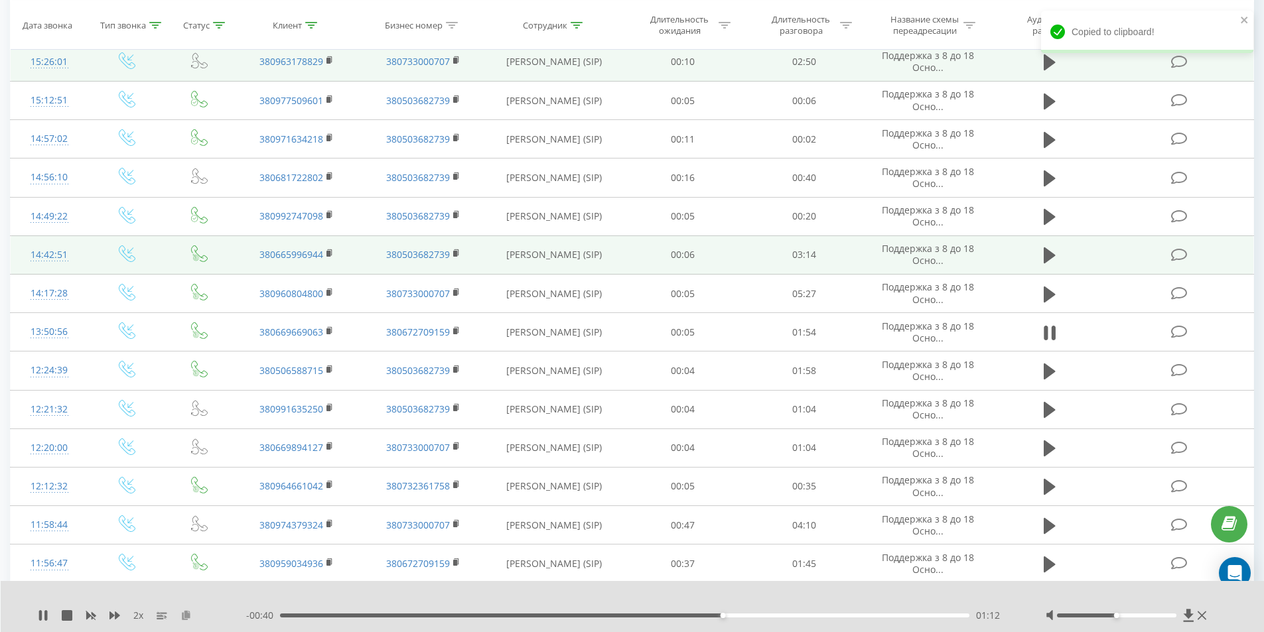
click at [186, 614] on icon at bounding box center [185, 614] width 11 height 9
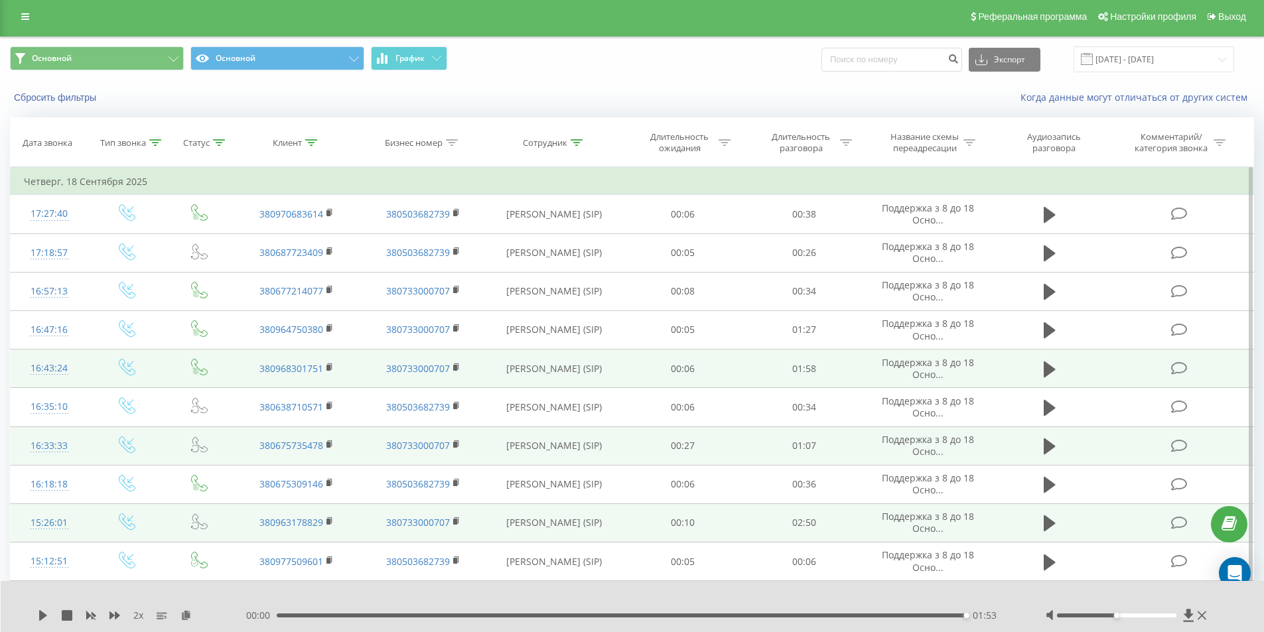
scroll to position [0, 0]
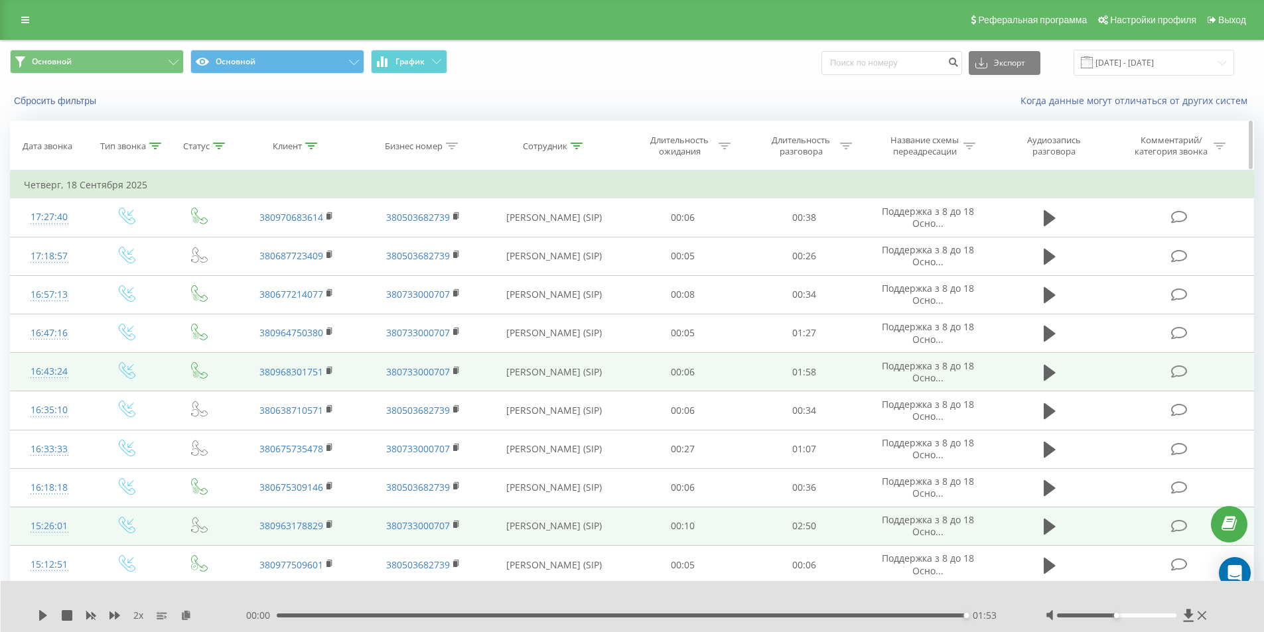
click at [577, 144] on icon at bounding box center [576, 146] width 12 height 7
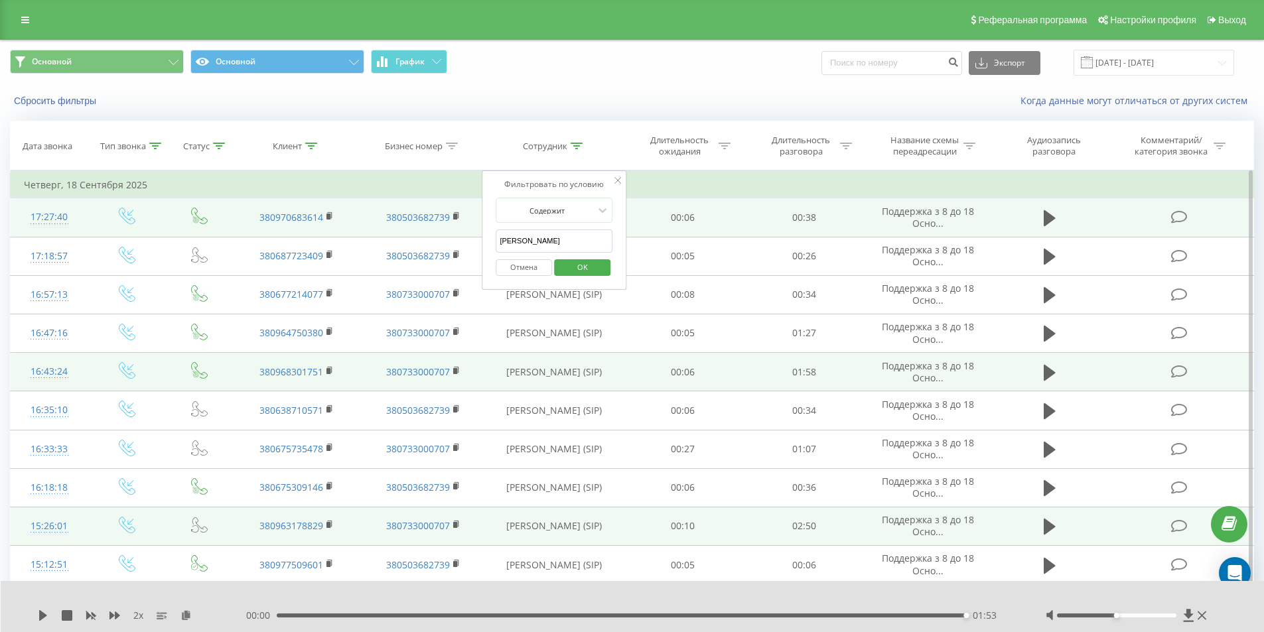
drag, startPoint x: 580, startPoint y: 243, endPoint x: 324, endPoint y: 235, distance: 256.9
type input "[PERSON_NAME]"
click button "OK" at bounding box center [582, 267] width 56 height 17
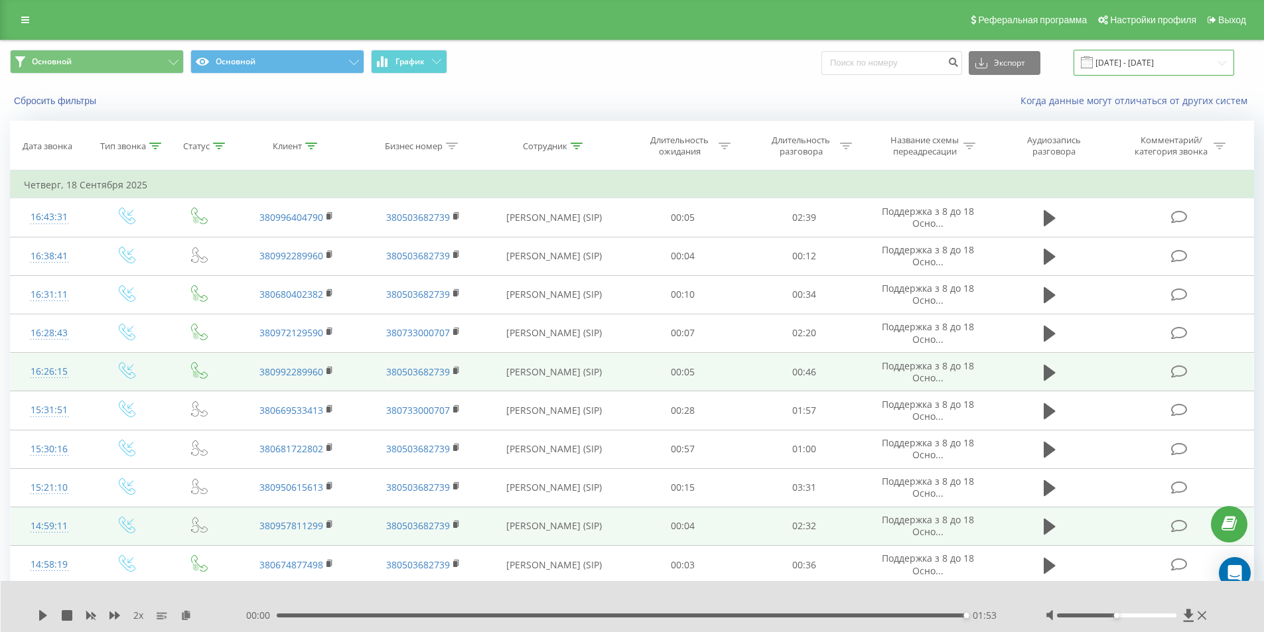
click at [1109, 64] on input "[DATE] - [DATE]" at bounding box center [1153, 63] width 161 height 26
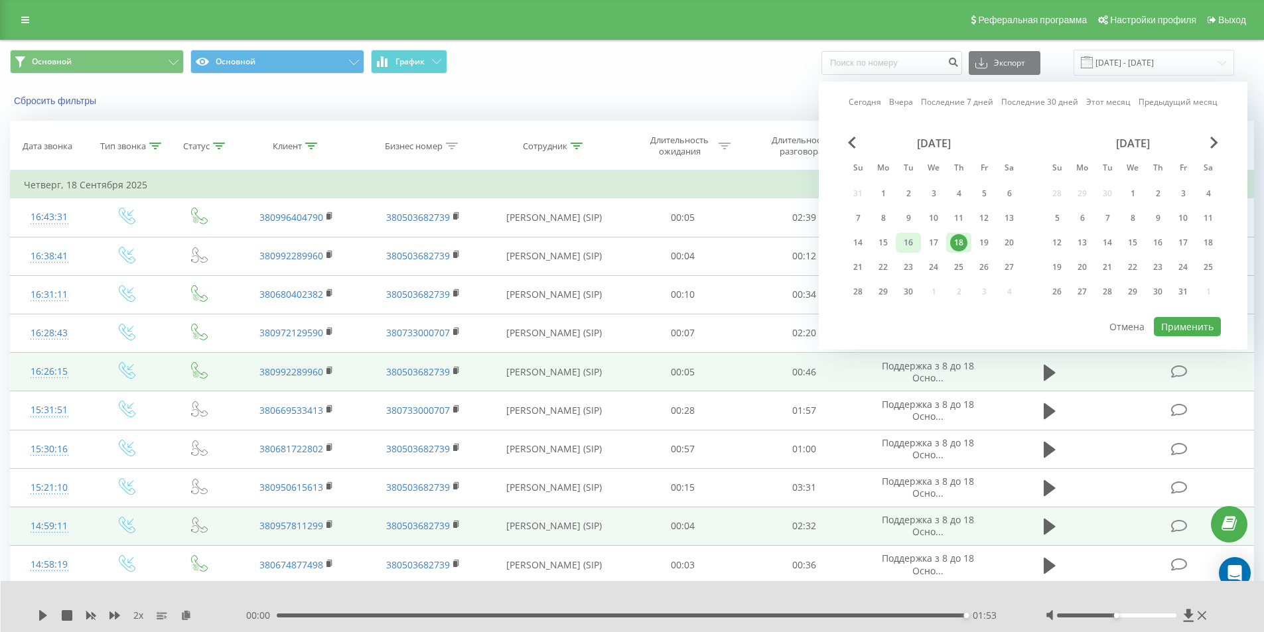
click at [907, 242] on div "16" at bounding box center [907, 242] width 17 height 17
click at [1179, 324] on button "Применить" at bounding box center [1187, 326] width 67 height 19
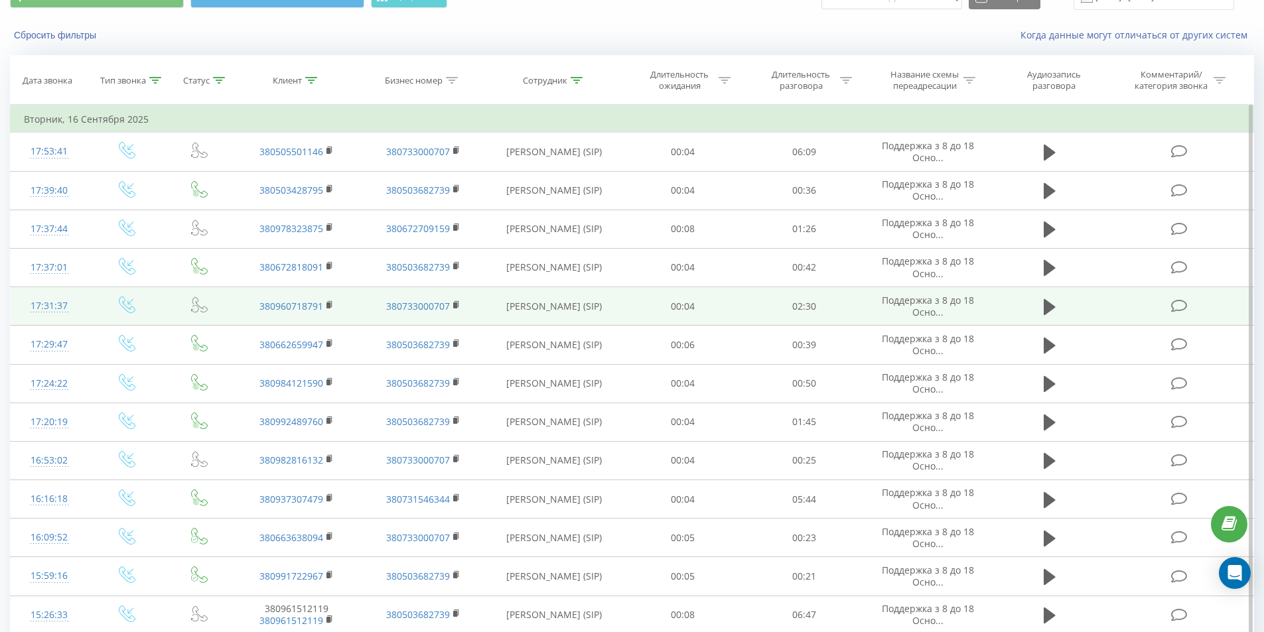
scroll to position [66, 0]
click at [1052, 302] on icon at bounding box center [1049, 306] width 12 height 19
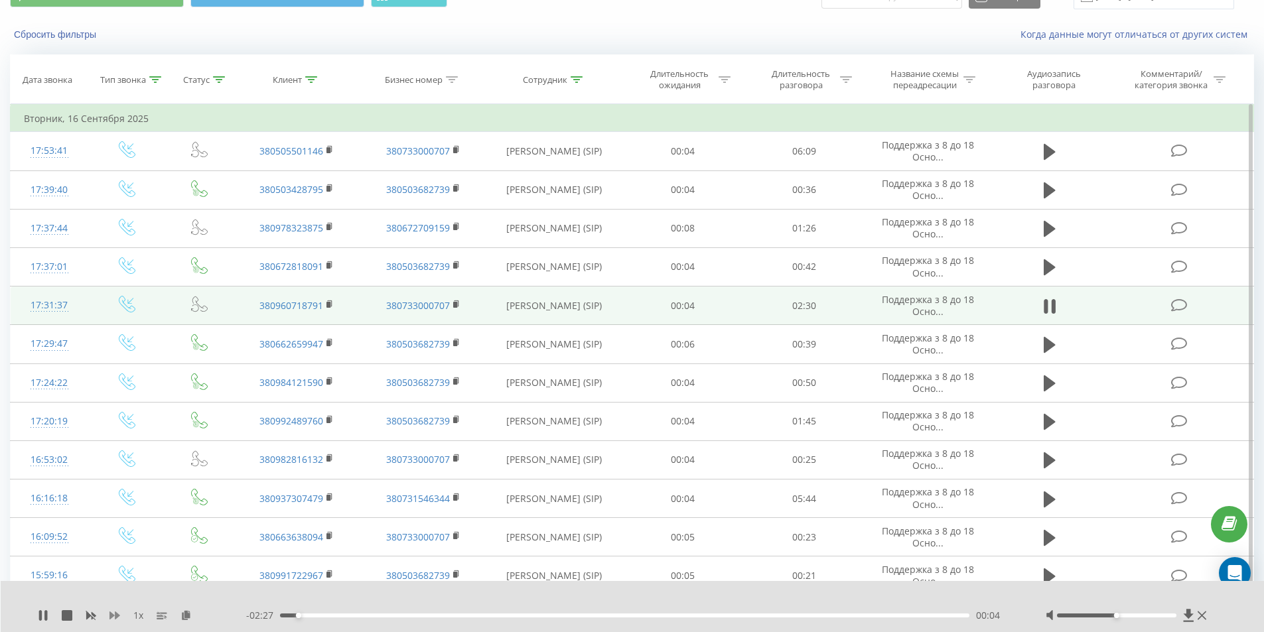
click at [110, 616] on icon at bounding box center [114, 616] width 11 height 8
click at [186, 612] on icon at bounding box center [185, 614] width 11 height 9
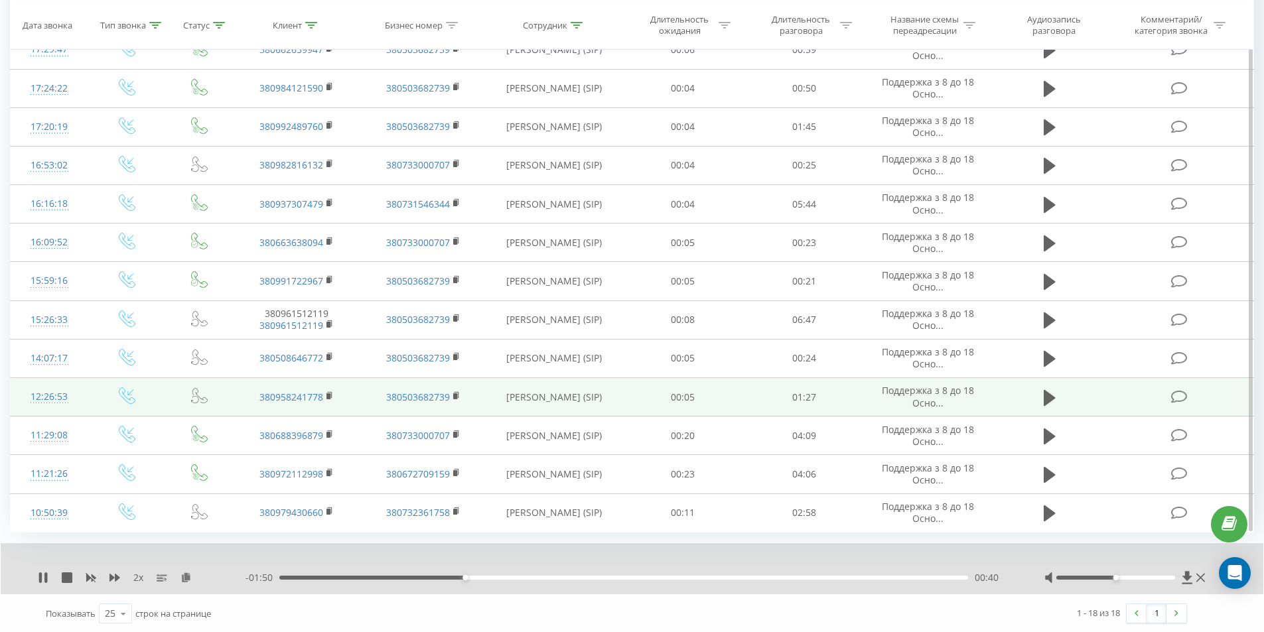
scroll to position [362, 0]
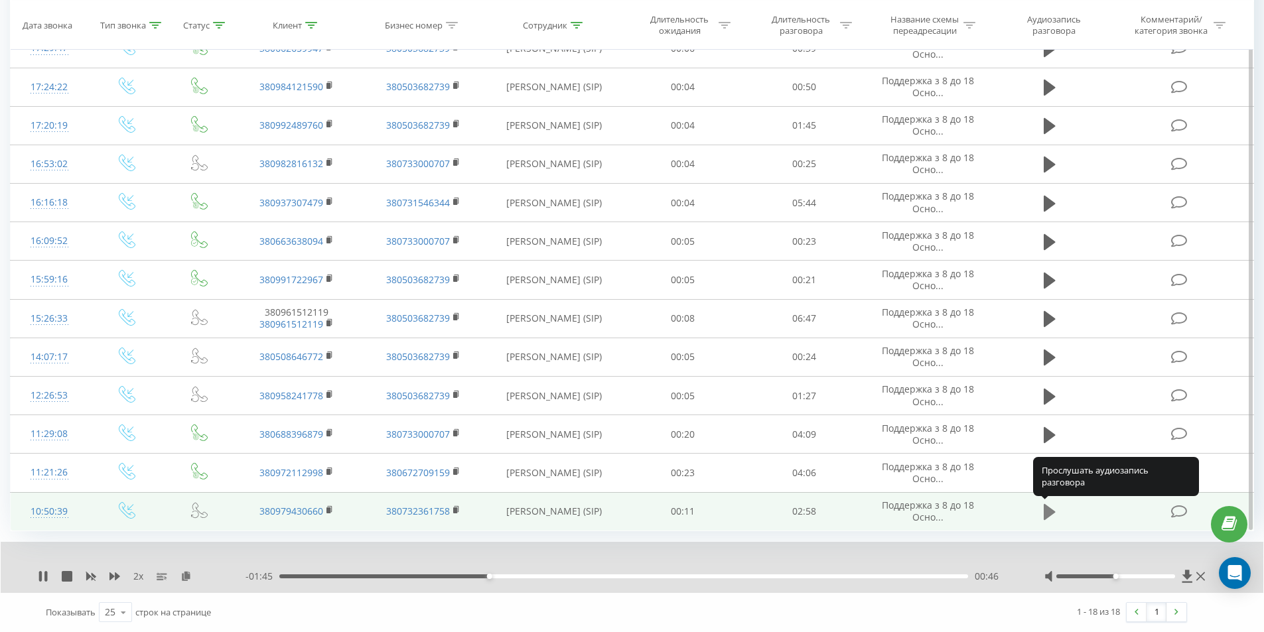
click at [1048, 510] on icon at bounding box center [1049, 512] width 12 height 16
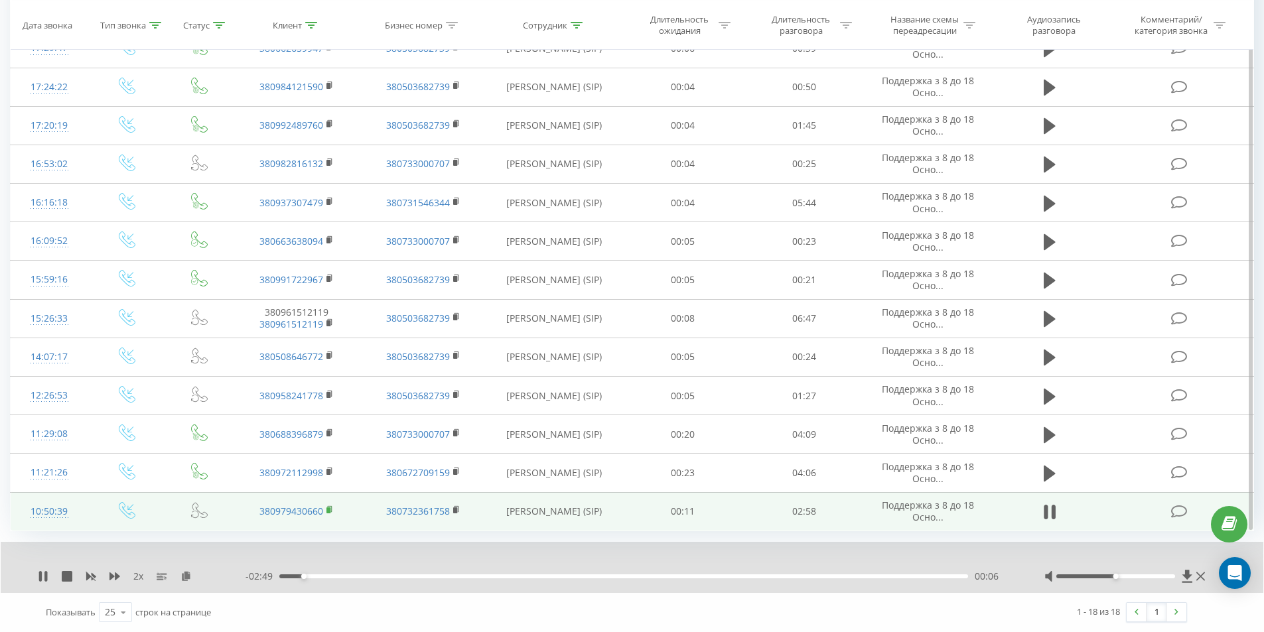
click at [329, 512] on rect at bounding box center [328, 510] width 4 height 6
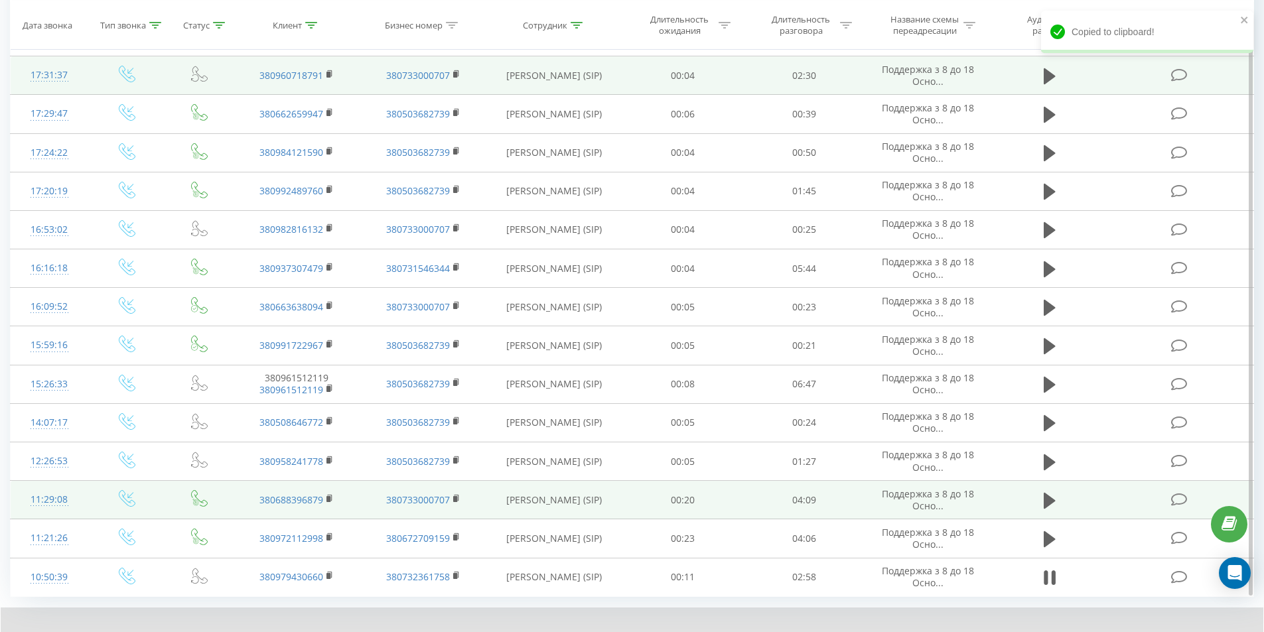
scroll to position [296, 0]
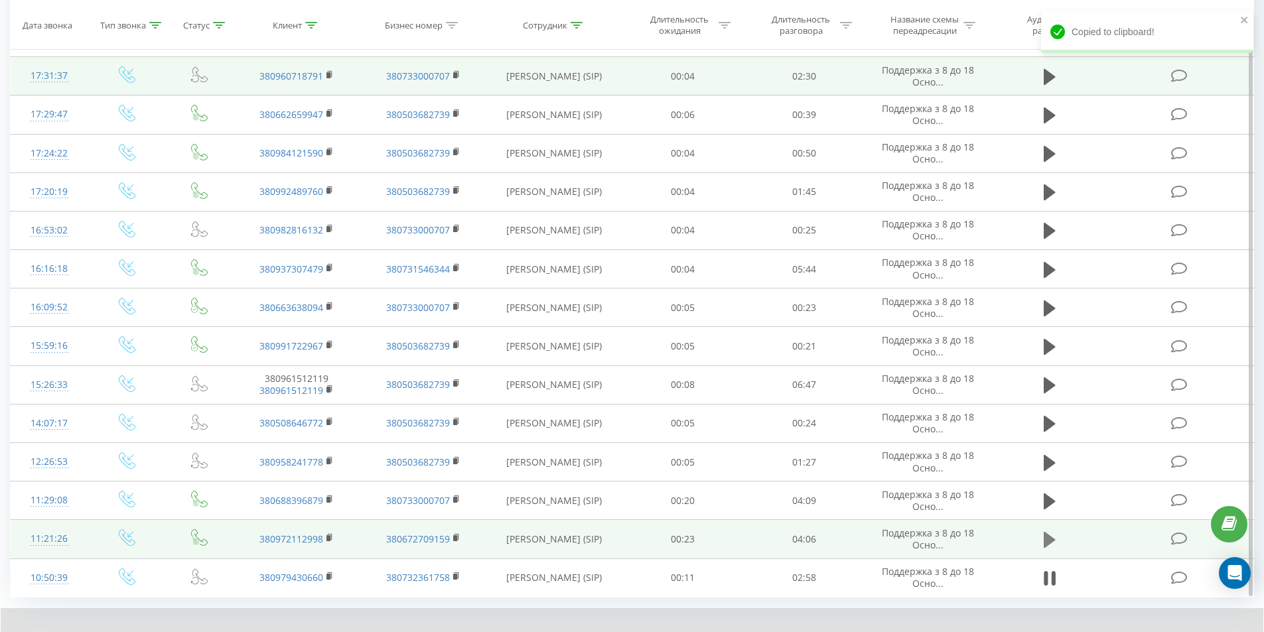
click at [1046, 542] on icon at bounding box center [1049, 540] width 12 height 16
click at [330, 537] on rect at bounding box center [328, 538] width 4 height 6
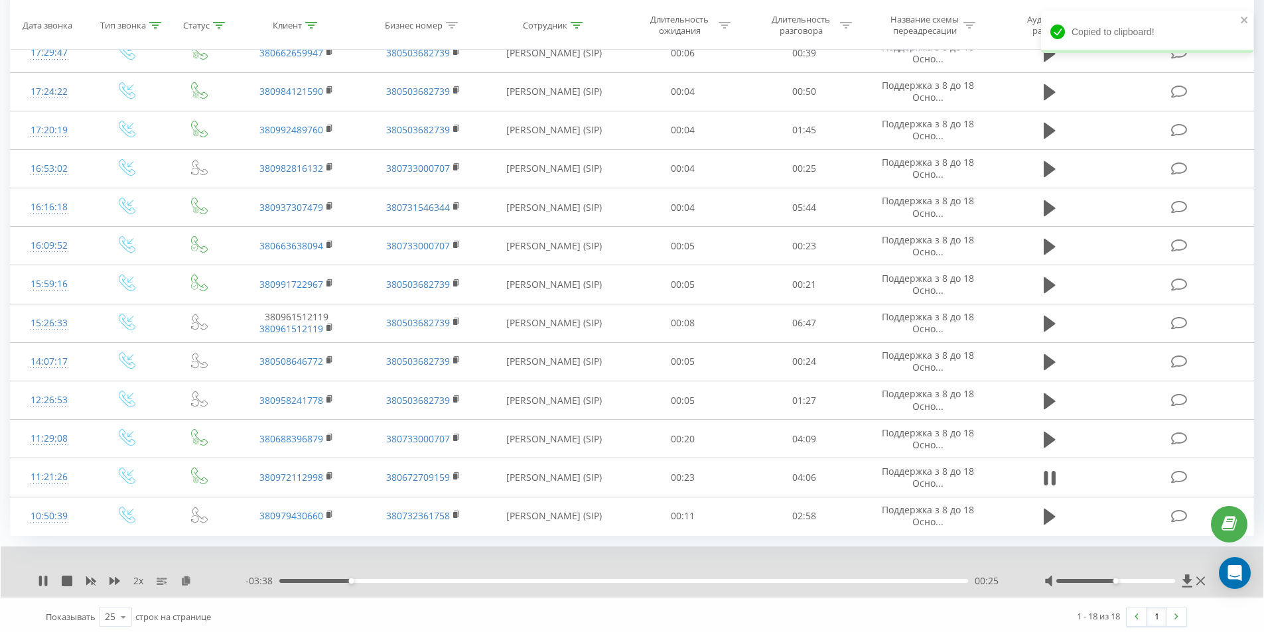
scroll to position [362, 0]
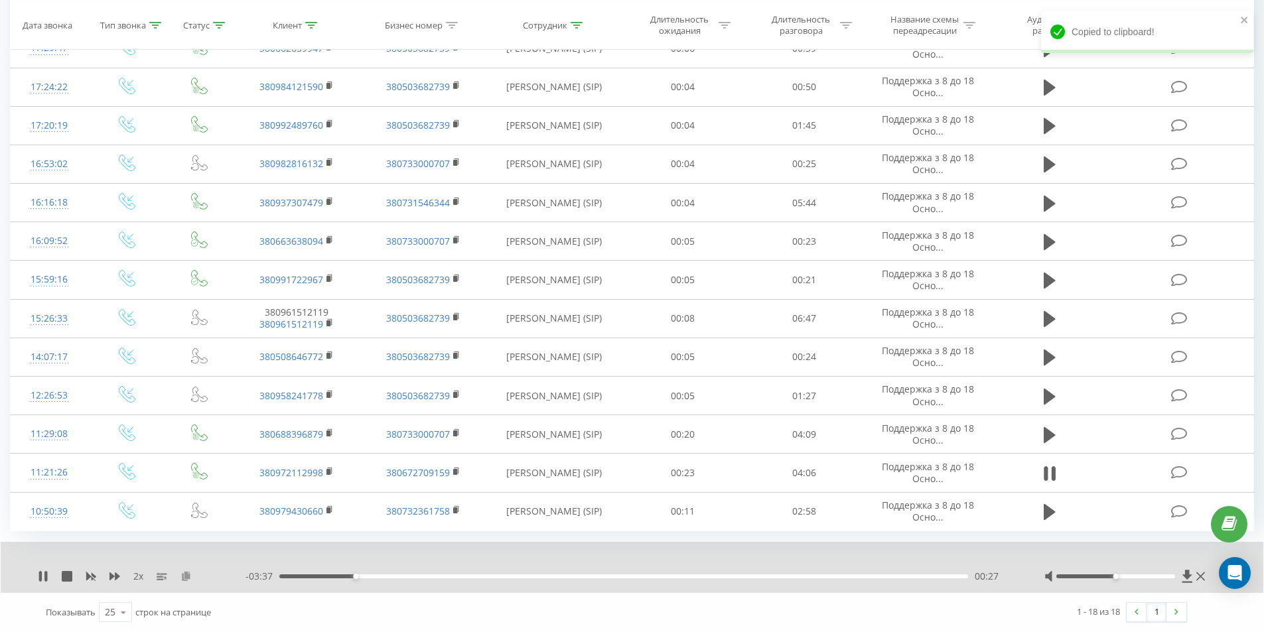
click at [184, 576] on icon at bounding box center [185, 575] width 11 height 9
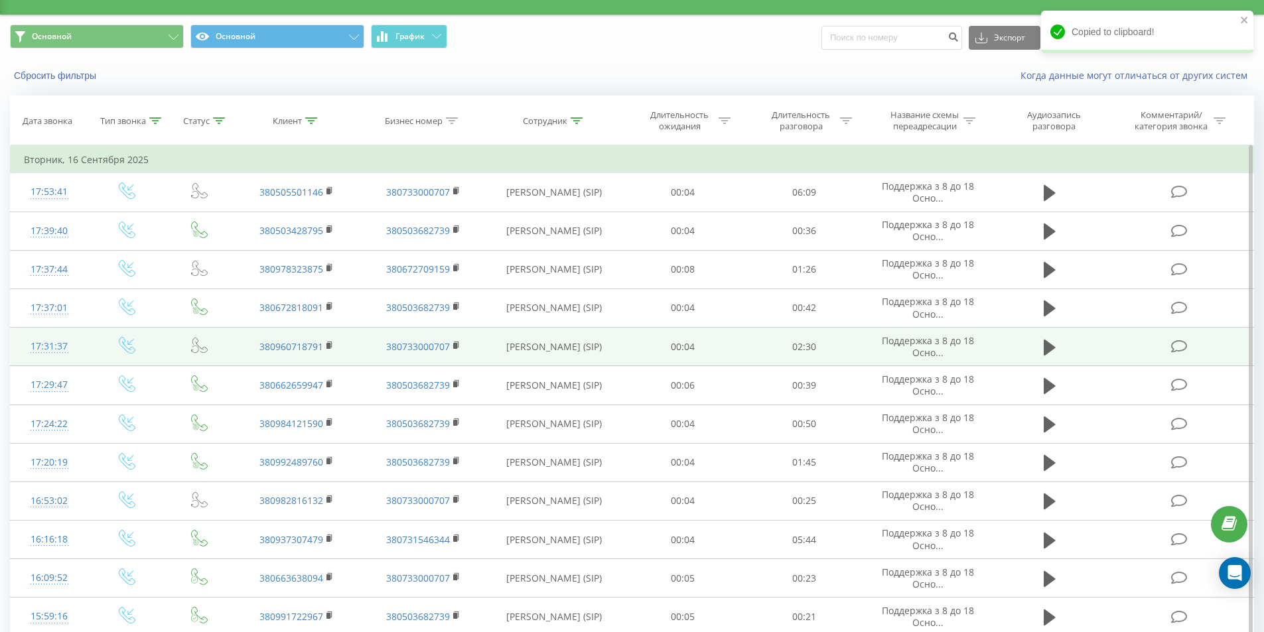
scroll to position [0, 0]
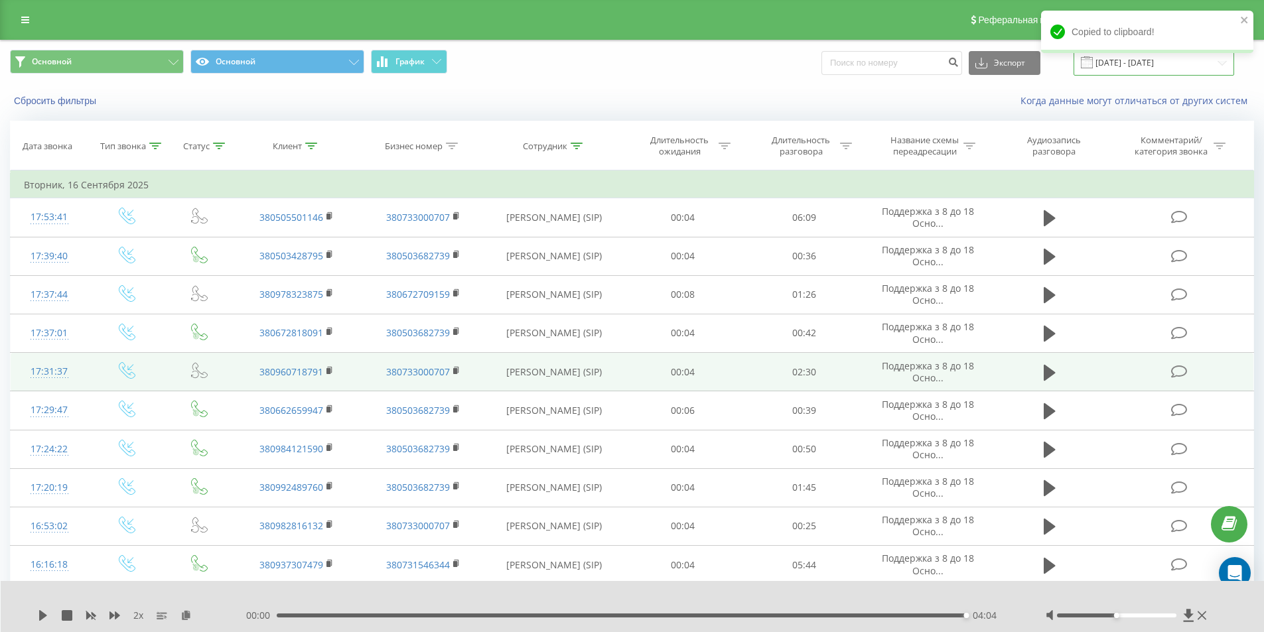
click at [1134, 63] on input "[DATE] - [DATE]" at bounding box center [1153, 63] width 161 height 26
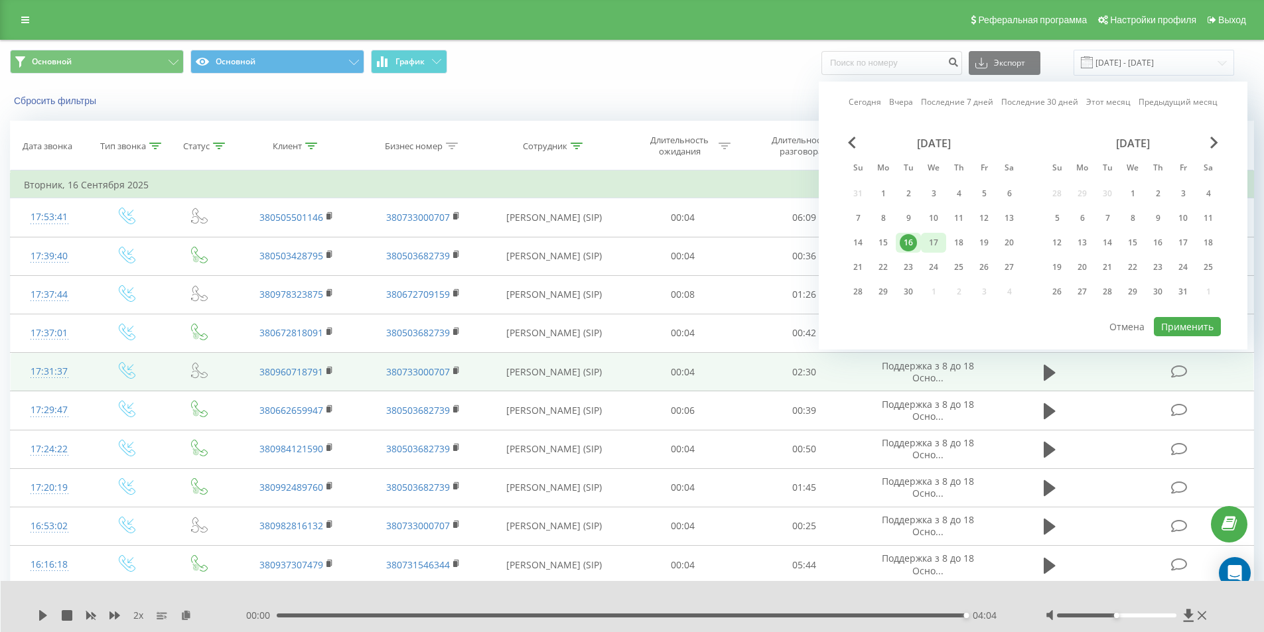
click at [932, 243] on div "17" at bounding box center [933, 242] width 17 height 17
click at [1187, 328] on button "Применить" at bounding box center [1187, 326] width 67 height 19
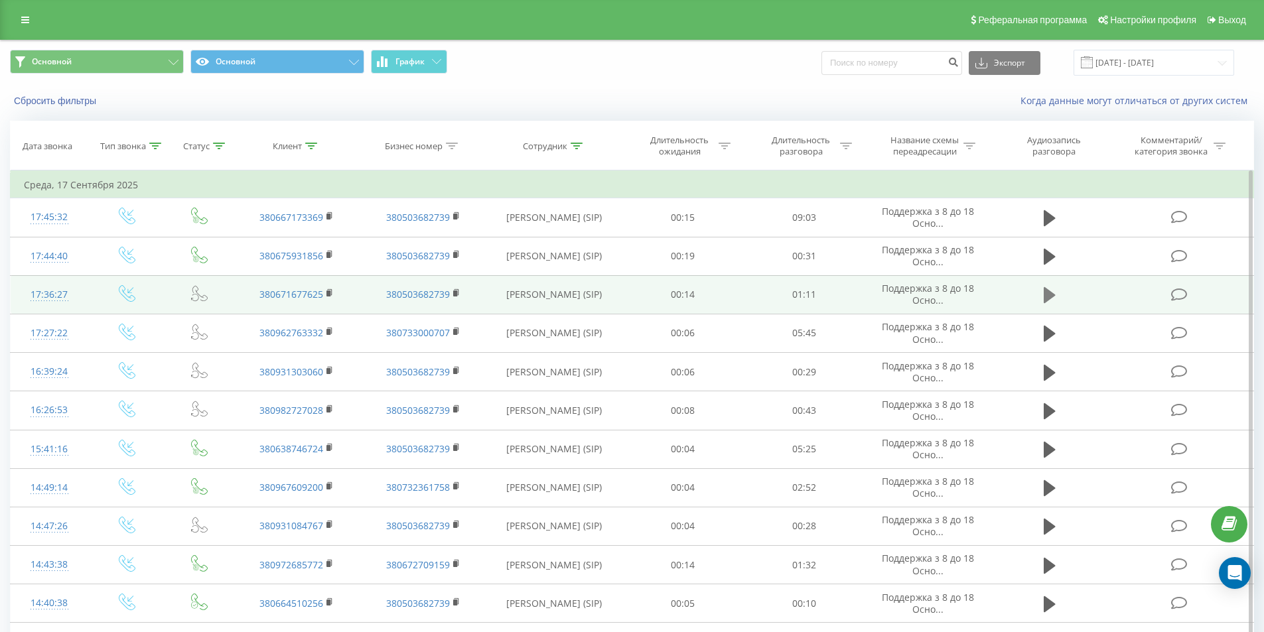
click at [1048, 295] on icon at bounding box center [1049, 295] width 12 height 16
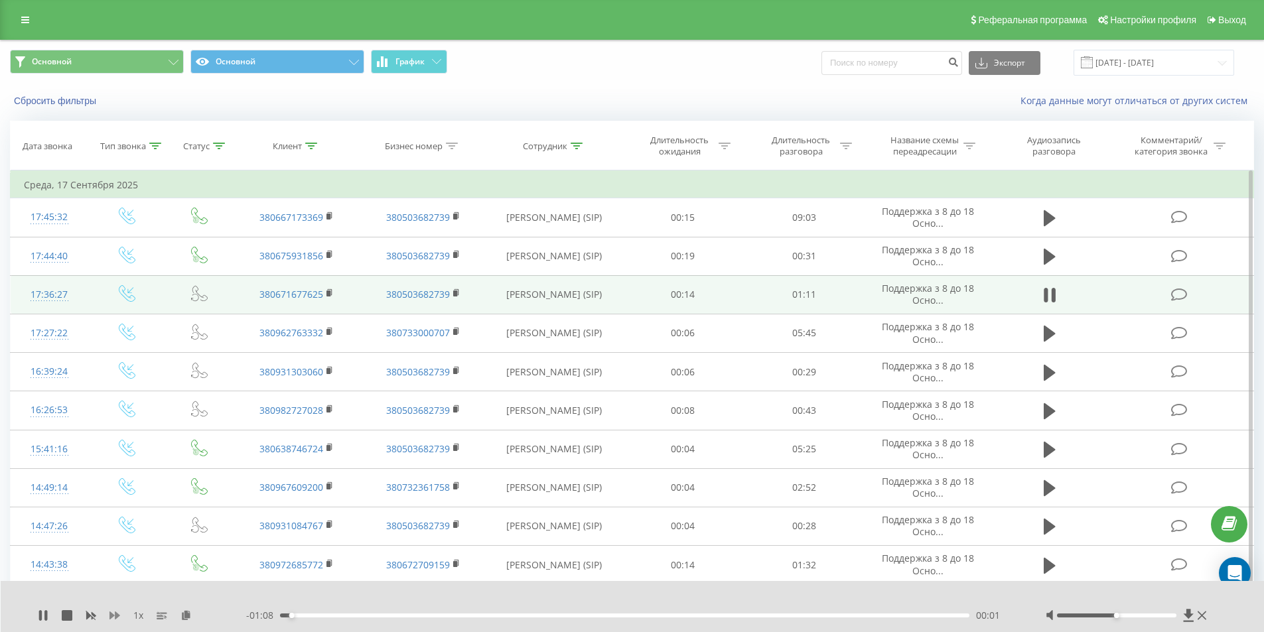
click at [116, 616] on icon at bounding box center [114, 616] width 11 height 8
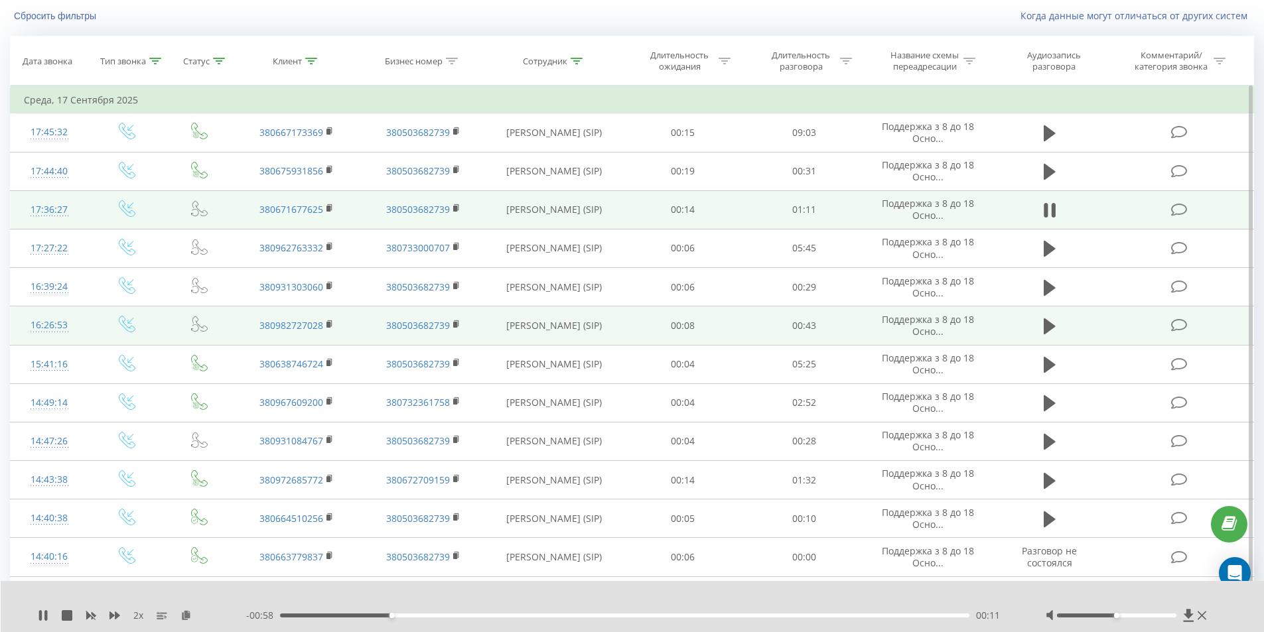
scroll to position [133, 0]
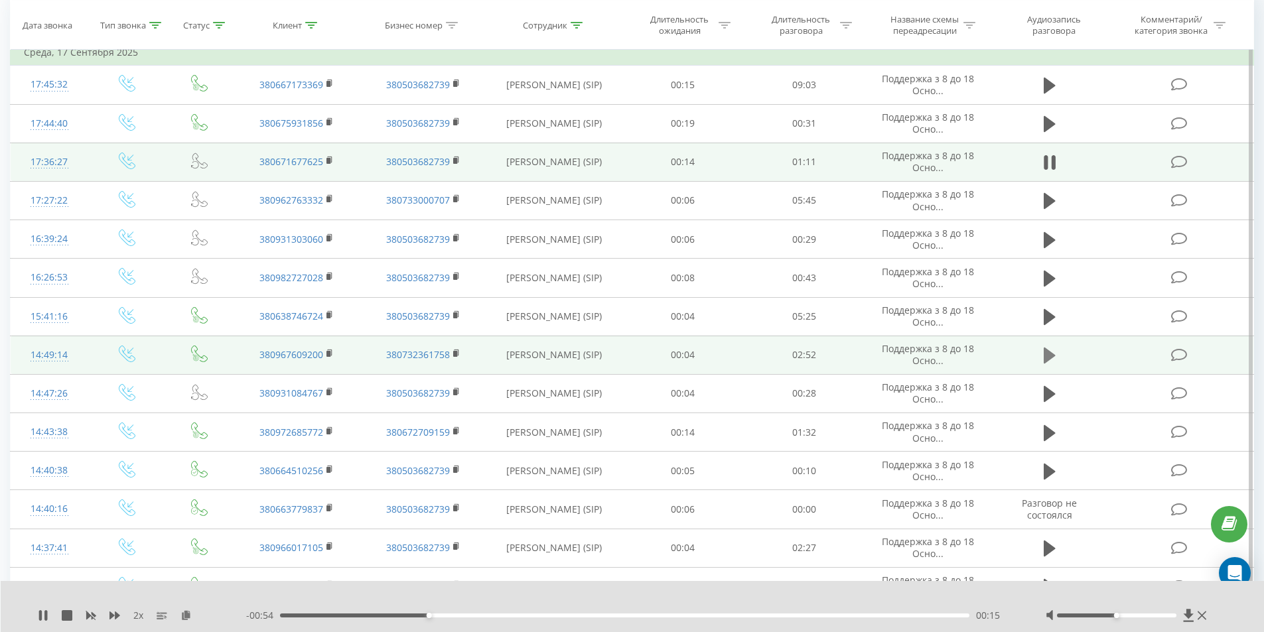
click at [1047, 356] on icon at bounding box center [1049, 356] width 12 height 16
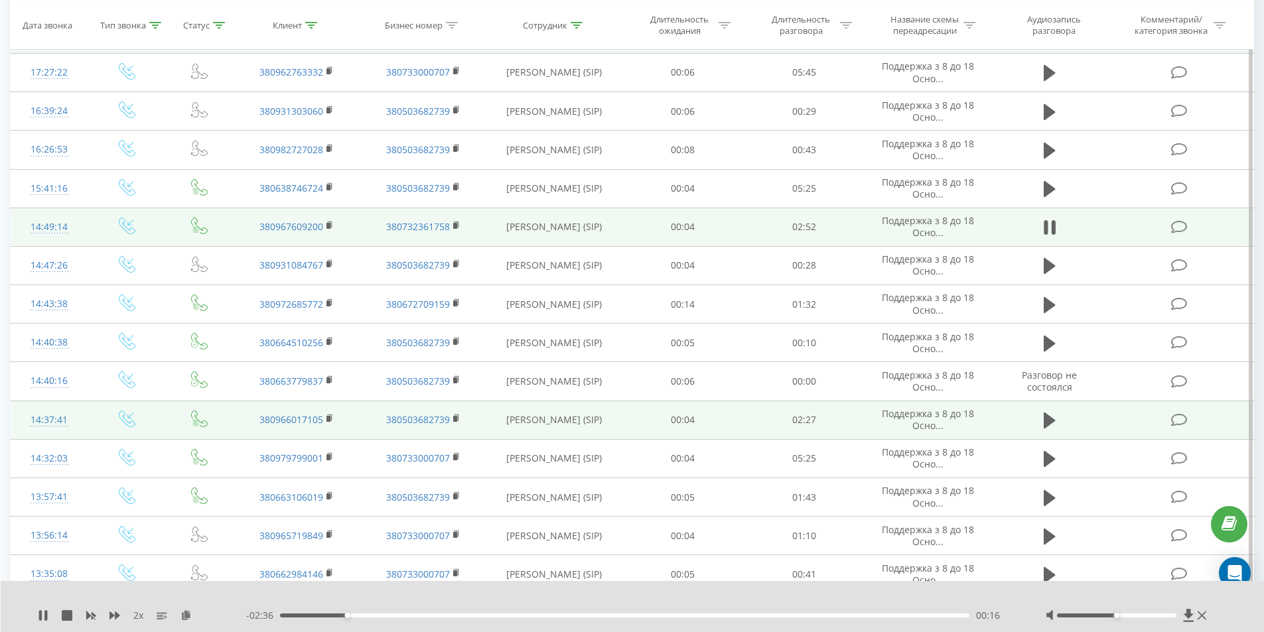
scroll to position [265, 0]
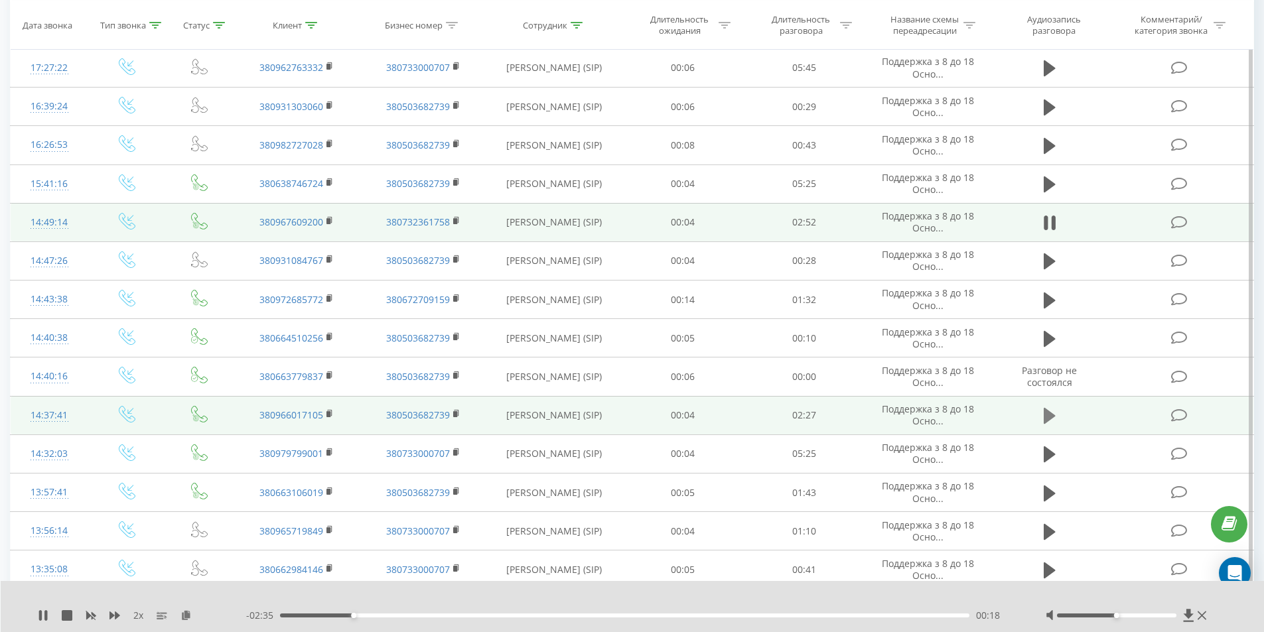
click at [1051, 417] on icon at bounding box center [1049, 416] width 12 height 16
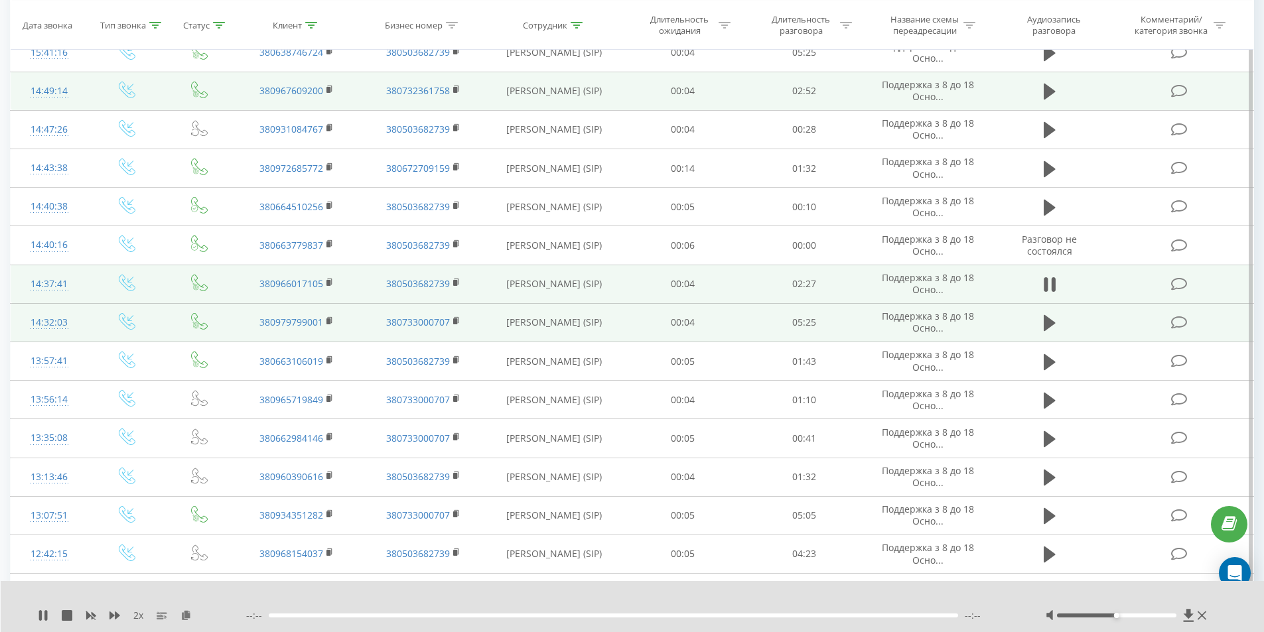
scroll to position [398, 0]
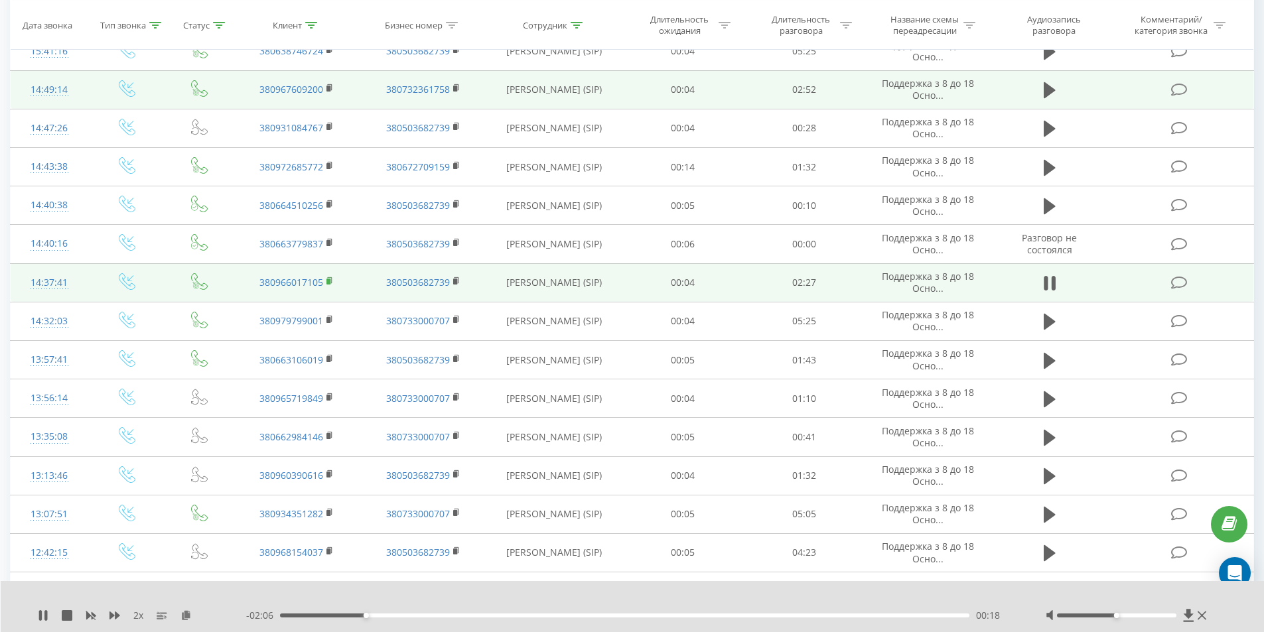
click at [330, 280] on rect at bounding box center [328, 282] width 4 height 6
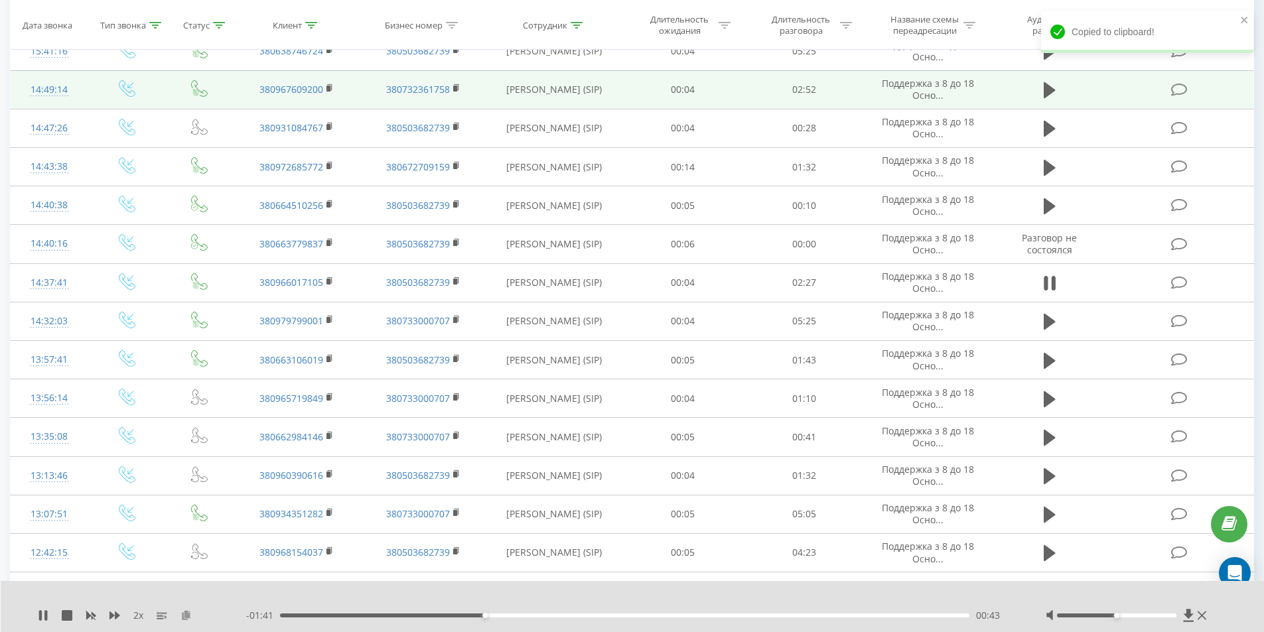
click at [190, 614] on icon at bounding box center [185, 614] width 11 height 9
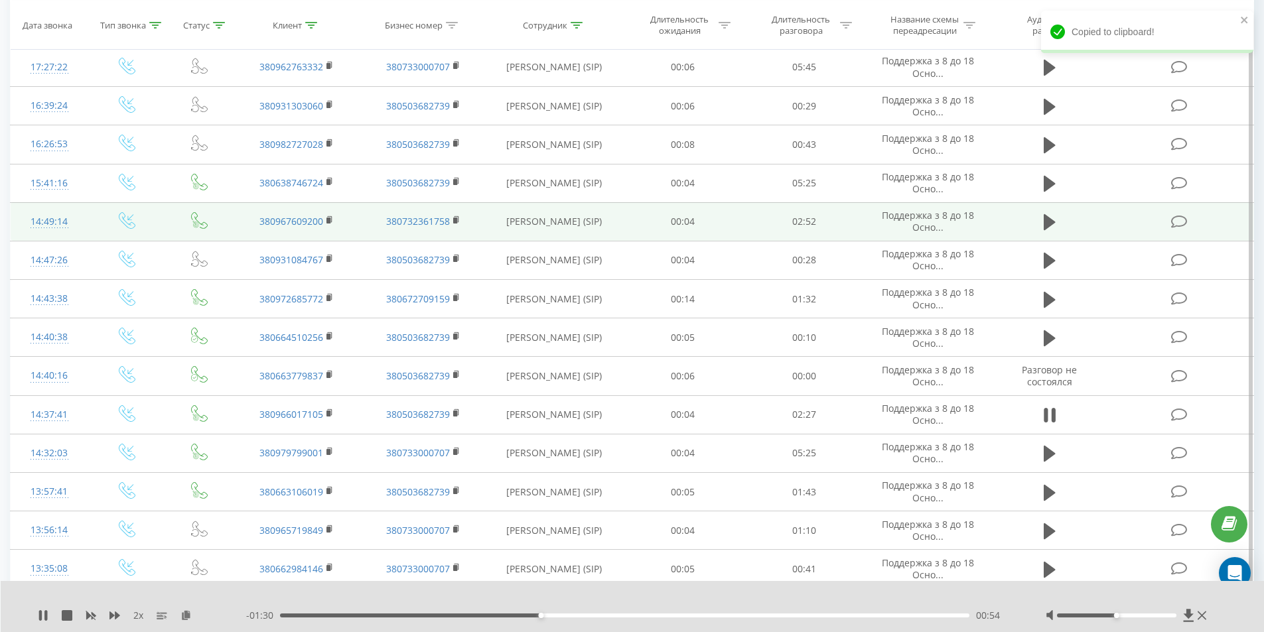
scroll to position [265, 0]
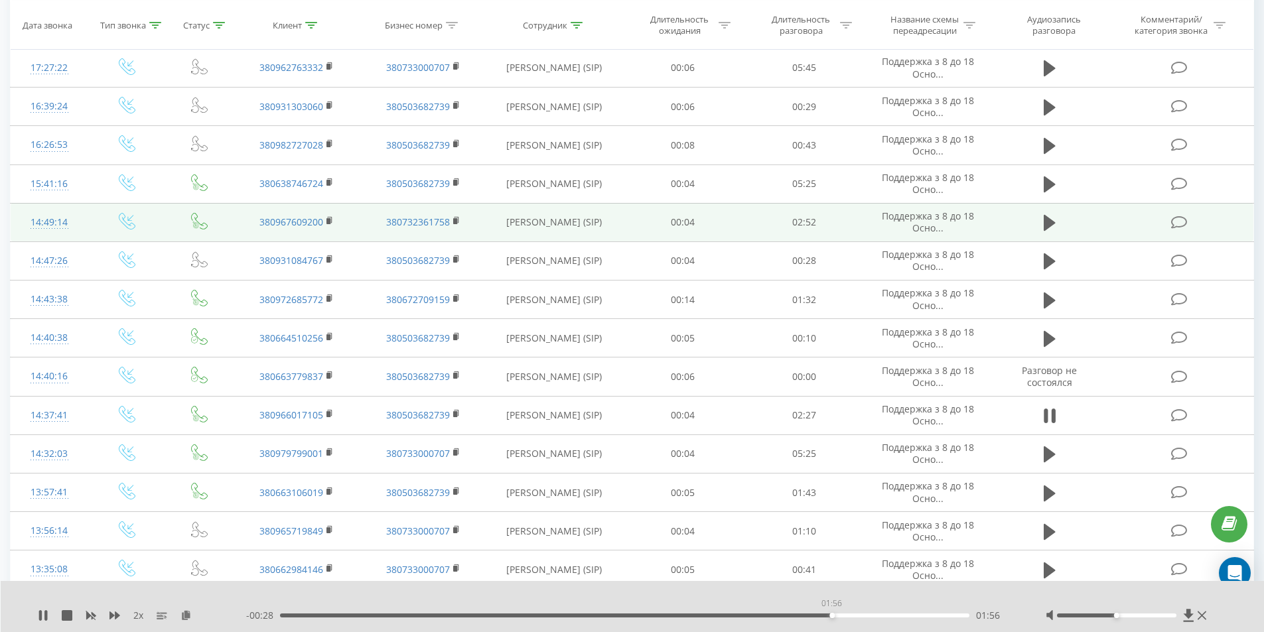
click at [831, 616] on div "01:56" at bounding box center [625, 616] width 690 height 4
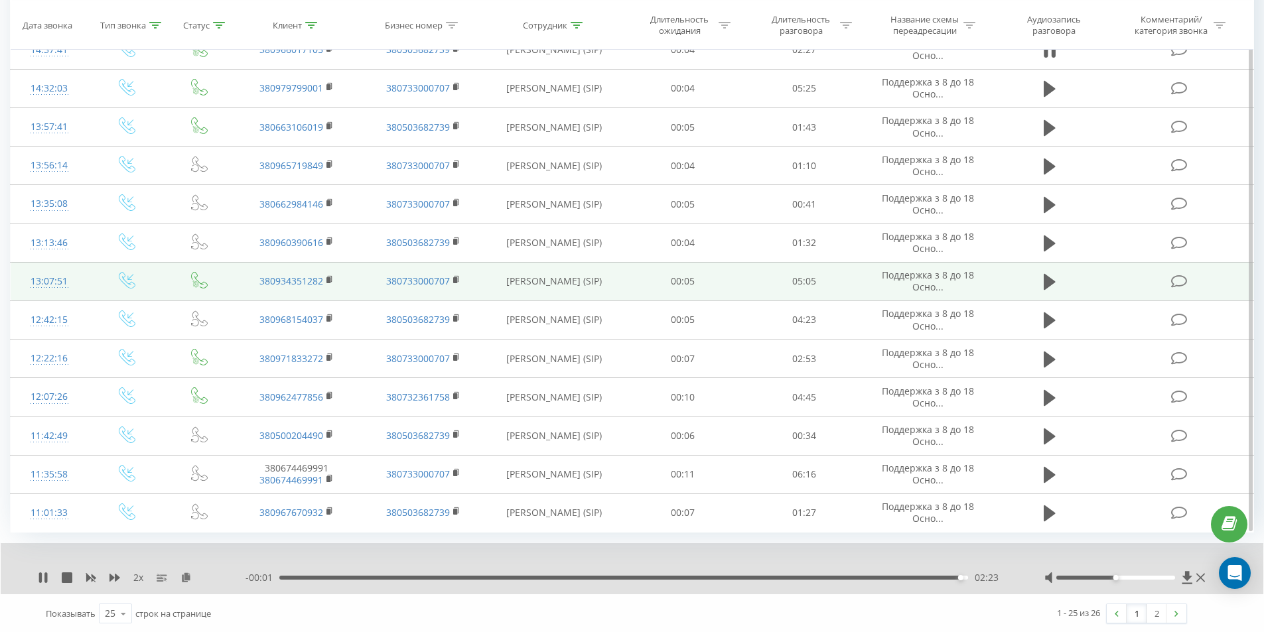
scroll to position [632, 0]
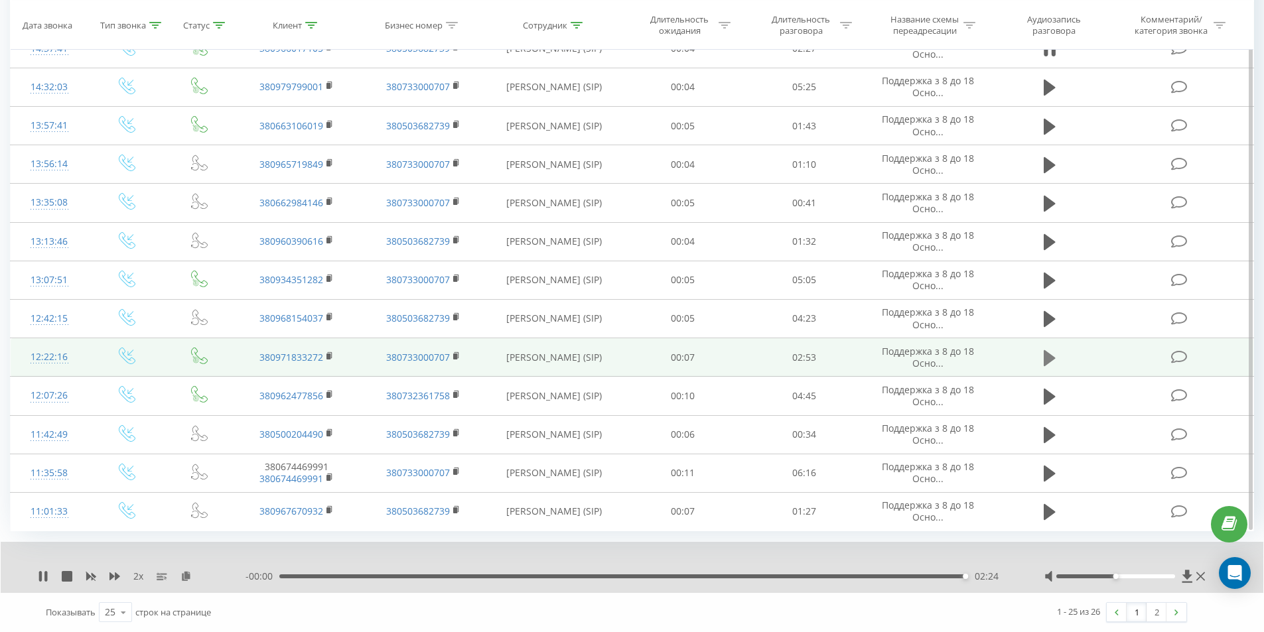
click at [1047, 358] on icon at bounding box center [1049, 358] width 12 height 16
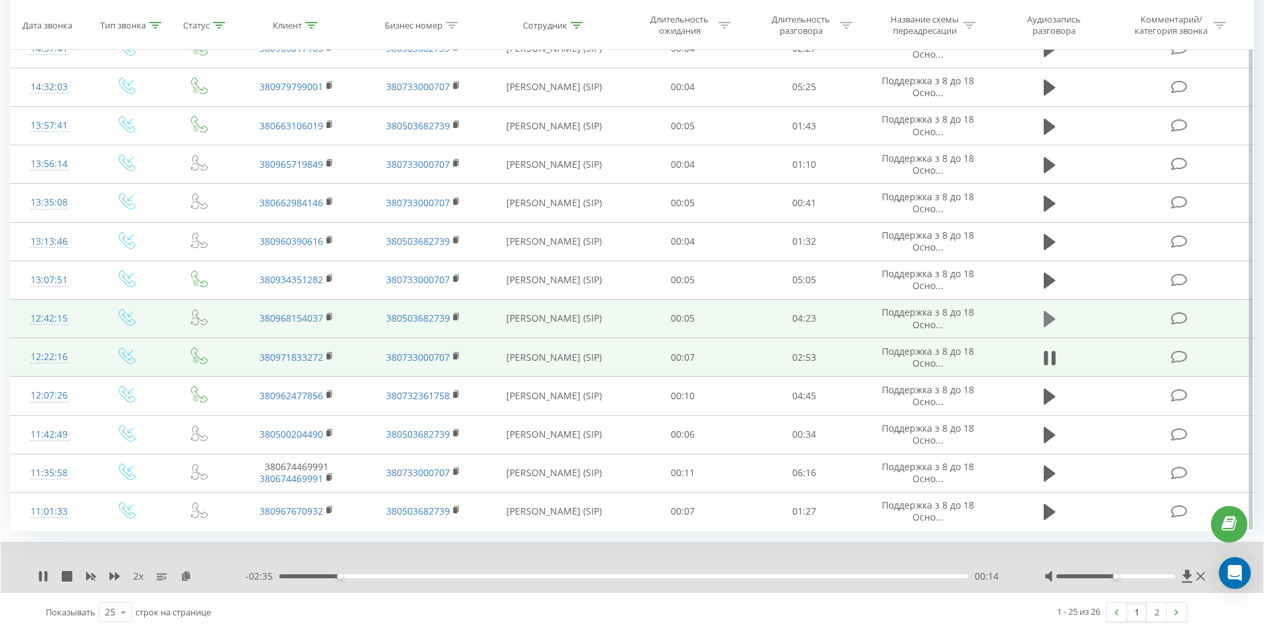
click at [1049, 317] on icon at bounding box center [1049, 319] width 12 height 16
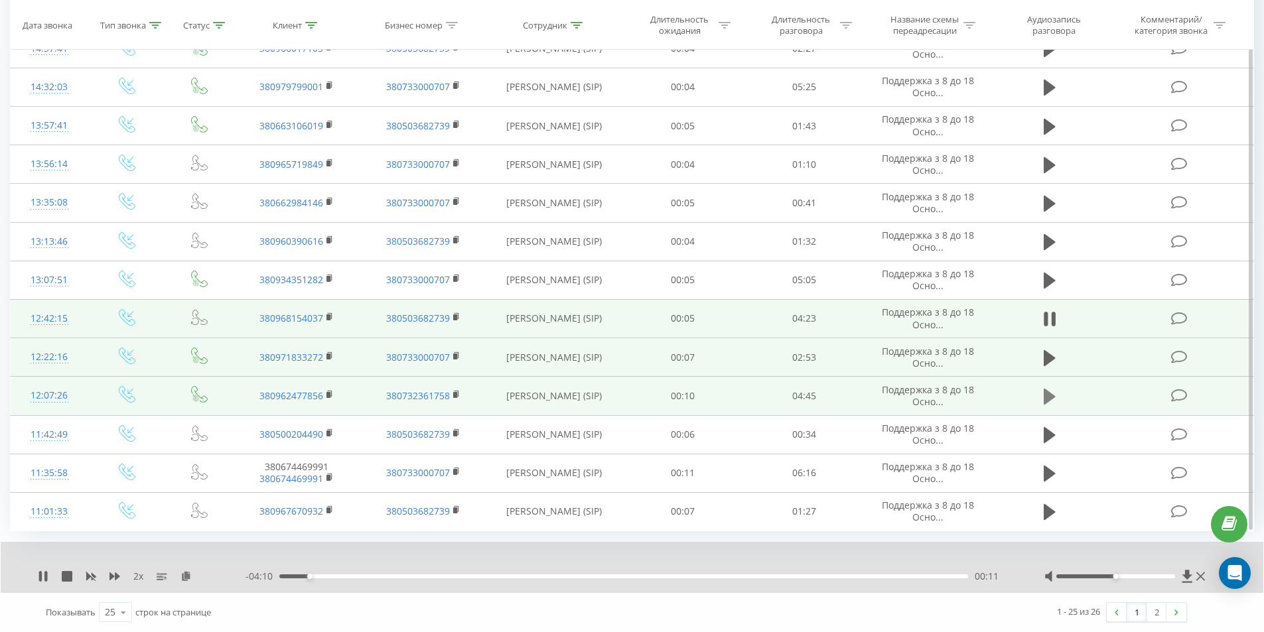
click at [1047, 394] on icon at bounding box center [1049, 397] width 12 height 16
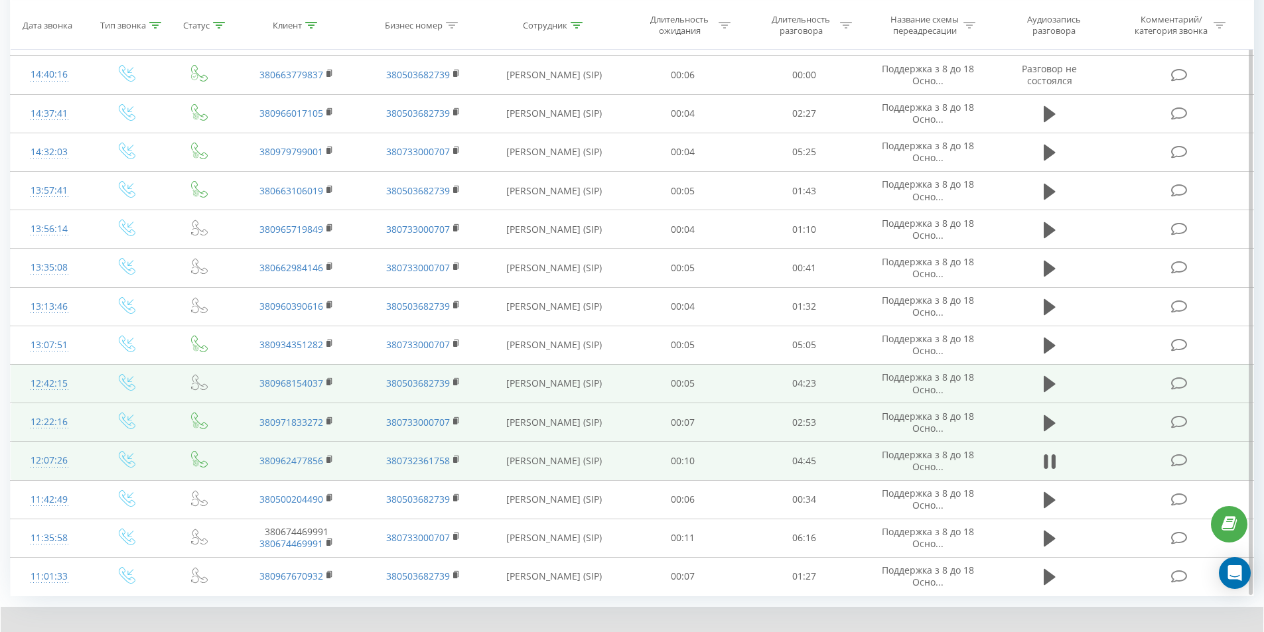
scroll to position [566, 0]
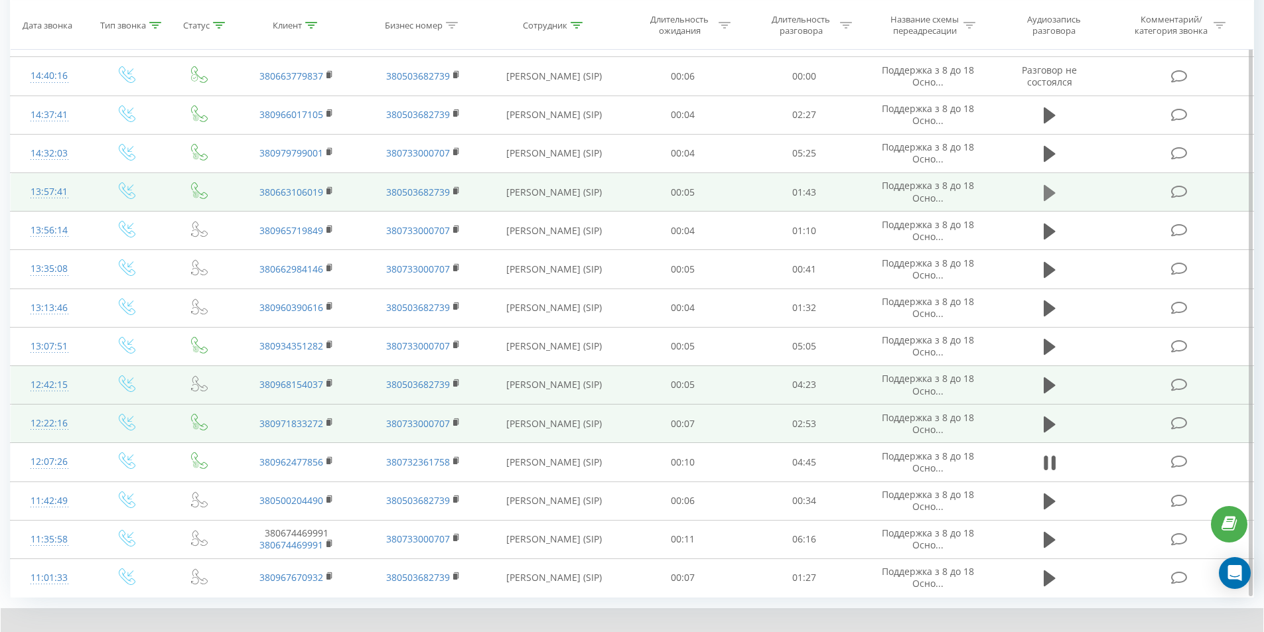
click at [1047, 196] on icon at bounding box center [1049, 192] width 12 height 16
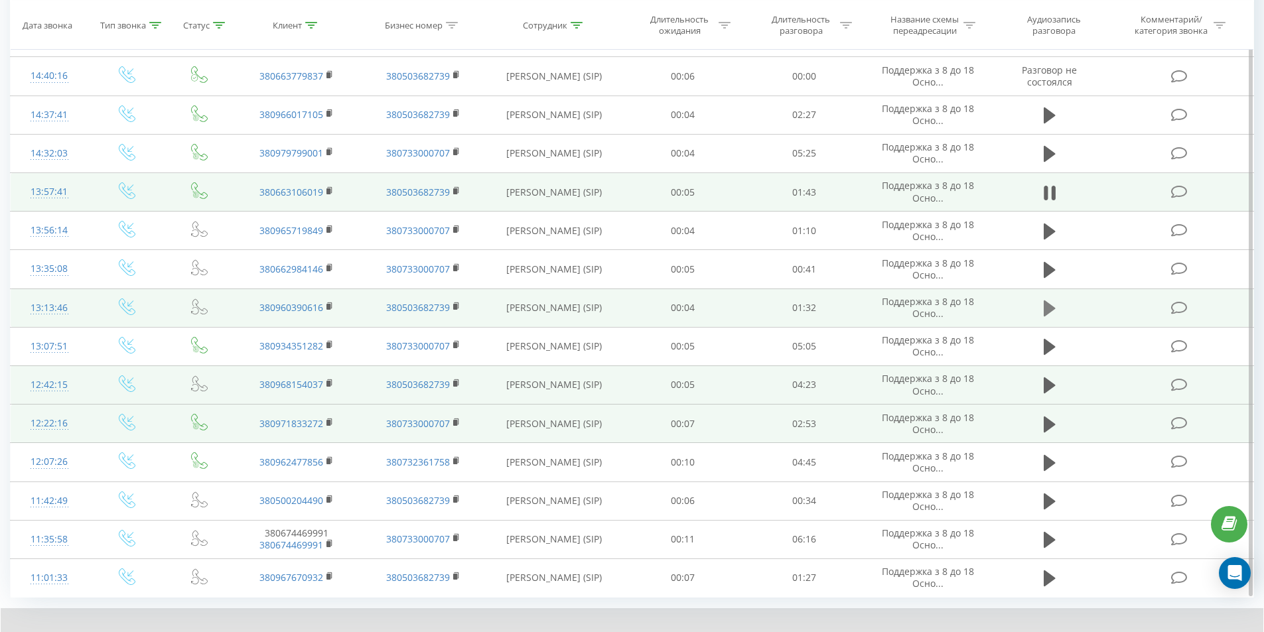
click at [1048, 306] on icon at bounding box center [1049, 308] width 12 height 16
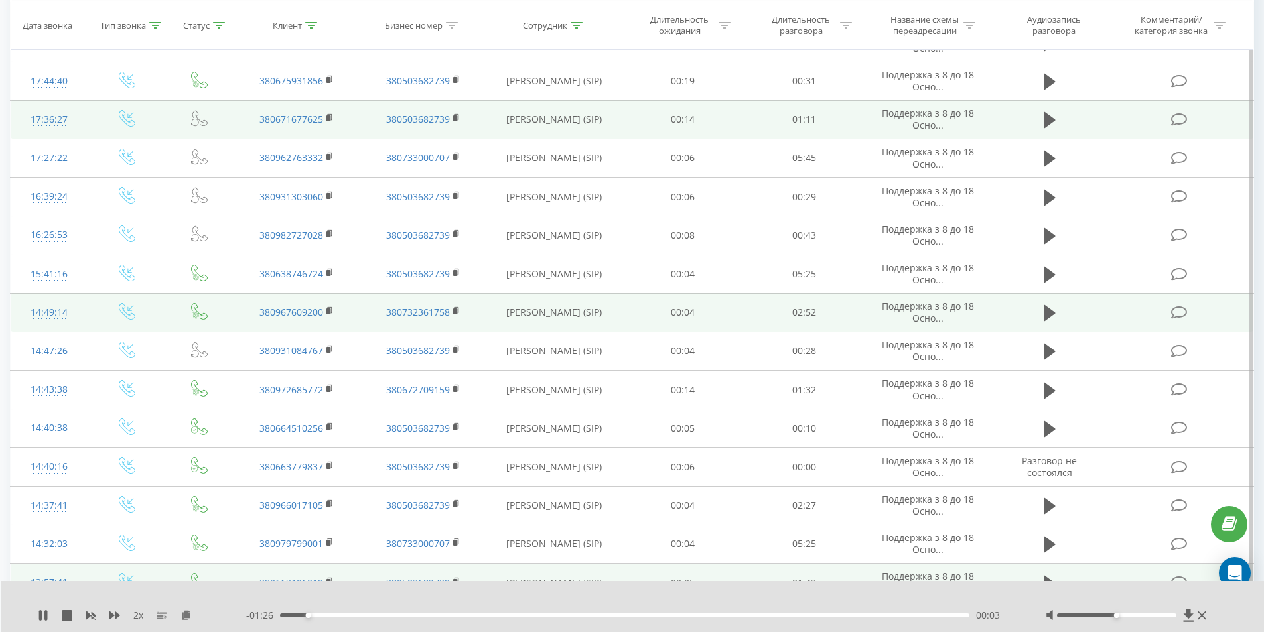
scroll to position [101, 0]
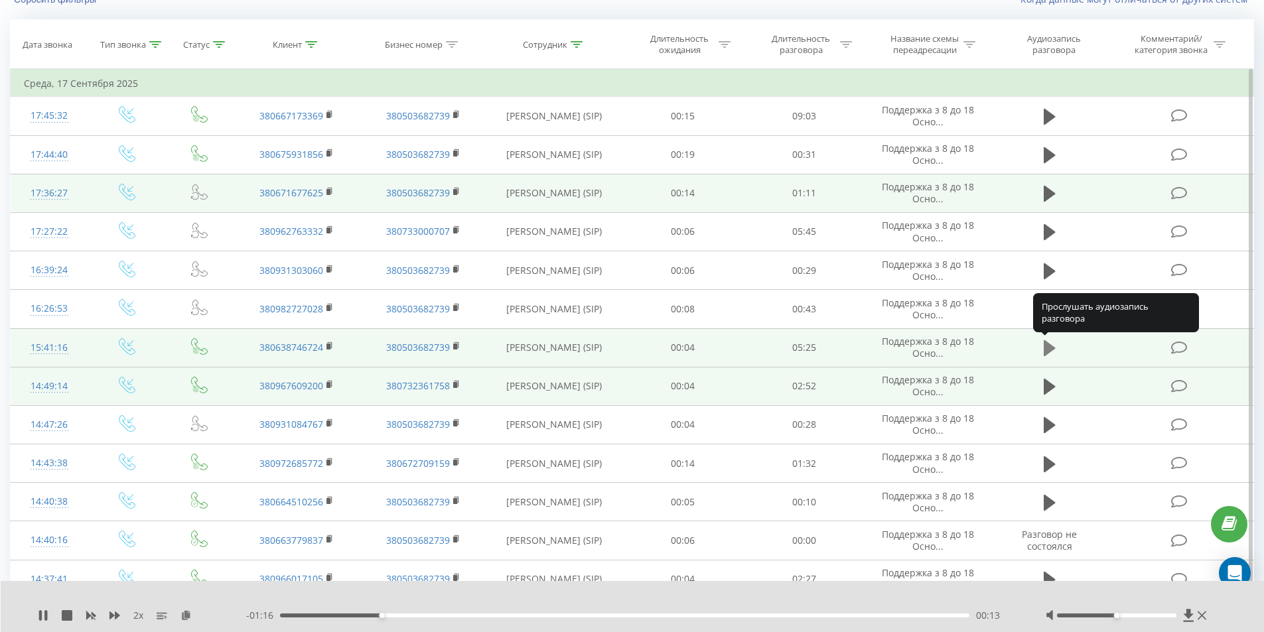
click at [1048, 346] on icon at bounding box center [1049, 348] width 12 height 16
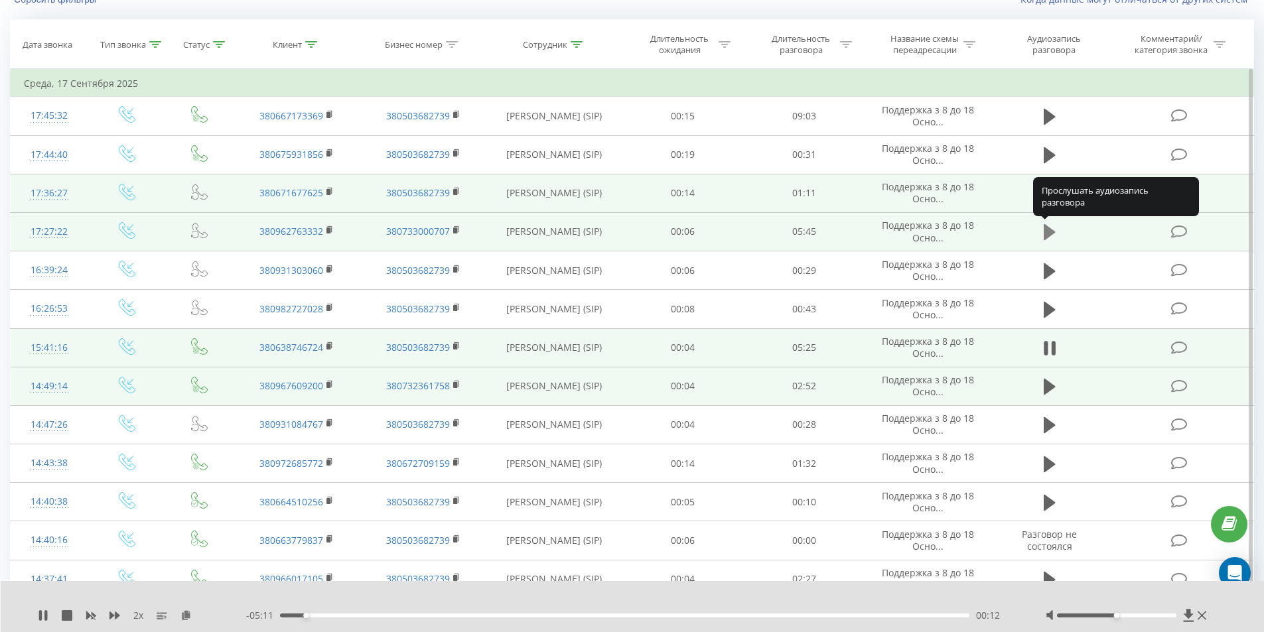
click at [1047, 232] on icon at bounding box center [1049, 232] width 12 height 16
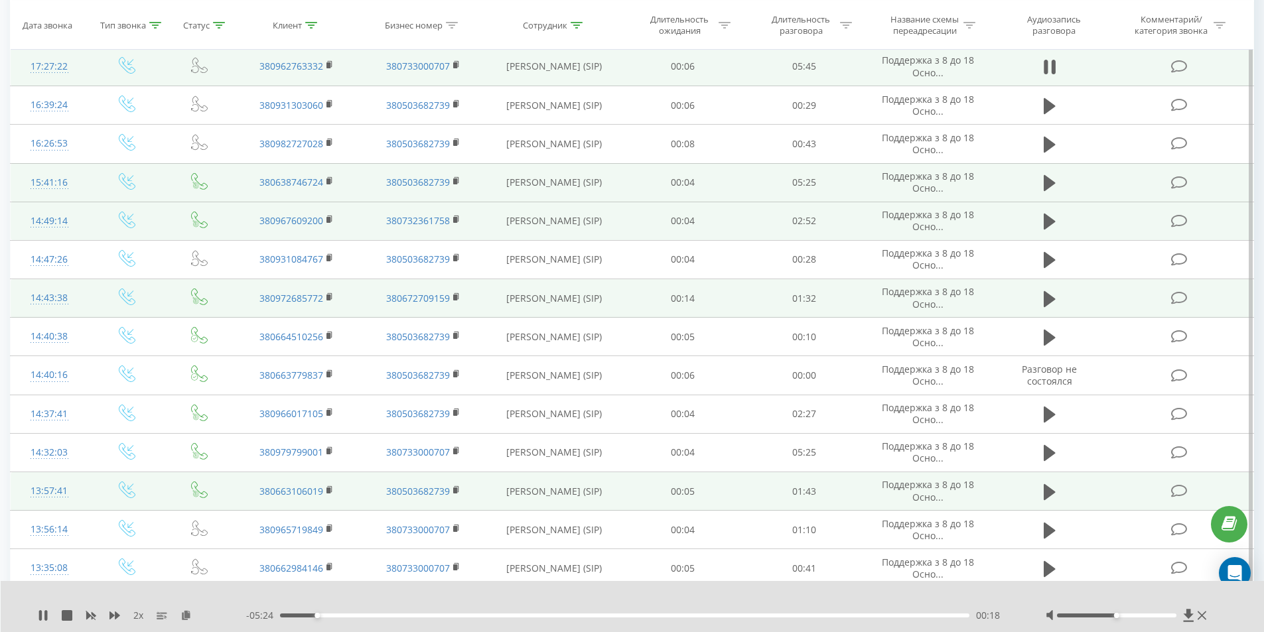
scroll to position [300, 0]
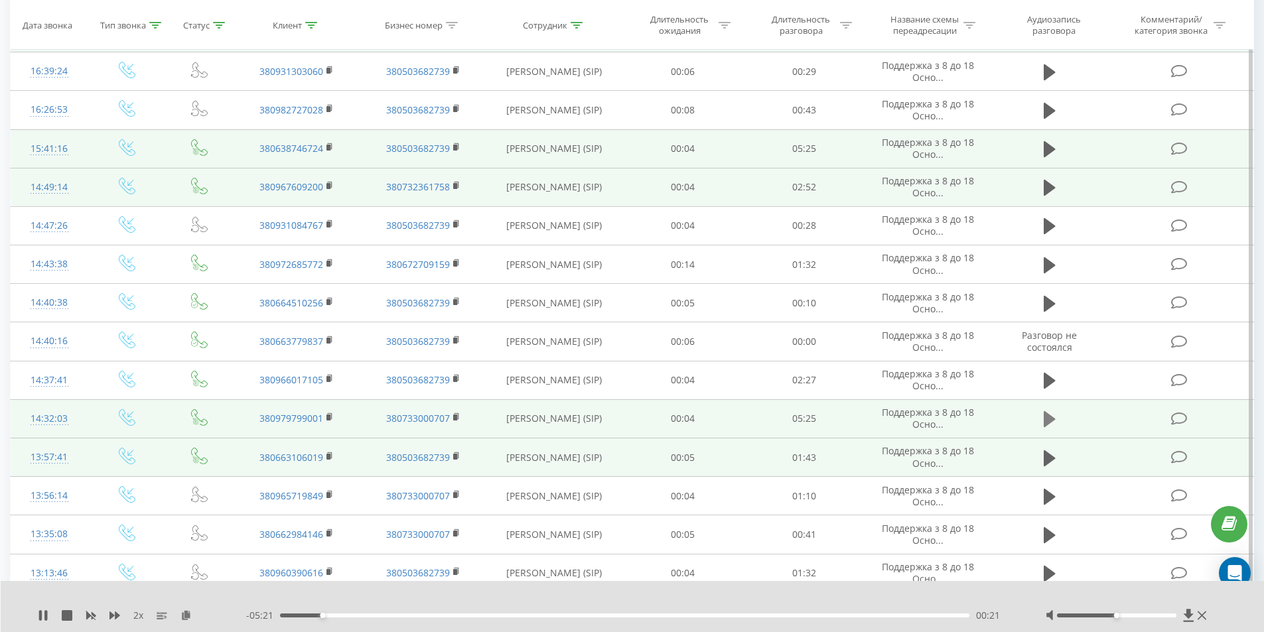
click at [1045, 422] on icon at bounding box center [1049, 419] width 12 height 16
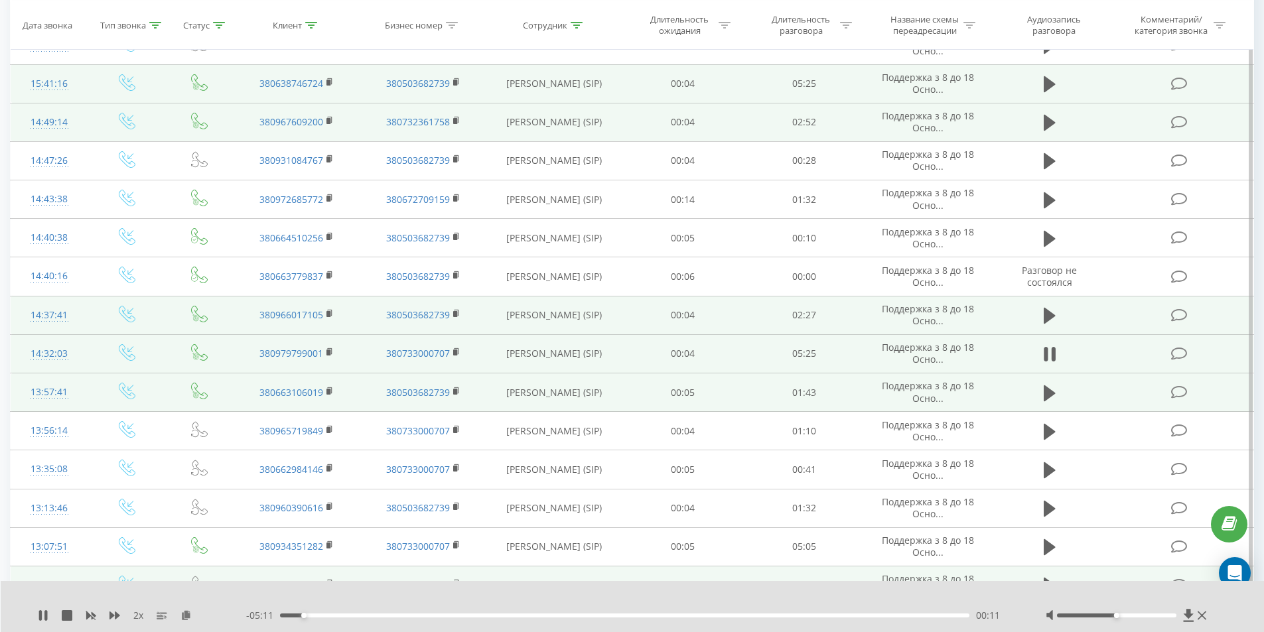
scroll to position [367, 0]
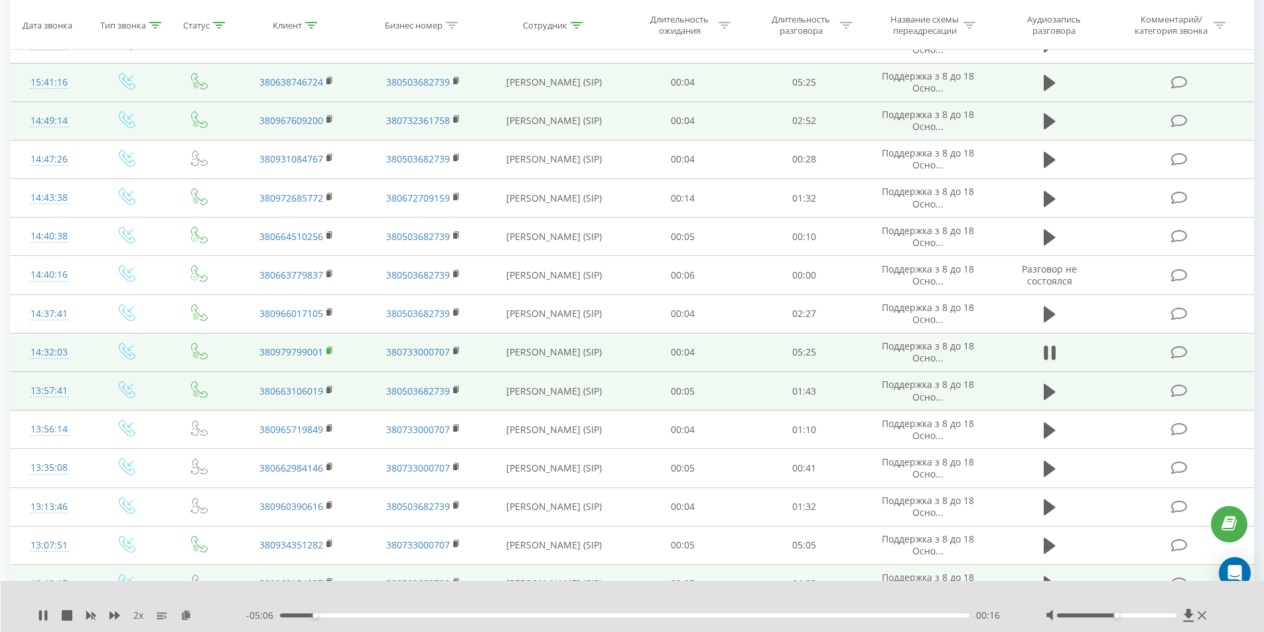
click at [330, 352] on rect at bounding box center [328, 351] width 4 height 6
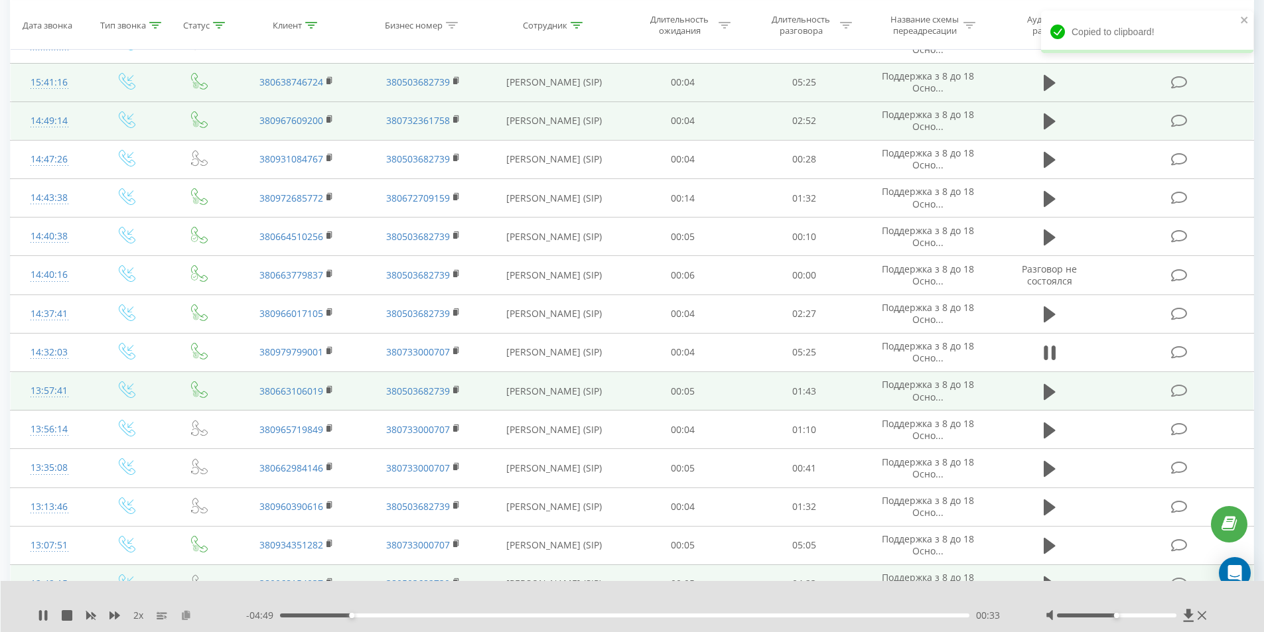
click at [183, 614] on icon at bounding box center [185, 614] width 11 height 9
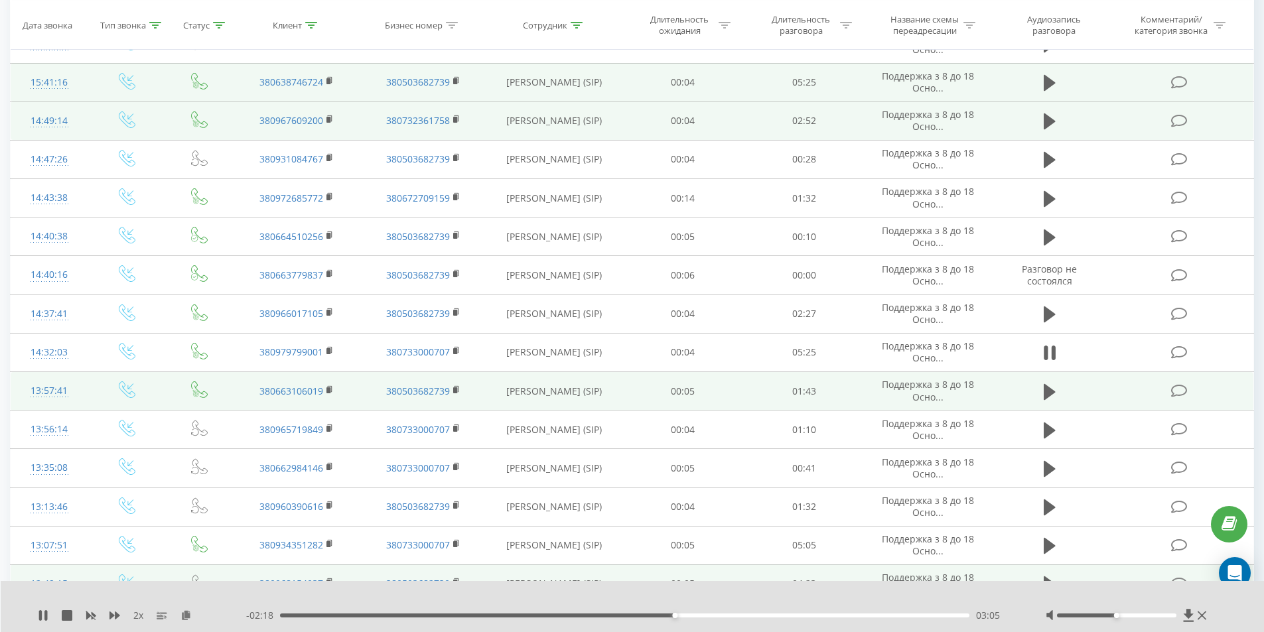
click at [689, 615] on div "03:05" at bounding box center [625, 616] width 690 height 4
click at [707, 615] on div "03:20" at bounding box center [625, 616] width 690 height 4
click at [732, 615] on div "03:32" at bounding box center [625, 616] width 690 height 4
click at [724, 616] on div "03:28" at bounding box center [625, 616] width 690 height 4
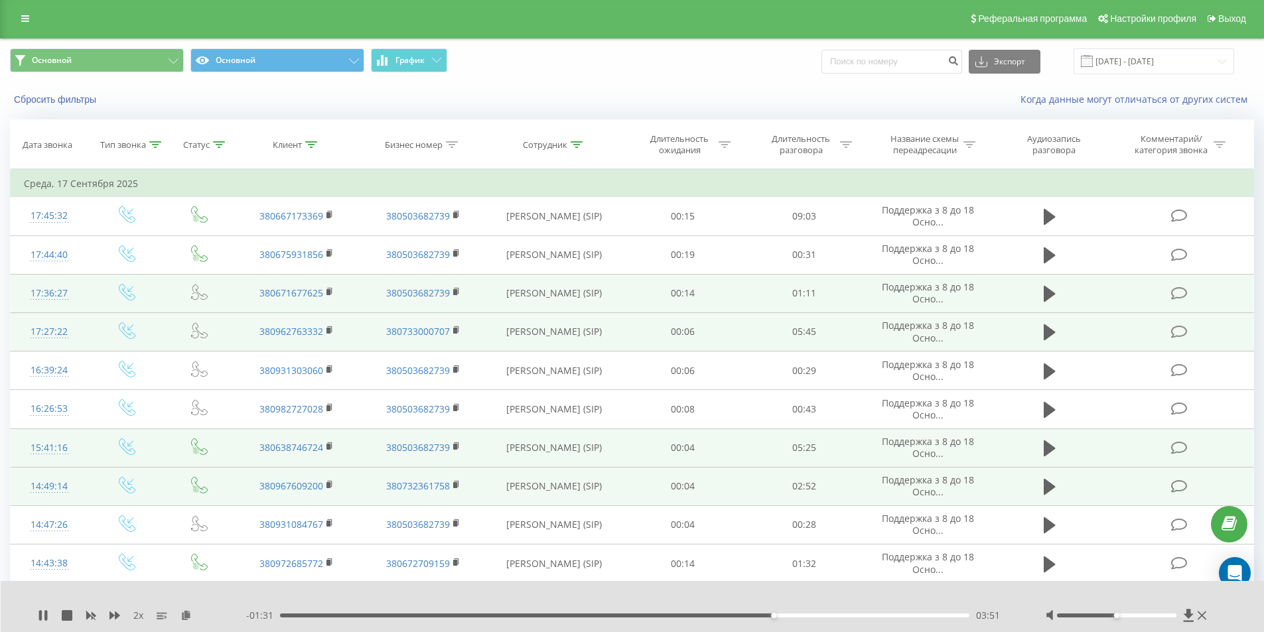
scroll to position [0, 0]
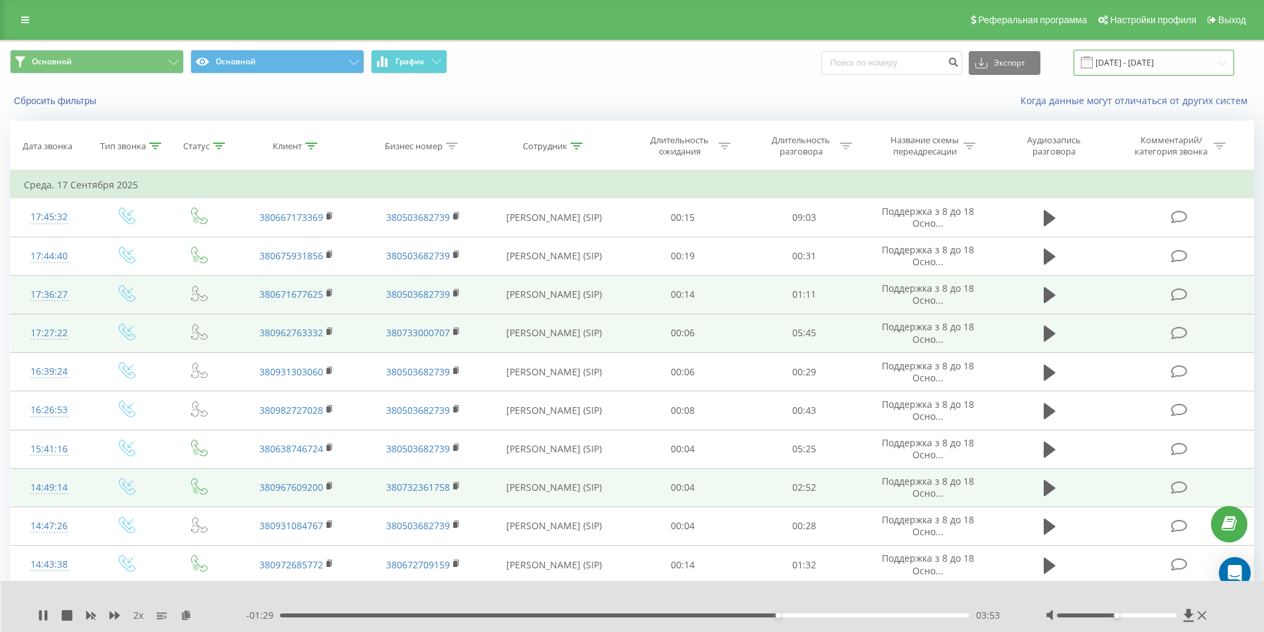
click at [1158, 59] on input "[DATE] - [DATE]" at bounding box center [1153, 63] width 161 height 26
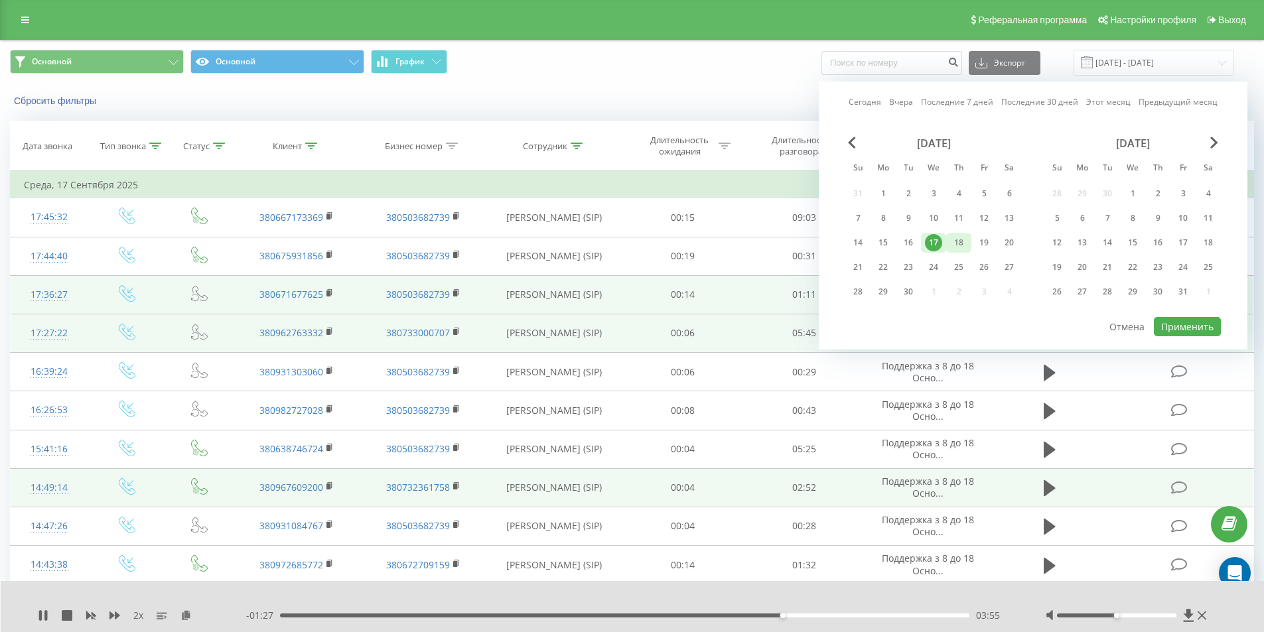
click at [957, 239] on div "18" at bounding box center [958, 242] width 17 height 17
click at [1171, 326] on button "Применить" at bounding box center [1187, 326] width 67 height 19
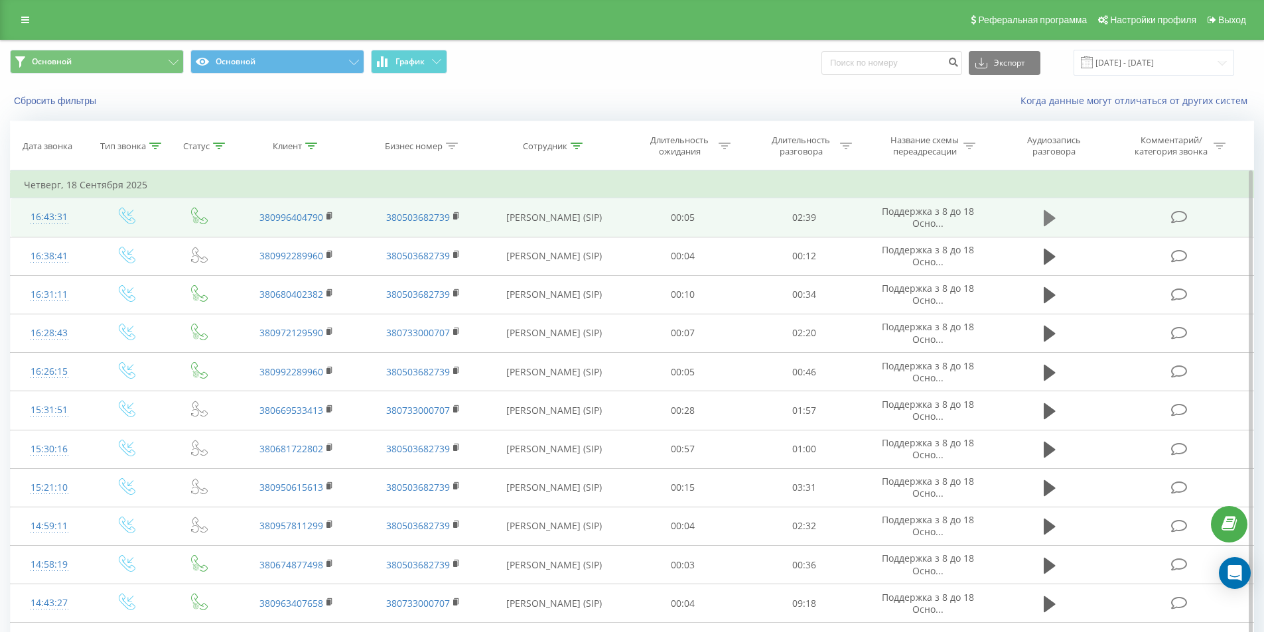
click at [1051, 216] on icon at bounding box center [1049, 218] width 12 height 16
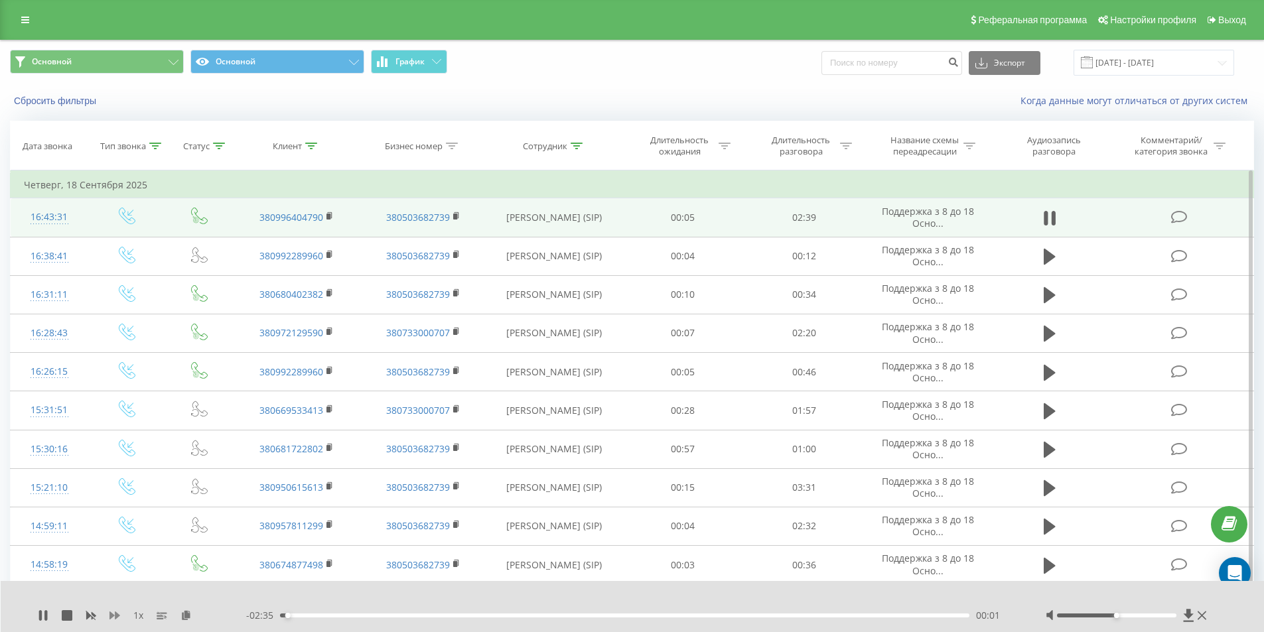
click at [118, 612] on icon at bounding box center [114, 615] width 11 height 11
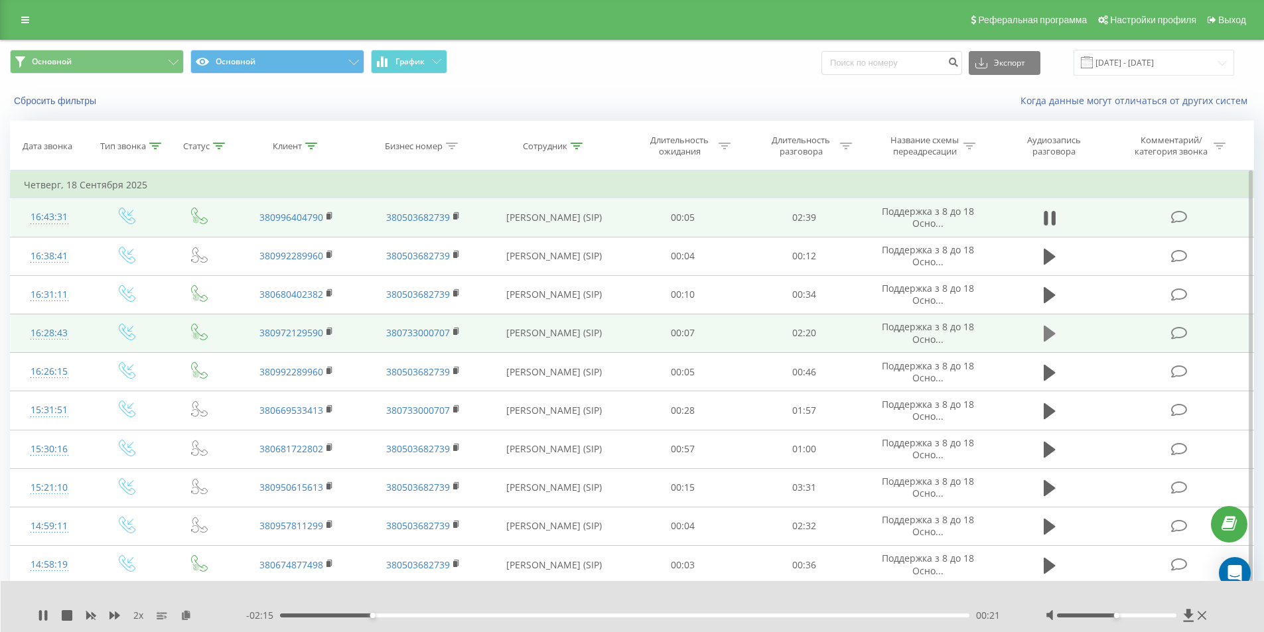
click at [1053, 331] on icon at bounding box center [1049, 333] width 12 height 19
click at [330, 330] on rect at bounding box center [328, 332] width 4 height 6
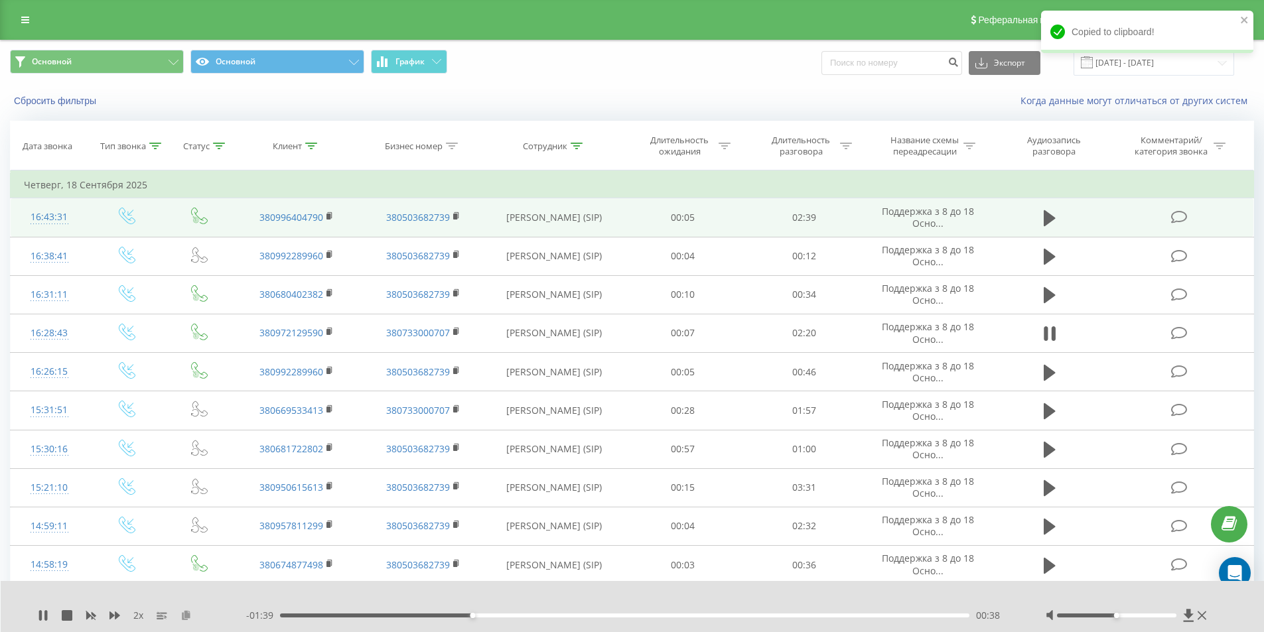
click at [181, 617] on icon at bounding box center [185, 614] width 11 height 9
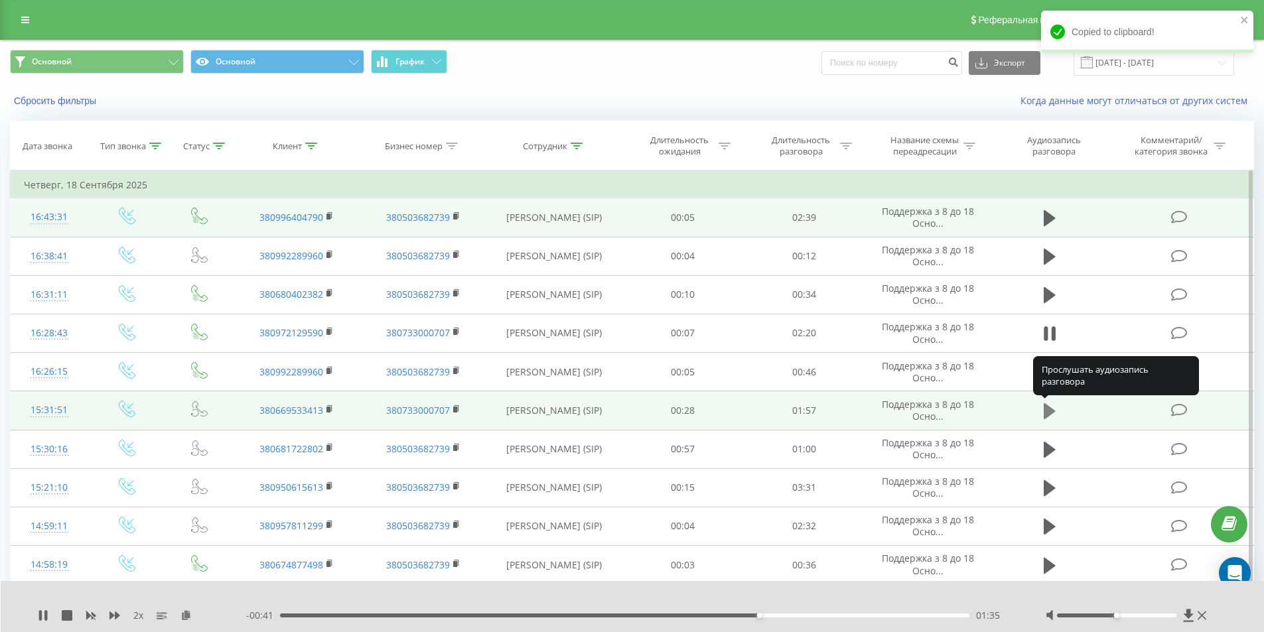
click at [1049, 413] on icon at bounding box center [1049, 411] width 12 height 16
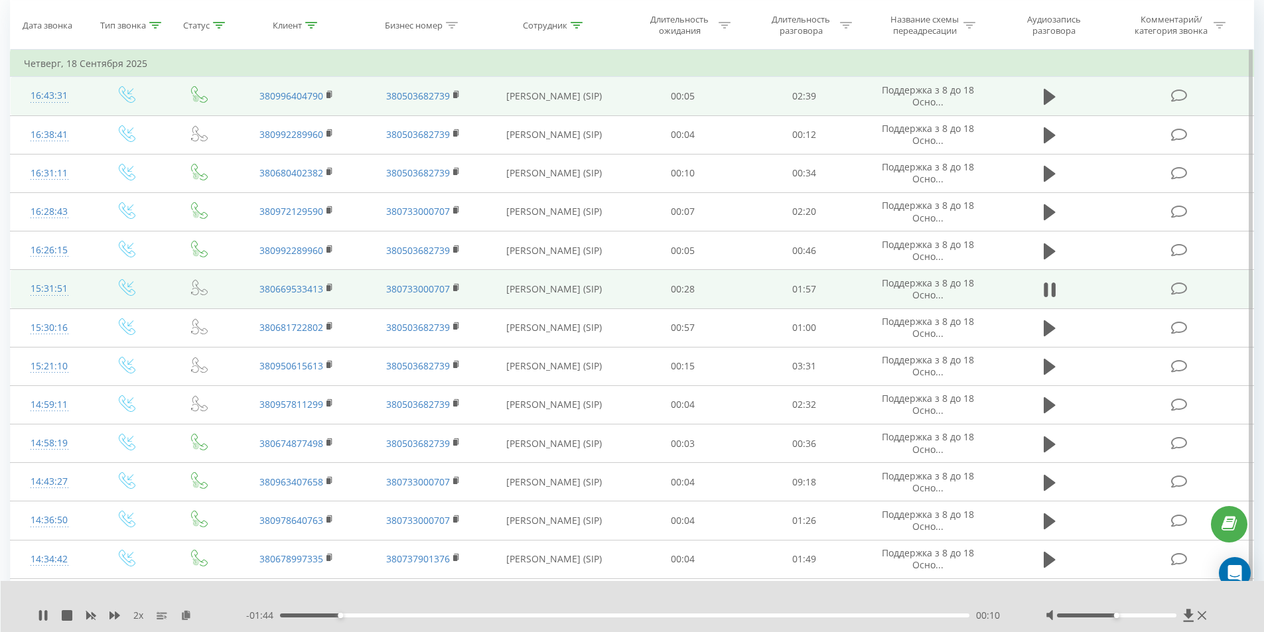
scroll to position [133, 0]
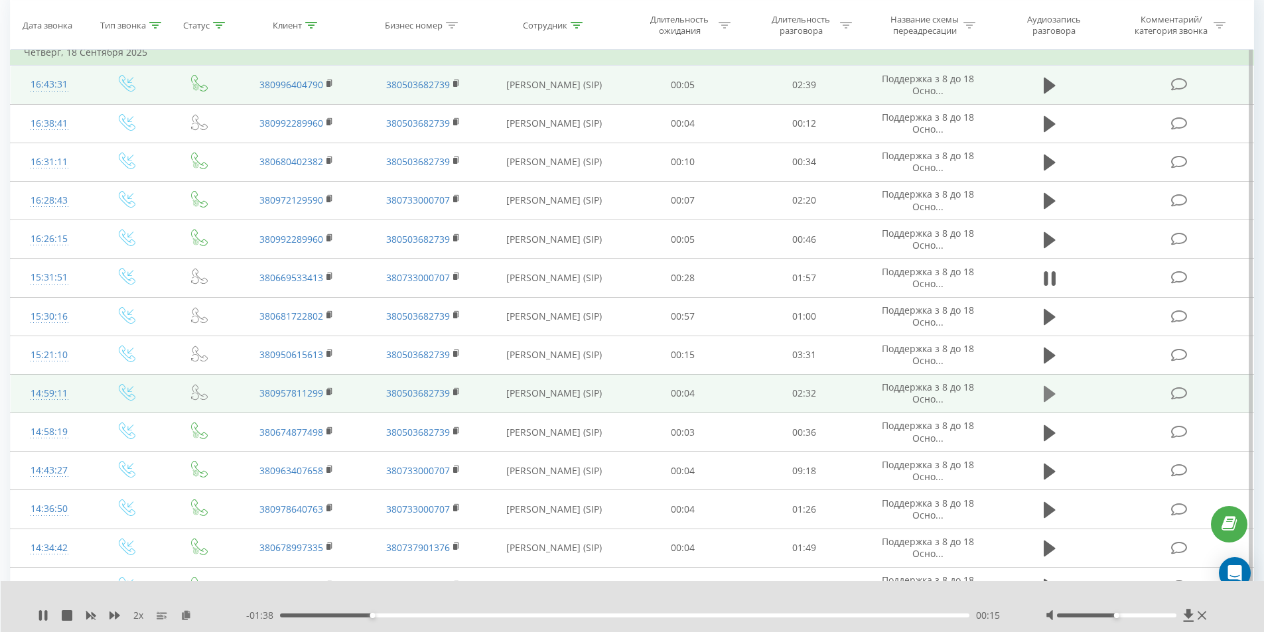
click at [1052, 390] on icon at bounding box center [1049, 394] width 12 height 19
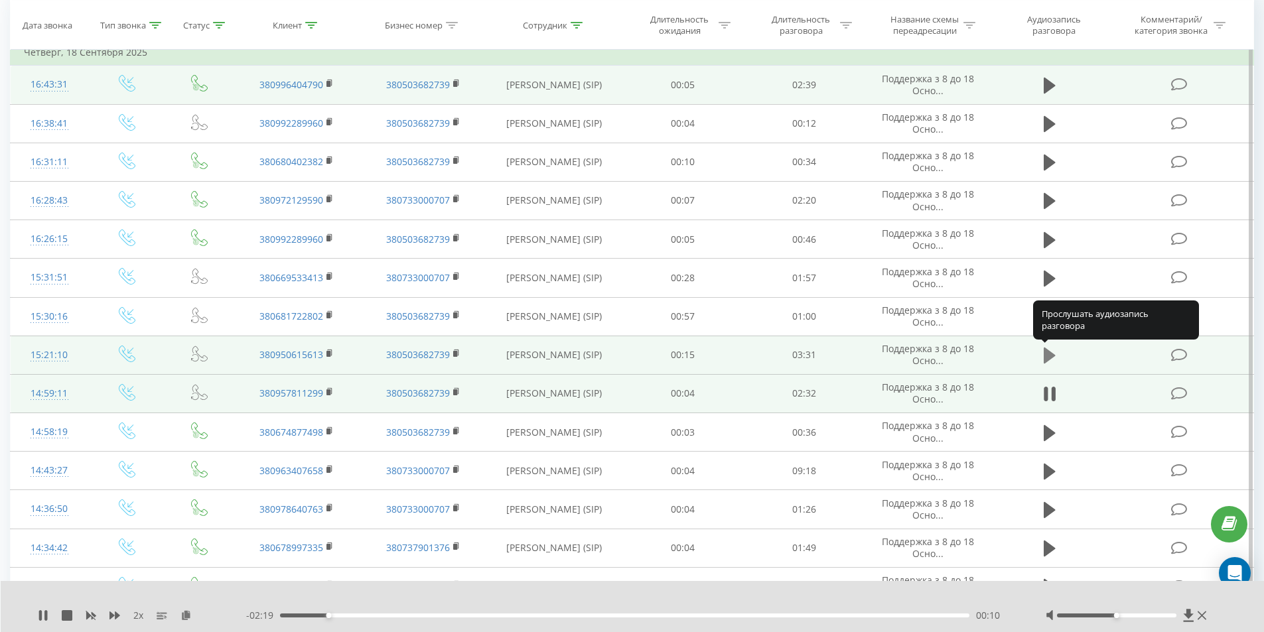
click at [1047, 357] on icon at bounding box center [1049, 356] width 12 height 16
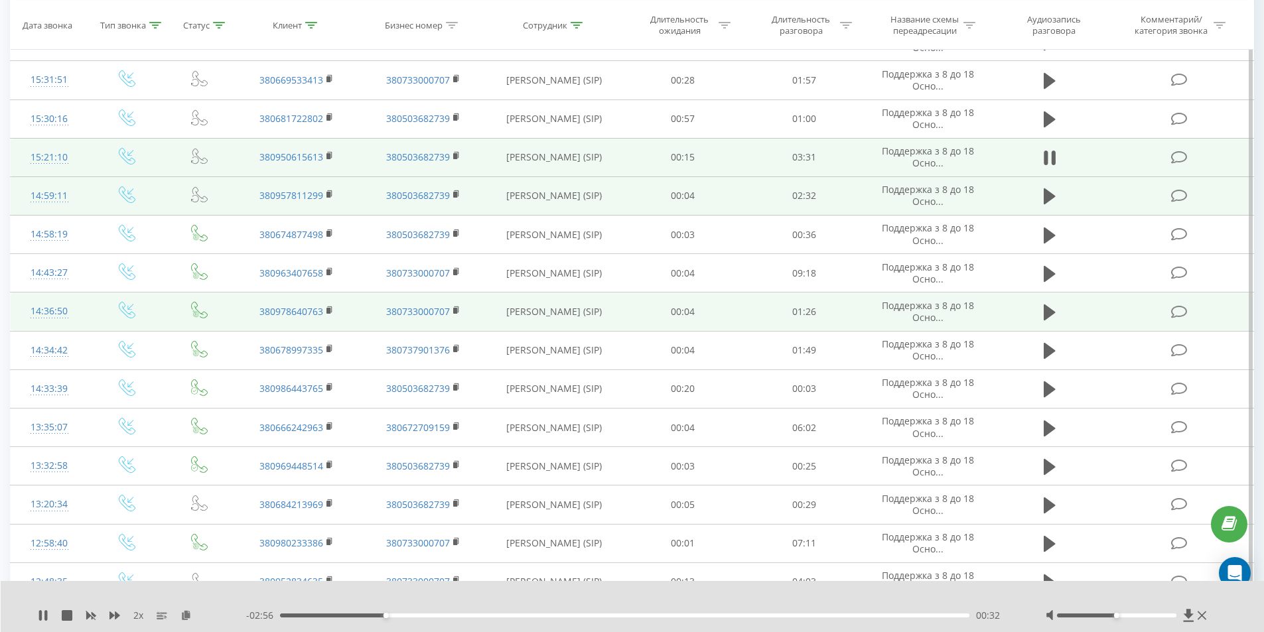
scroll to position [332, 0]
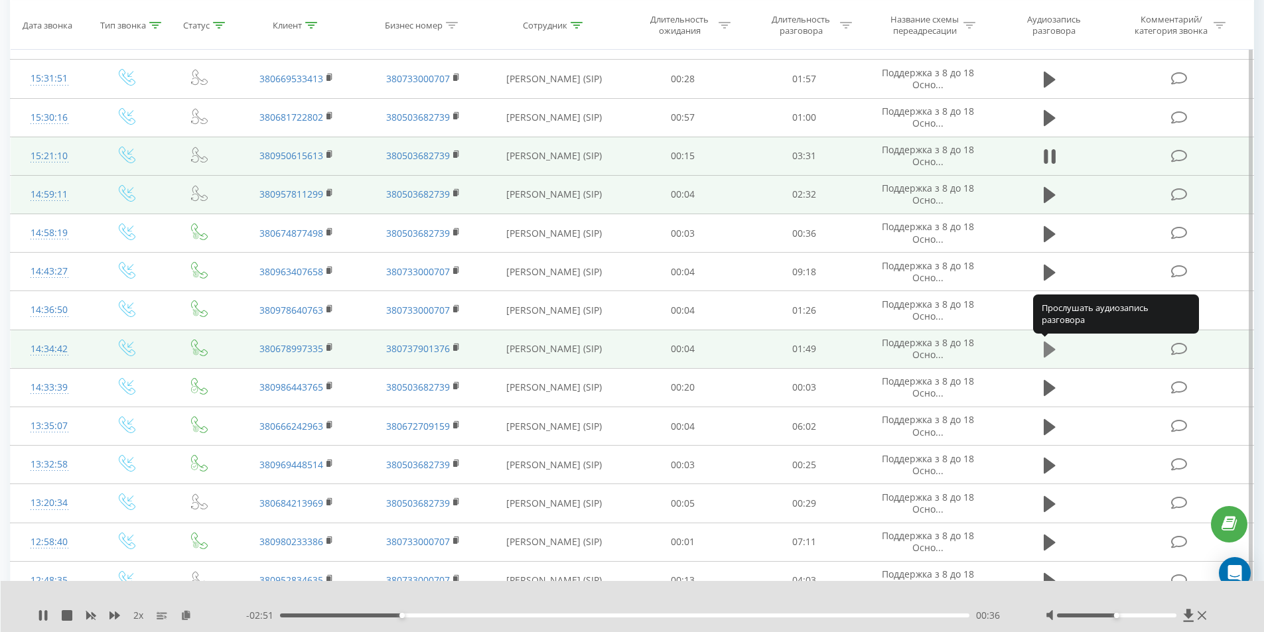
click at [1051, 348] on icon at bounding box center [1049, 350] width 12 height 16
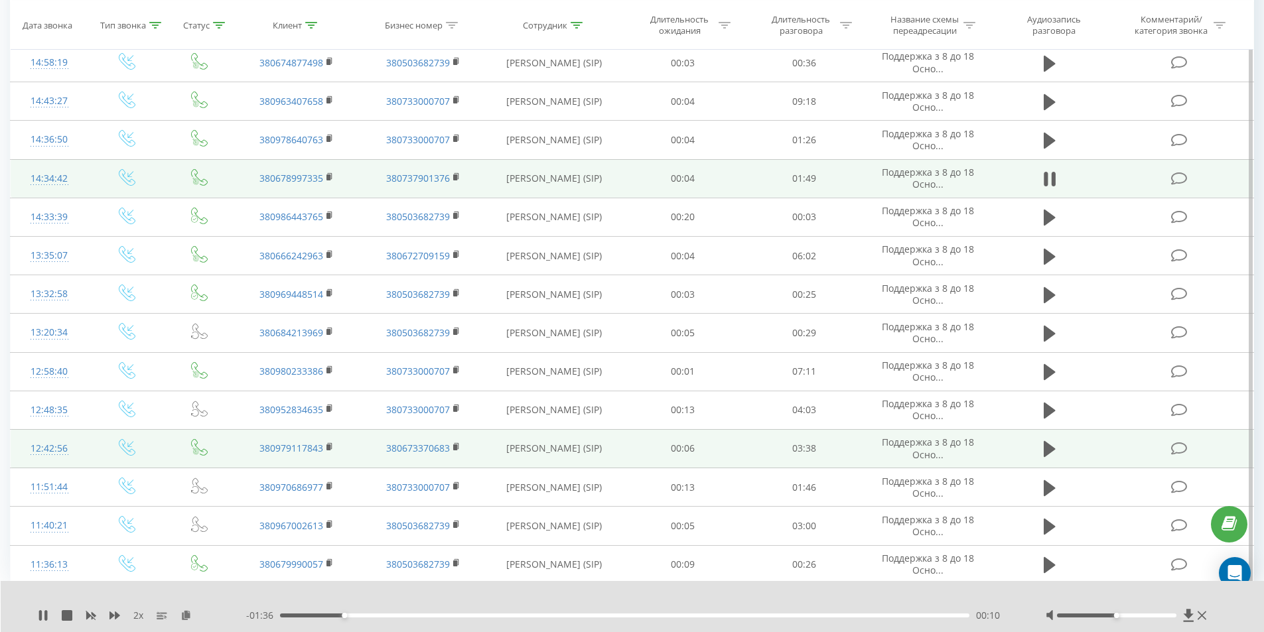
scroll to position [504, 0]
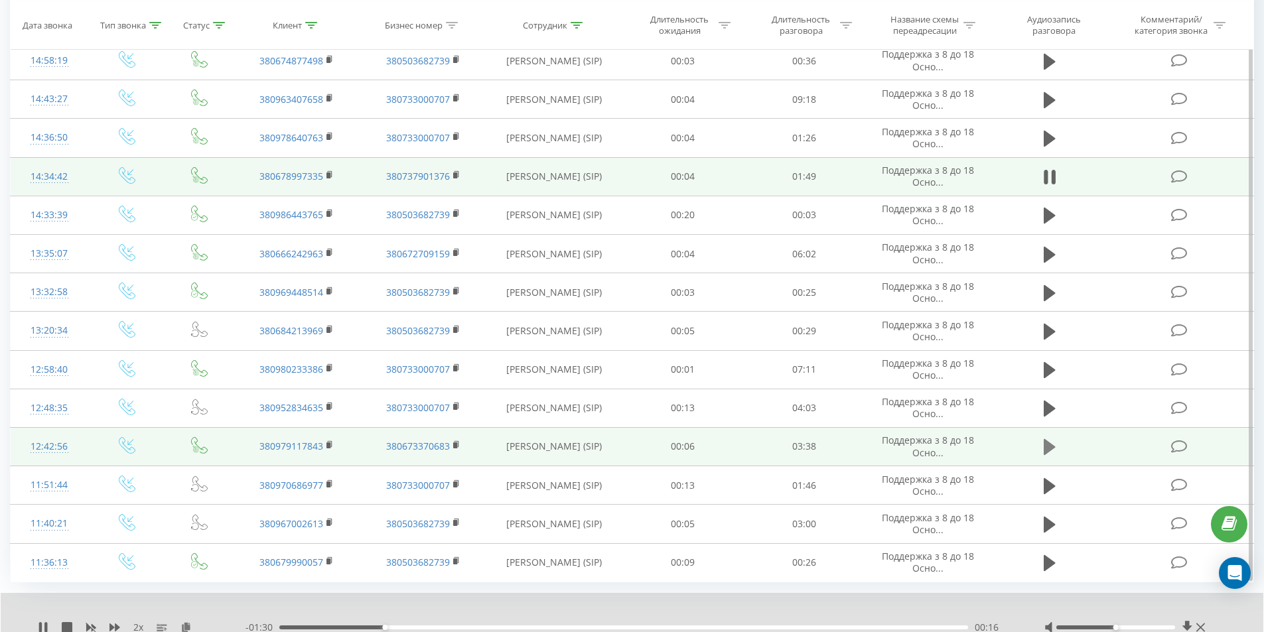
click at [1049, 448] on icon at bounding box center [1049, 447] width 12 height 16
click at [330, 446] on rect at bounding box center [328, 445] width 4 height 6
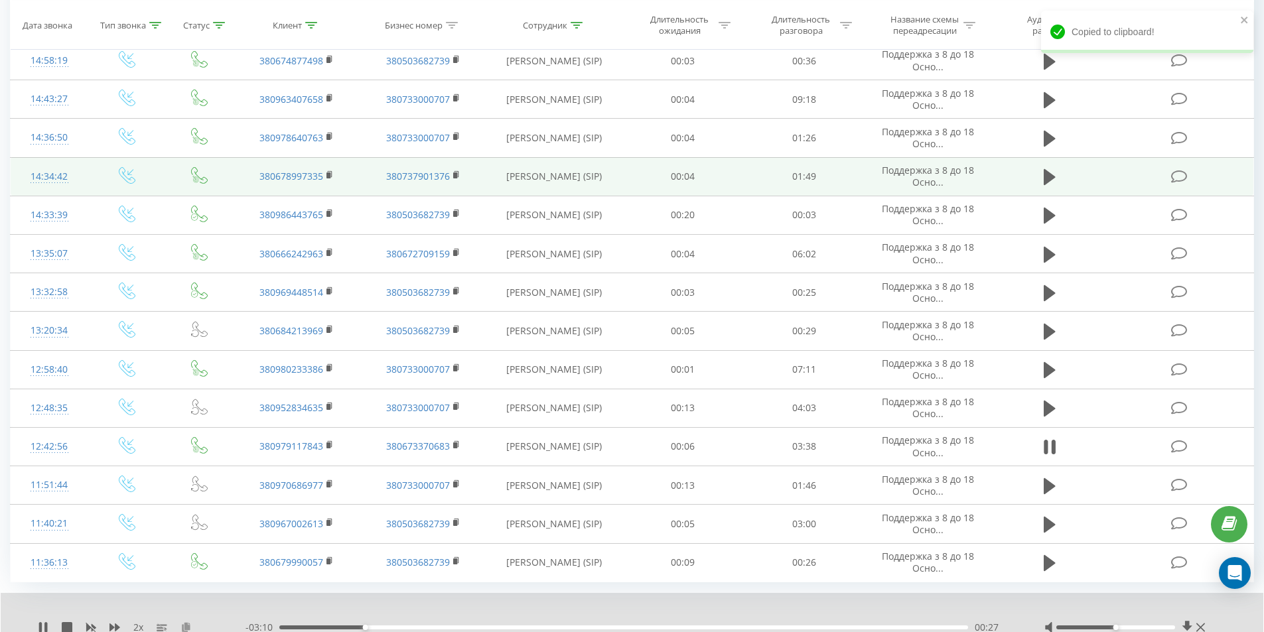
click at [189, 624] on icon at bounding box center [185, 626] width 11 height 9
click at [1050, 442] on icon at bounding box center [1049, 447] width 12 height 19
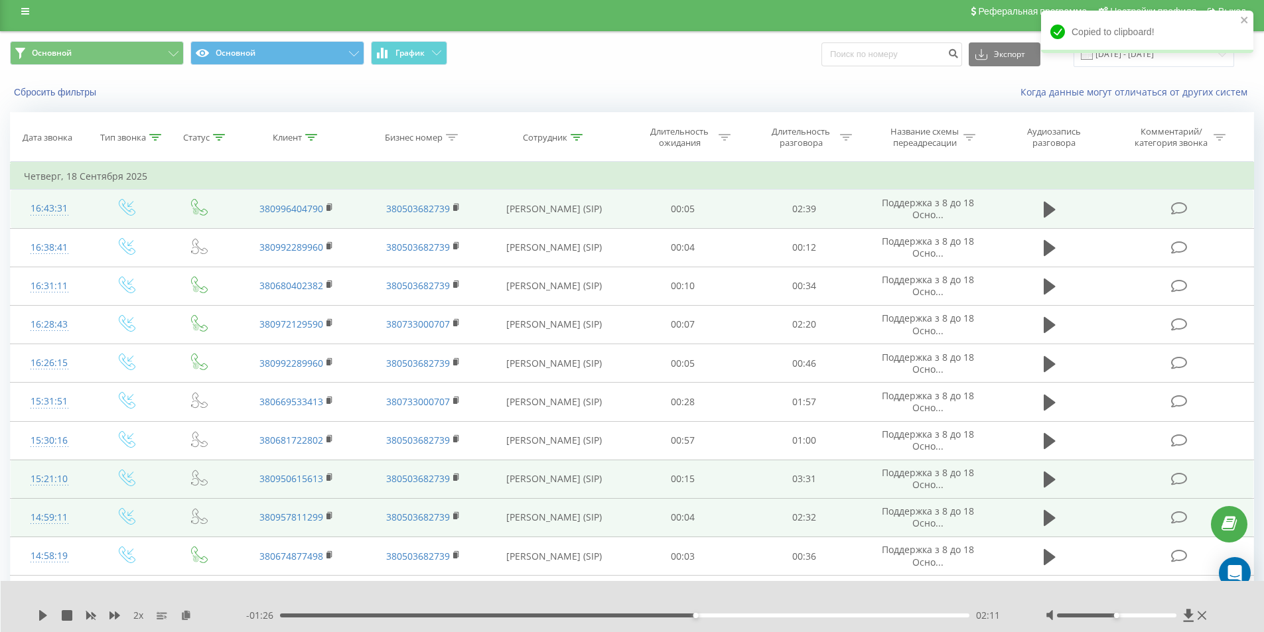
scroll to position [0, 0]
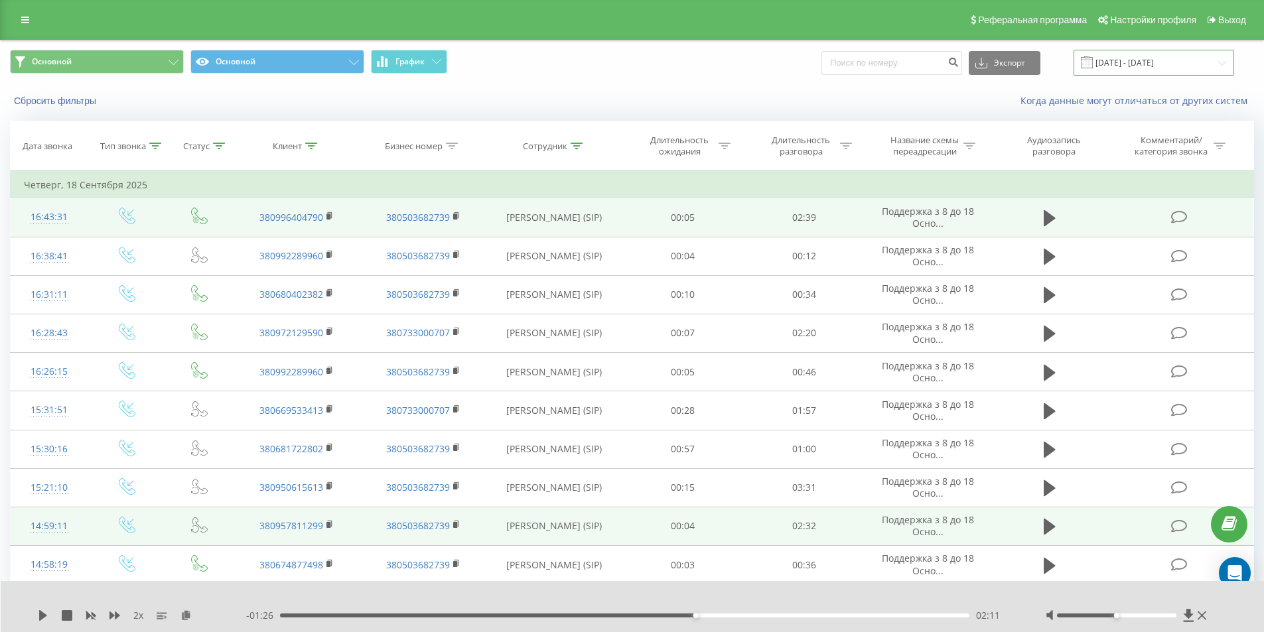
click at [1126, 66] on input "[DATE] - [DATE]" at bounding box center [1153, 63] width 161 height 26
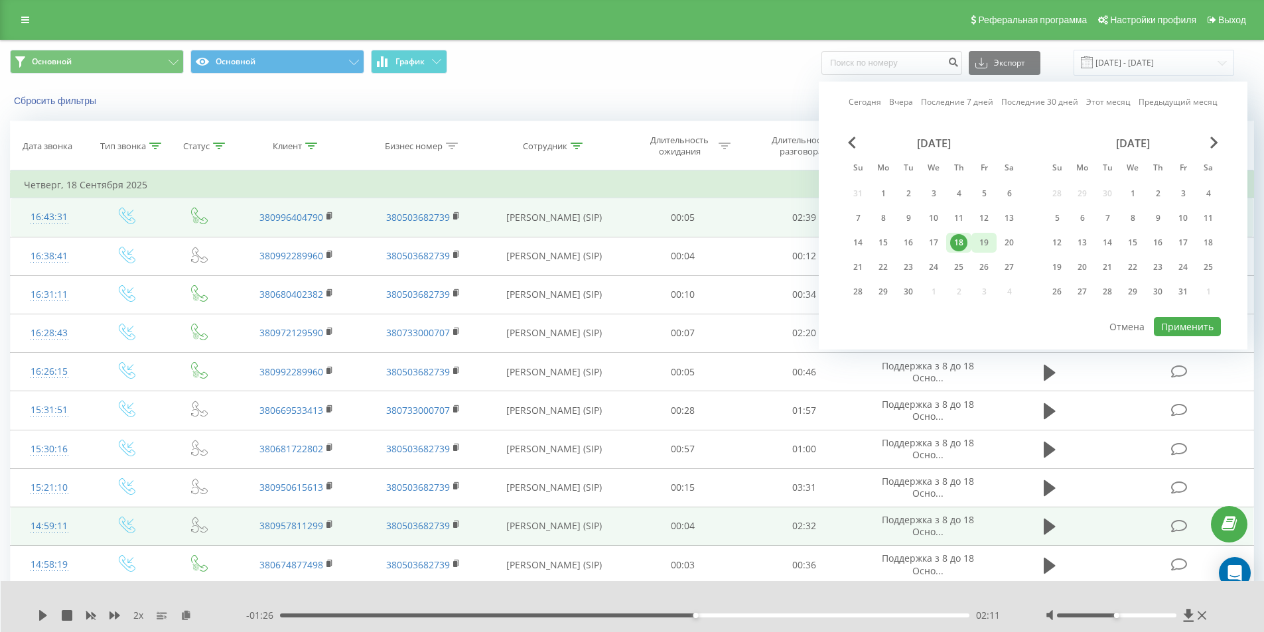
click at [981, 241] on div "19" at bounding box center [983, 242] width 17 height 17
click at [1181, 326] on button "Применить" at bounding box center [1187, 326] width 67 height 19
type input "[DATE] - [DATE]"
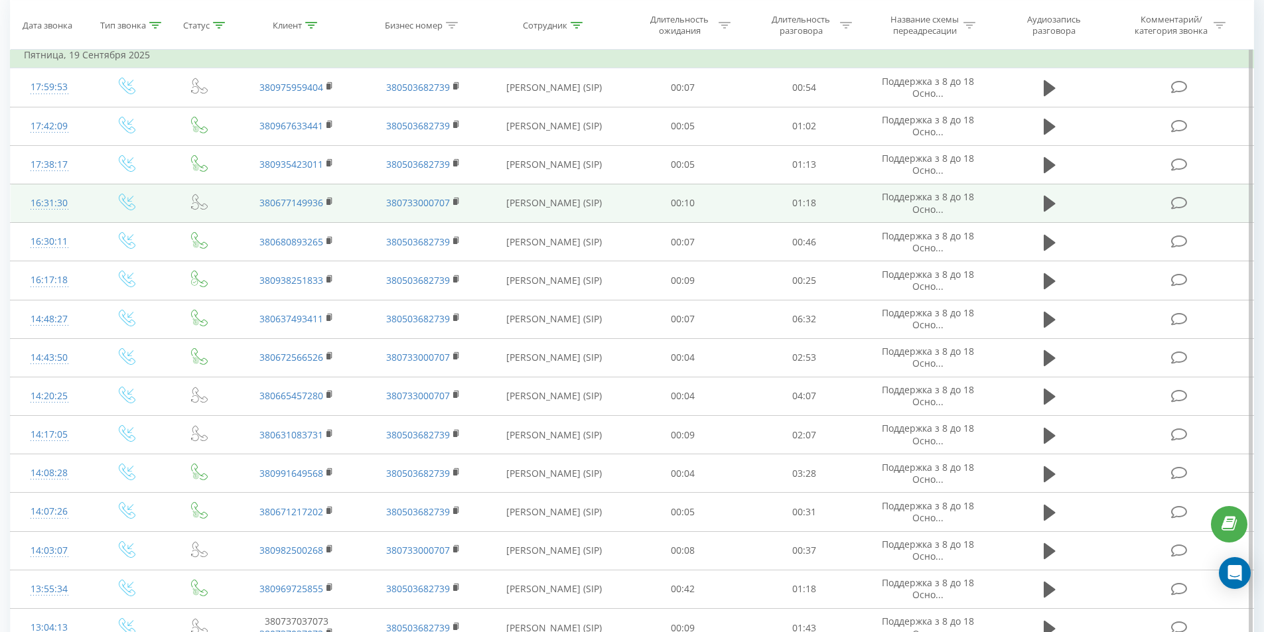
scroll to position [133, 0]
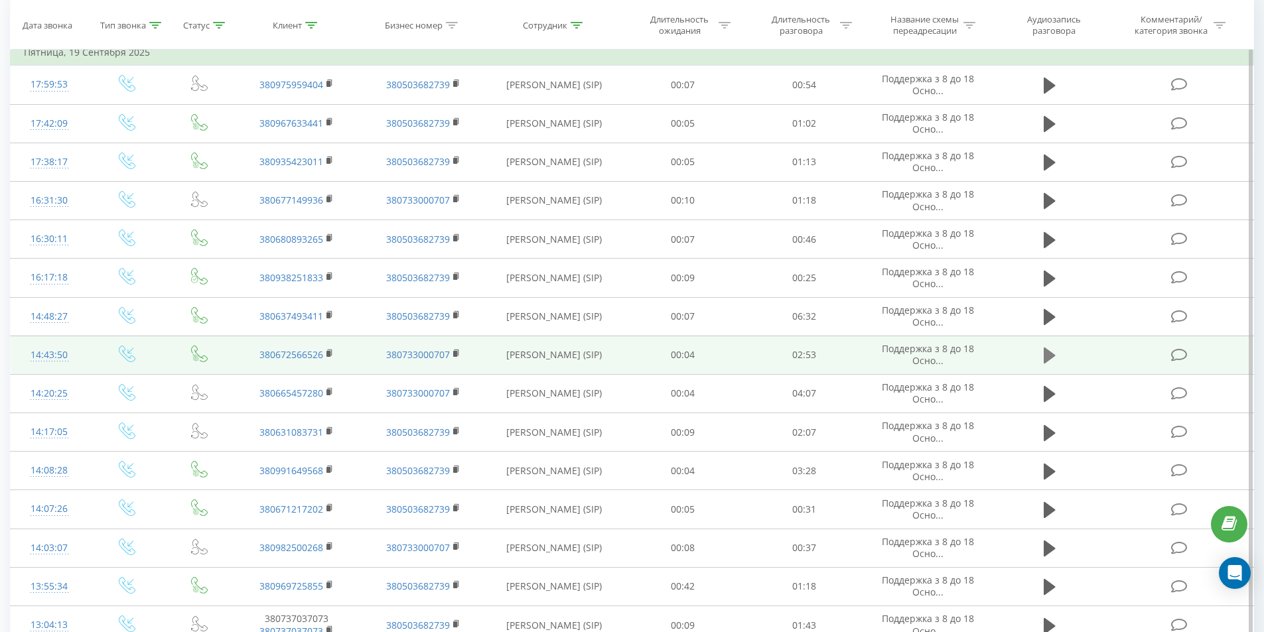
click at [1051, 350] on icon at bounding box center [1049, 355] width 12 height 19
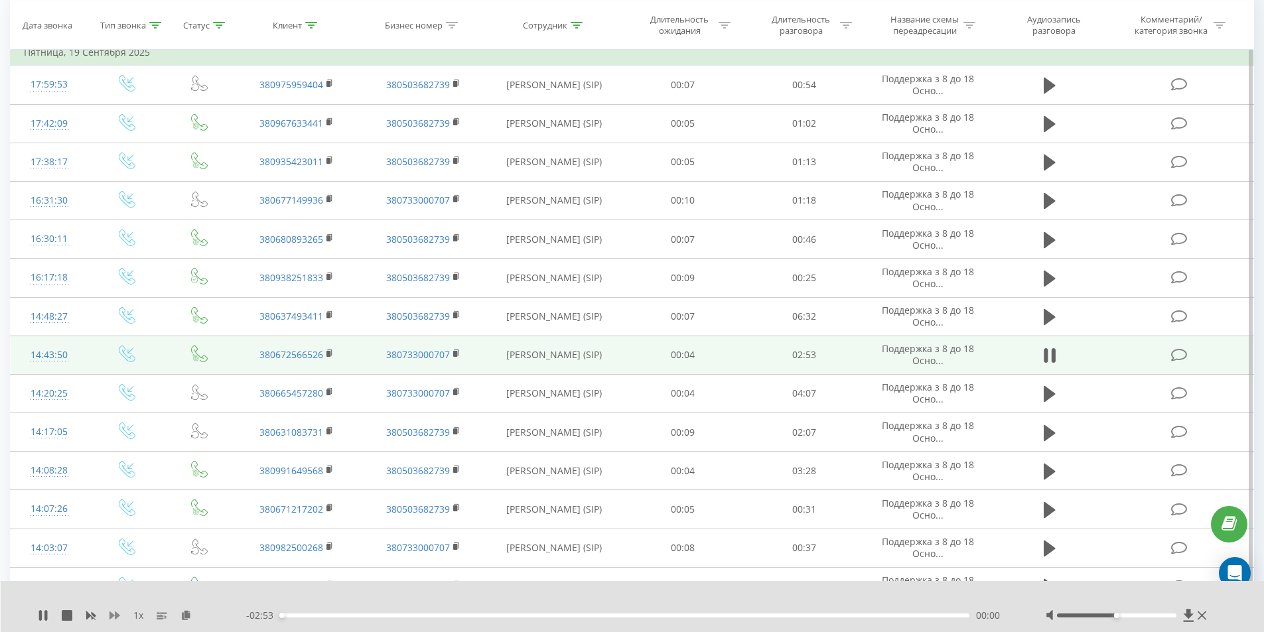
click at [111, 615] on icon at bounding box center [114, 616] width 11 height 8
click at [331, 353] on icon at bounding box center [329, 353] width 7 height 9
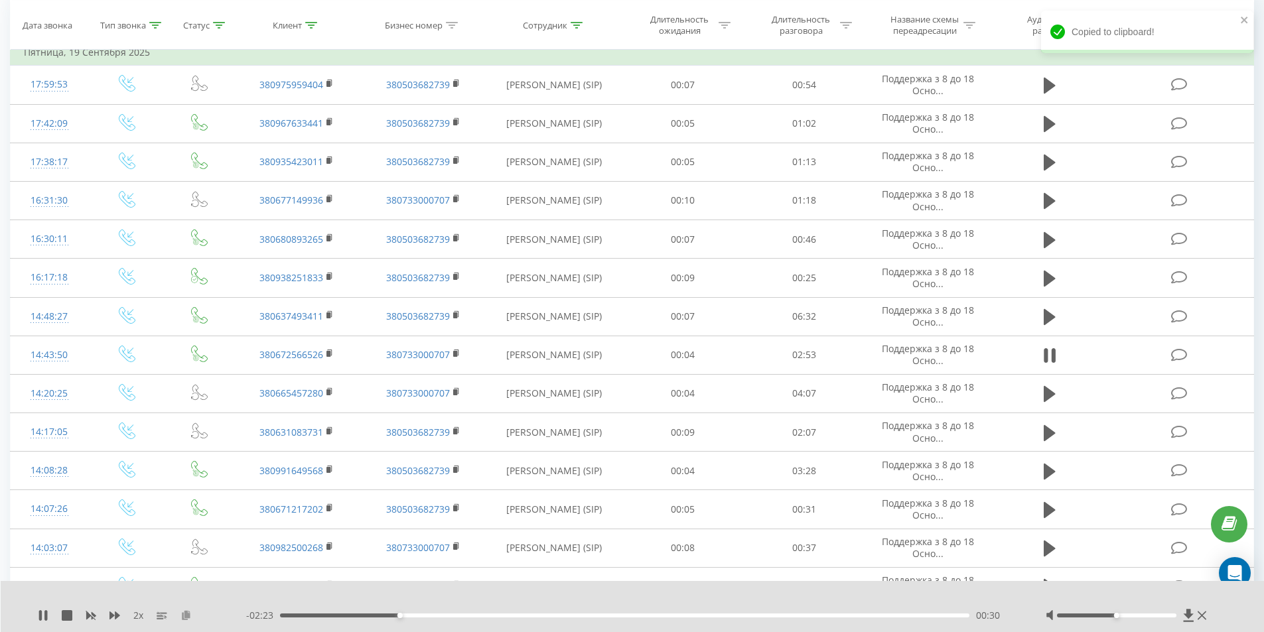
click at [184, 614] on icon at bounding box center [185, 614] width 11 height 9
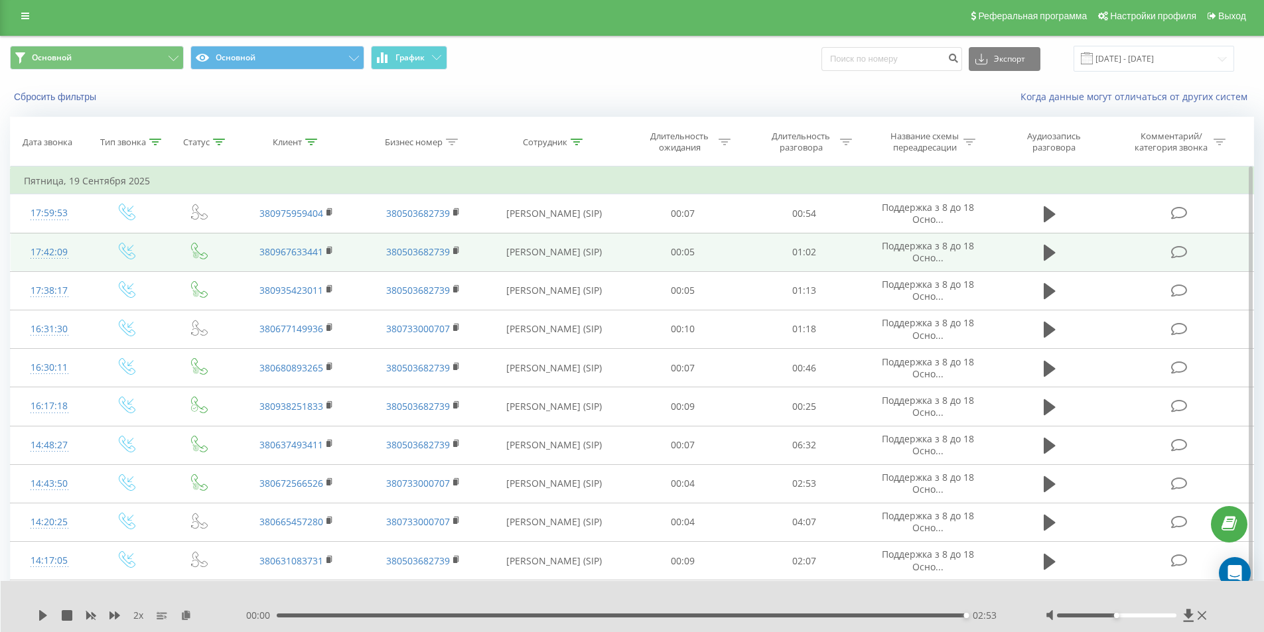
scroll to position [0, 0]
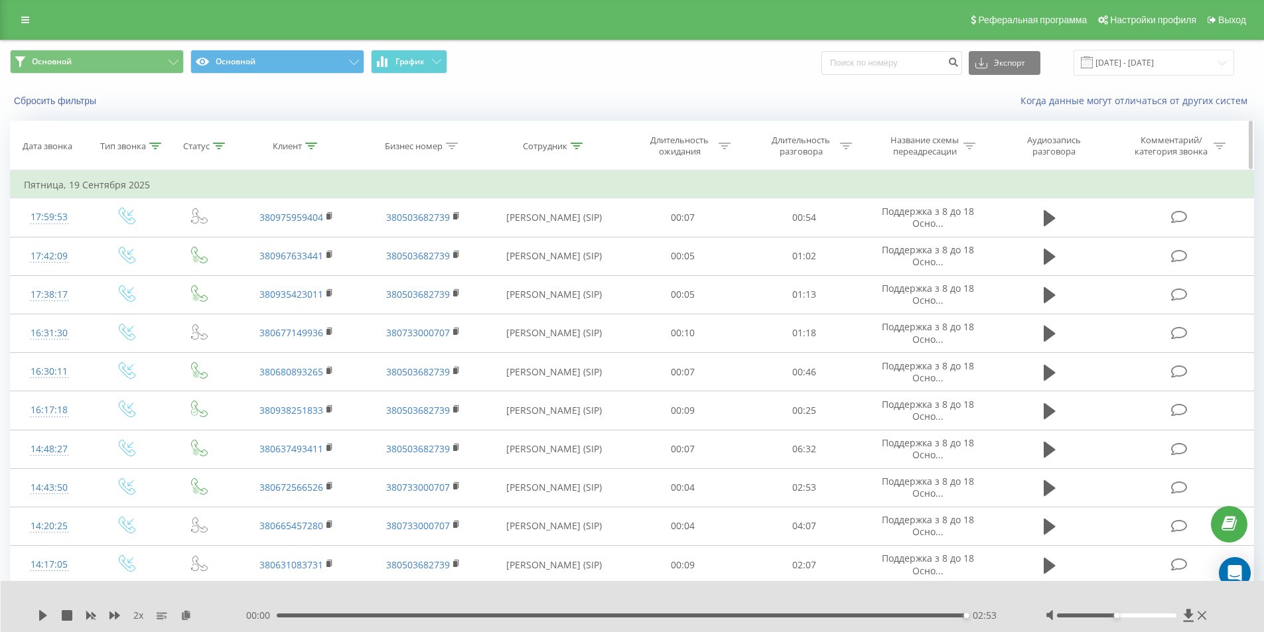
click at [576, 143] on icon at bounding box center [576, 146] width 12 height 7
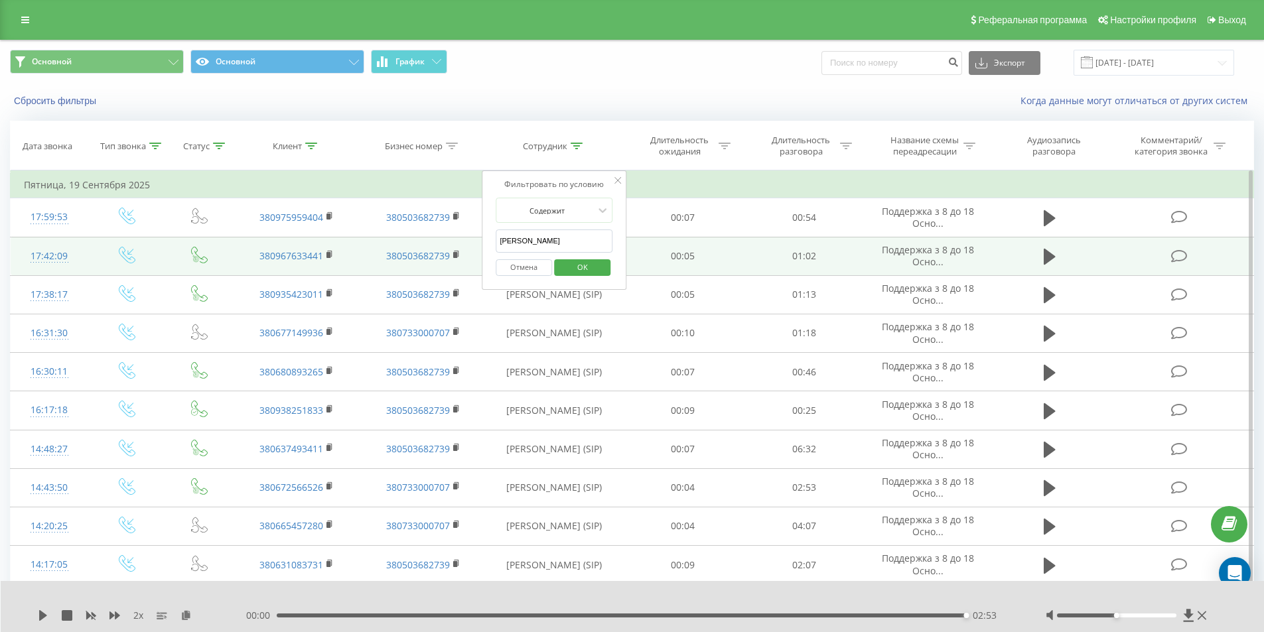
drag, startPoint x: 551, startPoint y: 247, endPoint x: 330, endPoint y: 247, distance: 220.2
type input "[PERSON_NAME]"
click button "OK" at bounding box center [582, 267] width 56 height 17
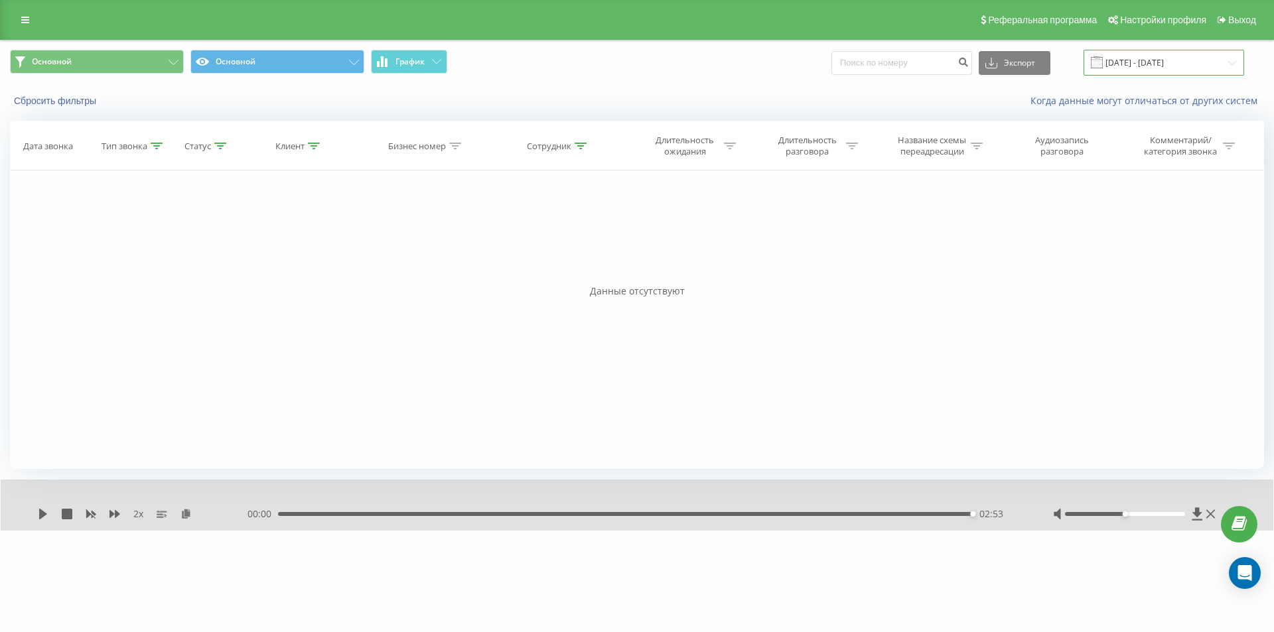
click at [1116, 59] on input "[DATE] - [DATE]" at bounding box center [1163, 63] width 161 height 26
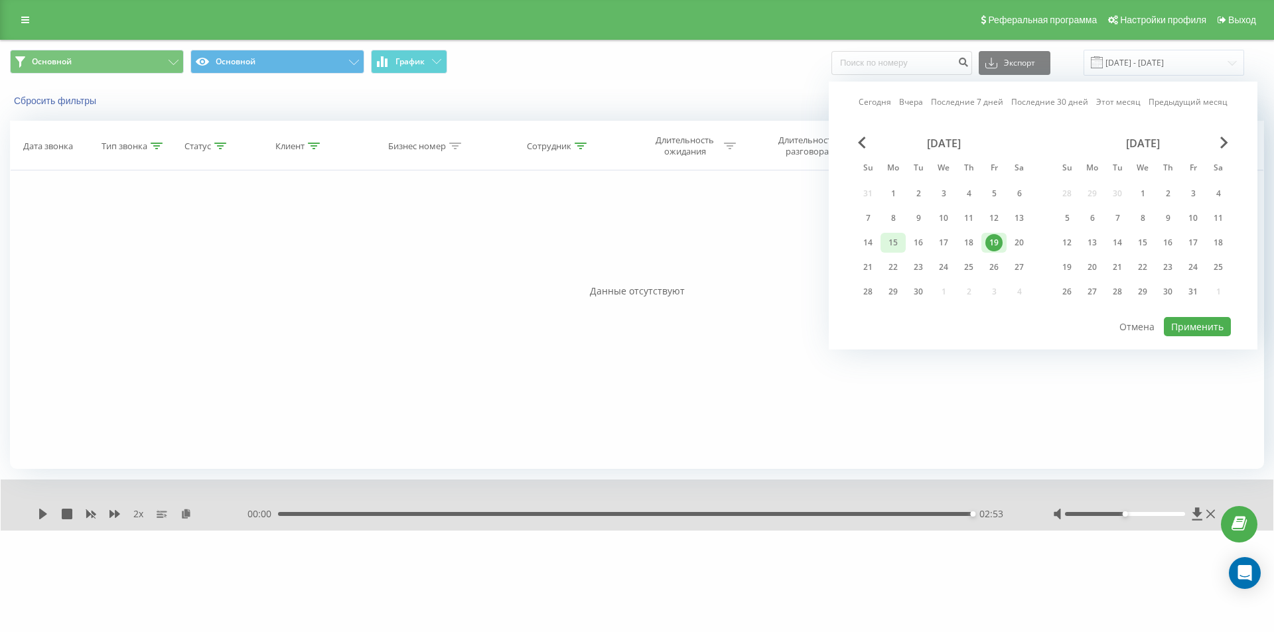
click at [894, 241] on div "15" at bounding box center [892, 242] width 17 height 17
click at [1195, 327] on button "Применить" at bounding box center [1196, 326] width 67 height 19
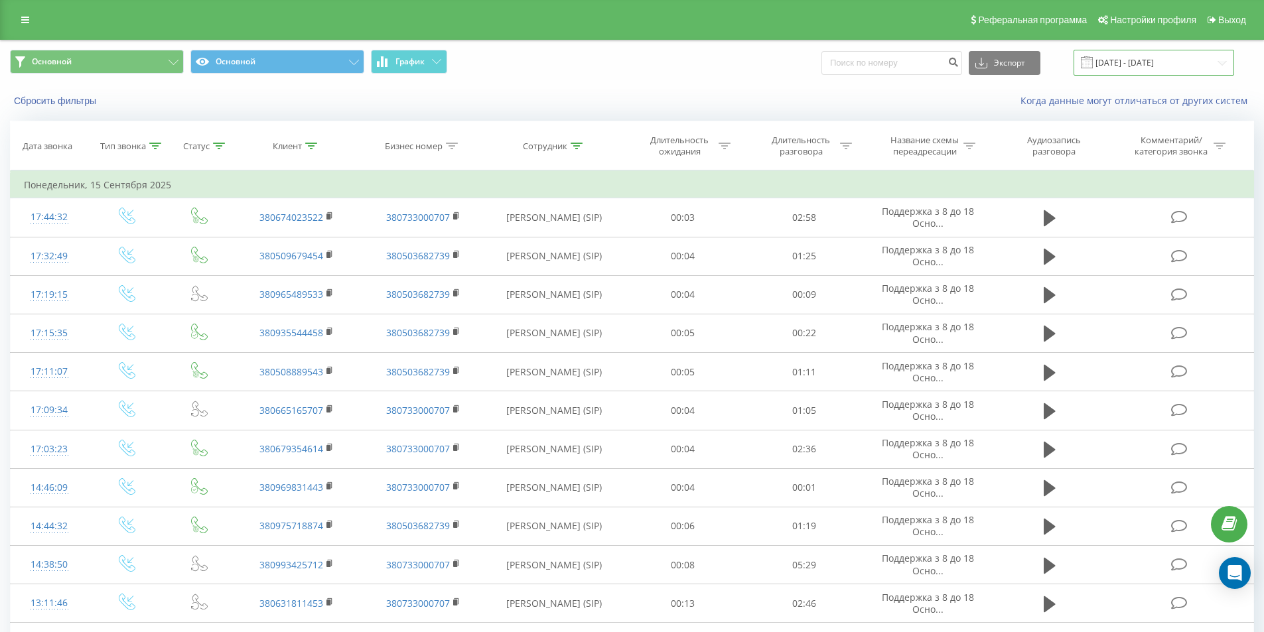
click at [1132, 61] on input "[DATE] - [DATE]" at bounding box center [1153, 63] width 161 height 26
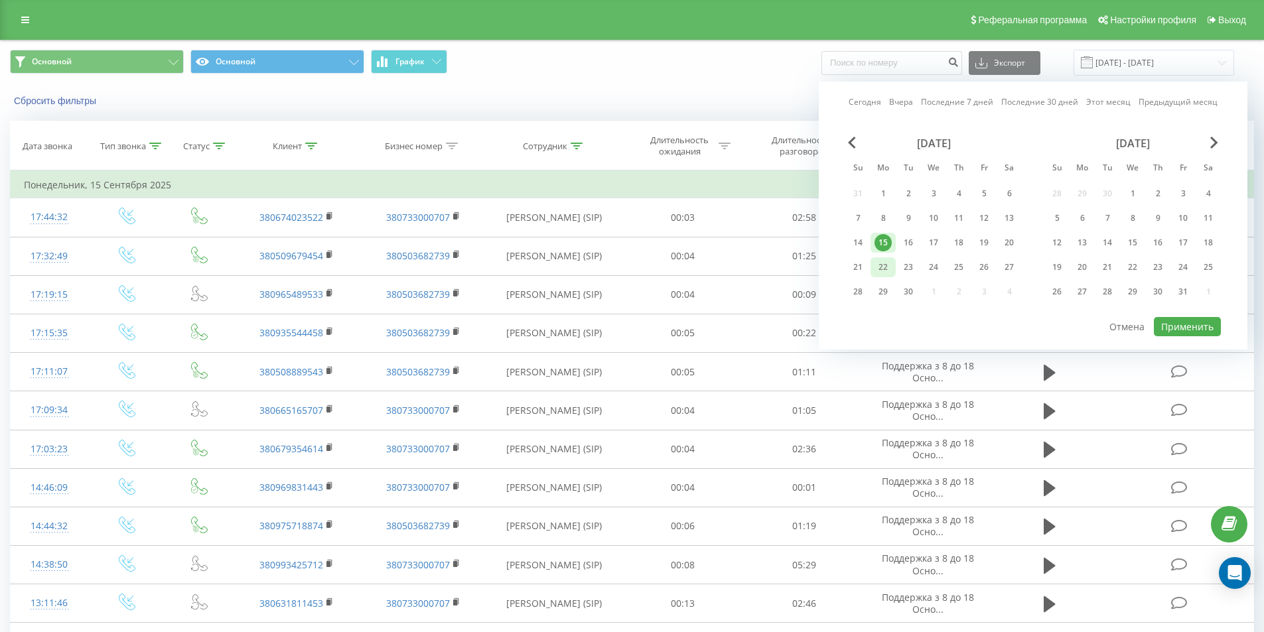
click at [886, 268] on div "22" at bounding box center [882, 267] width 17 height 17
click at [1175, 329] on button "Применить" at bounding box center [1187, 326] width 67 height 19
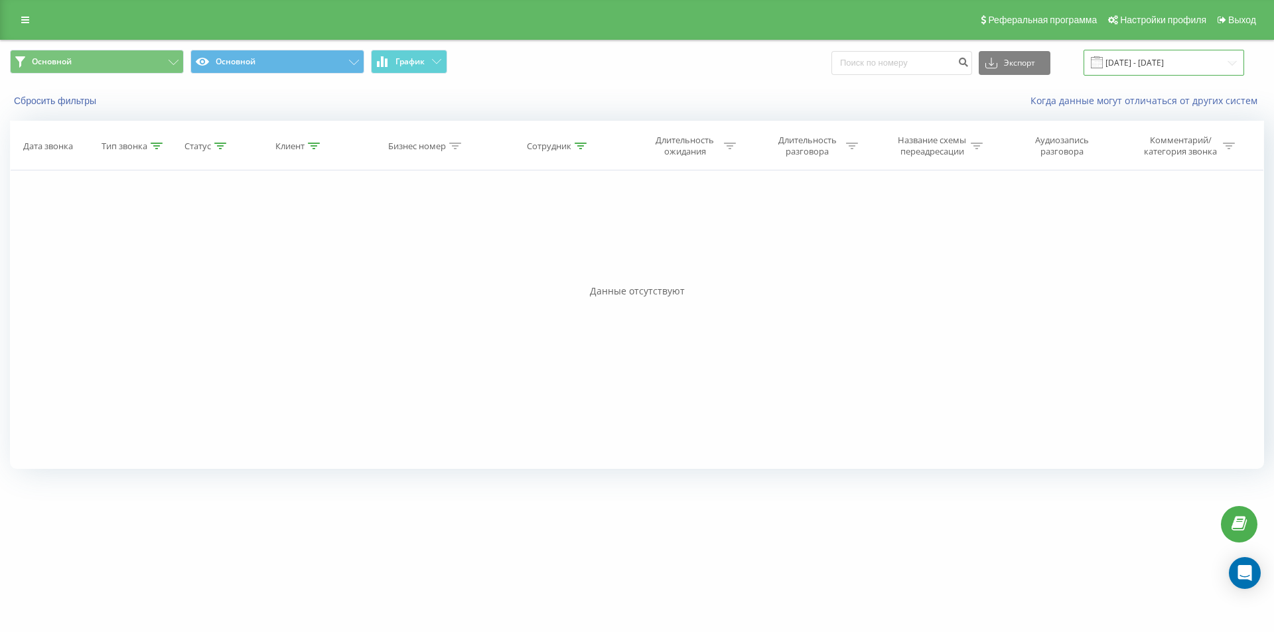
click at [1126, 69] on input "[DATE] - [DATE]" at bounding box center [1163, 63] width 161 height 26
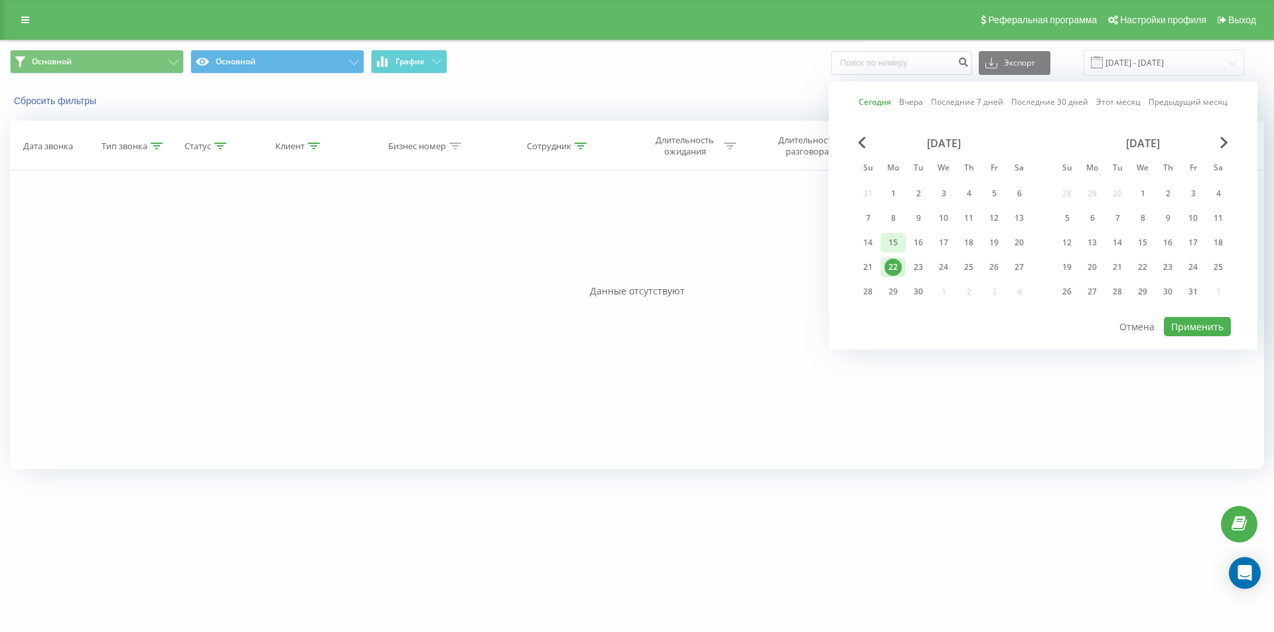
click at [888, 249] on div "15" at bounding box center [892, 242] width 17 height 17
click at [1175, 326] on button "Применить" at bounding box center [1196, 326] width 67 height 19
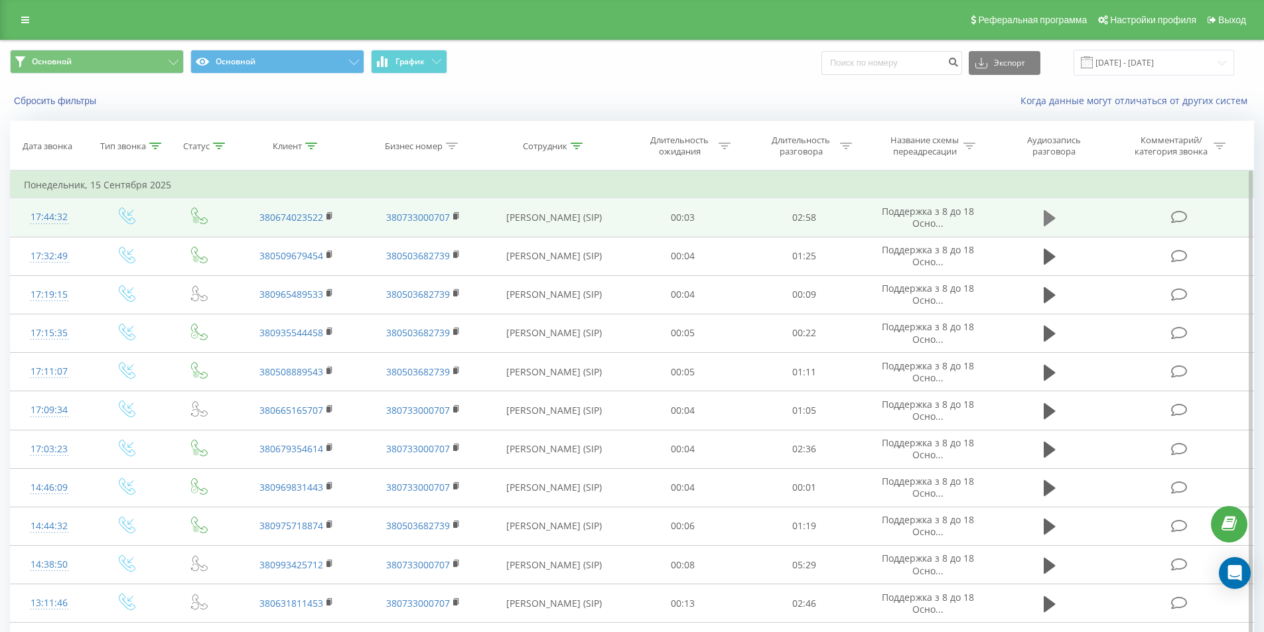
click at [1046, 220] on icon at bounding box center [1049, 218] width 12 height 16
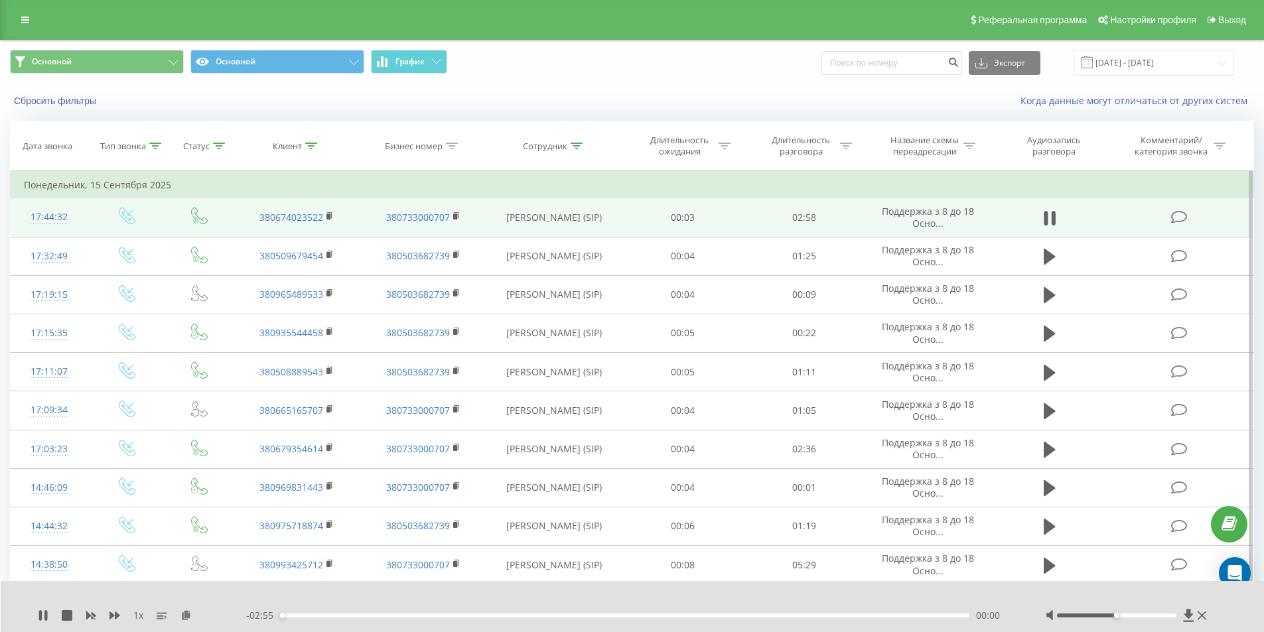
click at [109, 618] on div "1 x" at bounding box center [142, 615] width 208 height 13
click at [111, 616] on div "1 x" at bounding box center [142, 615] width 208 height 13
click at [114, 614] on icon at bounding box center [114, 615] width 11 height 11
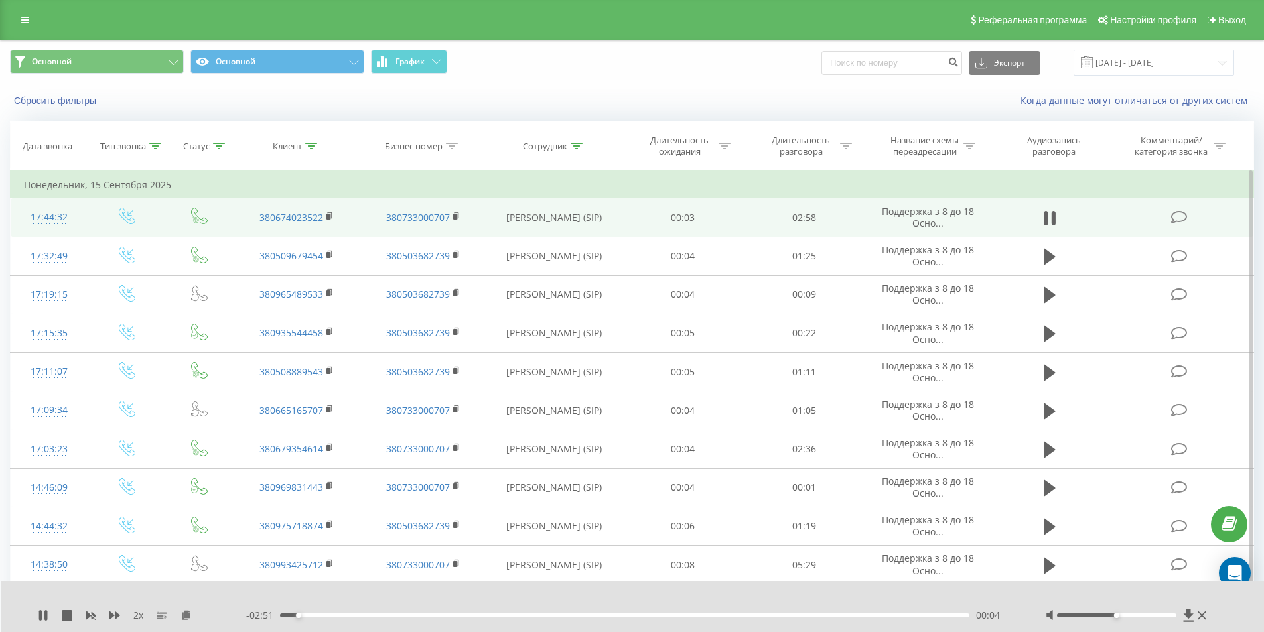
click at [238, 604] on div at bounding box center [623, 598] width 937 height 15
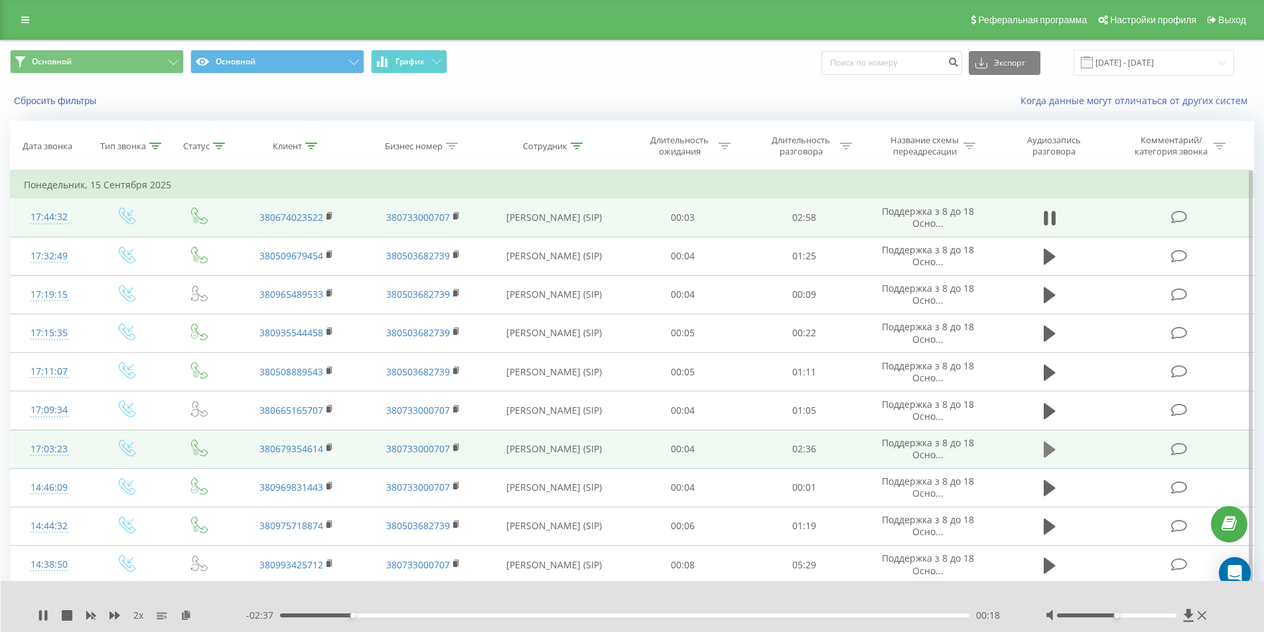
click at [1047, 452] on icon at bounding box center [1049, 450] width 12 height 16
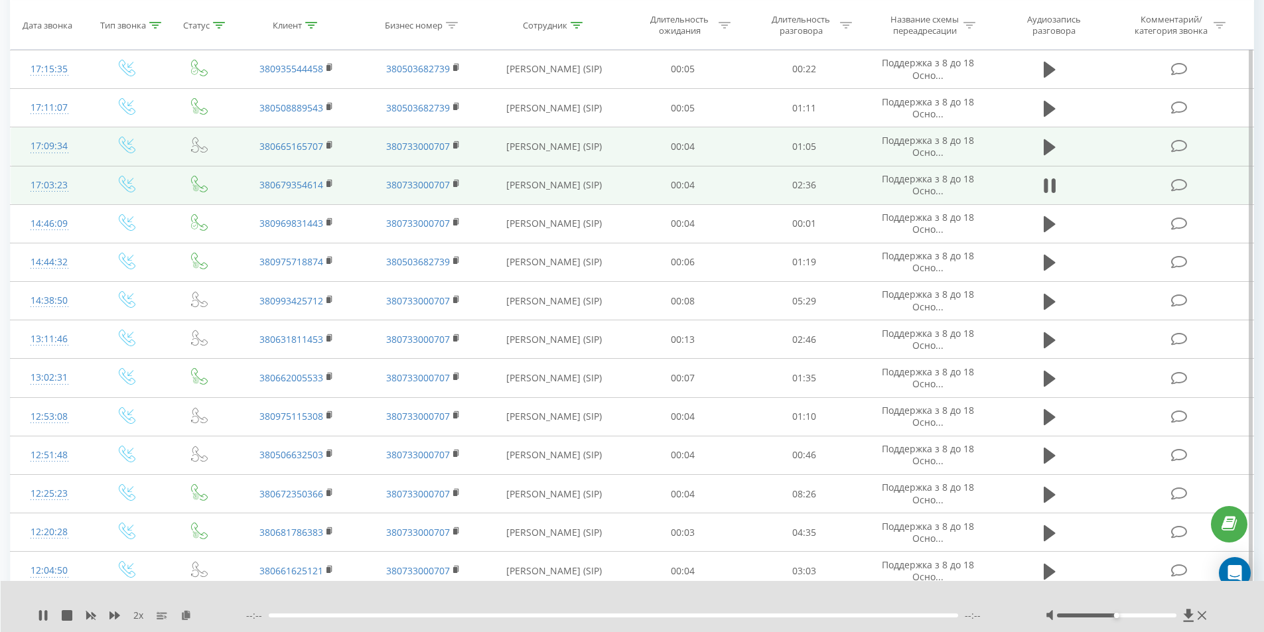
scroll to position [265, 0]
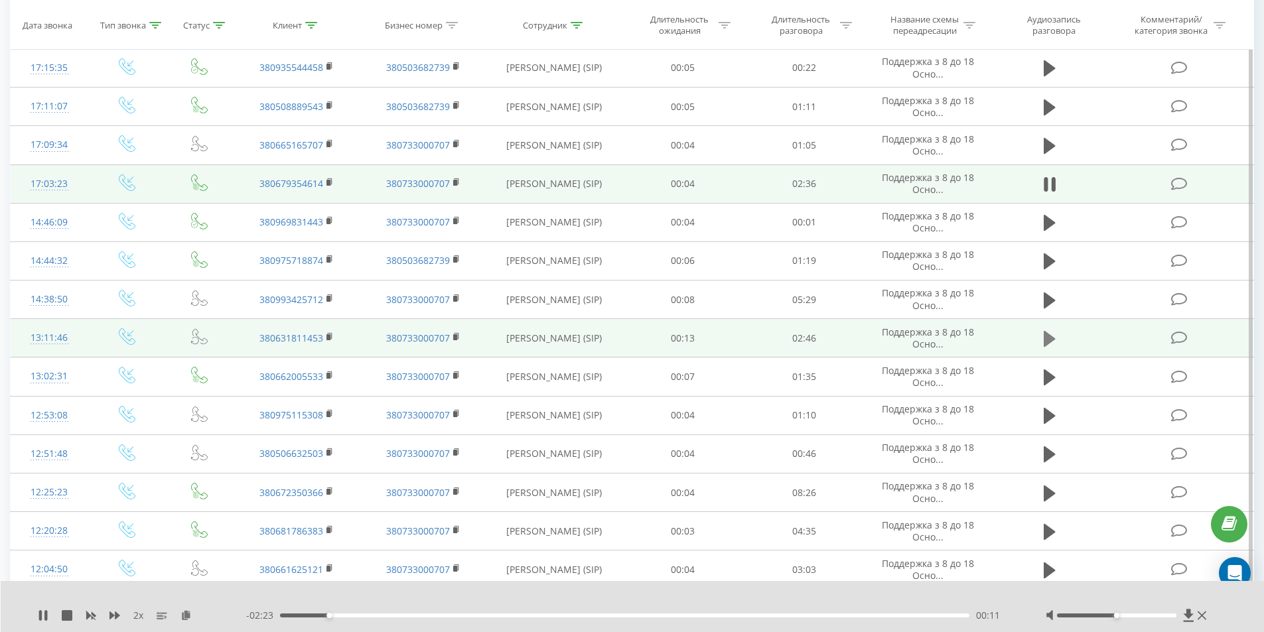
click at [1053, 341] on icon at bounding box center [1049, 339] width 12 height 19
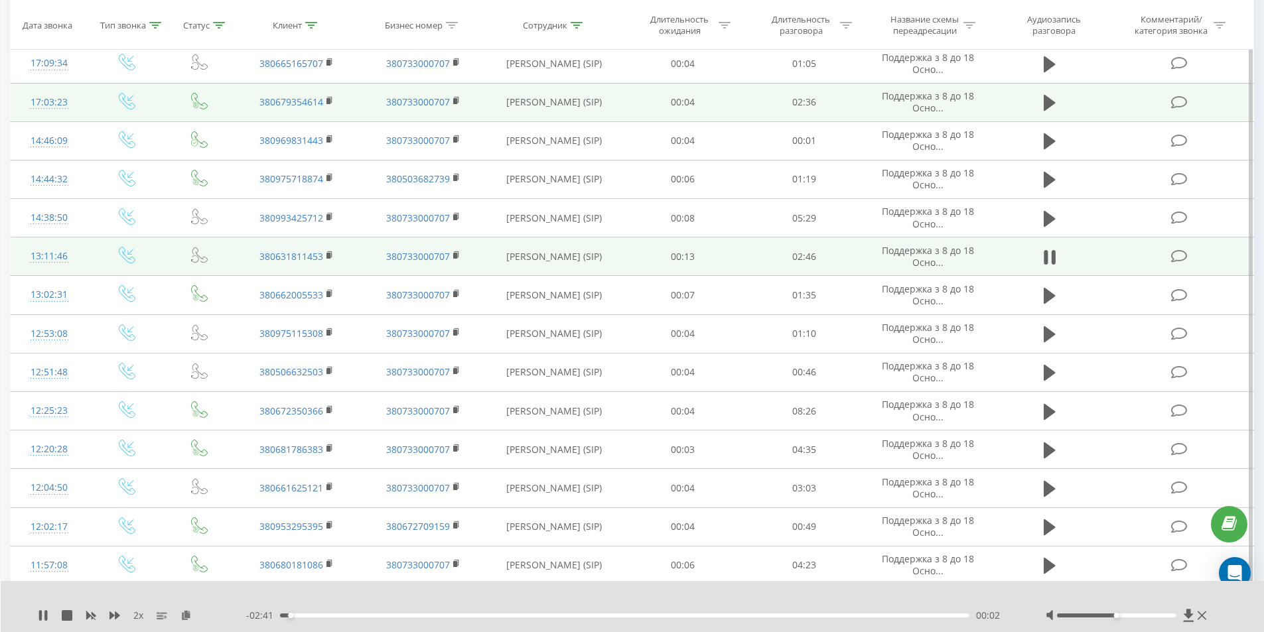
scroll to position [398, 0]
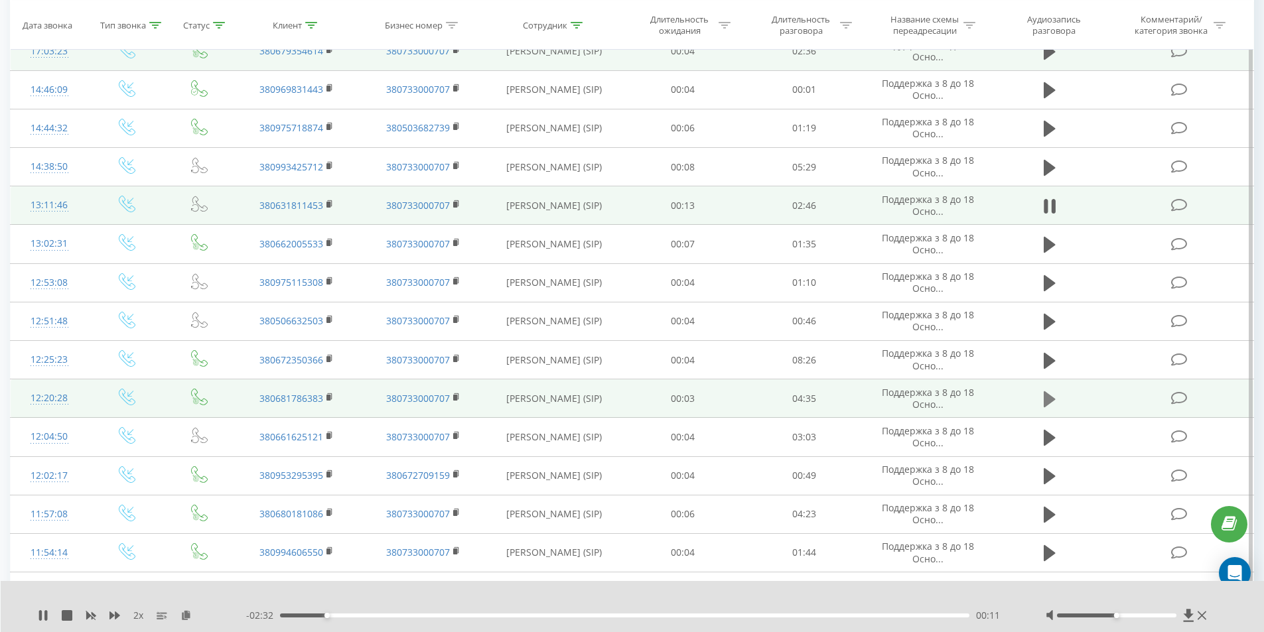
click at [1047, 397] on icon at bounding box center [1049, 399] width 12 height 16
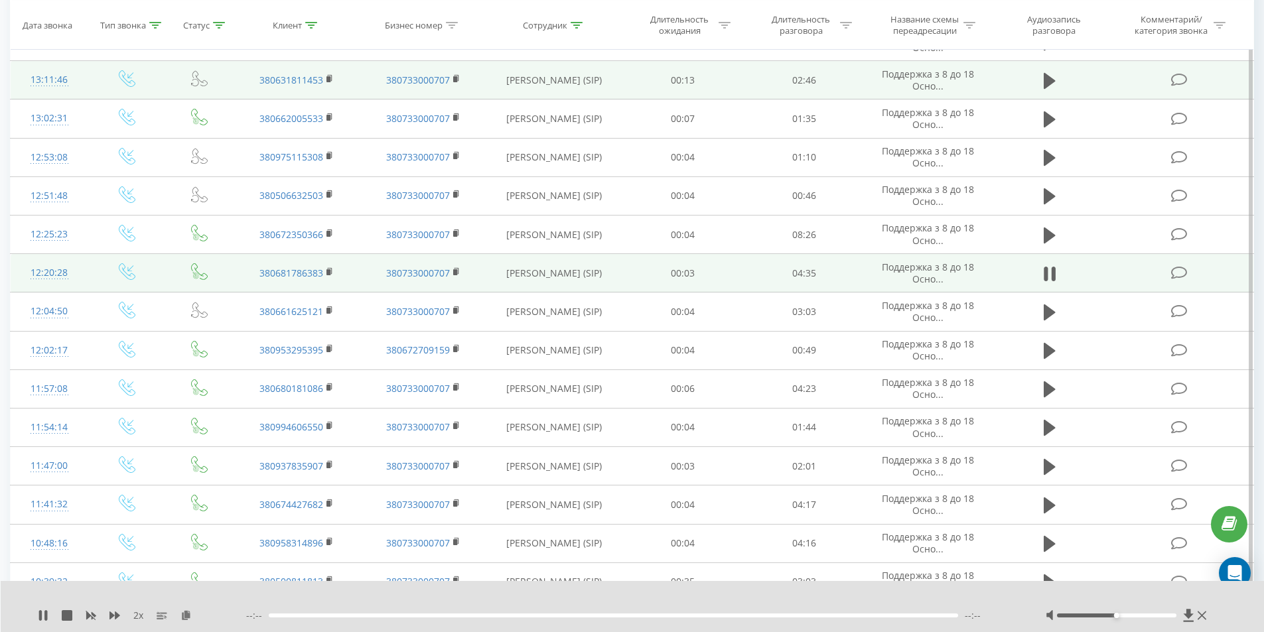
scroll to position [531, 0]
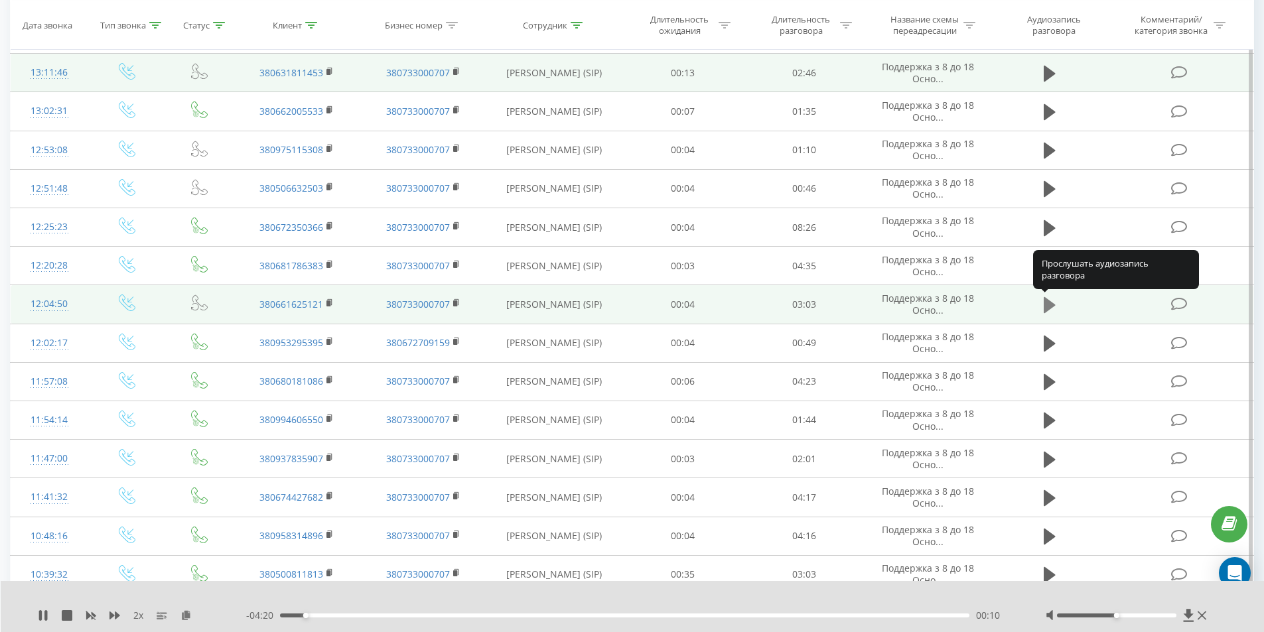
click at [1046, 302] on icon at bounding box center [1049, 305] width 12 height 16
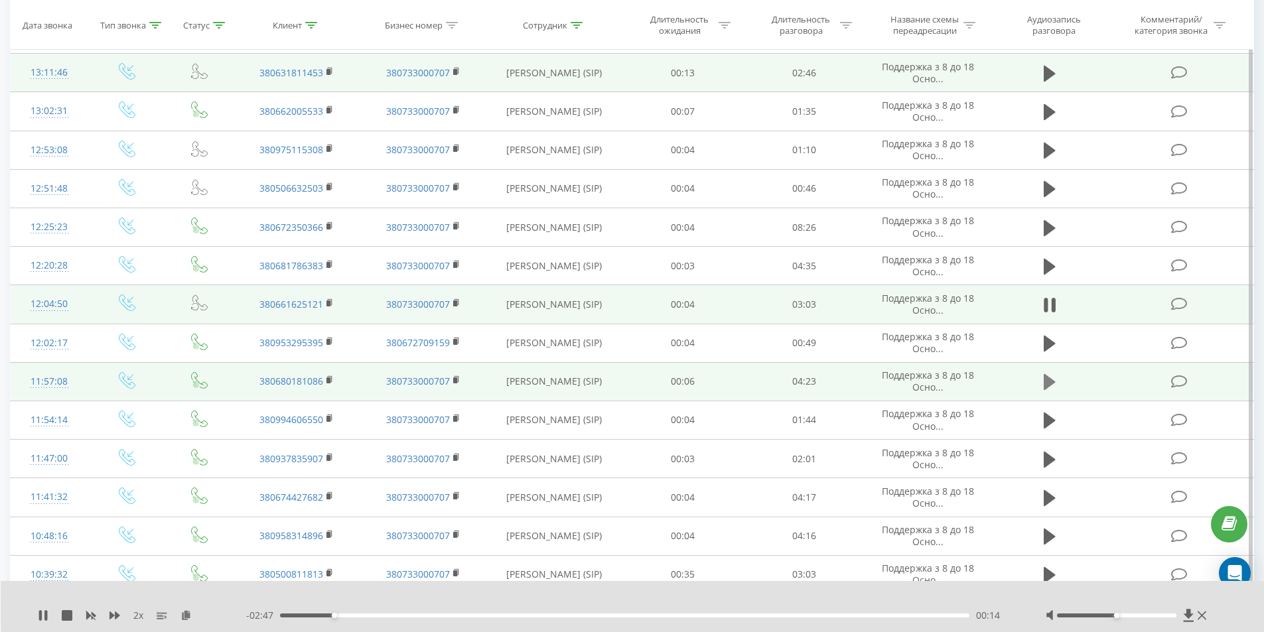
click at [1050, 381] on icon at bounding box center [1049, 382] width 12 height 16
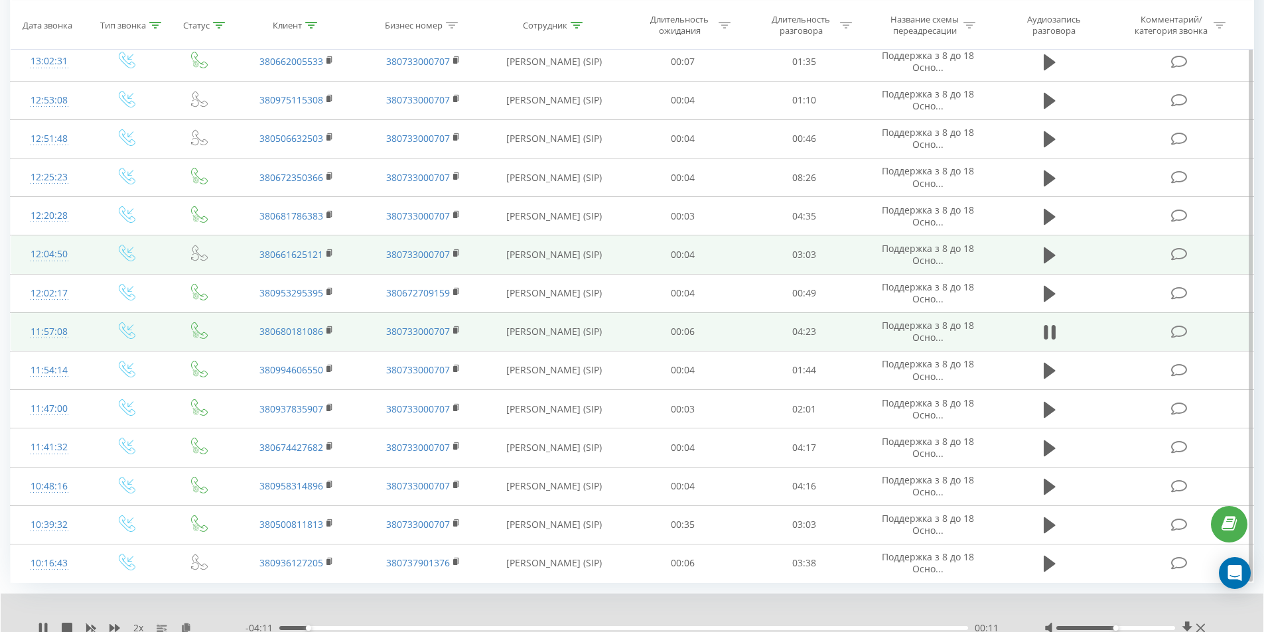
scroll to position [581, 0]
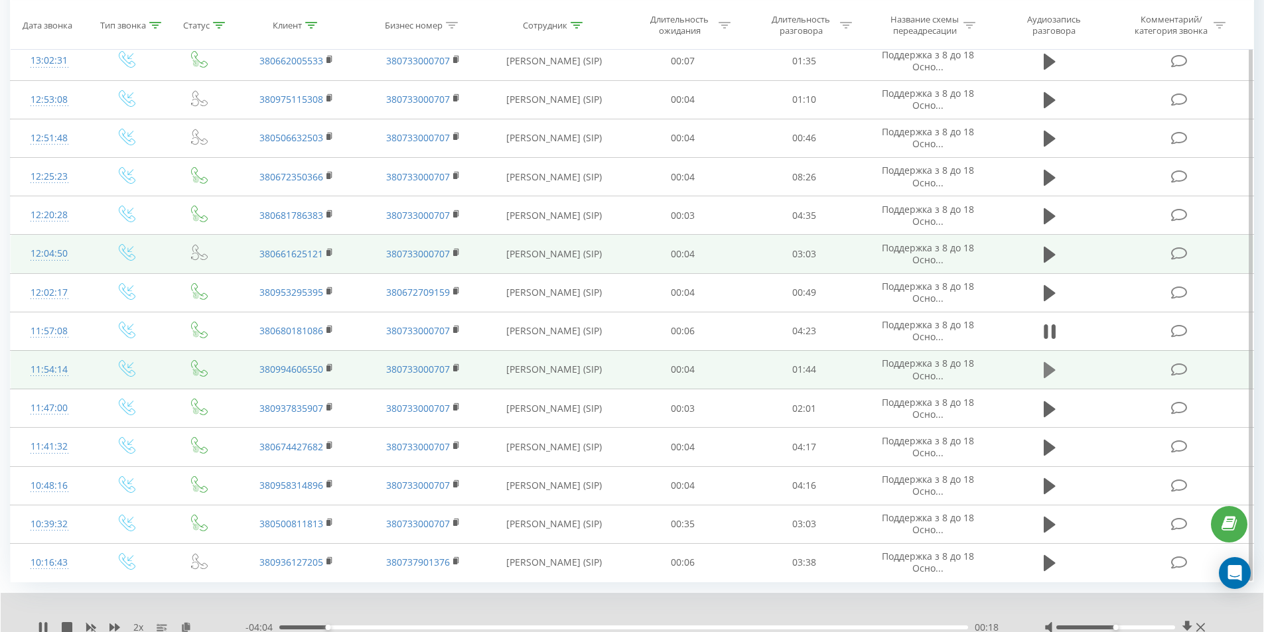
click at [1047, 373] on icon at bounding box center [1049, 370] width 12 height 16
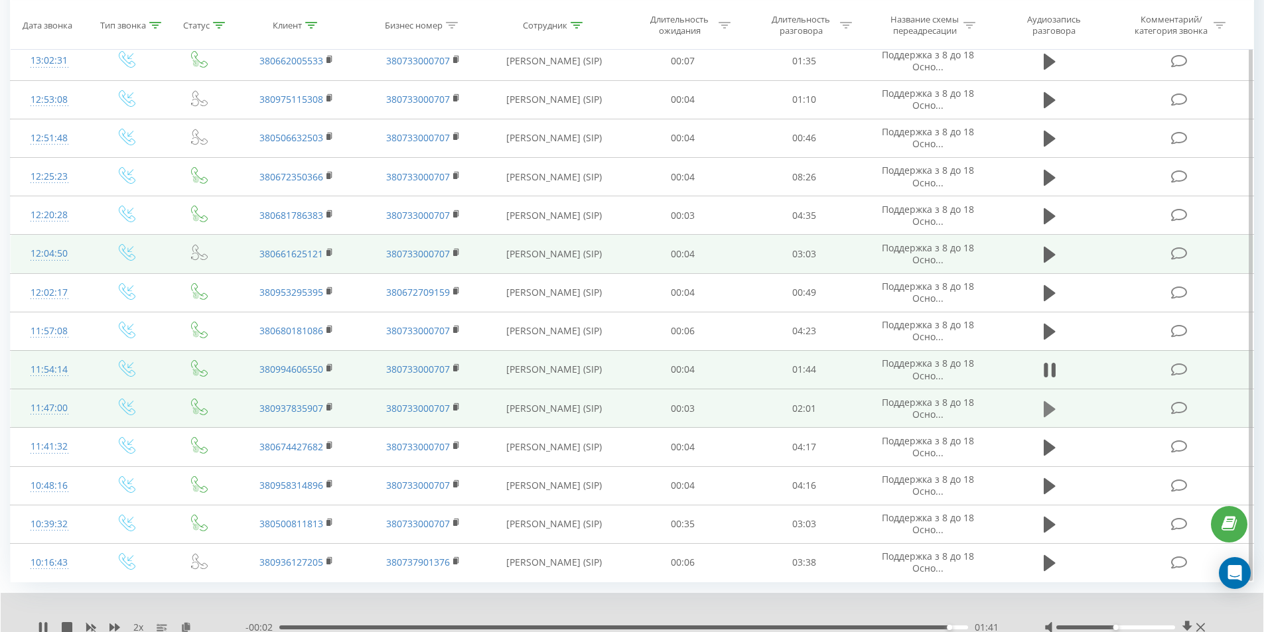
click at [1054, 406] on icon at bounding box center [1049, 409] width 12 height 19
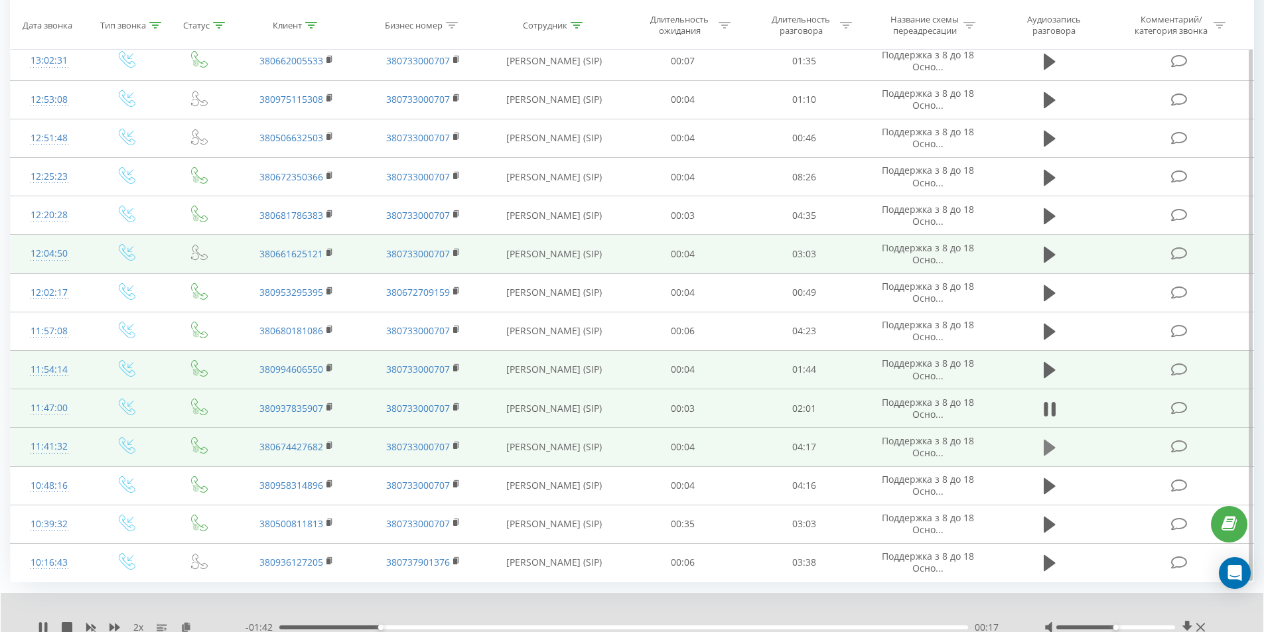
click at [1047, 445] on icon at bounding box center [1049, 448] width 12 height 16
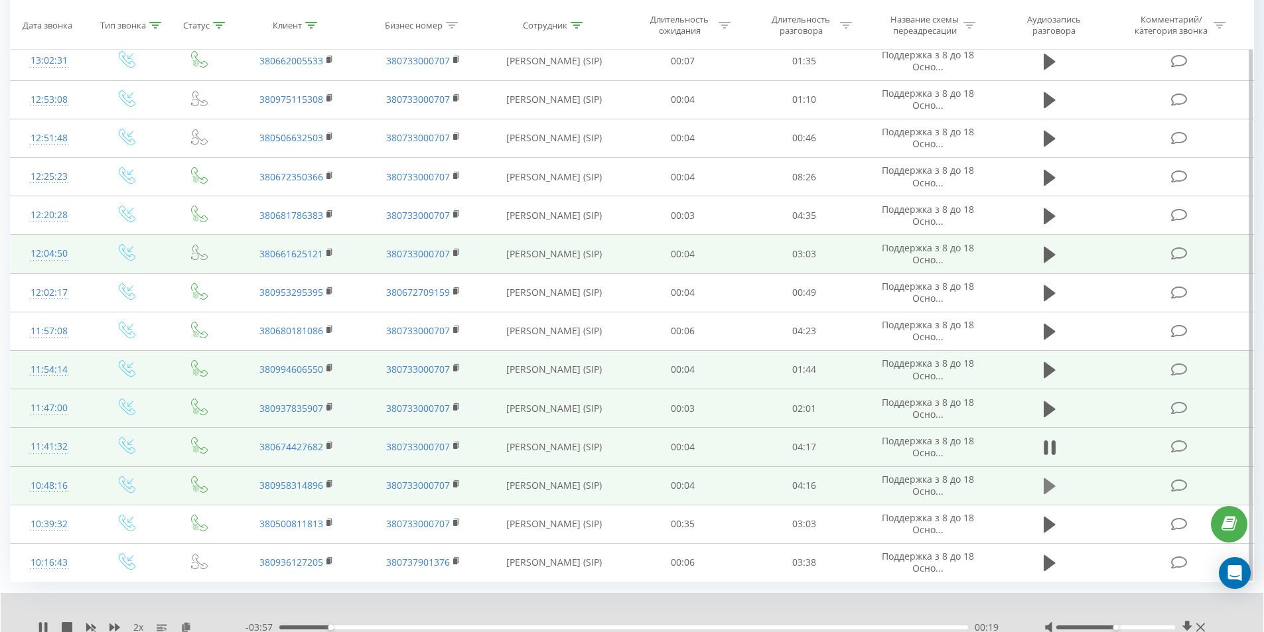
click at [1048, 488] on icon at bounding box center [1049, 486] width 12 height 16
click at [326, 483] on icon at bounding box center [329, 484] width 7 height 9
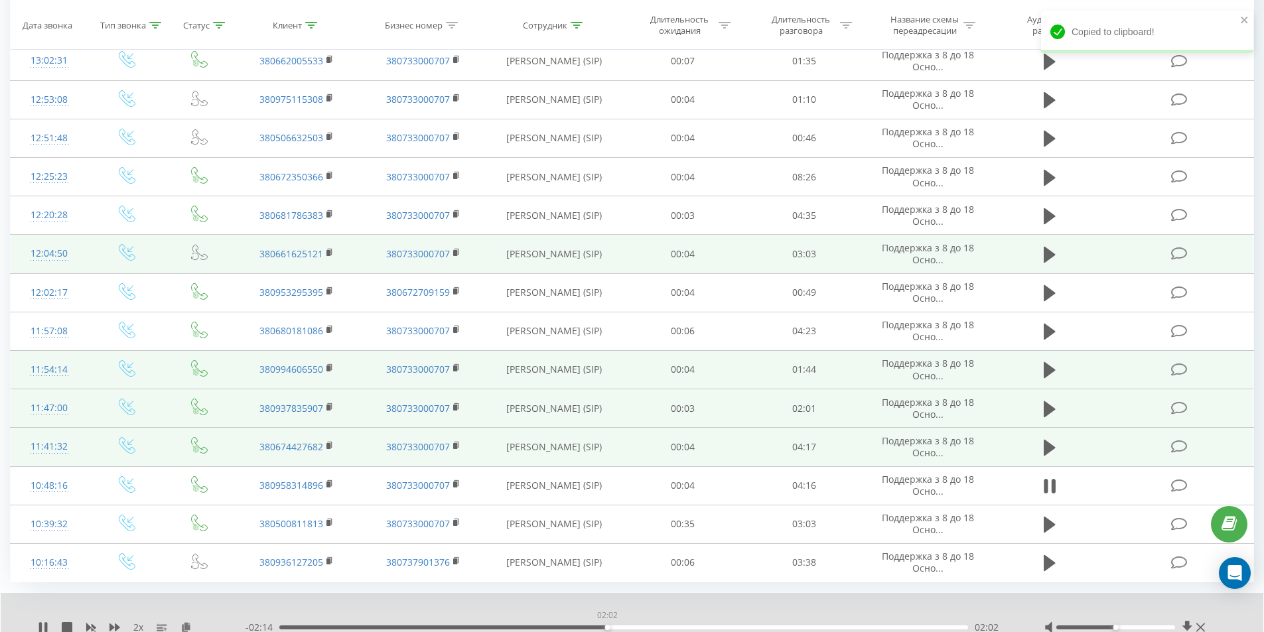
click at [607, 626] on div "02:02" at bounding box center [623, 628] width 689 height 4
click at [190, 625] on icon at bounding box center [185, 626] width 11 height 9
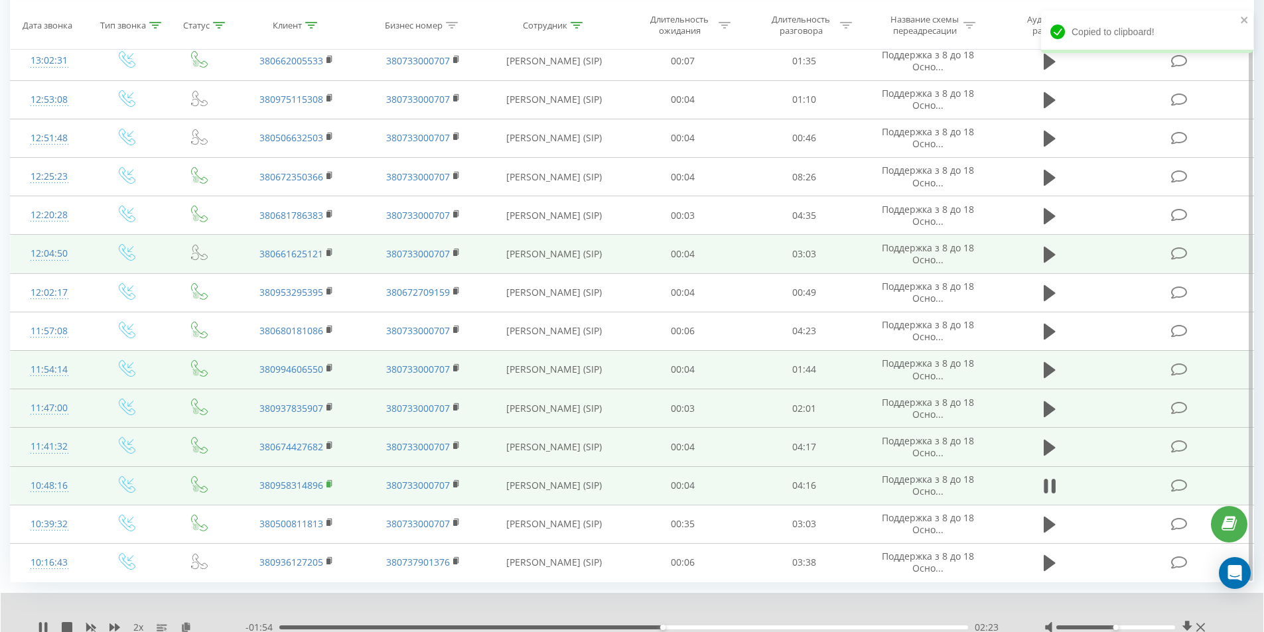
click at [329, 488] on icon at bounding box center [329, 484] width 7 height 9
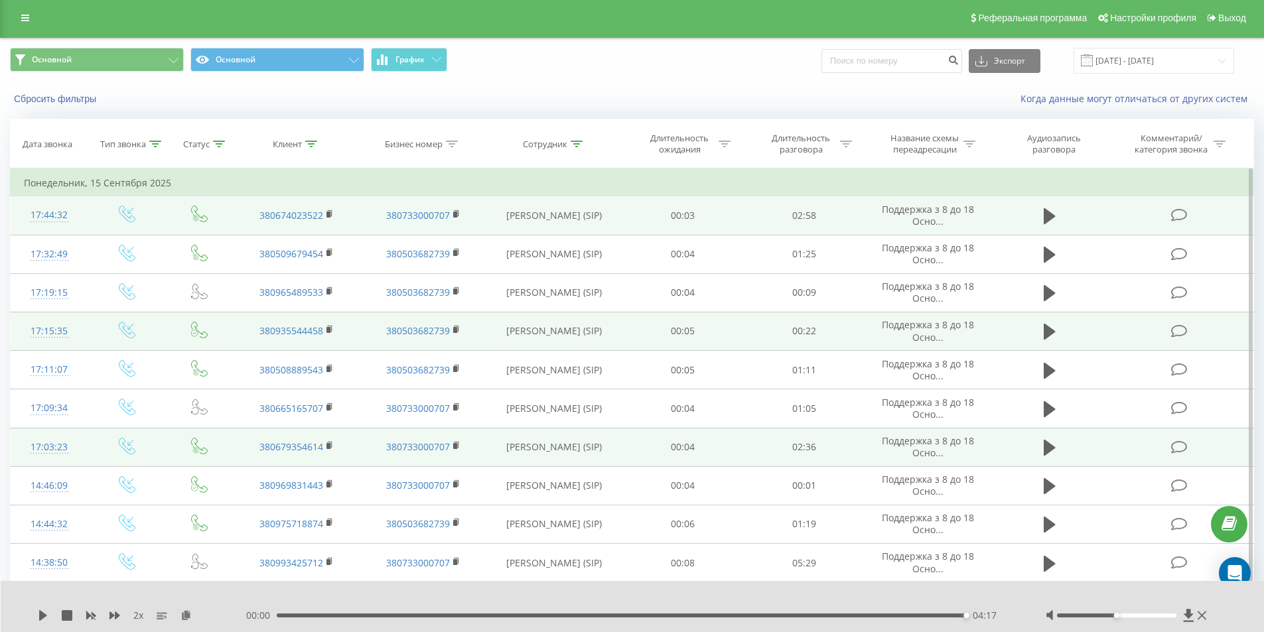
scroll to position [0, 0]
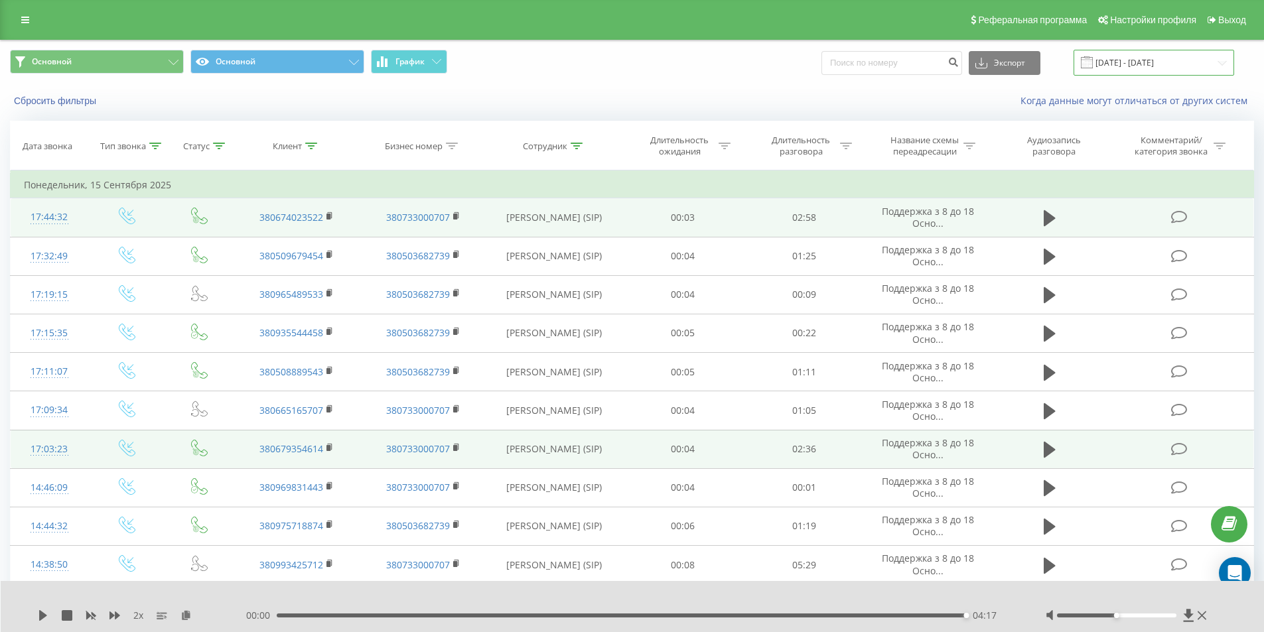
click at [1118, 55] on input "[DATE] - [DATE]" at bounding box center [1153, 63] width 161 height 26
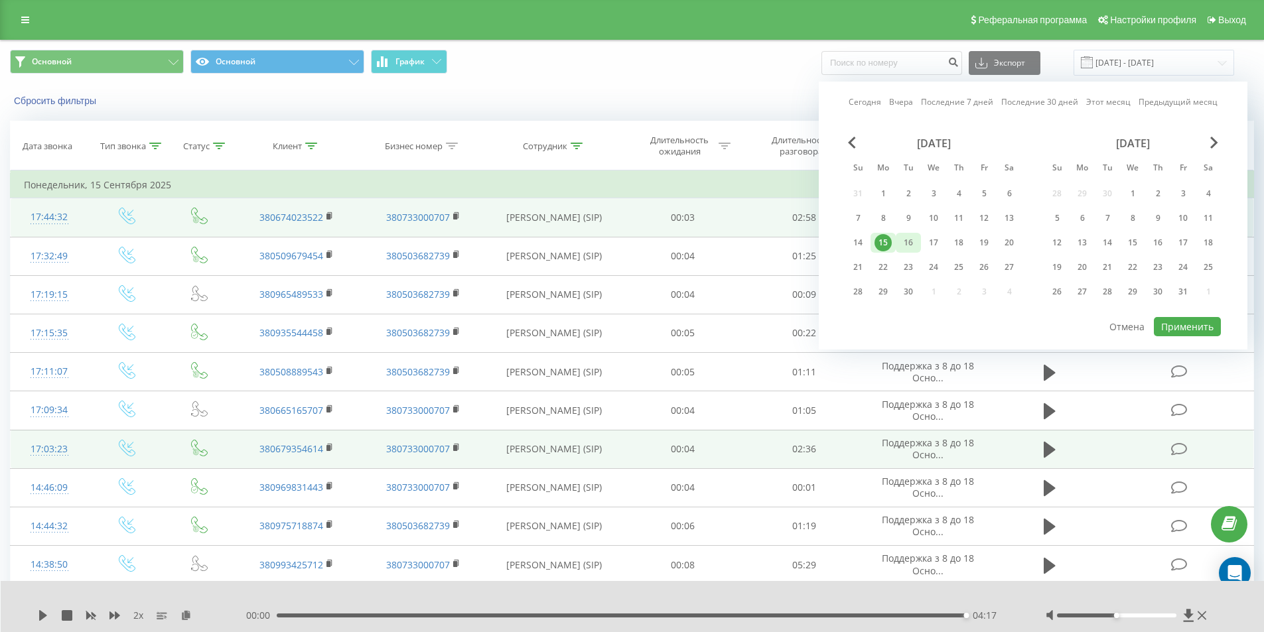
click at [907, 235] on div "16" at bounding box center [907, 242] width 17 height 17
click at [1171, 320] on button "Применить" at bounding box center [1187, 326] width 67 height 19
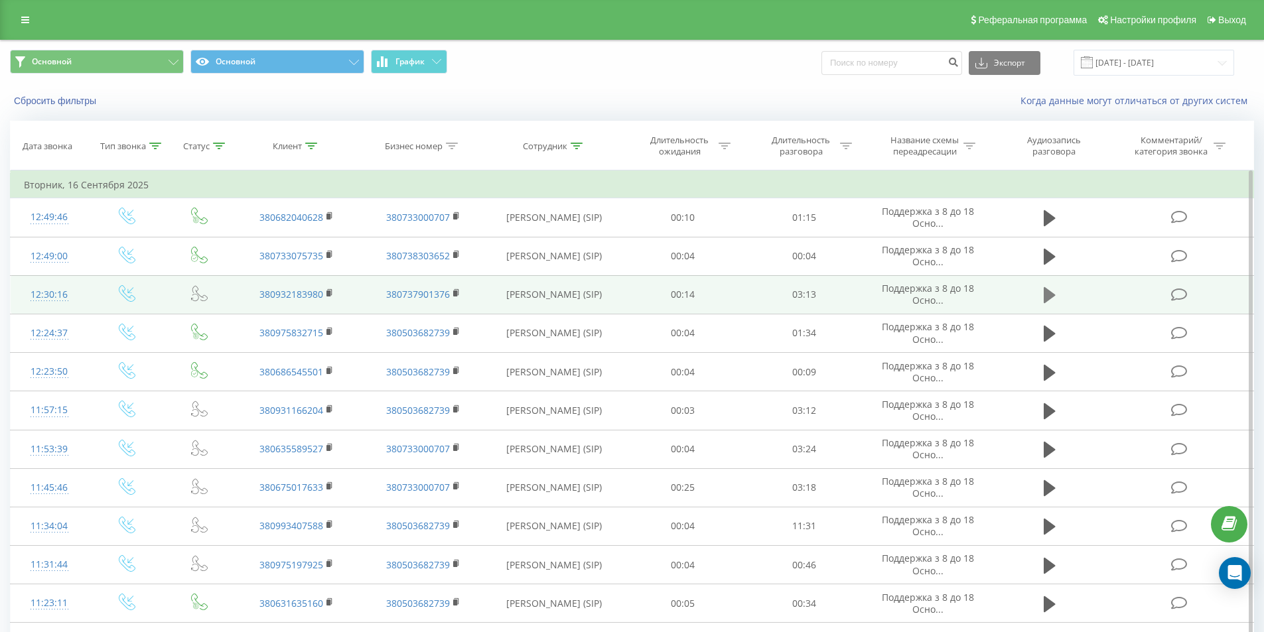
click at [1047, 290] on icon at bounding box center [1049, 295] width 12 height 16
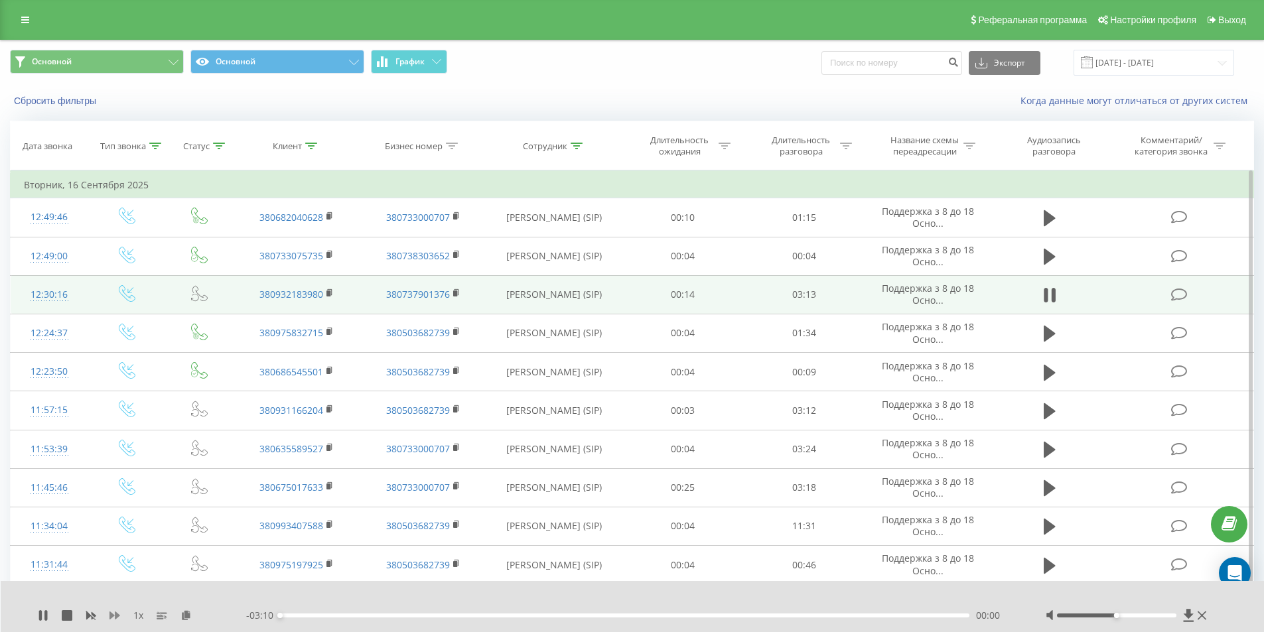
click at [114, 612] on icon at bounding box center [114, 615] width 11 height 11
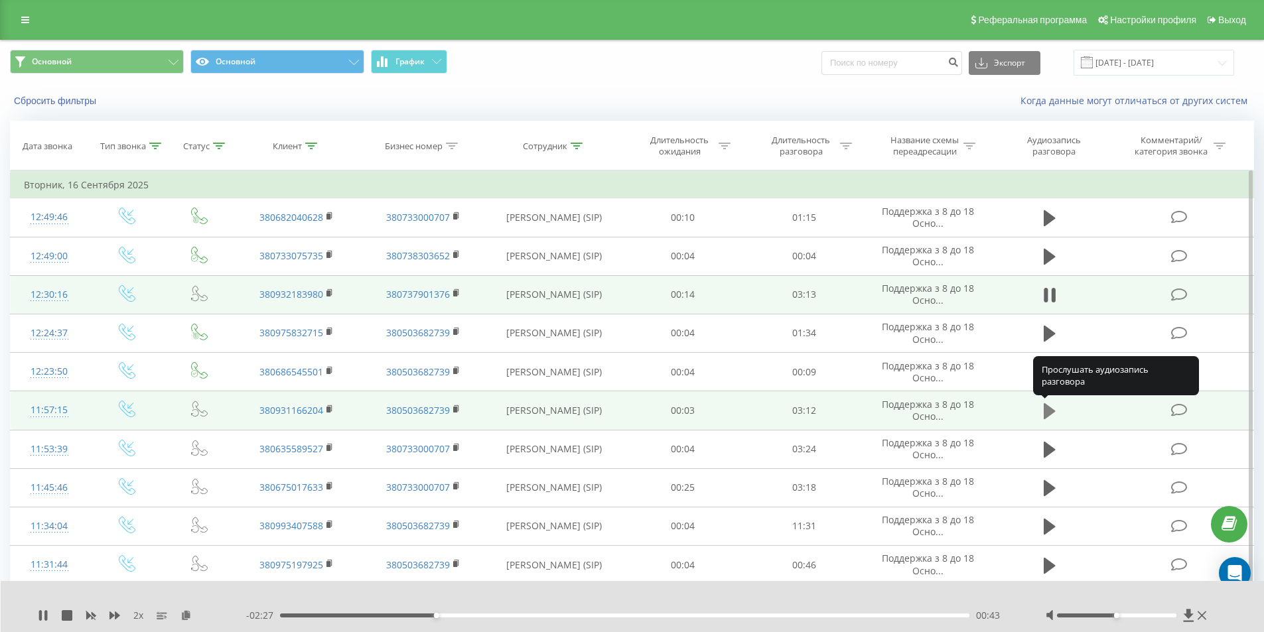
click at [1049, 408] on icon at bounding box center [1049, 411] width 12 height 16
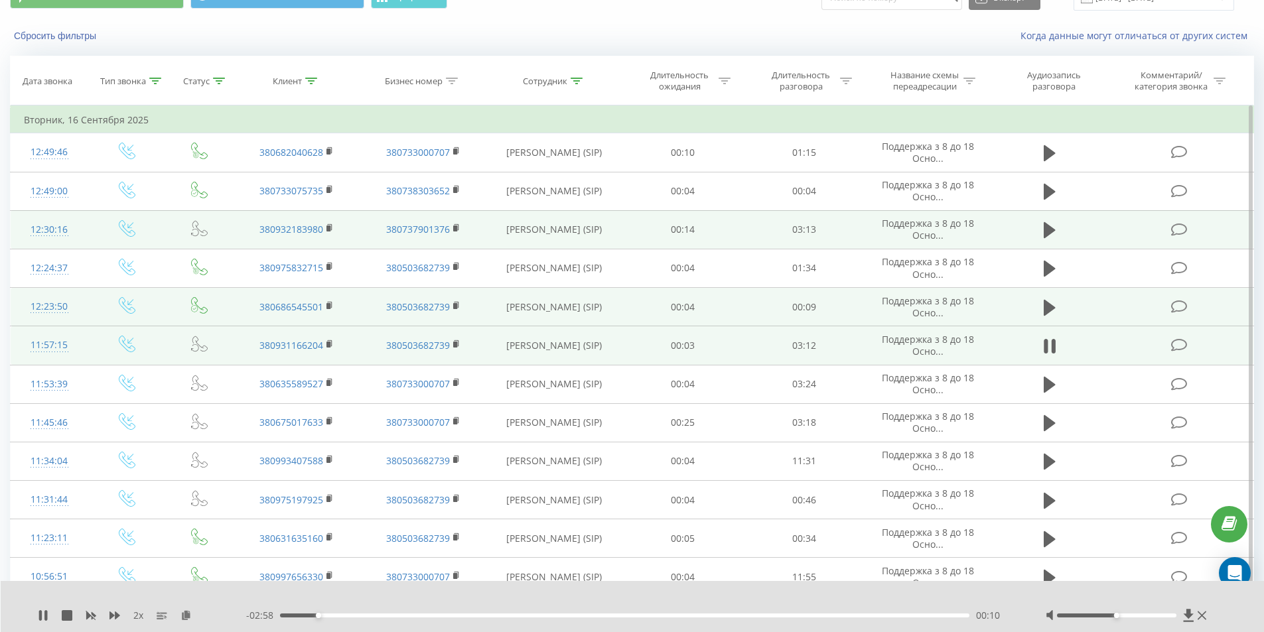
scroll to position [66, 0]
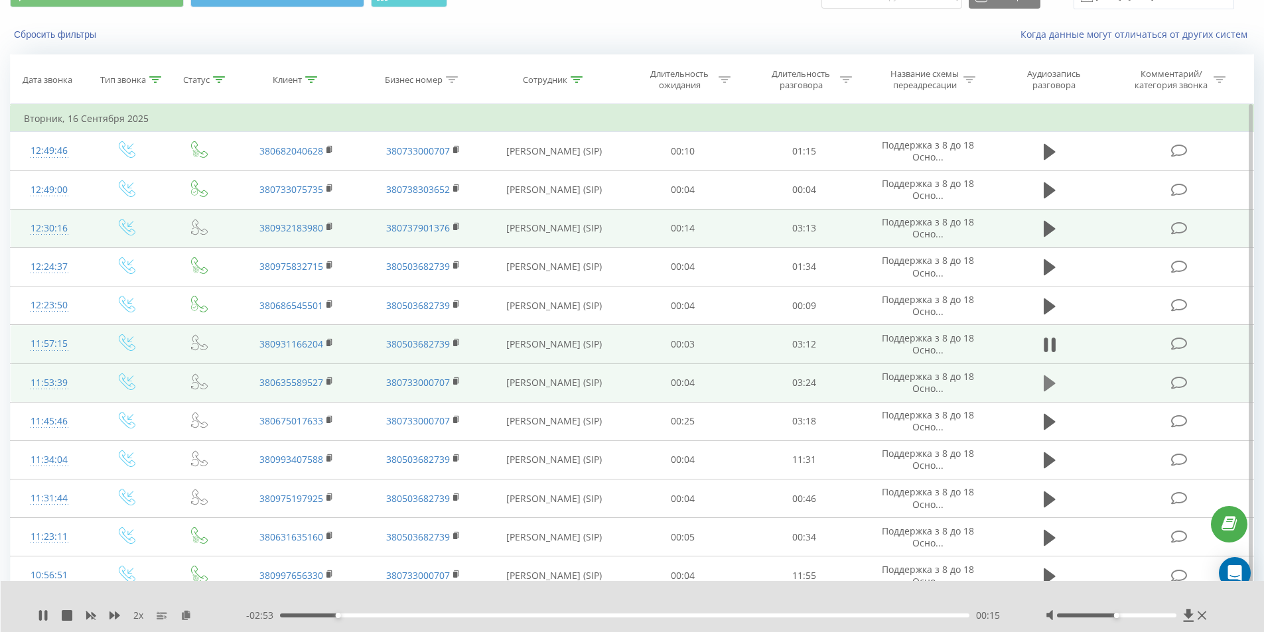
click at [1047, 386] on icon at bounding box center [1049, 383] width 12 height 16
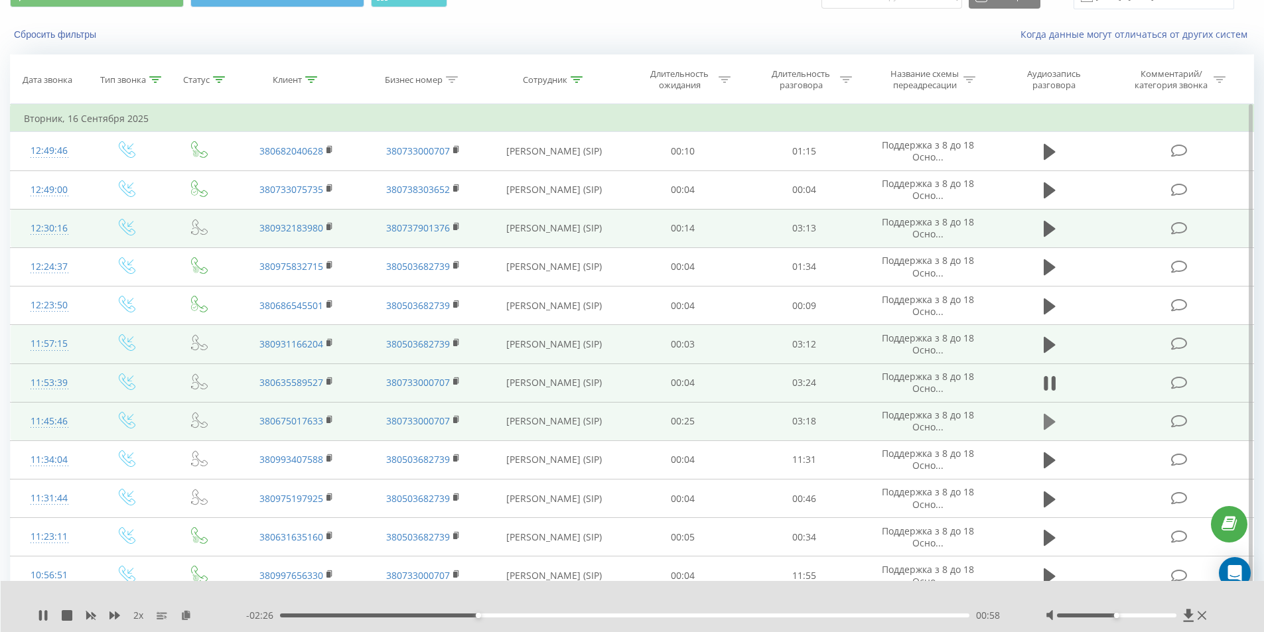
click at [1049, 424] on icon at bounding box center [1049, 422] width 12 height 16
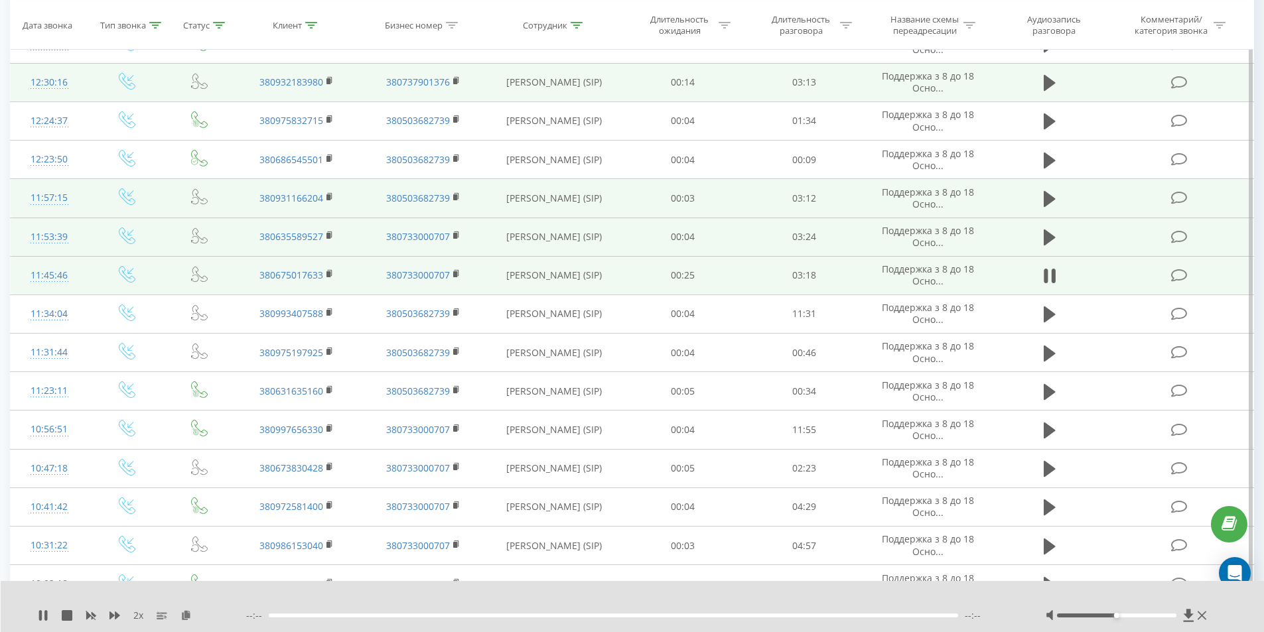
scroll to position [265, 0]
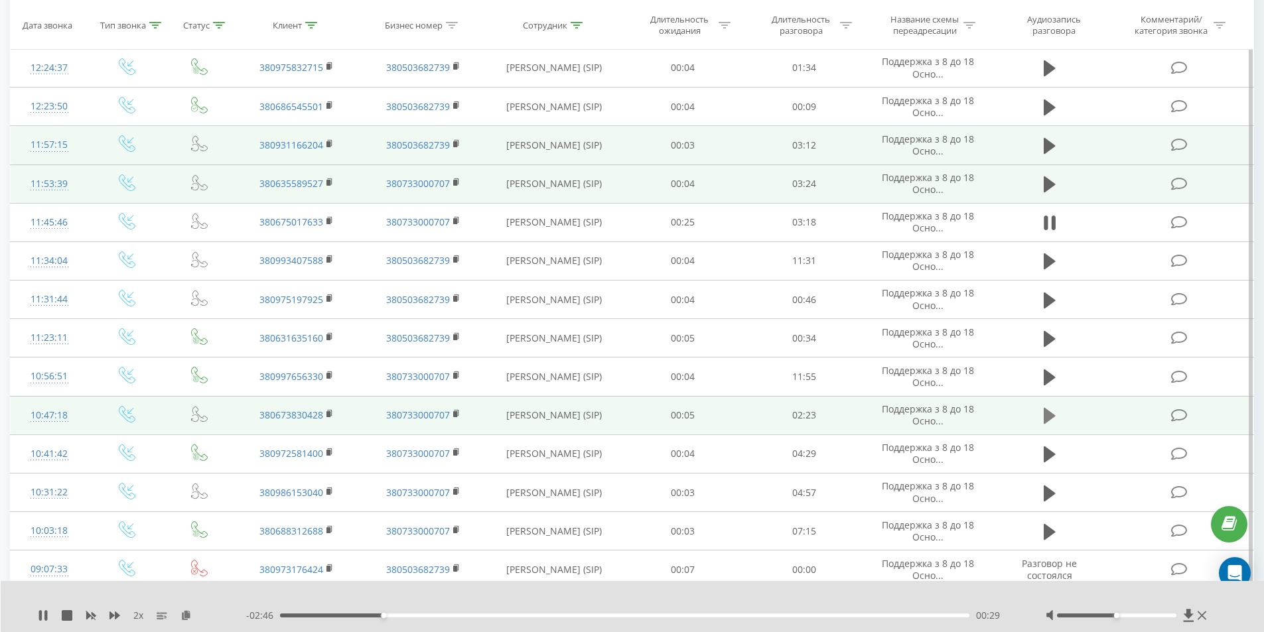
click at [1046, 415] on icon at bounding box center [1049, 416] width 12 height 16
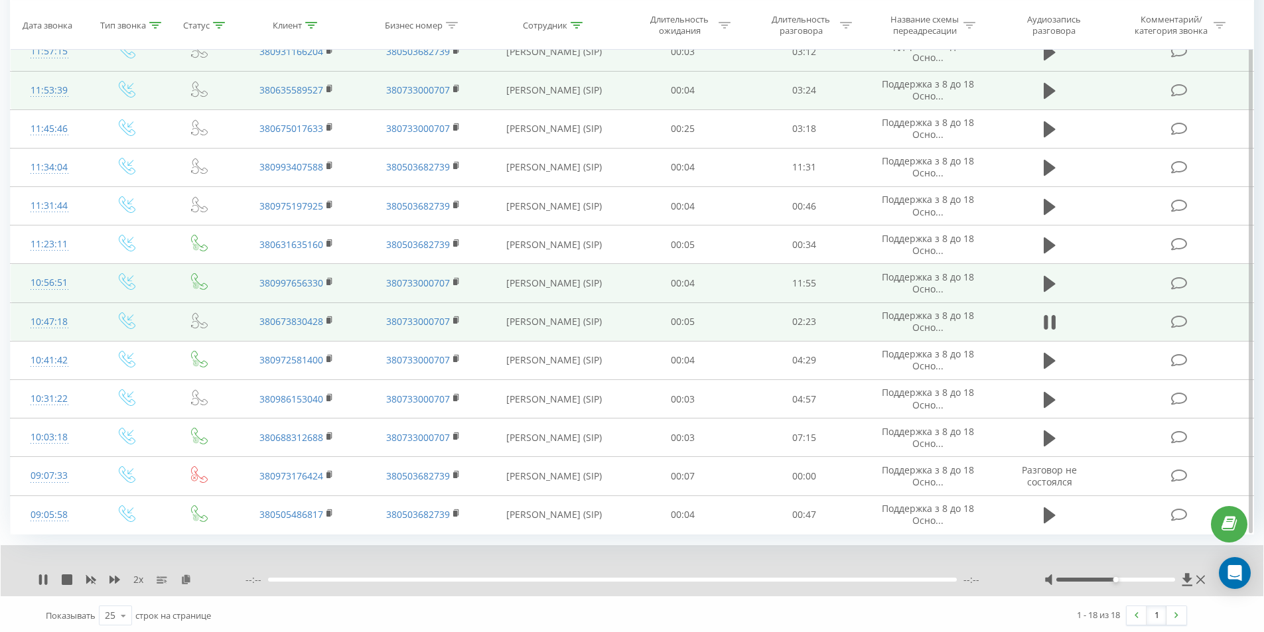
scroll to position [362, 0]
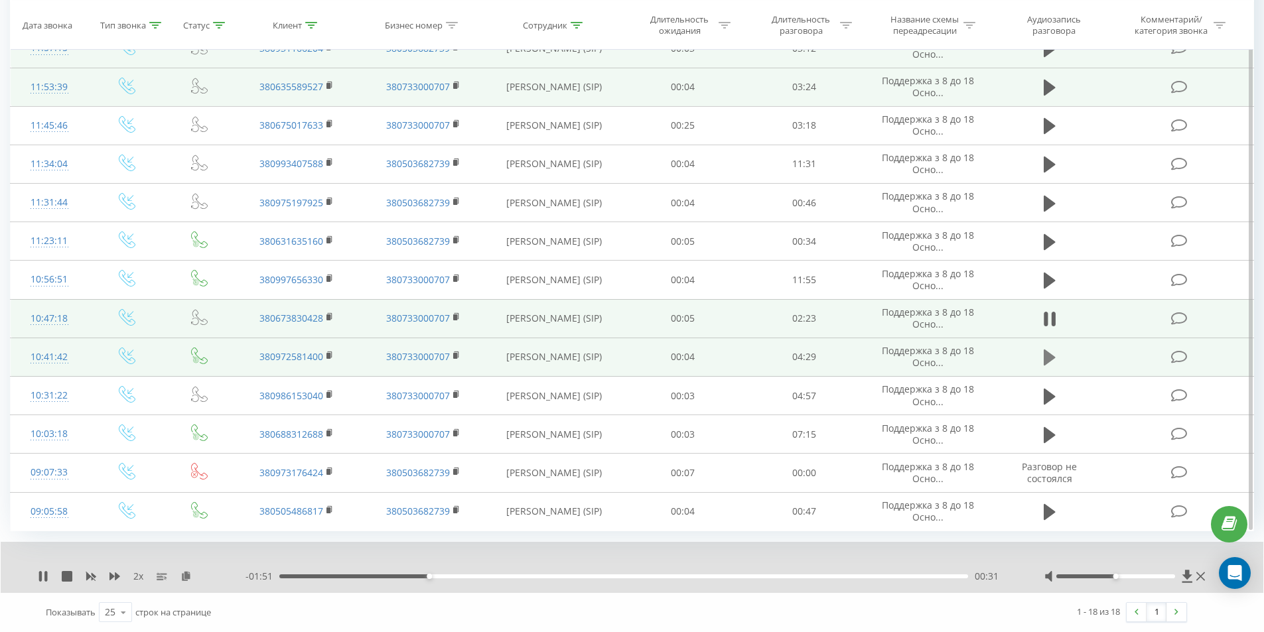
click at [1047, 362] on icon at bounding box center [1049, 358] width 12 height 16
click at [327, 356] on rect at bounding box center [328, 356] width 4 height 6
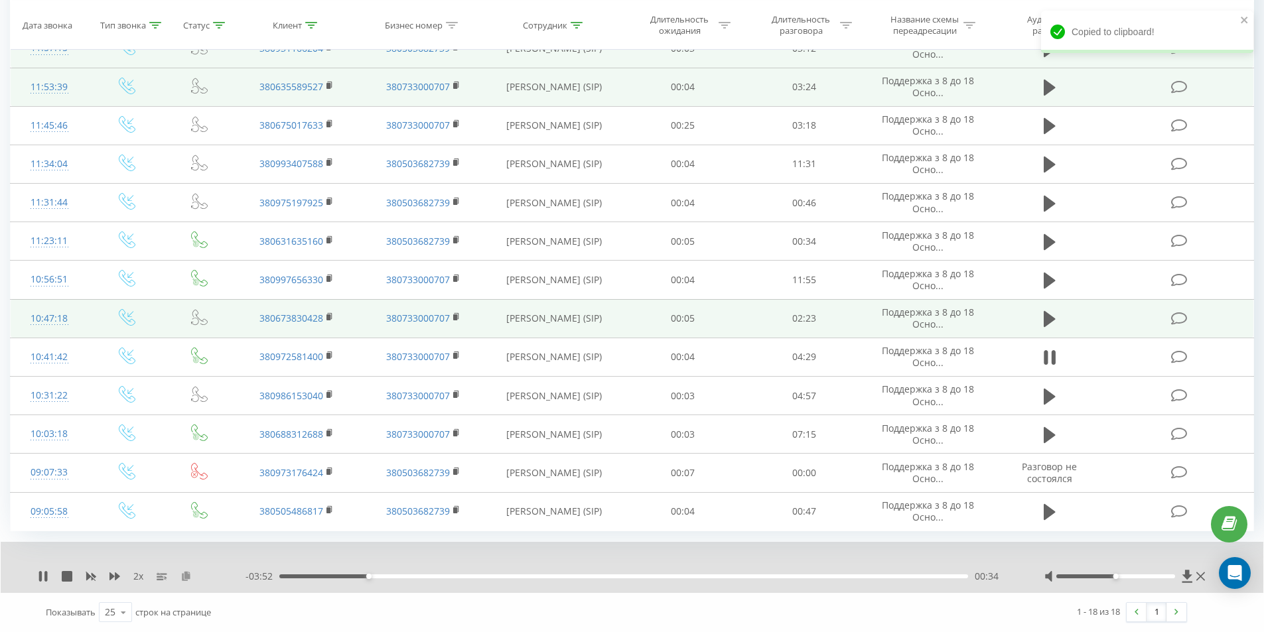
click at [186, 572] on icon at bounding box center [185, 575] width 11 height 9
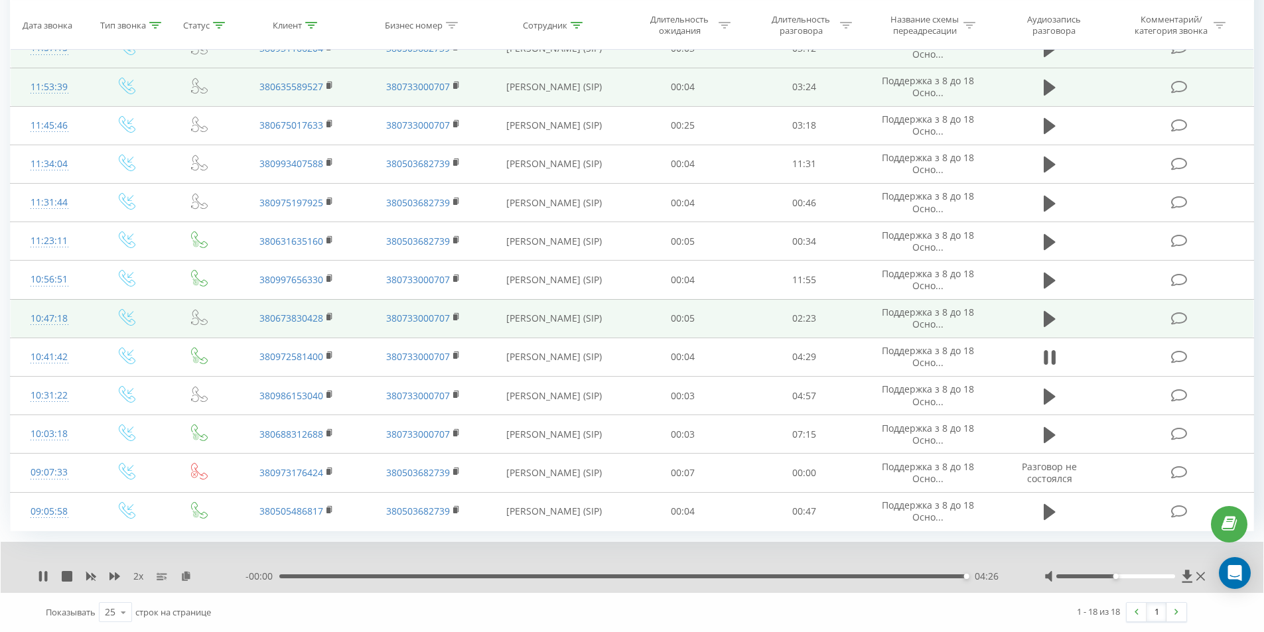
click at [799, 578] on div "04:26" at bounding box center [623, 576] width 689 height 4
click at [576, 576] on div "03:34" at bounding box center [623, 576] width 689 height 4
click at [752, 578] on div "02:58" at bounding box center [623, 576] width 689 height 4
click at [774, 576] on div "03:06" at bounding box center [623, 576] width 689 height 4
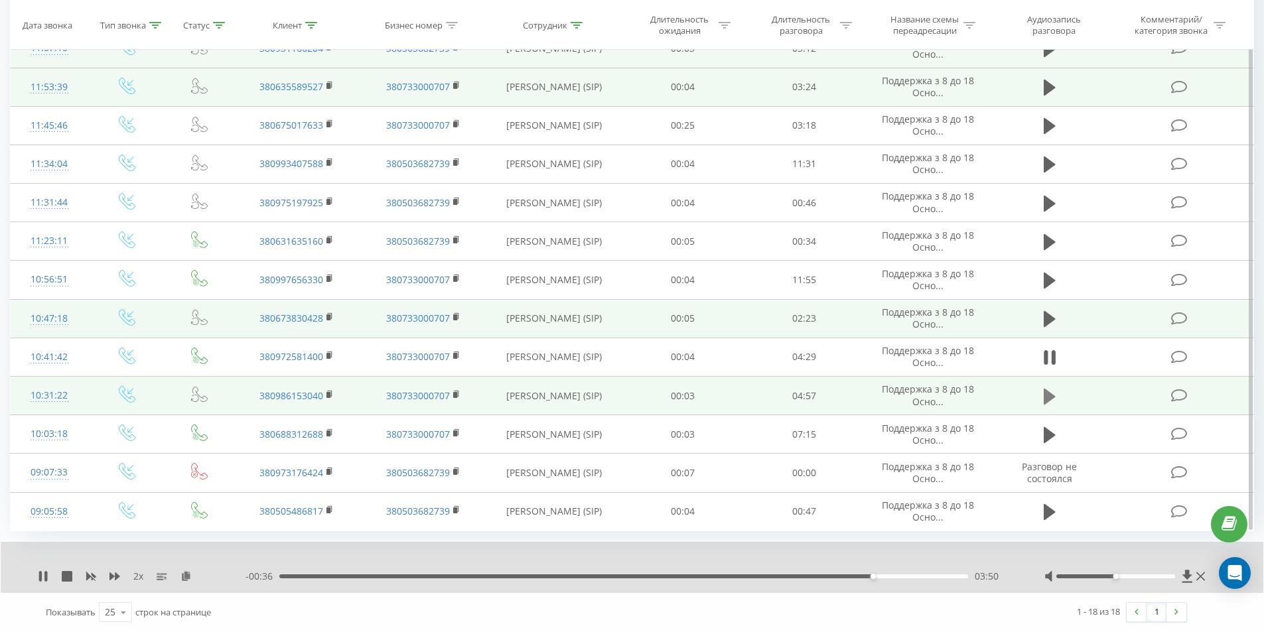
click at [1051, 401] on icon at bounding box center [1049, 396] width 12 height 19
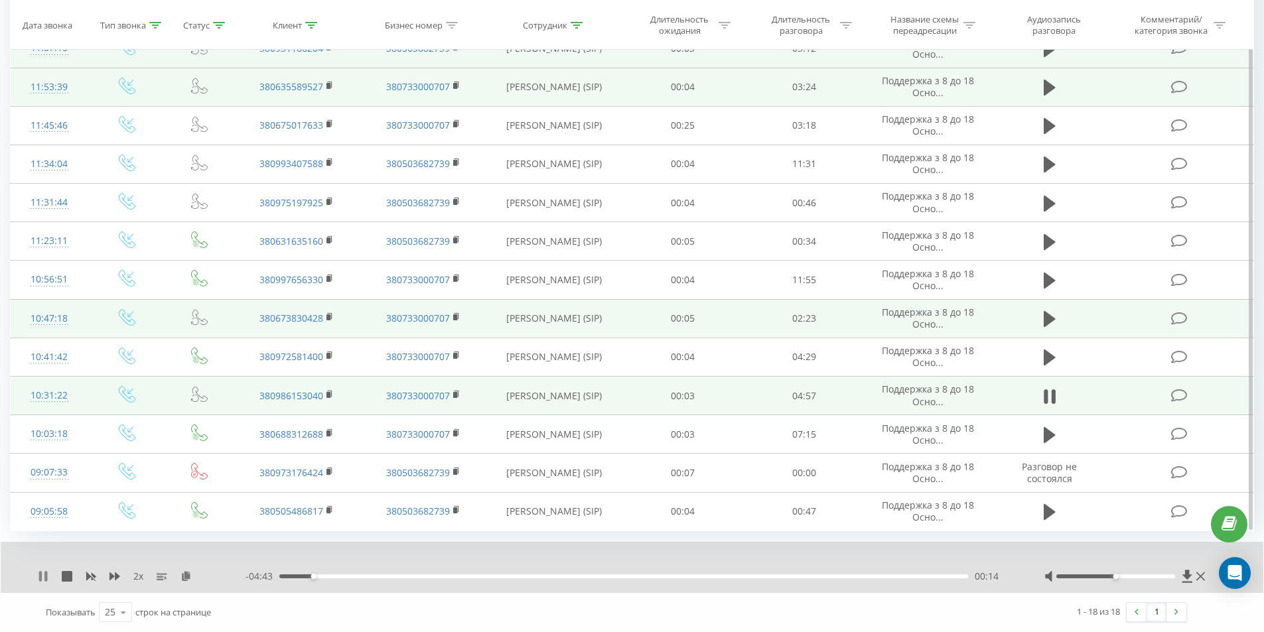
click at [38, 579] on icon at bounding box center [43, 576] width 11 height 11
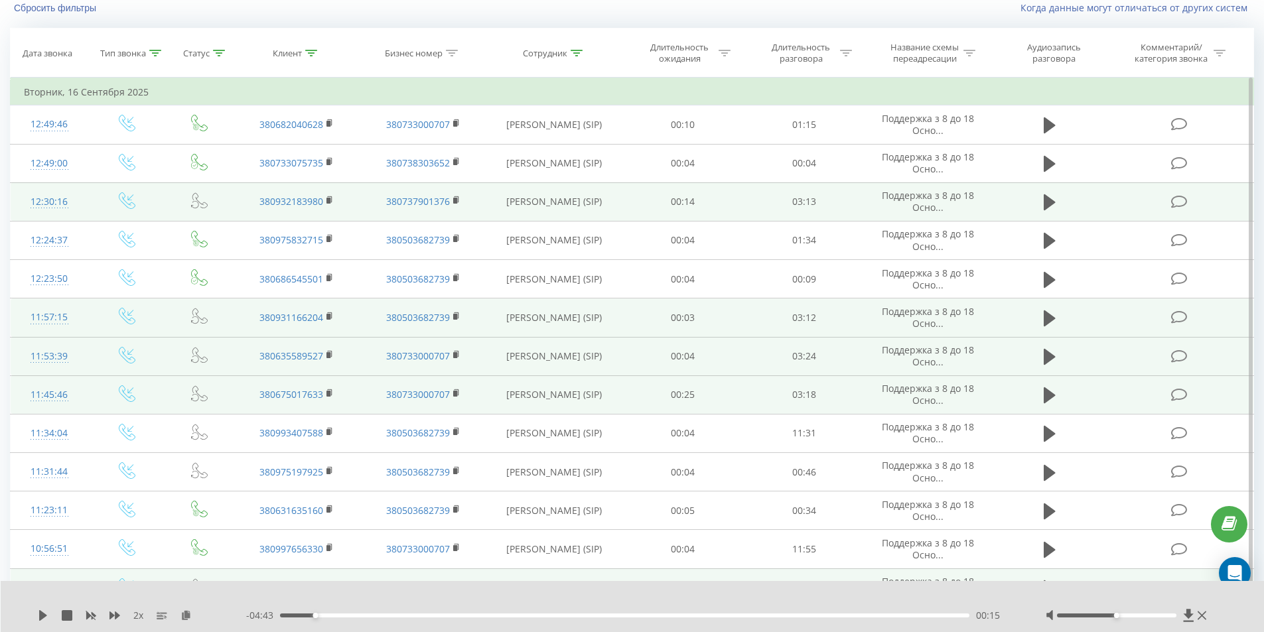
scroll to position [31, 0]
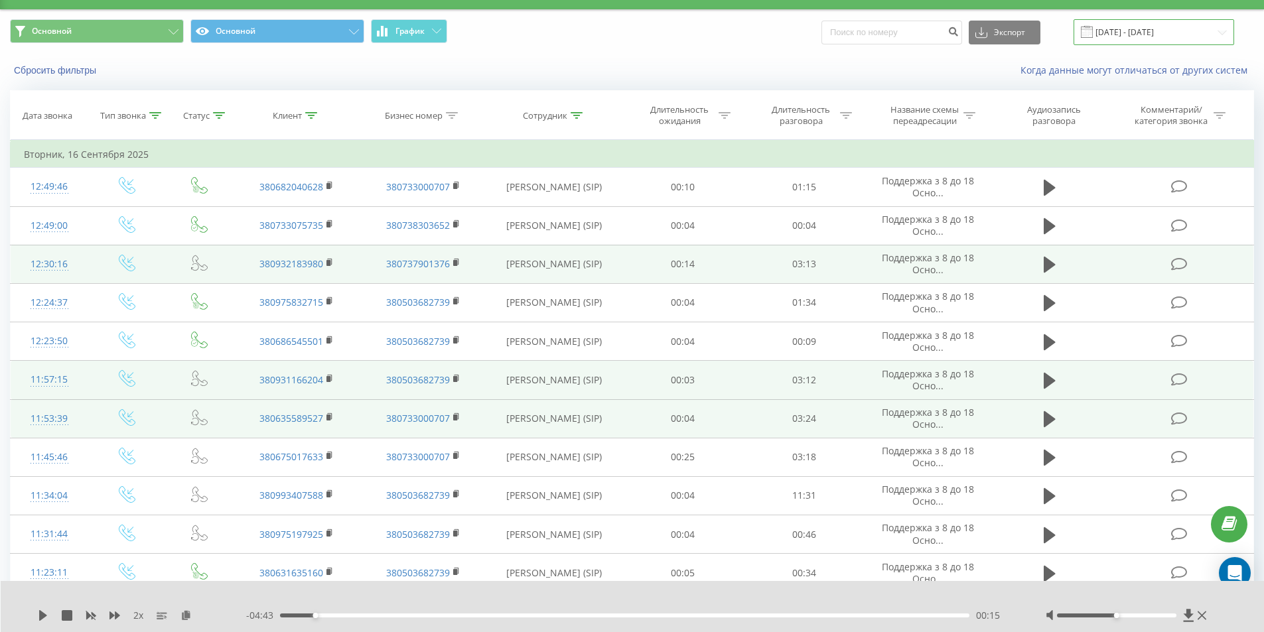
click at [1116, 32] on input "[DATE] - [DATE]" at bounding box center [1153, 32] width 161 height 26
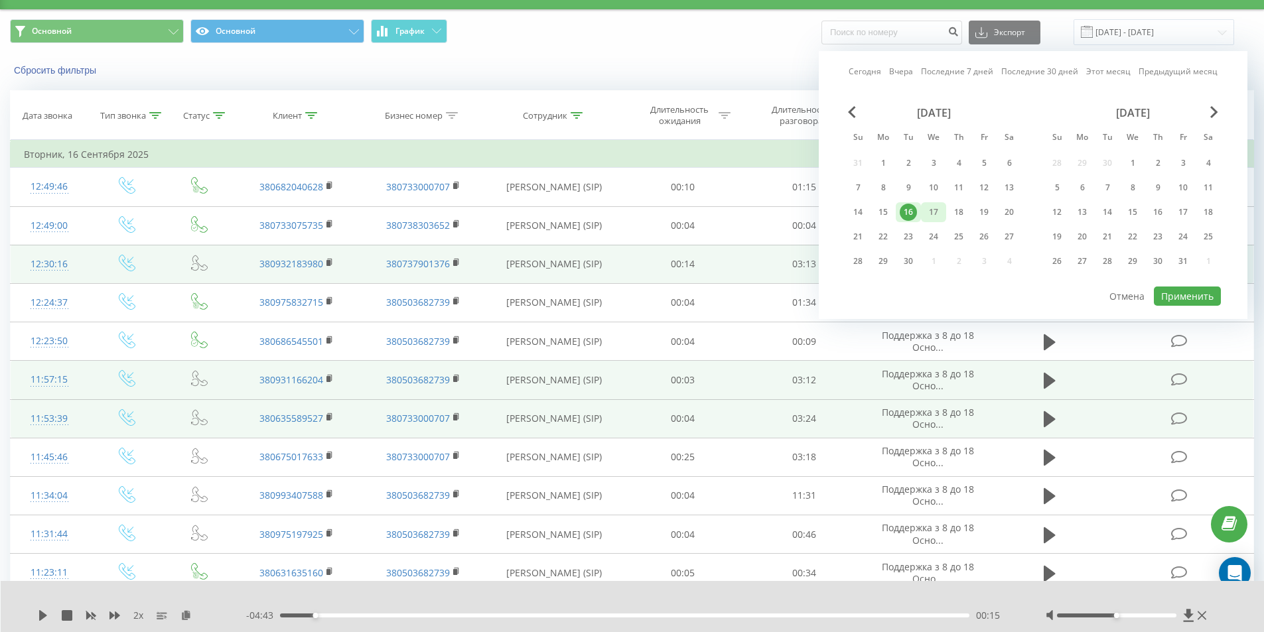
click at [934, 209] on div "17" at bounding box center [933, 212] width 17 height 17
click at [1161, 297] on button "Применить" at bounding box center [1187, 296] width 67 height 19
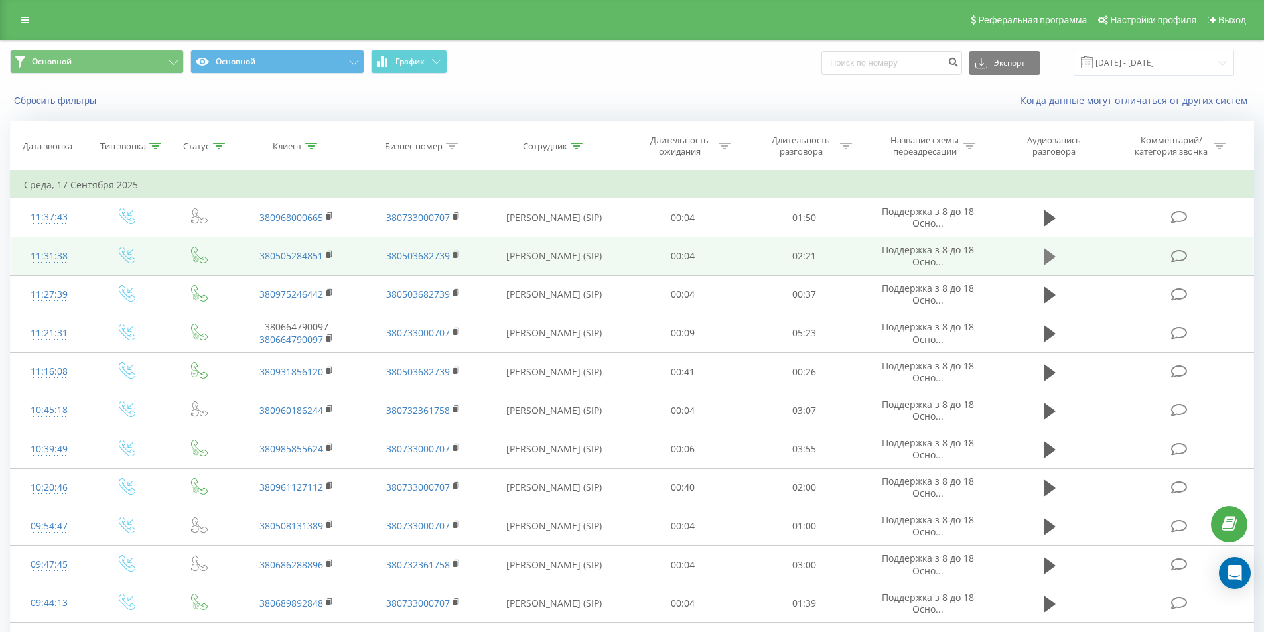
click at [1051, 257] on icon at bounding box center [1049, 257] width 12 height 16
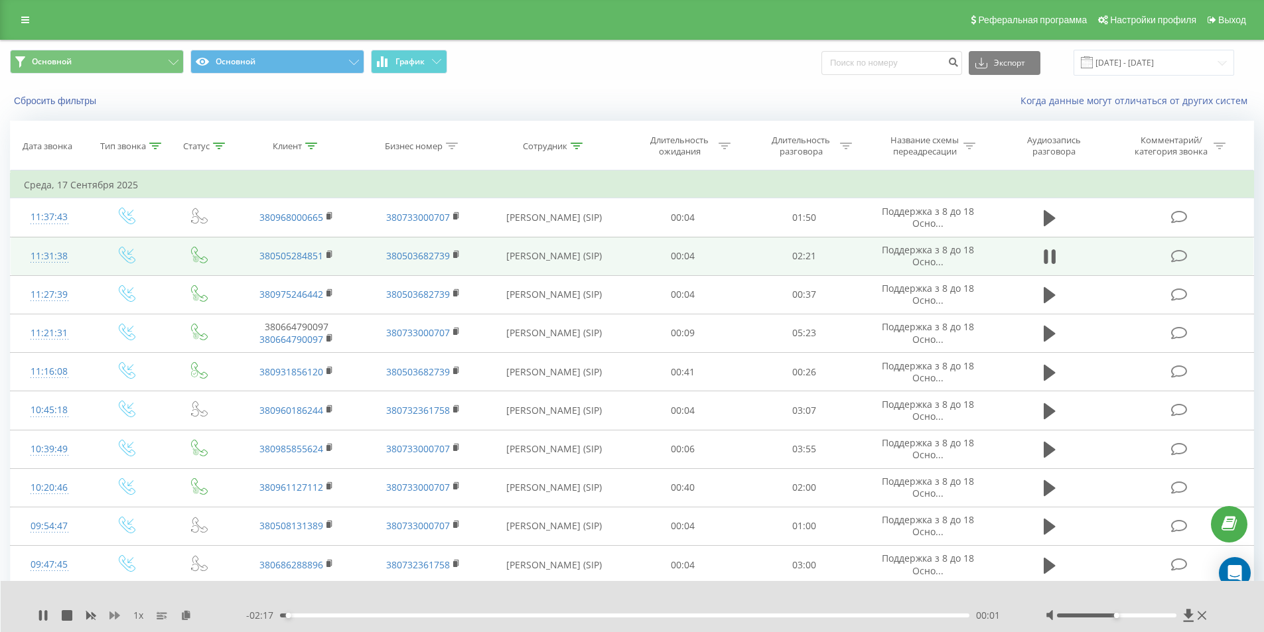
click at [113, 616] on icon at bounding box center [114, 616] width 11 height 8
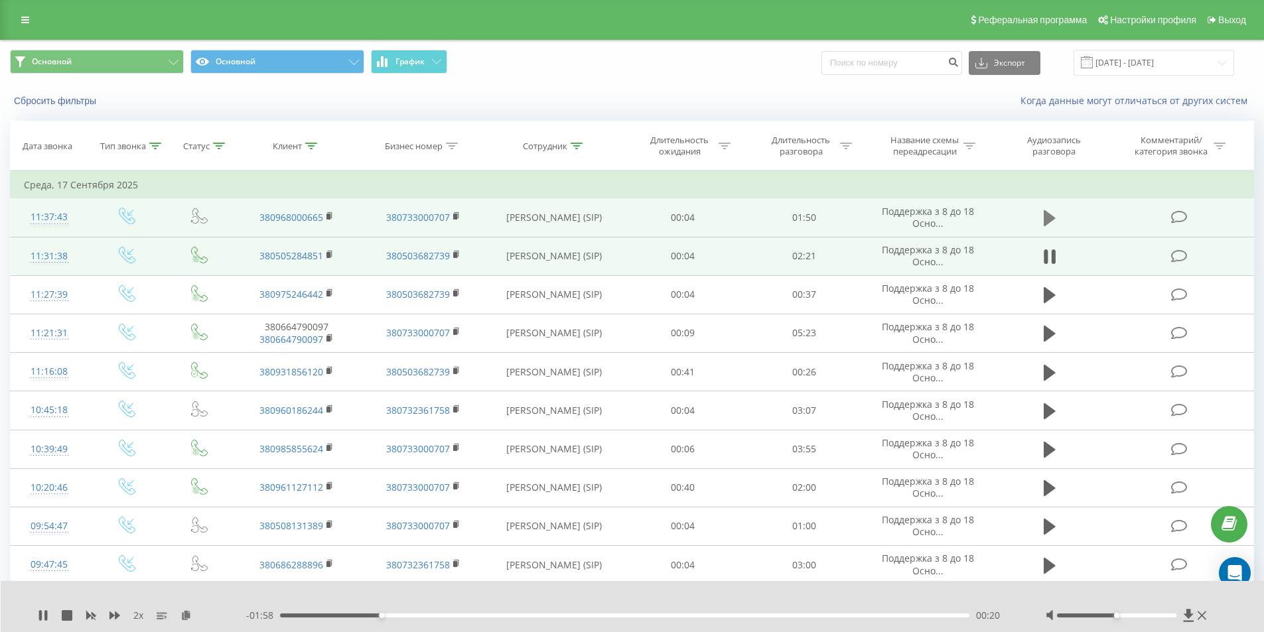
click at [1057, 225] on button at bounding box center [1049, 218] width 20 height 20
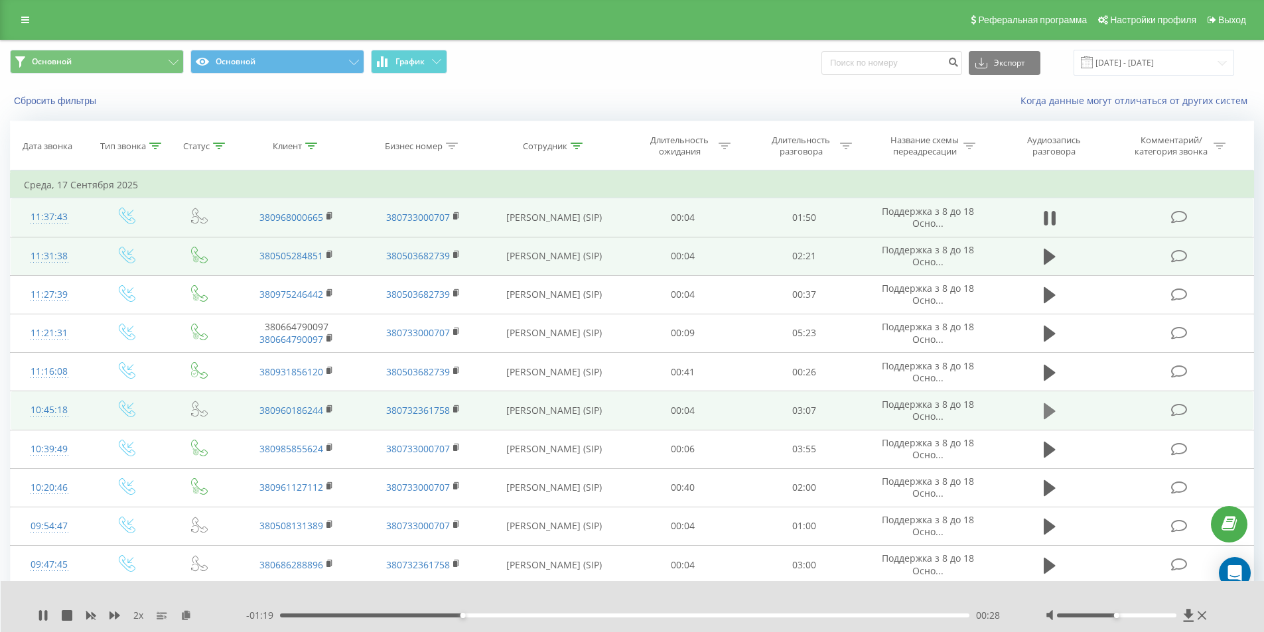
click at [1052, 412] on icon at bounding box center [1049, 411] width 12 height 16
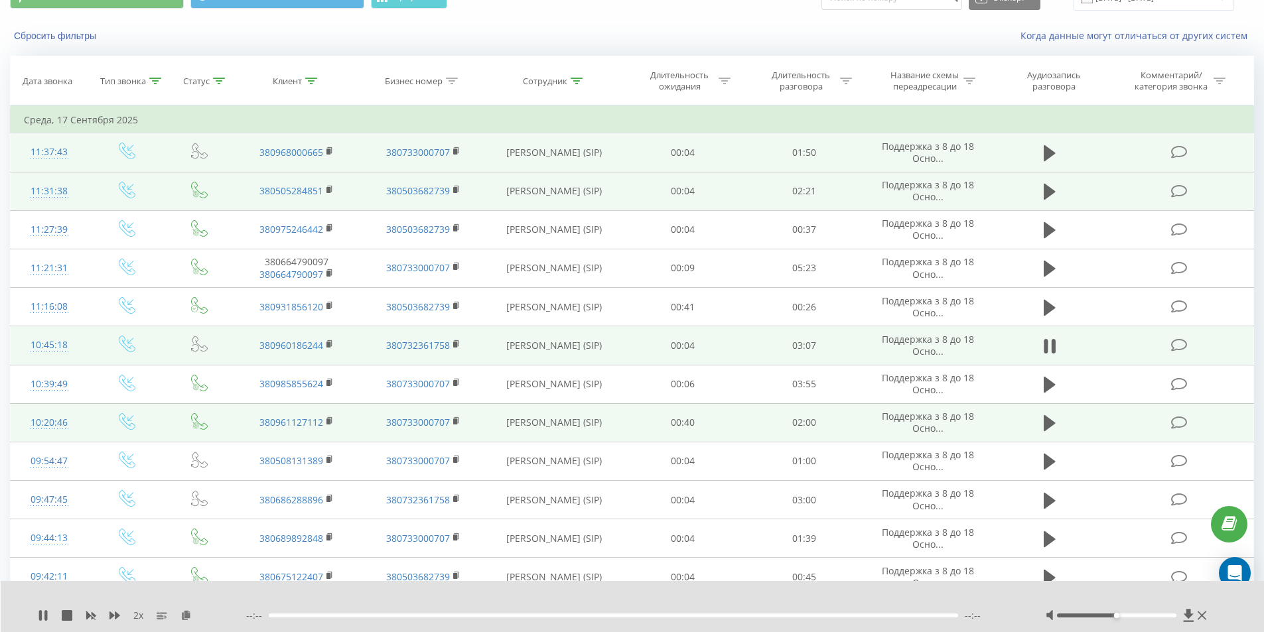
scroll to position [66, 0]
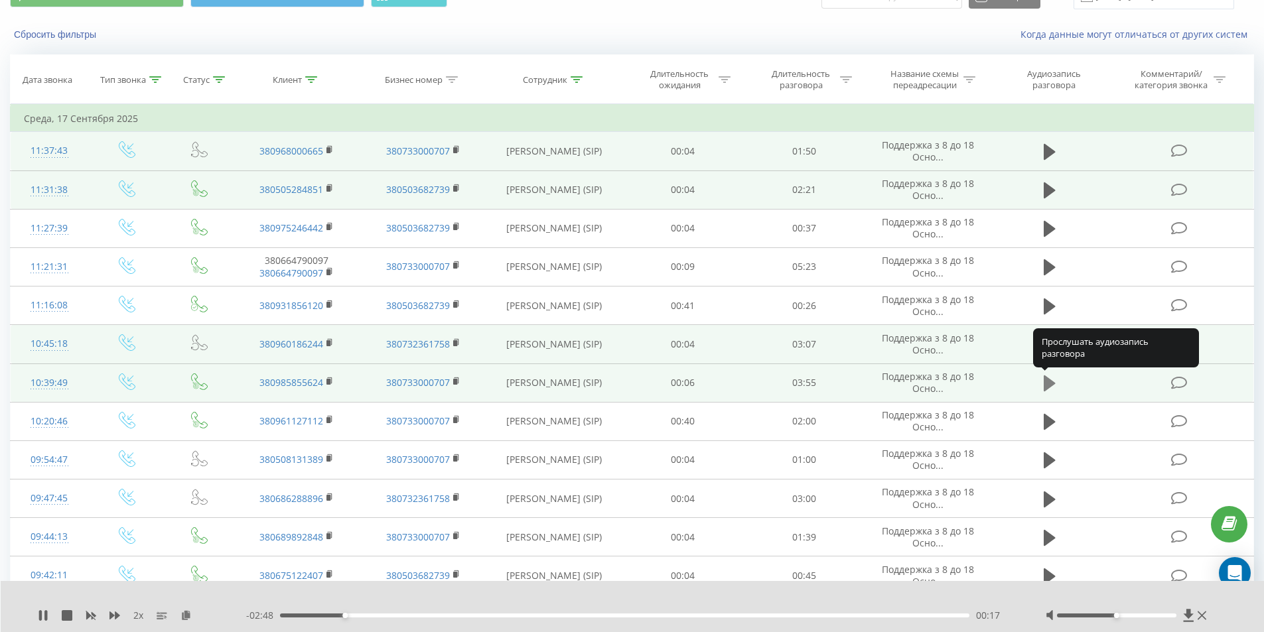
click at [1049, 382] on icon at bounding box center [1049, 383] width 12 height 16
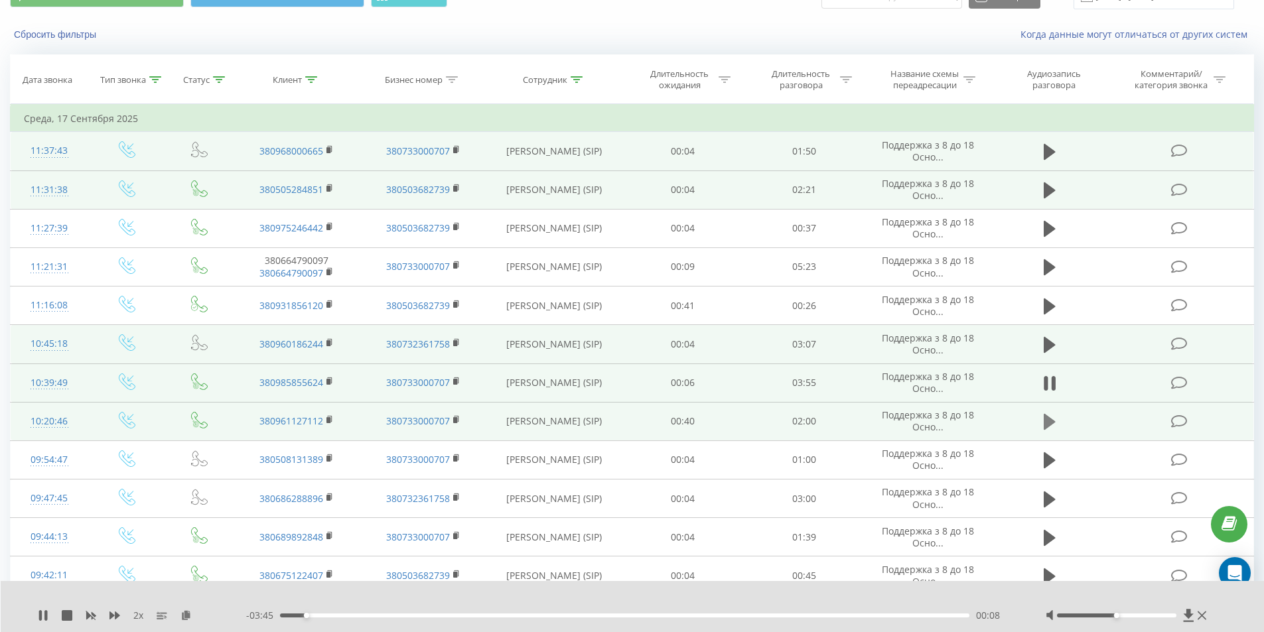
click at [1052, 416] on icon at bounding box center [1049, 422] width 12 height 19
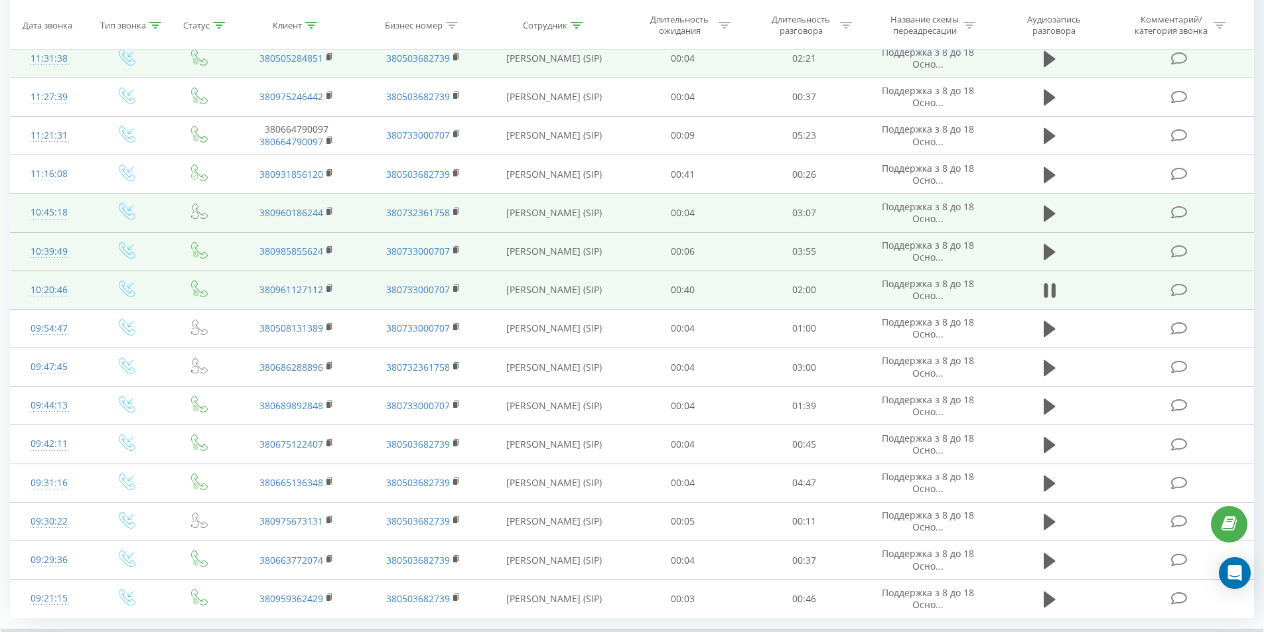
scroll to position [199, 0]
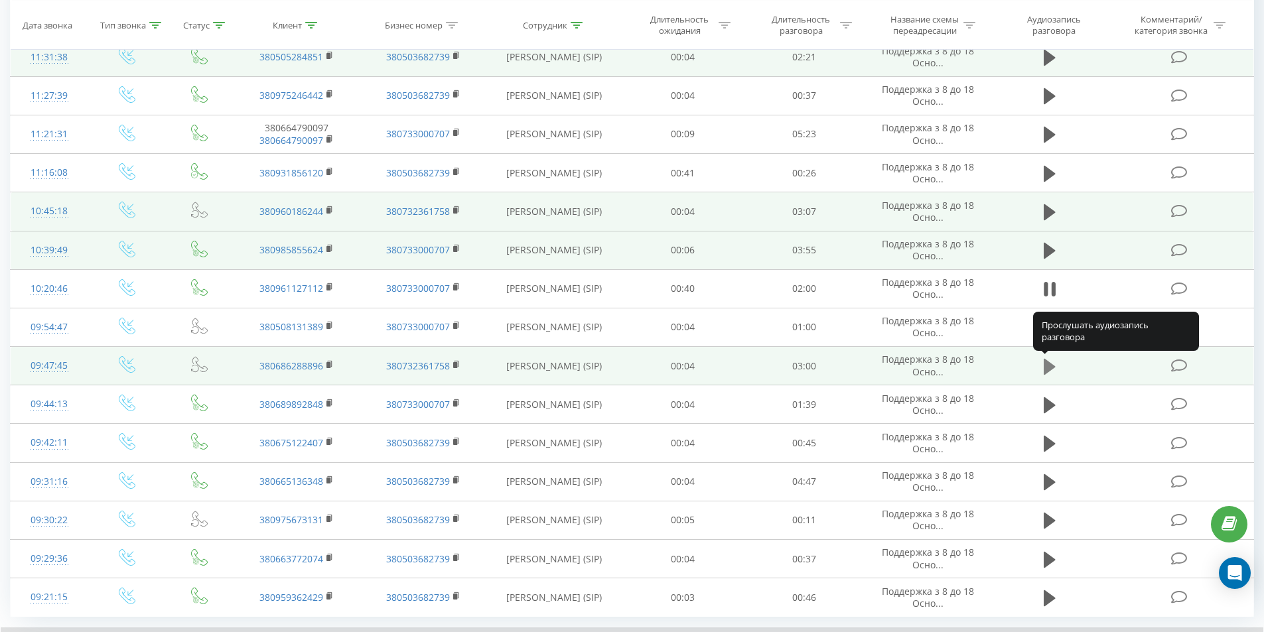
click at [1045, 367] on icon at bounding box center [1049, 366] width 12 height 16
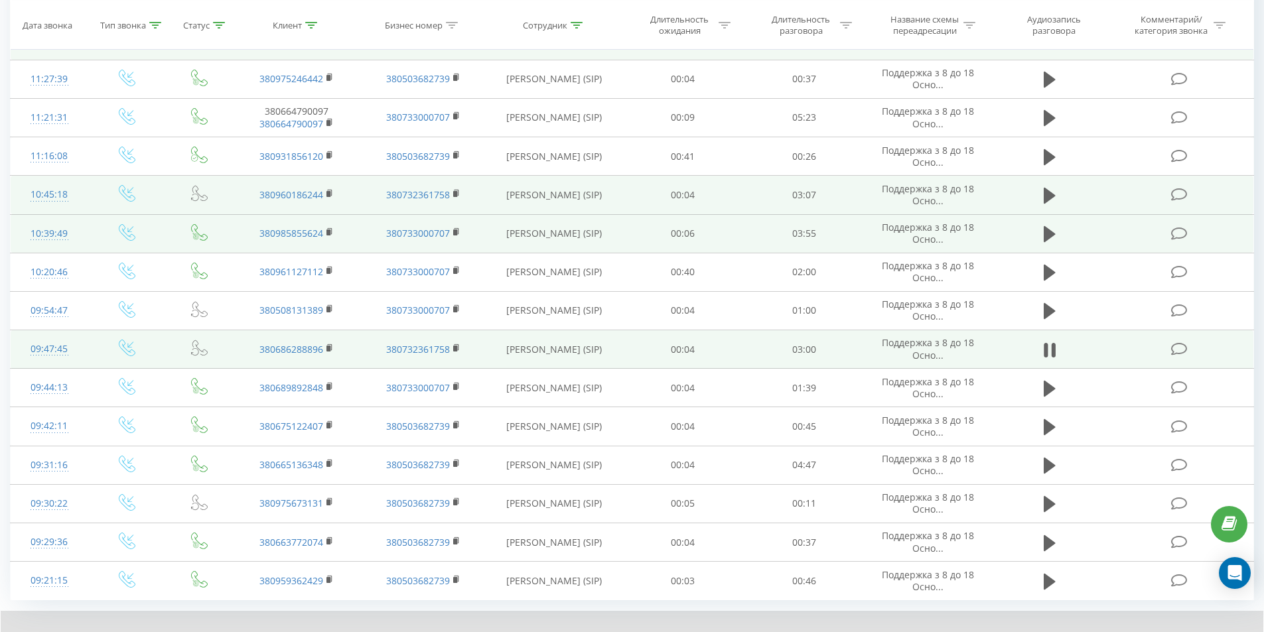
scroll to position [218, 0]
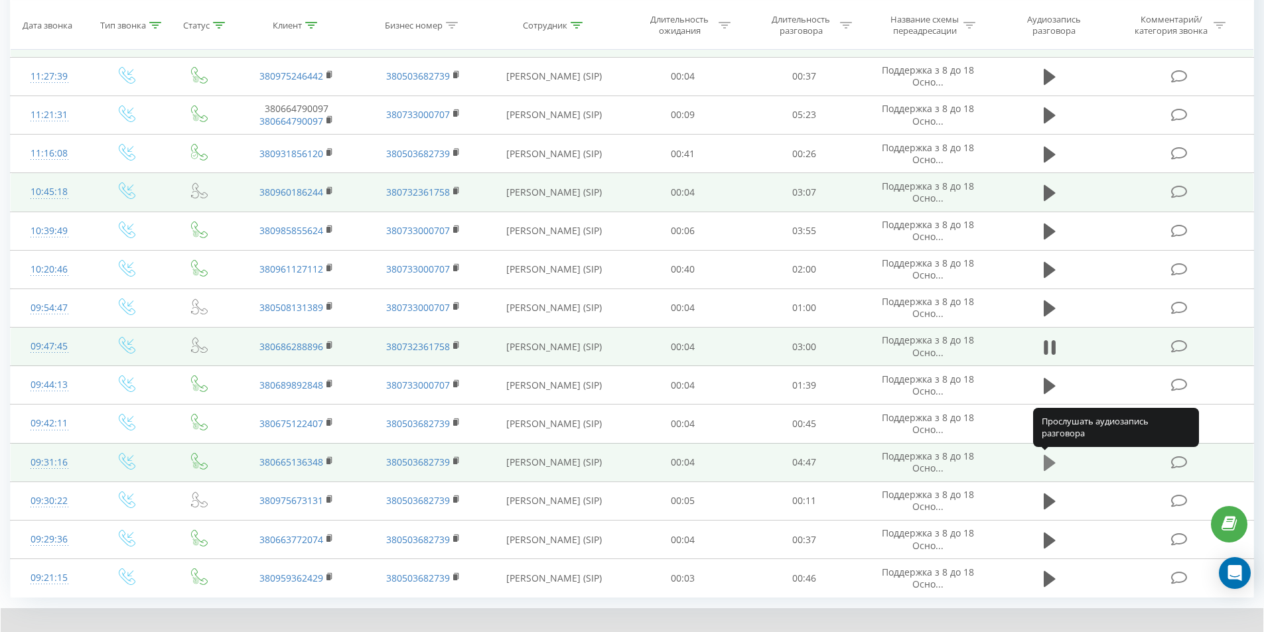
click at [1049, 461] on icon at bounding box center [1049, 463] width 12 height 16
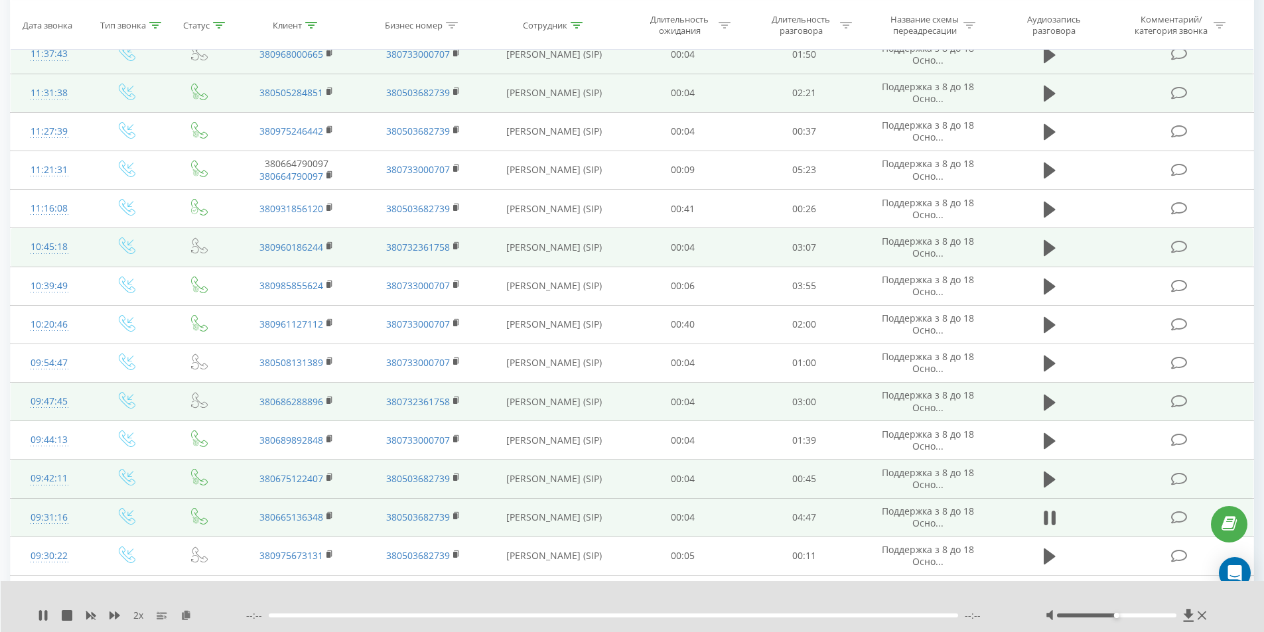
scroll to position [0, 0]
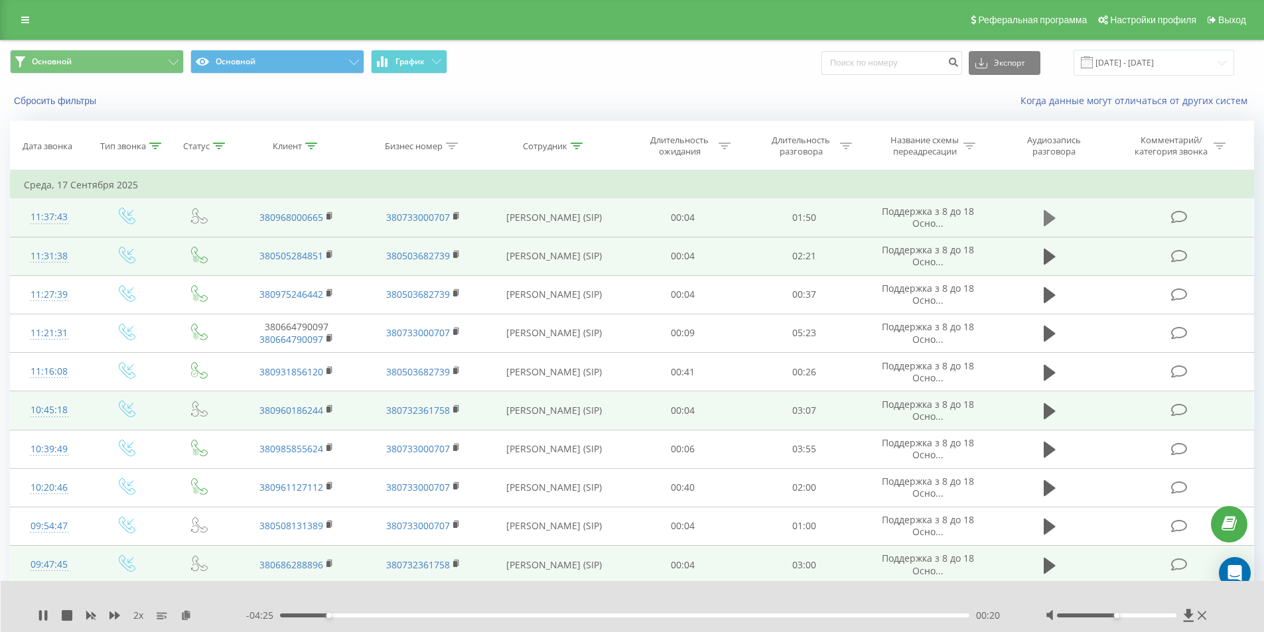
click at [1049, 218] on icon at bounding box center [1049, 218] width 12 height 16
click at [1093, 64] on span at bounding box center [1087, 62] width 12 height 12
click at [1142, 55] on input "[DATE] - [DATE]" at bounding box center [1153, 63] width 161 height 26
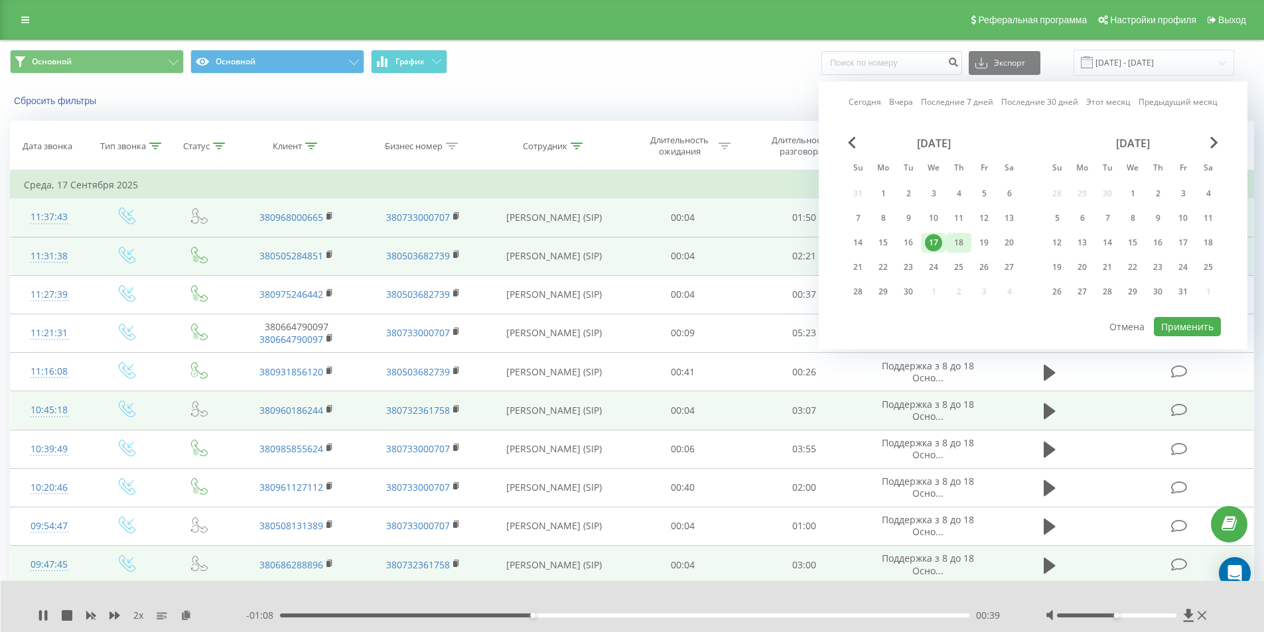
click at [957, 247] on div "18" at bounding box center [958, 242] width 17 height 17
click at [1167, 324] on button "Применить" at bounding box center [1187, 326] width 67 height 19
type input "[DATE] - [DATE]"
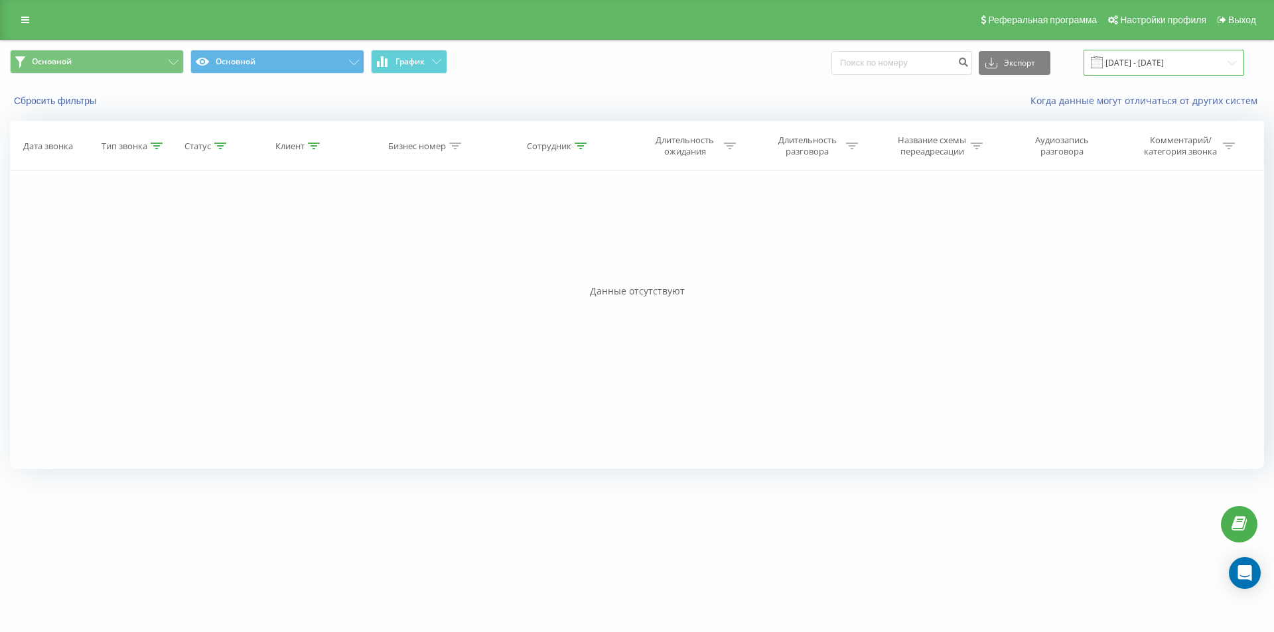
click at [1124, 61] on input "[DATE] - [DATE]" at bounding box center [1163, 63] width 161 height 26
click at [78, 100] on button "Сбросить фильтры" at bounding box center [56, 101] width 93 height 12
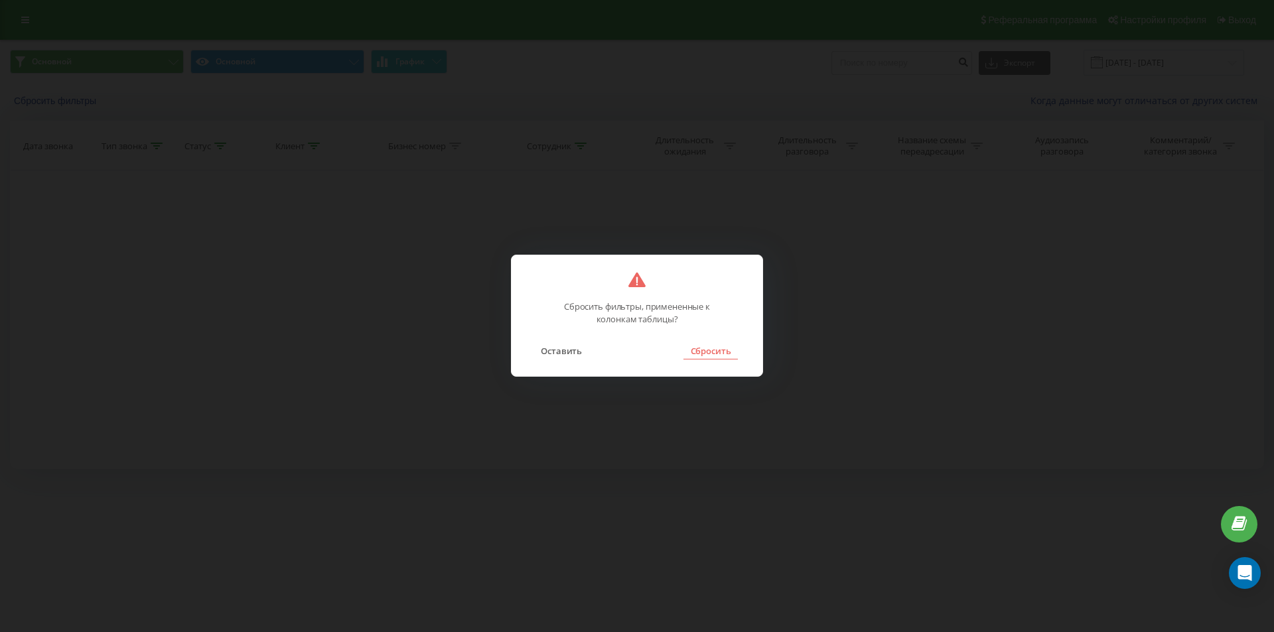
click at [719, 353] on button "Сбросить" at bounding box center [710, 350] width 54 height 17
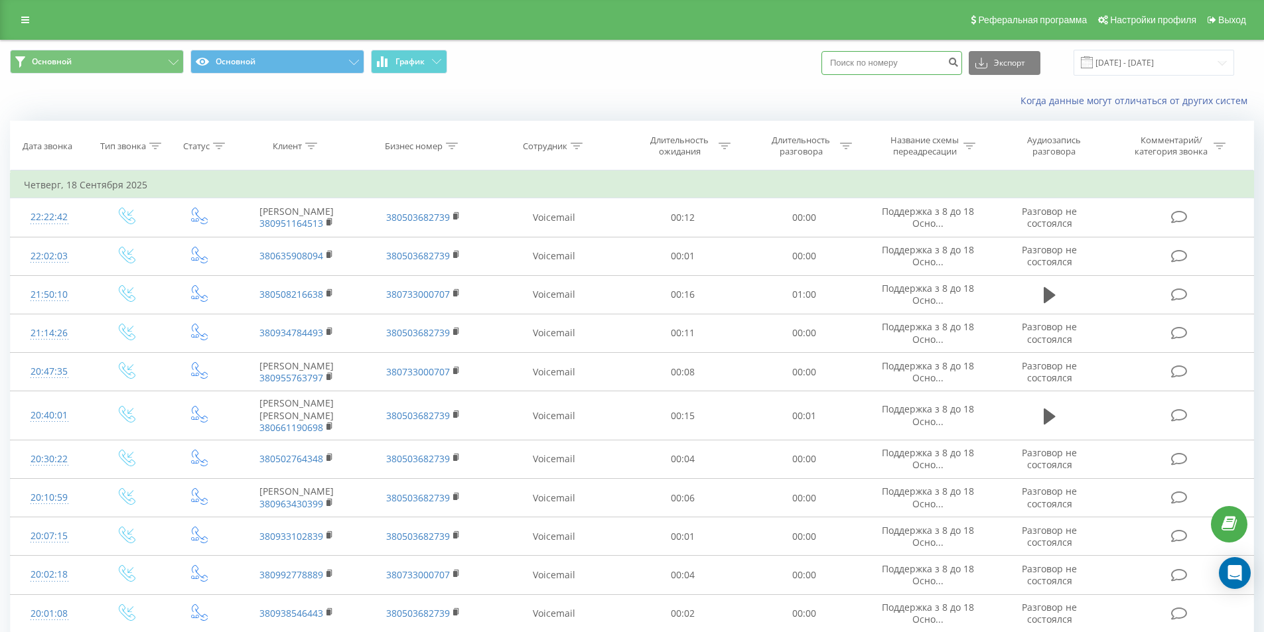
click at [901, 58] on input at bounding box center [891, 63] width 141 height 24
paste input "380992107318"
type input "380992107318"
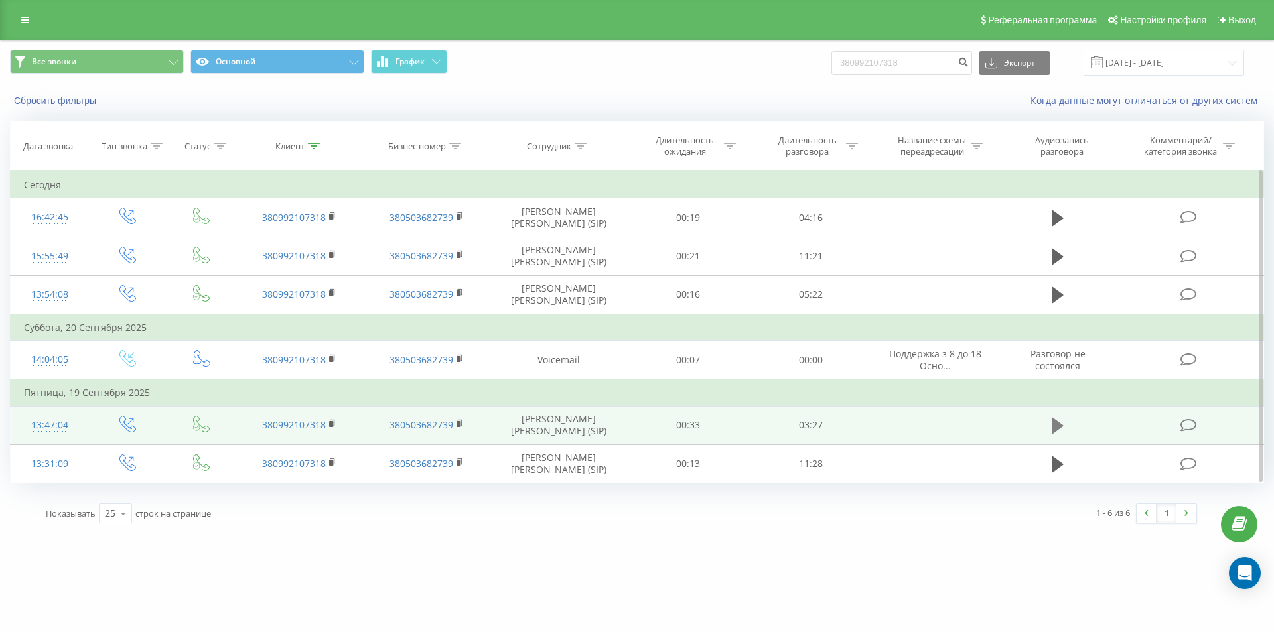
click at [1055, 423] on icon at bounding box center [1057, 426] width 12 height 16
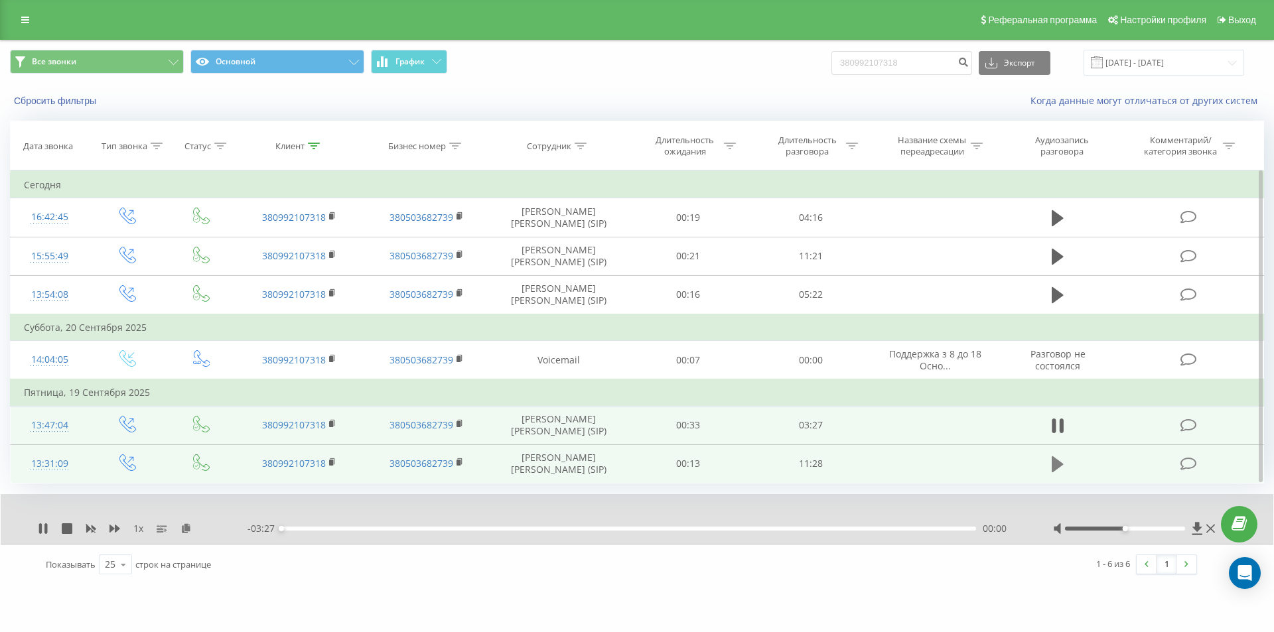
click at [1055, 462] on icon at bounding box center [1057, 464] width 12 height 16
click at [111, 525] on icon at bounding box center [114, 529] width 11 height 8
click at [332, 462] on rect at bounding box center [331, 463] width 4 height 6
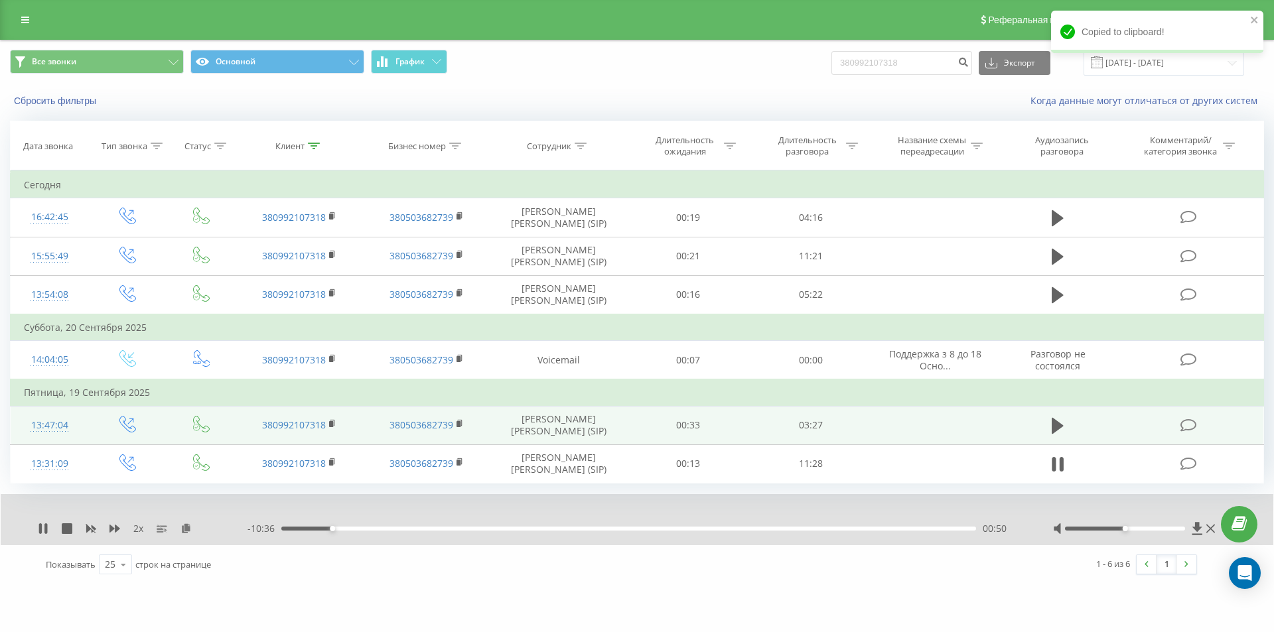
click at [192, 529] on div "2 x" at bounding box center [143, 528] width 210 height 13
click at [186, 531] on icon at bounding box center [185, 527] width 11 height 9
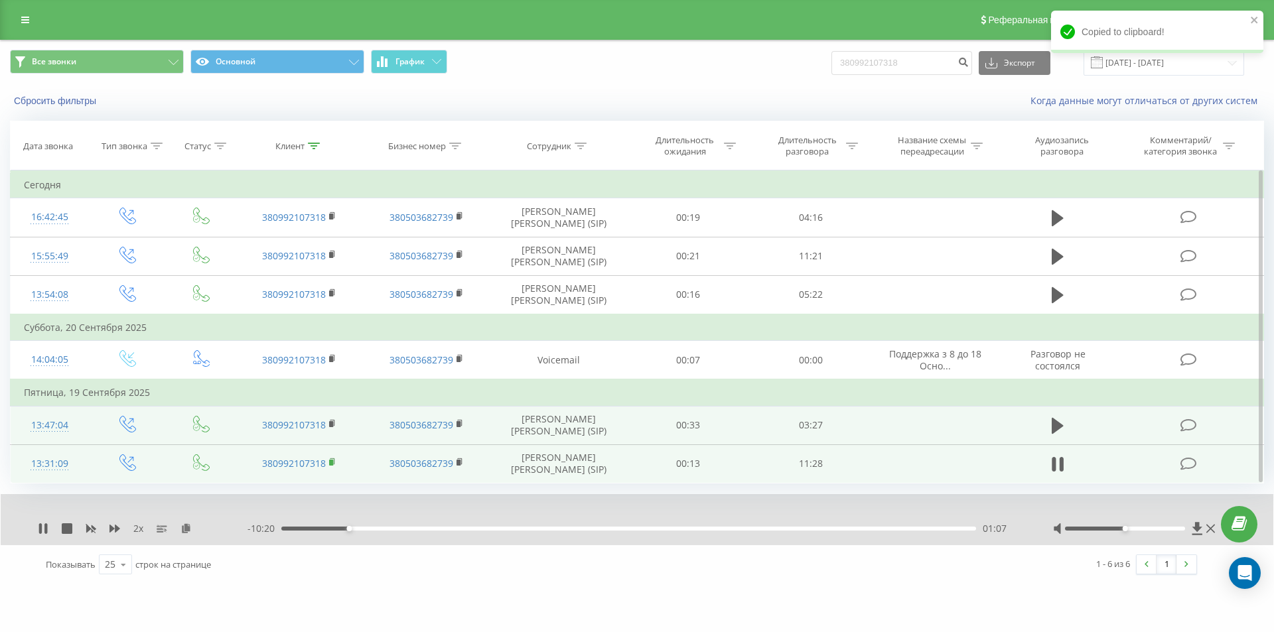
click at [332, 464] on rect at bounding box center [331, 463] width 4 height 6
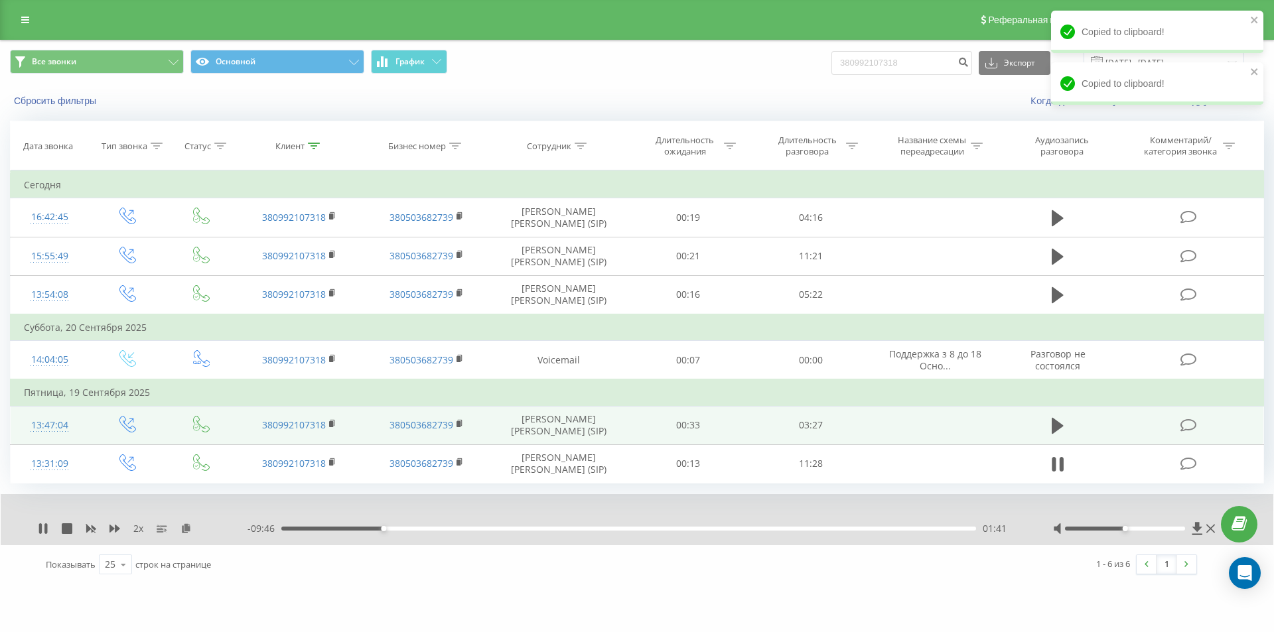
click at [297, 529] on div "01:41" at bounding box center [628, 529] width 695 height 4
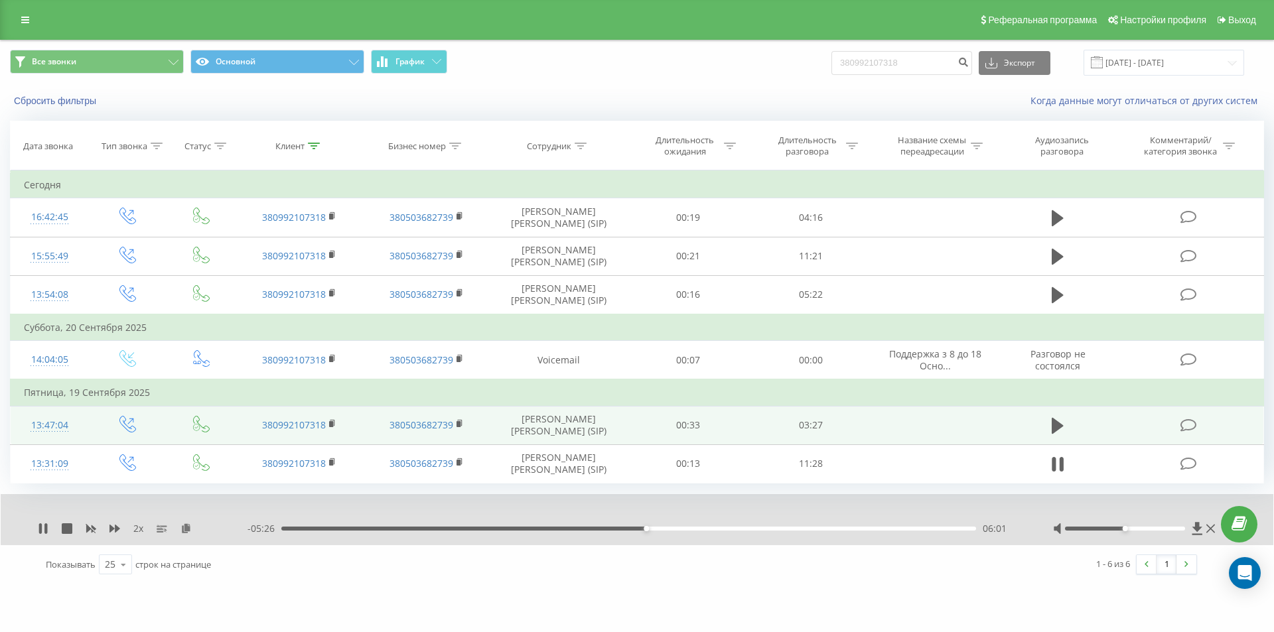
click at [596, 529] on div "06:01" at bounding box center [628, 529] width 695 height 4
click at [598, 527] on div "05:27" at bounding box center [628, 529] width 695 height 4
click at [91, 529] on rect at bounding box center [91, 529] width 10 height 10
click at [597, 529] on div "05:18" at bounding box center [628, 529] width 695 height 4
click at [115, 526] on icon at bounding box center [114, 529] width 11 height 8
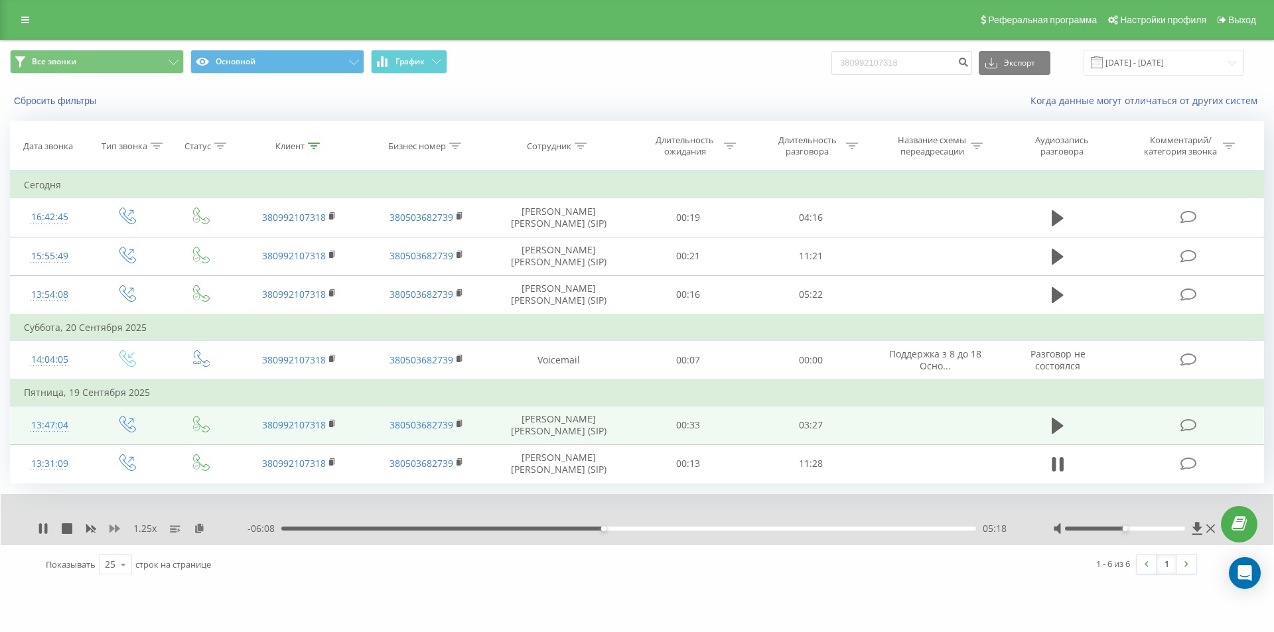
click at [115, 526] on icon at bounding box center [114, 529] width 11 height 8
click at [631, 528] on div "06:34" at bounding box center [628, 529] width 695 height 4
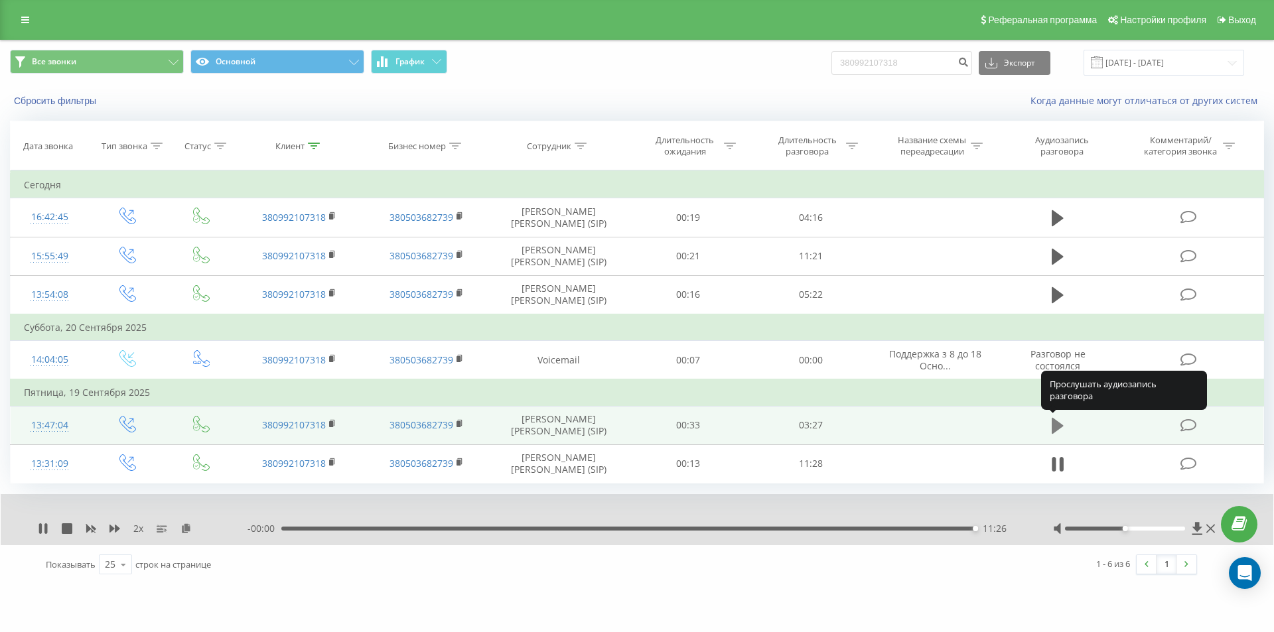
click at [1058, 425] on icon at bounding box center [1057, 426] width 12 height 16
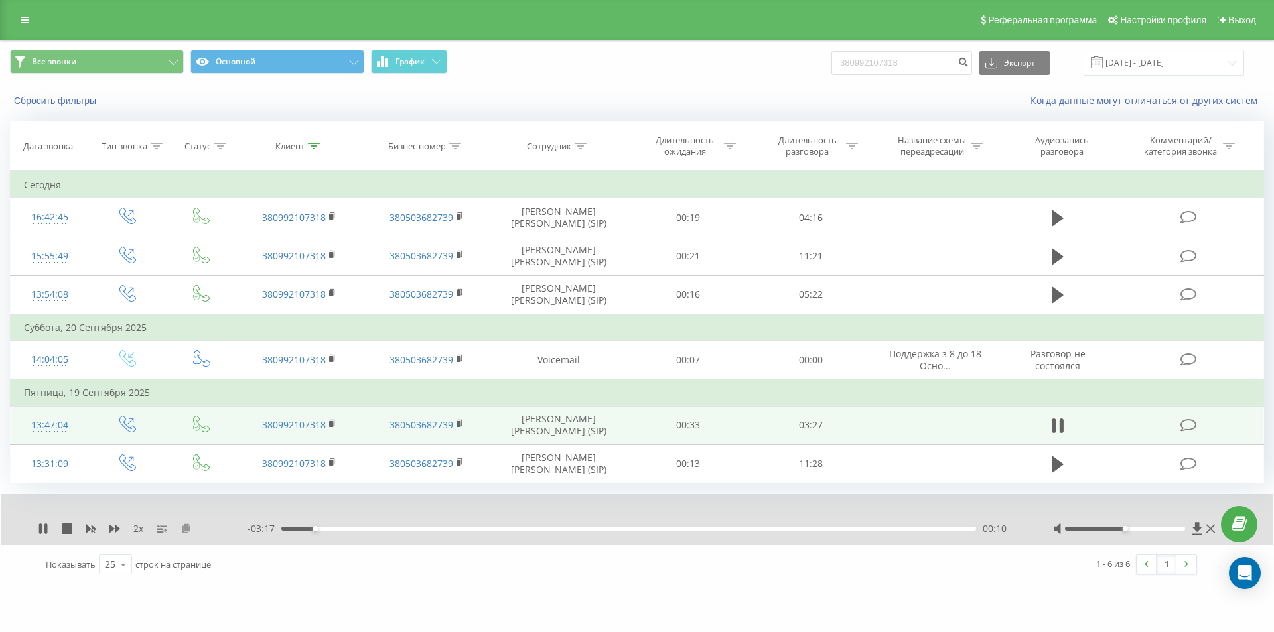
click at [181, 530] on icon at bounding box center [185, 527] width 11 height 9
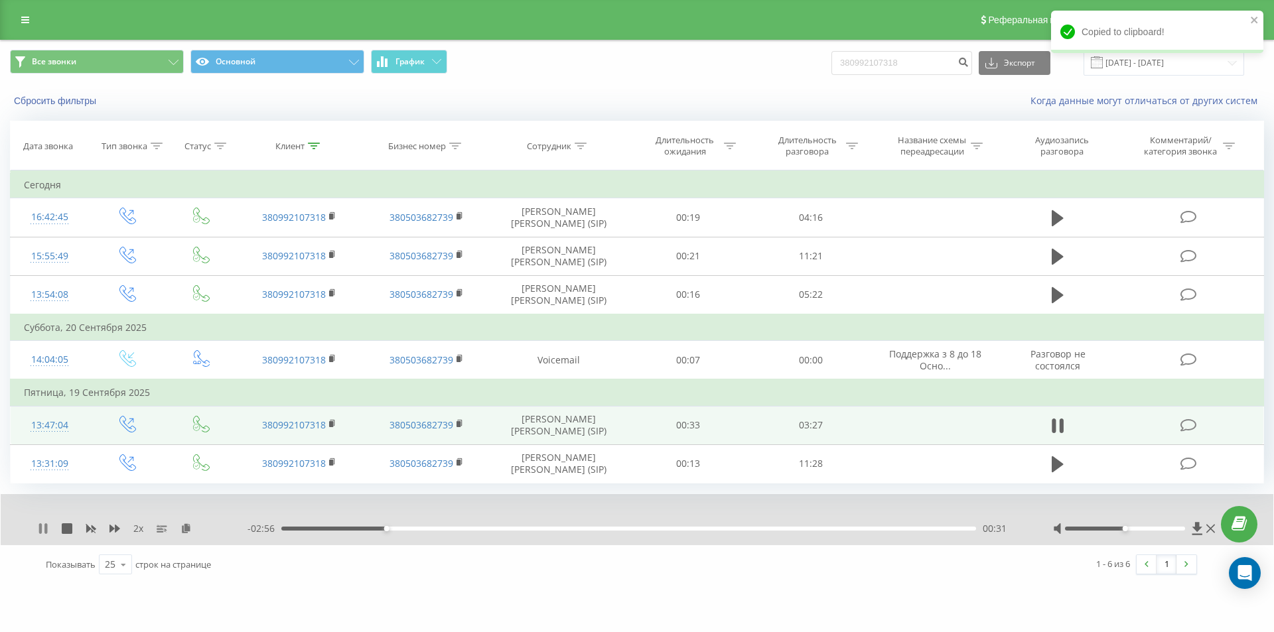
click at [46, 531] on icon at bounding box center [45, 528] width 3 height 11
click at [186, 532] on icon at bounding box center [185, 527] width 11 height 9
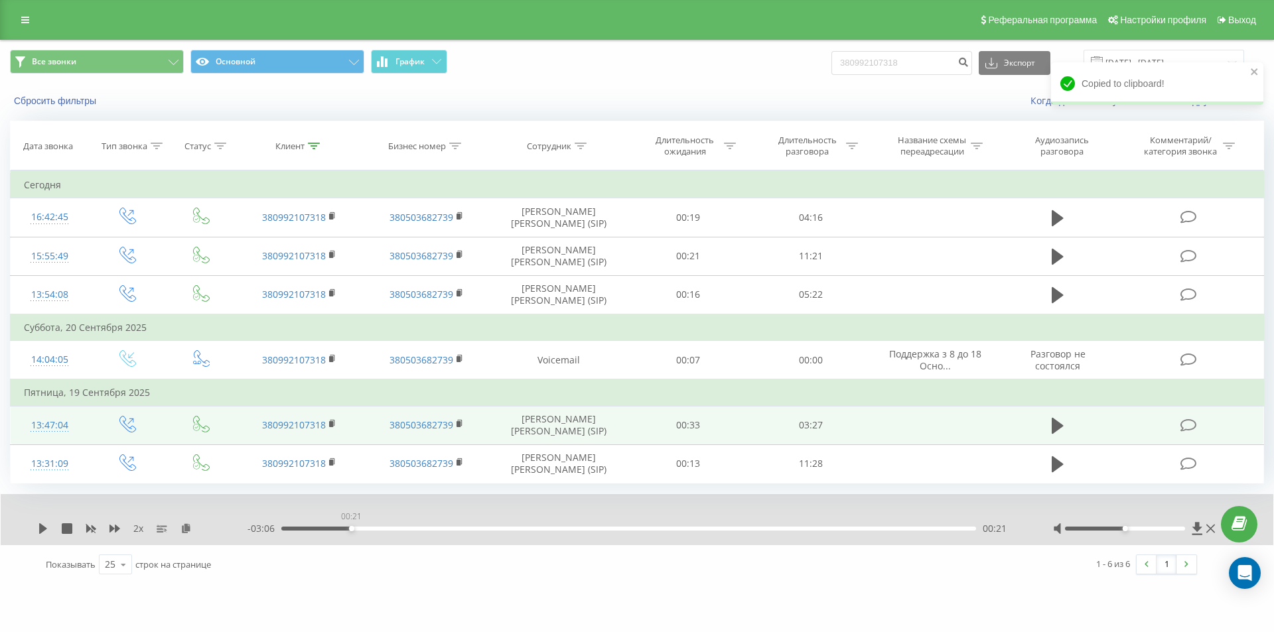
click at [351, 528] on div "00:21" at bounding box center [628, 529] width 695 height 4
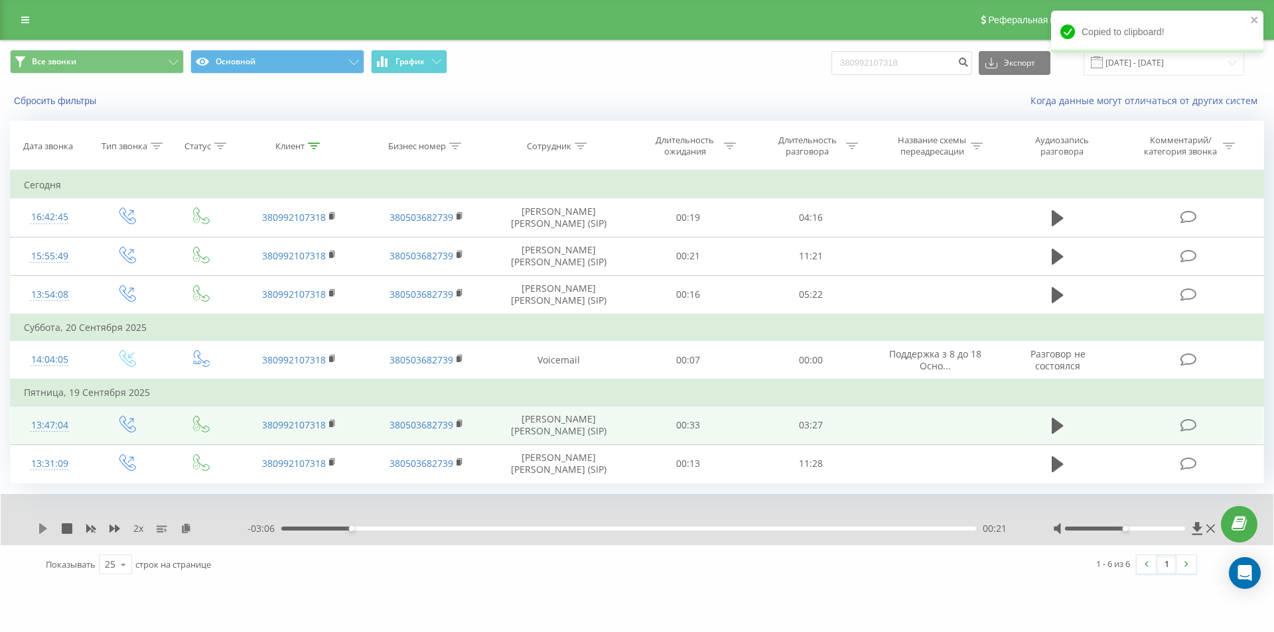
click at [43, 528] on icon at bounding box center [43, 528] width 8 height 11
click at [338, 529] on div "00:17" at bounding box center [628, 529] width 695 height 4
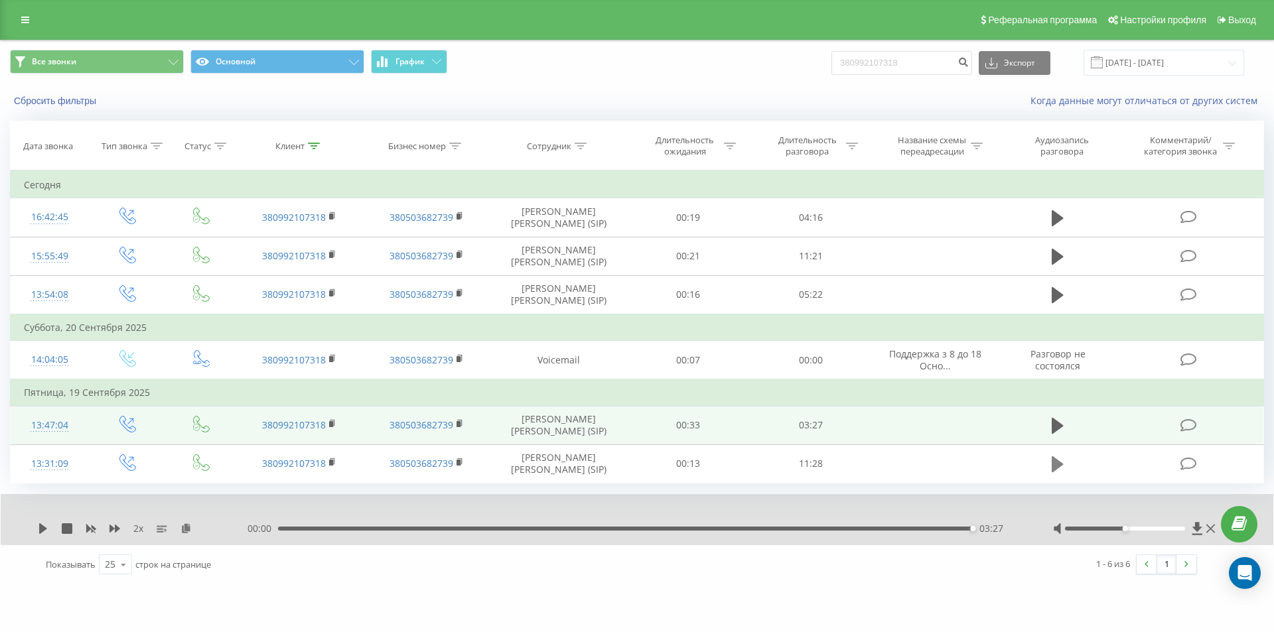
click at [1059, 461] on icon at bounding box center [1057, 464] width 12 height 19
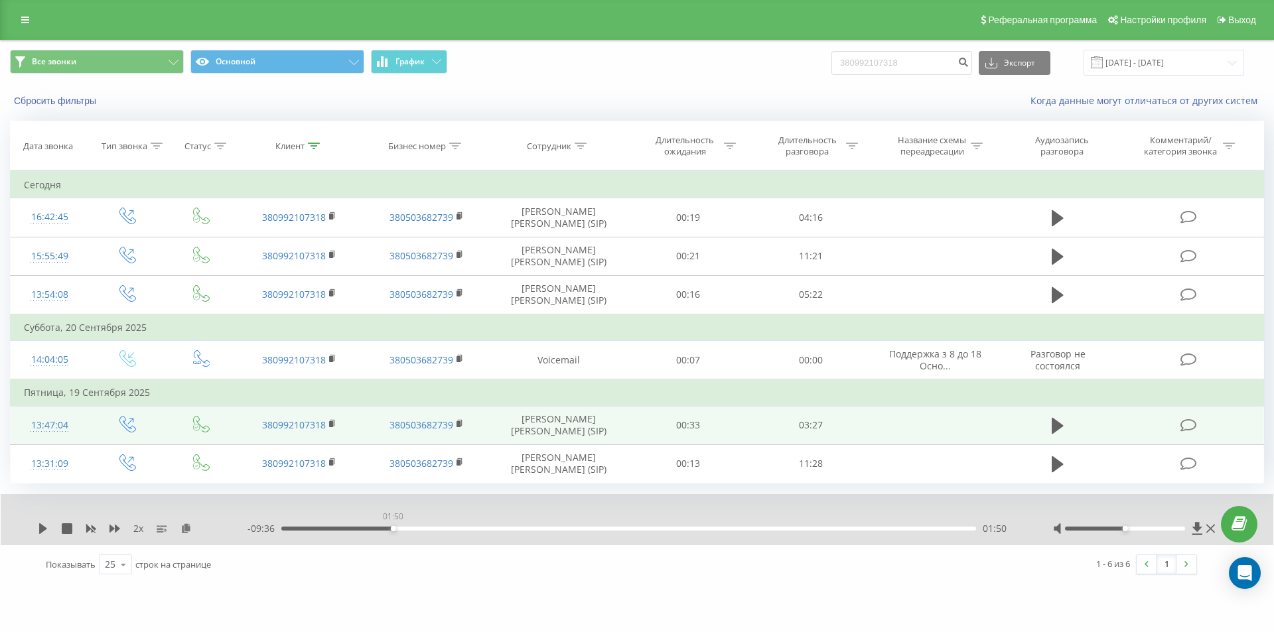
click at [393, 529] on div "01:50" at bounding box center [628, 529] width 695 height 4
click at [41, 529] on icon at bounding box center [43, 528] width 8 height 11
click at [401, 530] on div "01:59" at bounding box center [628, 529] width 695 height 4
click at [394, 530] on div "01:52" at bounding box center [628, 529] width 695 height 4
click at [38, 528] on icon at bounding box center [43, 528] width 11 height 11
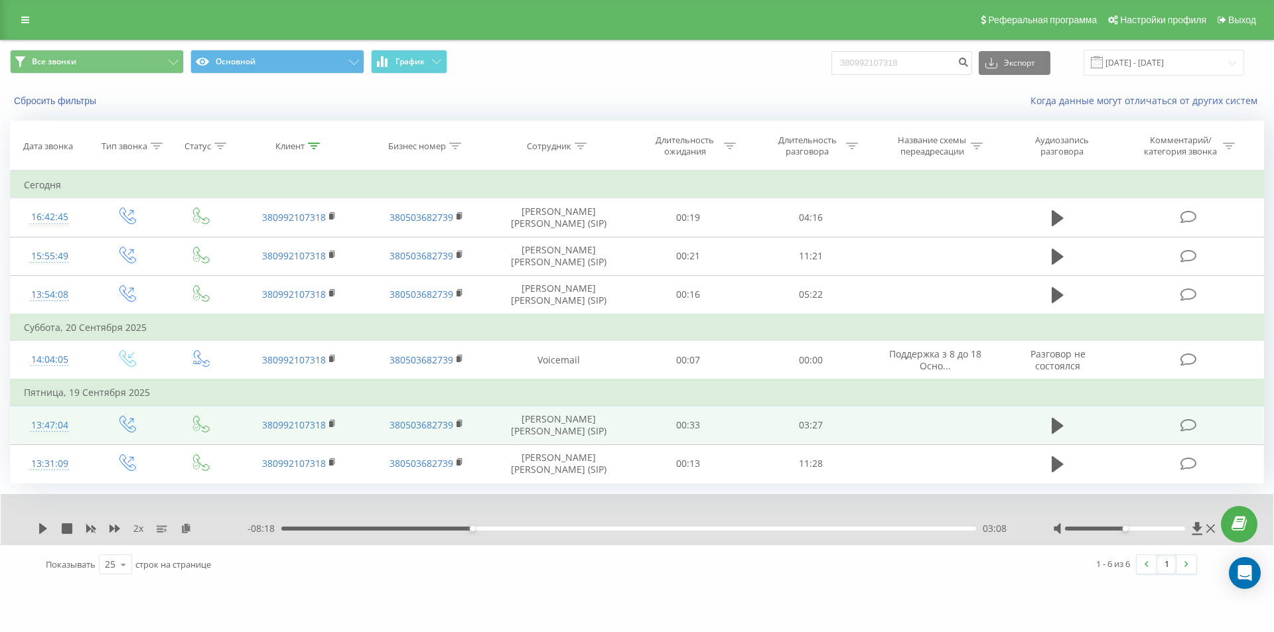
click at [822, 568] on div "1 - 6 из 6 1" at bounding box center [914, 564] width 585 height 38
click at [1053, 423] on icon at bounding box center [1057, 426] width 12 height 16
click at [111, 530] on icon at bounding box center [114, 529] width 11 height 8
click at [840, 528] on div "02:47" at bounding box center [628, 529] width 695 height 4
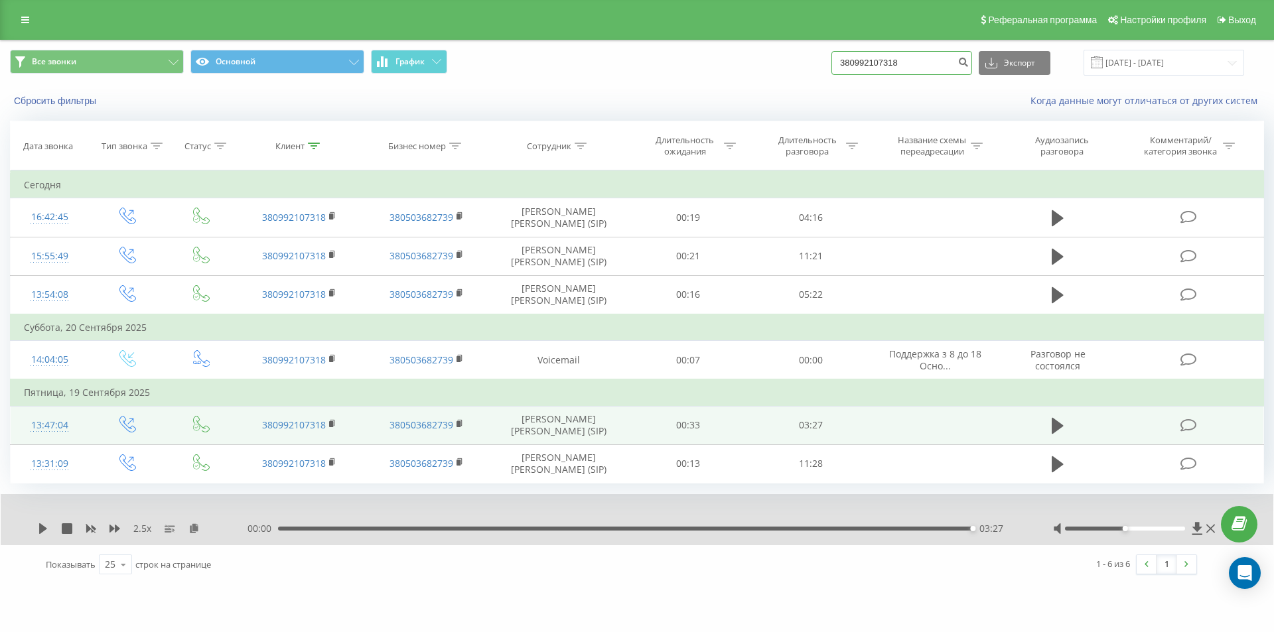
drag, startPoint x: 913, startPoint y: 60, endPoint x: 722, endPoint y: 73, distance: 191.5
click at [731, 71] on div "Все звонки Основной График 380992107318 Экспорт .csv .xls .xlsx 22.06.2025 - 22…" at bounding box center [637, 63] width 1254 height 26
paste input "637466515"
type input "380637466515"
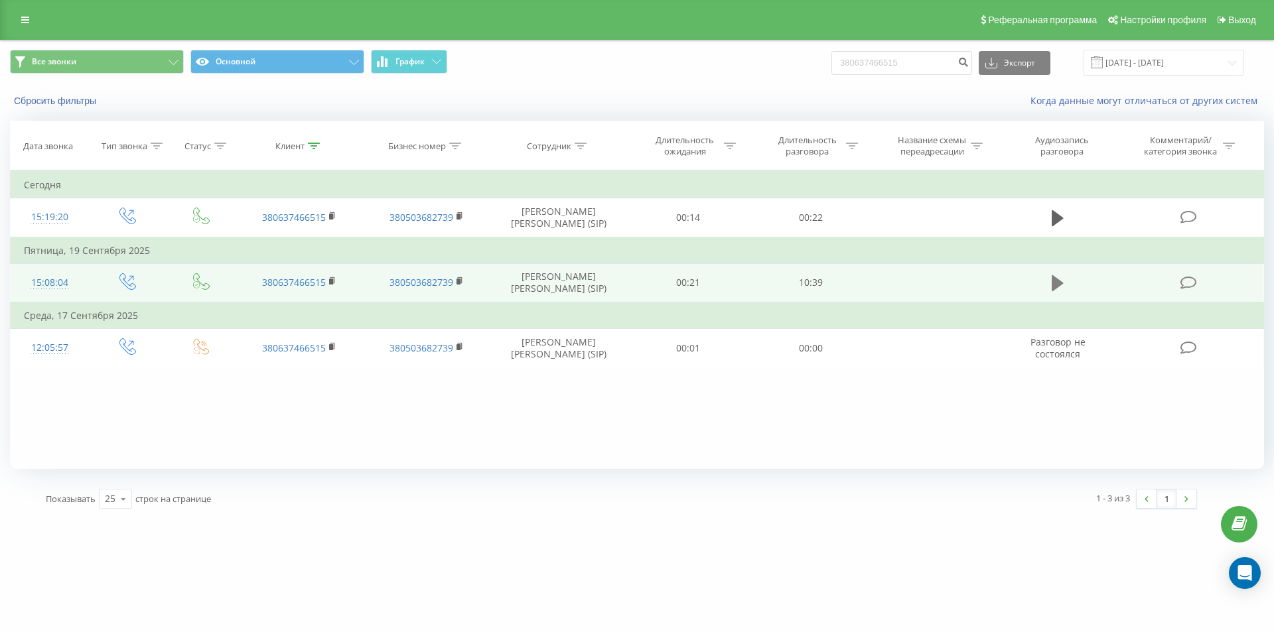
click at [1049, 284] on button at bounding box center [1057, 283] width 20 height 20
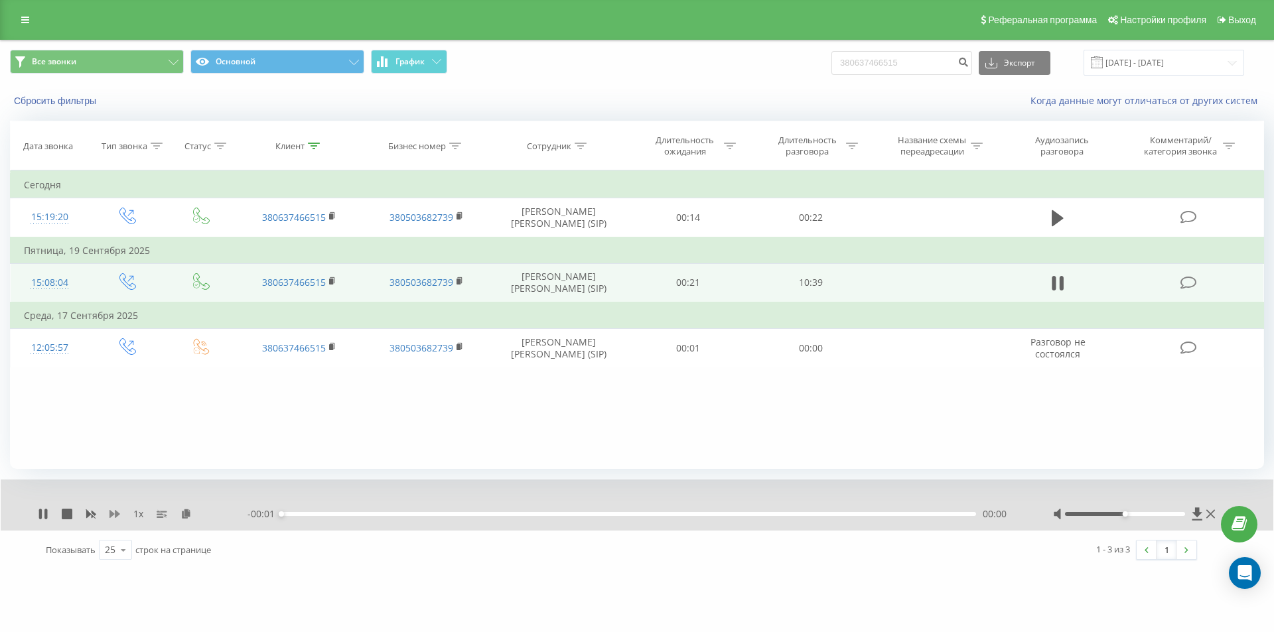
click at [113, 517] on icon at bounding box center [114, 514] width 11 height 11
click at [186, 513] on icon at bounding box center [185, 513] width 11 height 9
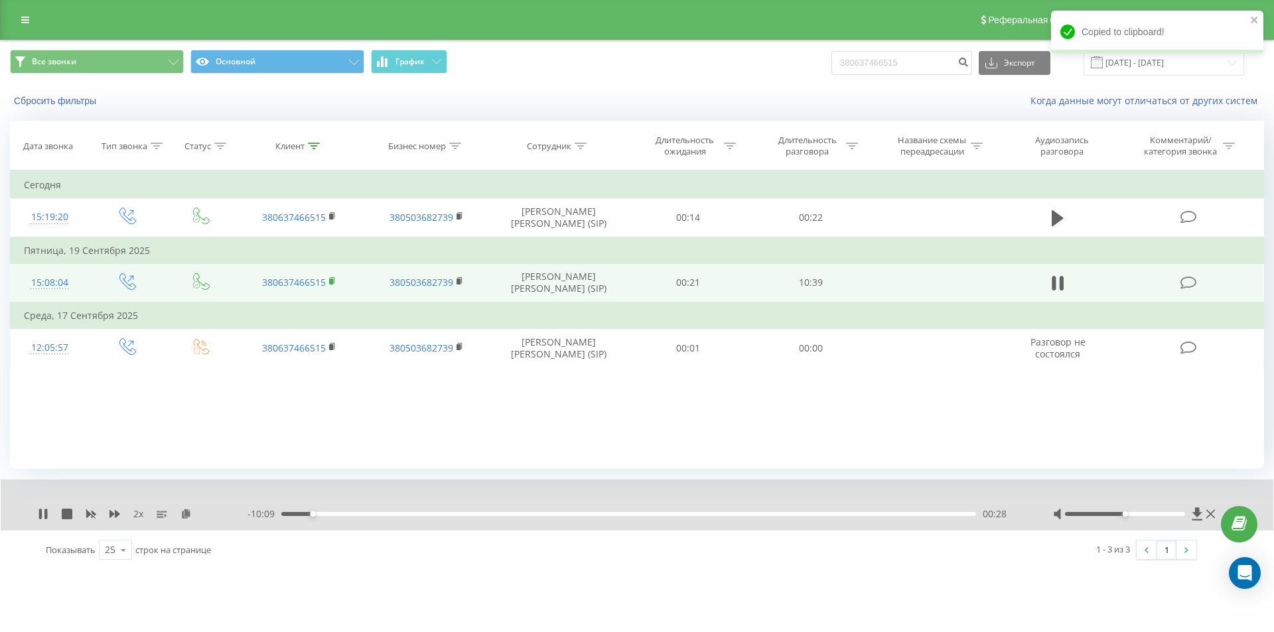
click at [335, 277] on icon at bounding box center [332, 281] width 7 height 9
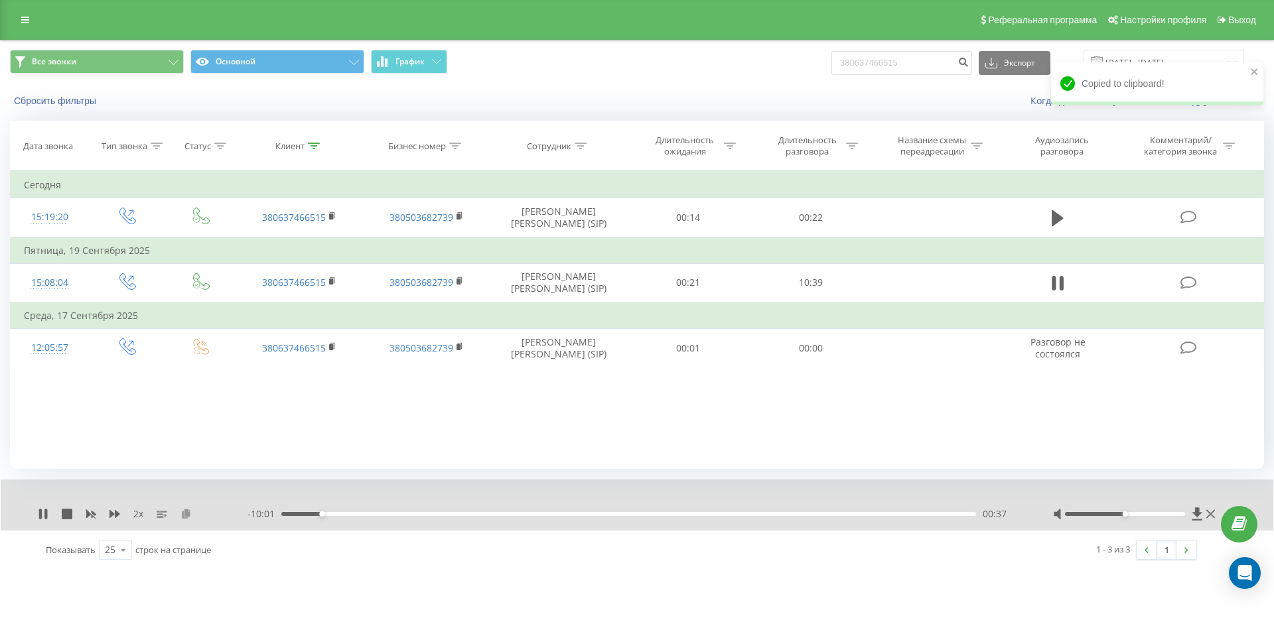
click at [184, 515] on icon at bounding box center [185, 513] width 11 height 9
click at [44, 513] on icon at bounding box center [43, 514] width 11 height 11
click at [42, 515] on icon at bounding box center [43, 514] width 8 height 11
click at [596, 515] on div "04:50" at bounding box center [628, 514] width 695 height 4
click at [587, 515] on div "04:52" at bounding box center [628, 514] width 695 height 4
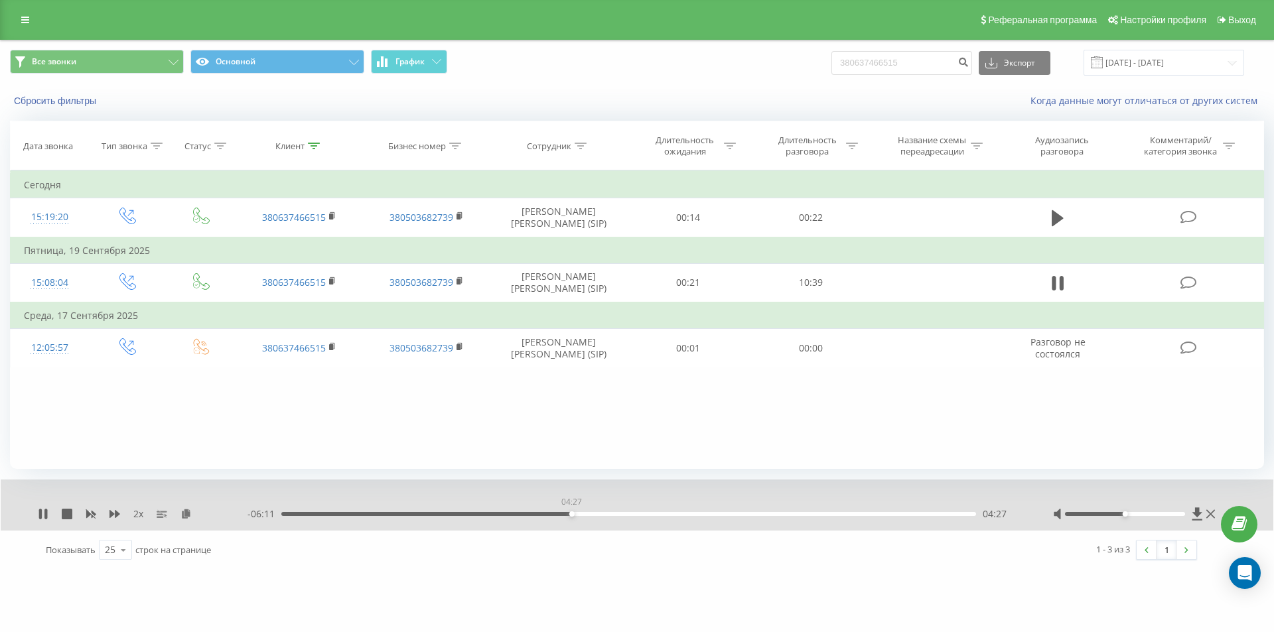
click at [571, 514] on div "04:27" at bounding box center [628, 514] width 695 height 4
click at [957, 516] on div "00:00 10:38 10:38" at bounding box center [633, 513] width 772 height 13
click at [957, 516] on div "10:38" at bounding box center [625, 514] width 695 height 4
click at [44, 515] on icon at bounding box center [43, 514] width 8 height 11
click at [950, 512] on div "10:29" at bounding box center [628, 514] width 695 height 4
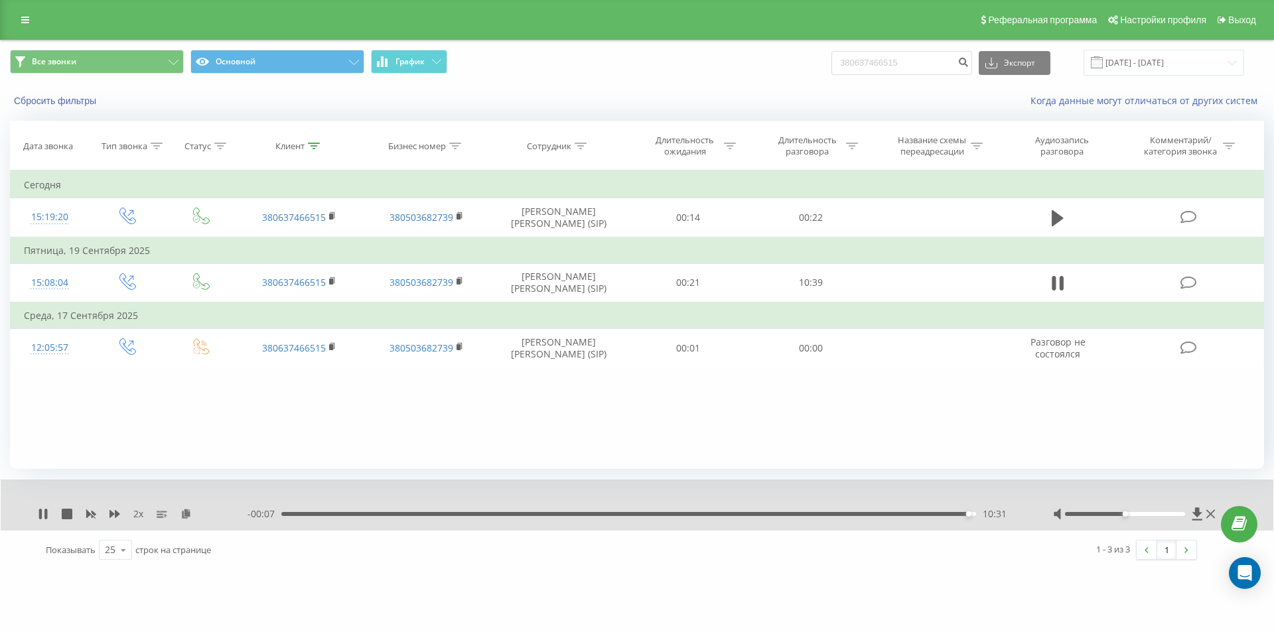
click at [937, 512] on div "10:31" at bounding box center [628, 514] width 695 height 4
click at [939, 513] on div "10:38" at bounding box center [625, 514] width 695 height 4
click at [41, 510] on icon at bounding box center [43, 514] width 8 height 11
click at [88, 513] on icon at bounding box center [91, 515] width 10 height 8
click at [115, 514] on icon at bounding box center [114, 514] width 11 height 8
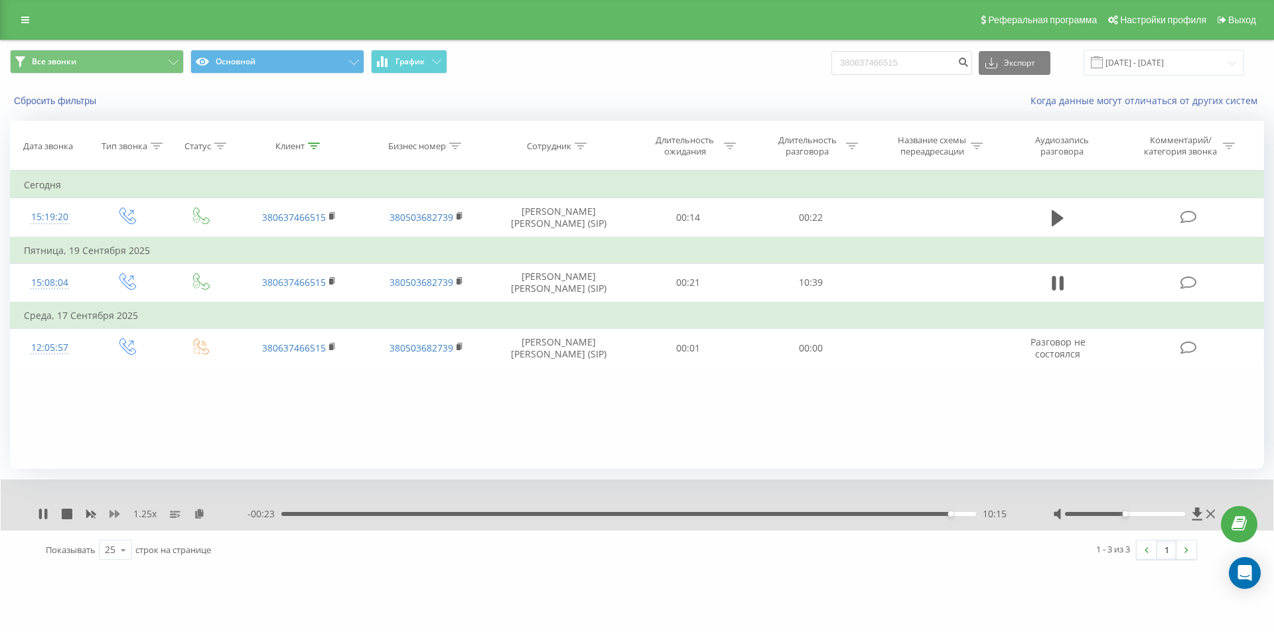
click at [115, 514] on icon at bounding box center [114, 514] width 11 height 8
click at [951, 512] on div "10:16" at bounding box center [628, 514] width 695 height 4
